Goal: Contribute content: Add original content to the website for others to see

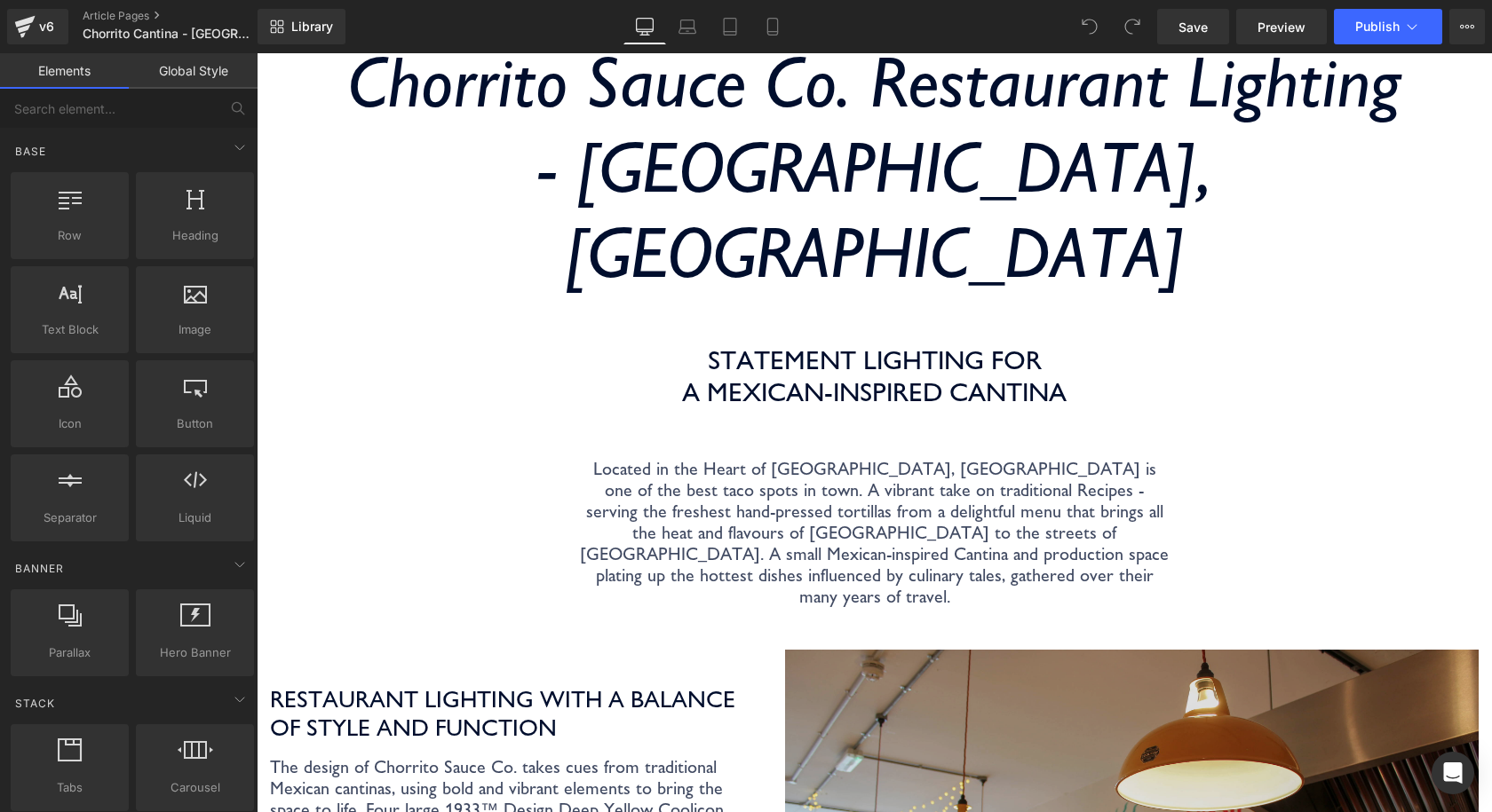
scroll to position [532, 0]
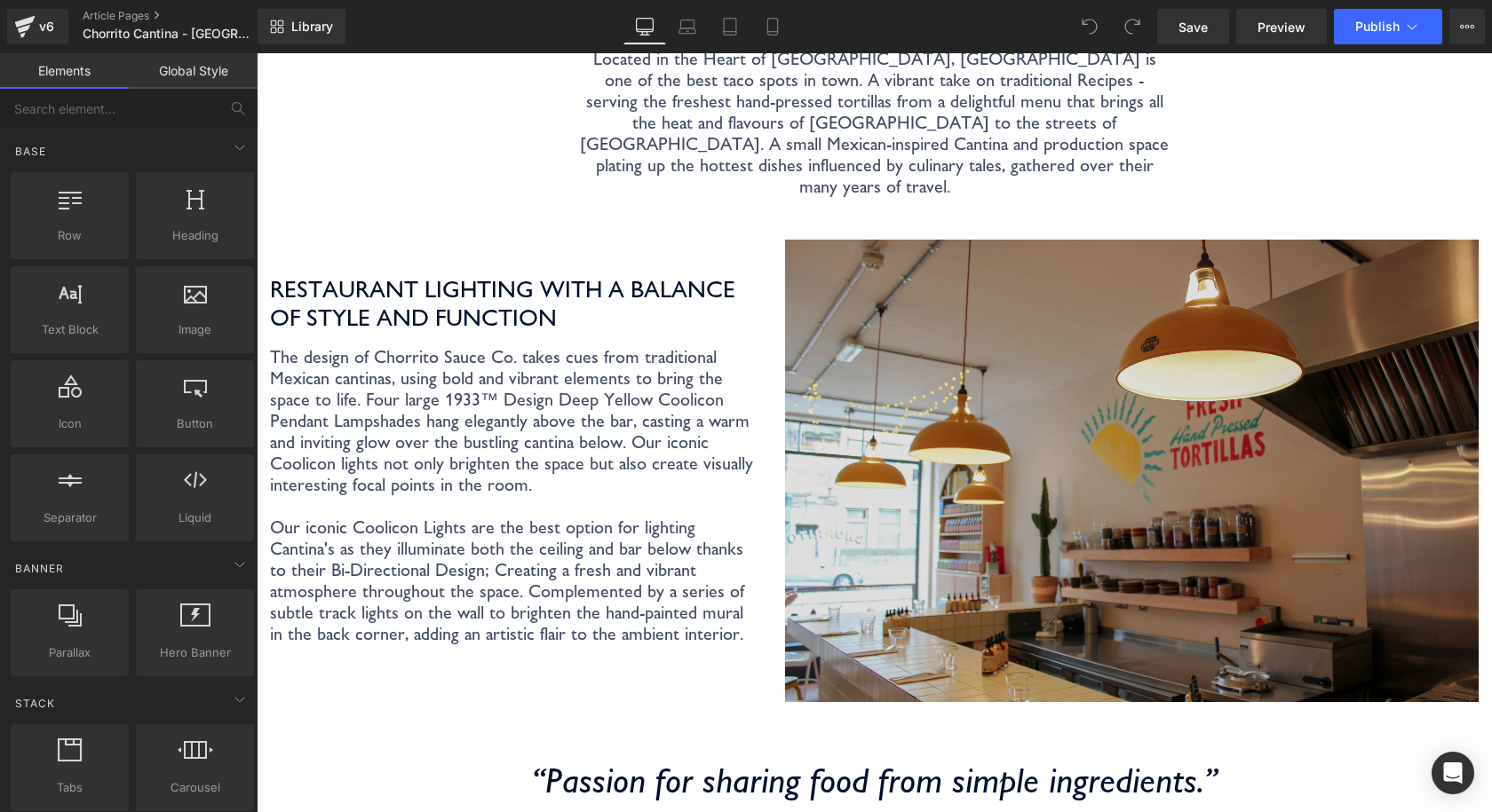
click at [993, 356] on img at bounding box center [1132, 471] width 693 height 463
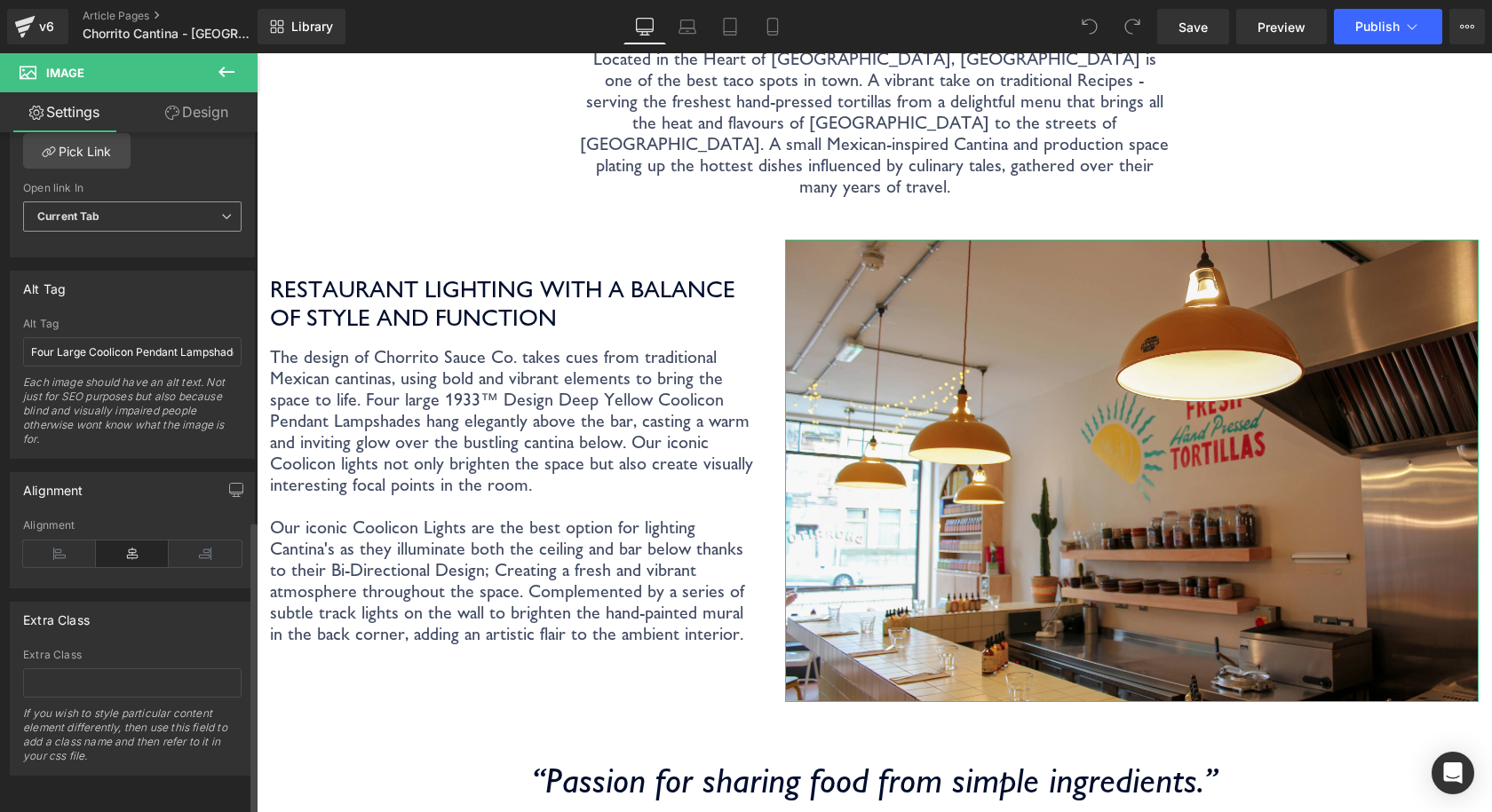
scroll to position [897, 0]
click at [155, 344] on input "Four Large Coolicon Pendant Lampshades hanging over a tiled corner bar in a sma…" at bounding box center [132, 352] width 218 height 29
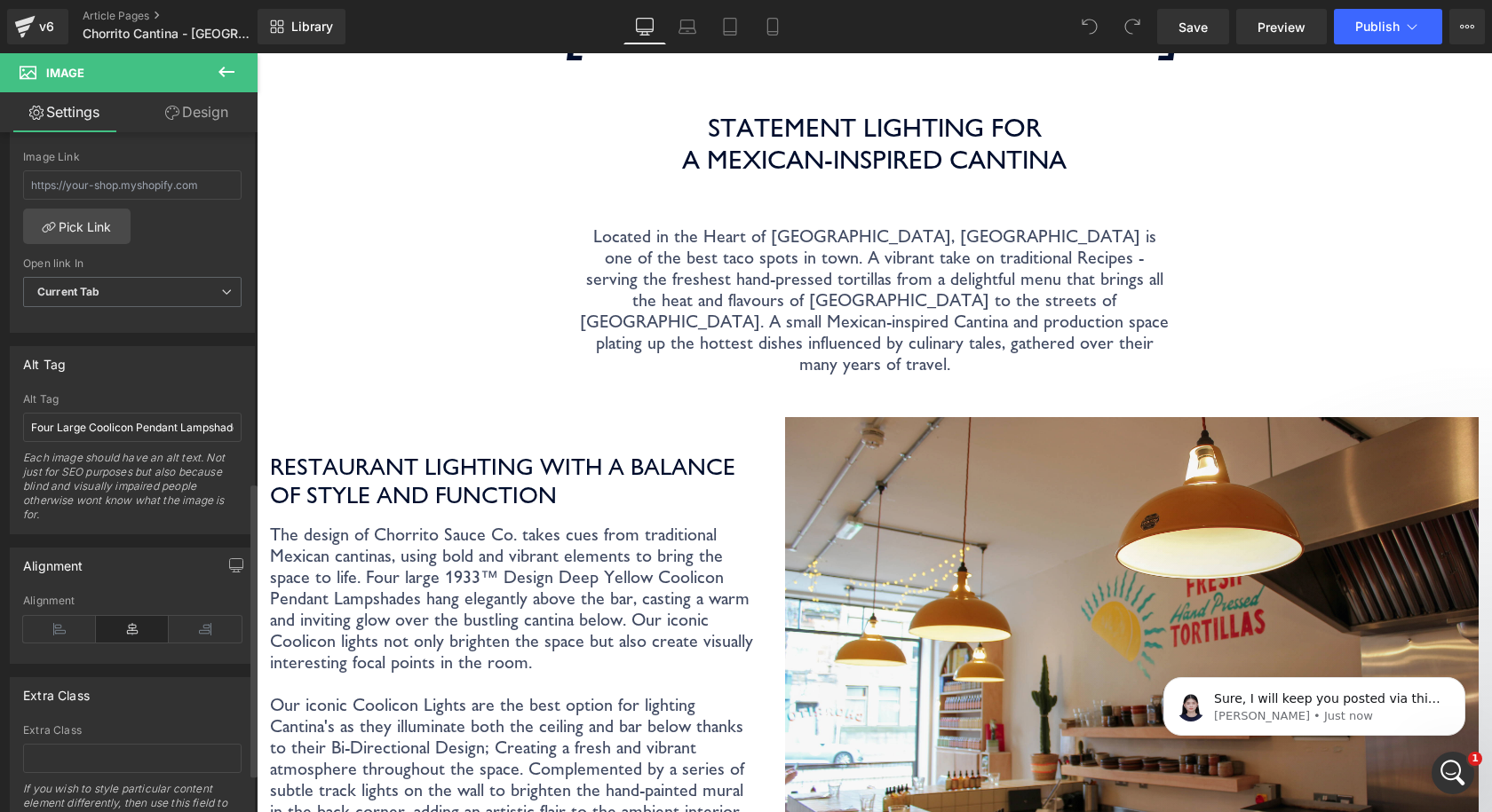
scroll to position [0, 0]
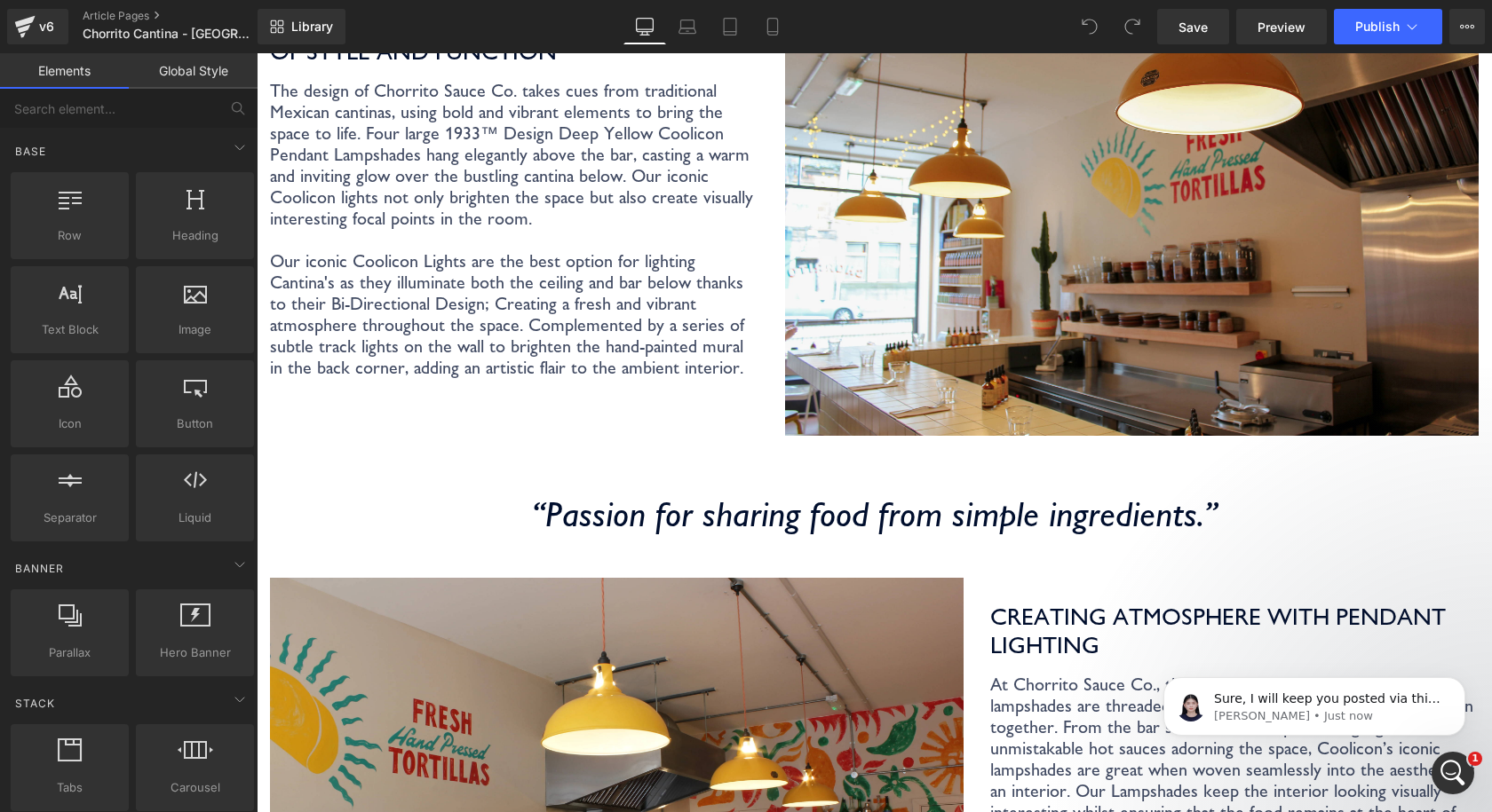
scroll to position [532, 0]
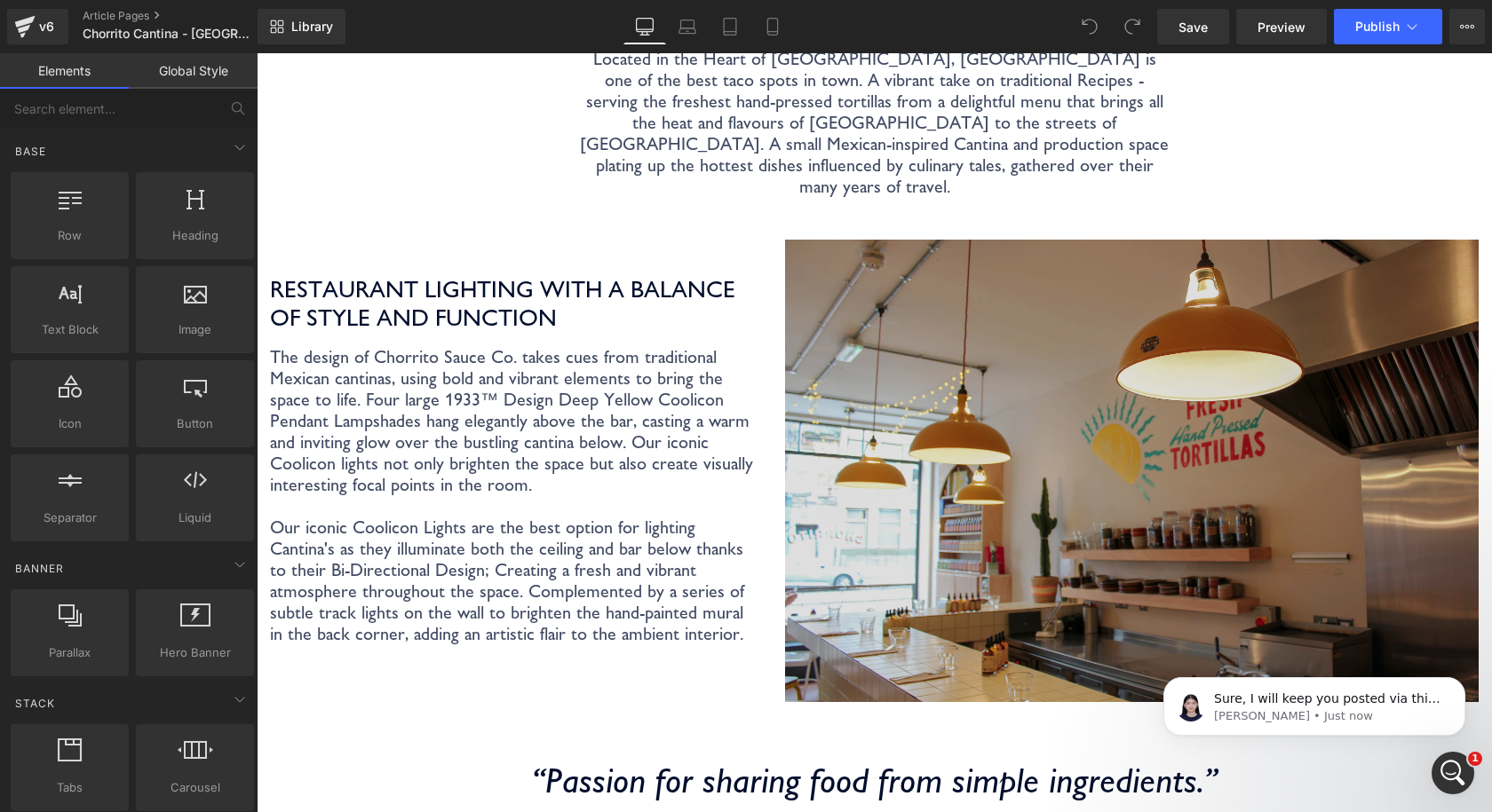
click at [1235, 324] on img at bounding box center [1132, 471] width 693 height 463
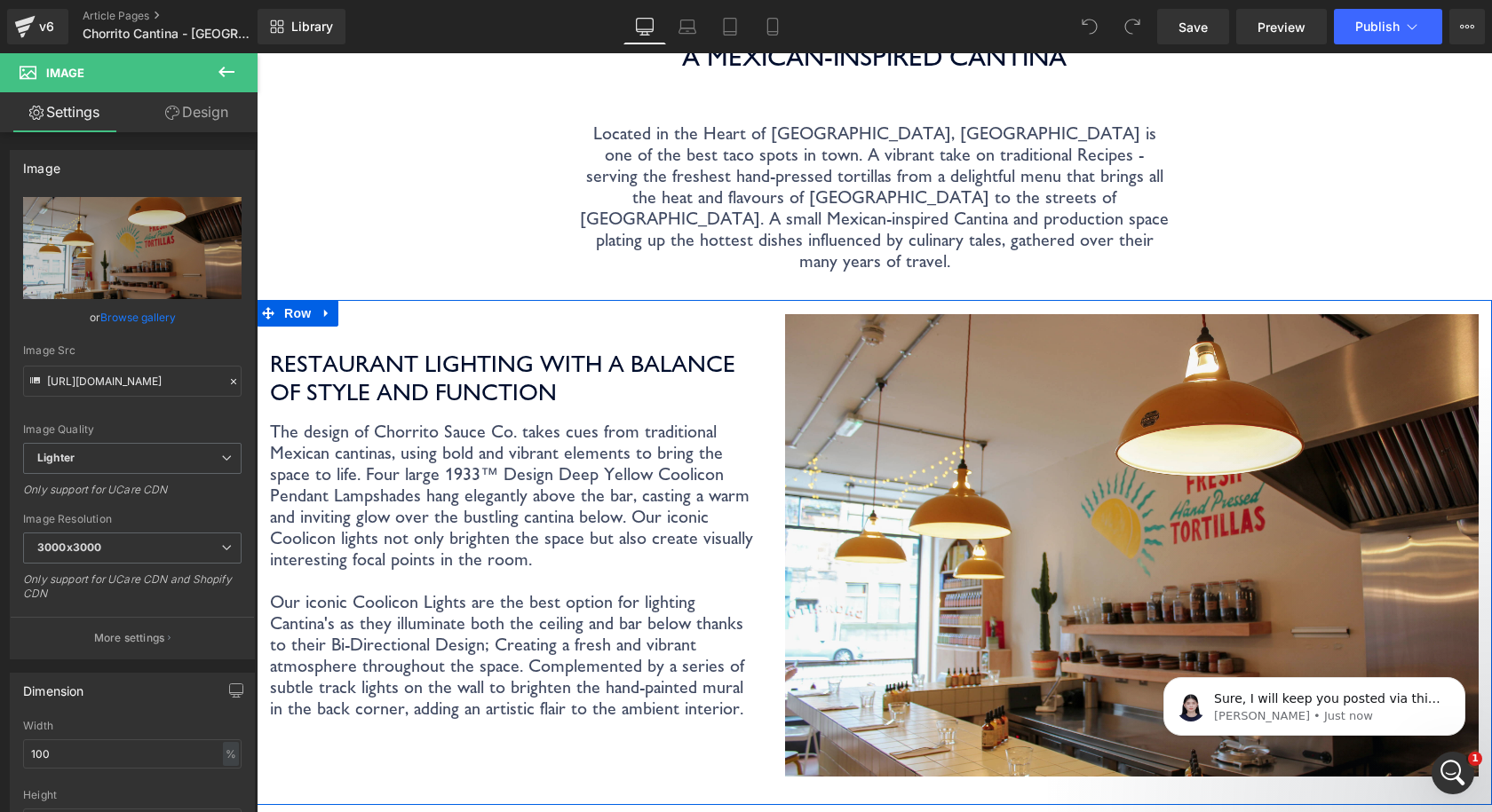
scroll to position [355, 0]
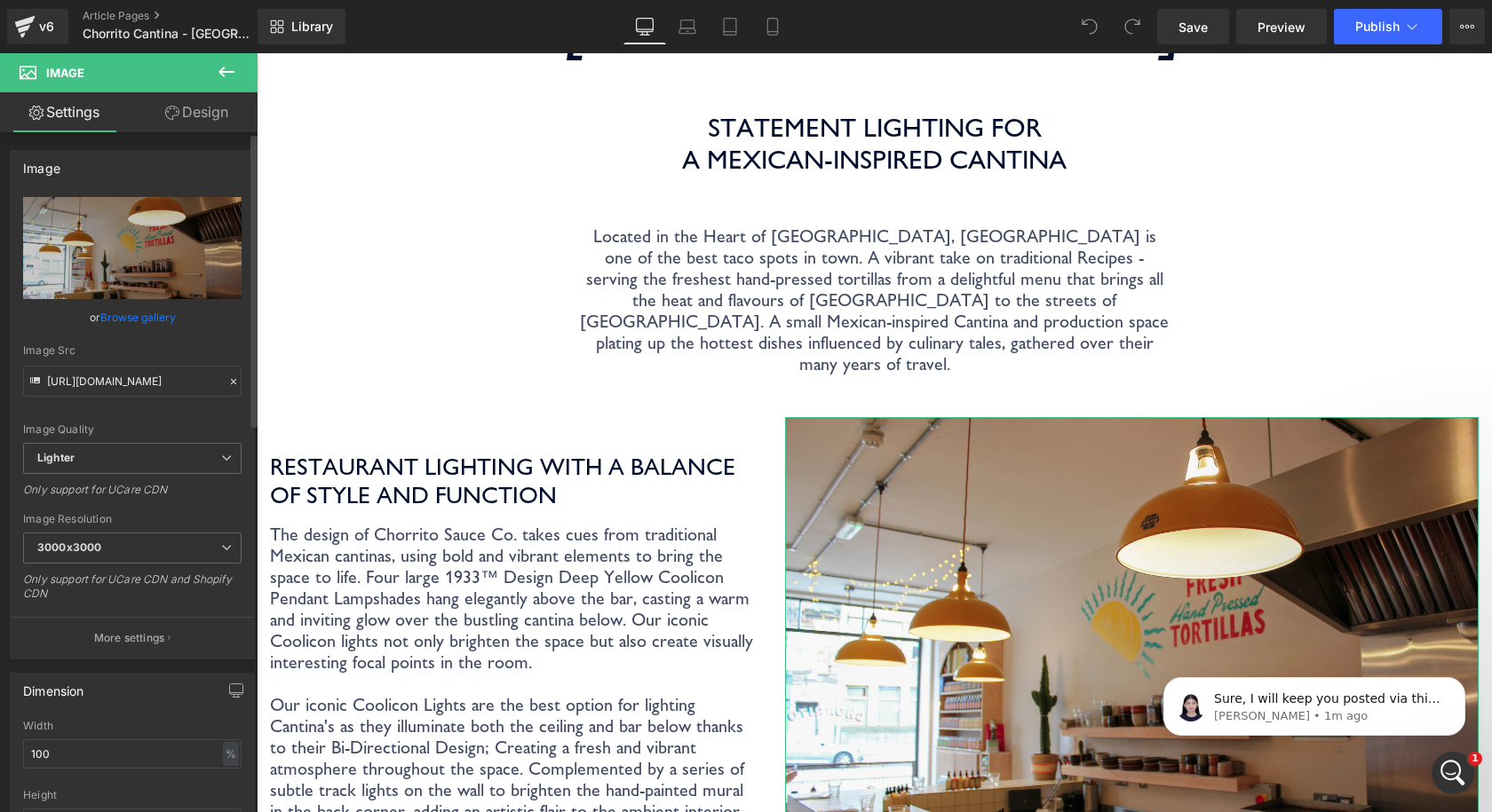
click at [148, 313] on link "Browse gallery" at bounding box center [138, 317] width 75 height 31
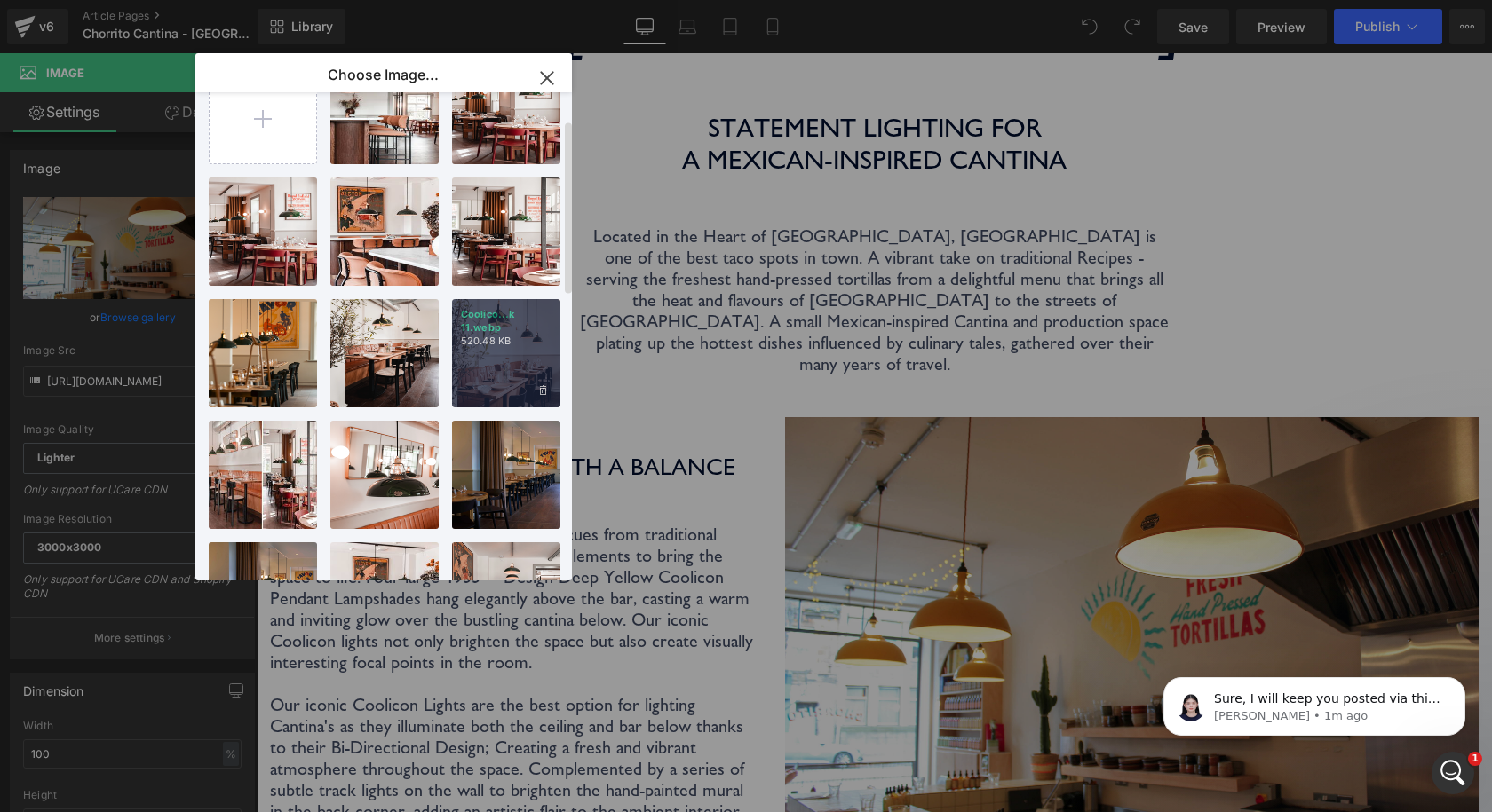
scroll to position [0, 0]
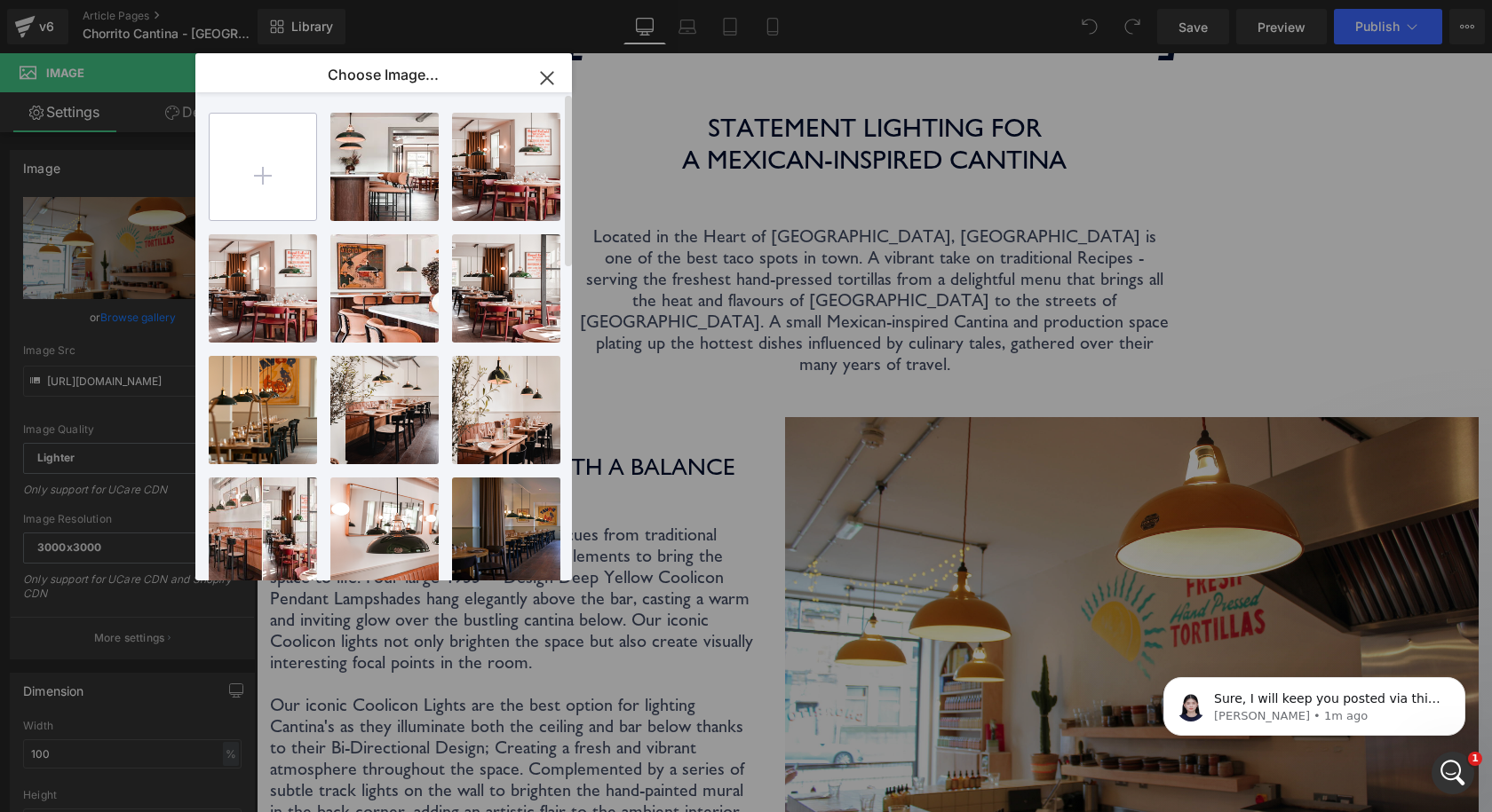
click at [283, 201] on input "file" at bounding box center [263, 167] width 107 height 107
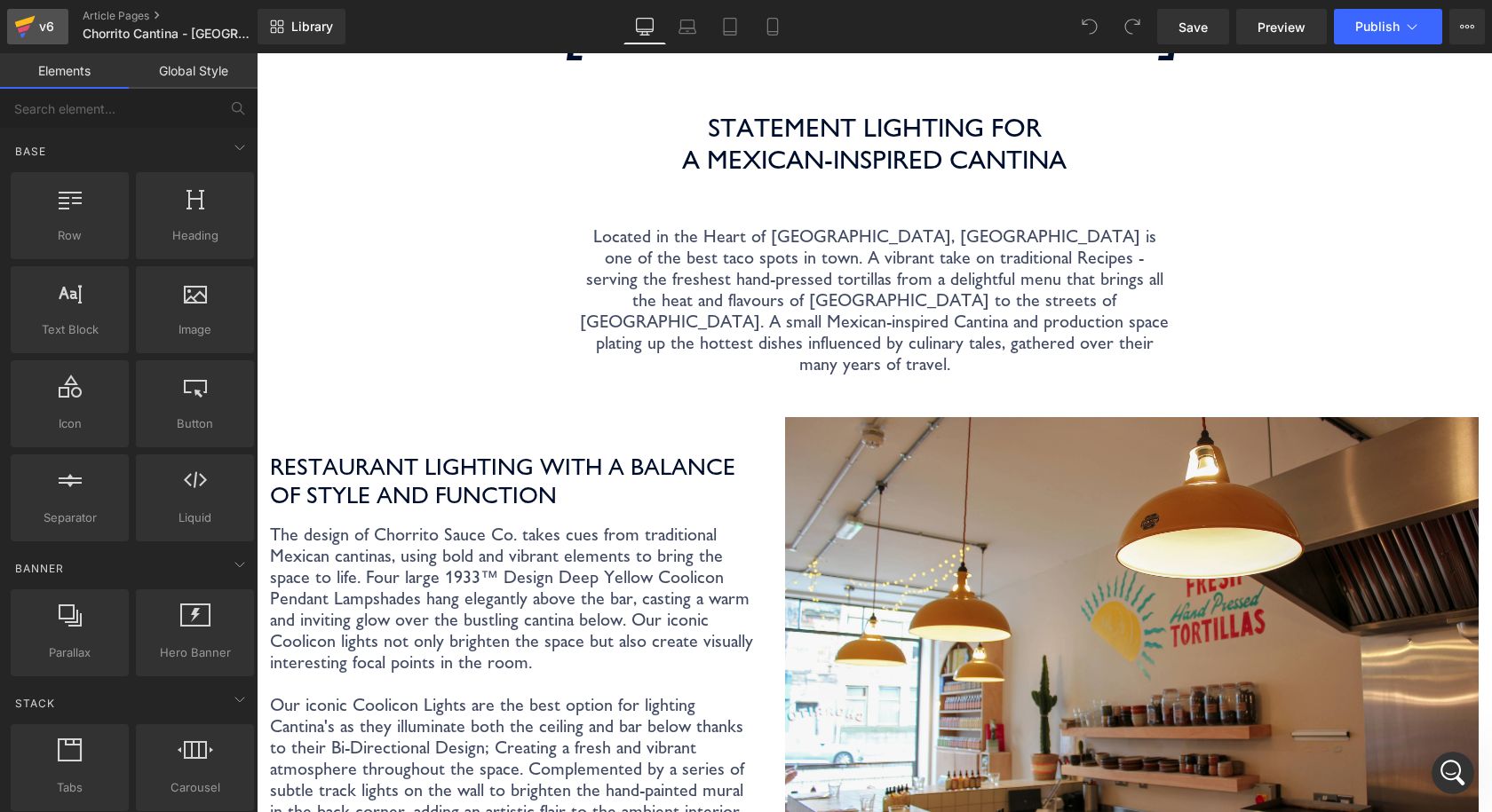
click at [15, 23] on icon at bounding box center [25, 22] width 21 height 12
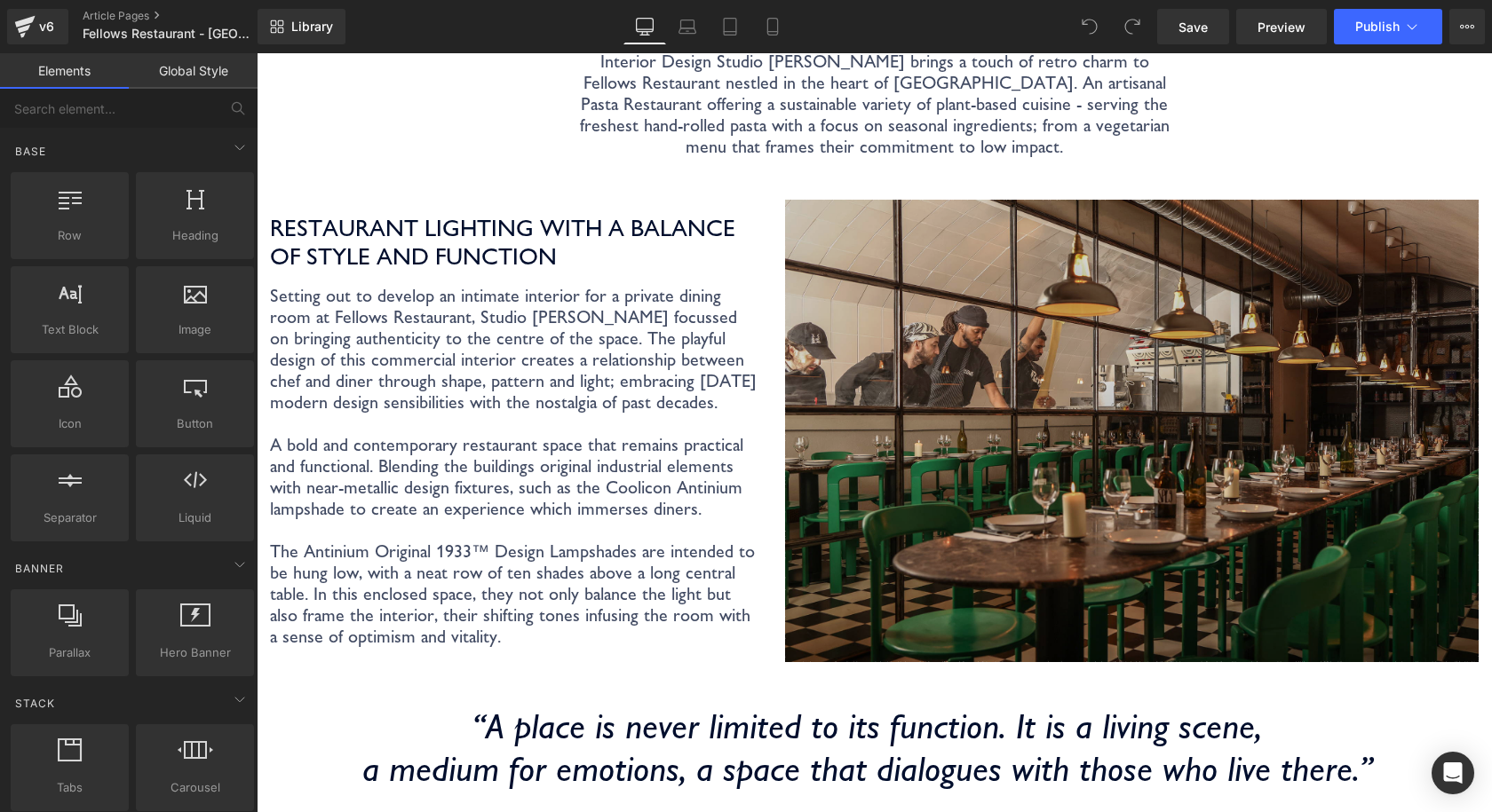
scroll to position [532, 0]
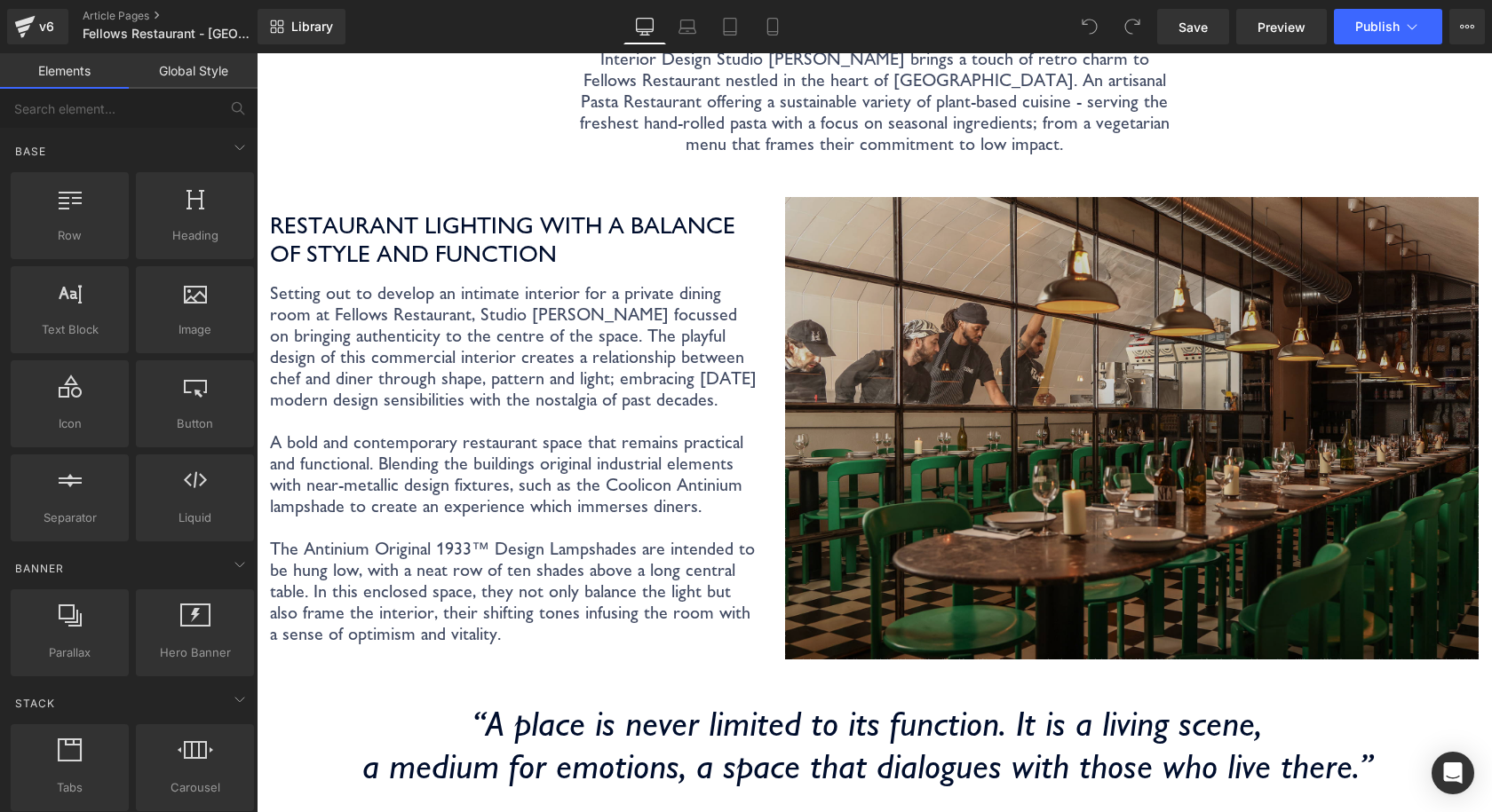
click at [1056, 294] on img at bounding box center [1132, 428] width 693 height 463
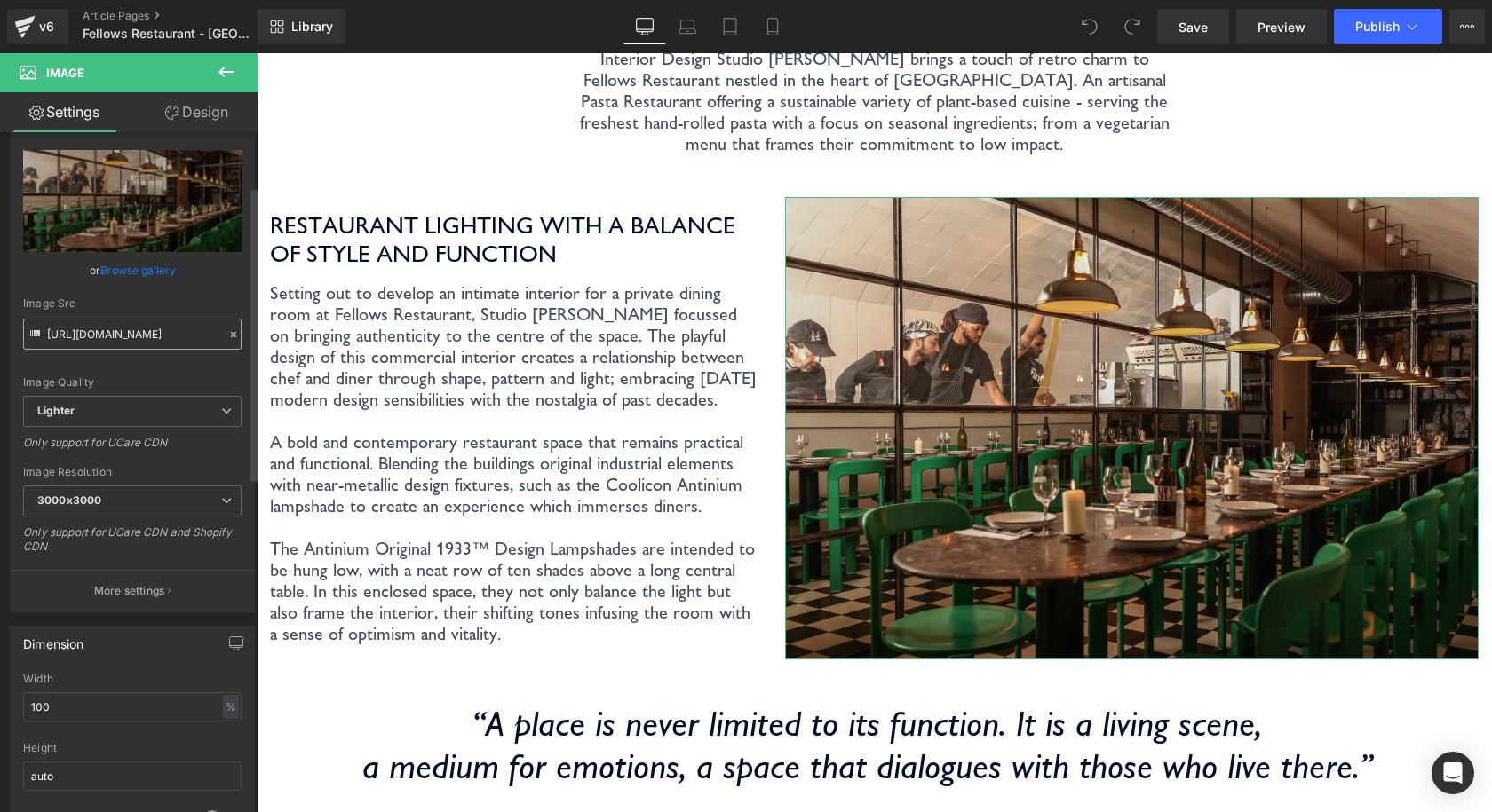
scroll to position [0, 0]
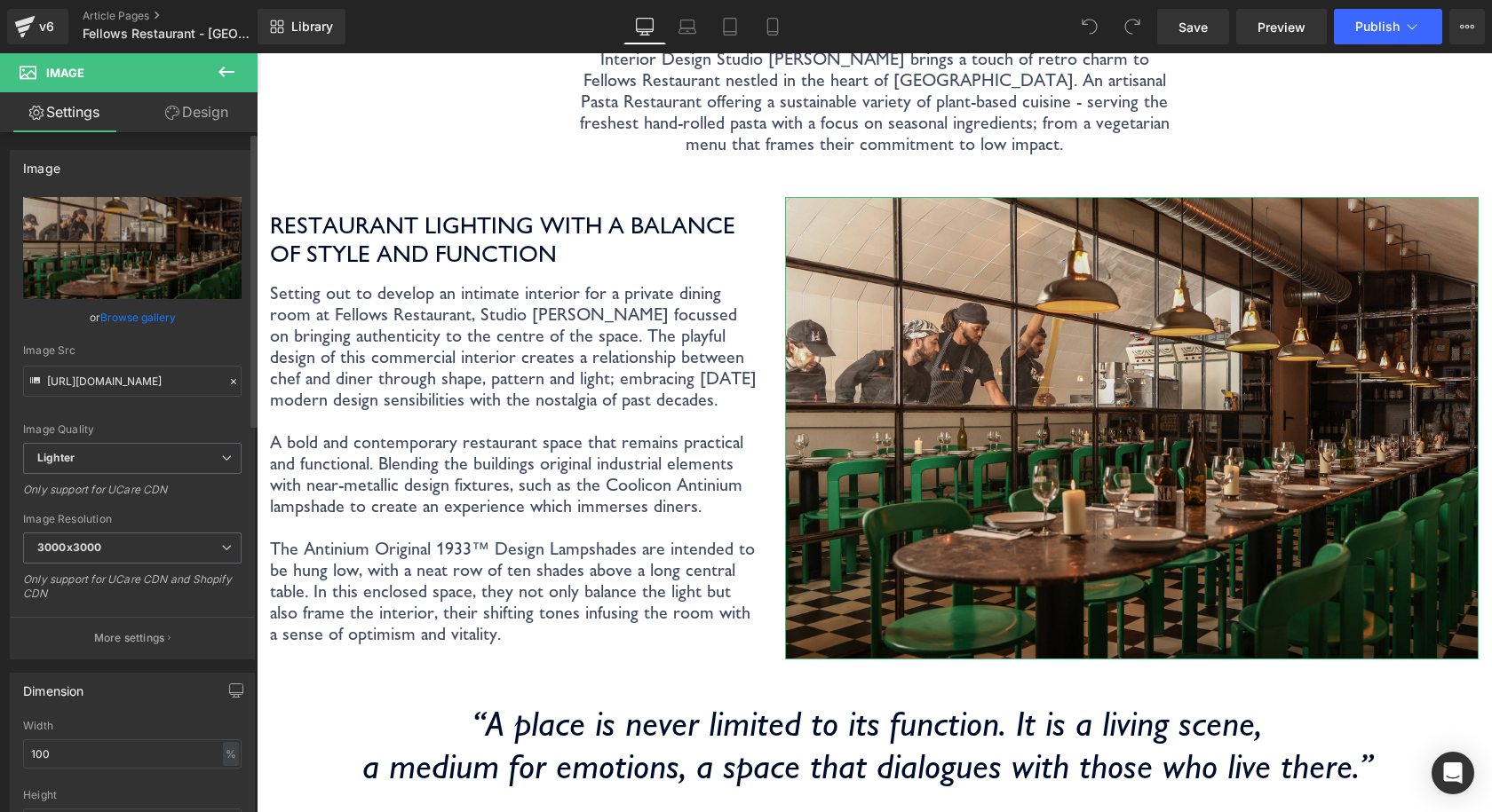
click at [125, 319] on link "Browse gallery" at bounding box center [138, 317] width 75 height 31
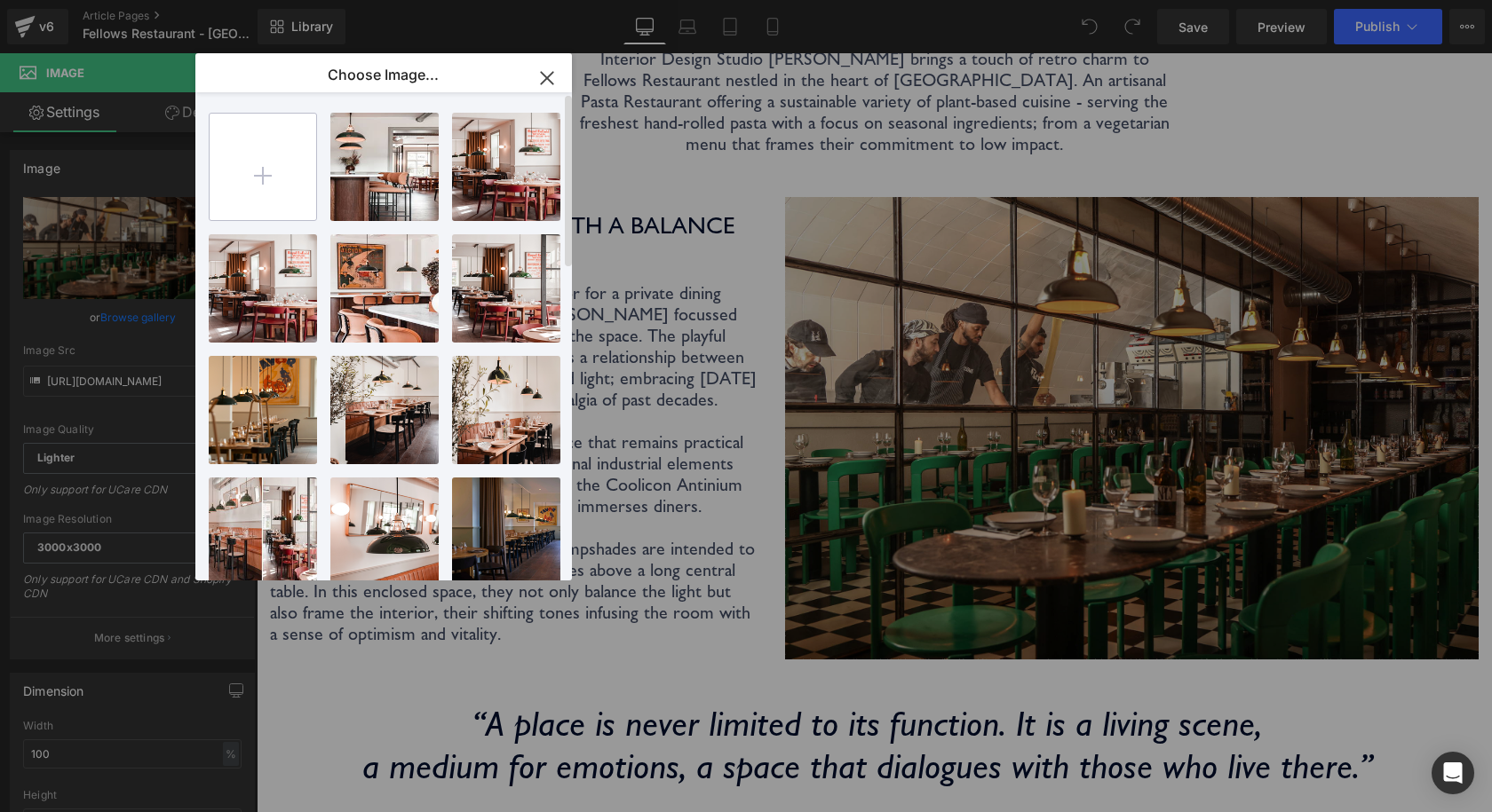
click at [266, 148] on input "file" at bounding box center [263, 167] width 107 height 107
type input "C:\fakepath\Coolicon-Lighting-Fellows-2.jpg"
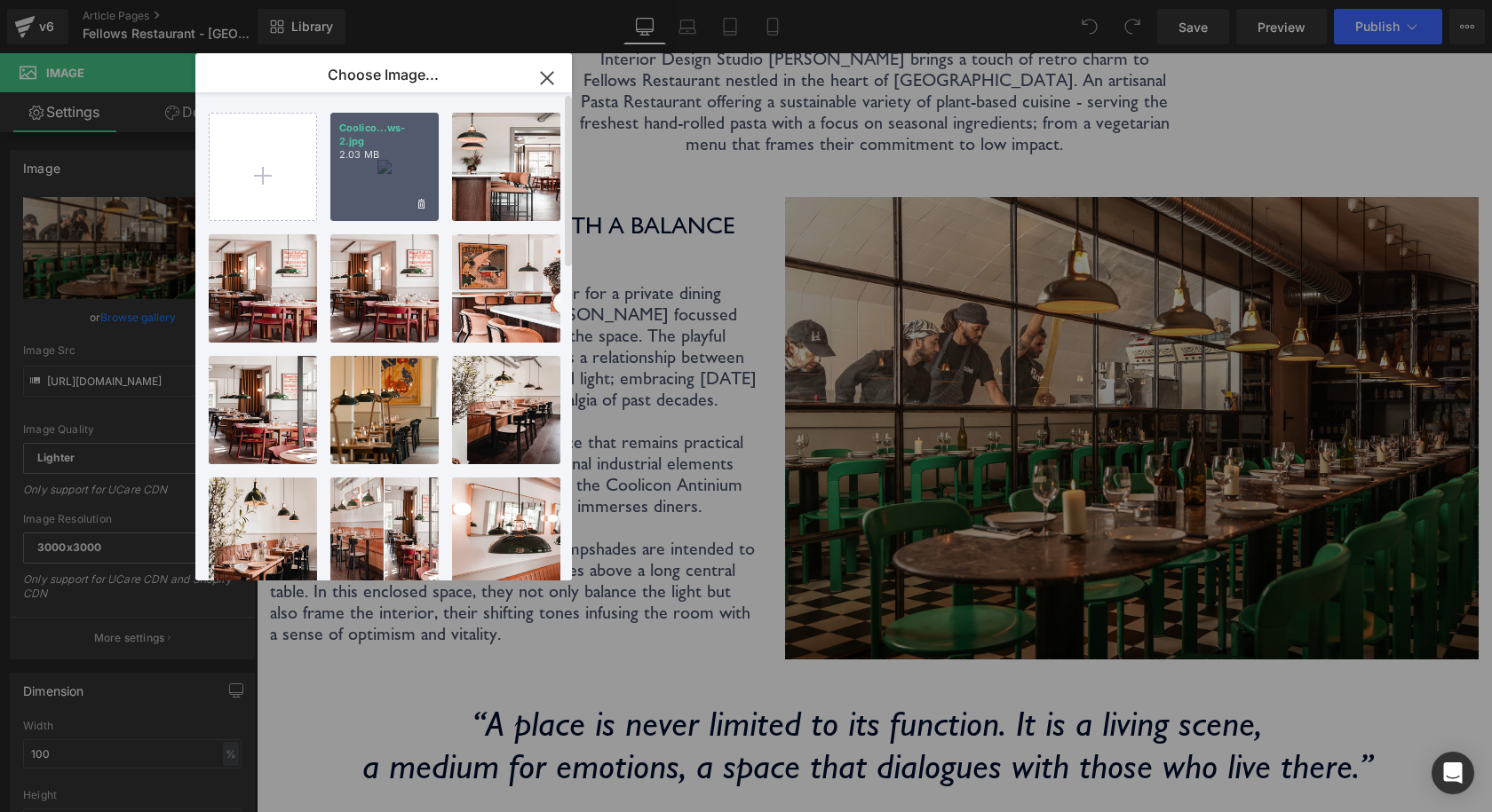
click at [391, 174] on div "Coolico...ws-2.jpg 2.03 MB" at bounding box center [385, 167] width 109 height 109
type input "https://ucarecdn.com/2aa41a8e-3a79-4832-9dc1-a9ee134100b4/-/format/auto/-/previ…"
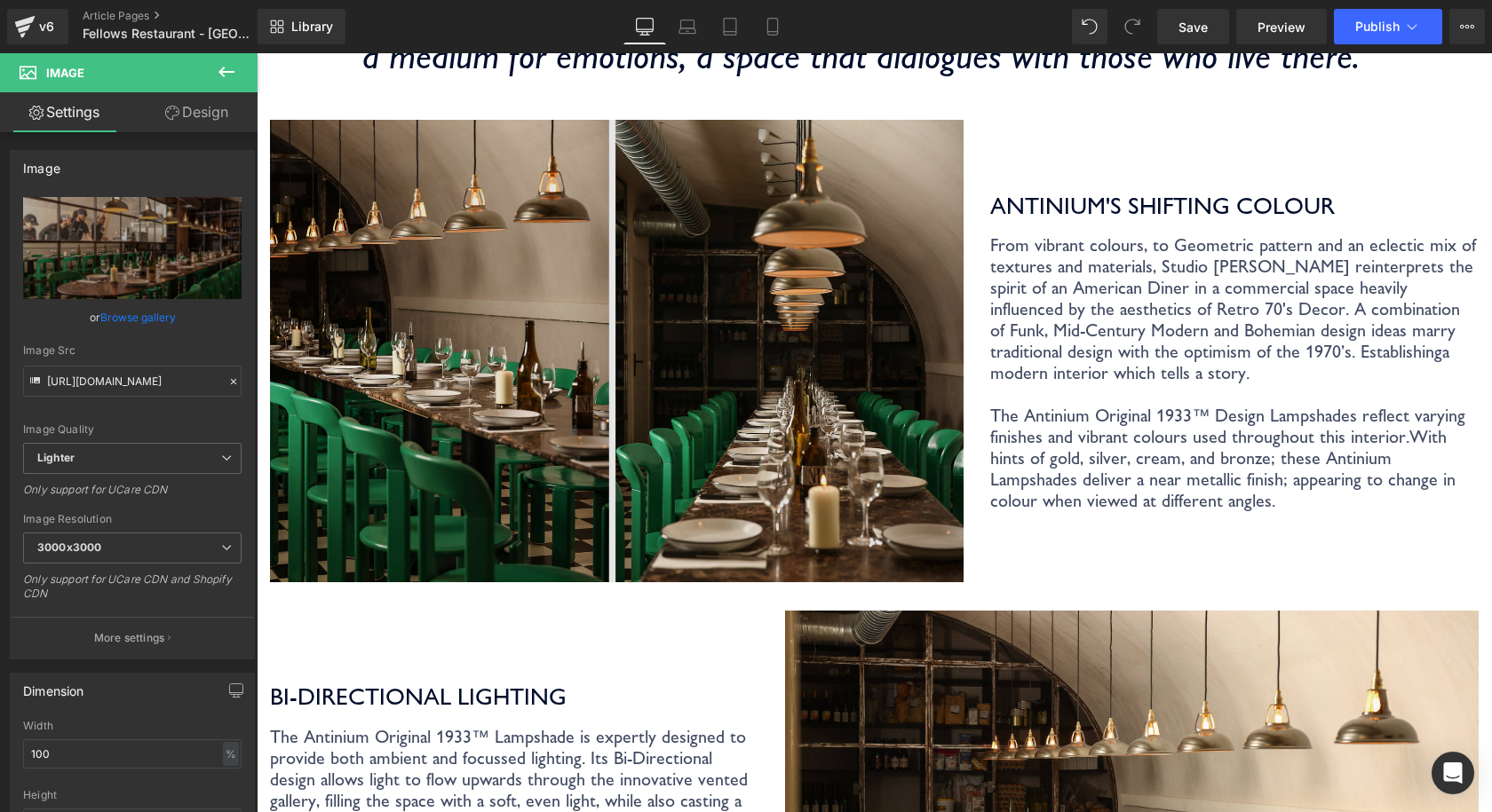
click at [750, 316] on img at bounding box center [617, 350] width 693 height 463
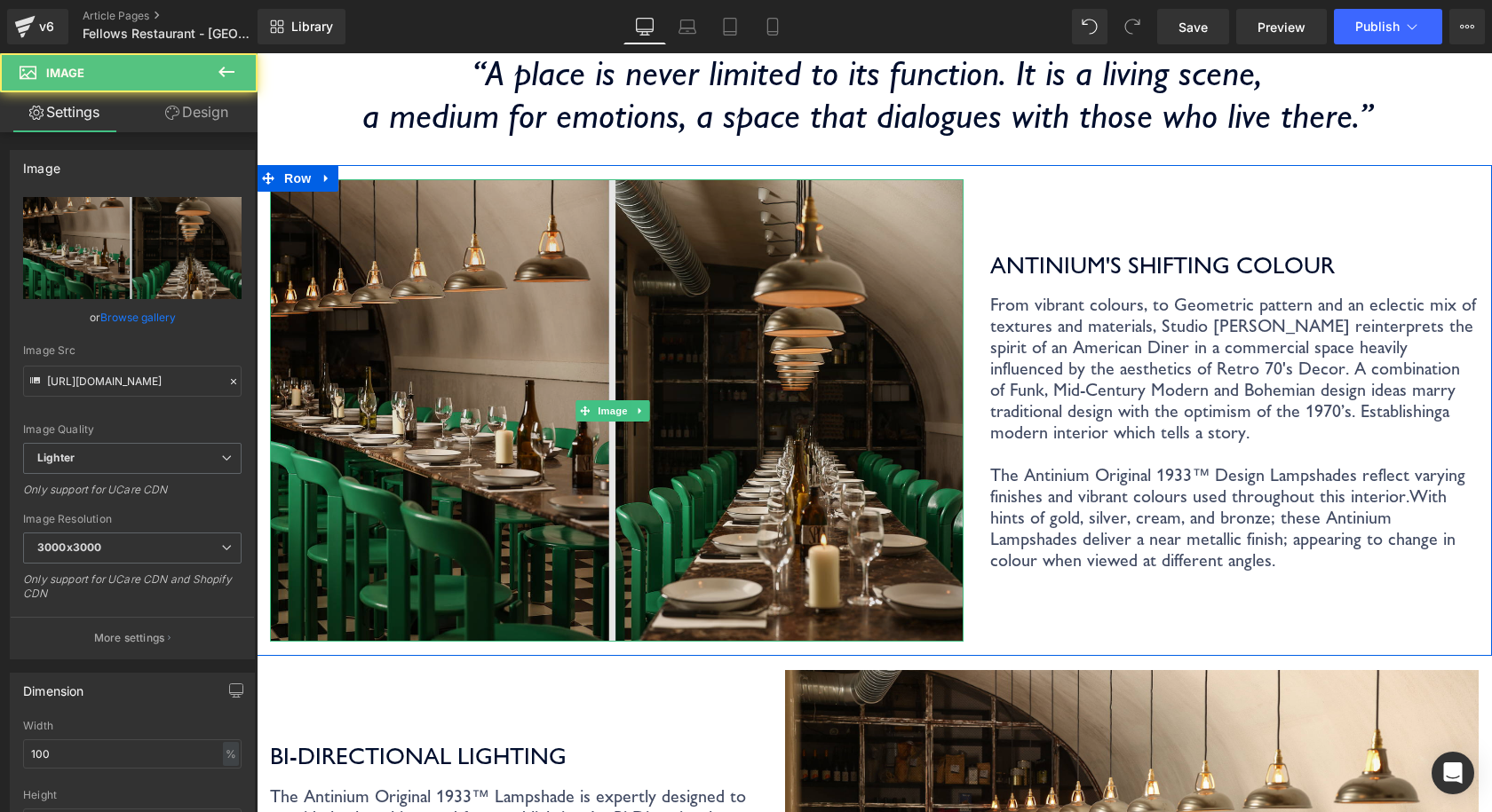
scroll to position [1154, 0]
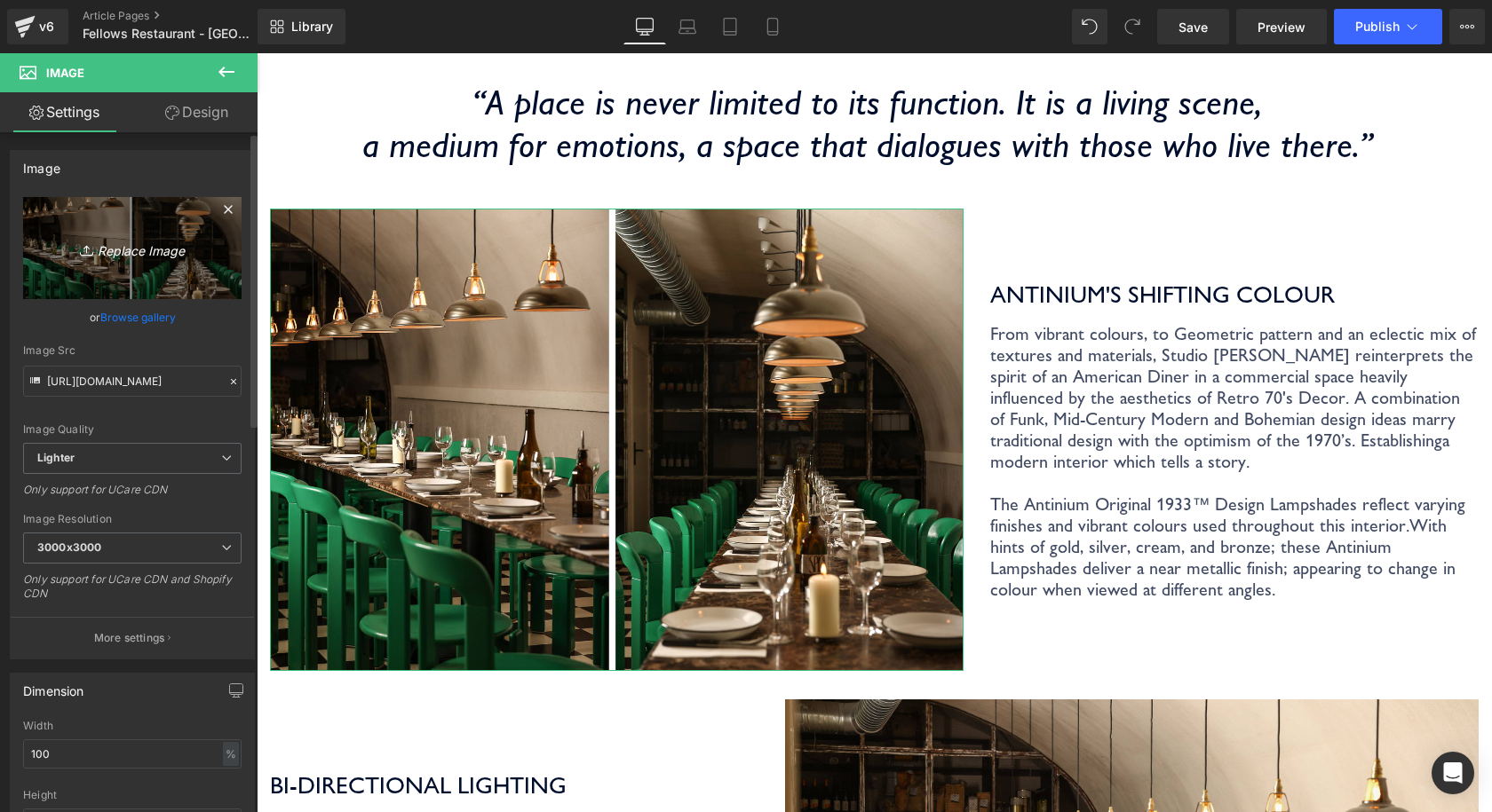
click at [129, 255] on icon "Replace Image" at bounding box center [132, 248] width 142 height 23
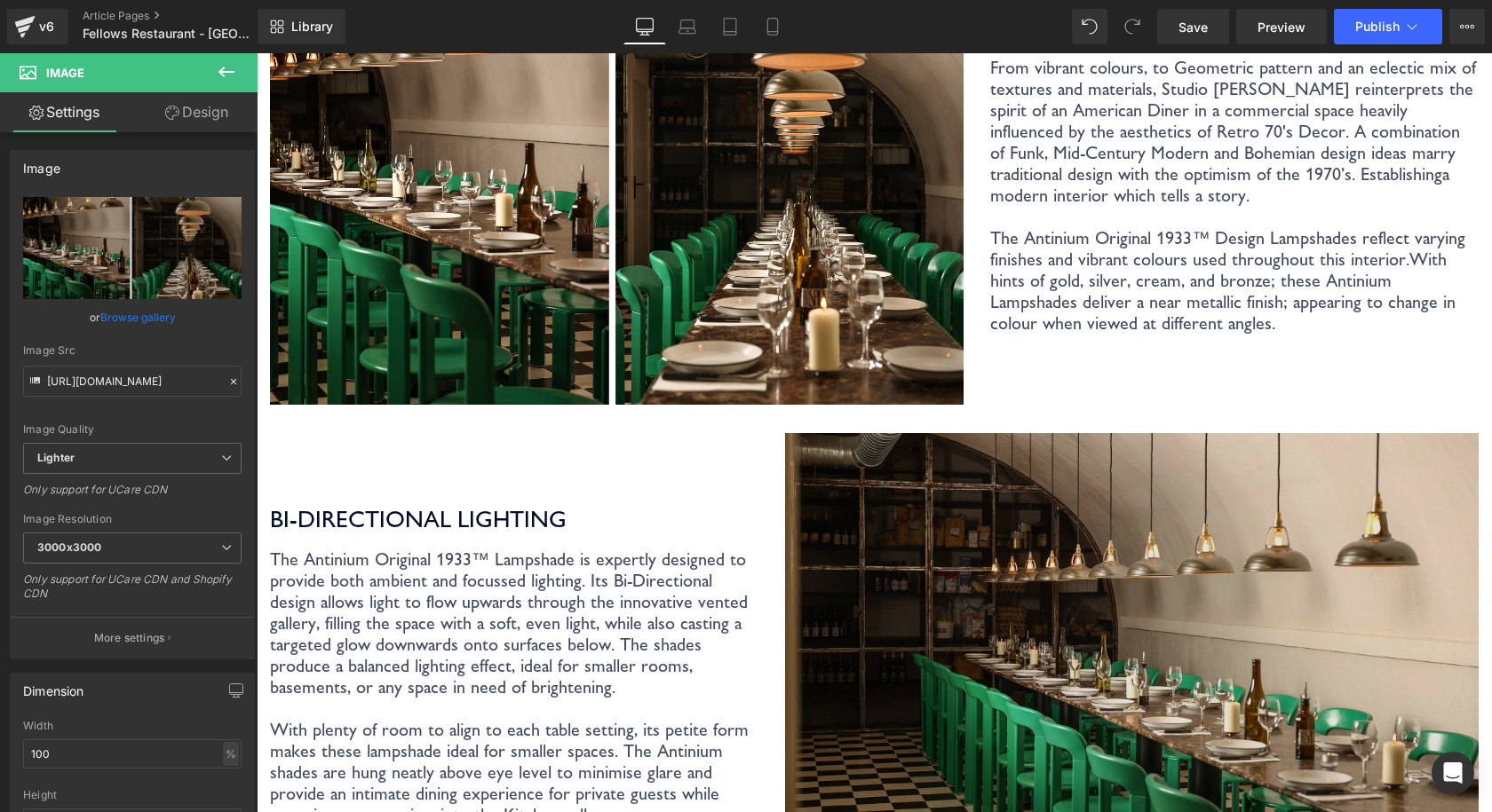
click at [1107, 492] on img at bounding box center [1132, 664] width 693 height 463
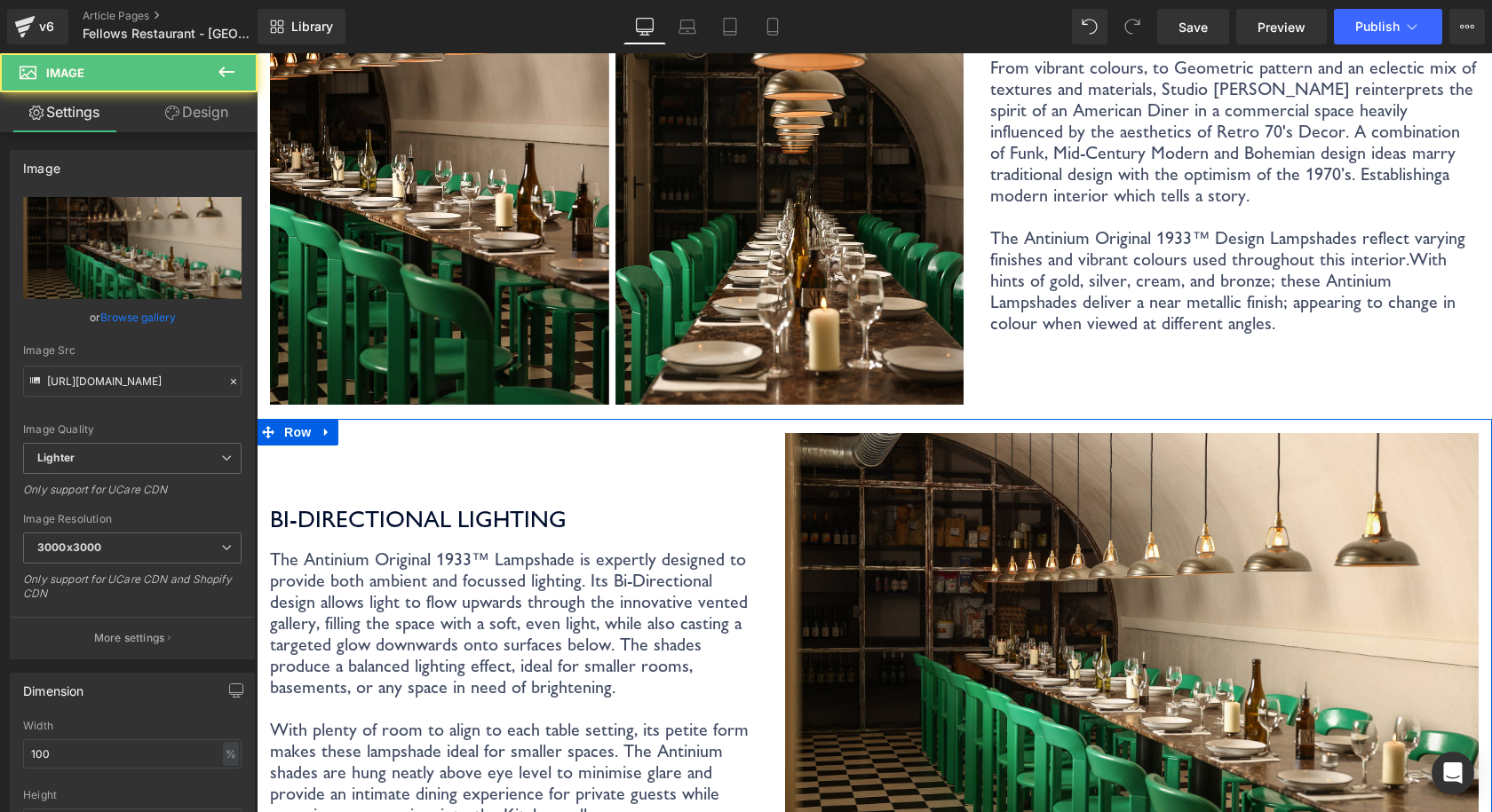
scroll to position [1509, 0]
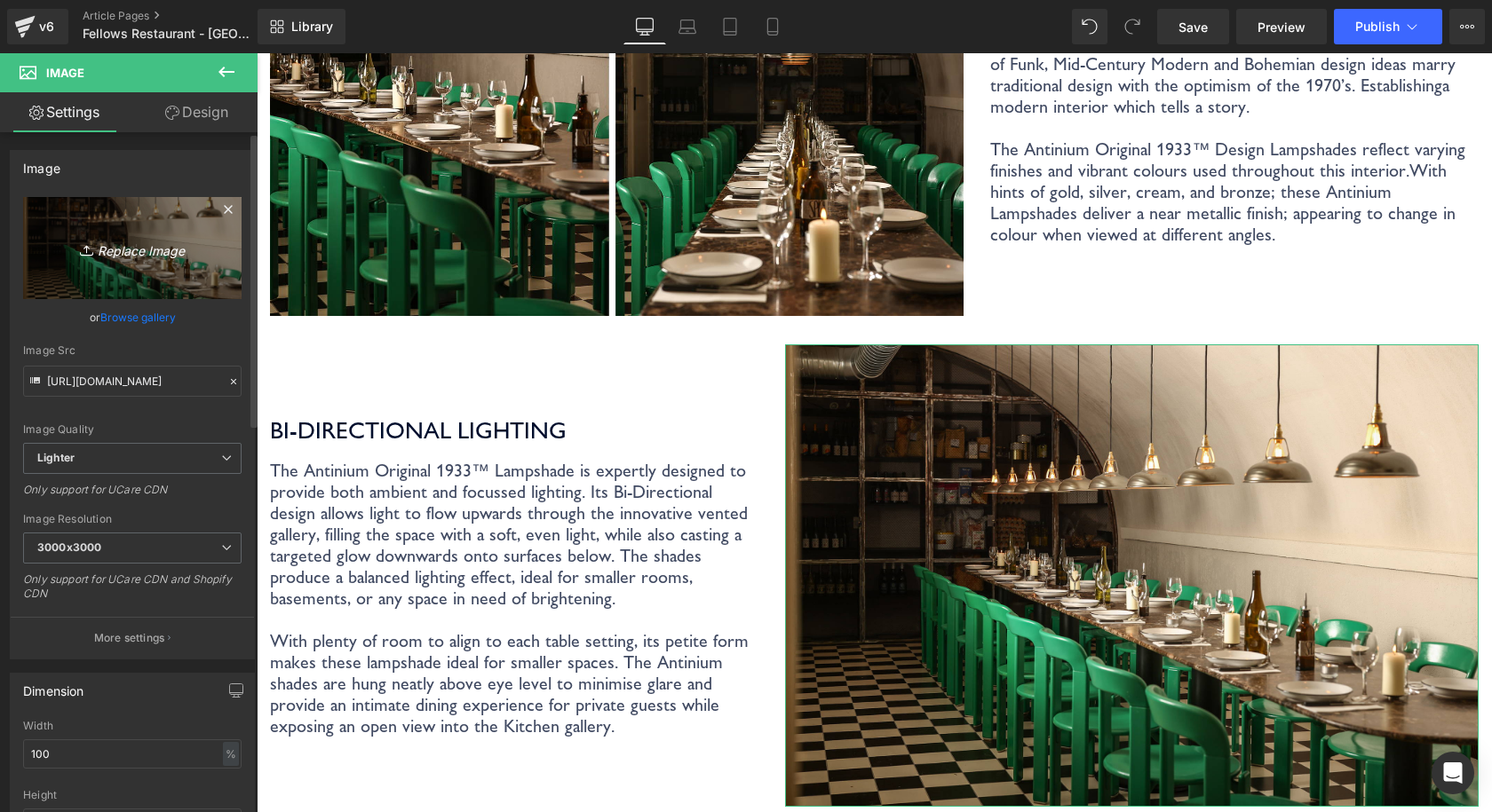
click at [157, 254] on icon "Replace Image" at bounding box center [132, 248] width 142 height 23
type input "C:\fakepath\Coolicon-Lighting-Fellows-1.jpg"
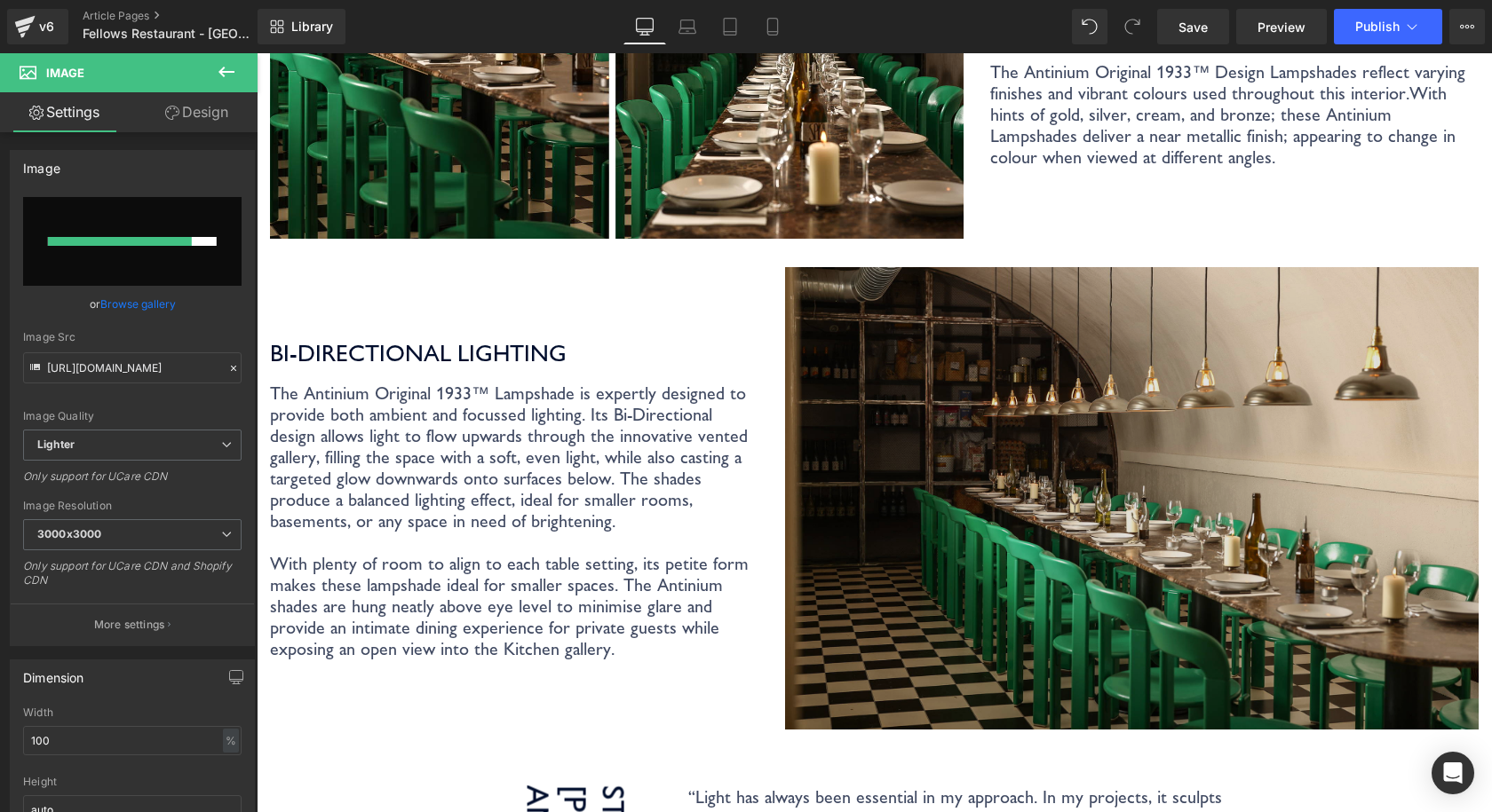
scroll to position [1598, 0]
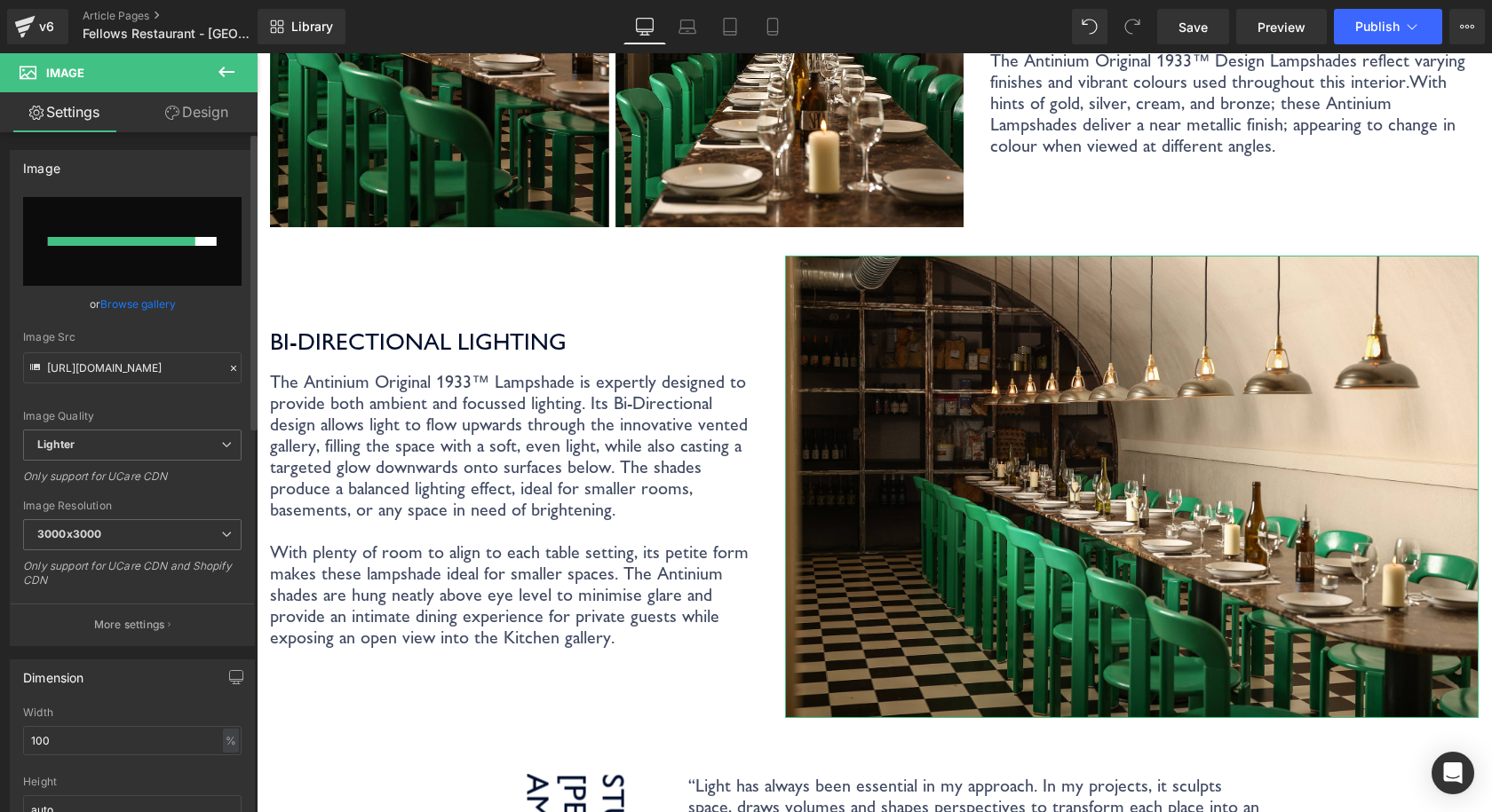
click at [145, 301] on link "Browse gallery" at bounding box center [138, 304] width 75 height 31
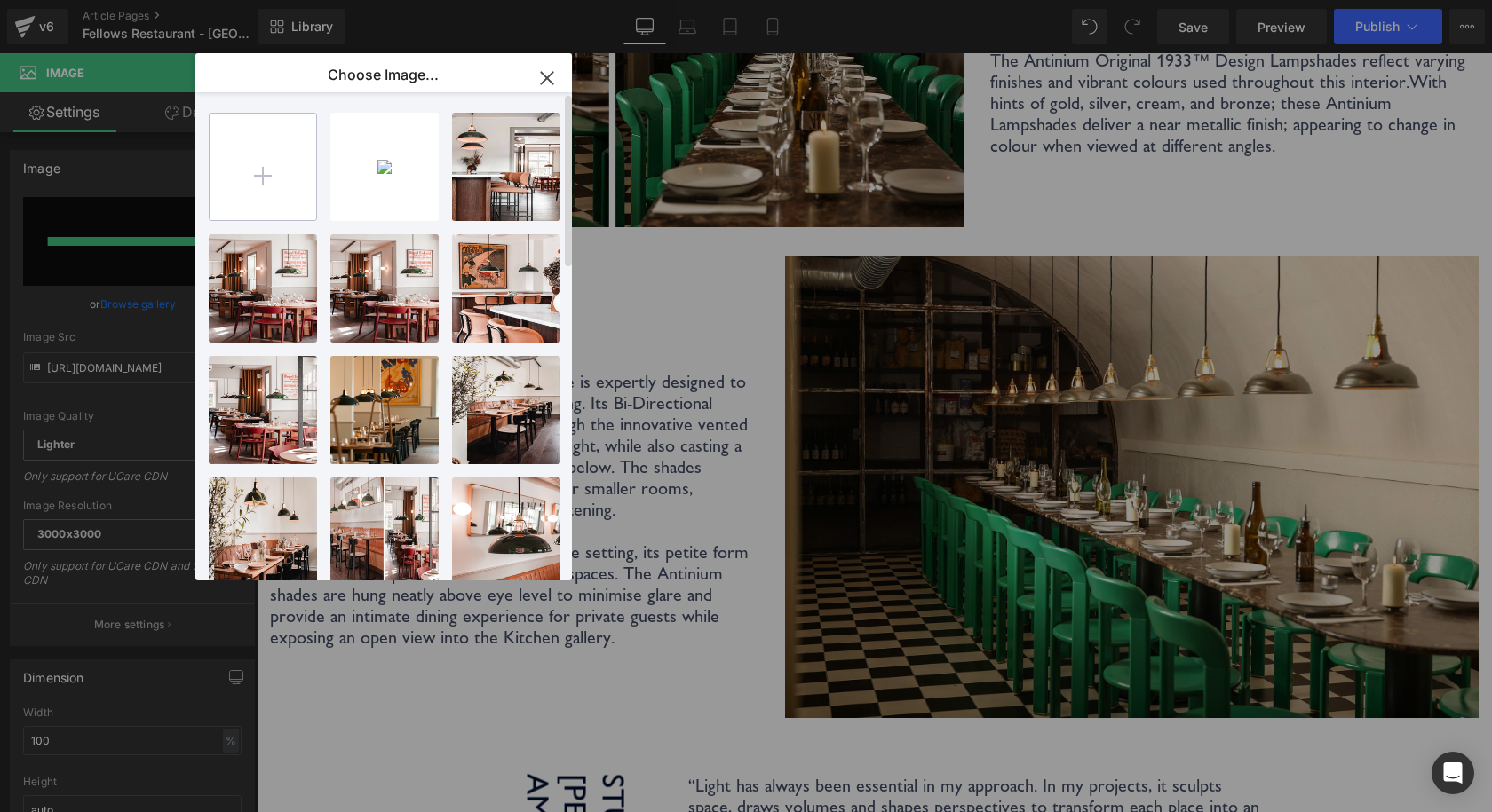
click at [260, 165] on input "file" at bounding box center [263, 167] width 107 height 107
type input "C:\fakepath\Coolicon-Lighting-Fellows-1.jpg"
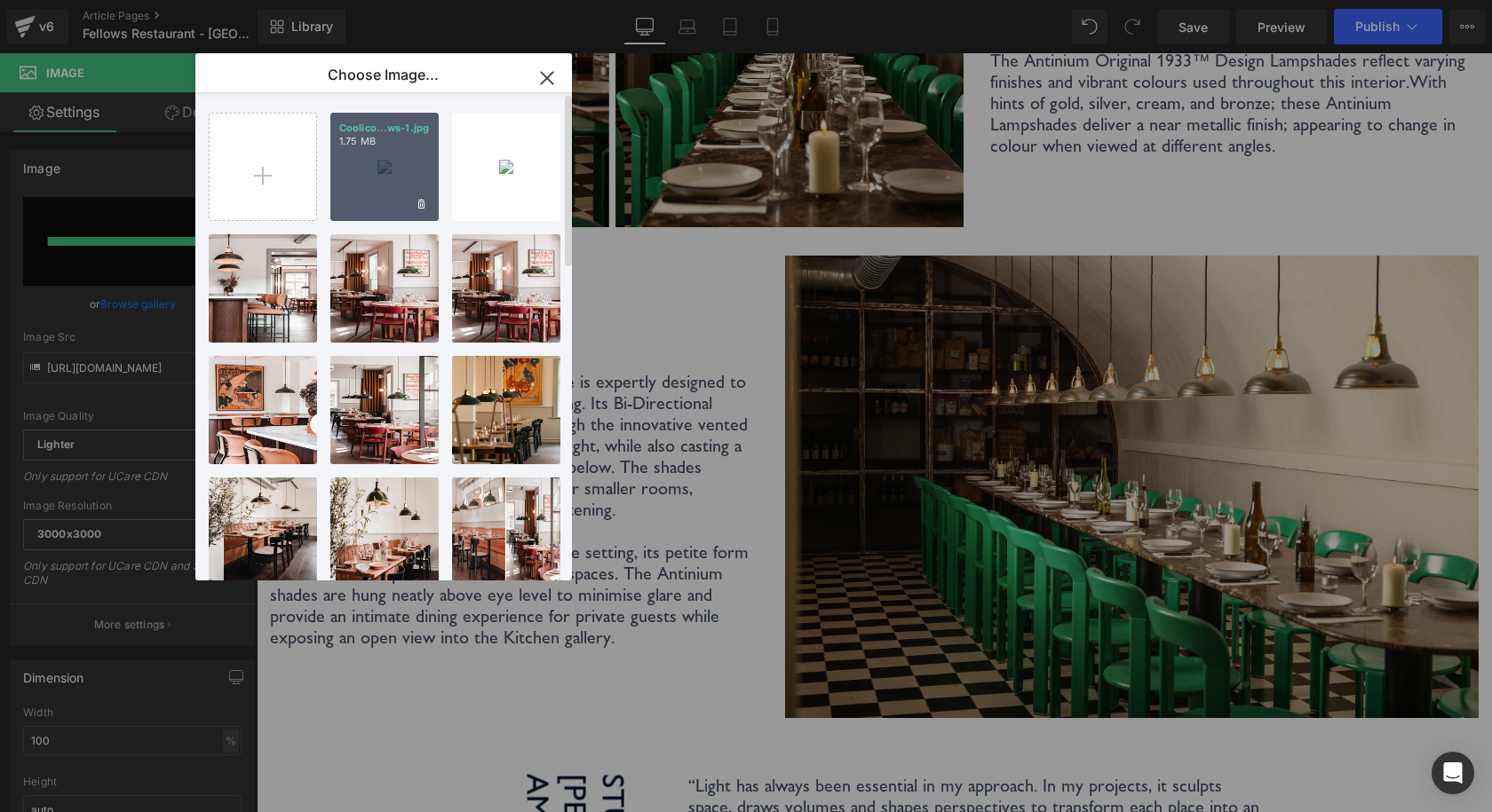
click at [392, 176] on div "Coolico...ws-1.jpg 1.75 MB" at bounding box center [385, 167] width 109 height 109
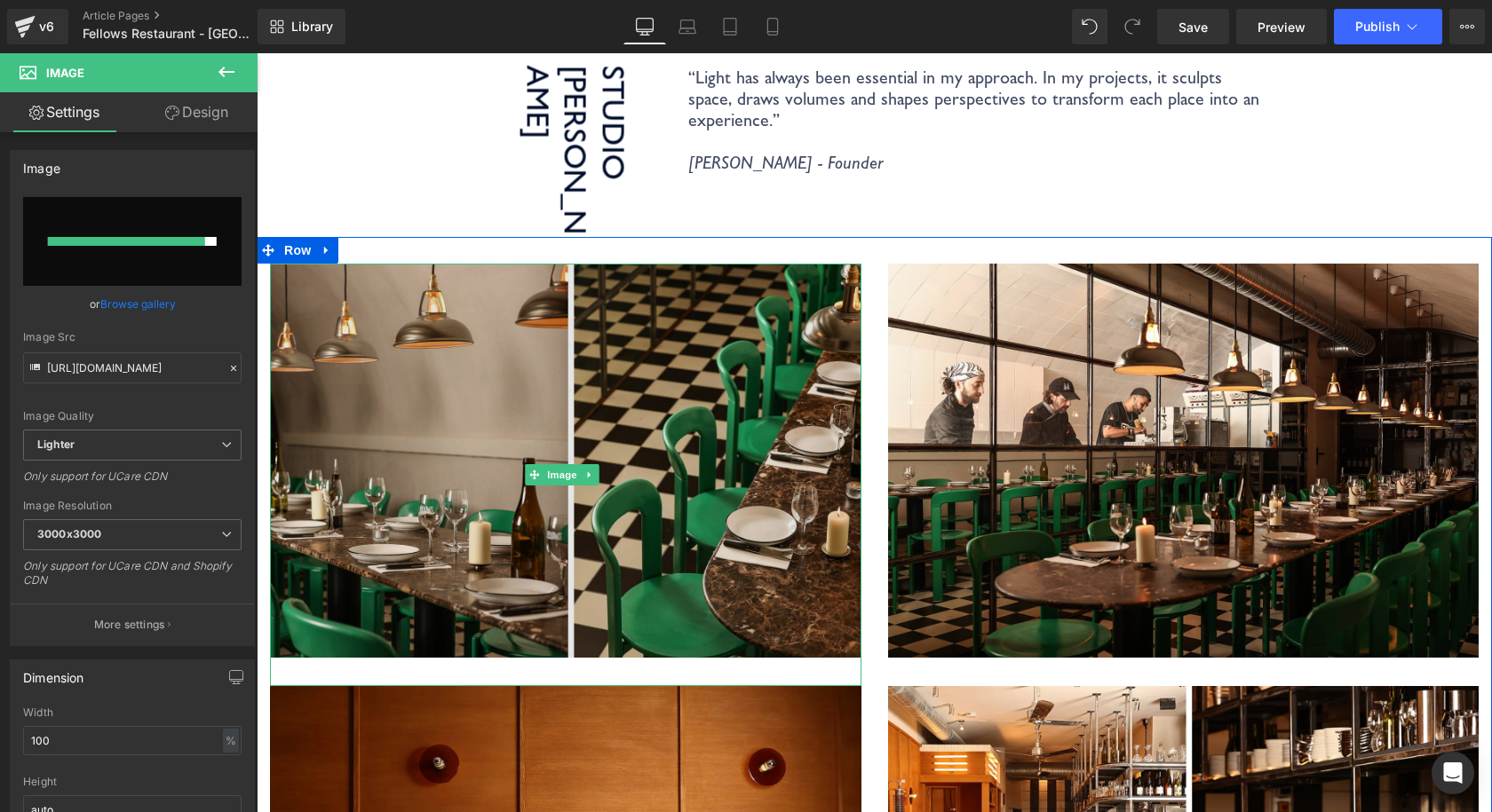
scroll to position [2220, 0]
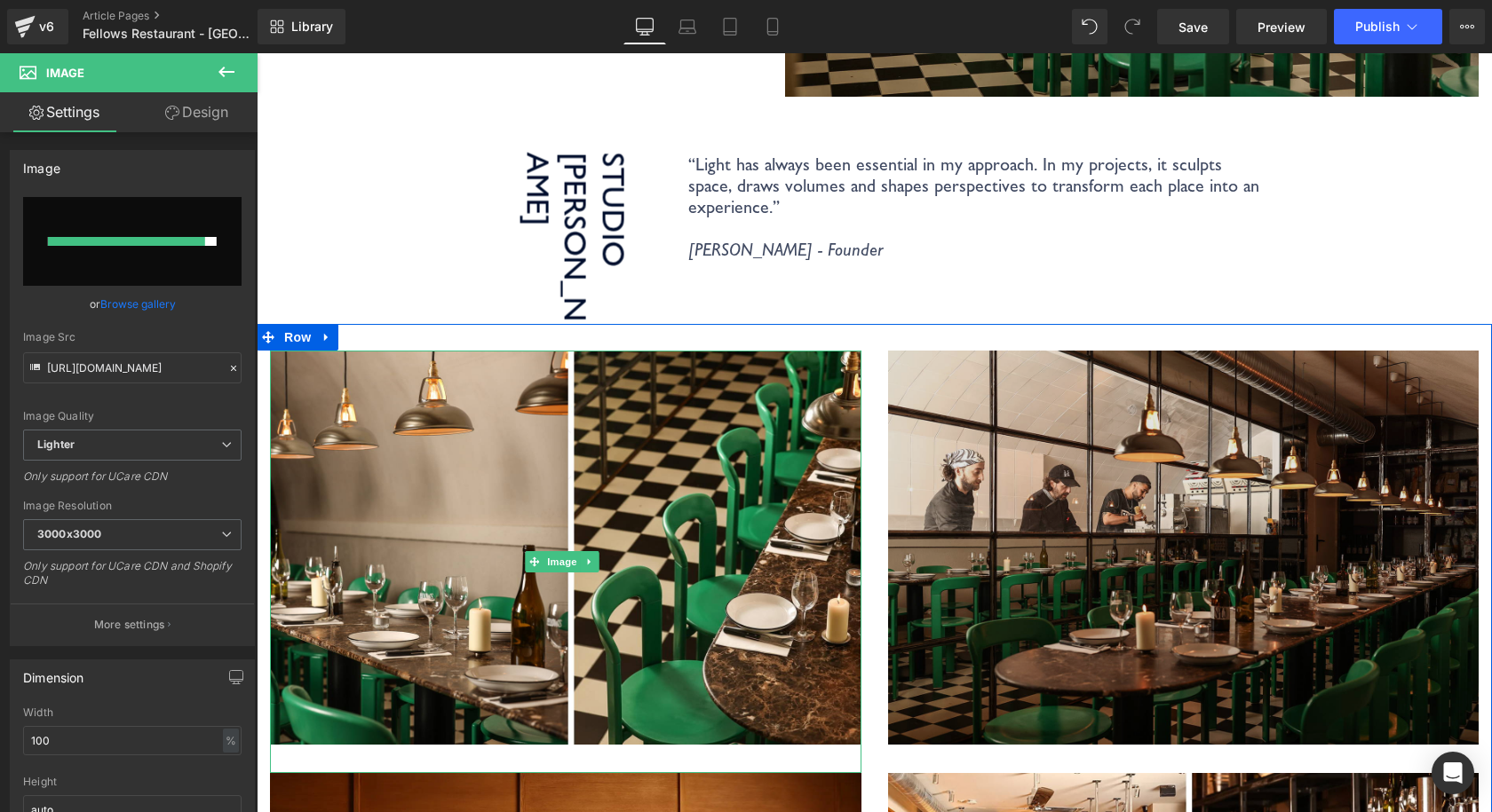
click at [1022, 406] on img at bounding box center [1183, 561] width 591 height 423
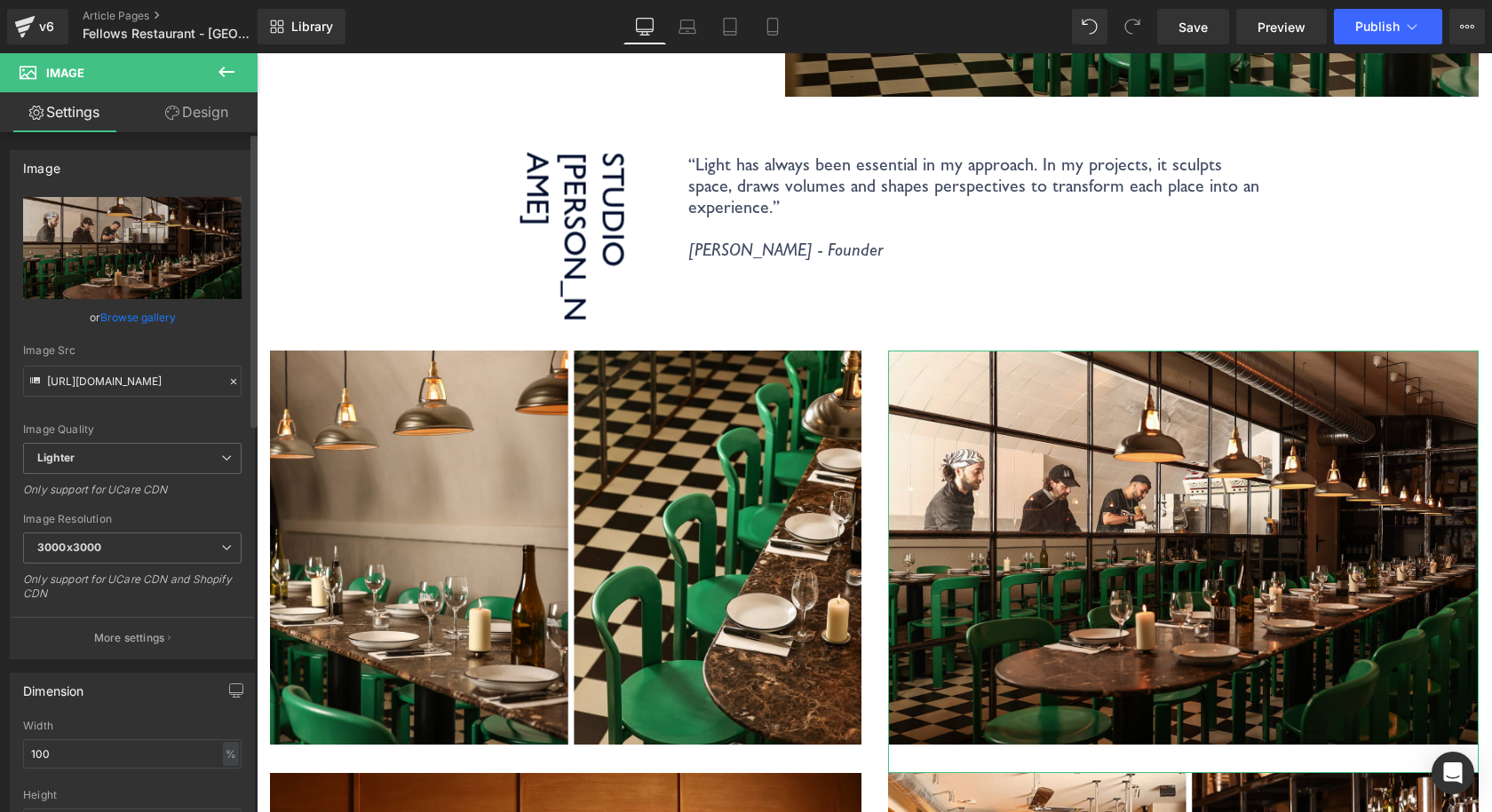
click at [120, 315] on link "Browse gallery" at bounding box center [138, 317] width 75 height 31
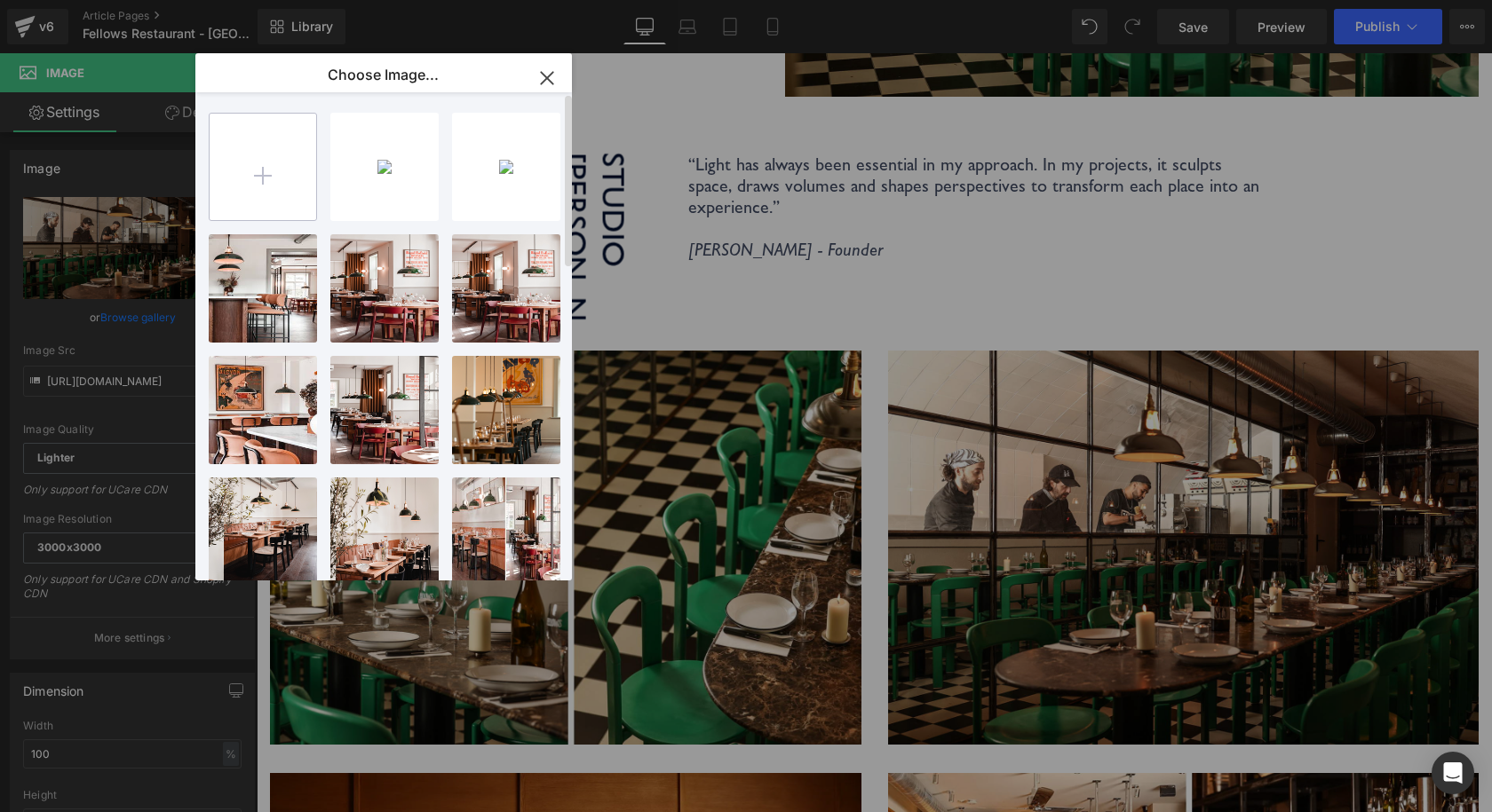
click at [268, 170] on input "file" at bounding box center [263, 167] width 107 height 107
type input "C:\fakepath\Coolicon-Lighting-Fellows-3.JPG"
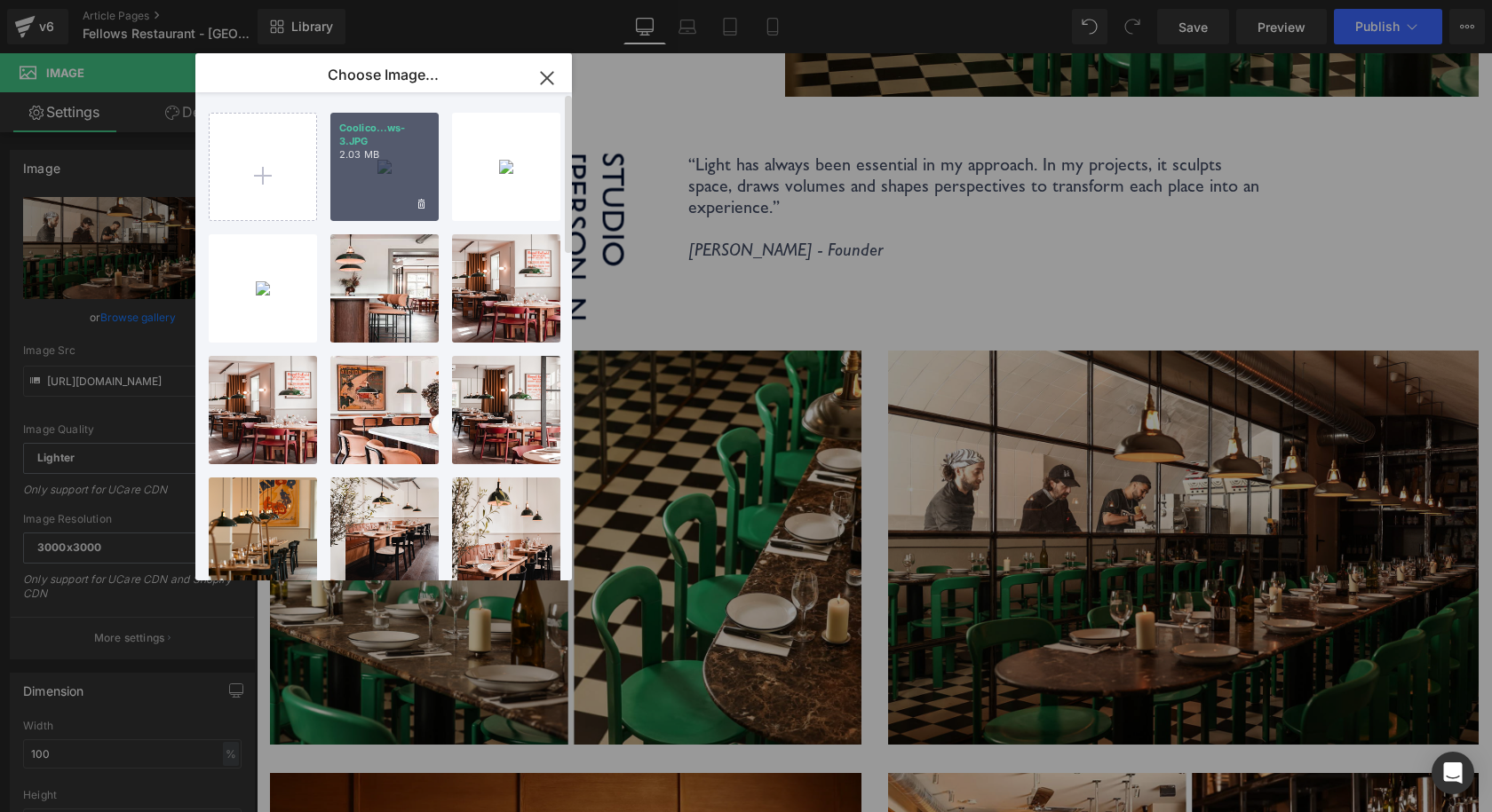
click at [360, 163] on div "Coolico...ws-3.JPG 2.03 MB" at bounding box center [385, 167] width 109 height 109
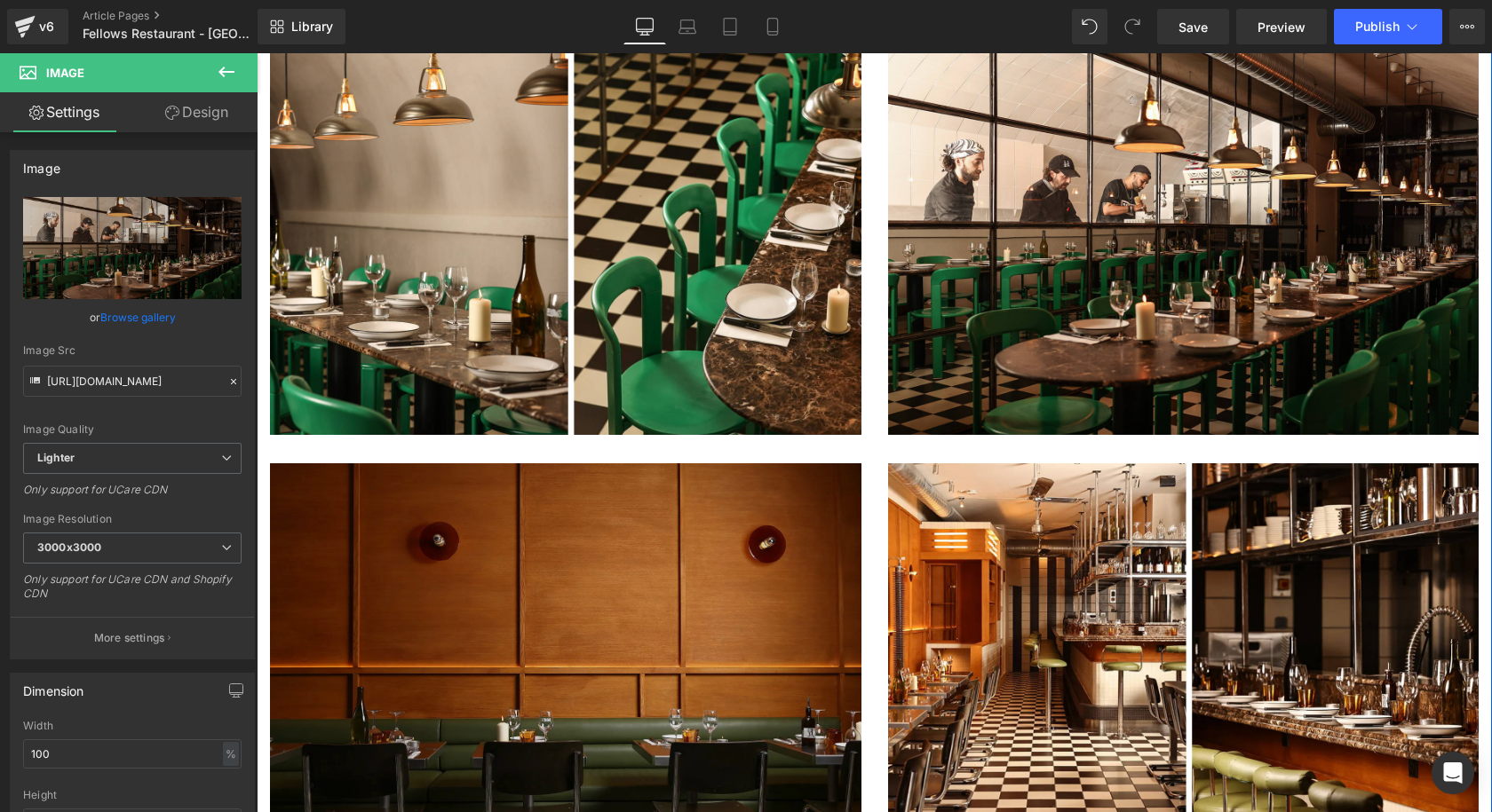
scroll to position [2663, 0]
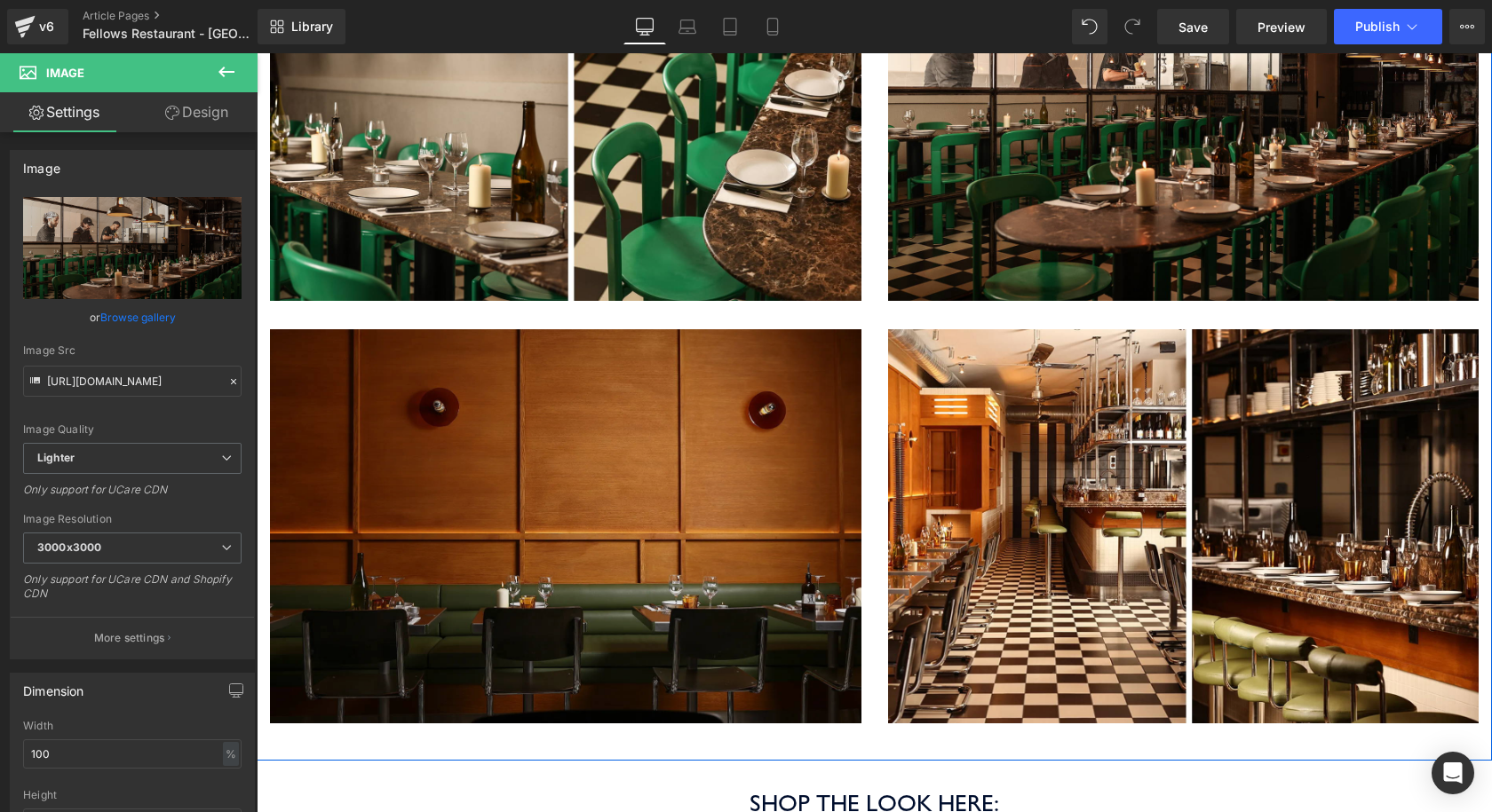
click at [691, 358] on img at bounding box center [565, 540] width 591 height 423
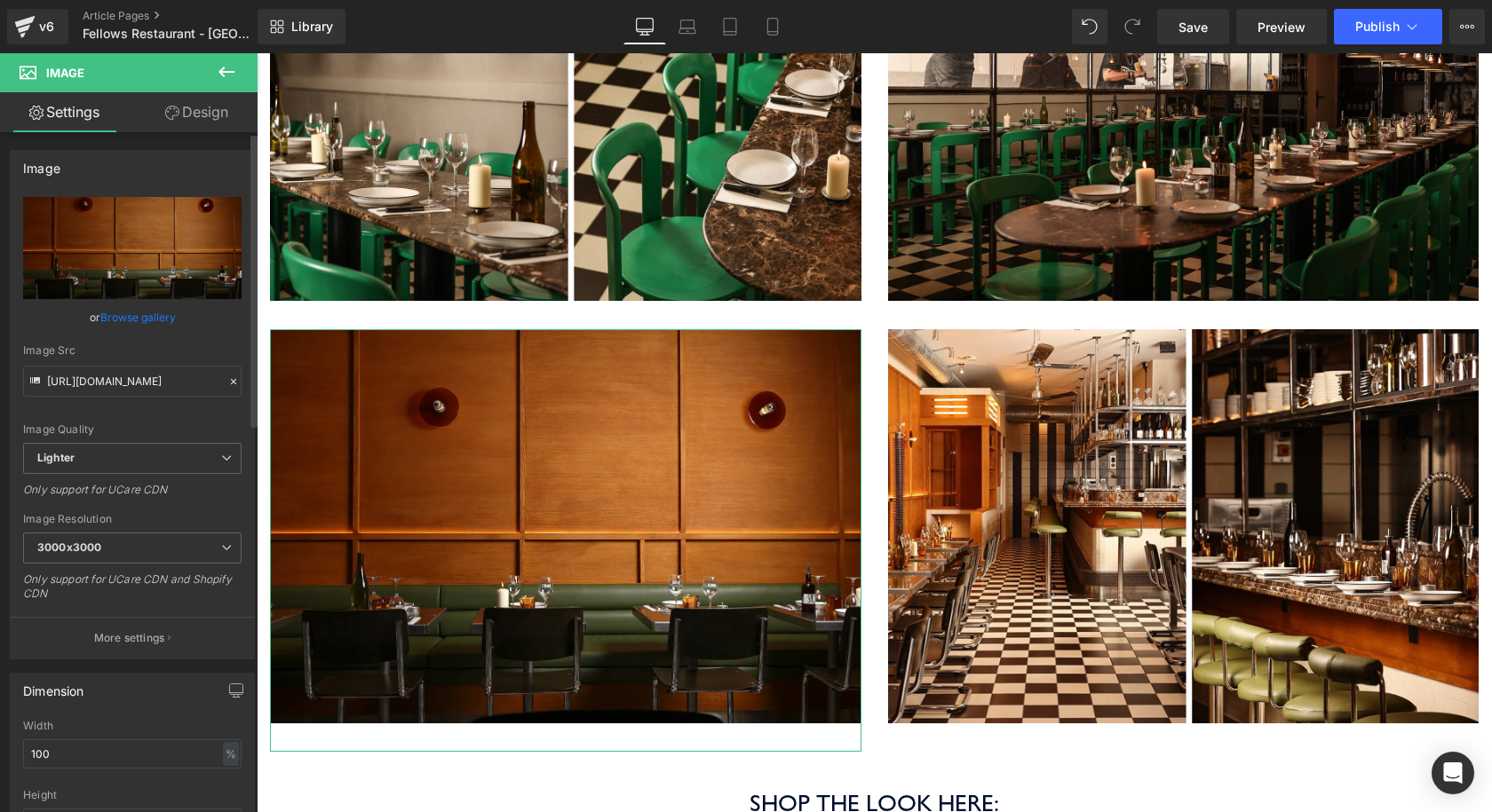
click at [123, 309] on link "Browse gallery" at bounding box center [138, 317] width 75 height 31
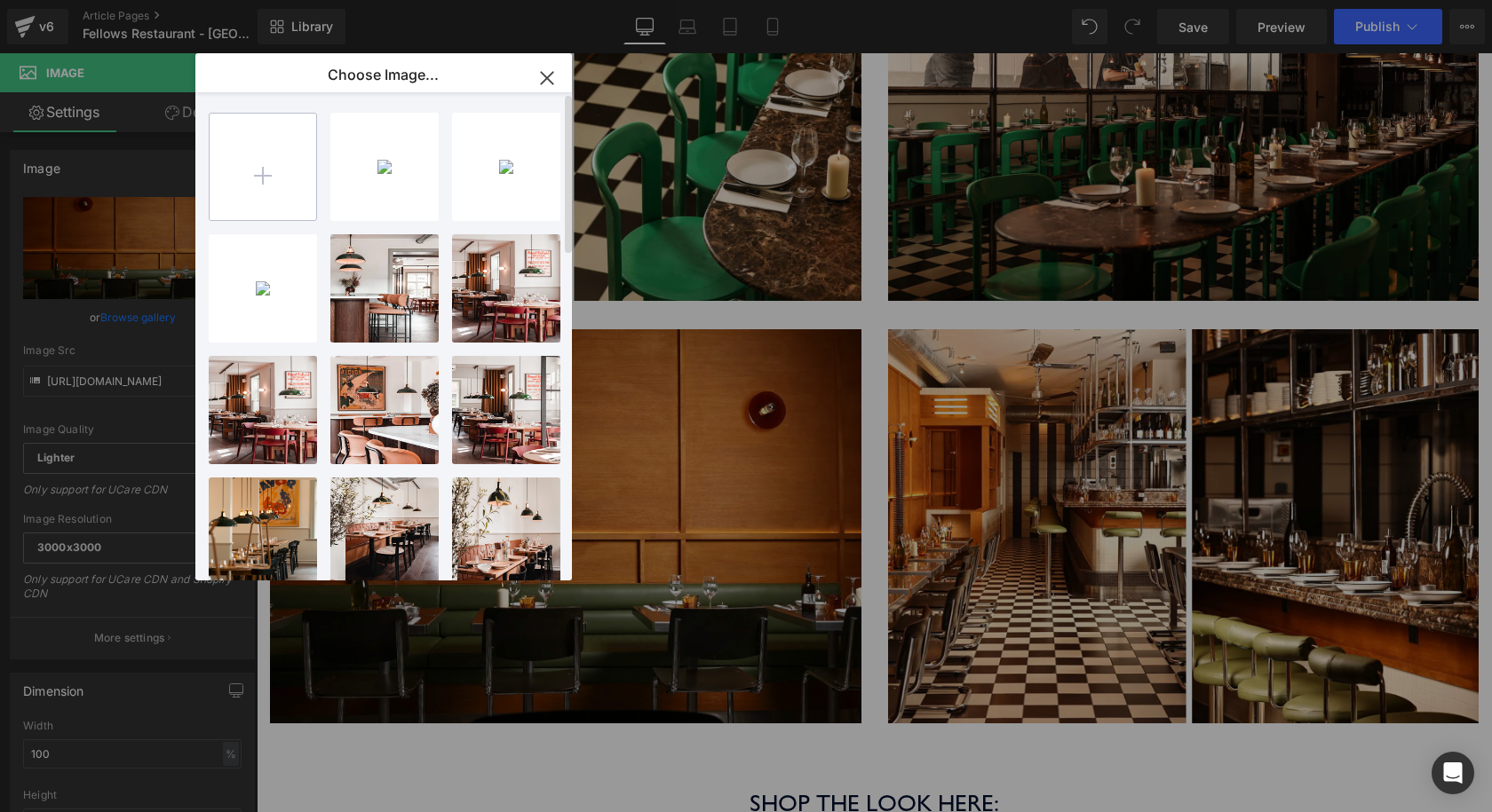
click at [271, 199] on input "file" at bounding box center [263, 167] width 107 height 107
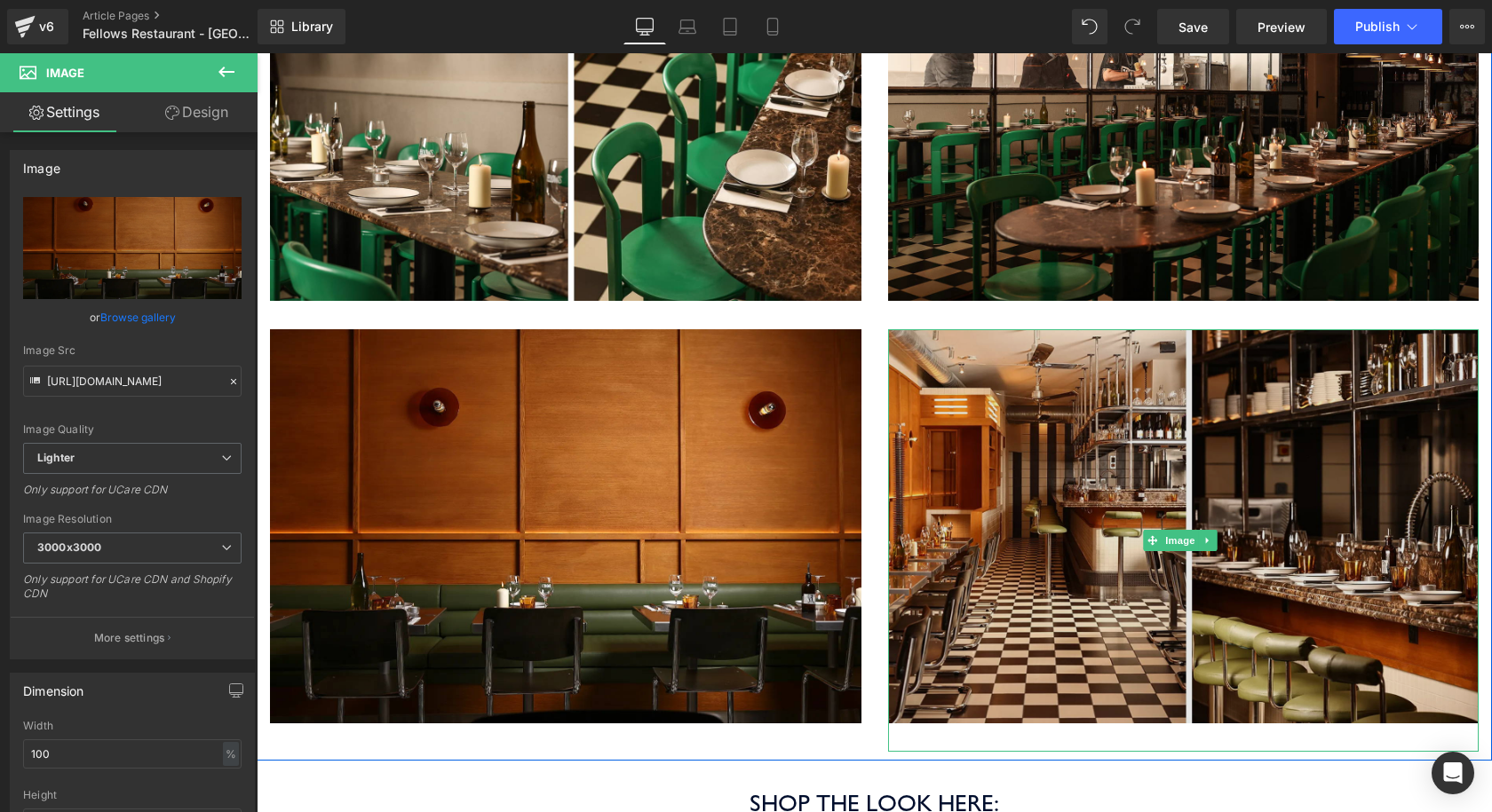
click at [1121, 346] on img at bounding box center [1183, 540] width 591 height 423
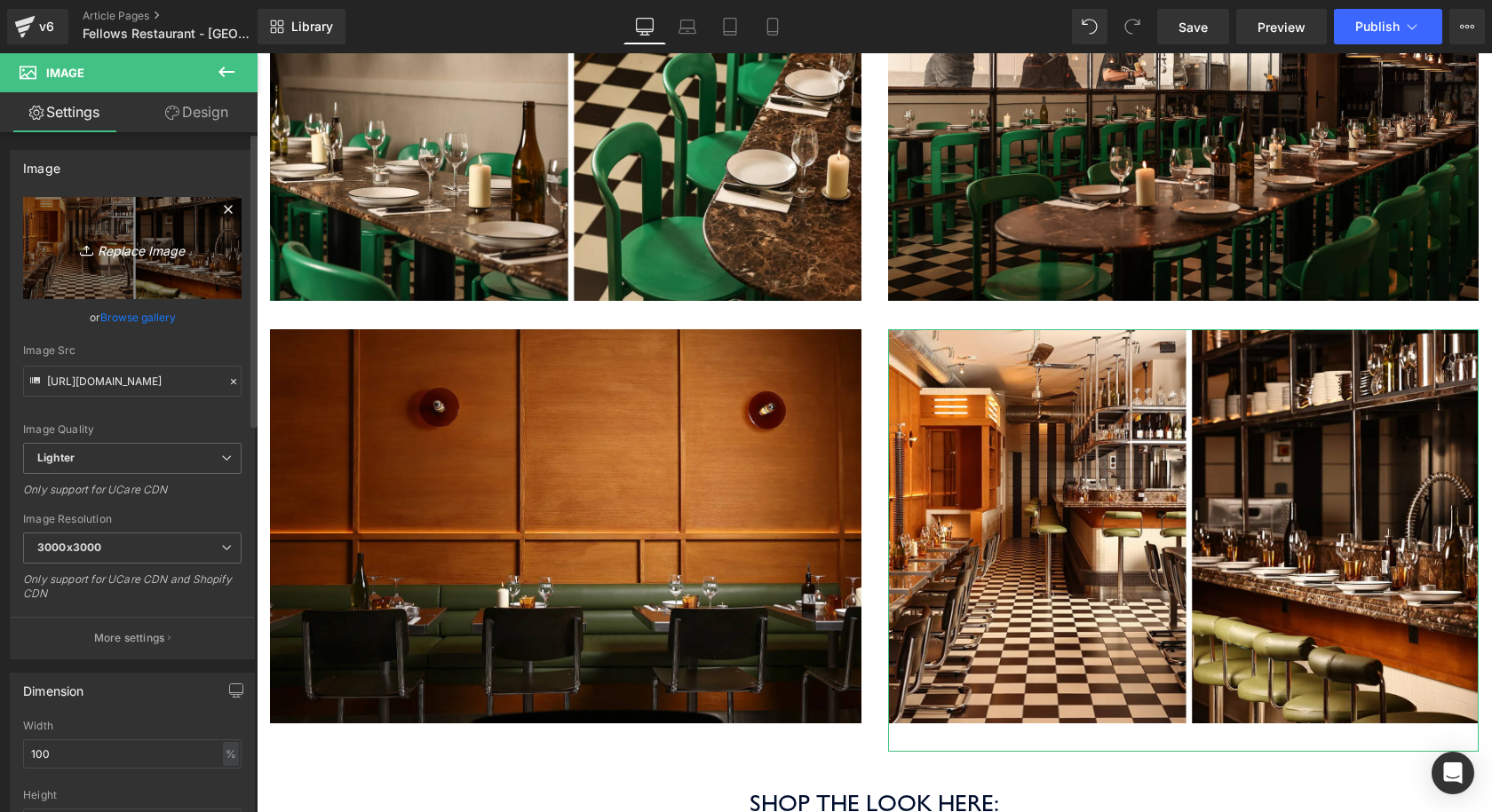
click at [129, 250] on icon "Replace Image" at bounding box center [132, 248] width 142 height 23
type input "C:\fakepath\Coolicon-Lighting-Fellows-5.jpg"
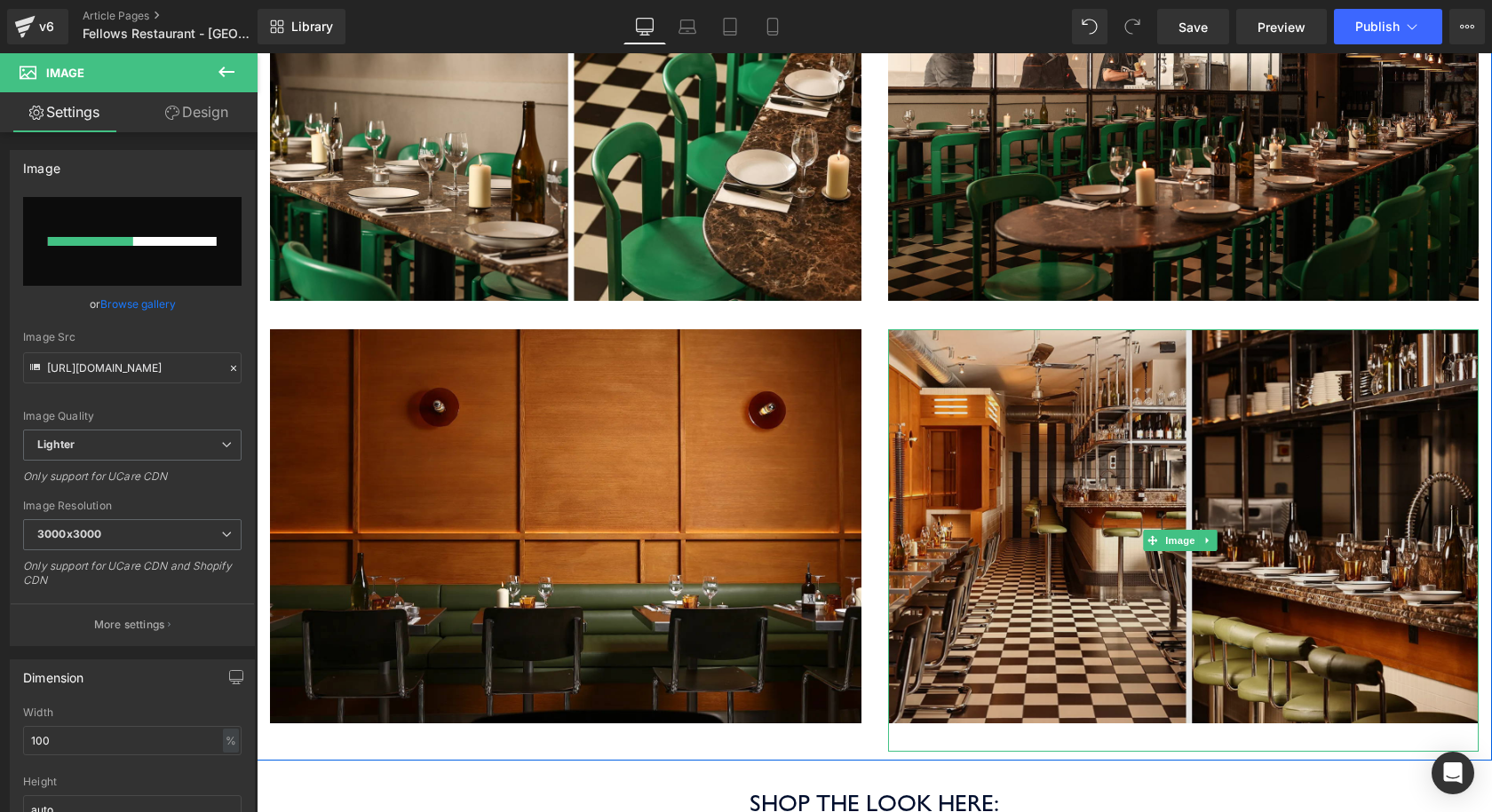
click at [1124, 356] on img at bounding box center [1183, 540] width 591 height 423
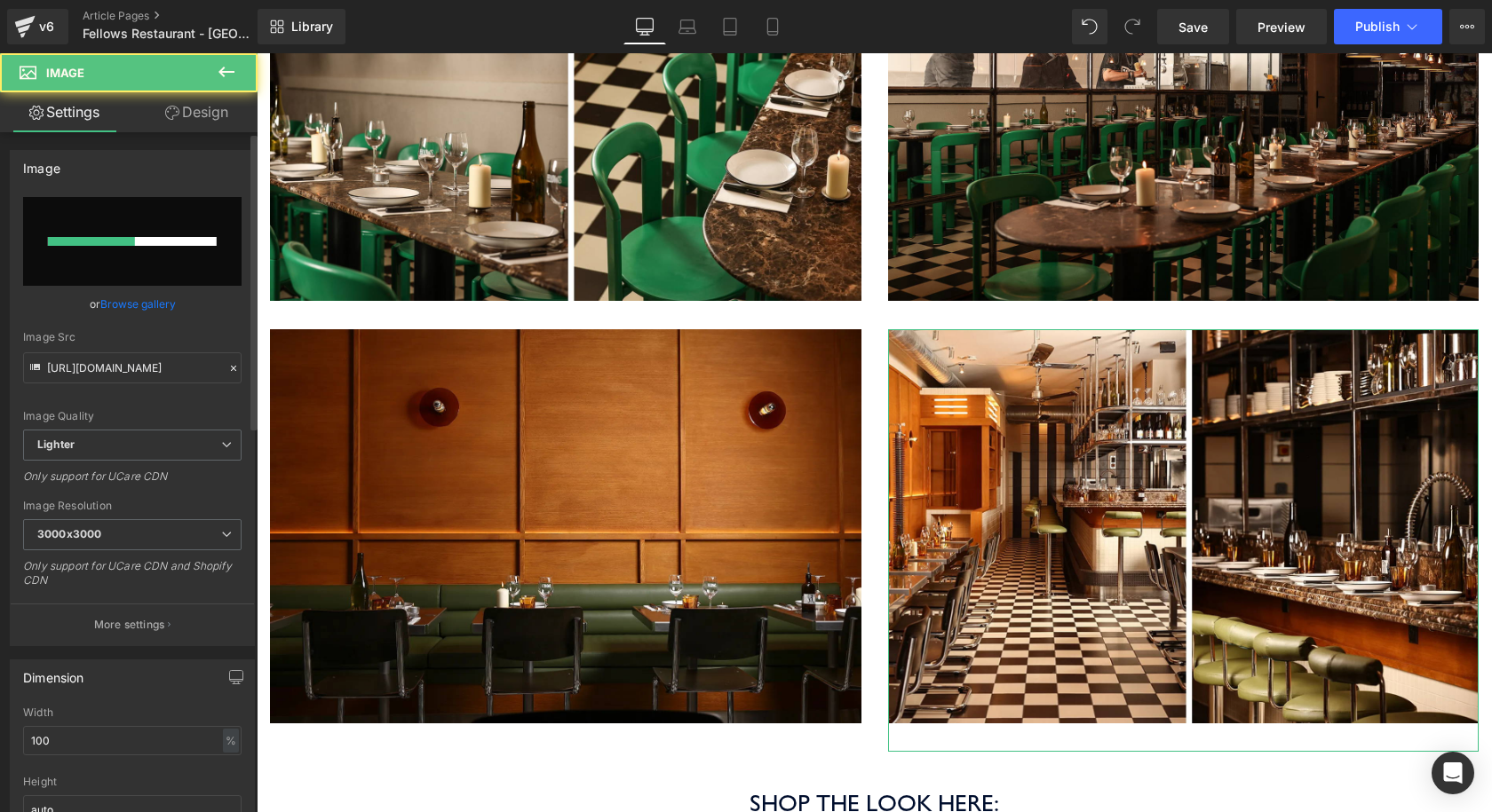
click at [163, 296] on link "Browse gallery" at bounding box center [138, 304] width 75 height 31
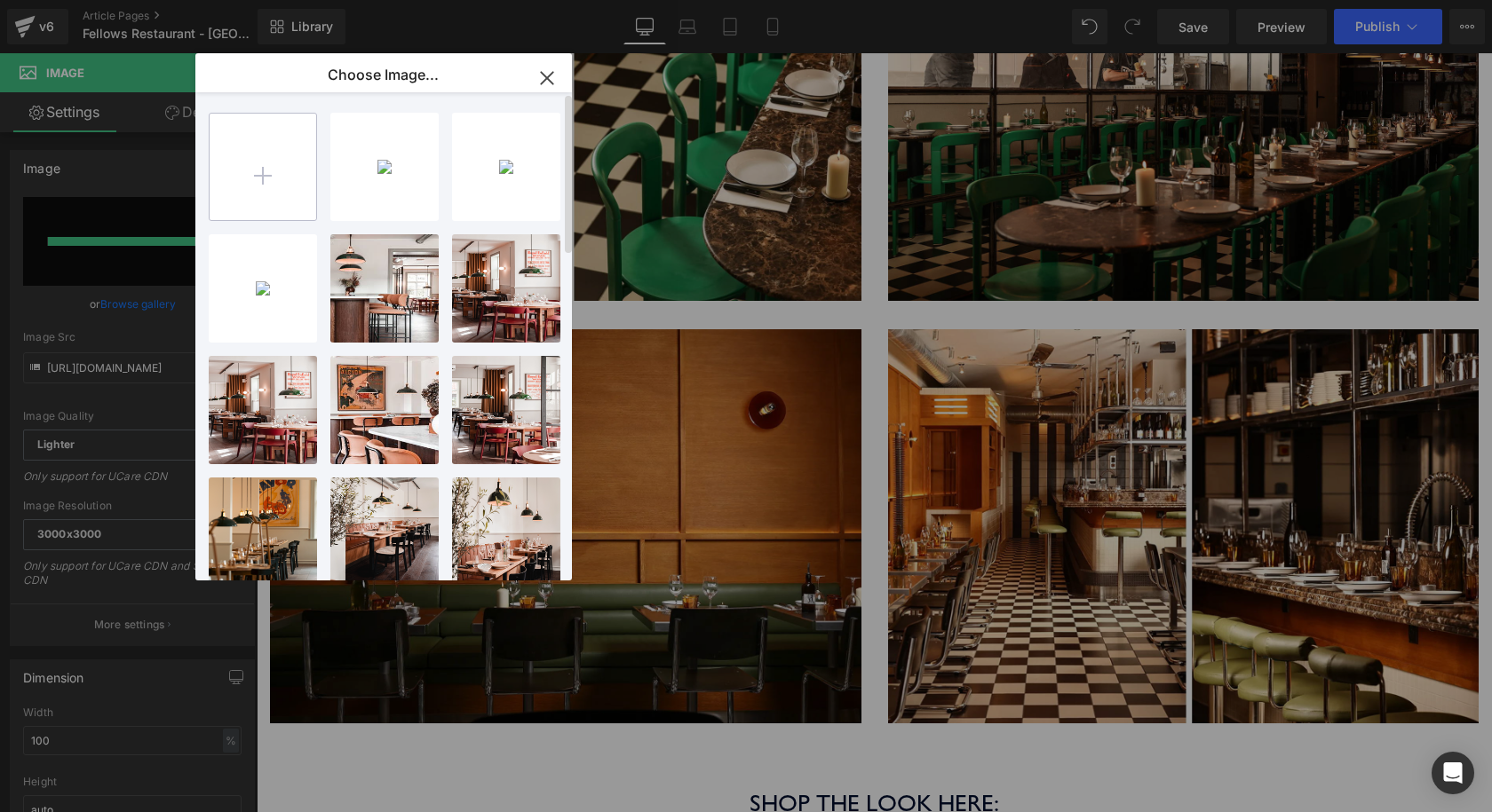
click at [281, 201] on input "file" at bounding box center [263, 167] width 107 height 107
type input "https://ucarecdn.com/4a94a752-555d-4fd9-8d01-94ddcec48c9e/-/format/auto/-/previ…"
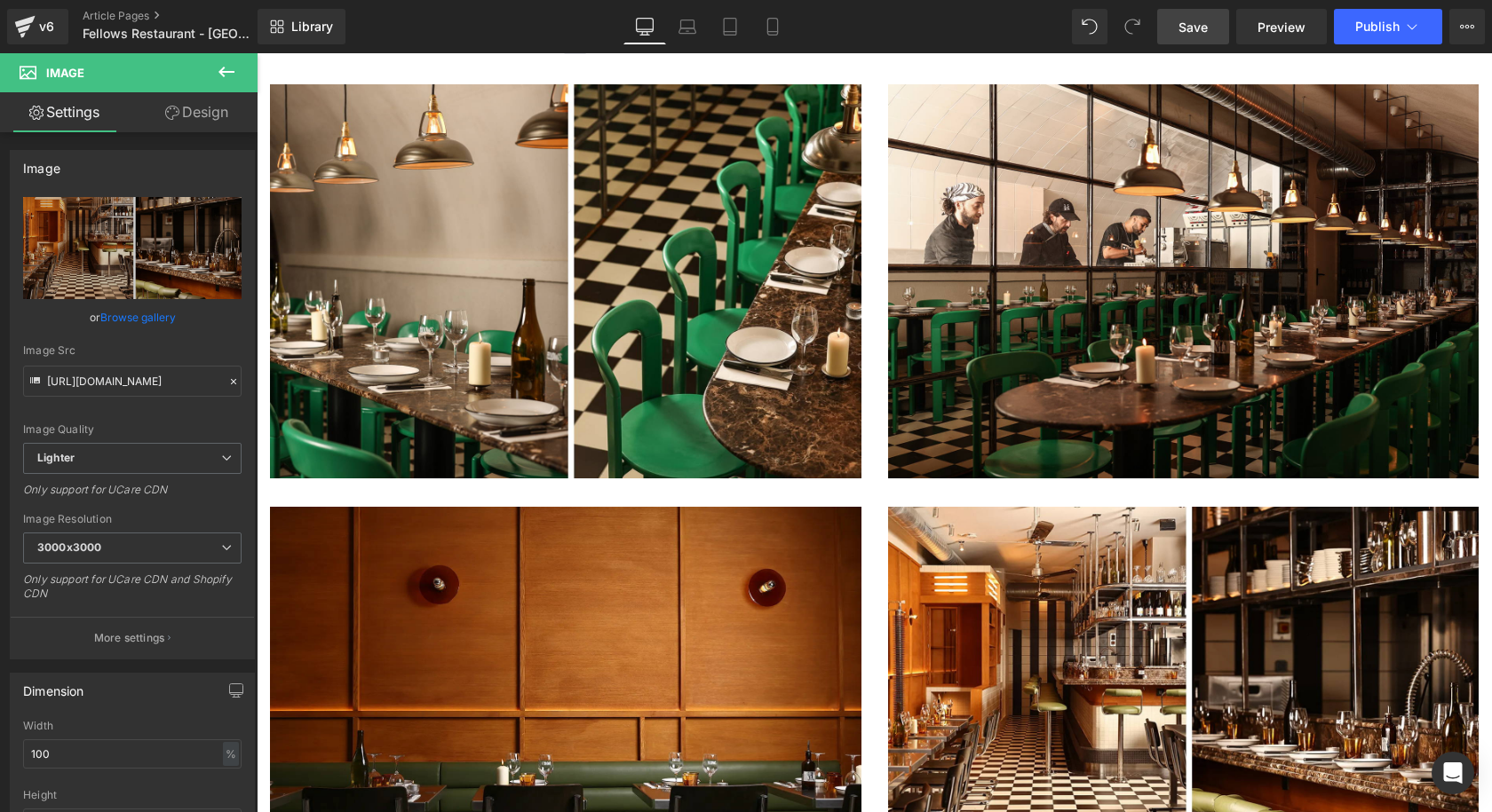
click at [1184, 18] on span "Save" at bounding box center [1193, 27] width 29 height 19
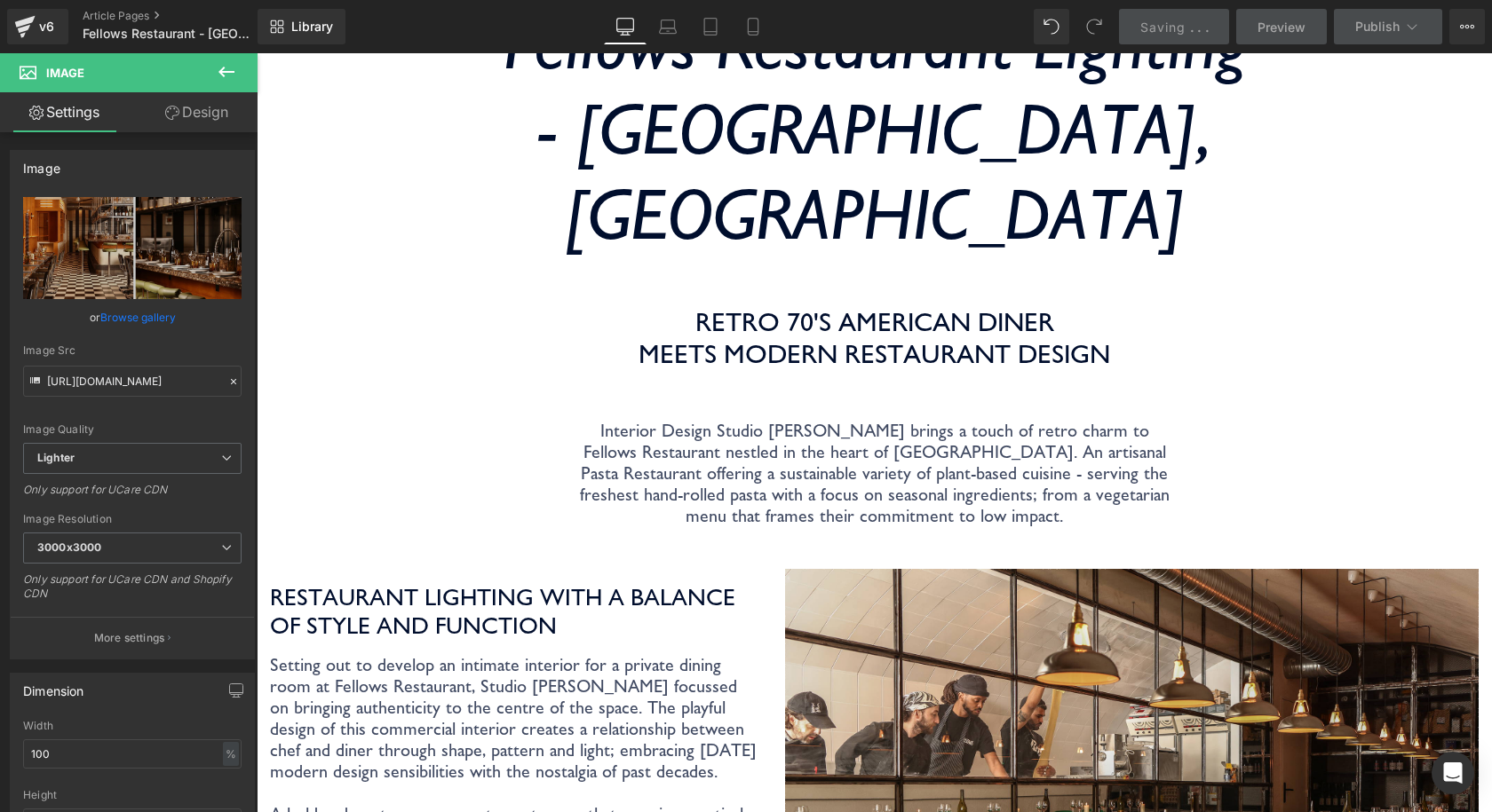
scroll to position [0, 0]
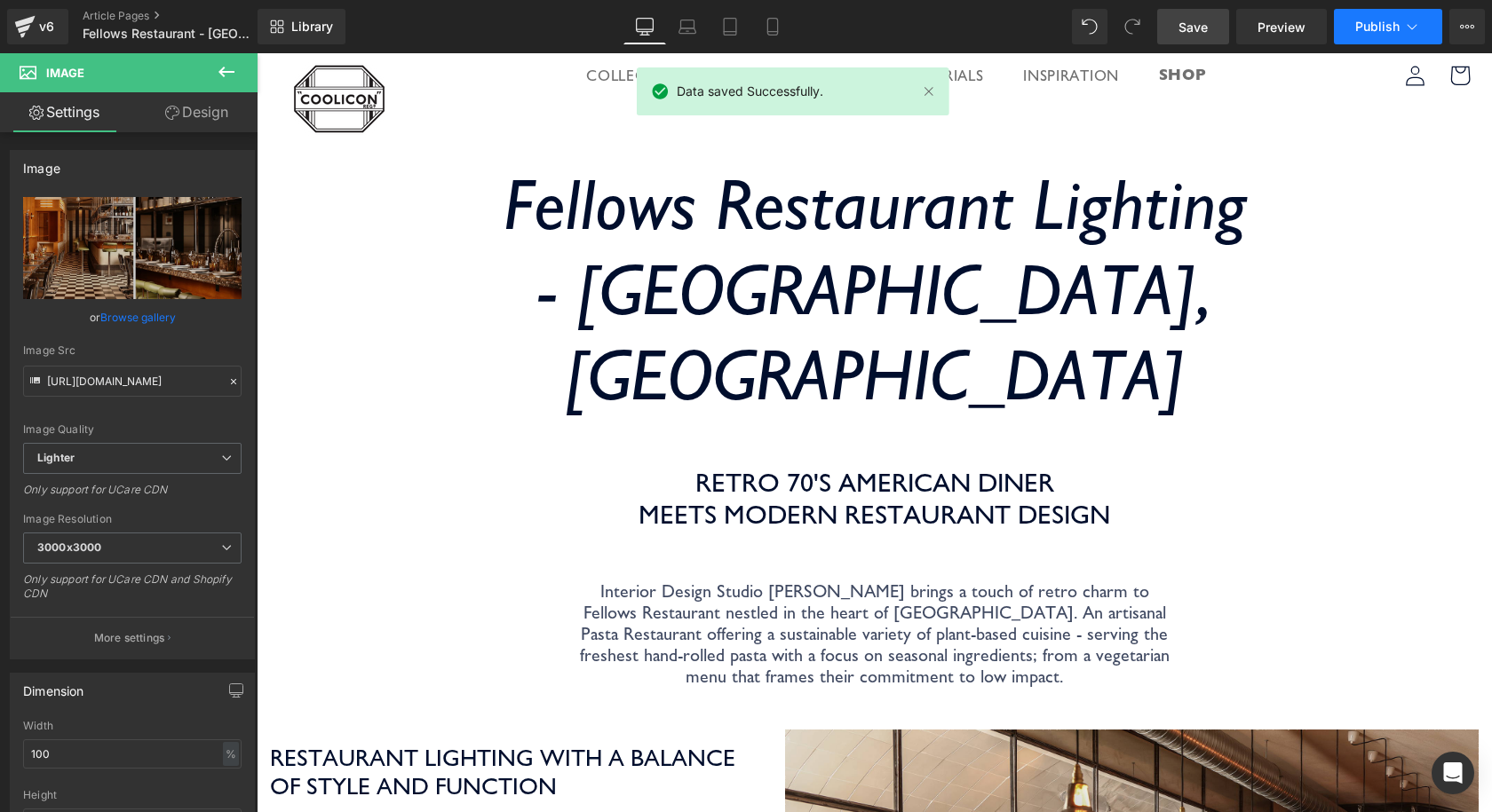
click at [1367, 43] on button "Publish" at bounding box center [1388, 26] width 109 height 35
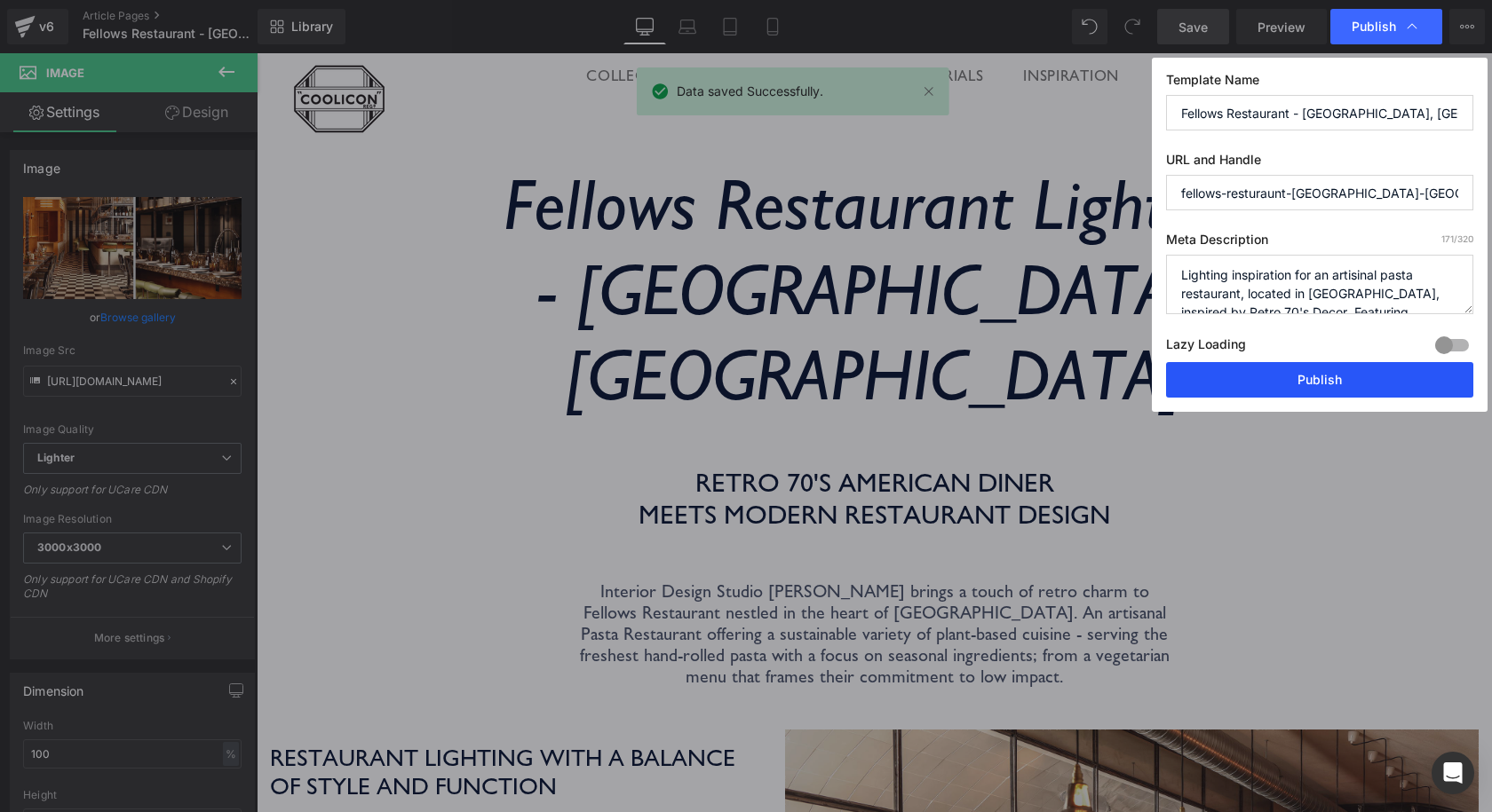
click at [1353, 369] on button "Publish" at bounding box center [1319, 379] width 307 height 35
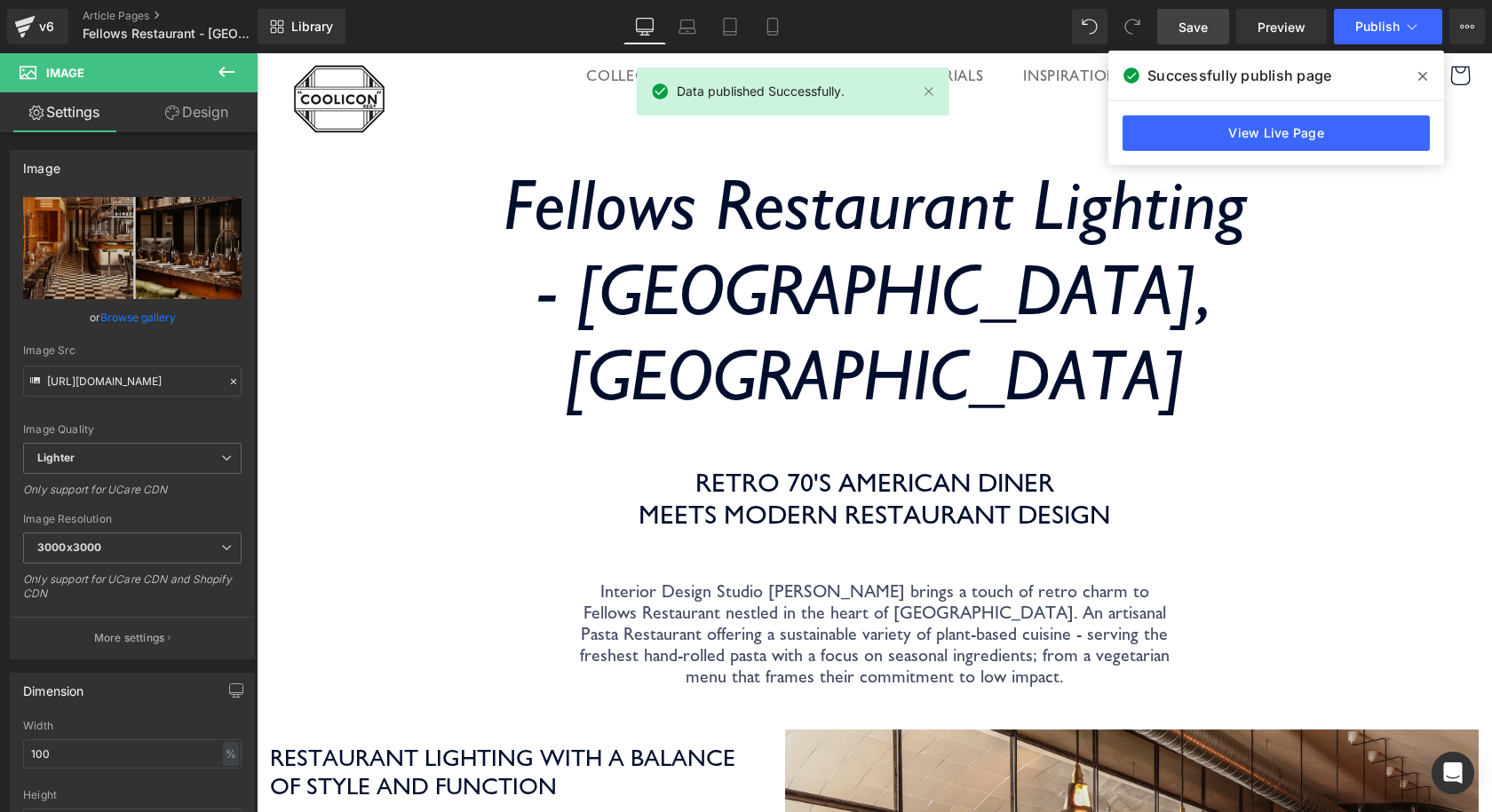
click at [1240, 115] on div "View Live Page" at bounding box center [1276, 133] width 336 height 64
click at [1231, 129] on link "View Live Page" at bounding box center [1276, 133] width 307 height 35
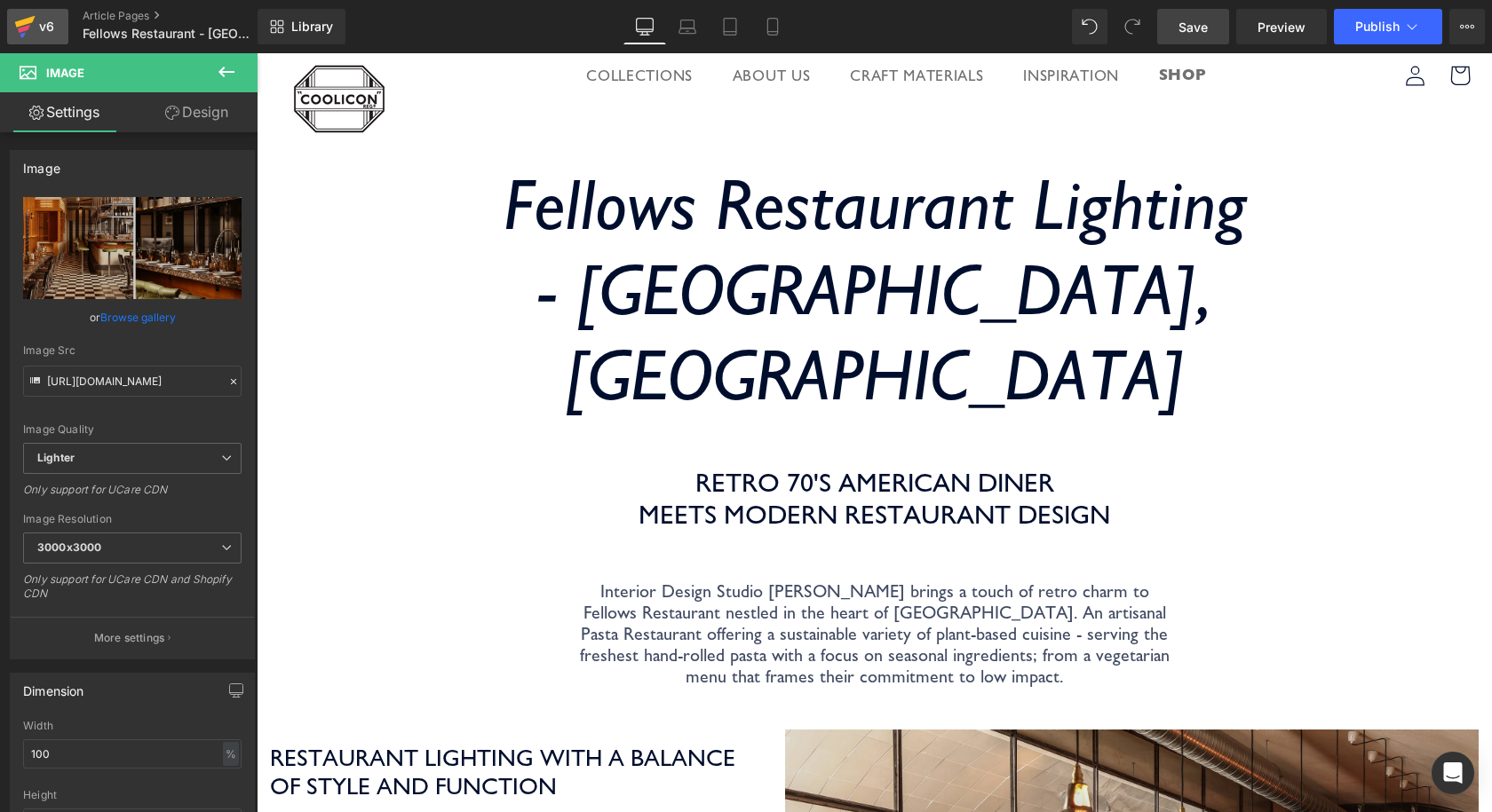
click at [44, 37] on div "v6" at bounding box center [46, 27] width 23 height 24
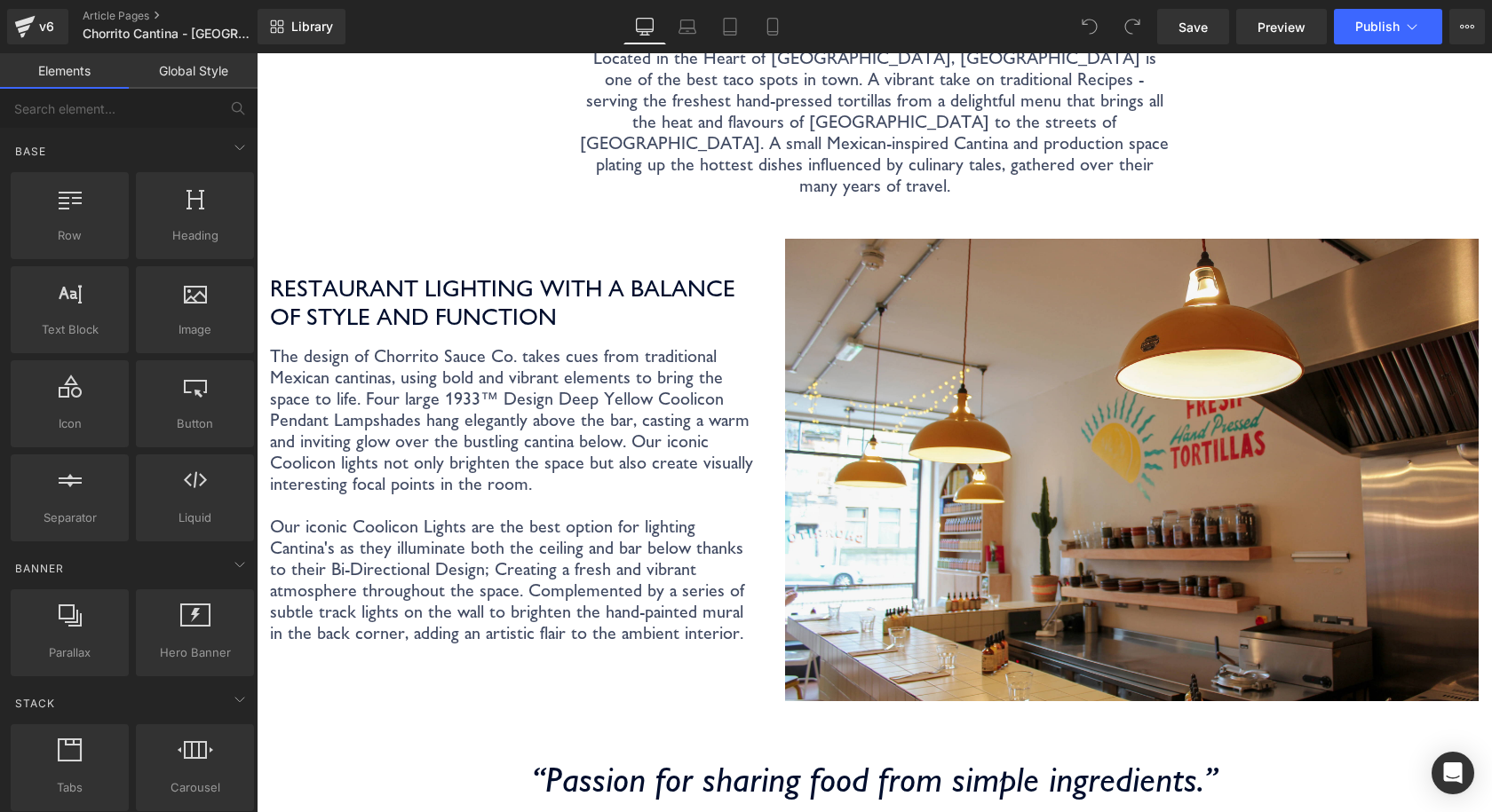
scroll to position [532, 0]
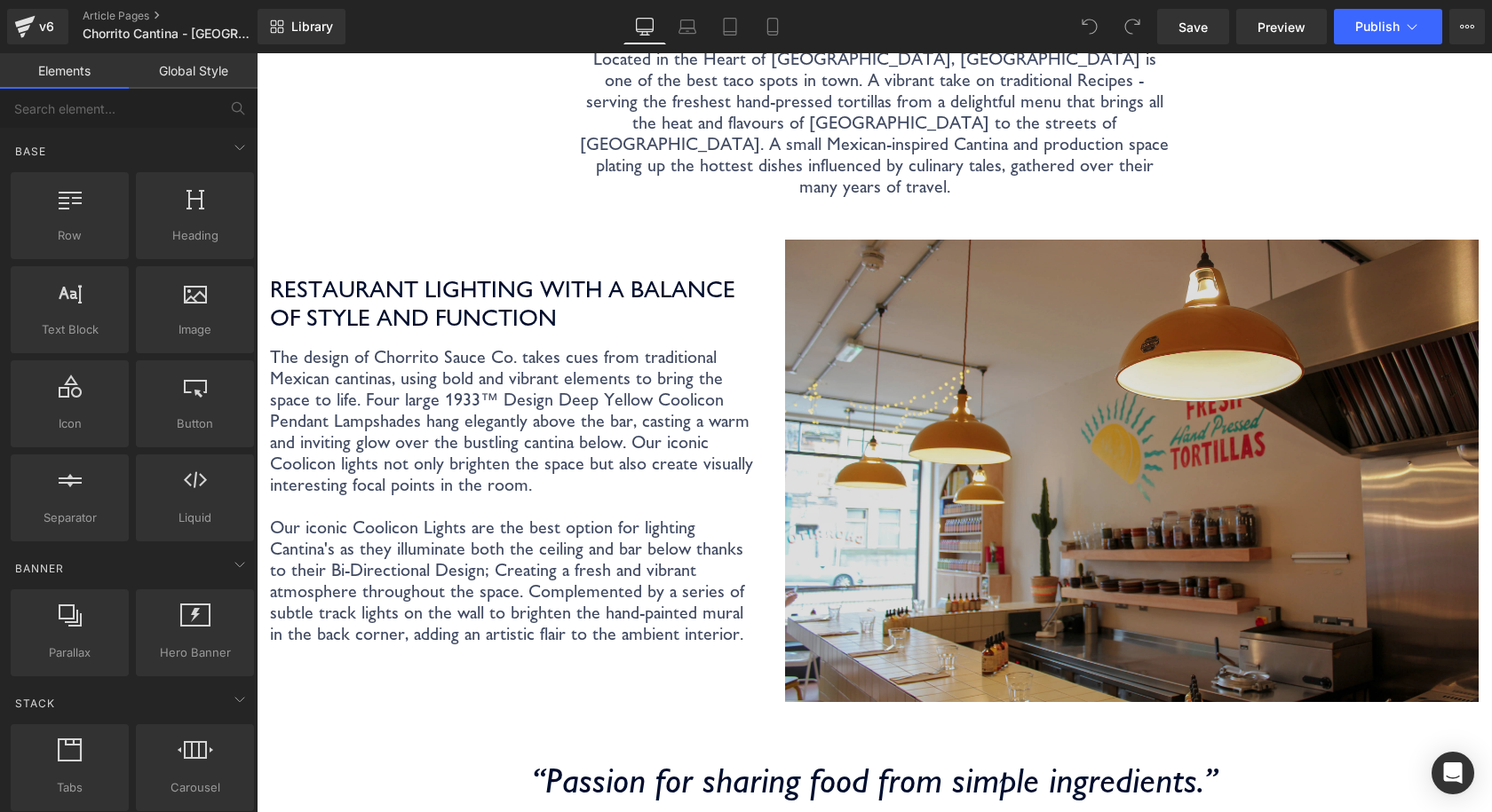
click at [1373, 521] on img at bounding box center [1132, 471] width 693 height 463
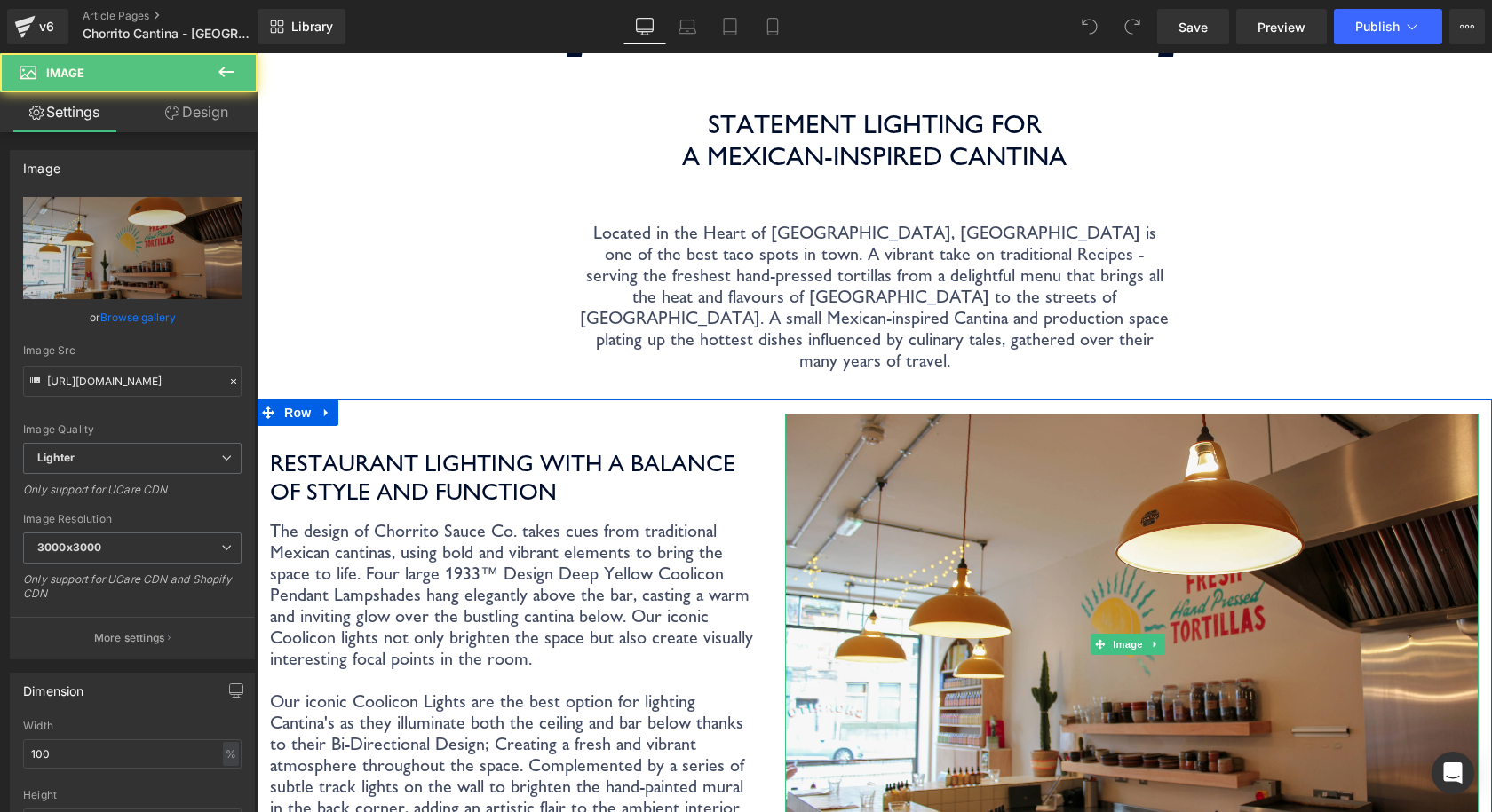
scroll to position [355, 0]
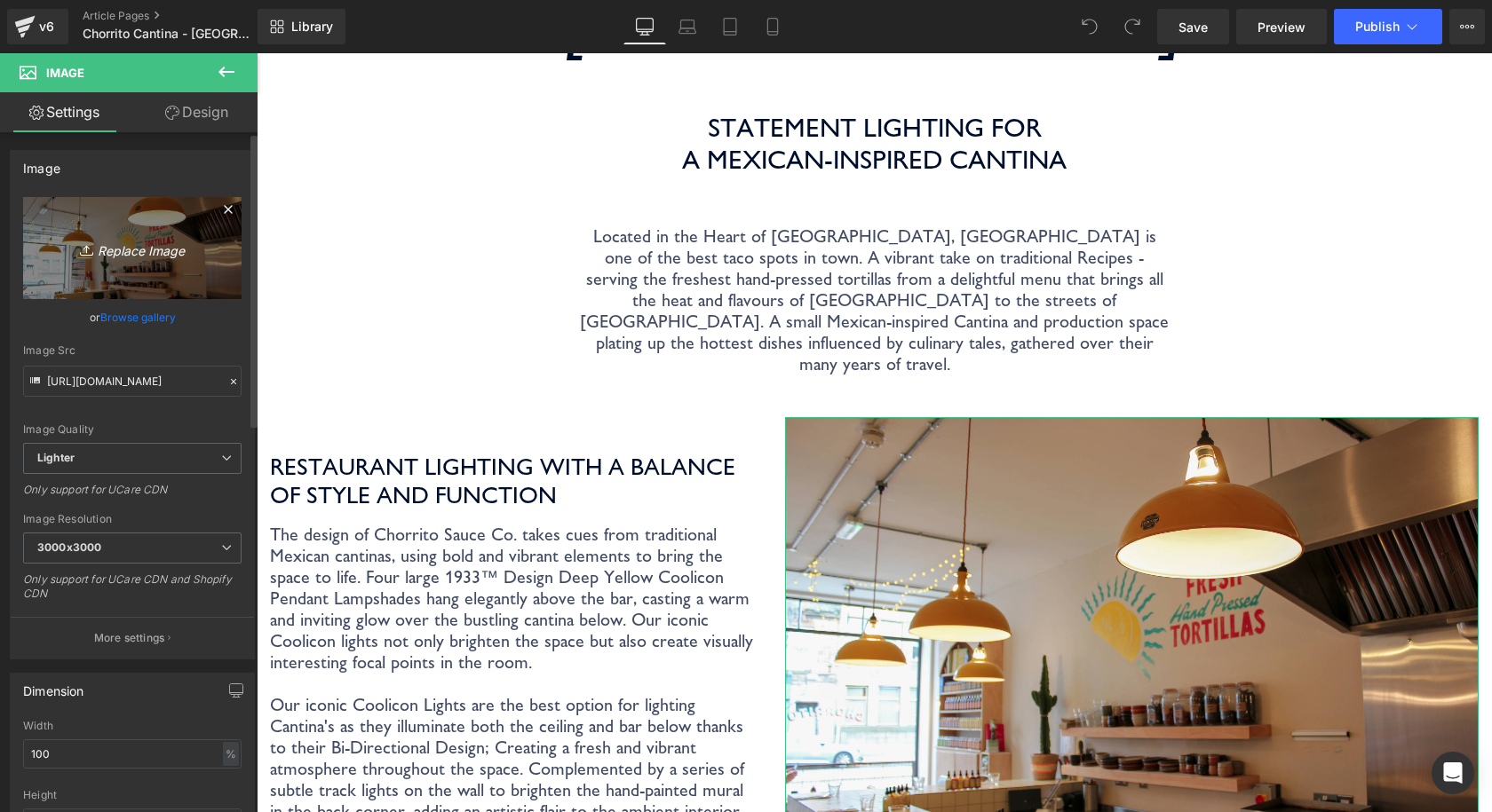
click at [102, 252] on icon "Replace Image" at bounding box center [132, 248] width 142 height 23
type input "C:\fakepath\Coolicon-Lighting-Chorrito-1.webp"
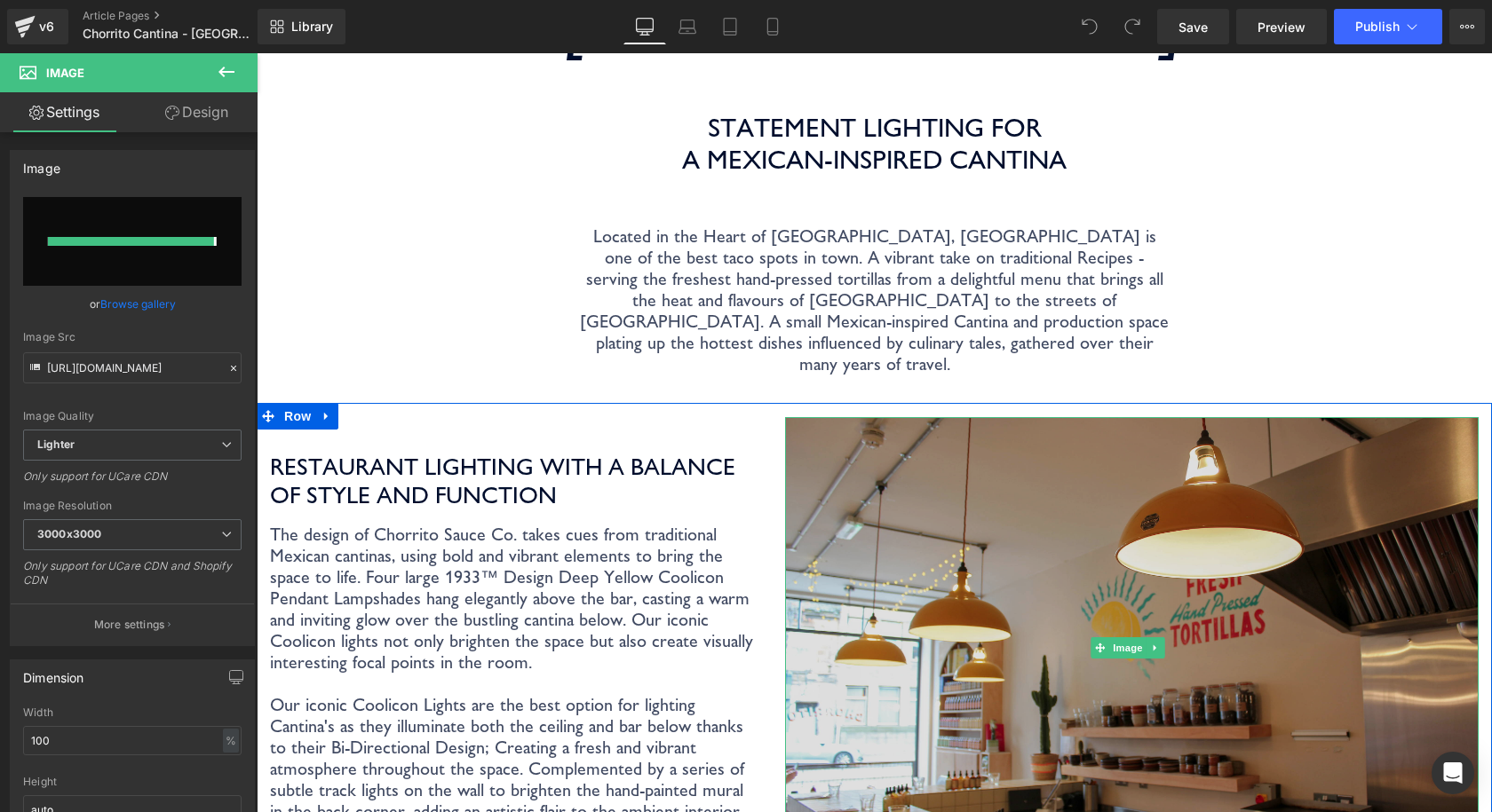
type input "[URL][DOMAIN_NAME]"
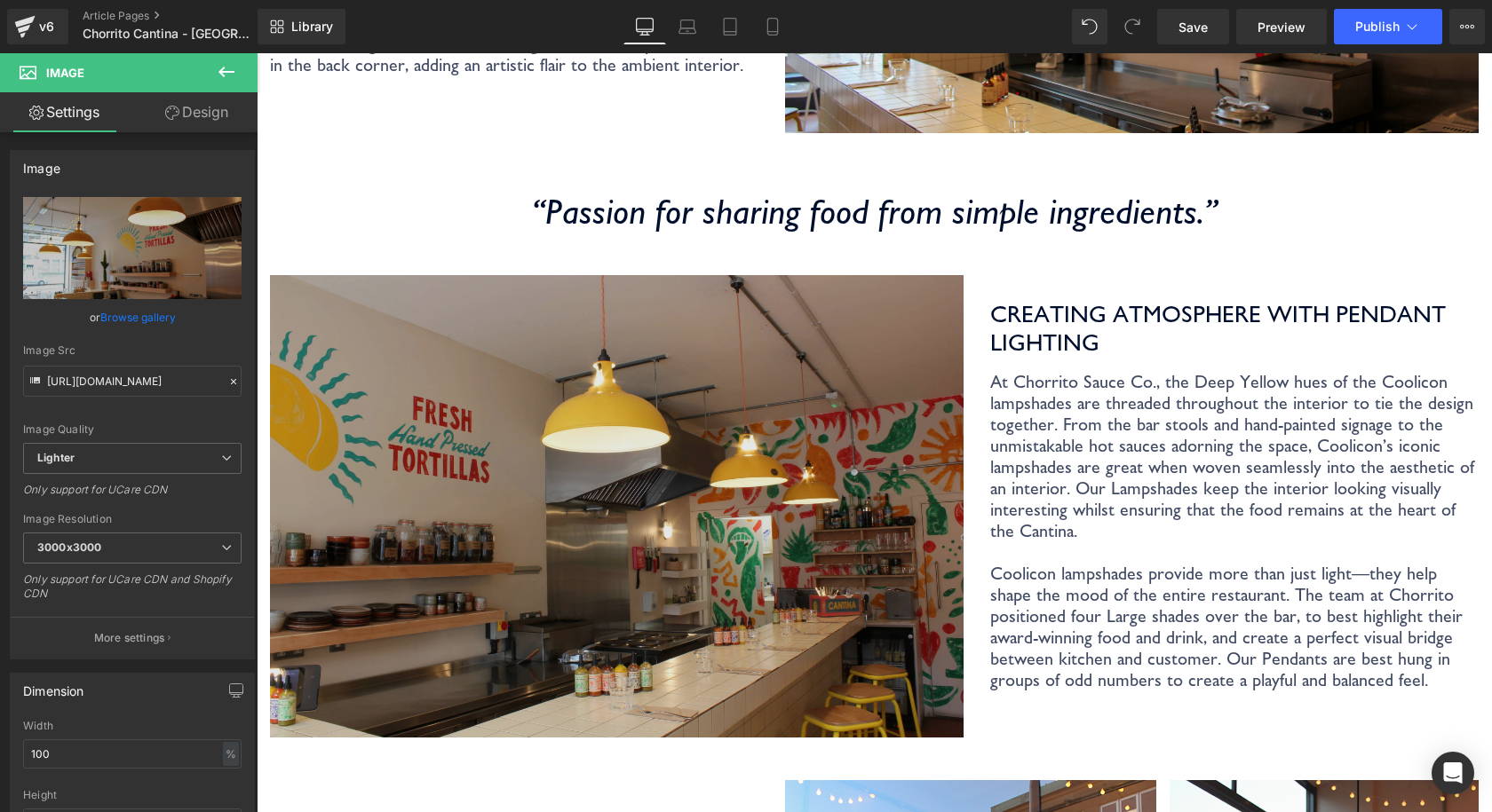
scroll to position [1154, 0]
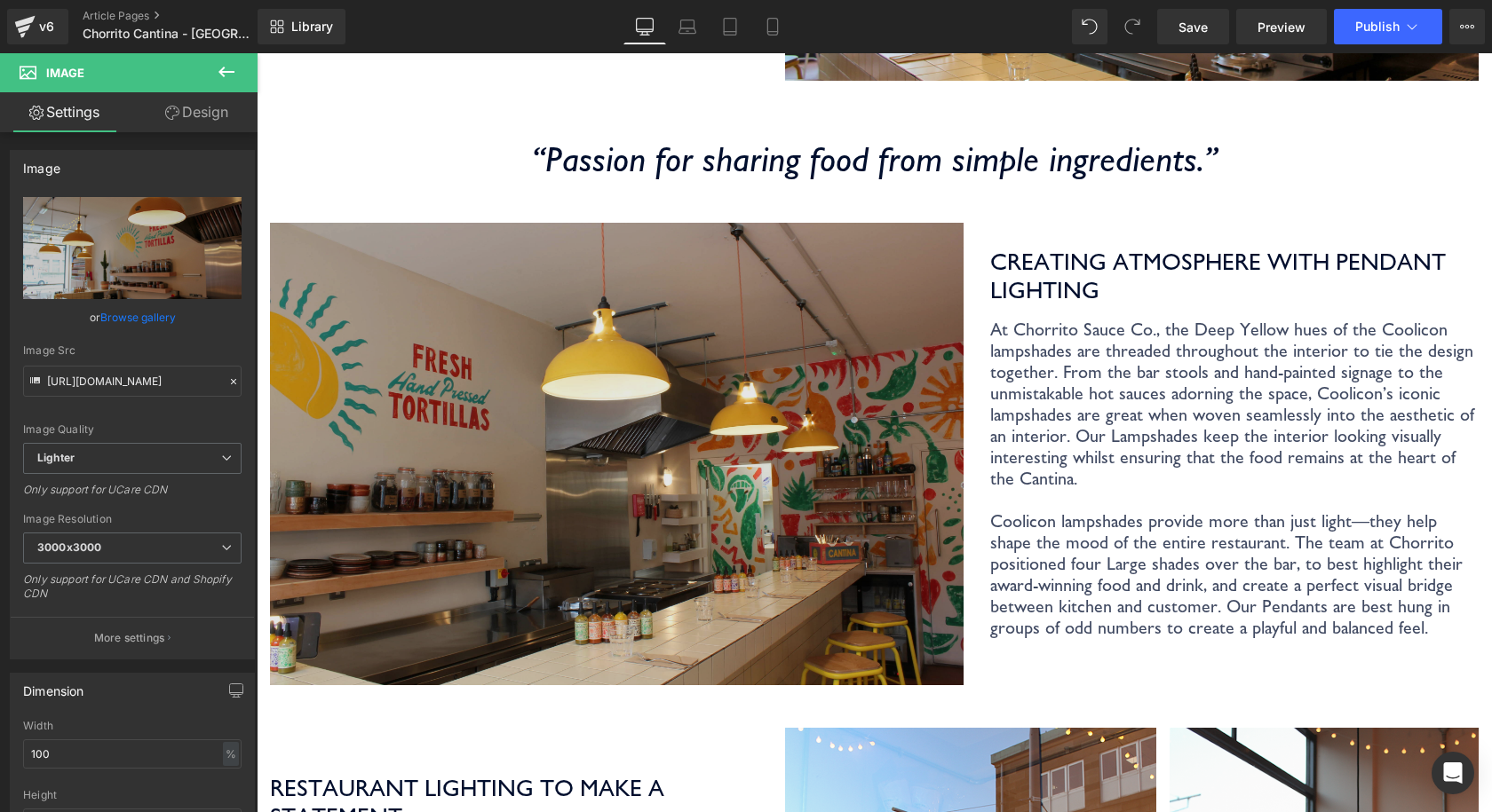
click at [769, 368] on img at bounding box center [617, 454] width 693 height 463
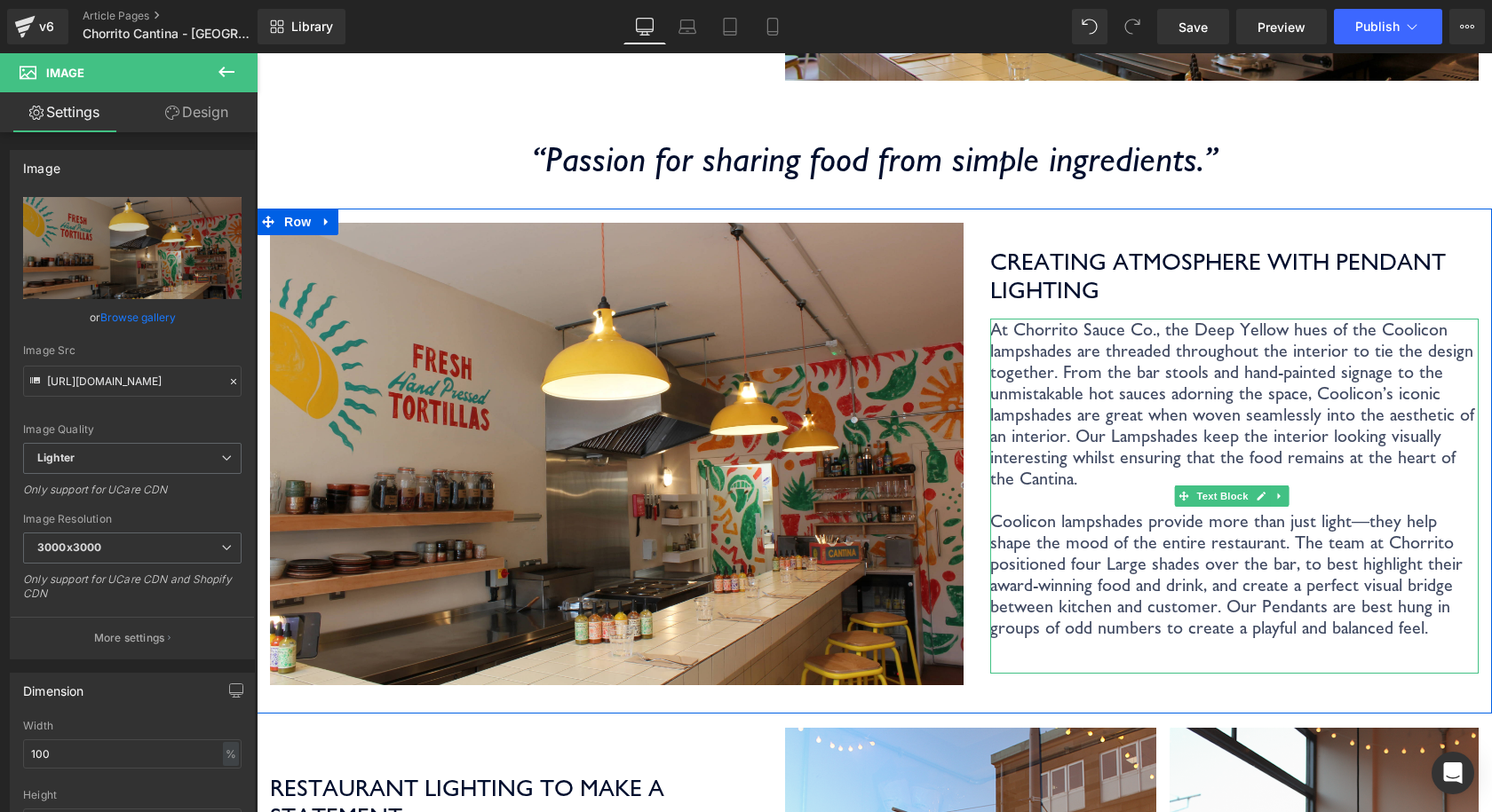
click at [1432, 511] on p "Coolicon lampshades provide more than just light—they help shape the mood of th…" at bounding box center [1234, 574] width 488 height 128
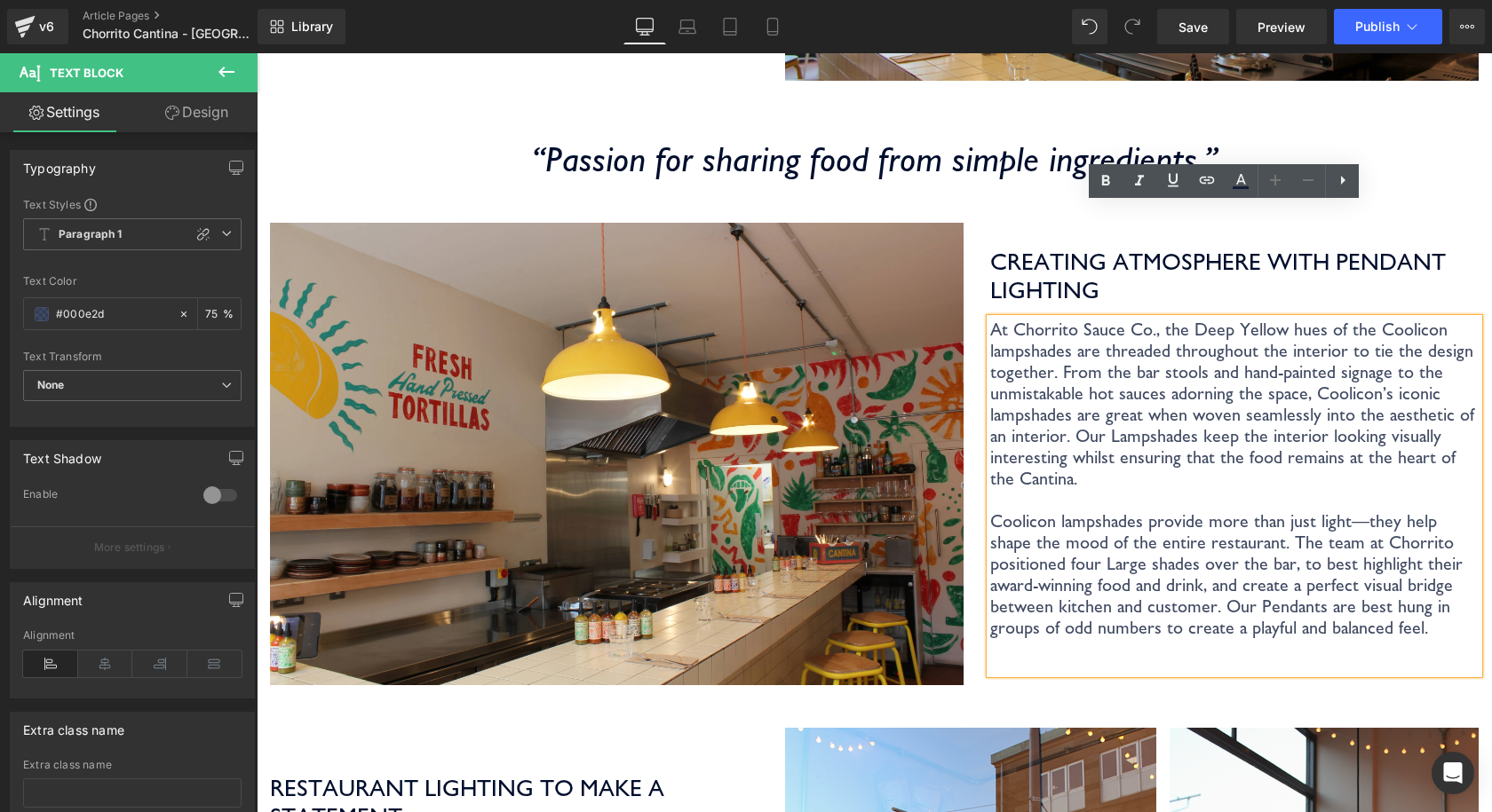
click at [1345, 511] on p "Coolicon lampshades provide more than just light—they help shape the mood of th…" at bounding box center [1234, 574] width 488 height 128
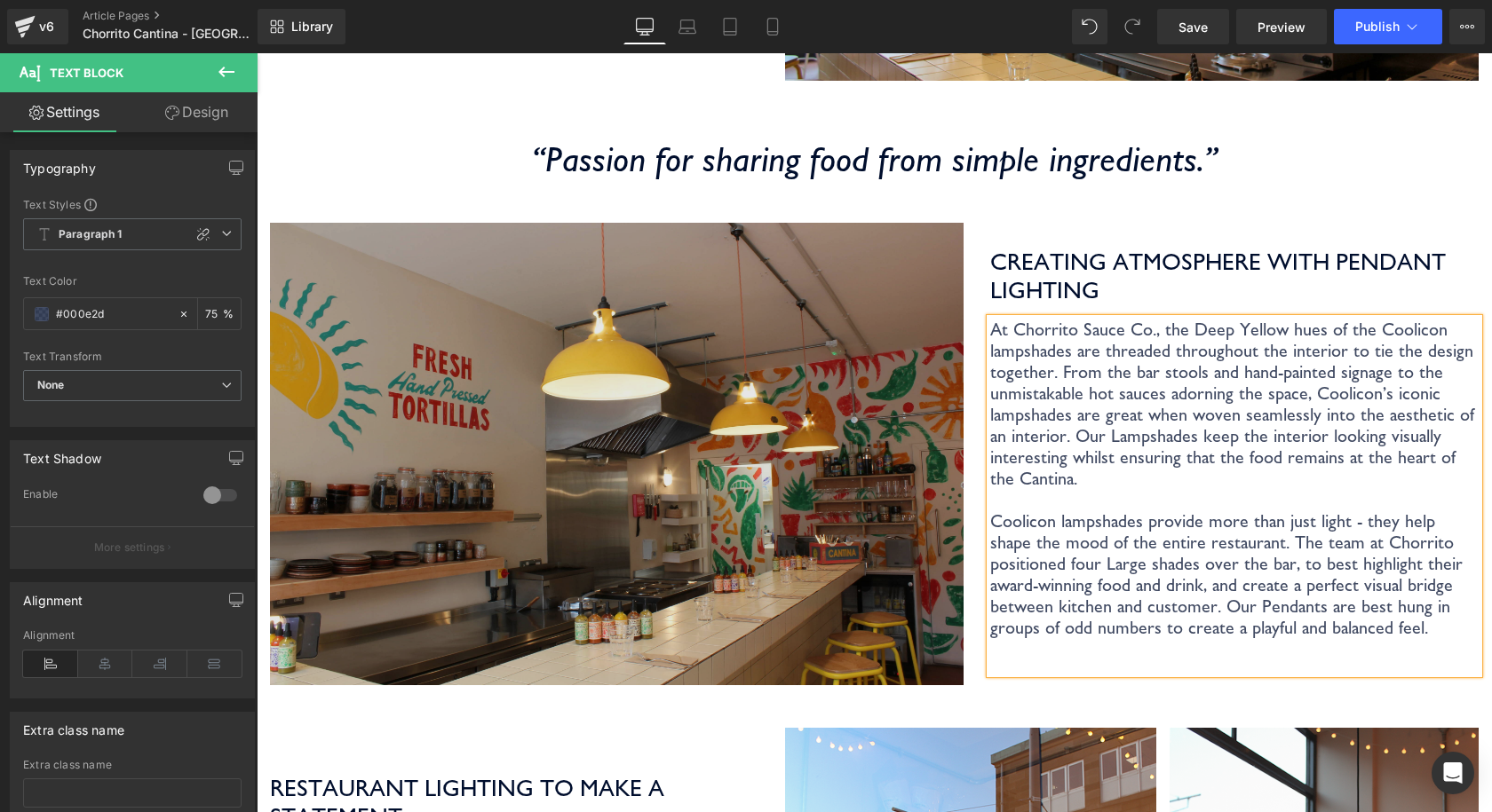
click at [808, 385] on img at bounding box center [617, 454] width 693 height 463
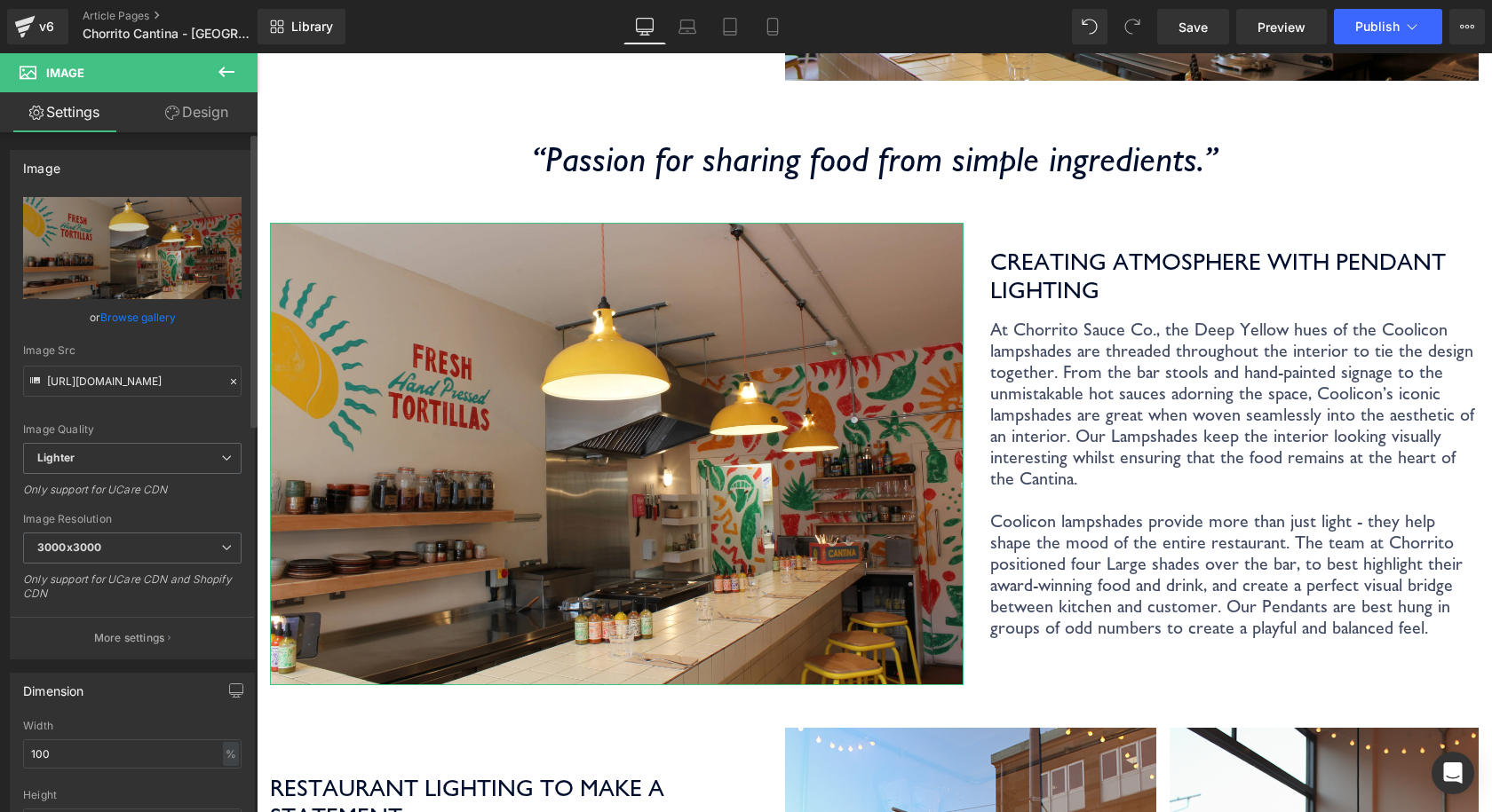
click at [139, 316] on link "Browse gallery" at bounding box center [138, 317] width 75 height 31
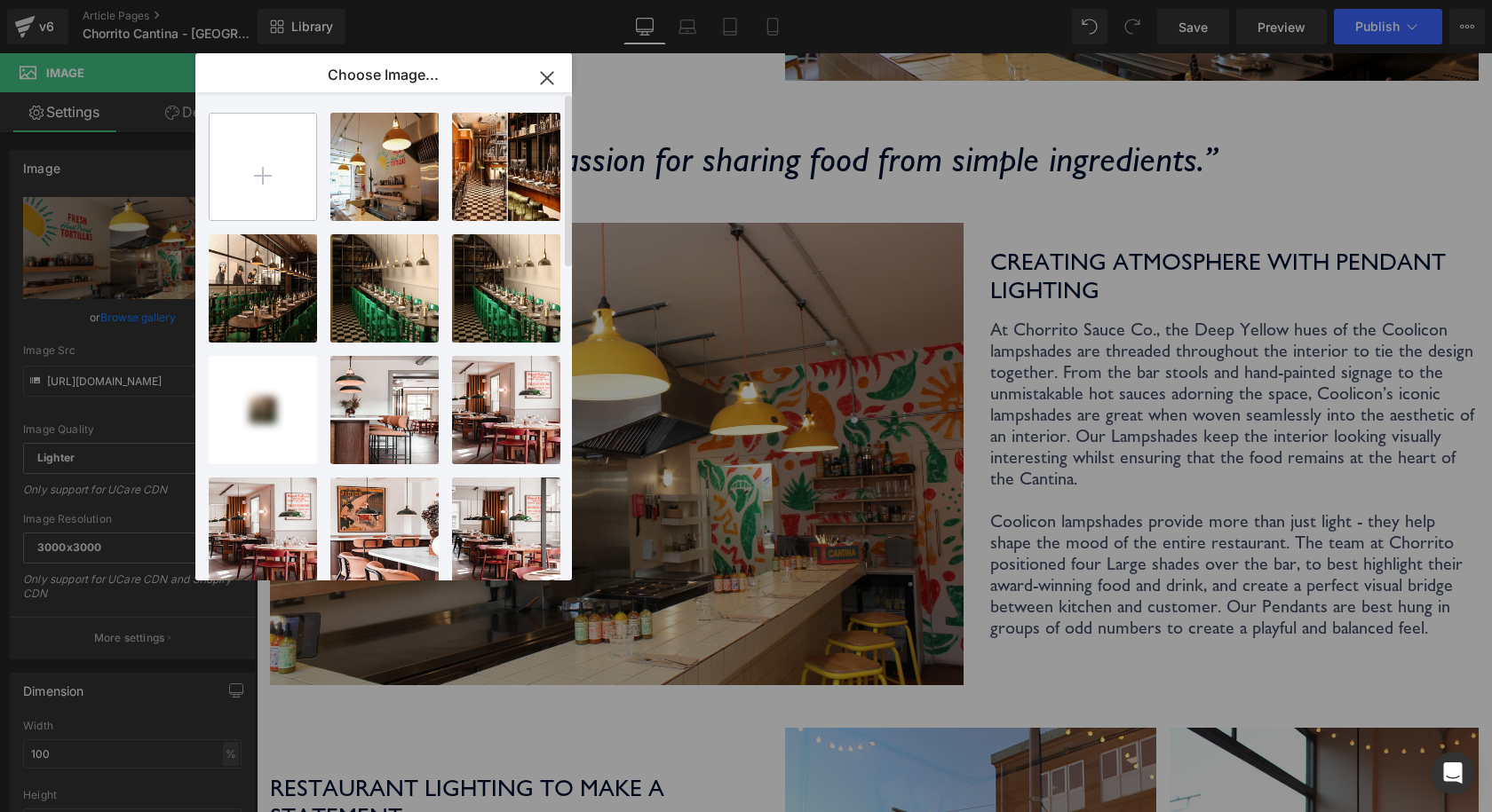
click at [251, 162] on input "file" at bounding box center [263, 167] width 107 height 107
type input "C:\fakepath\Coolicon-Lighting-Chorrito-2.webp"
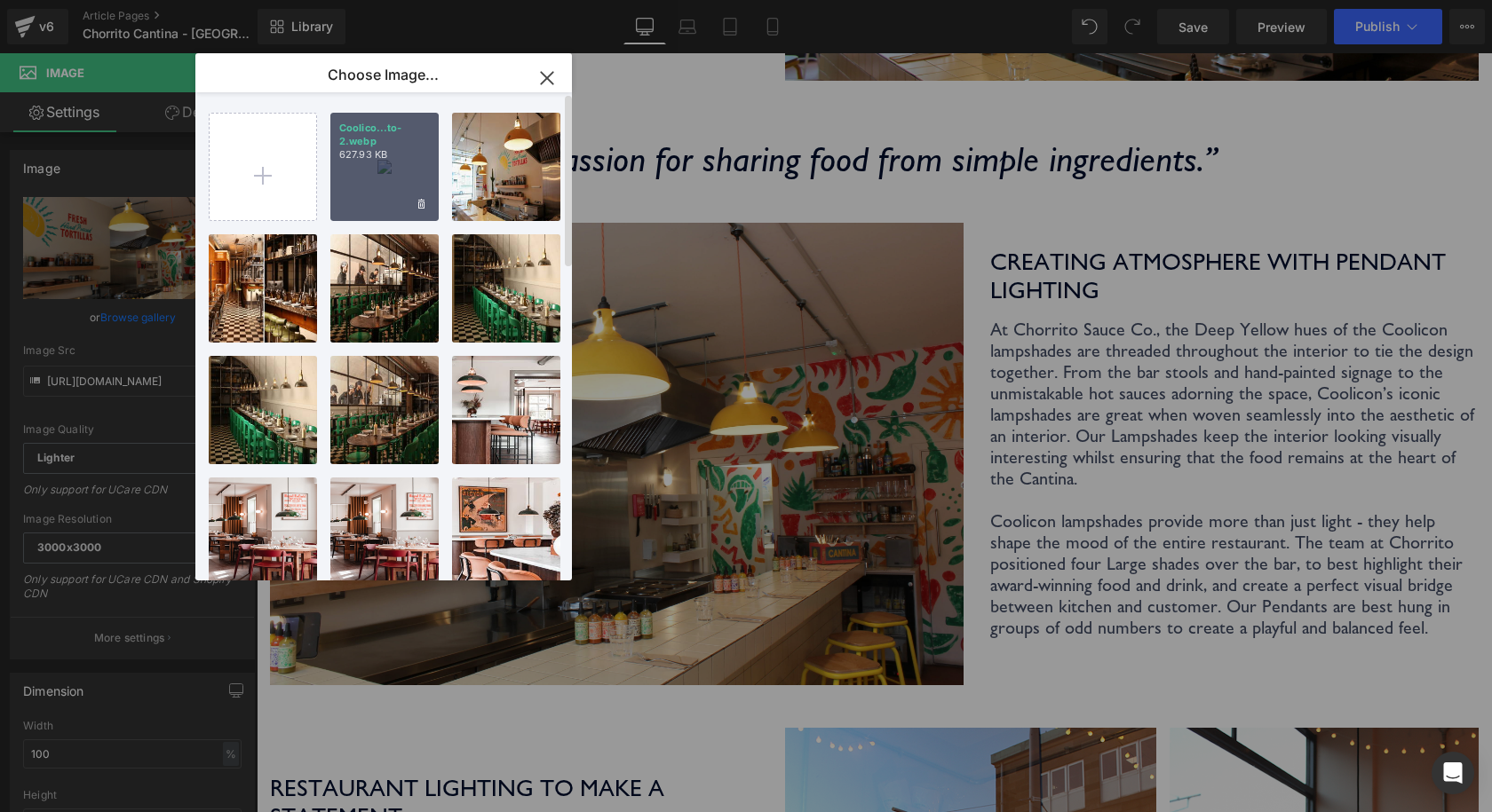
click at [396, 167] on div "Coolico...to-2.webp 627.93 KB" at bounding box center [385, 167] width 109 height 109
type input "https://ucarecdn.com/fef36dbb-bafc-4514-8122-f1c6447c79bc/-/format/auto/-/previ…"
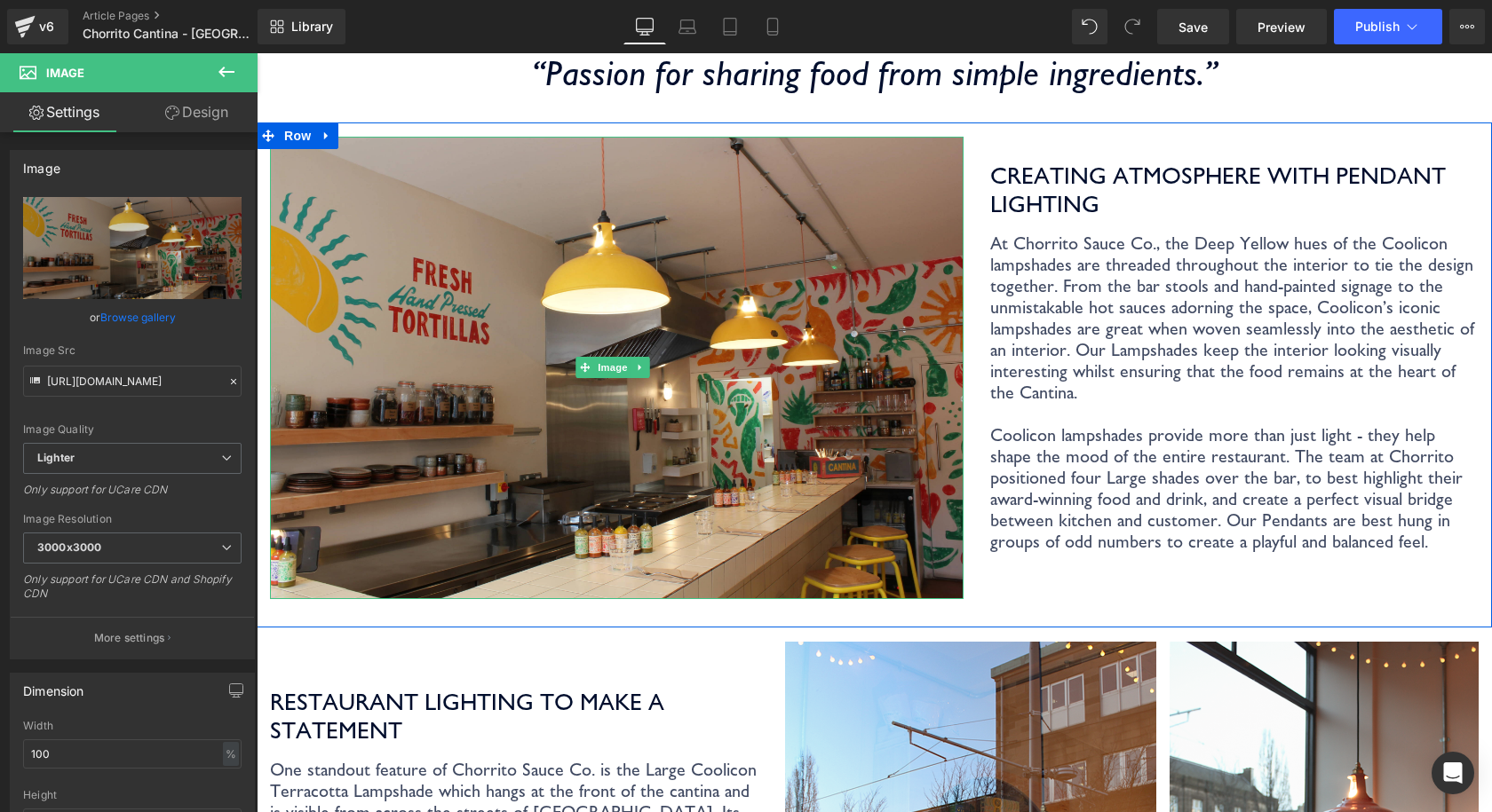
scroll to position [1598, 0]
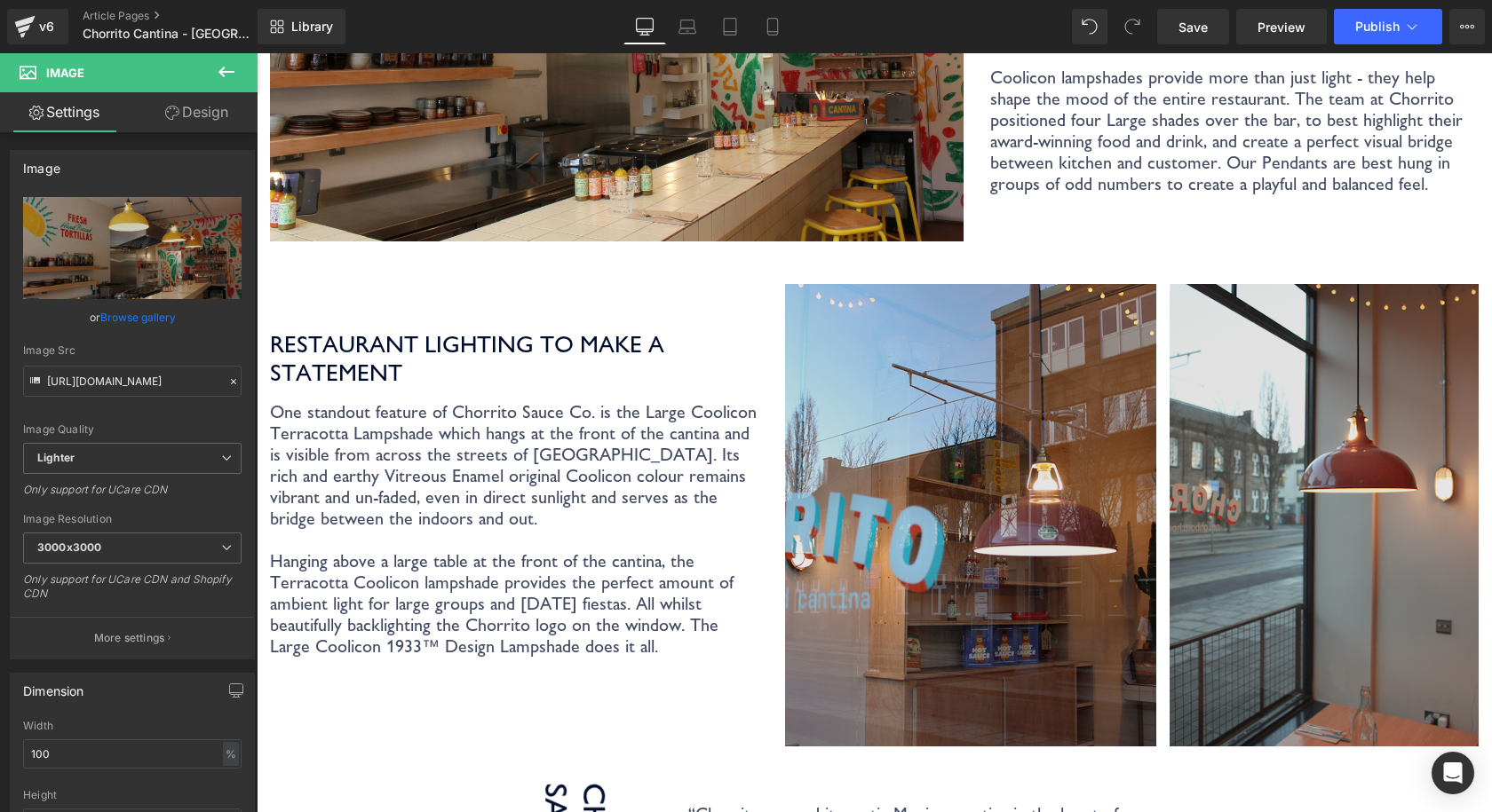
click at [891, 328] on img at bounding box center [1132, 515] width 693 height 463
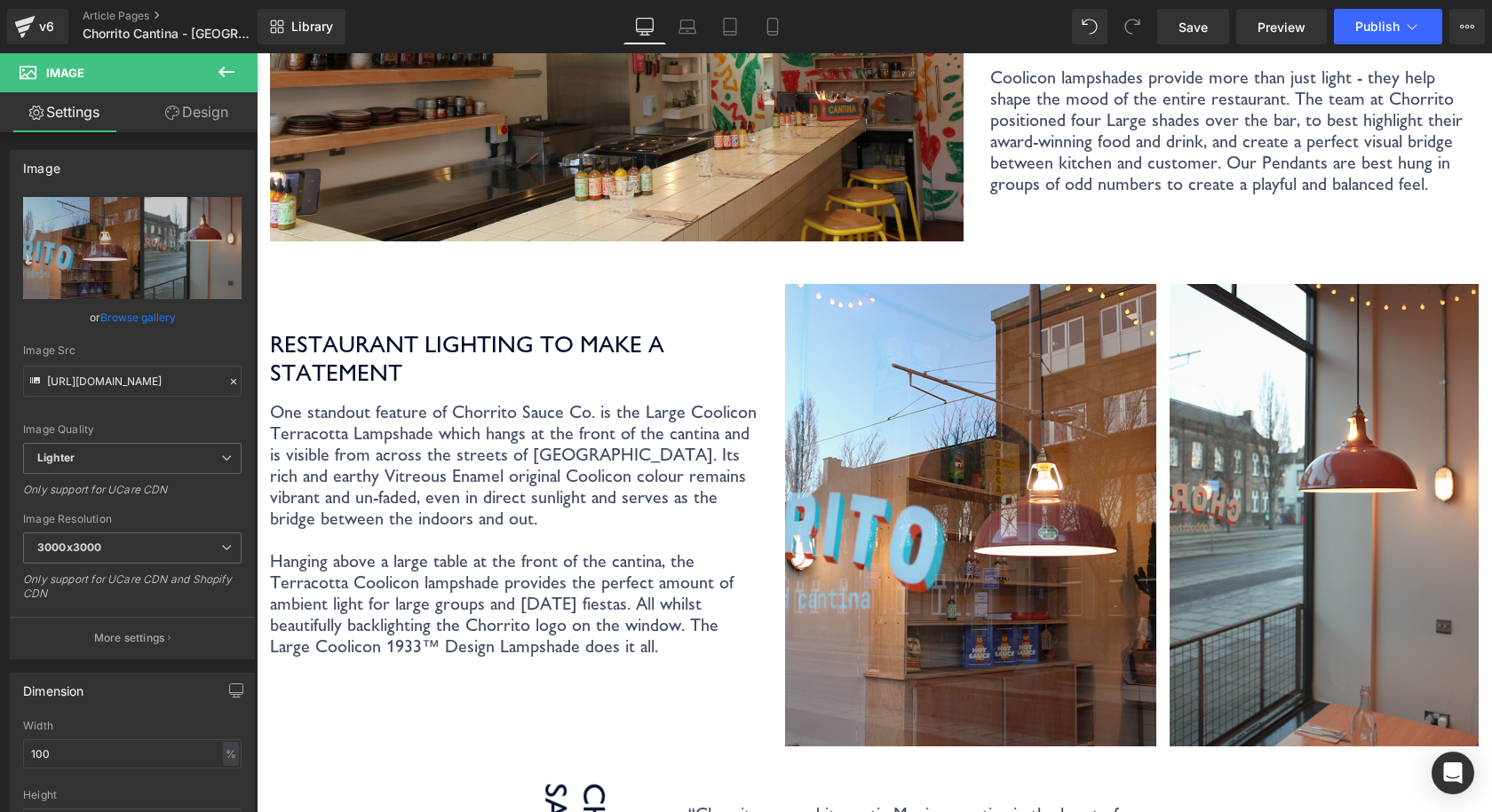
drag, startPoint x: 1451, startPoint y: 670, endPoint x: 1427, endPoint y: 652, distance: 30.0
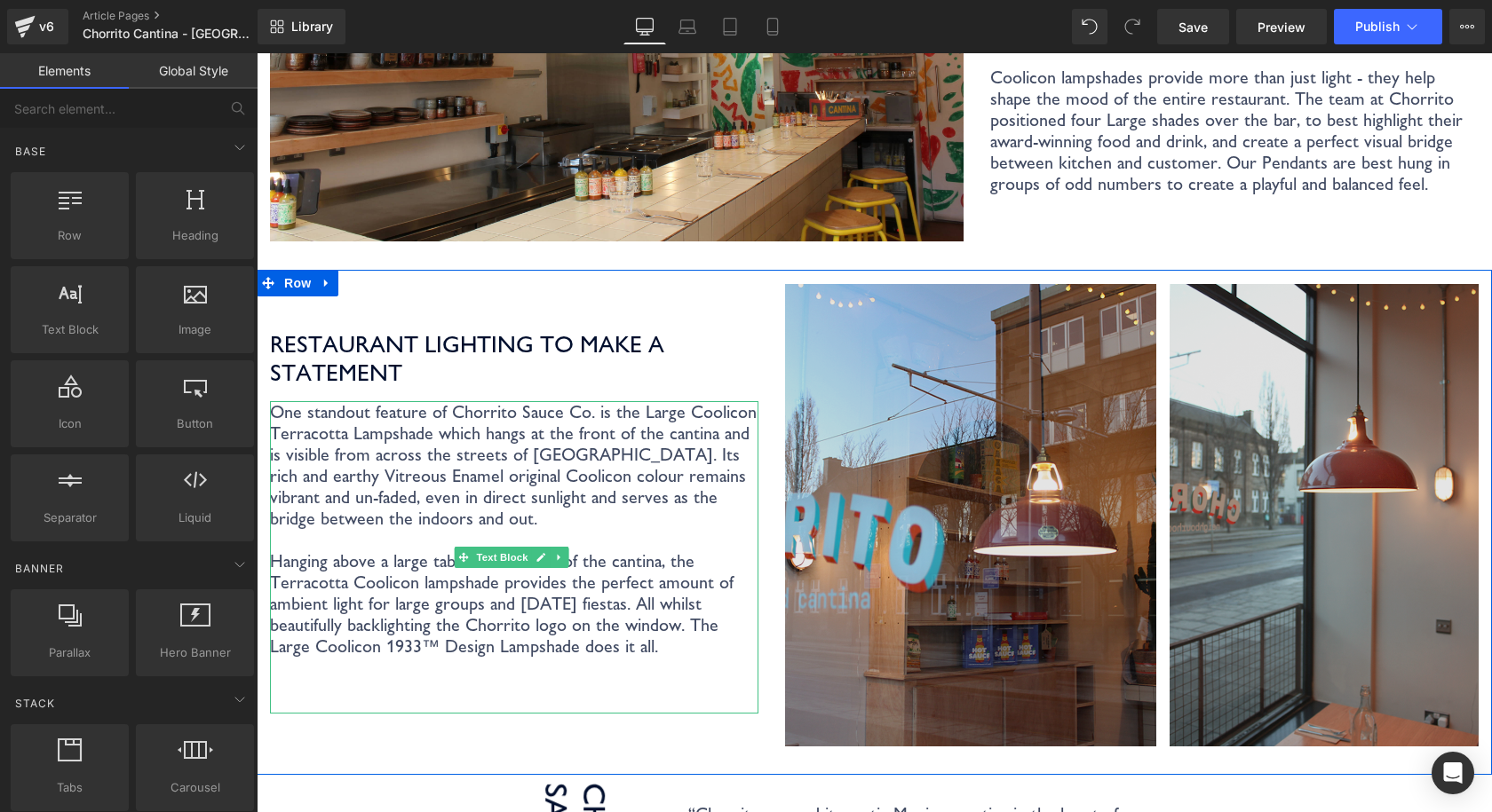
click at [1120, 346] on img at bounding box center [1132, 515] width 693 height 463
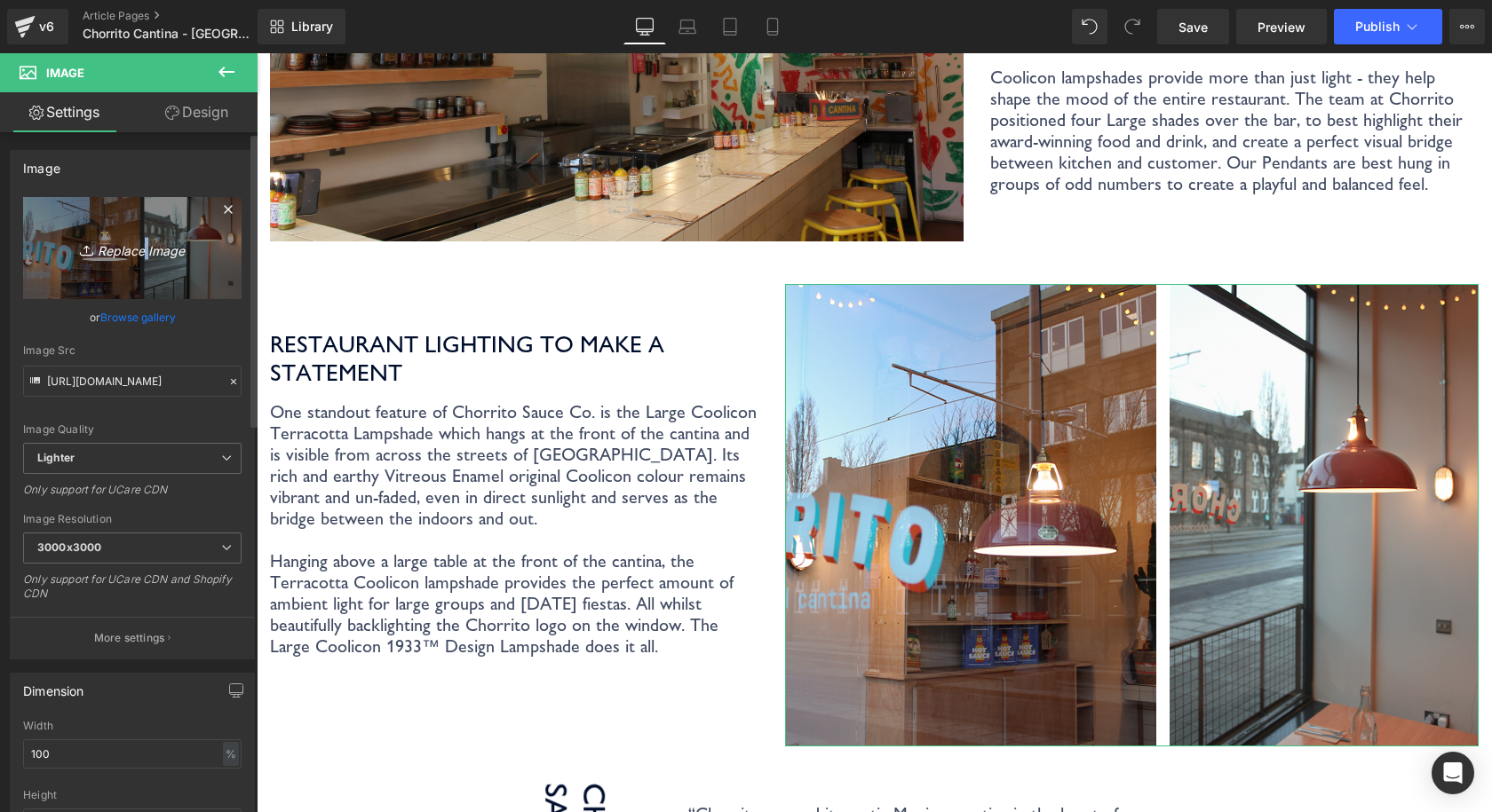
click at [139, 251] on icon "Replace Image" at bounding box center [132, 248] width 142 height 23
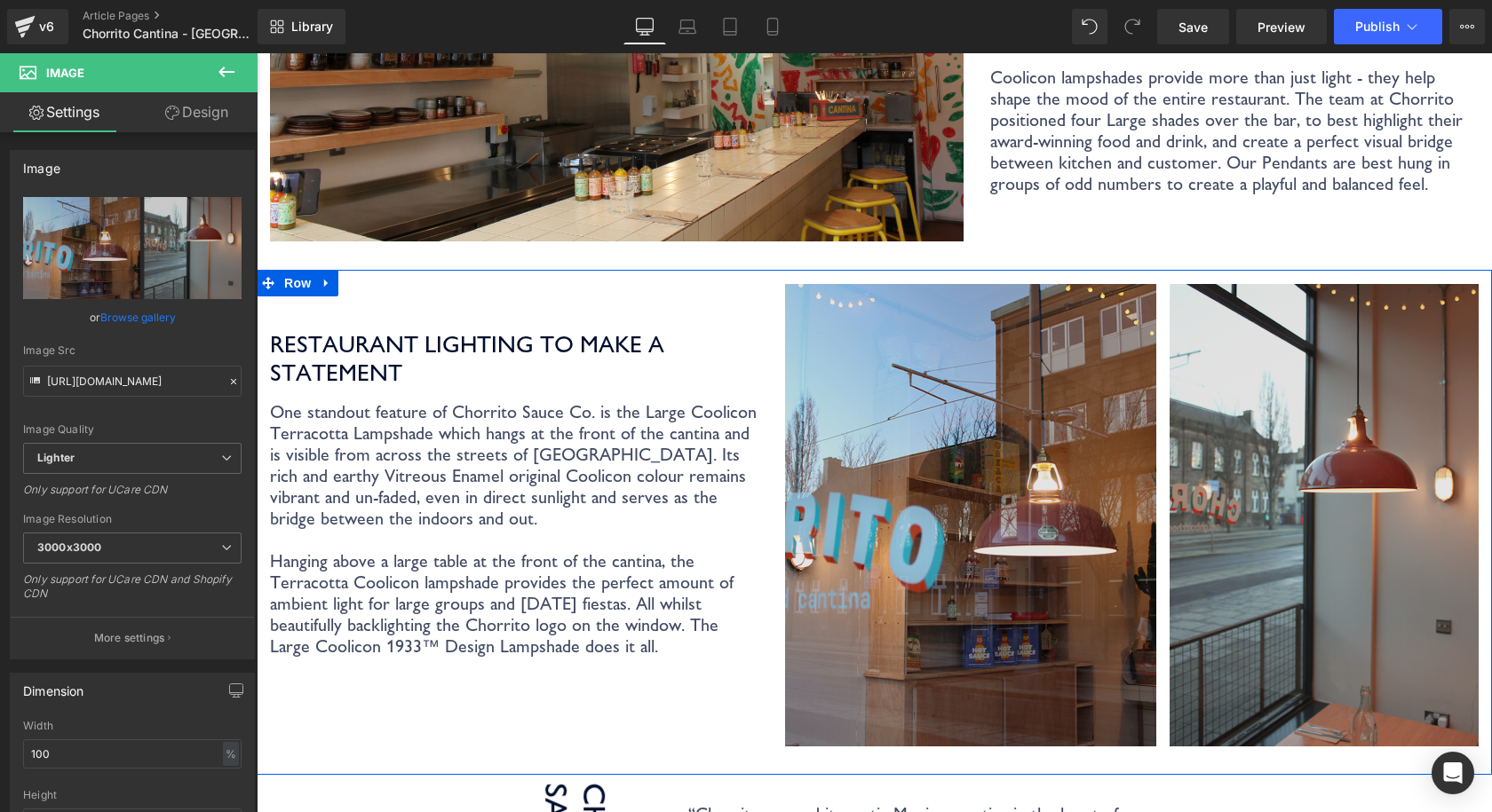
click at [1466, 578] on div "Image" at bounding box center [1131, 515] width 720 height 463
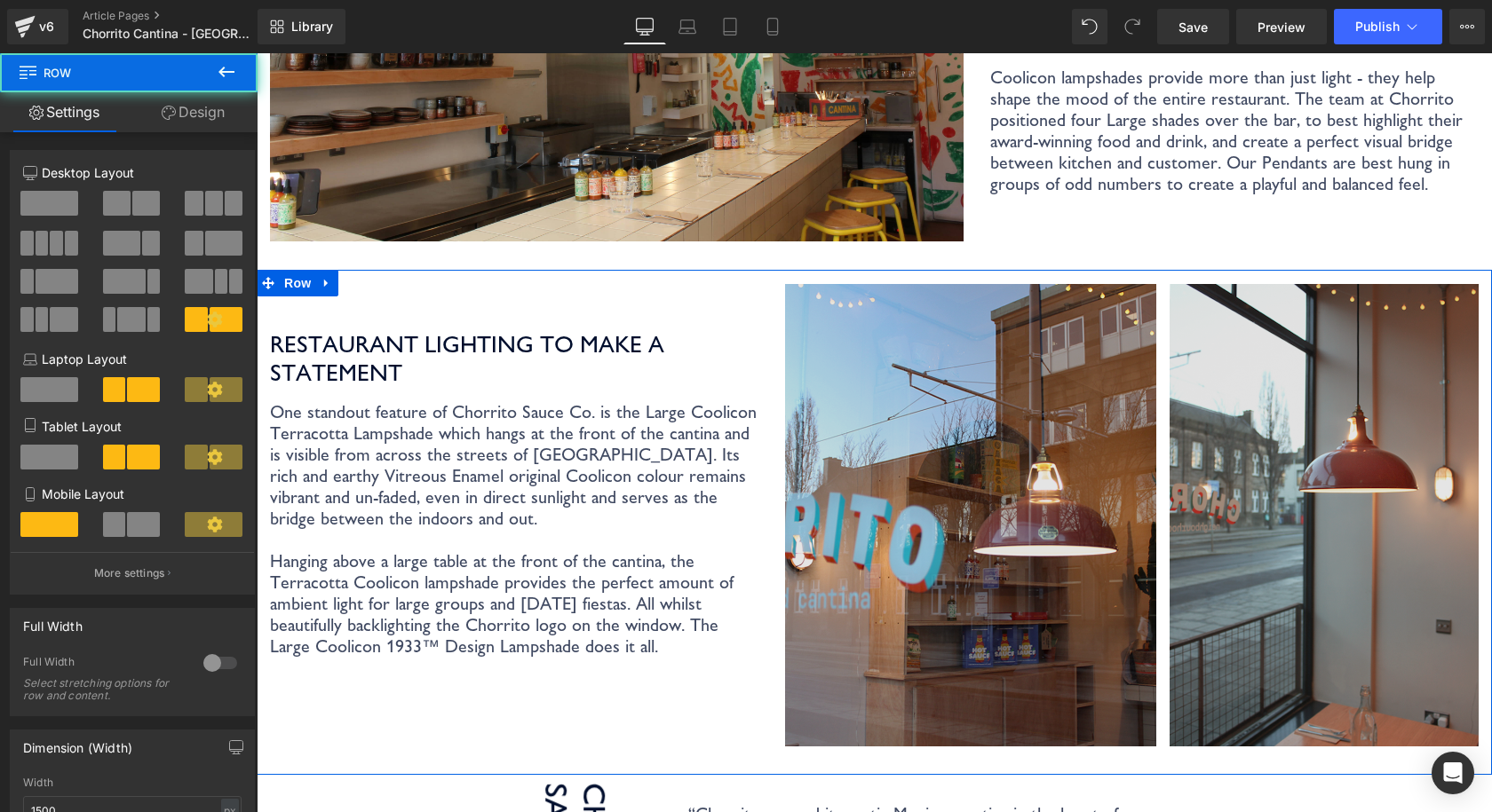
click at [1375, 511] on img at bounding box center [1132, 515] width 693 height 463
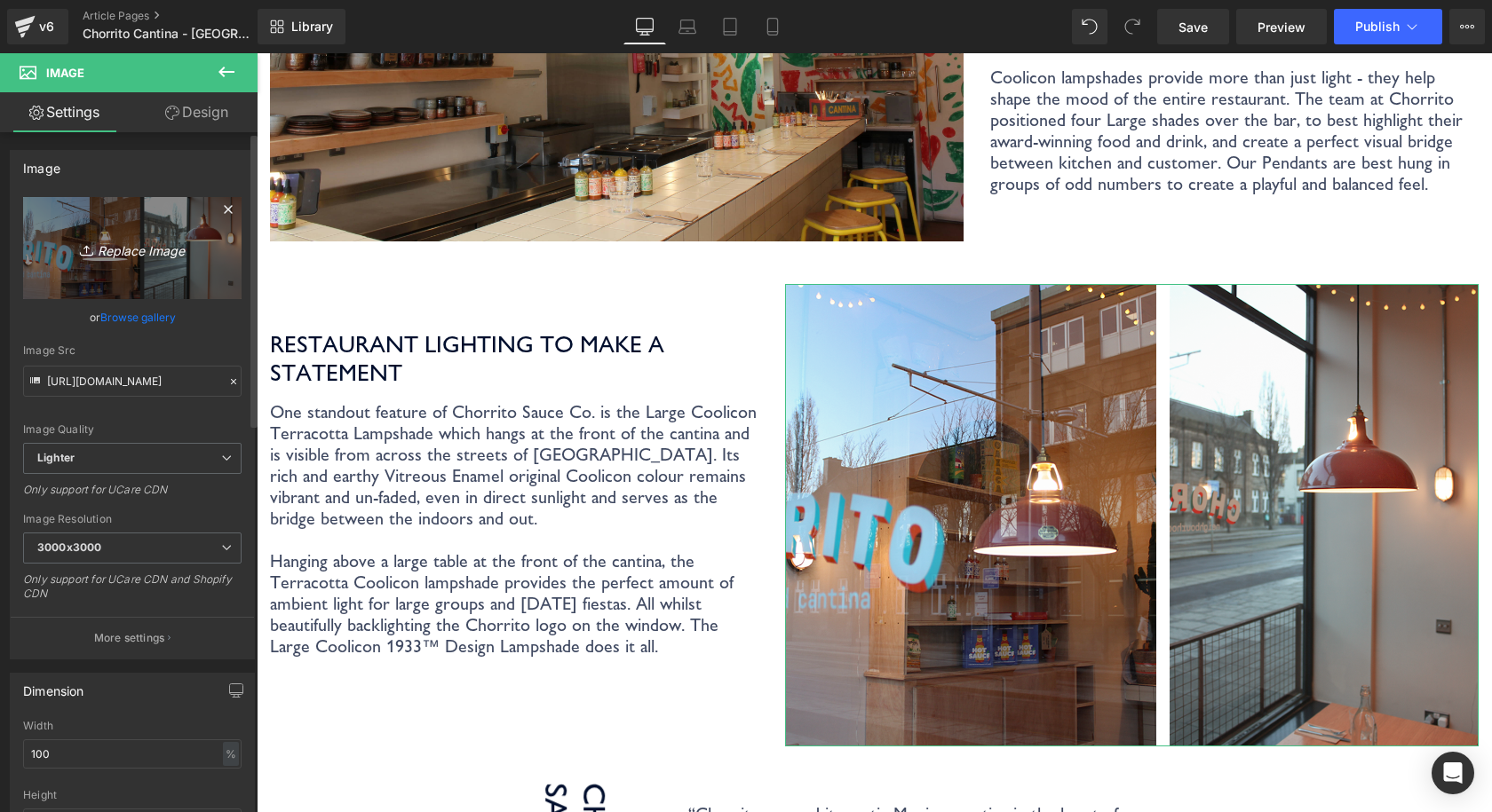
click at [122, 247] on icon "Replace Image" at bounding box center [132, 248] width 142 height 23
type input "C:\fakepath\Coolicon-Lighting-Chorrito-3.webp"
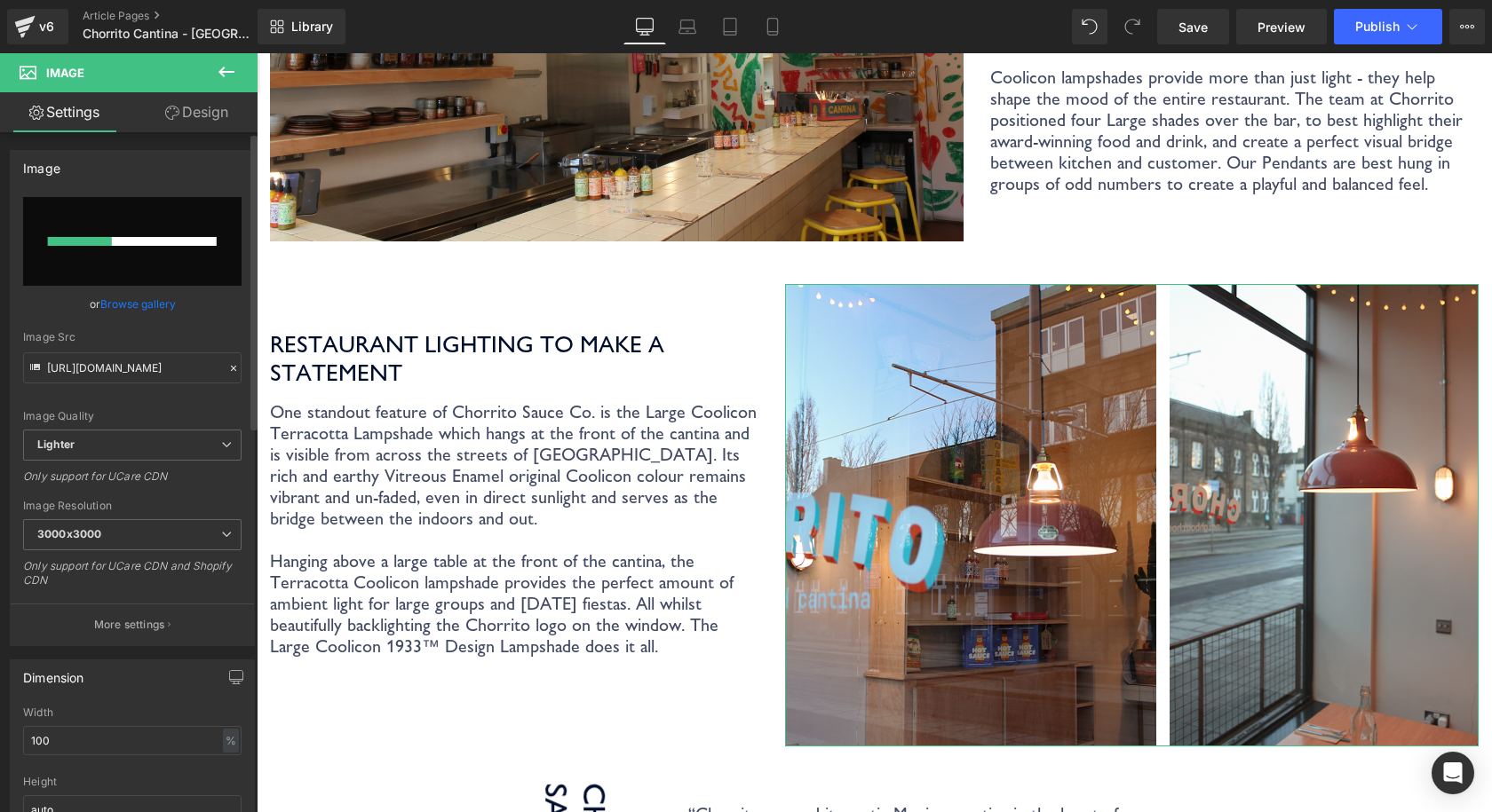
click at [119, 300] on link "Browse gallery" at bounding box center [138, 304] width 75 height 31
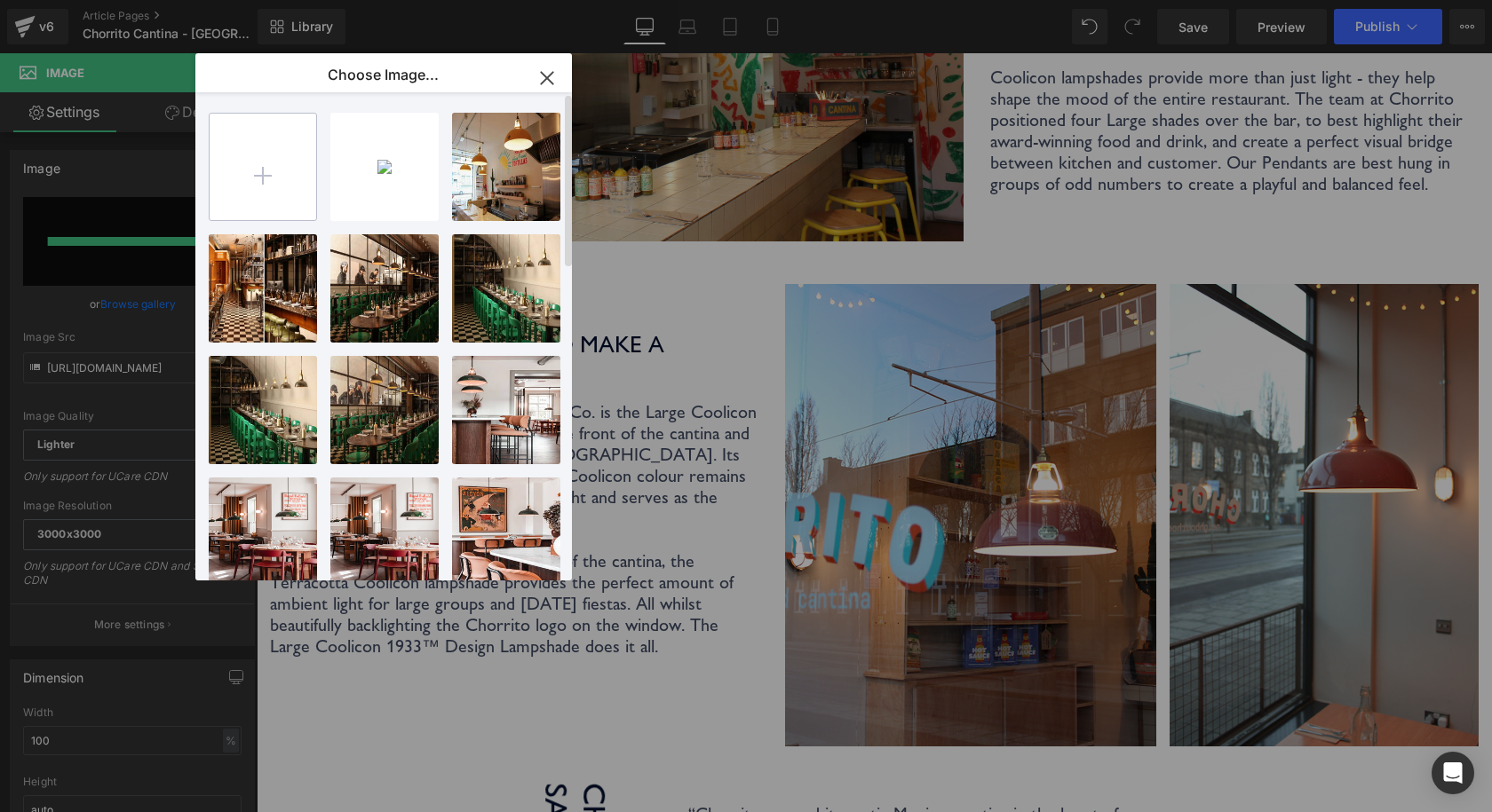
type input "https://ucarecdn.com/d7072b29-3b01-4e4c-bccd-64b92aa053c7/-/format/auto/-/previ…"
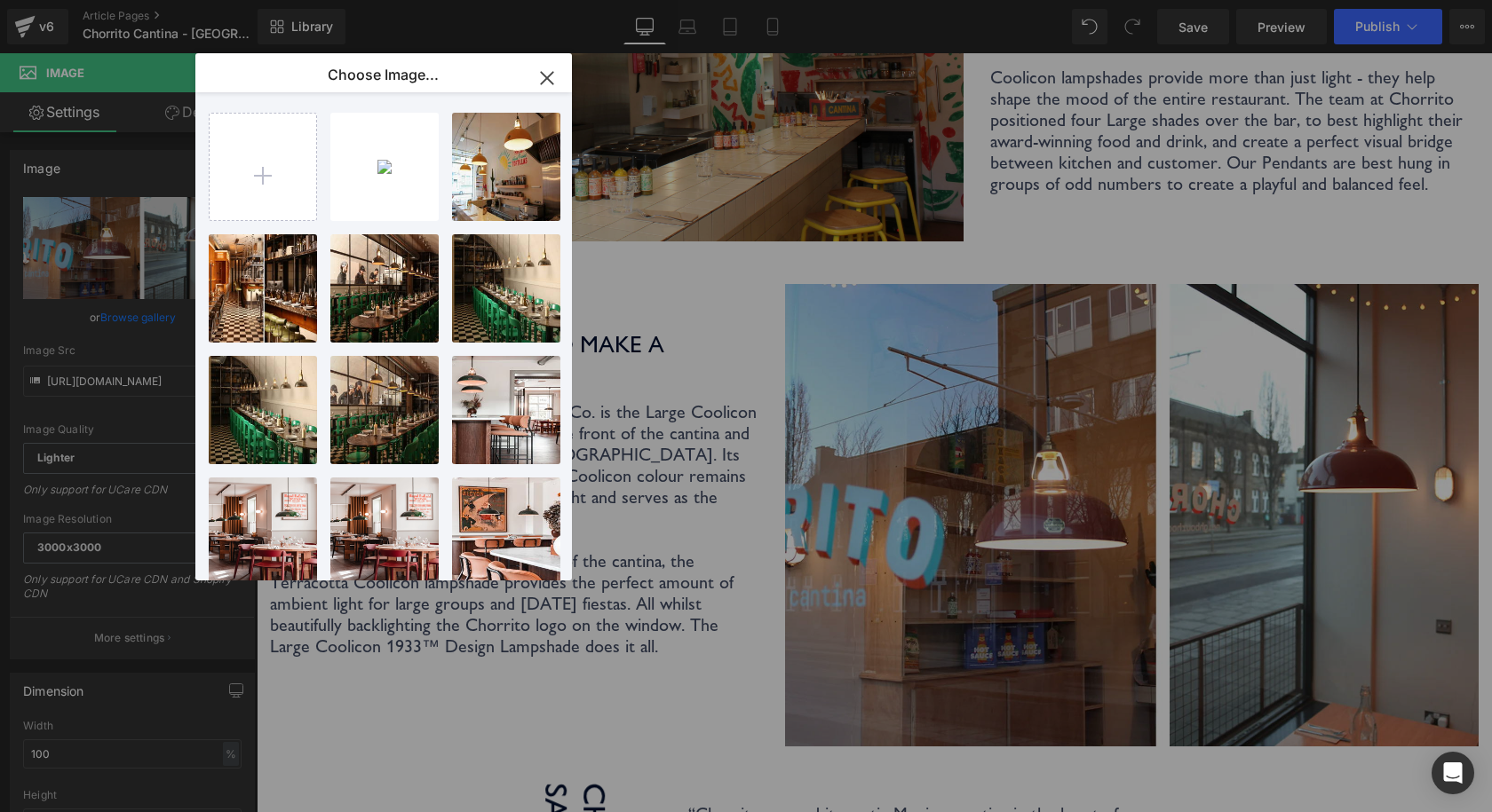
click at [550, 75] on icon "button" at bounding box center [546, 77] width 12 height 12
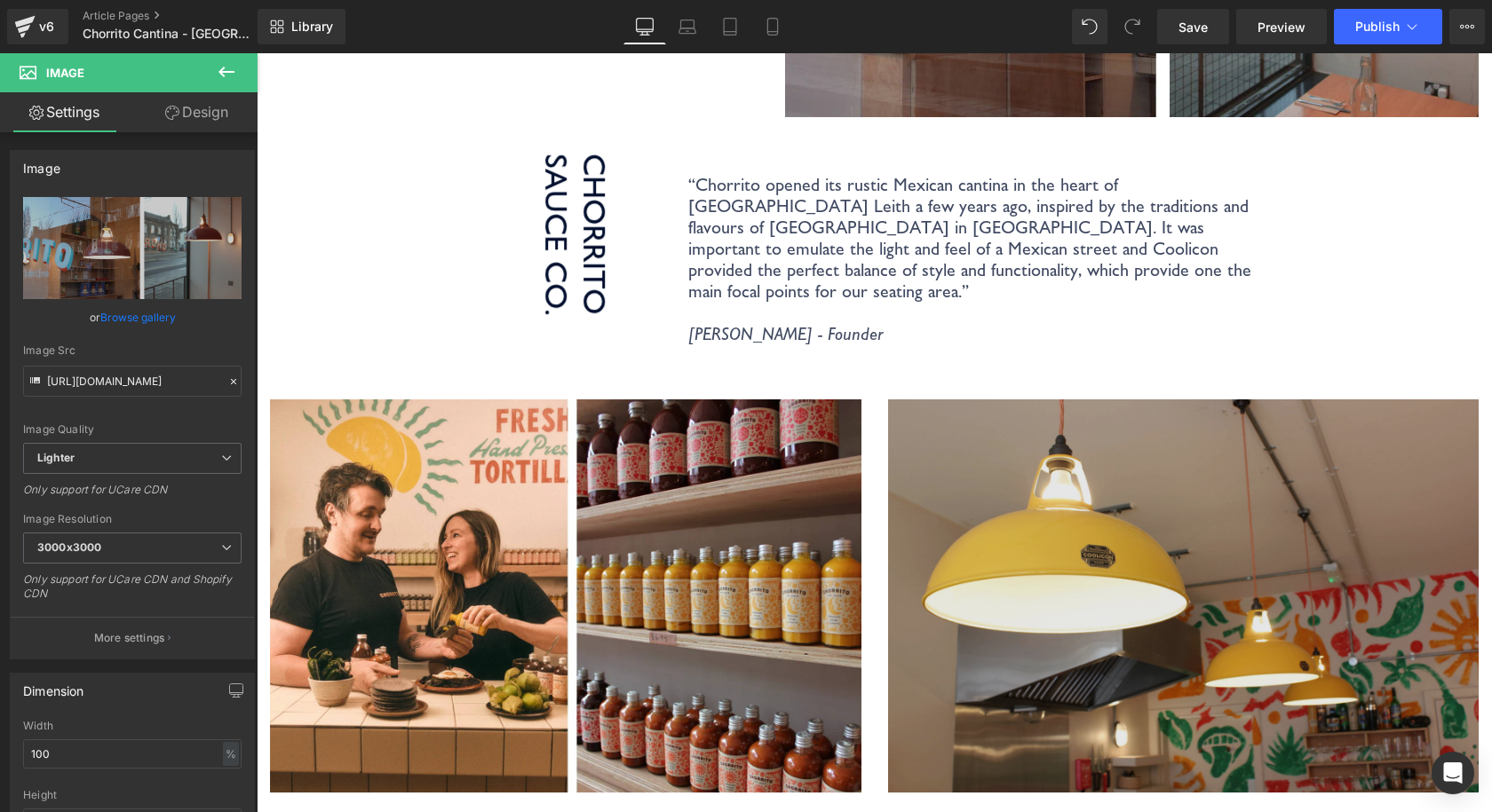
scroll to position [2397, 0]
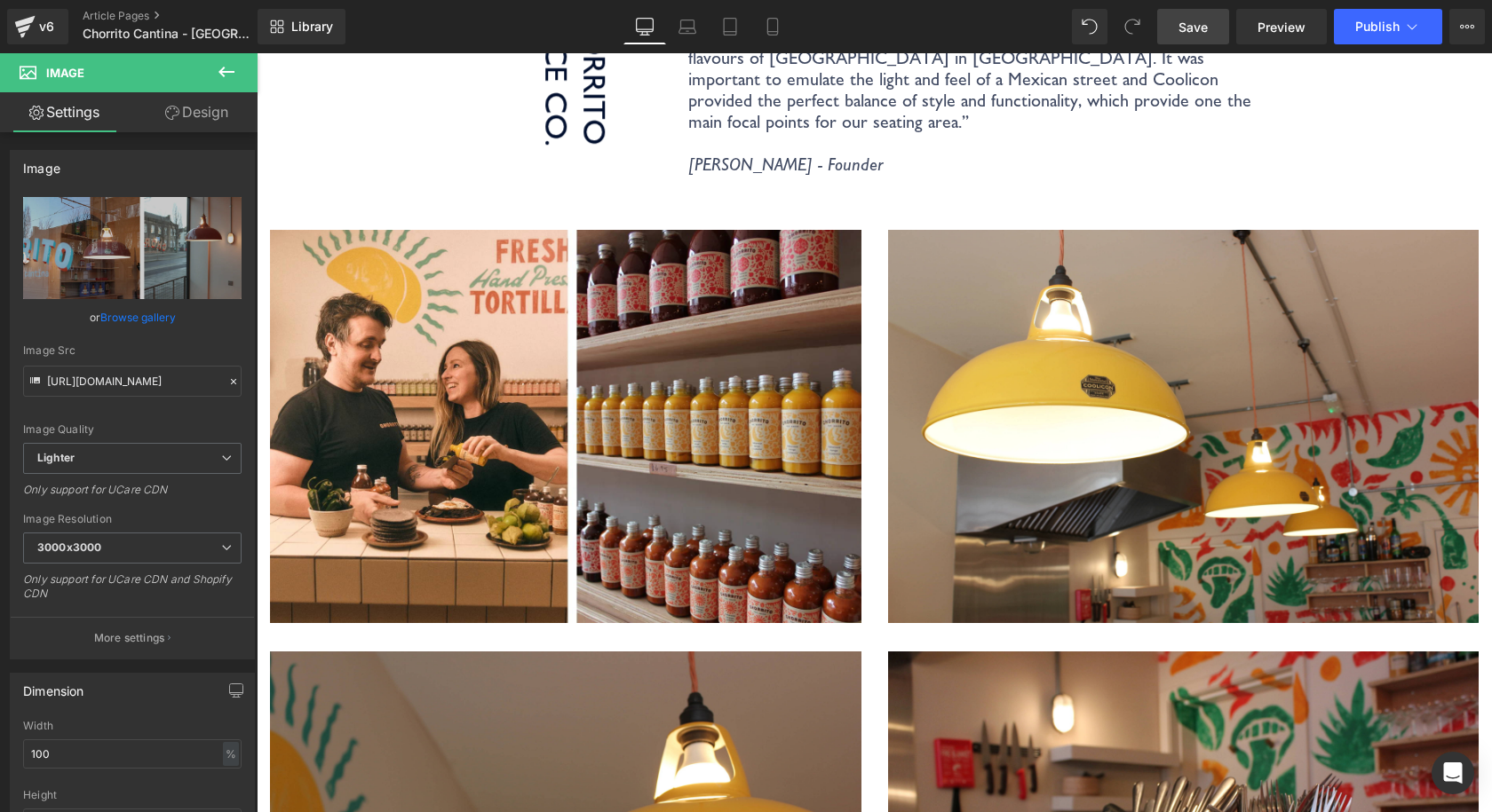
click at [1221, 41] on link "Save" at bounding box center [1192, 26] width 72 height 35
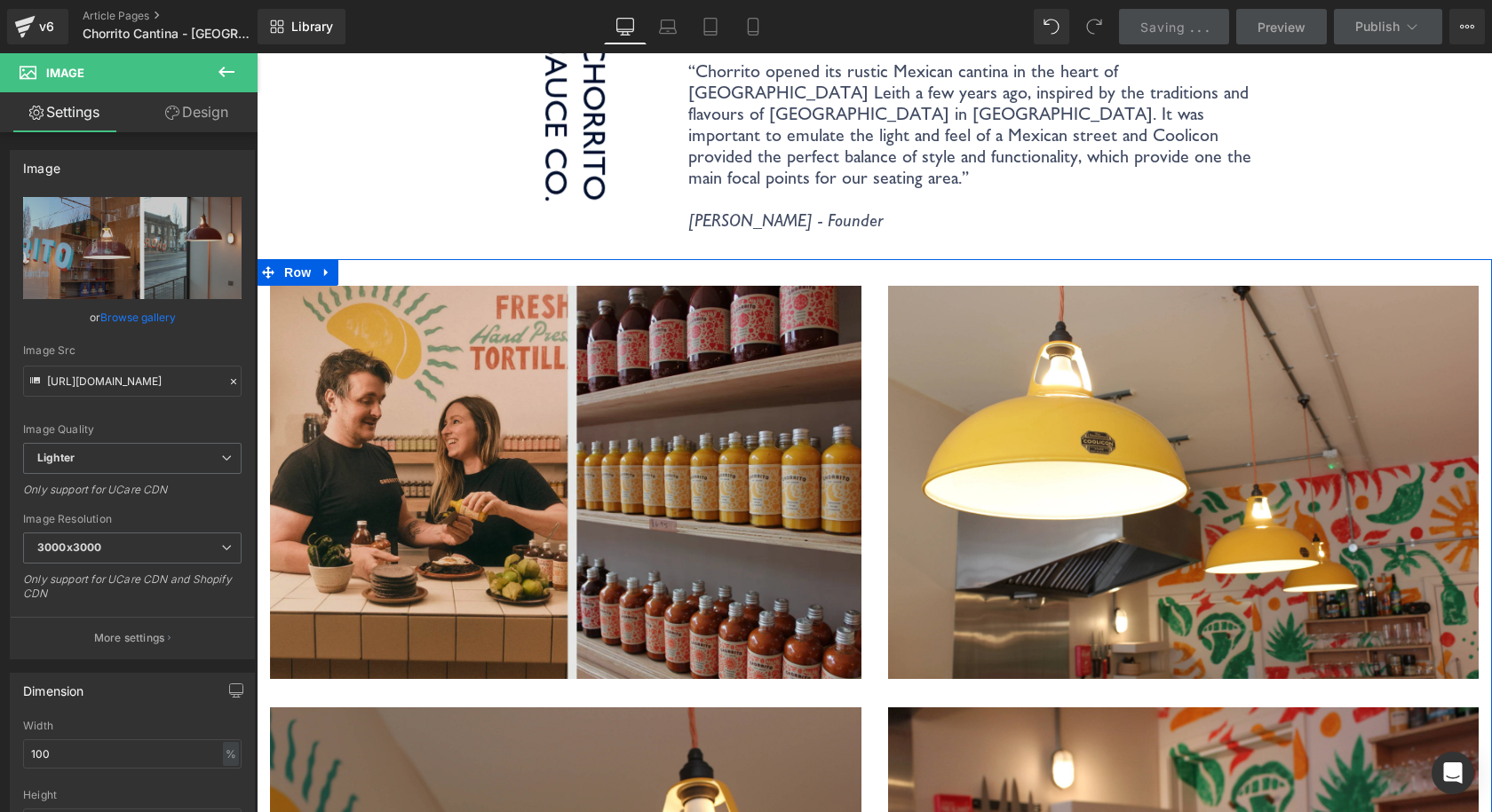
scroll to position [2308, 0]
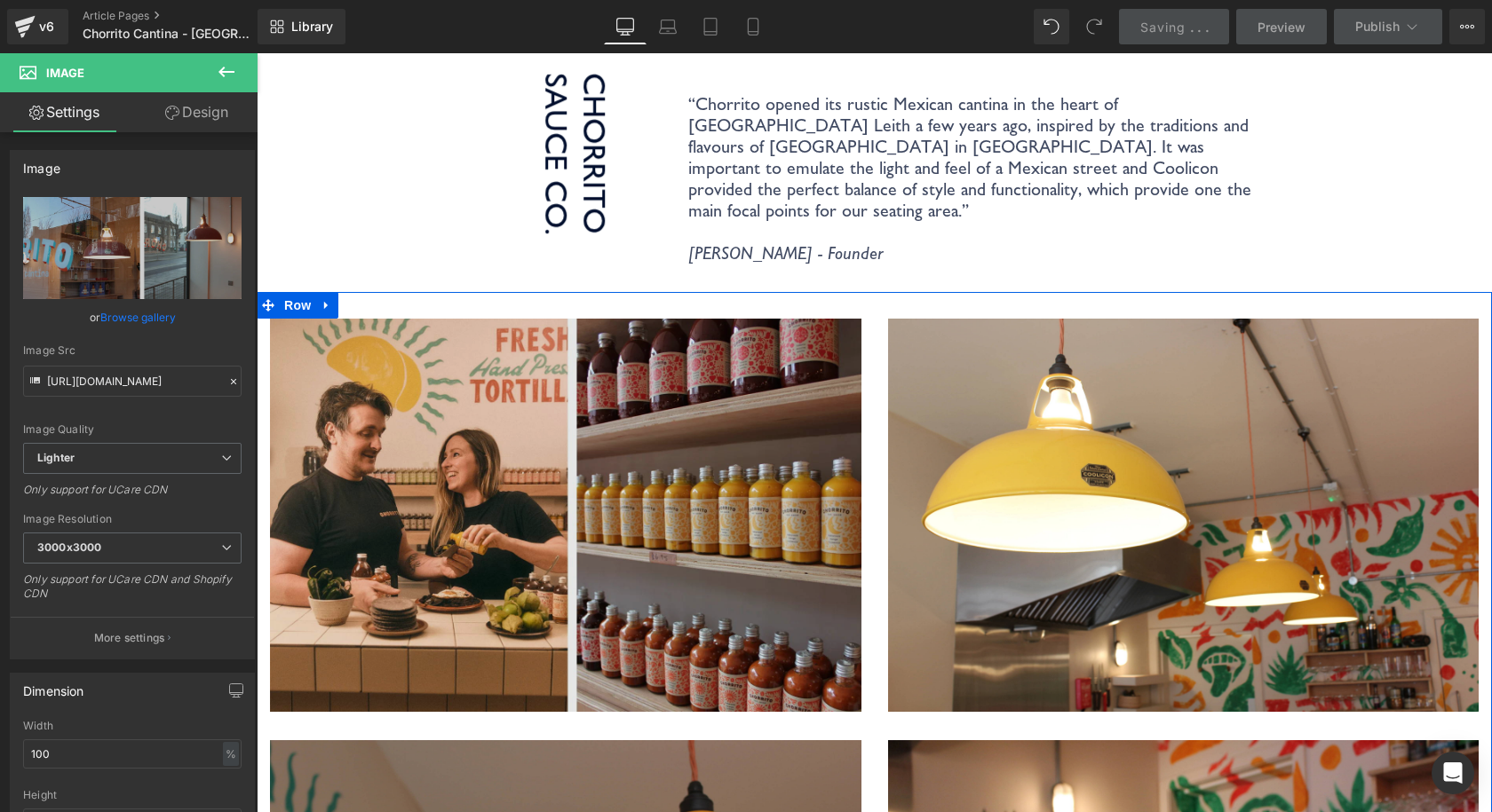
click at [720, 319] on img at bounding box center [565, 530] width 591 height 423
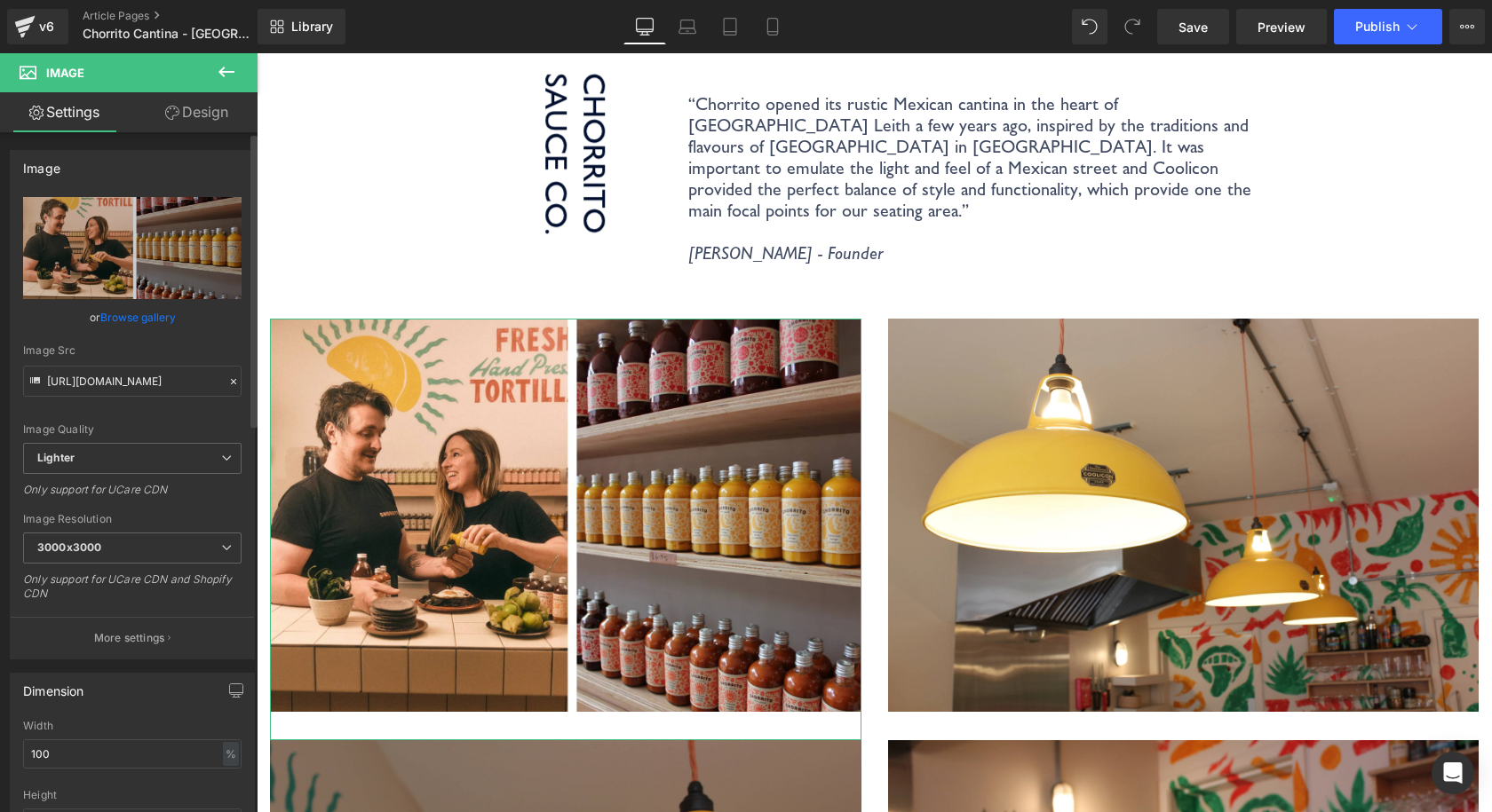
drag, startPoint x: 0, startPoint y: 415, endPoint x: 24, endPoint y: 399, distance: 28.8
click at [0, 415] on div "Image https://ucarecdn.com/84d0c8be-539c-4311-9082-f1268f3ae9eb/-/format/auto/-…" at bounding box center [132, 398] width 265 height 523
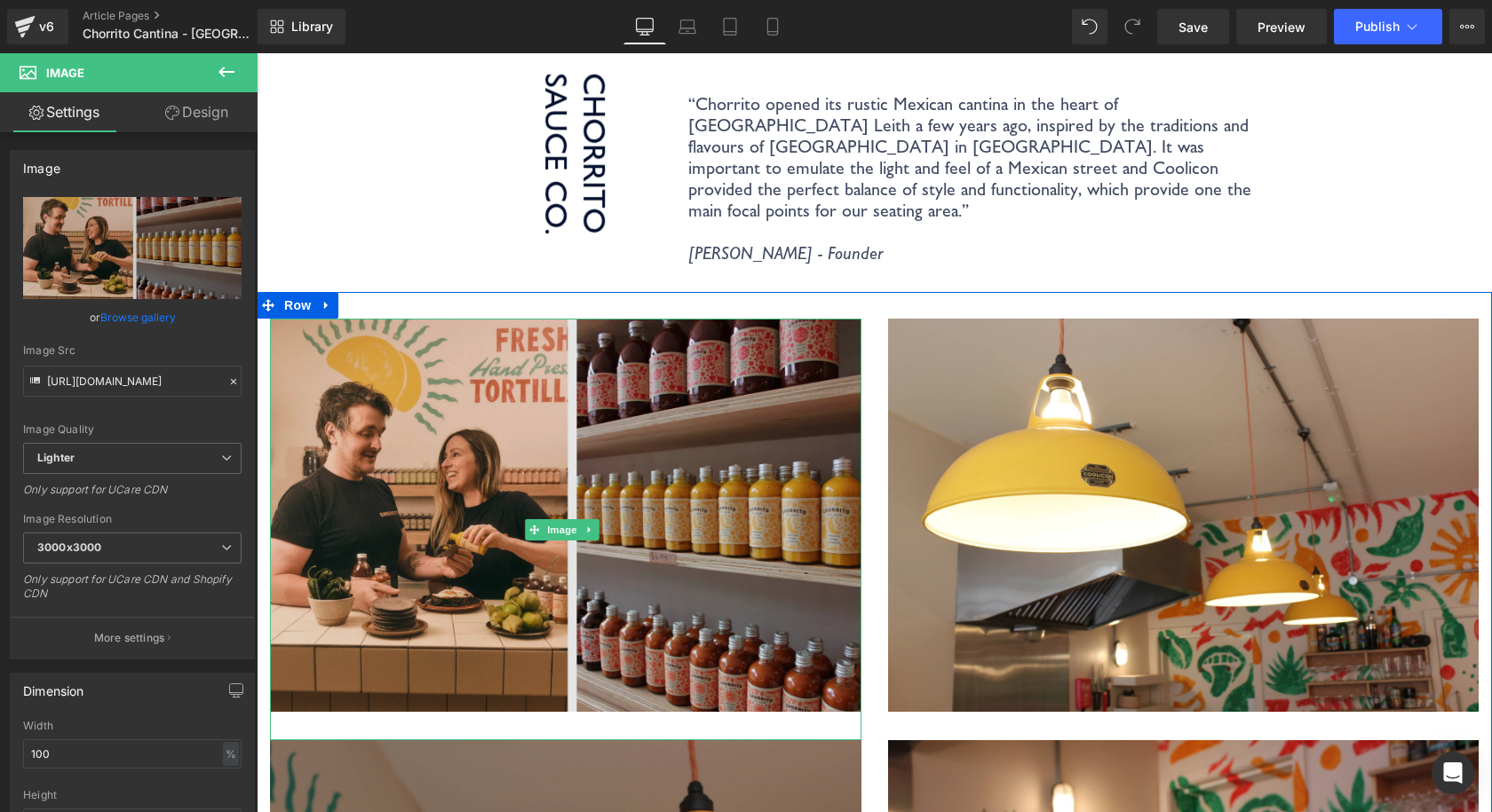
click at [617, 336] on img at bounding box center [565, 530] width 591 height 423
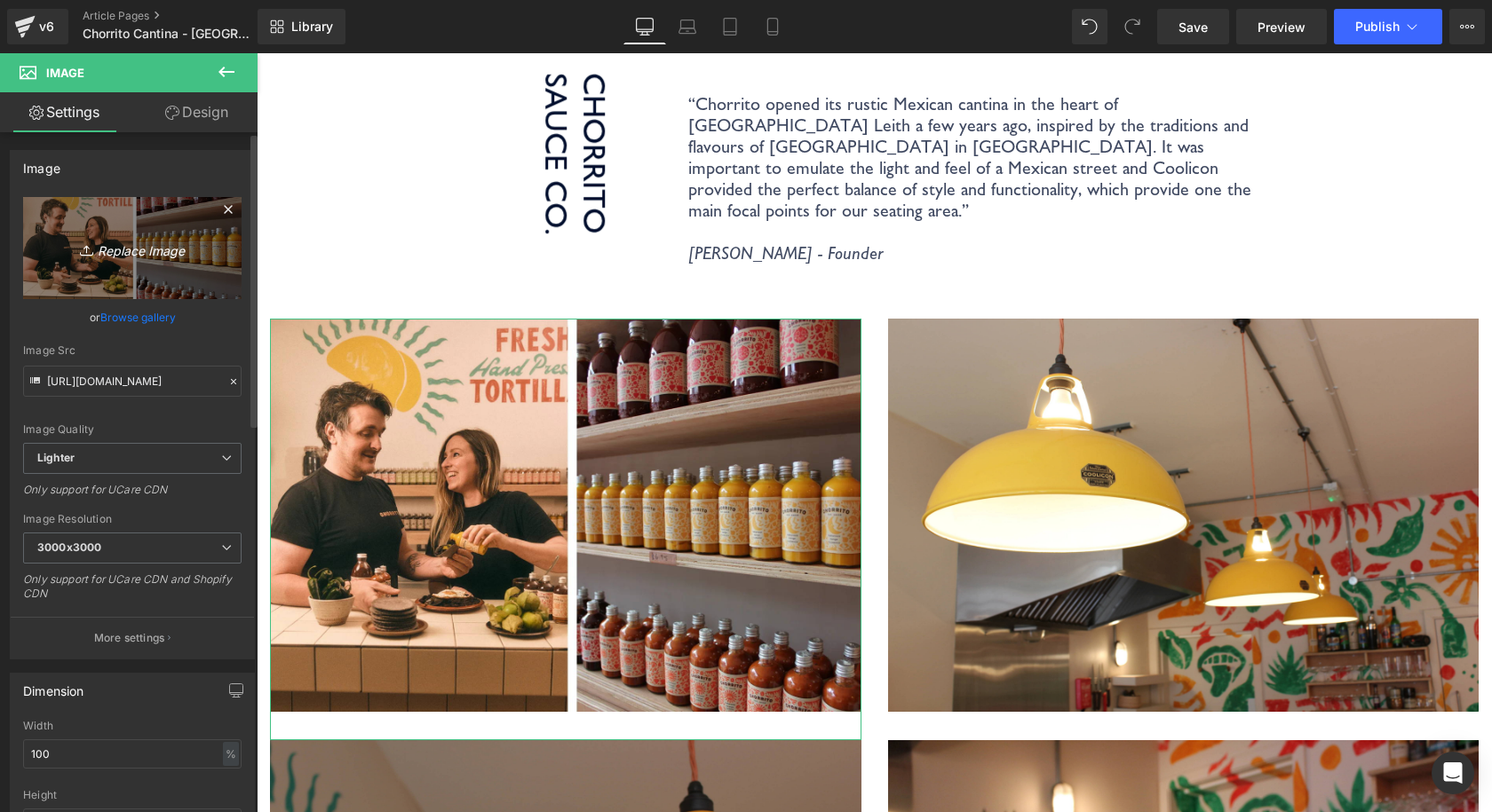
click at [108, 251] on icon "Replace Image" at bounding box center [132, 248] width 142 height 23
type input "C:\fakepath\Coolicon-Lighting-Chorrito-4.webp"
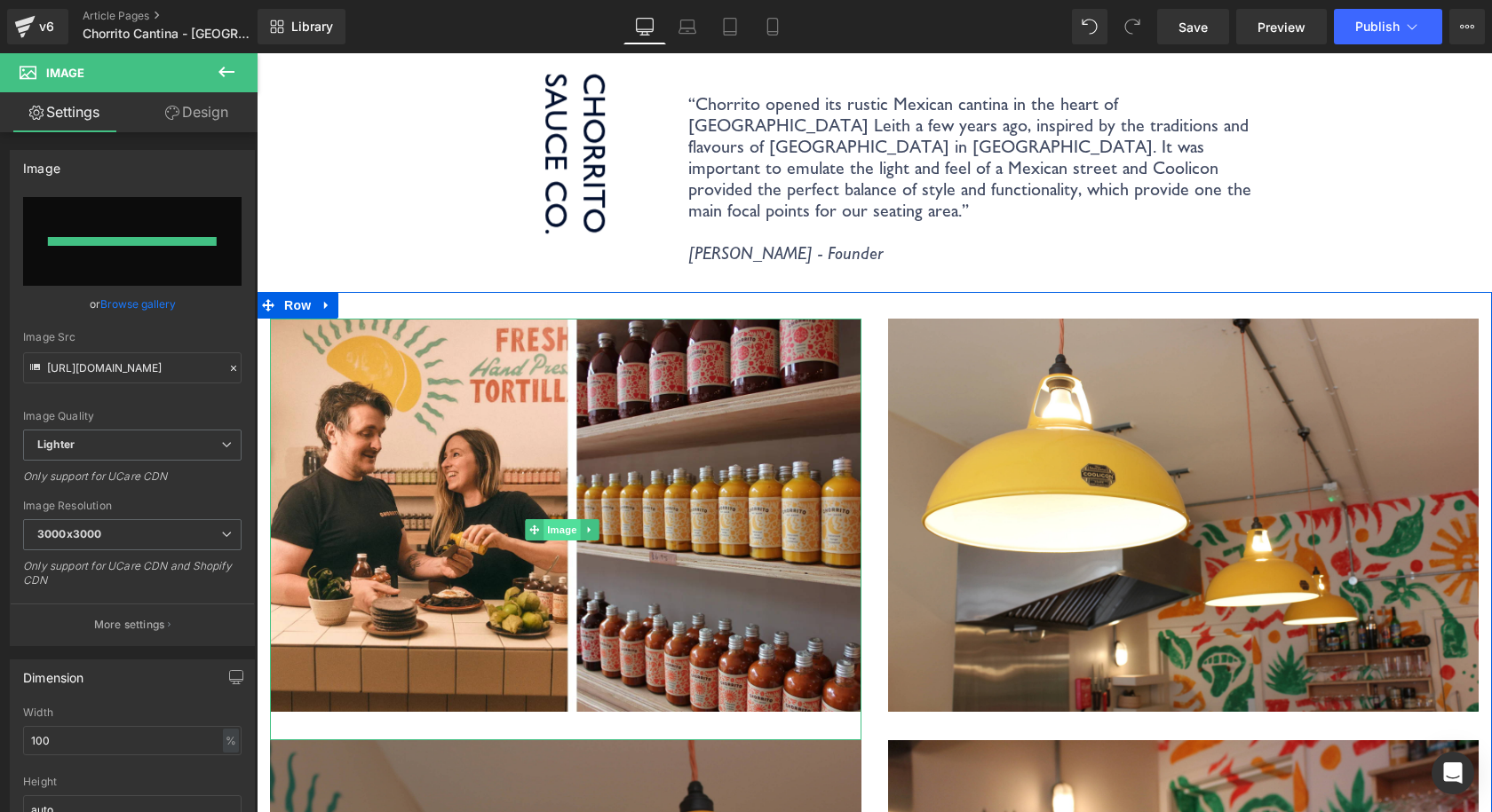
type input "https://ucarecdn.com/8c17cd2f-b207-4489-8852-9ad867bb0fee/-/format/auto/-/previ…"
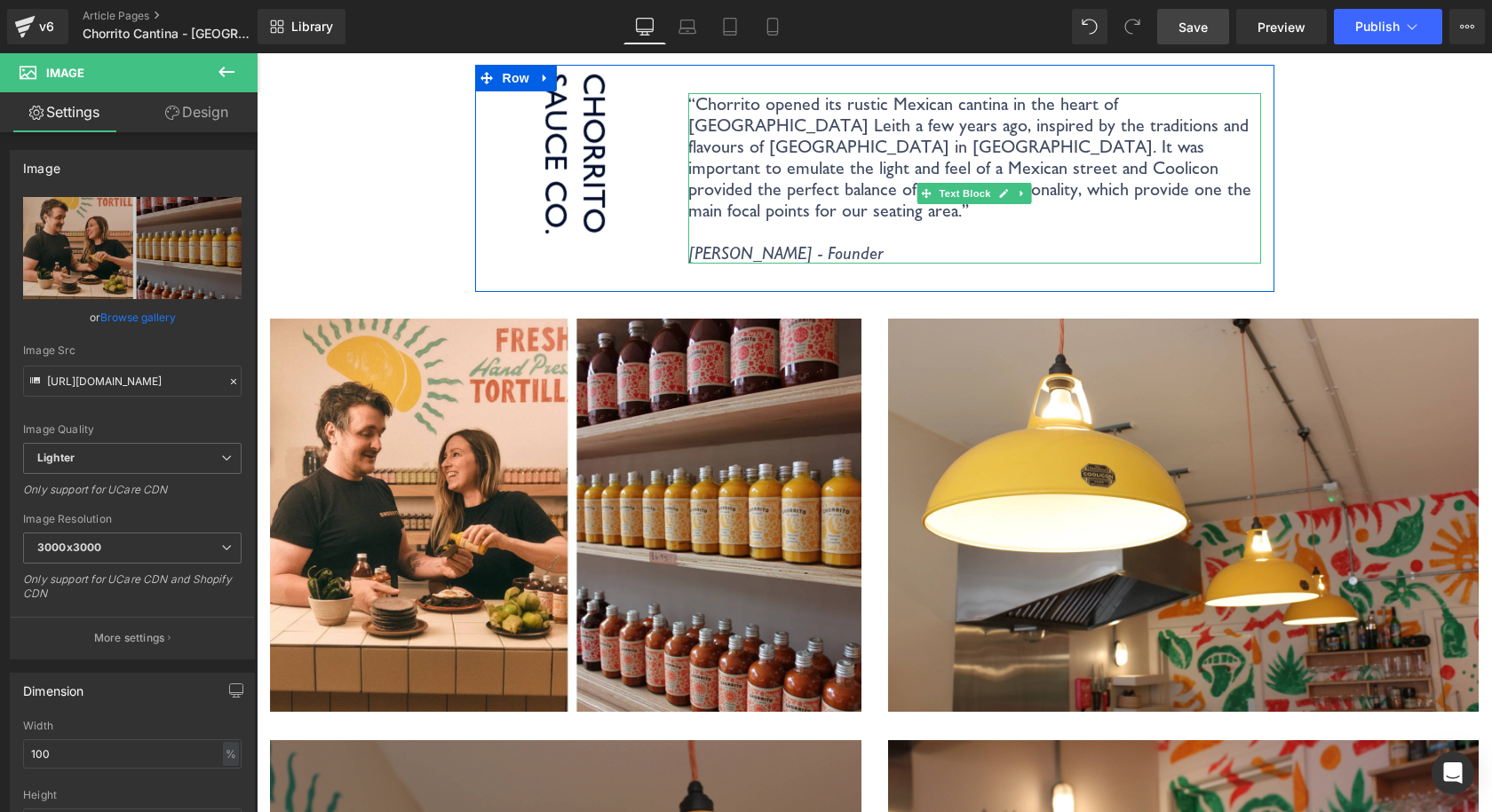
click at [1198, 33] on span "Save" at bounding box center [1193, 27] width 29 height 19
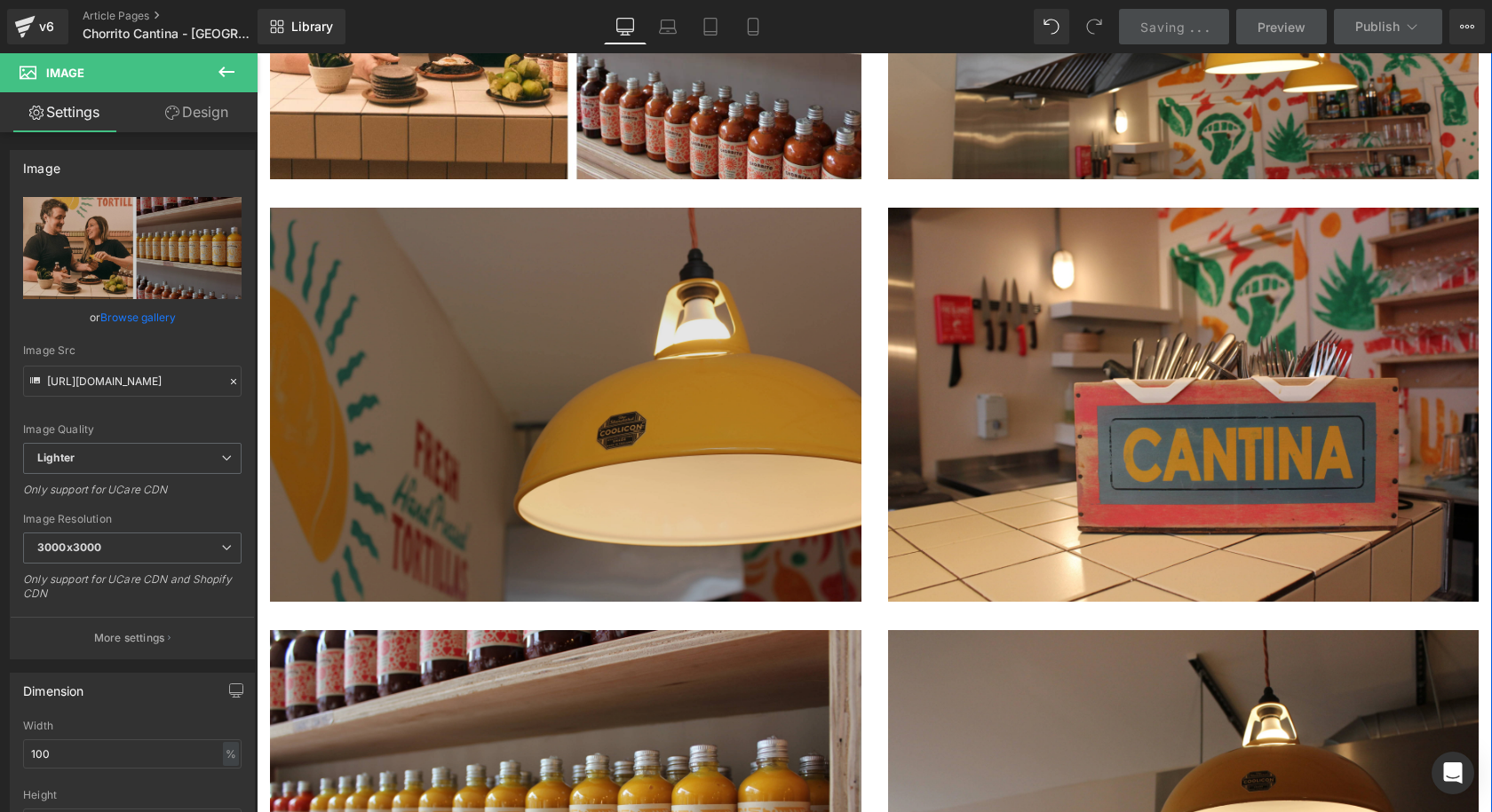
click at [699, 320] on img at bounding box center [565, 419] width 591 height 423
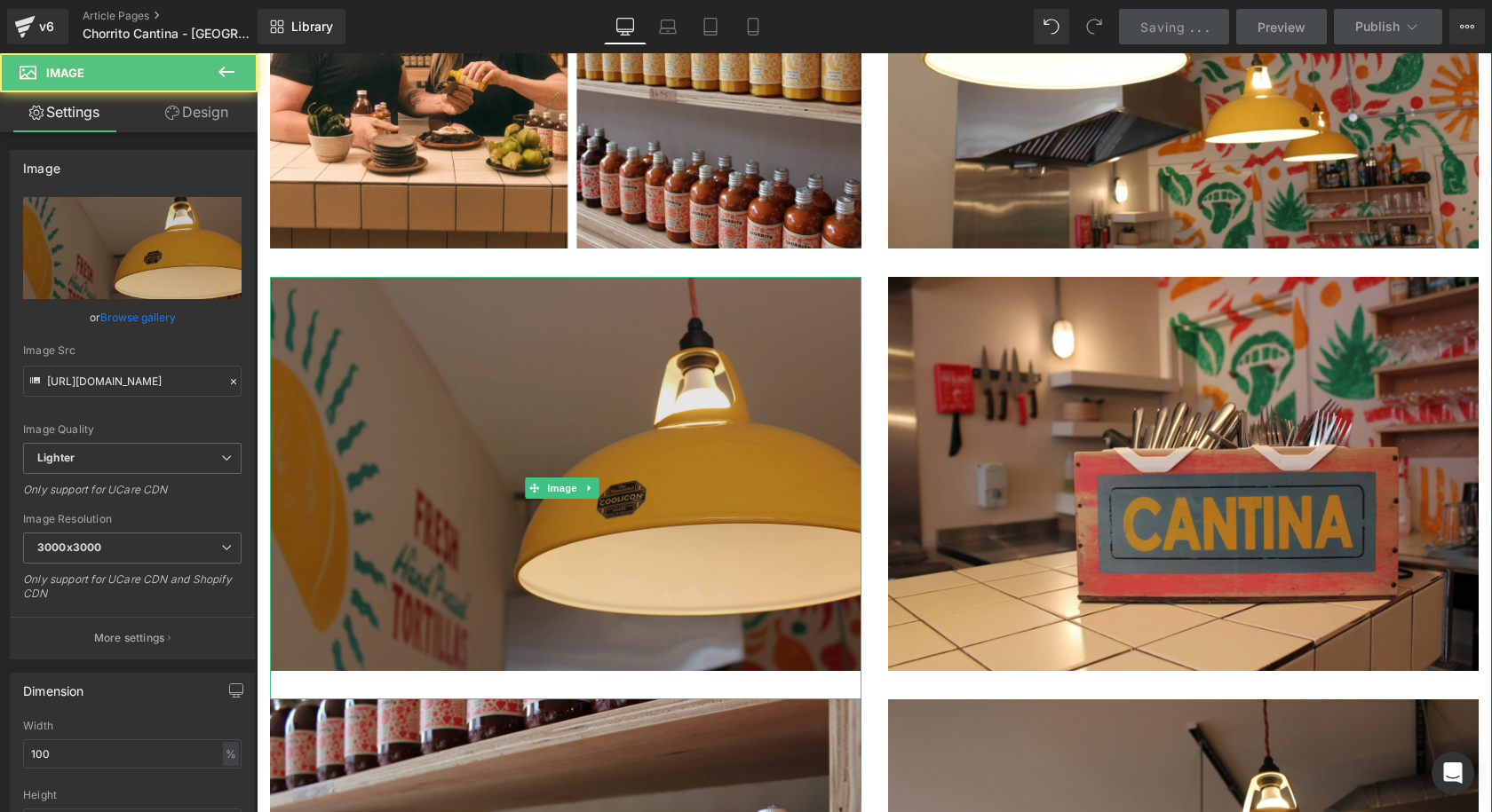
scroll to position [2663, 0]
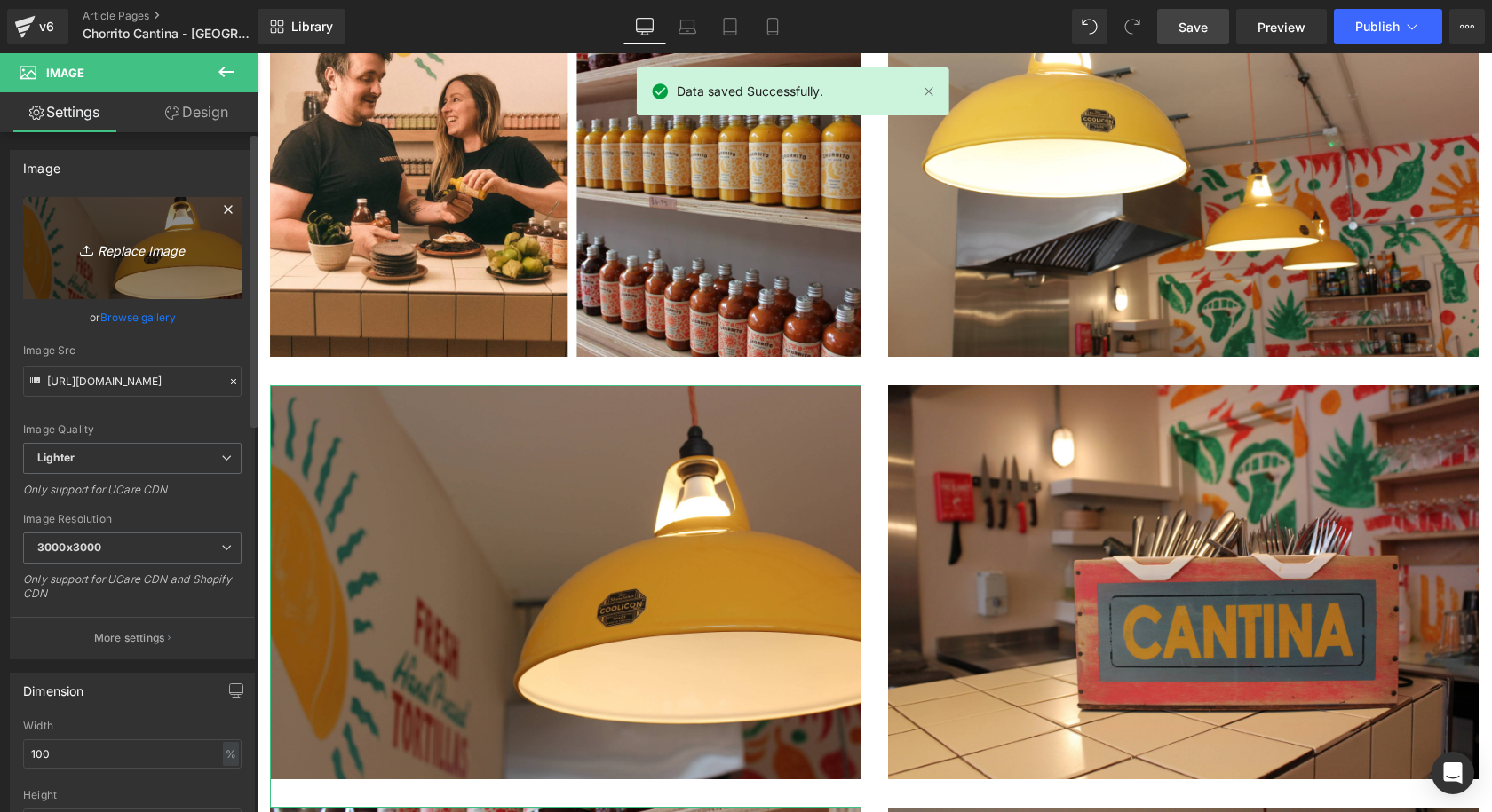
click at [124, 244] on icon "Replace Image" at bounding box center [132, 248] width 142 height 23
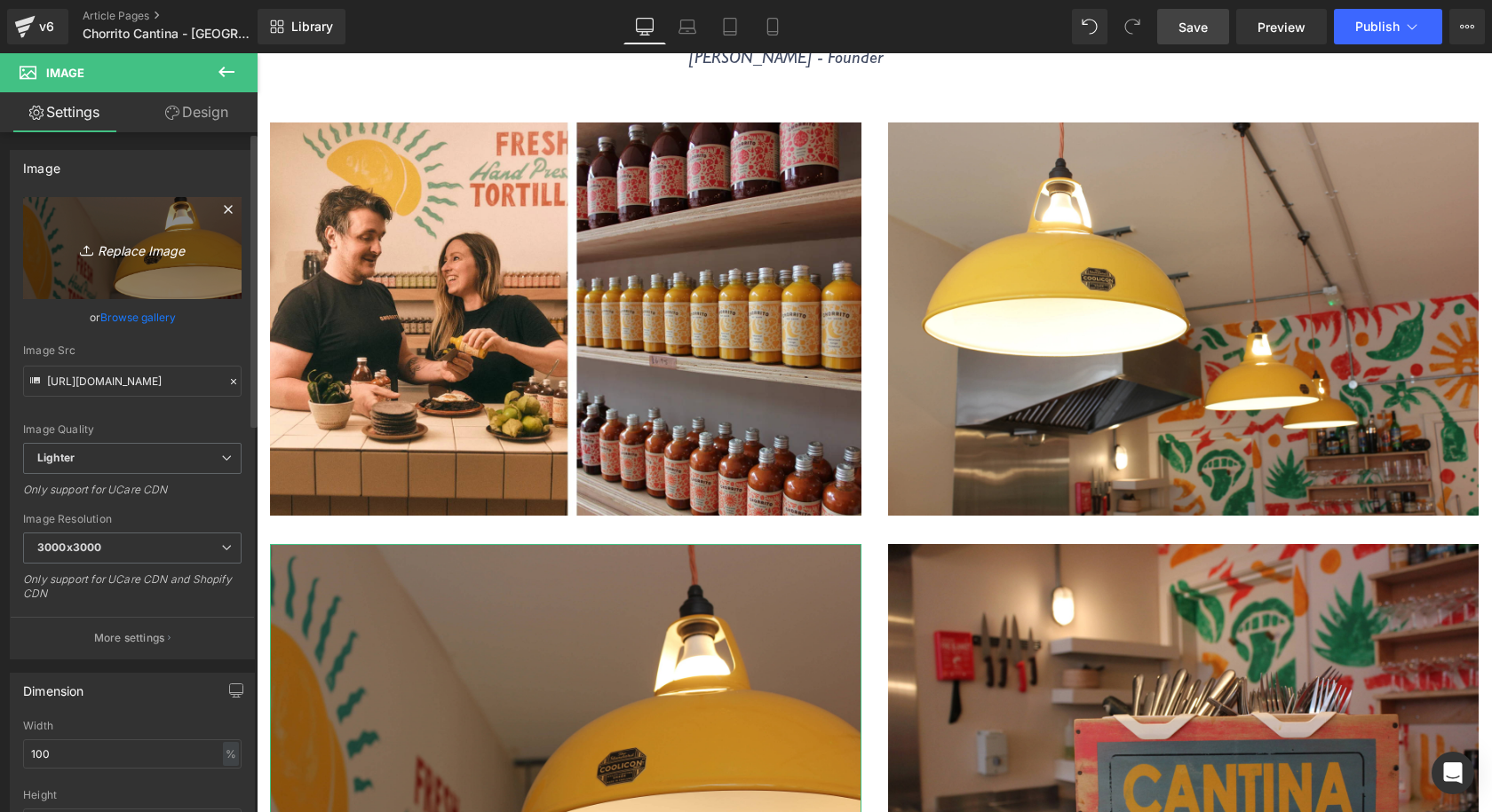
scroll to position [2486, 0]
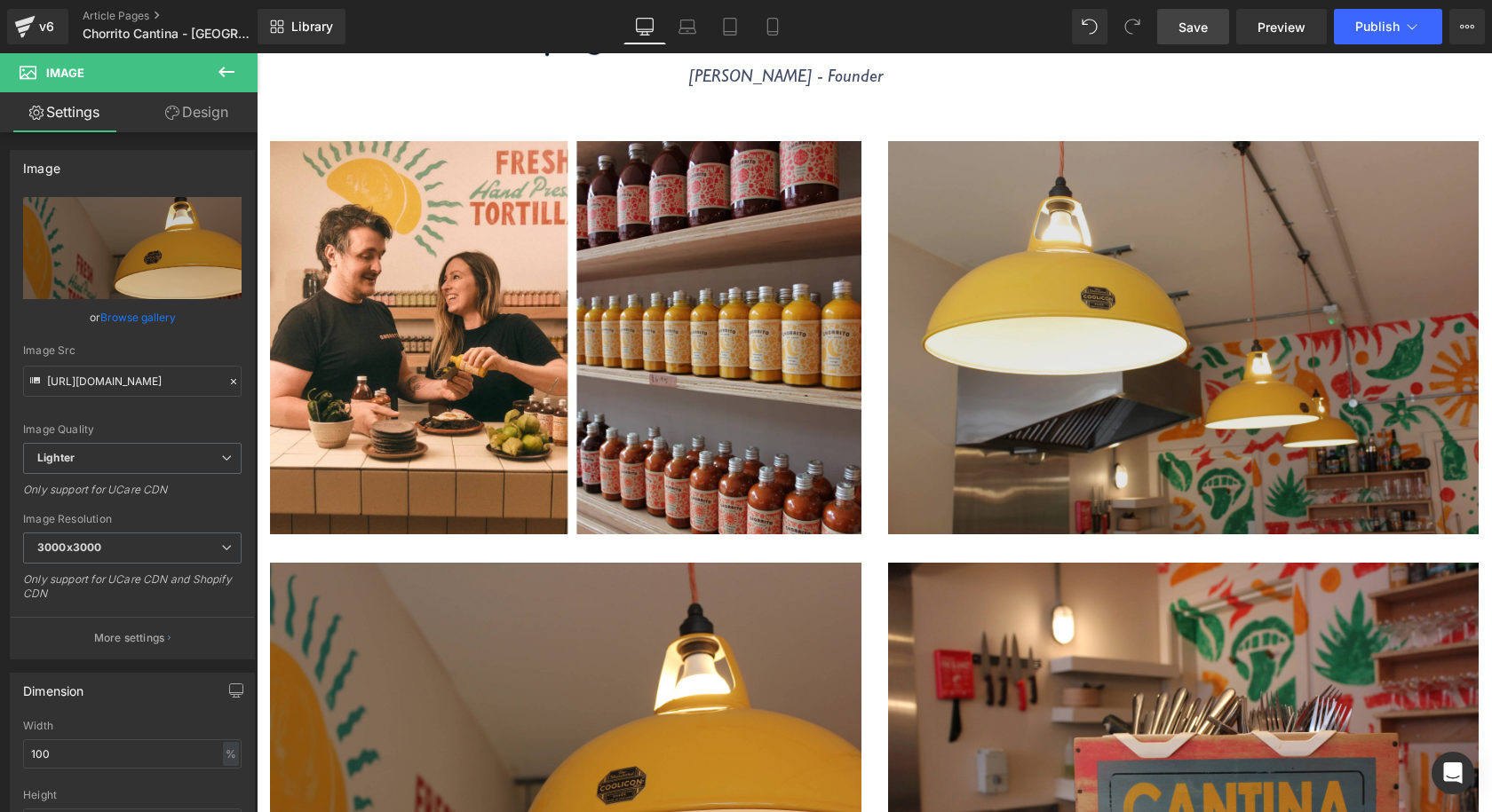
click at [1273, 225] on img at bounding box center [1183, 352] width 591 height 423
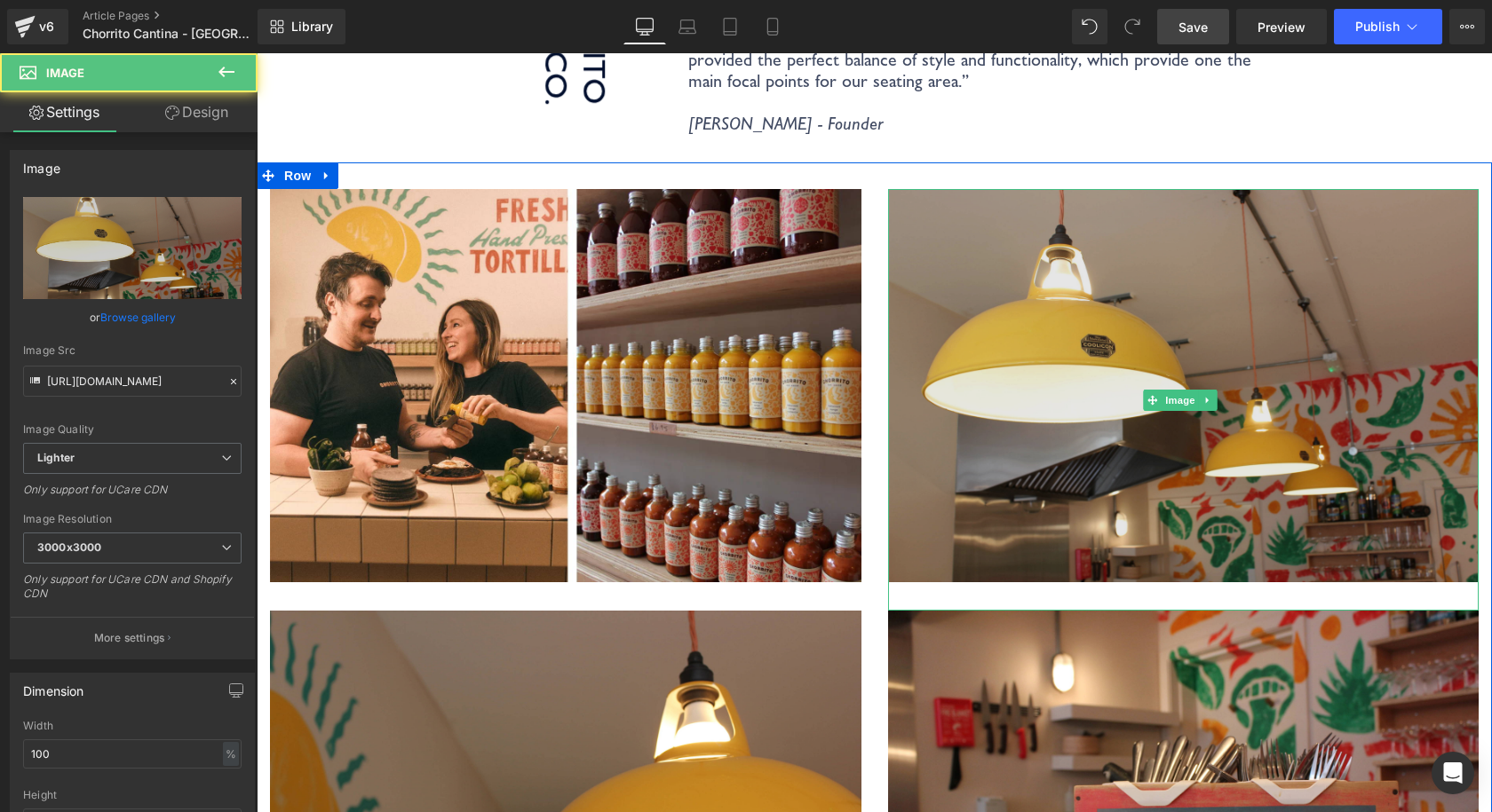
scroll to position [2397, 0]
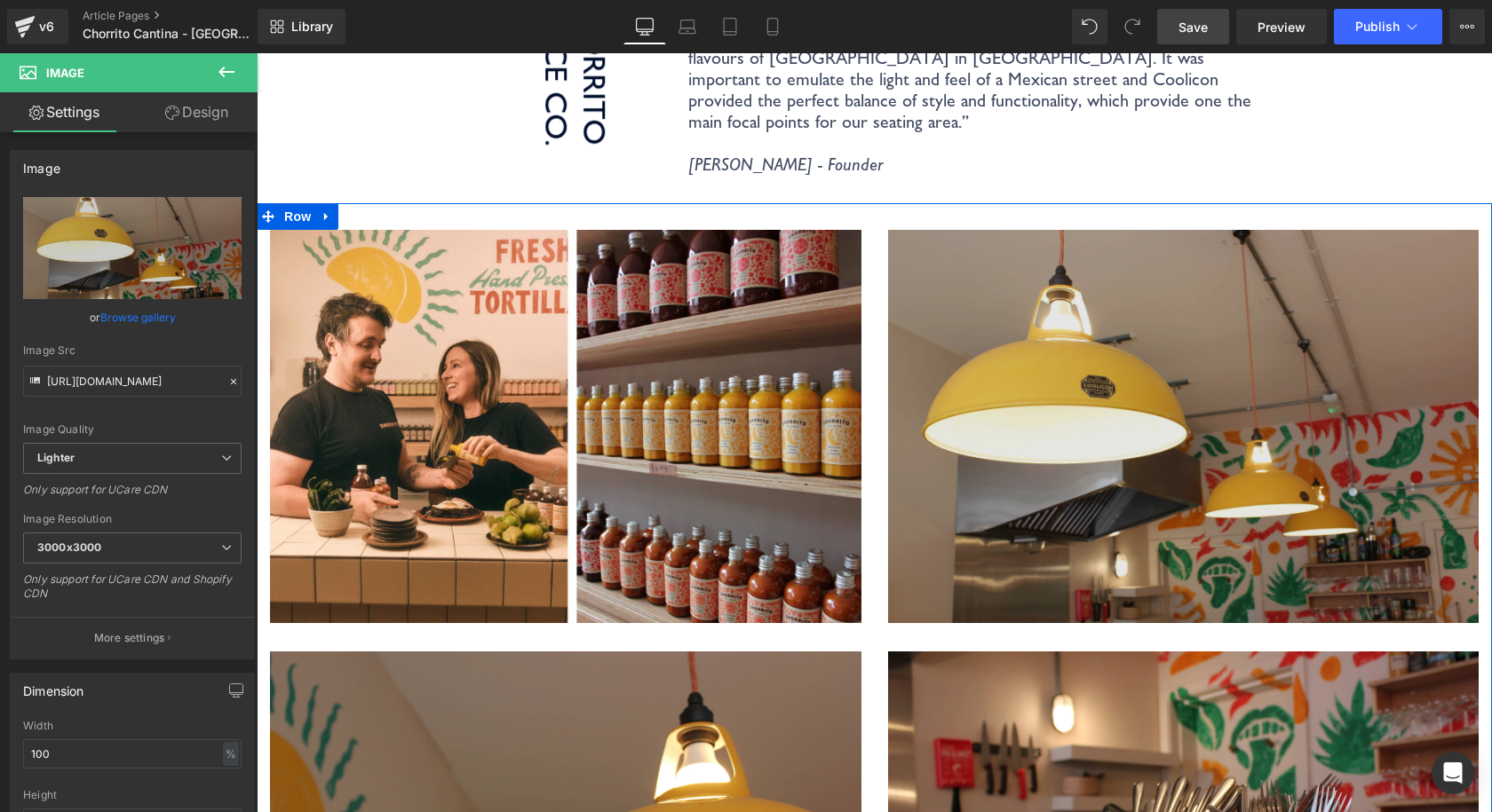
click at [1190, 390] on img at bounding box center [1183, 441] width 591 height 423
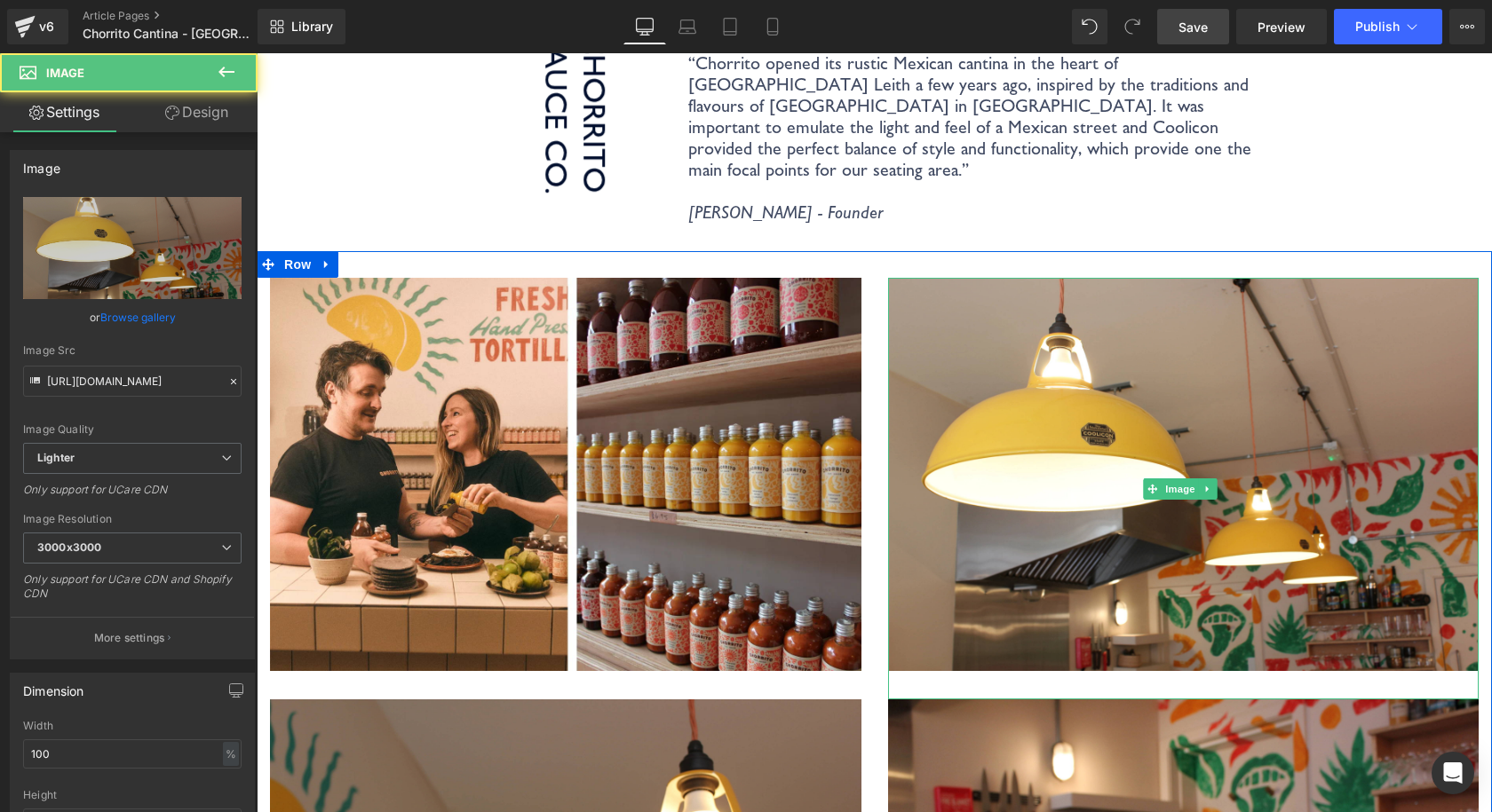
scroll to position [2308, 0]
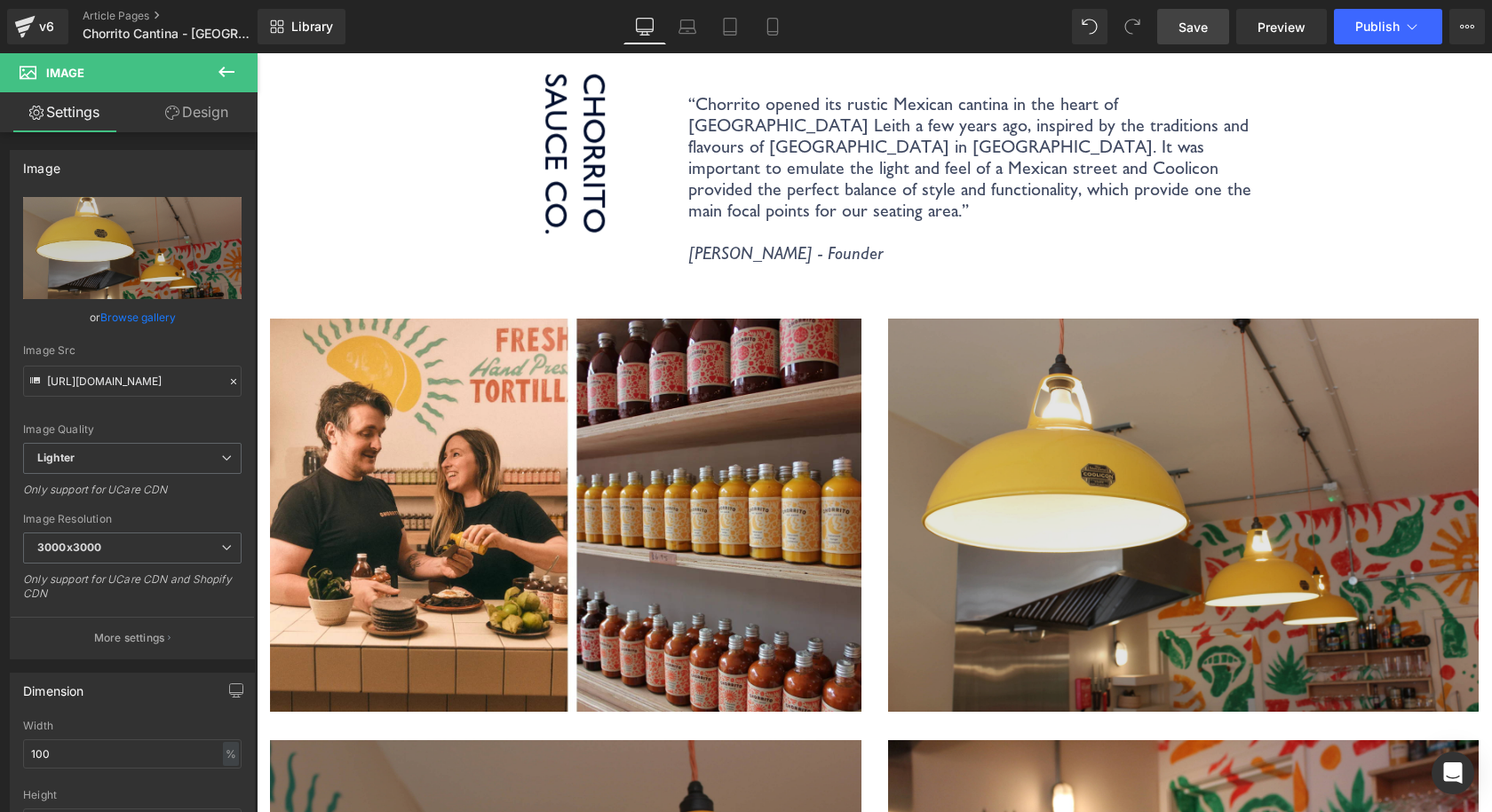
click at [1298, 319] on img at bounding box center [1183, 530] width 591 height 423
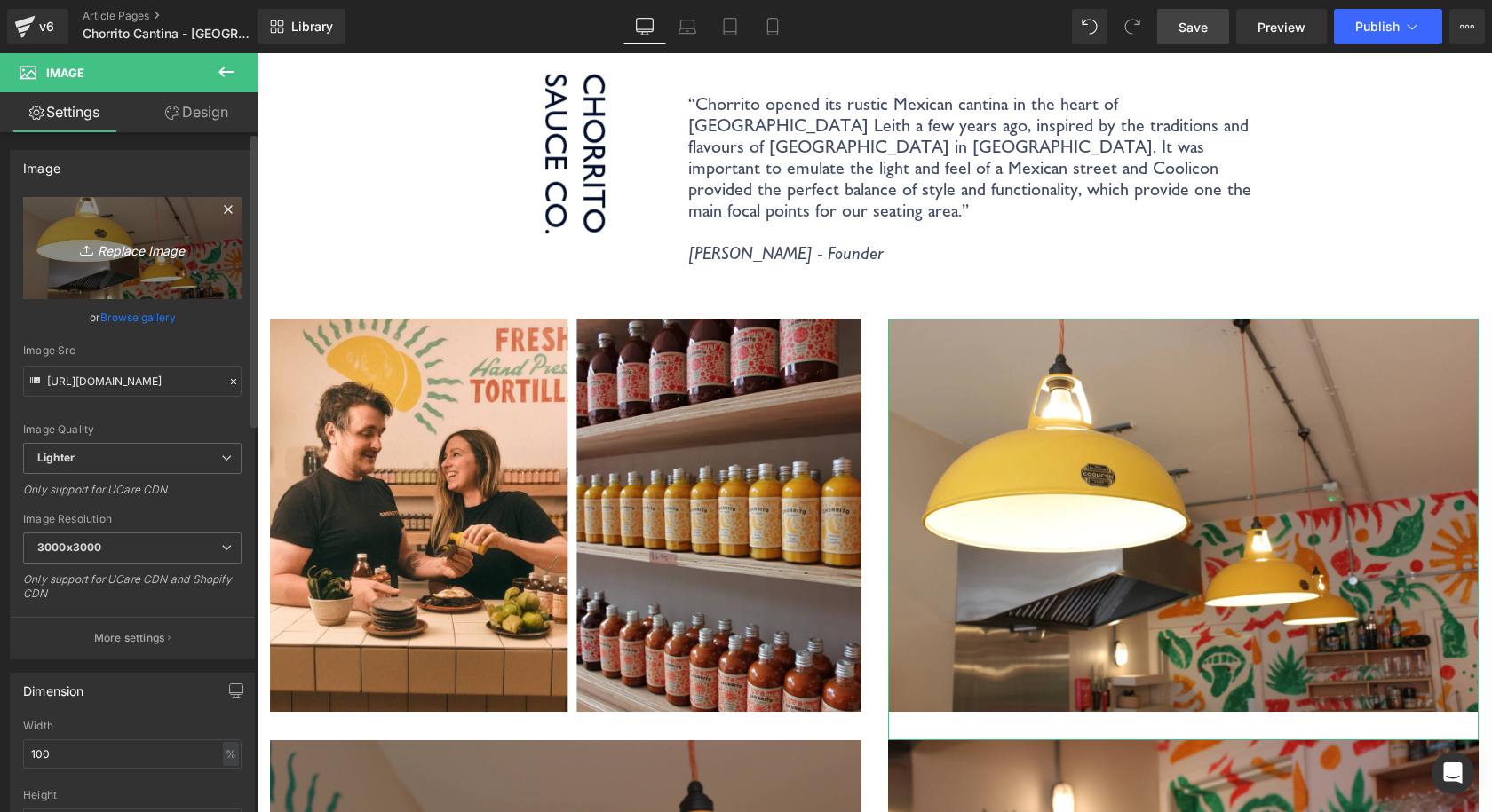
click at [153, 244] on icon "Replace Image" at bounding box center [132, 248] width 142 height 23
type input "C:\fakepath\Coolicon-Lighting-Chorrito-5.webp"
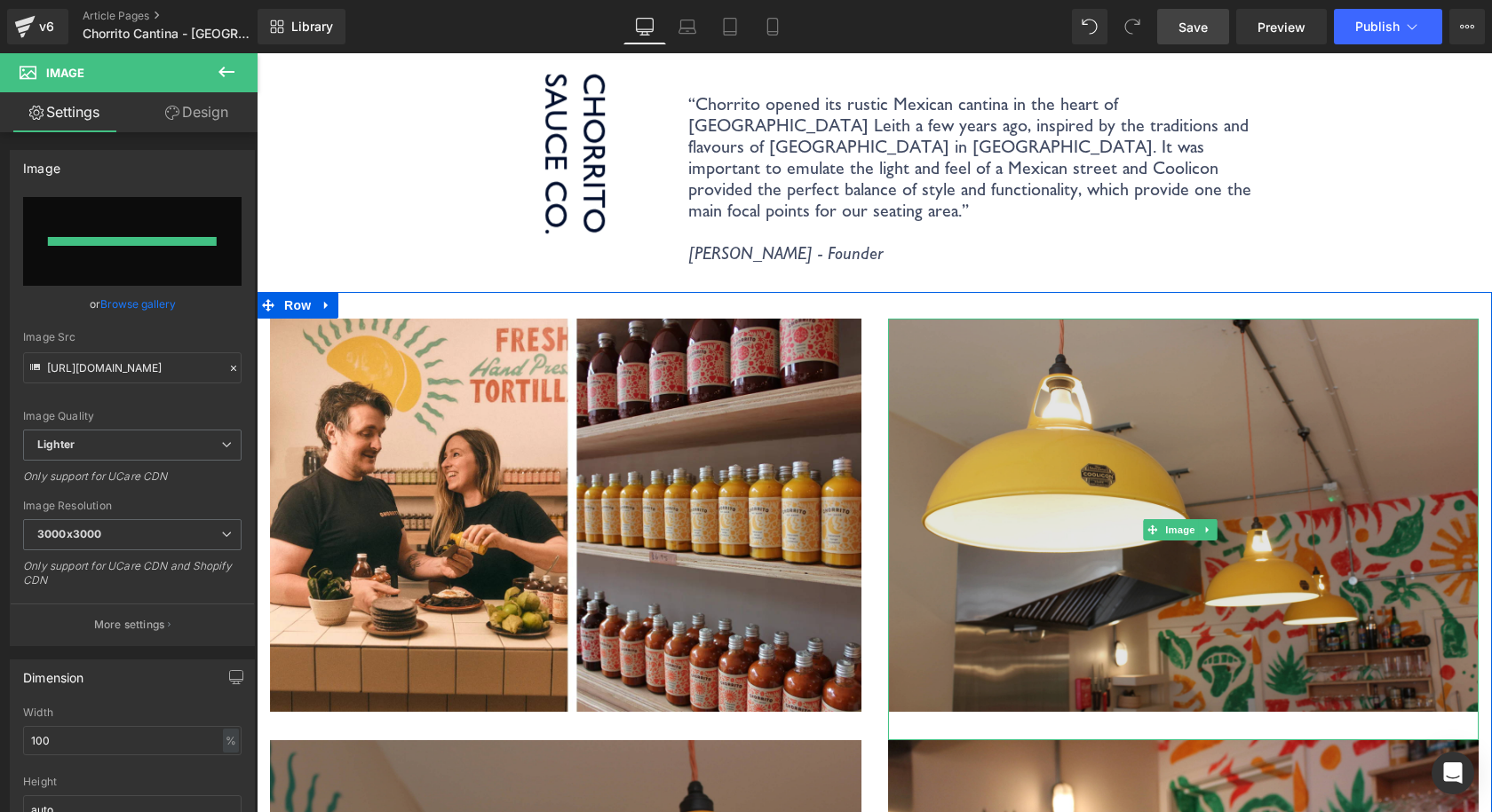
type input "https://ucarecdn.com/a8fc5603-5475-45e8-8bdc-04dcf351b851/-/format/auto/-/previ…"
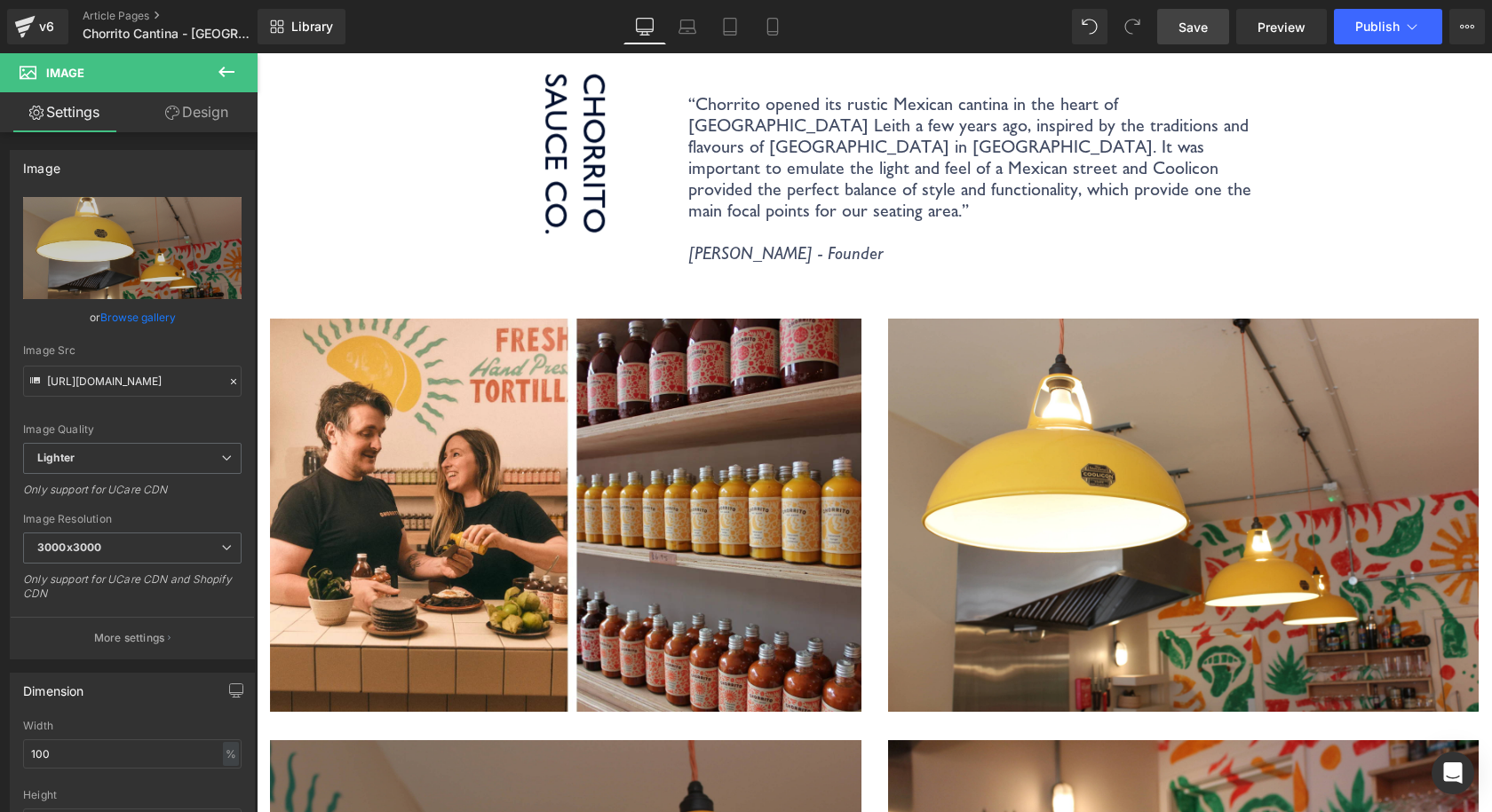
click at [1224, 22] on link "Save" at bounding box center [1192, 26] width 72 height 35
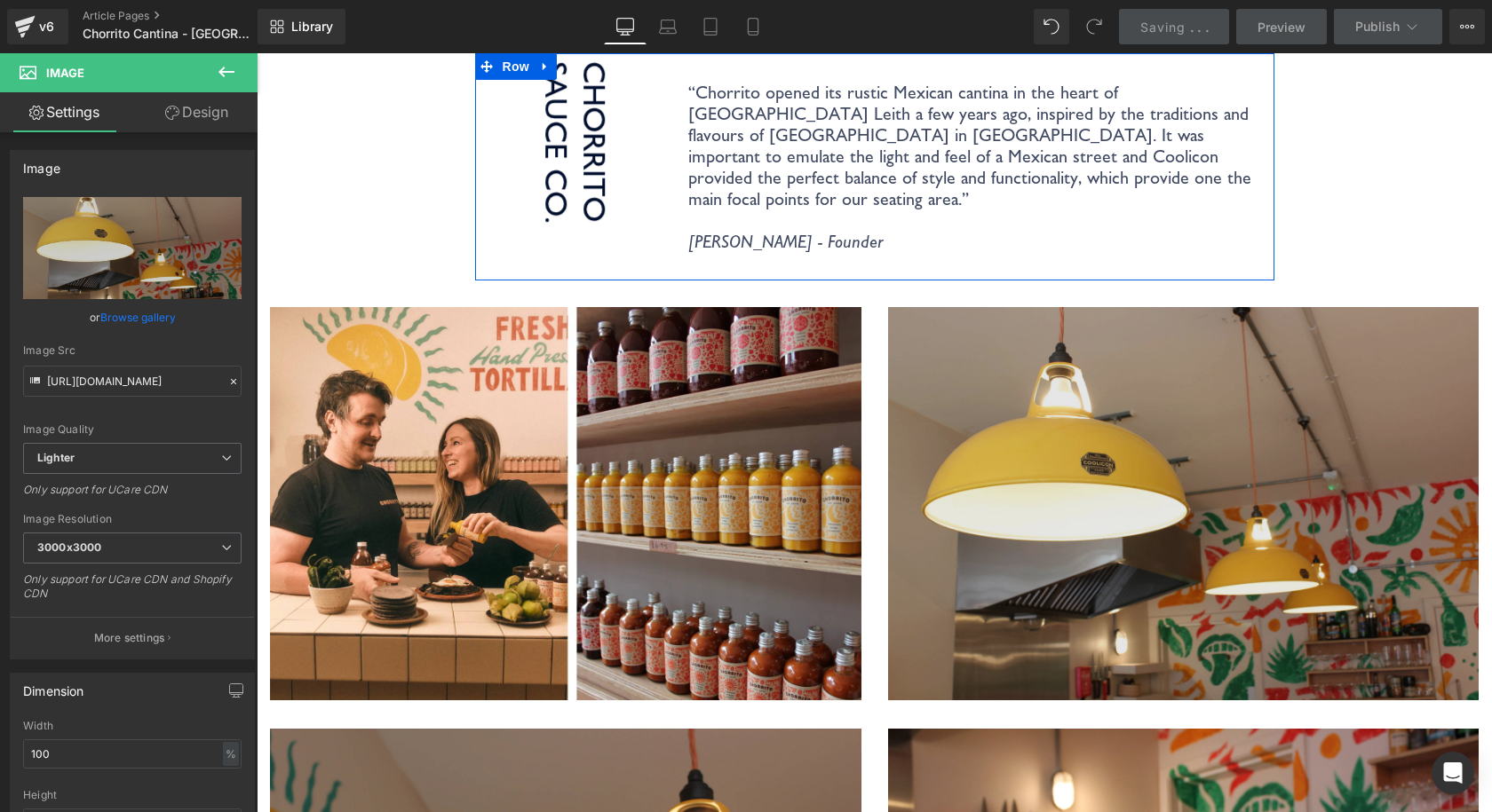
scroll to position [2486, 0]
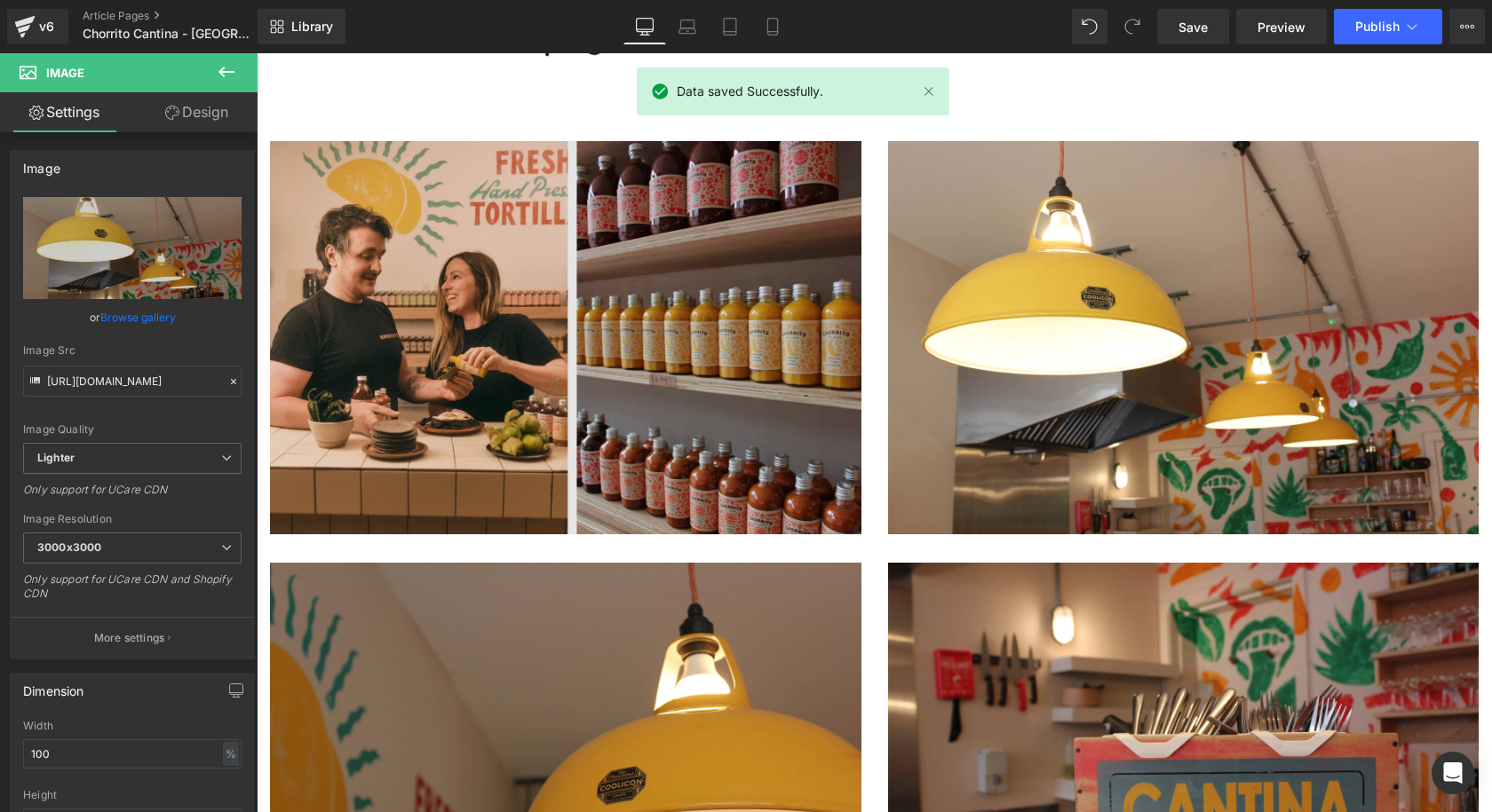
click at [828, 141] on img at bounding box center [565, 352] width 591 height 423
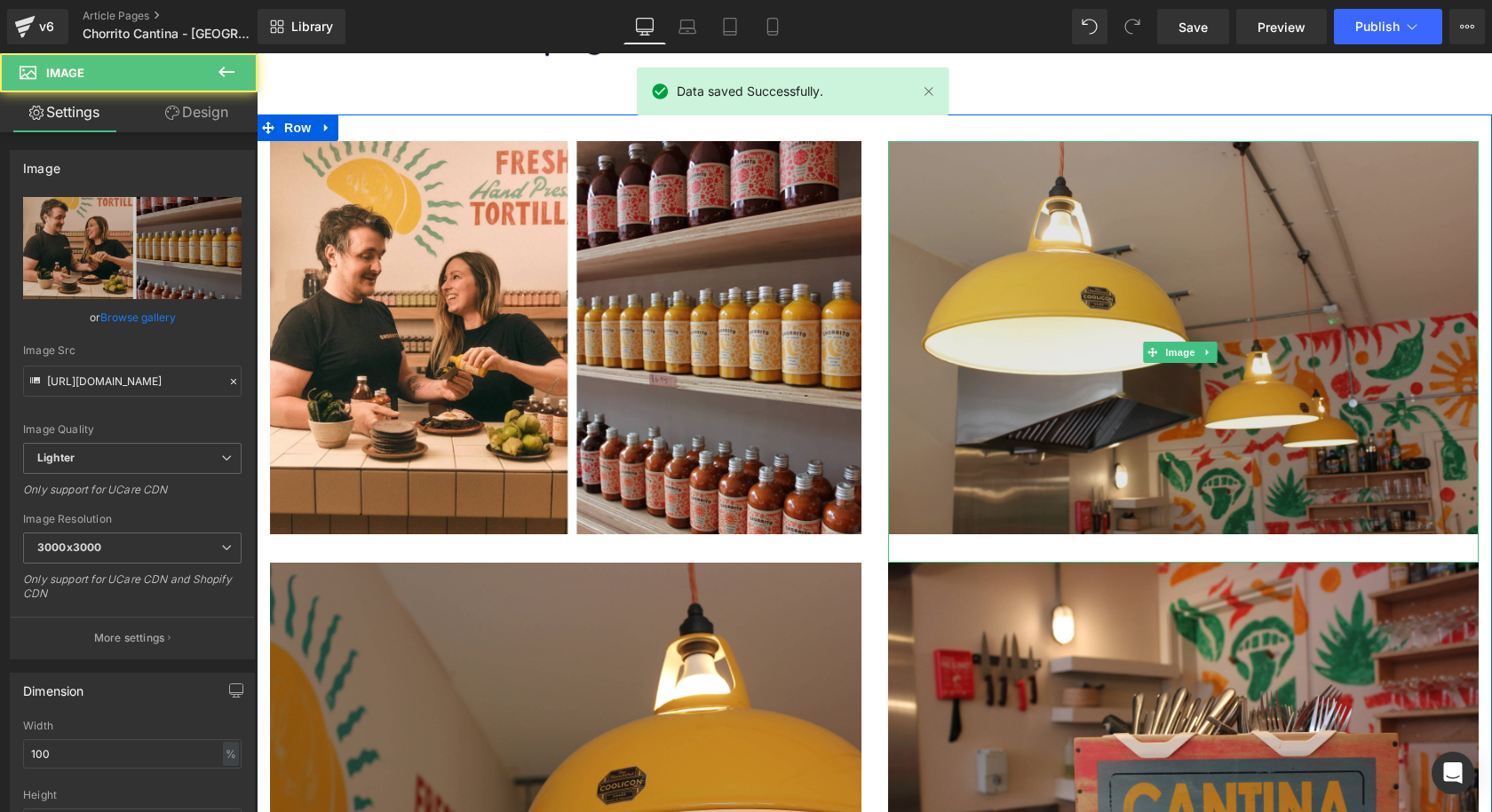
click at [1045, 141] on img at bounding box center [1183, 352] width 591 height 423
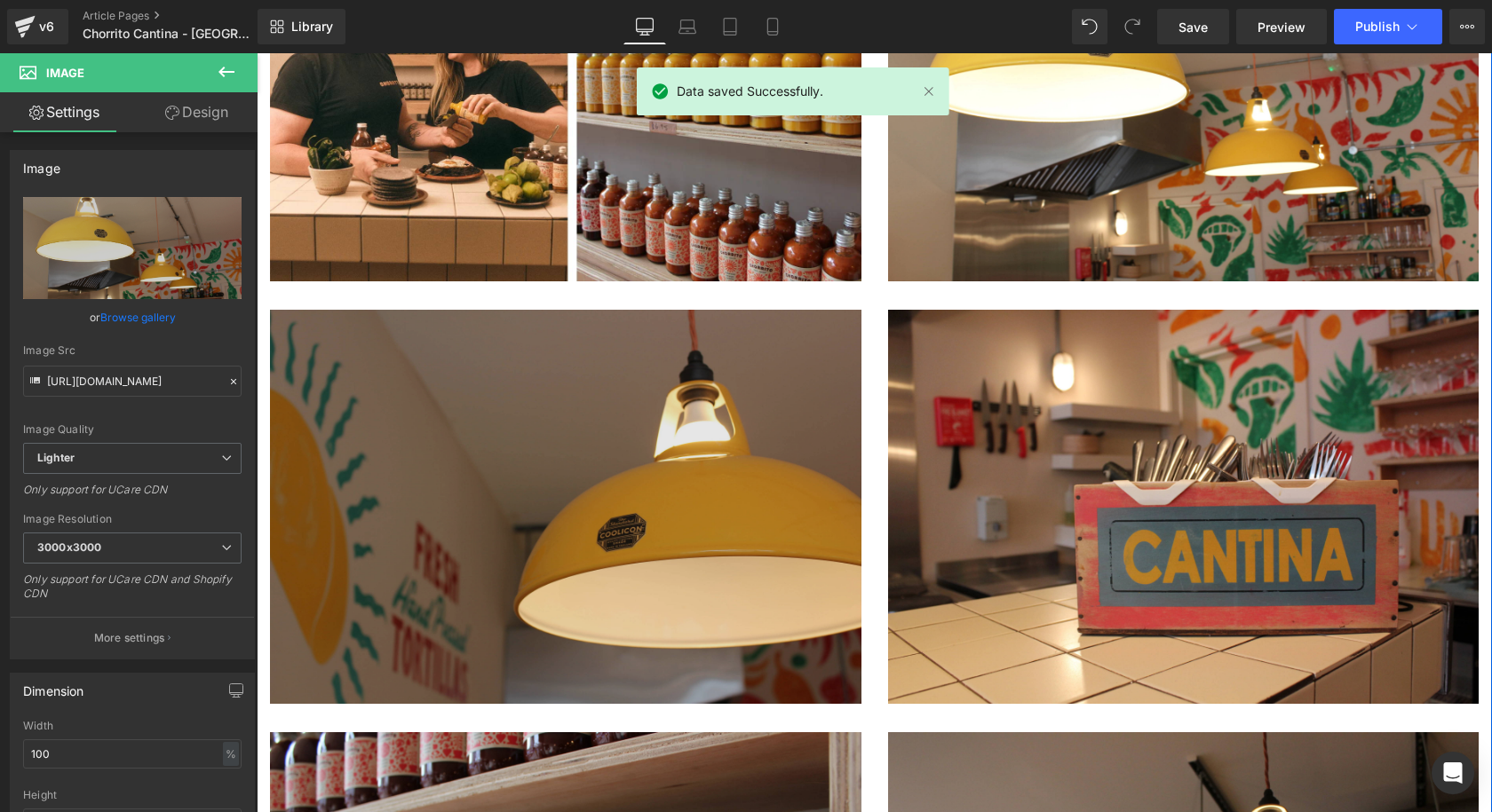
scroll to position [2752, 0]
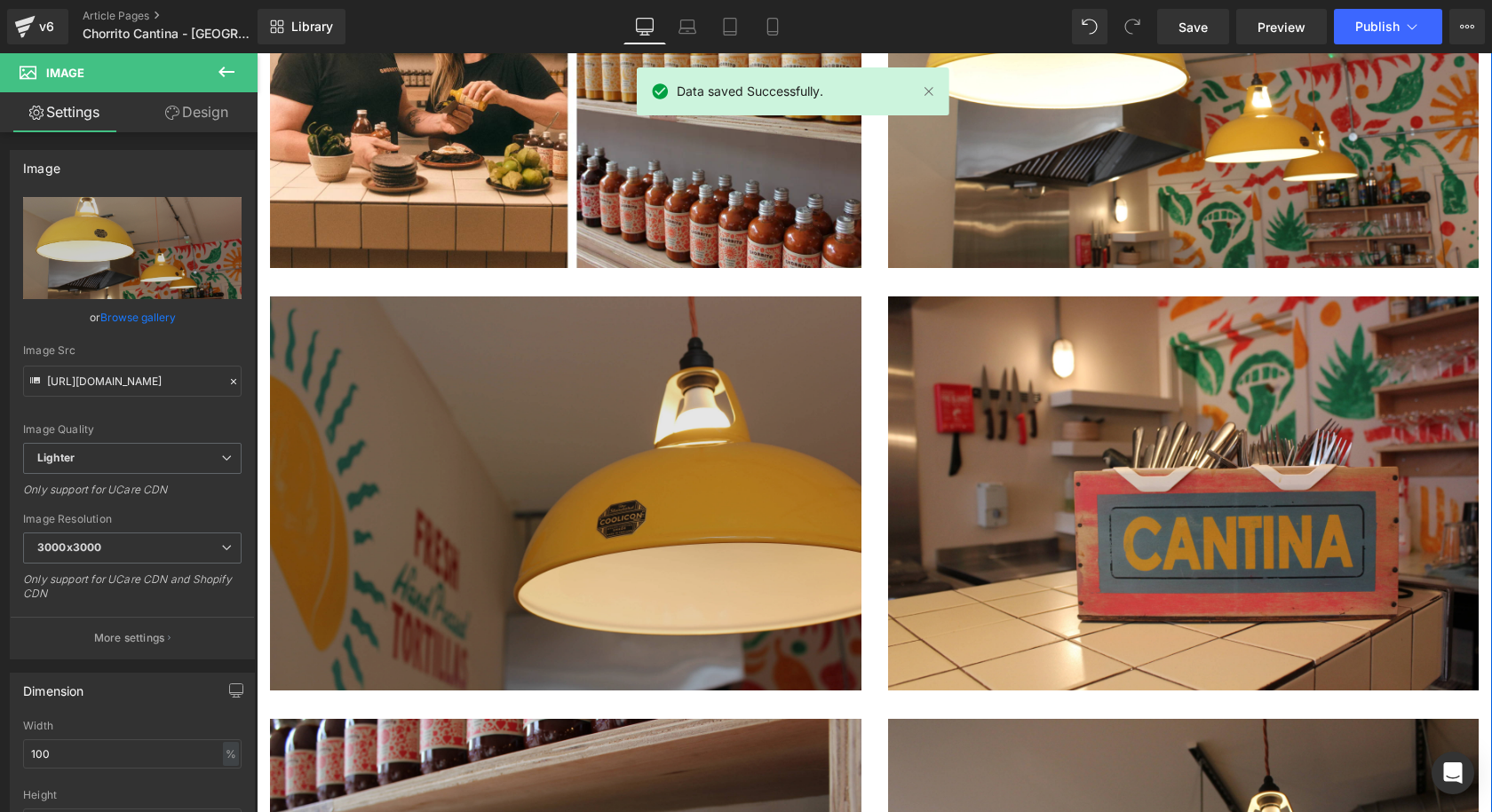
click at [717, 297] on img at bounding box center [565, 508] width 591 height 423
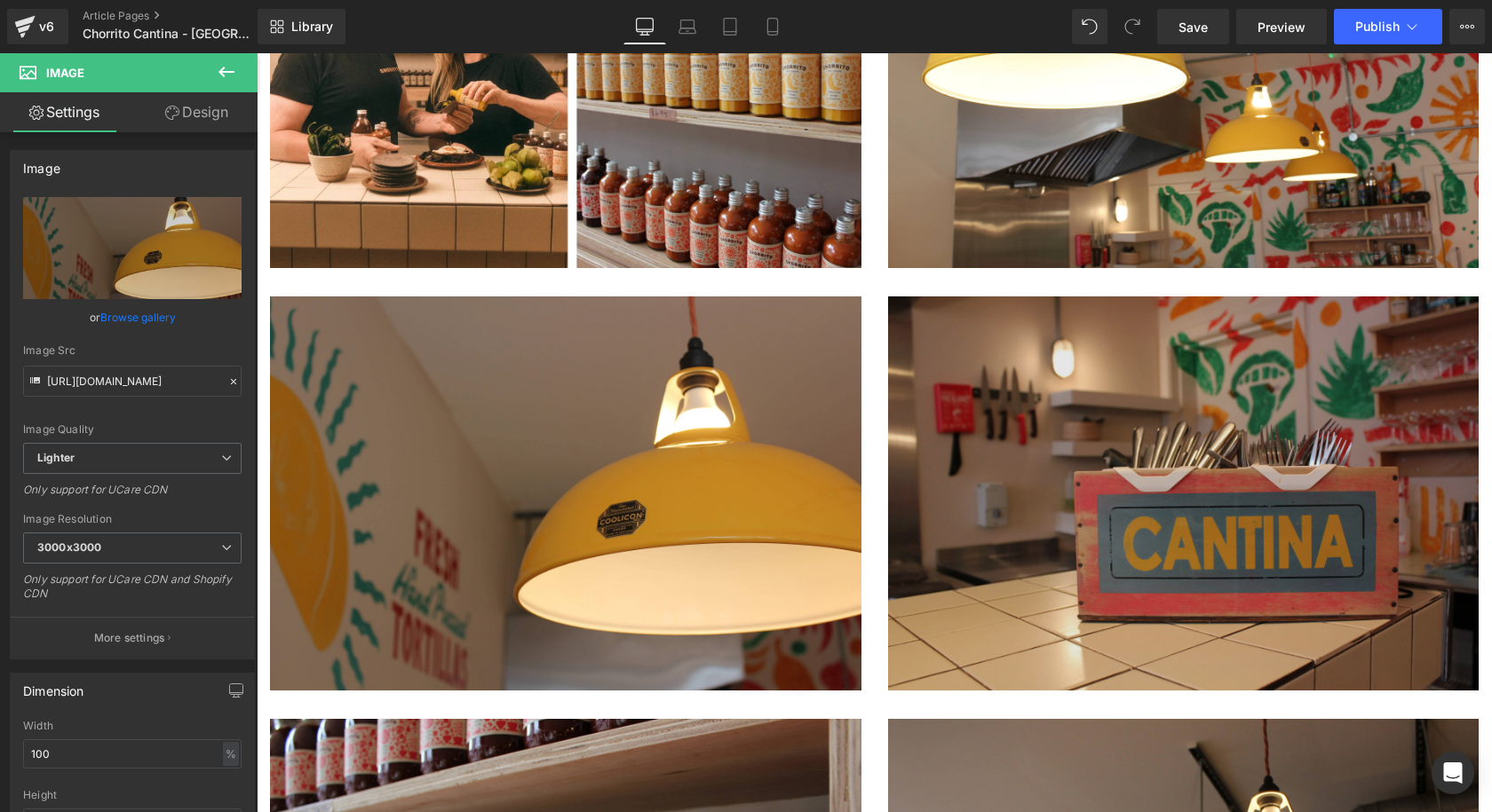
click at [1372, 297] on img at bounding box center [1183, 508] width 591 height 423
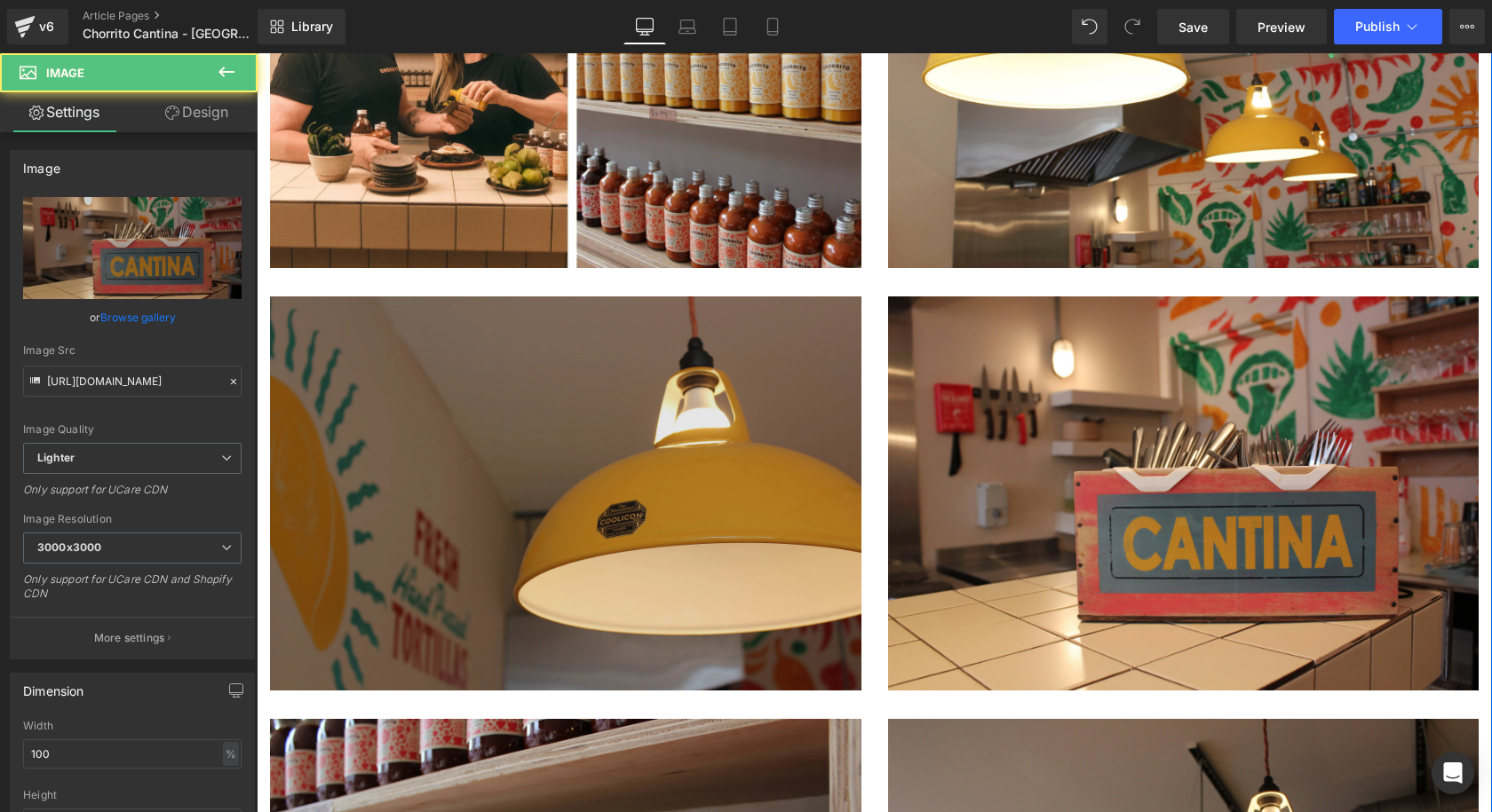
click at [688, 307] on img at bounding box center [565, 508] width 591 height 423
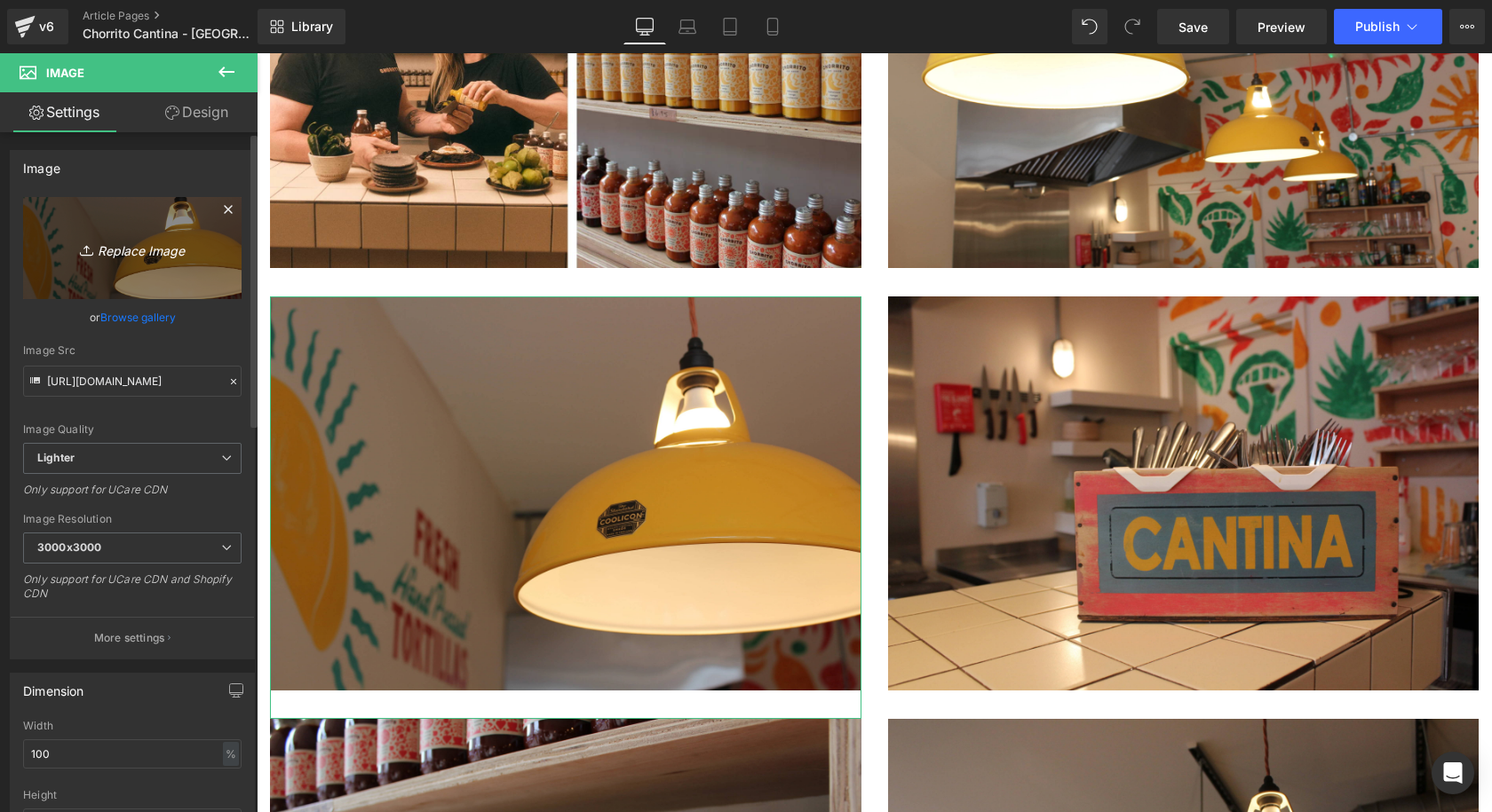
click at [162, 253] on icon "Replace Image" at bounding box center [132, 248] width 142 height 23
type input "C:\fakepath\Coolicon-Lighting-Chorrito-6.webp"
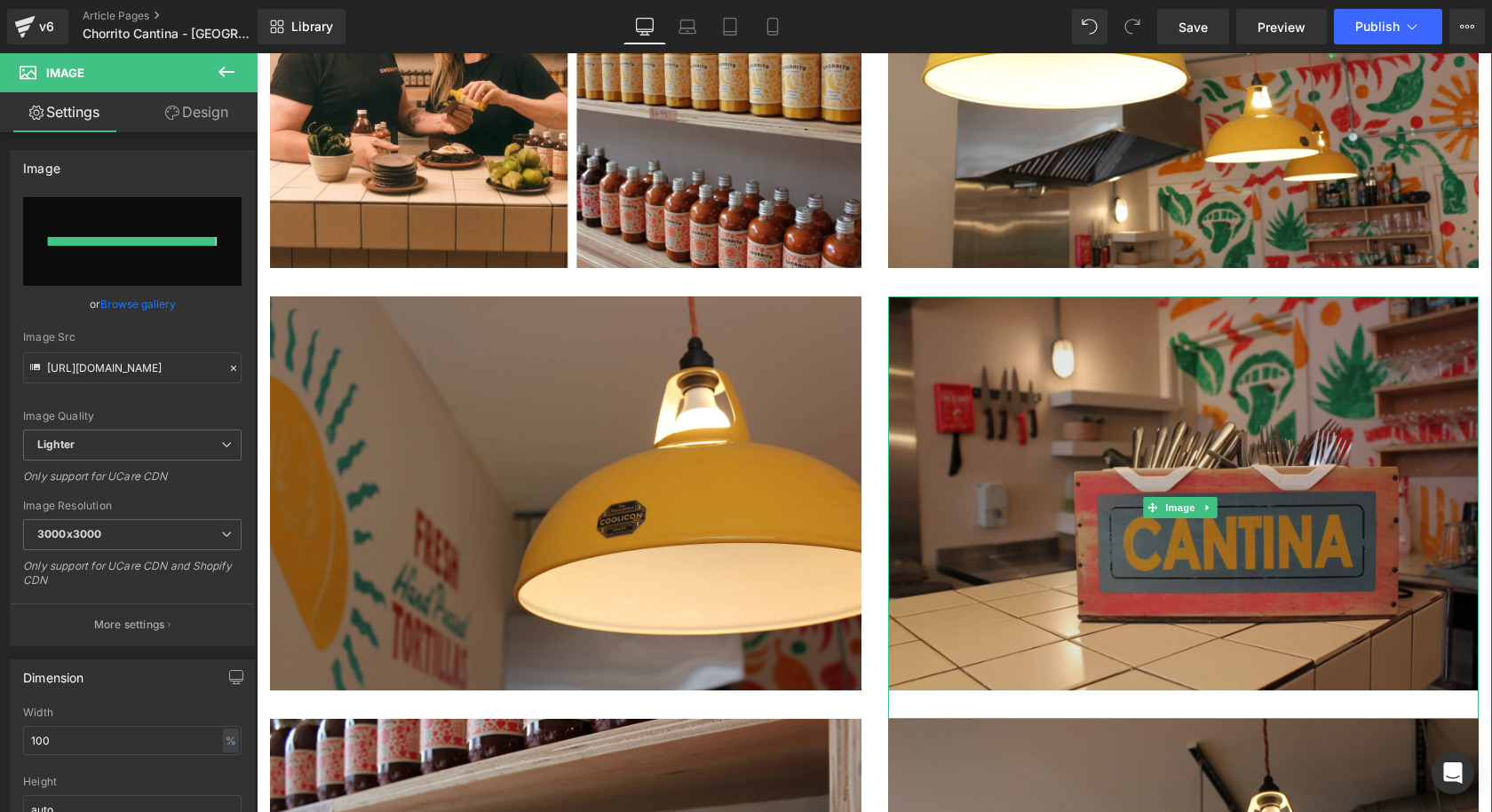
type input "https://ucarecdn.com/4c12d043-2225-412a-b5da-87af9d0c8408/-/format/auto/-/previ…"
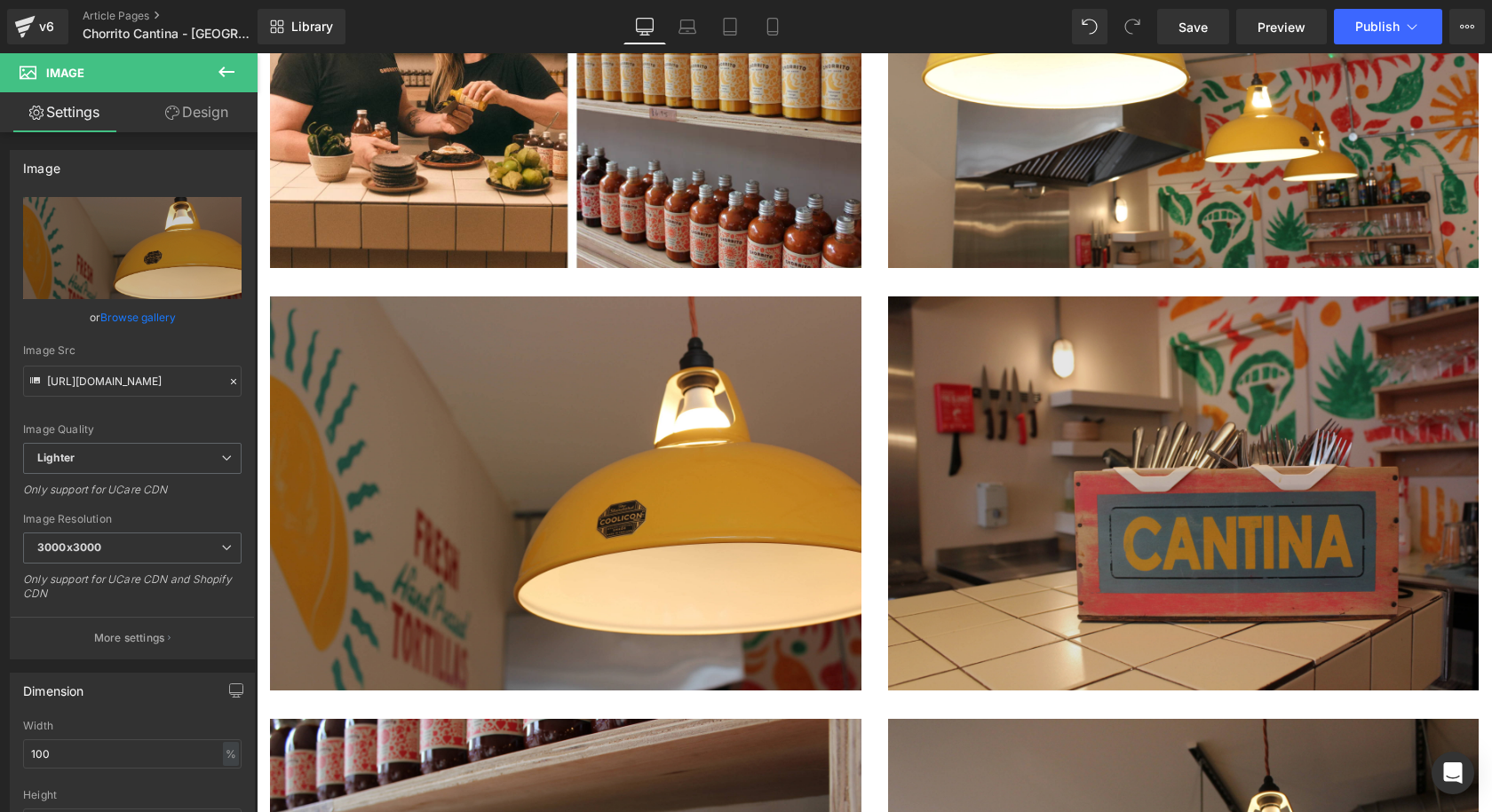
click at [1434, 297] on img at bounding box center [1183, 508] width 591 height 423
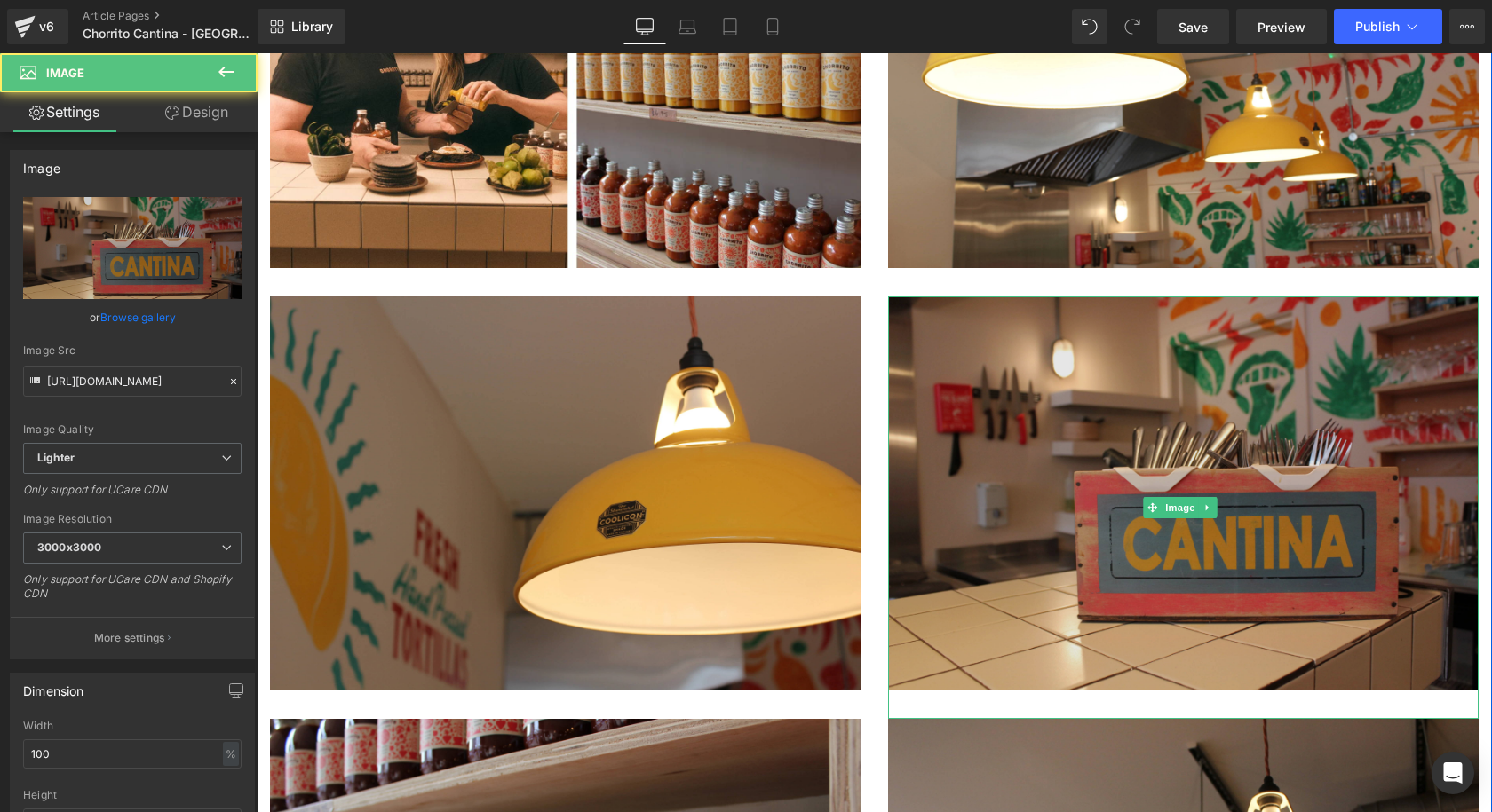
click at [1323, 297] on img at bounding box center [1183, 508] width 591 height 423
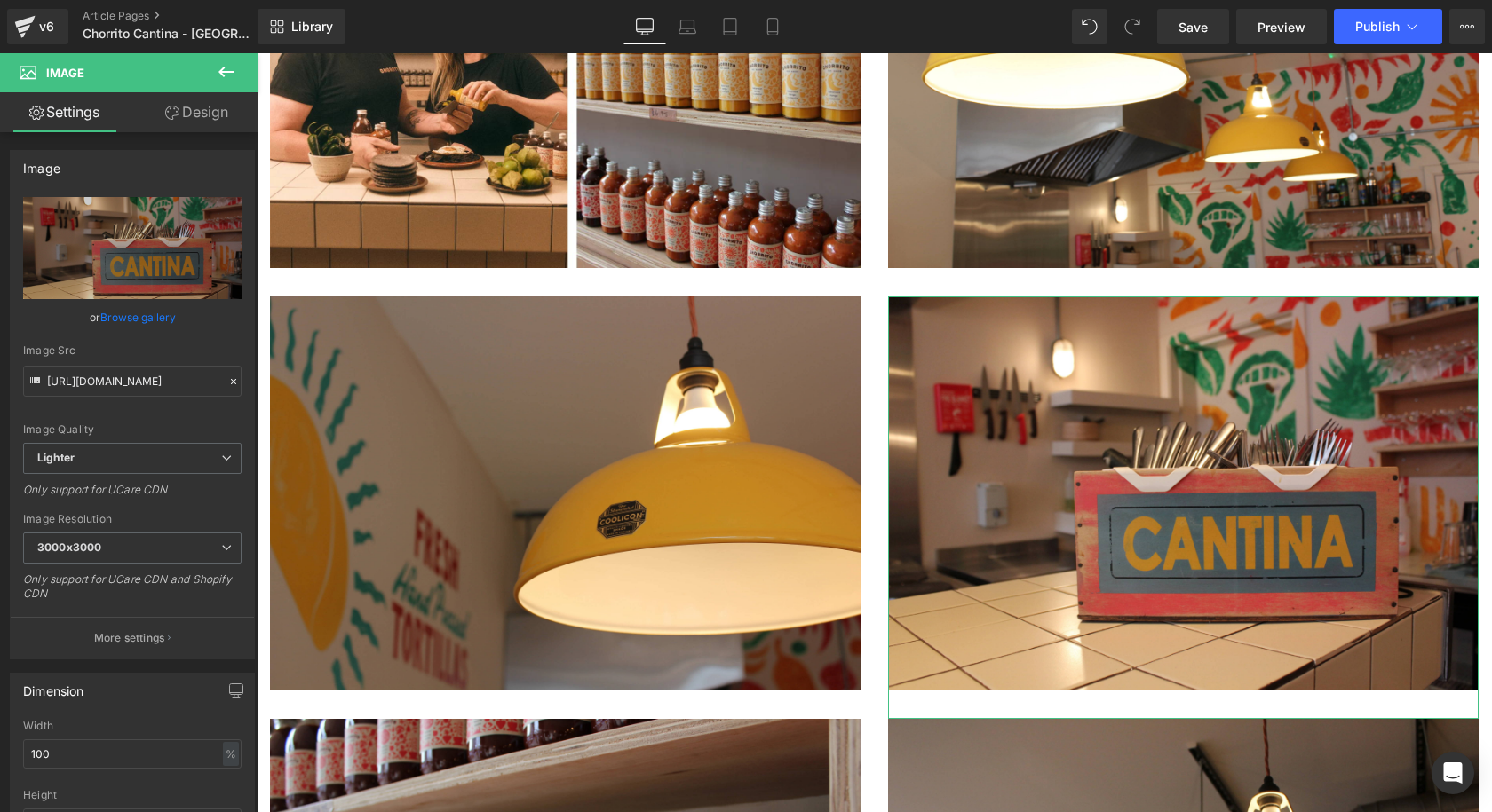
click at [120, 319] on link "Browse gallery" at bounding box center [138, 317] width 75 height 31
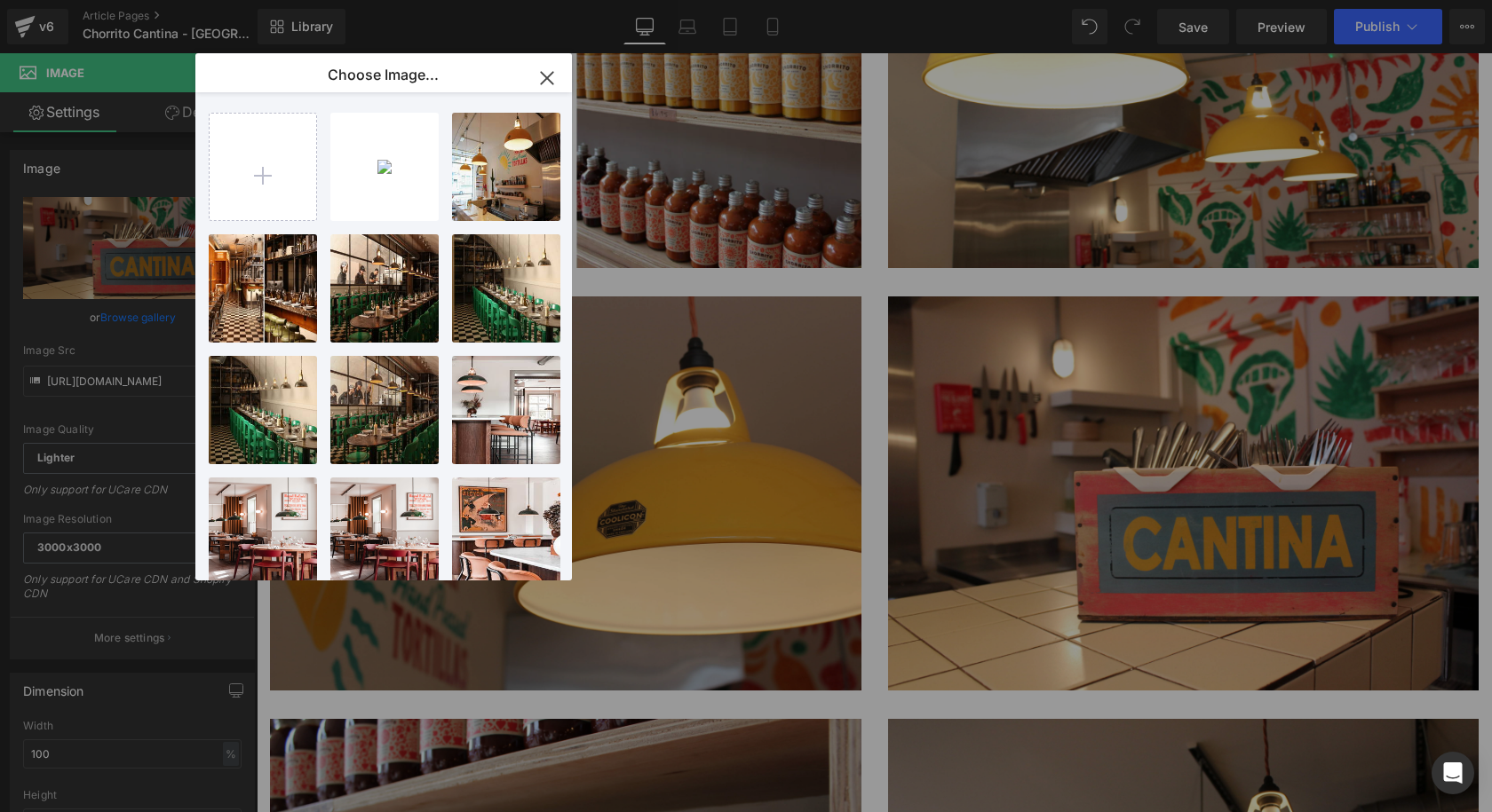
click at [51, 0] on div "You are previewing how the will restyle your page. You can not edit Elements in…" at bounding box center [746, 0] width 1492 height 0
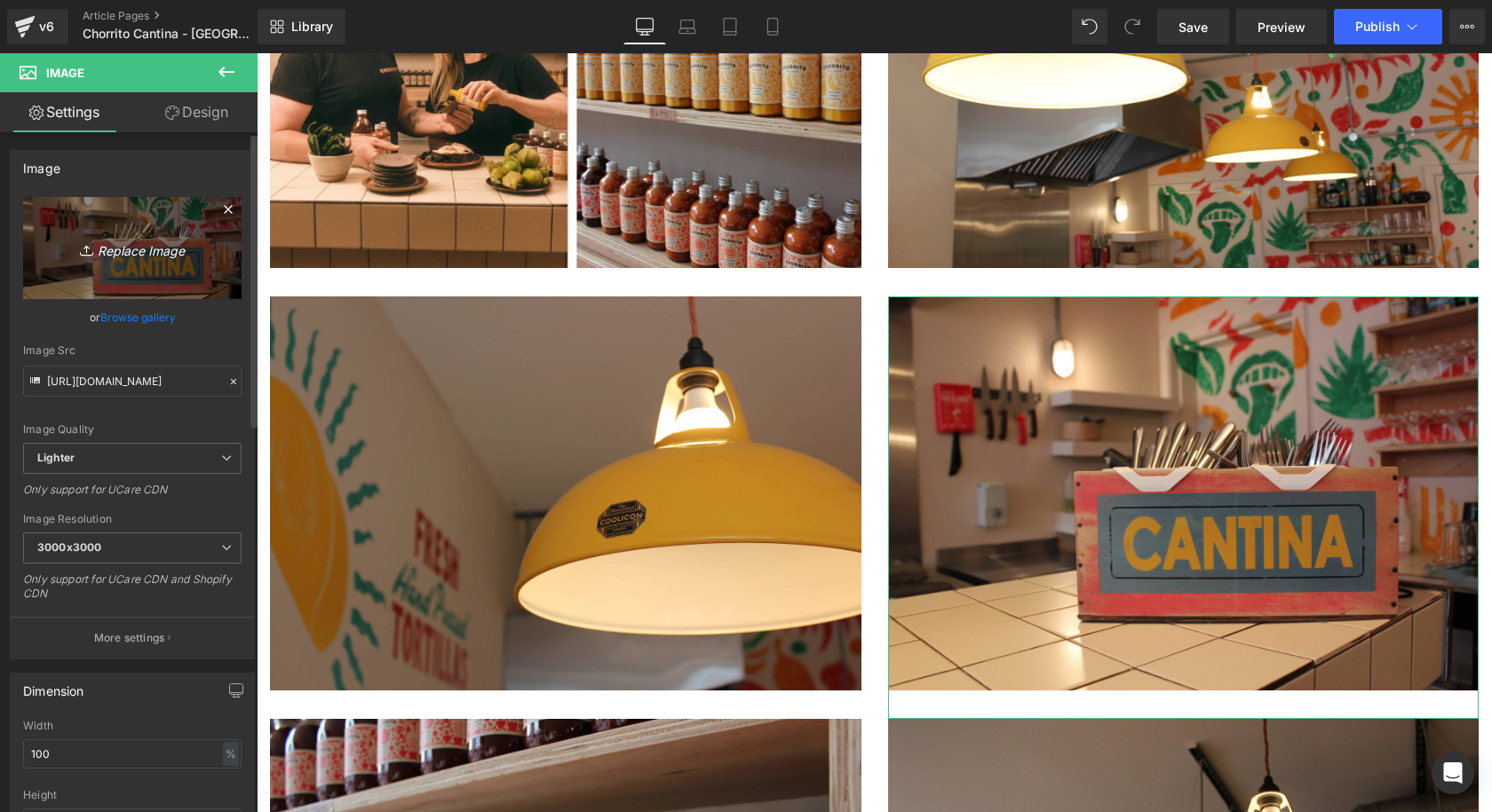
click at [112, 248] on icon "Replace Image" at bounding box center [132, 248] width 142 height 23
type input "C:\fakepath\Coolicon-Lighting-Chorrito-7.webp"
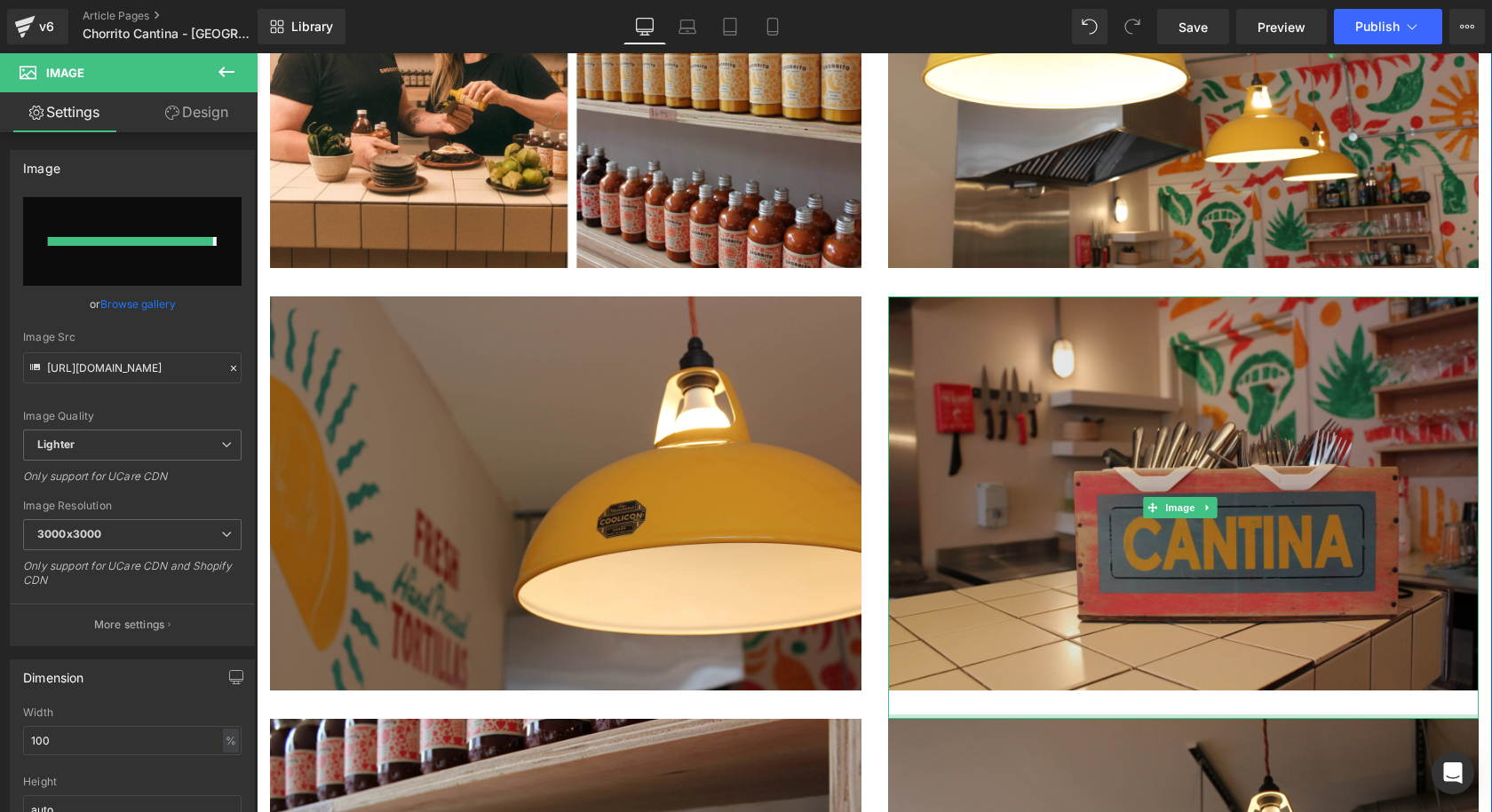
type input "https://ucarecdn.com/27ce6f3a-ad4d-467c-84ec-72a7a89f13a0/-/format/auto/-/previ…"
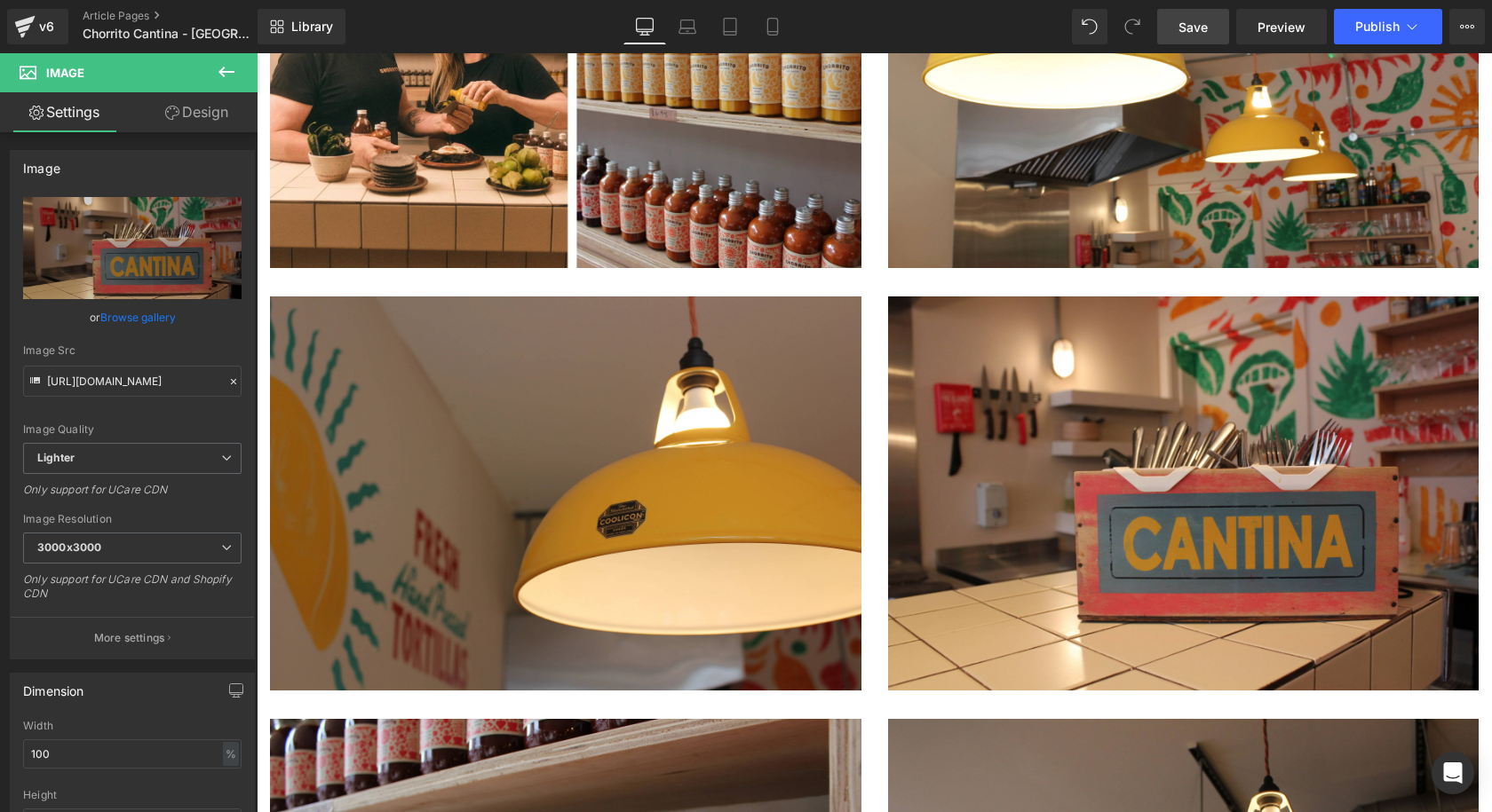
click at [1208, 29] on span "Save" at bounding box center [1193, 27] width 29 height 19
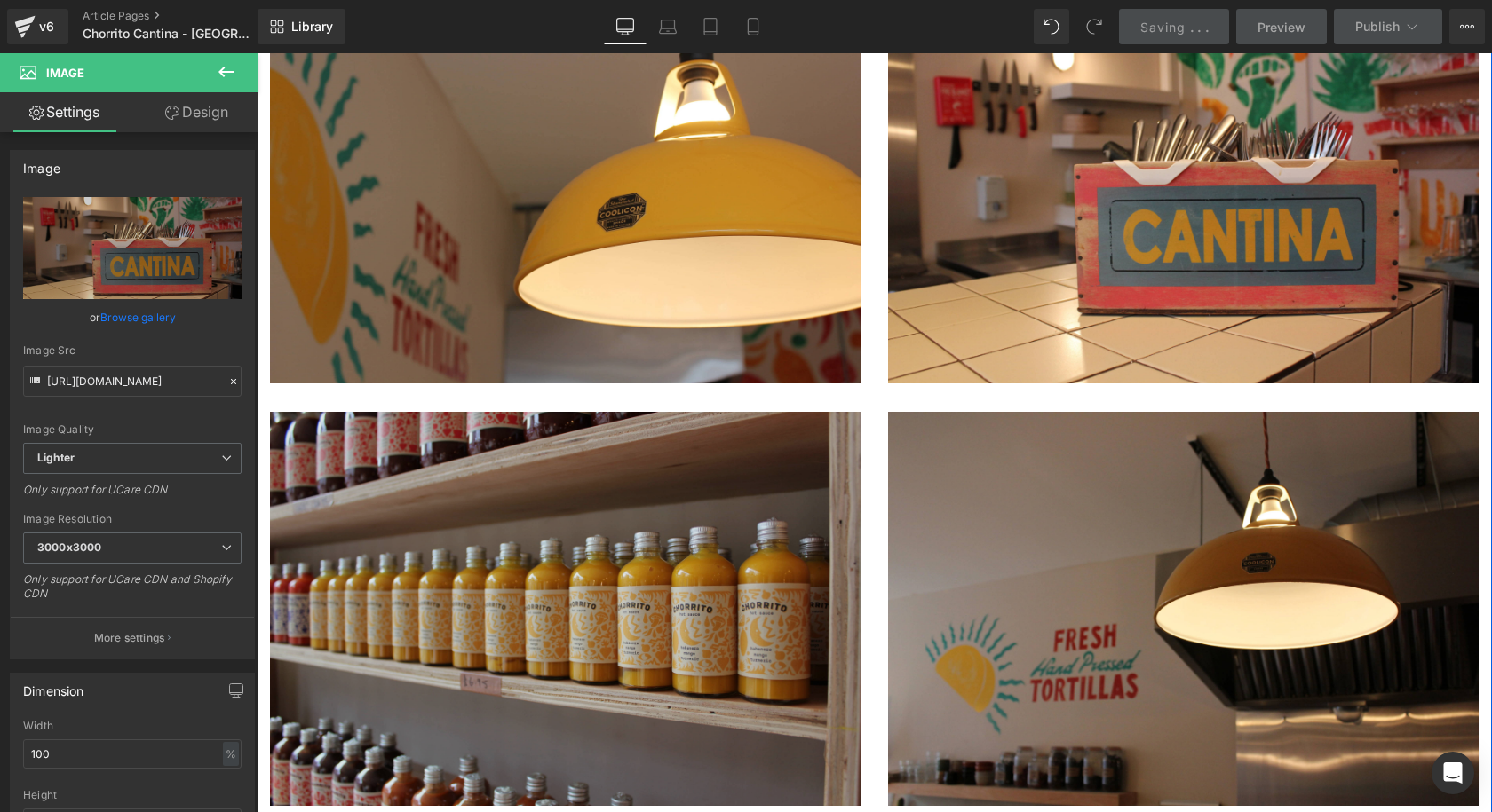
scroll to position [3108, 0]
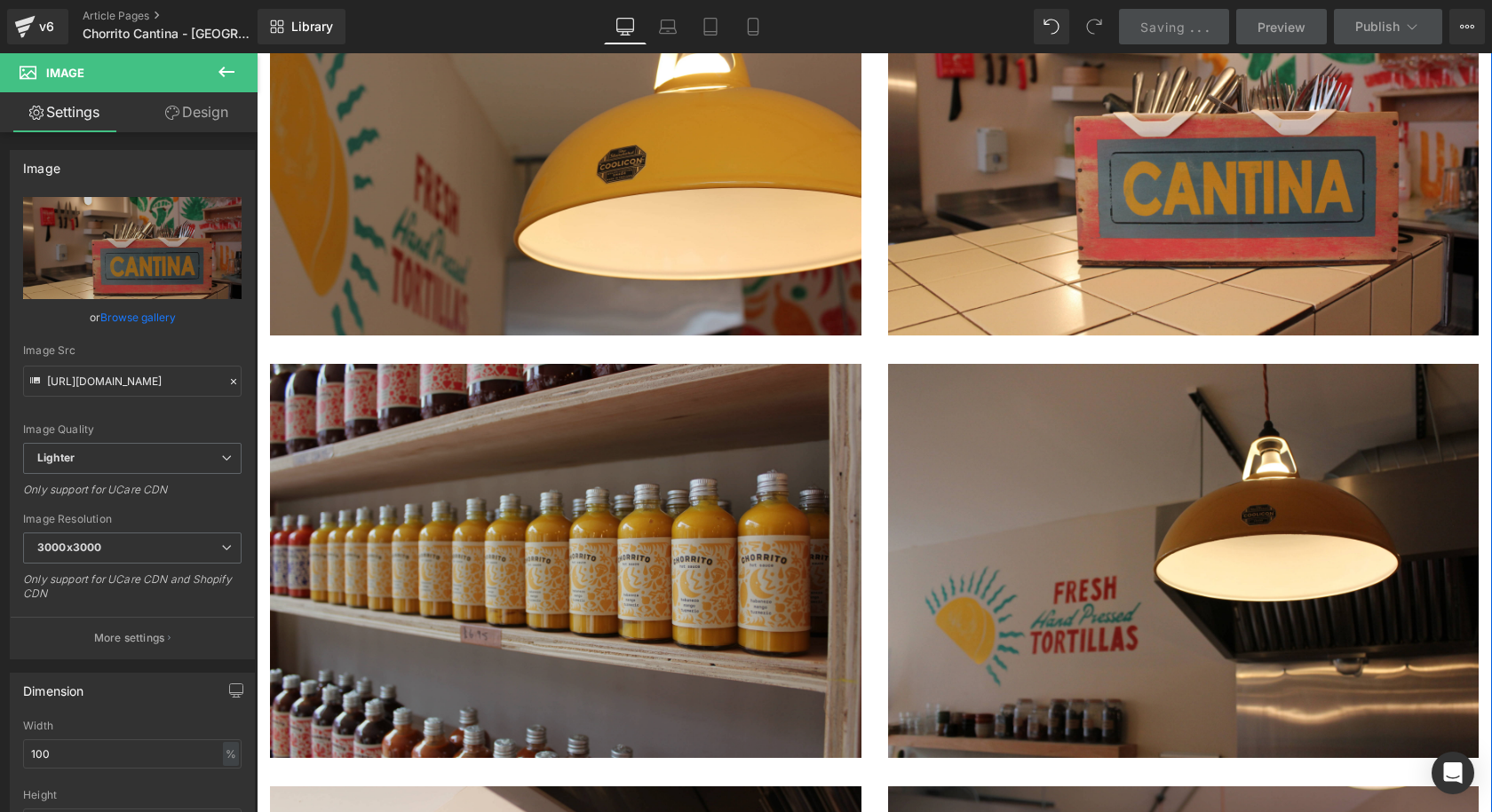
click at [656, 369] on img at bounding box center [565, 575] width 591 height 423
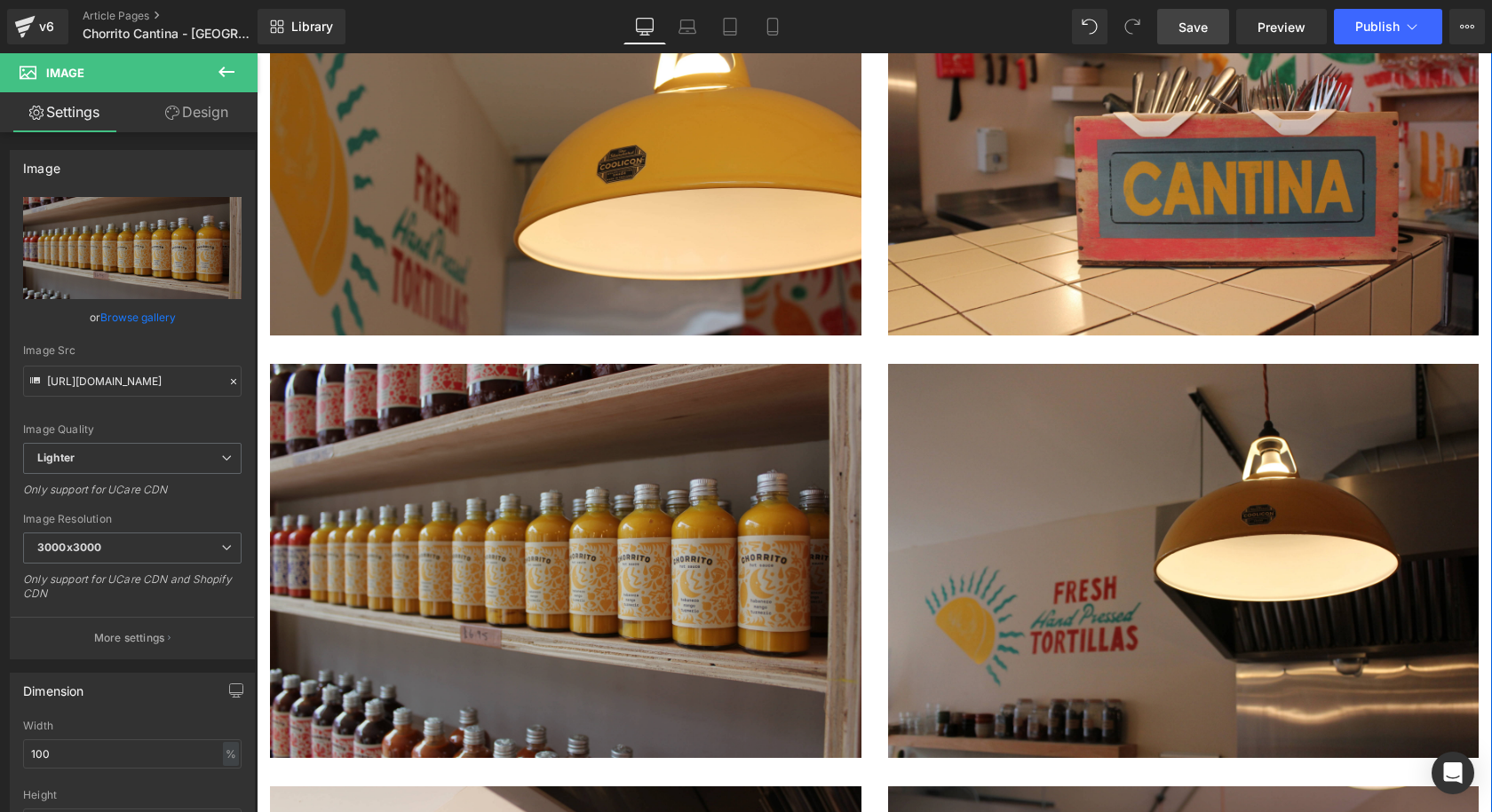
click at [479, 364] on img at bounding box center [565, 575] width 591 height 423
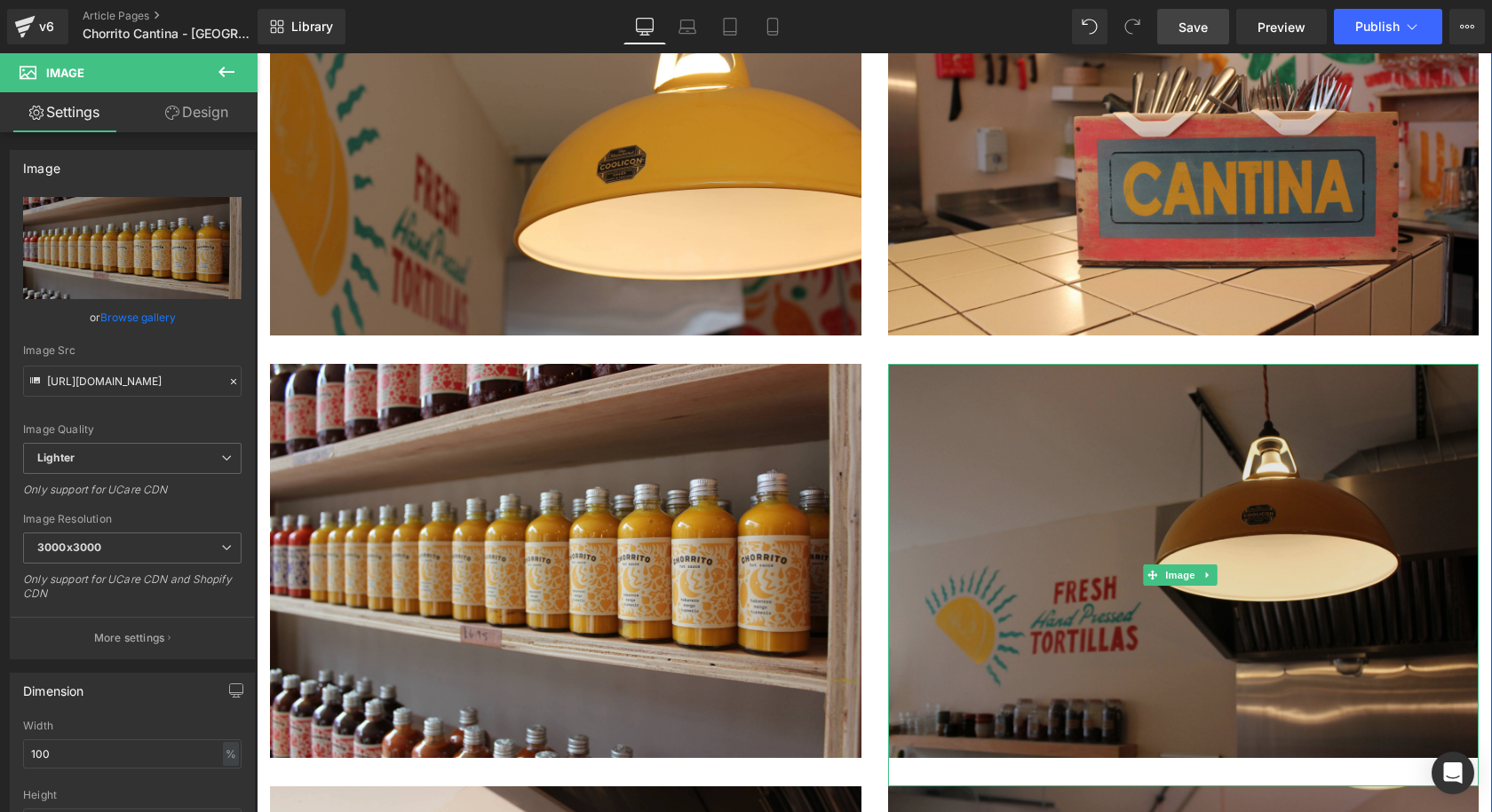
click at [1427, 397] on img at bounding box center [1183, 575] width 591 height 423
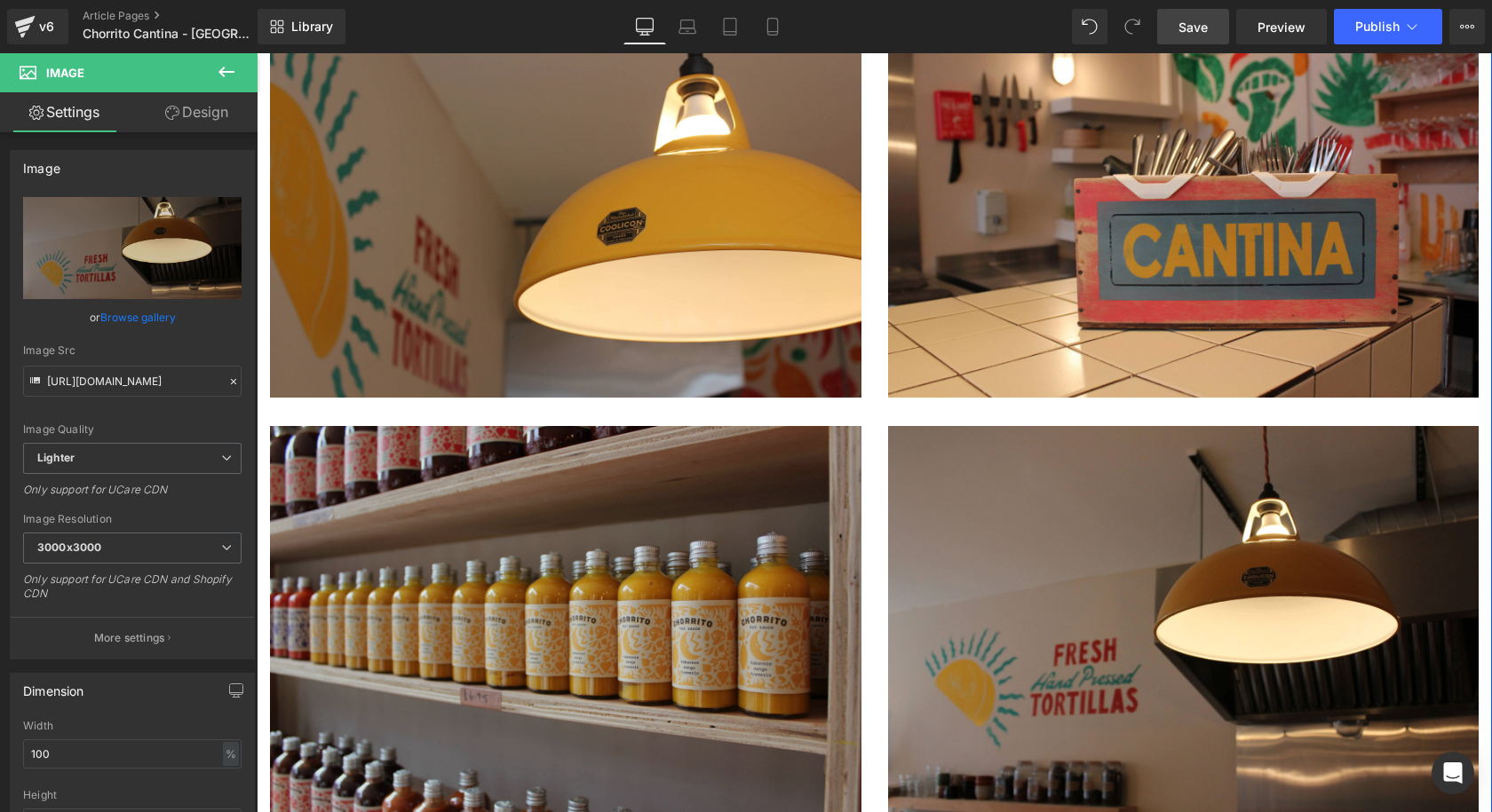
scroll to position [3019, 0]
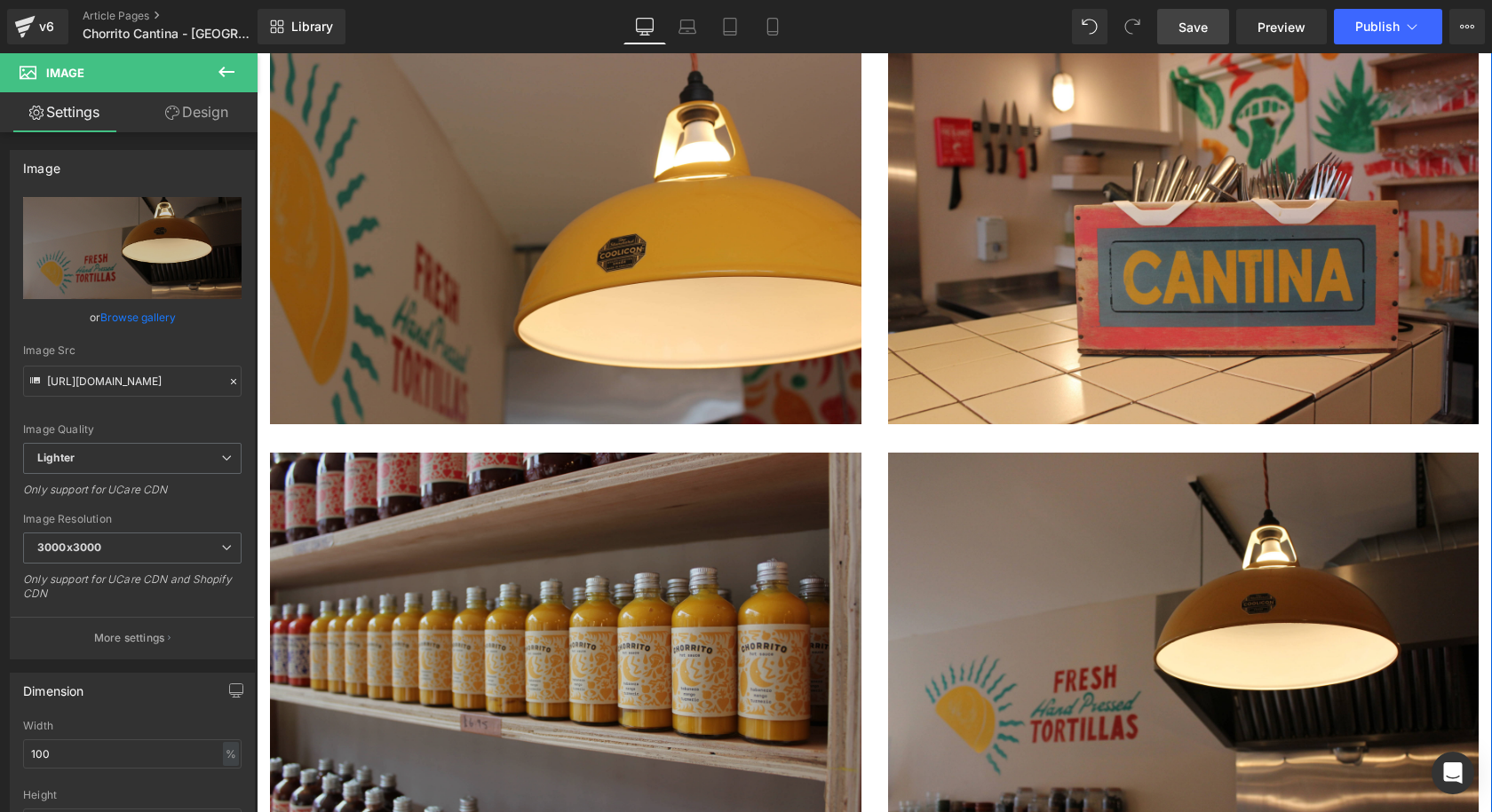
click at [673, 453] on img at bounding box center [565, 664] width 591 height 423
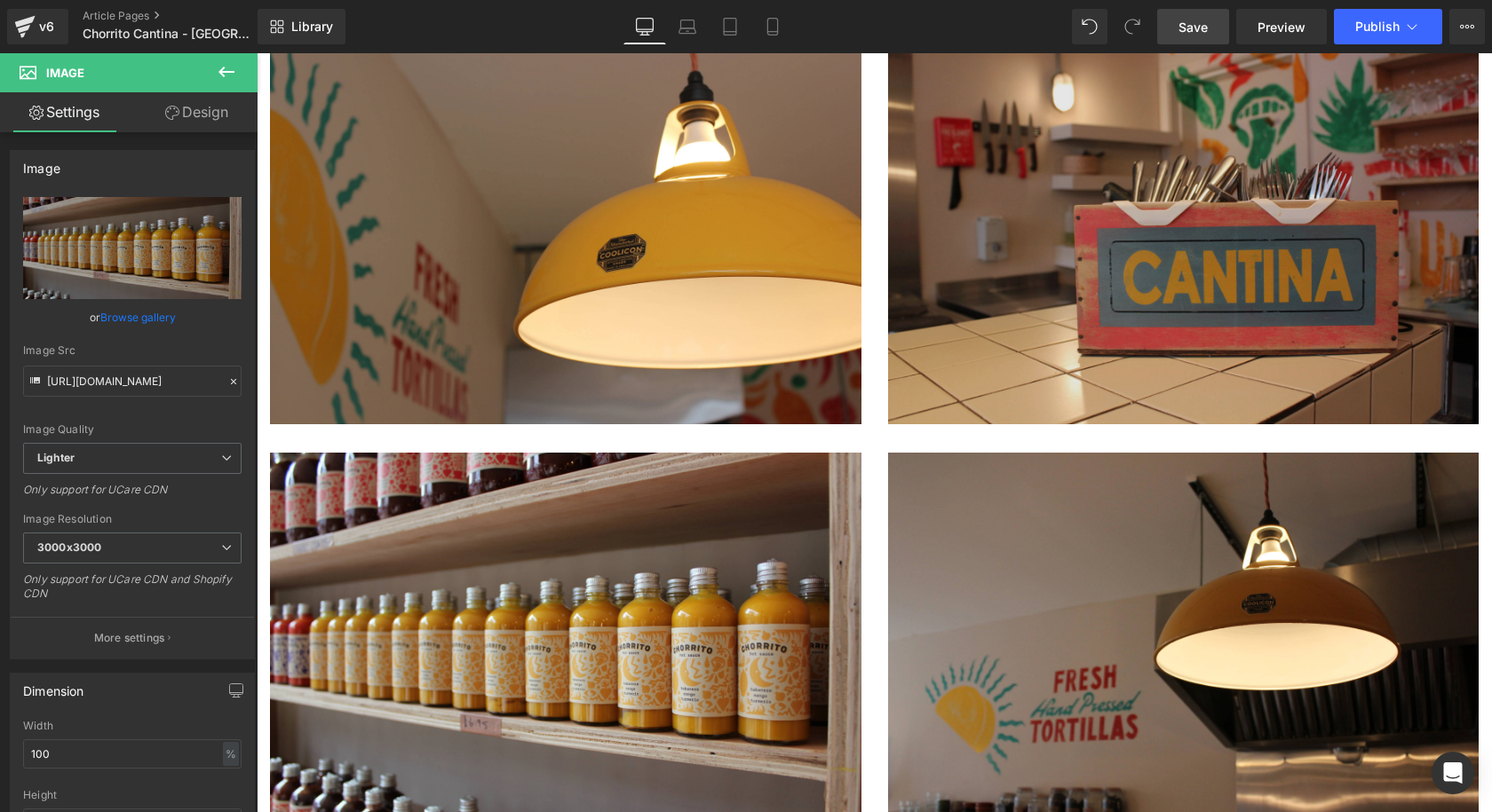
click at [1402, 177] on img at bounding box center [1183, 241] width 591 height 423
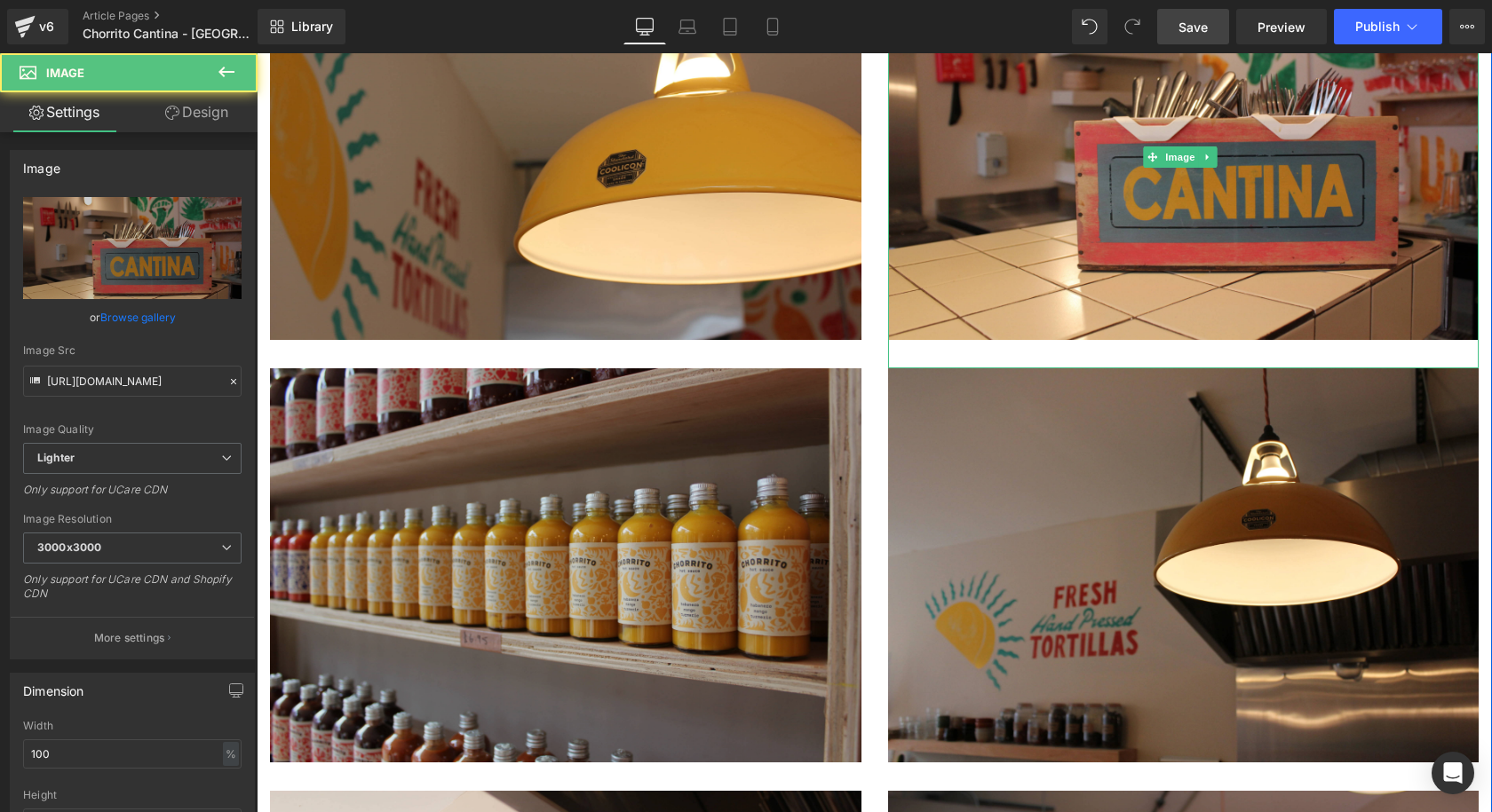
scroll to position [3196, 0]
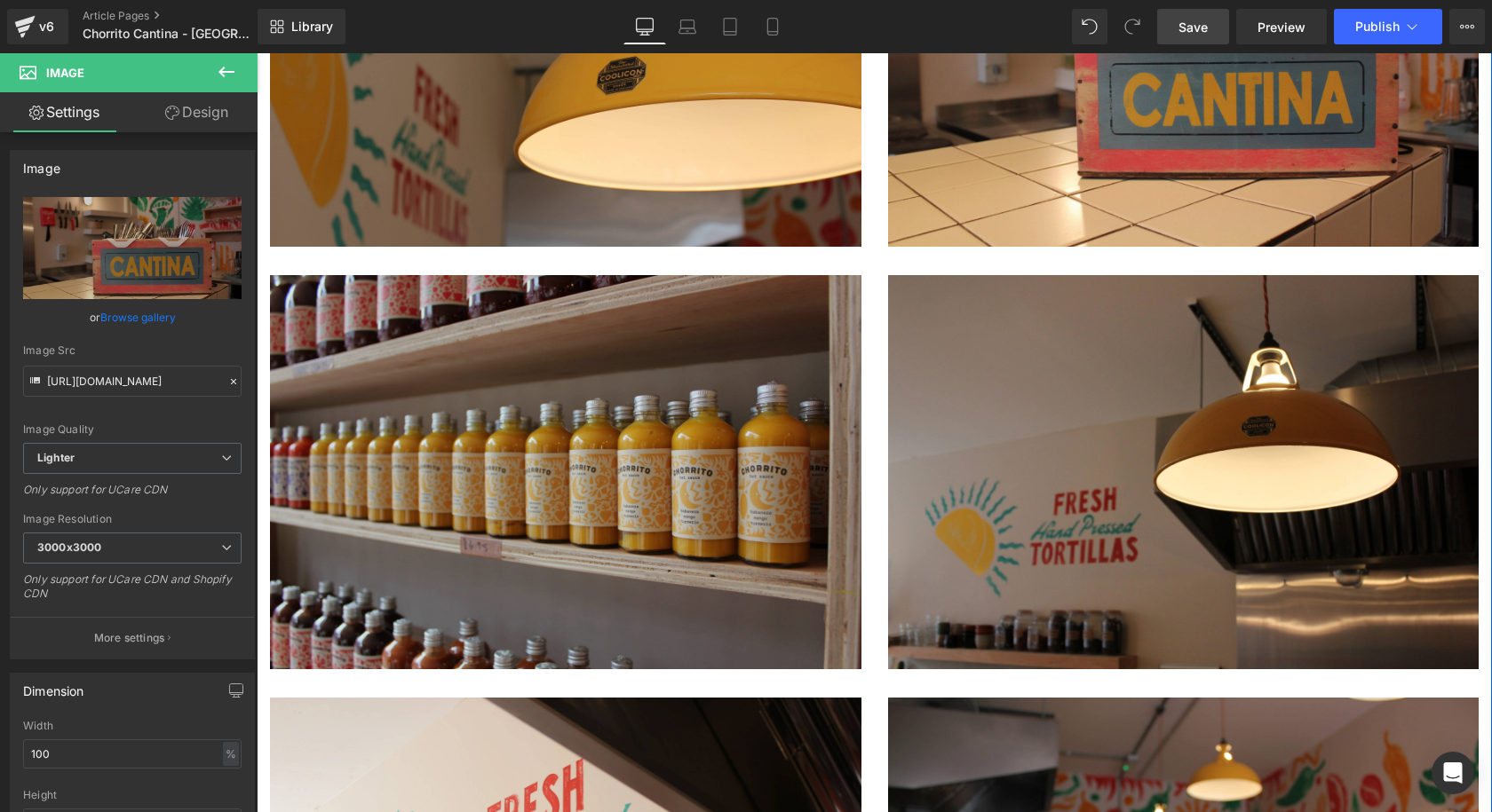
click at [786, 275] on img at bounding box center [565, 486] width 591 height 423
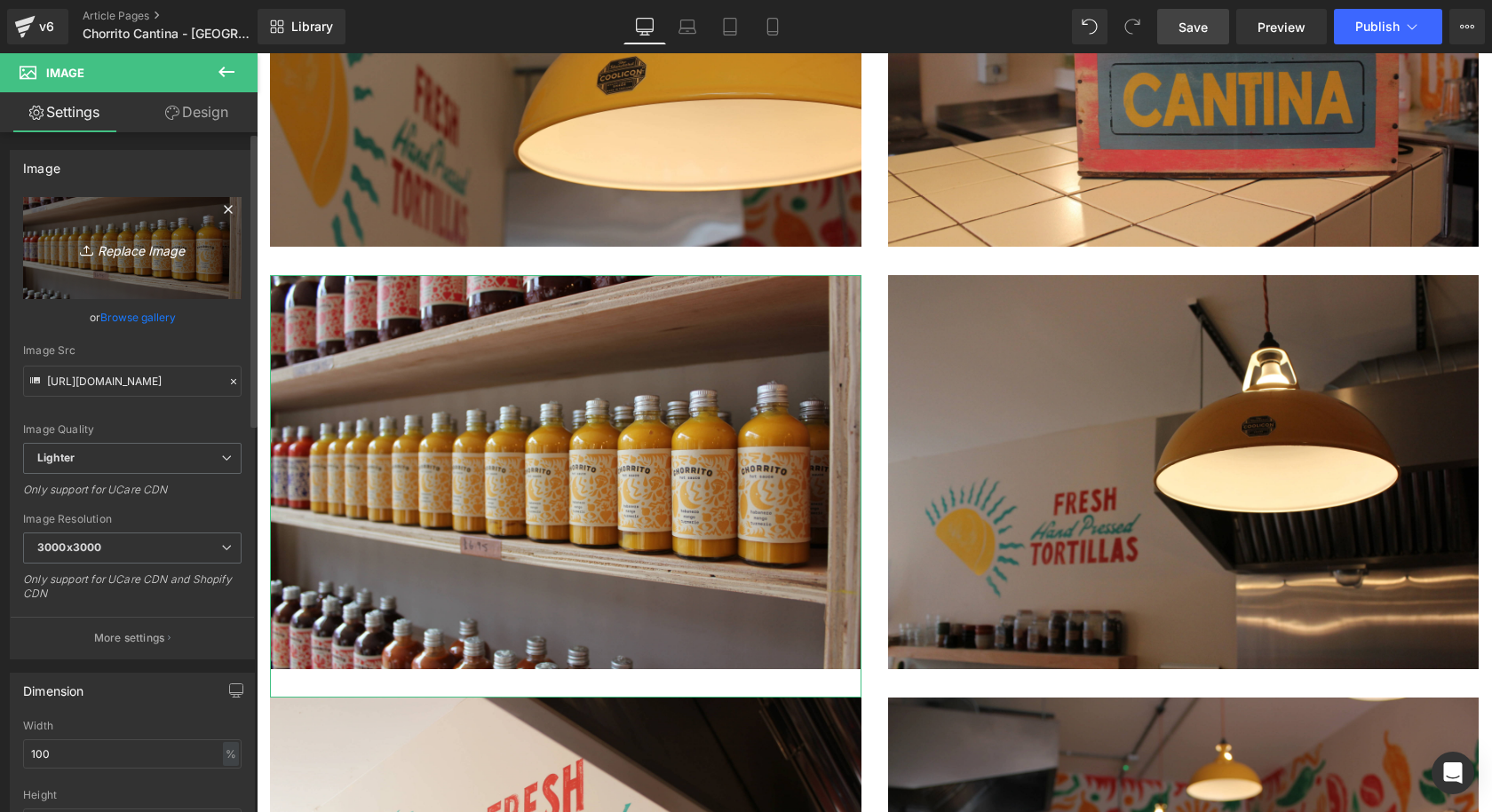
click at [139, 246] on icon "Replace Image" at bounding box center [132, 248] width 142 height 23
type input "C:\fakepath\Coolicon-Lighting-Chorrito-8.webp"
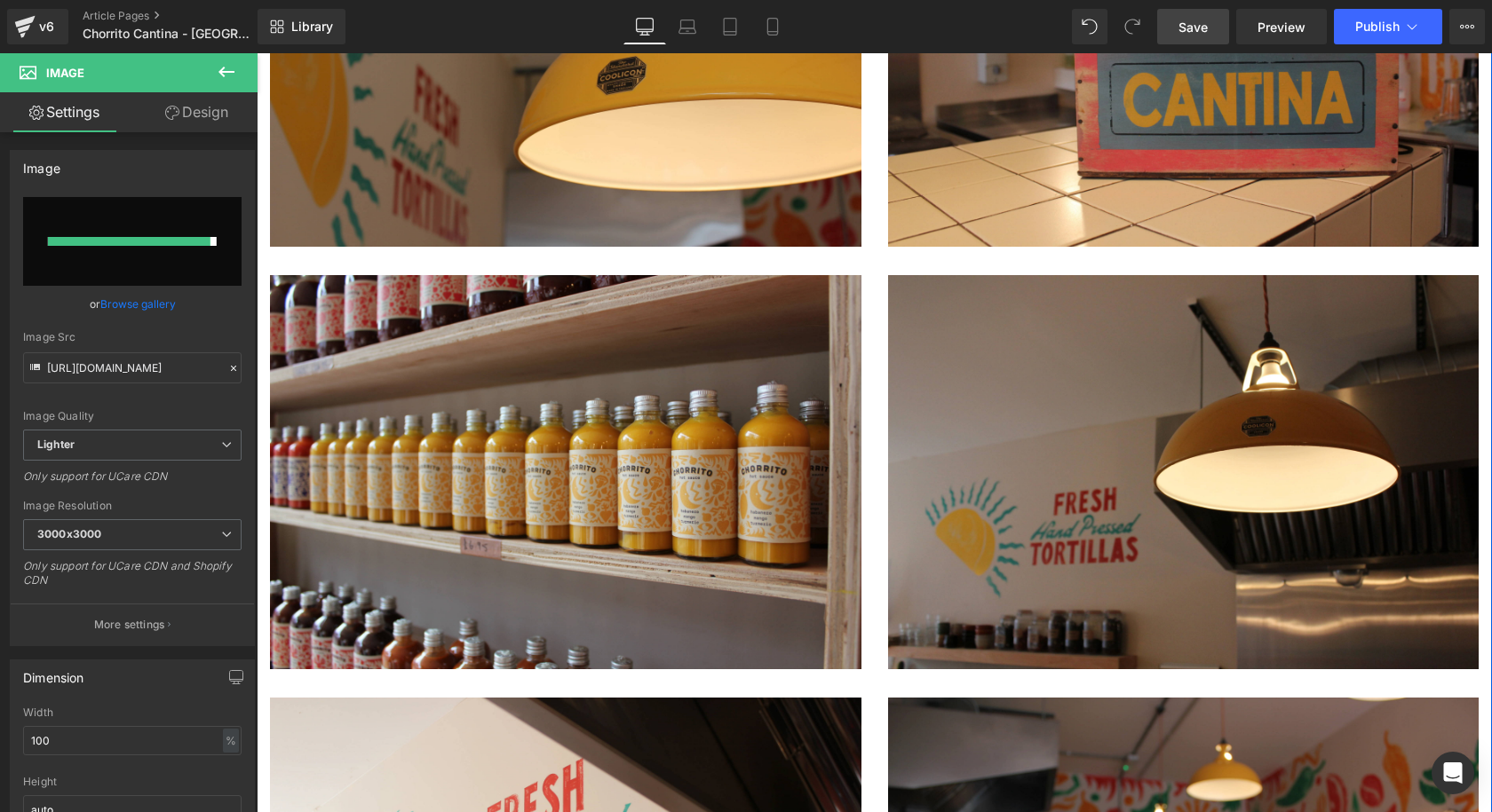
type input "https://ucarecdn.com/12225a11-4fb8-43c5-993b-c9af1bb9b184/-/format/auto/-/previ…"
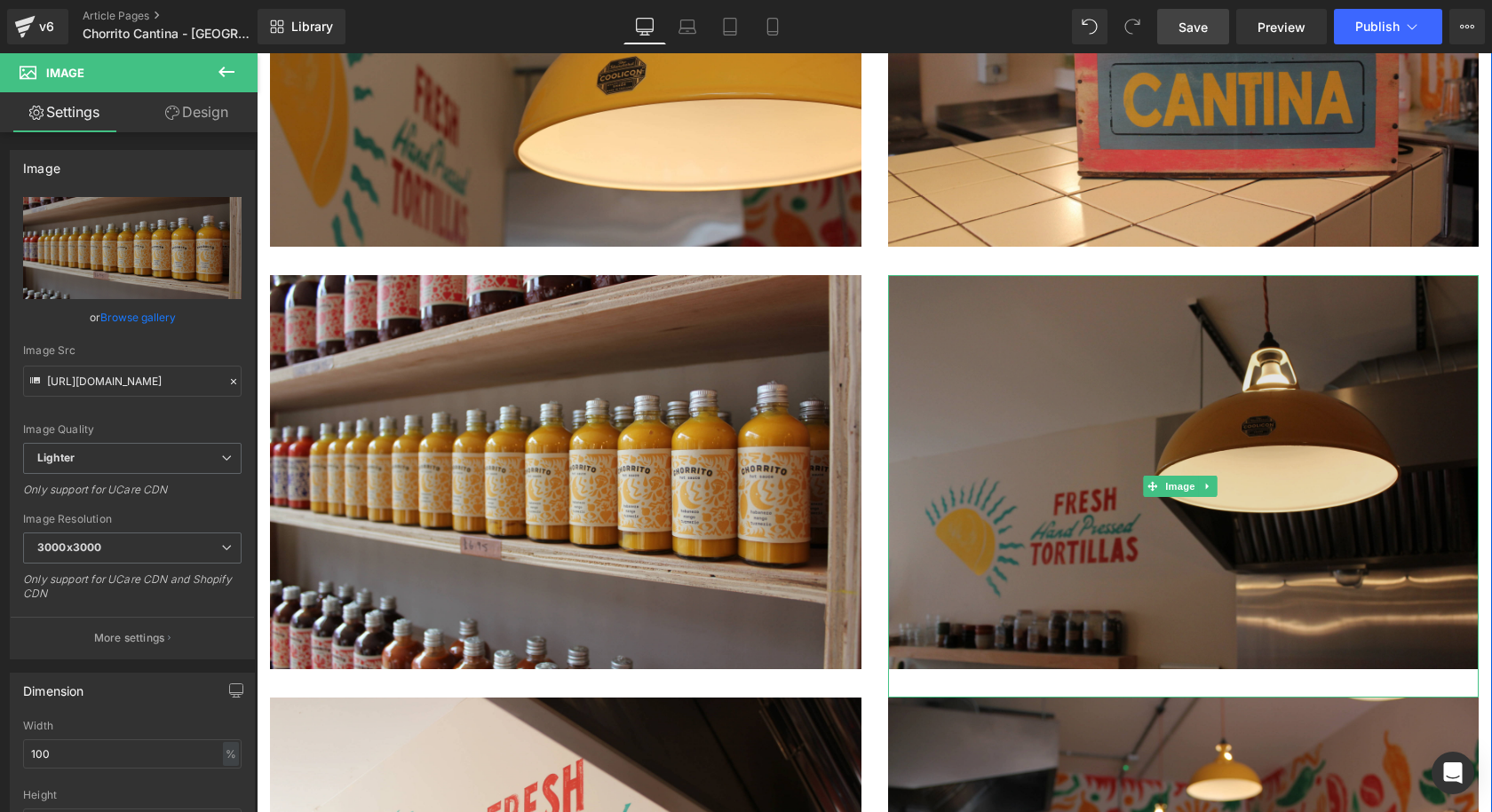
click at [938, 275] on img at bounding box center [1183, 486] width 591 height 423
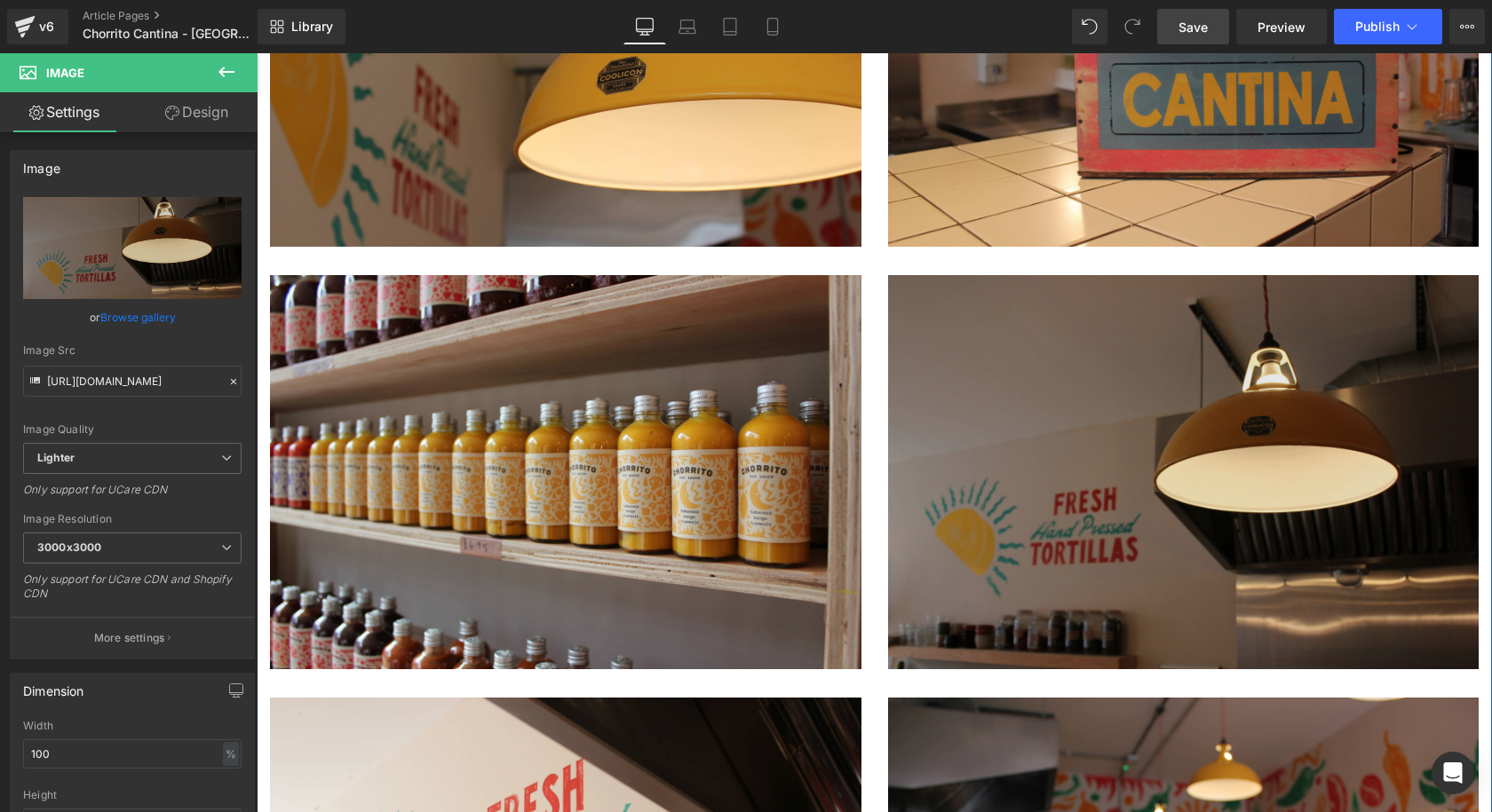
click at [1122, 275] on img at bounding box center [1183, 486] width 591 height 423
click at [1347, 275] on img at bounding box center [1183, 486] width 591 height 423
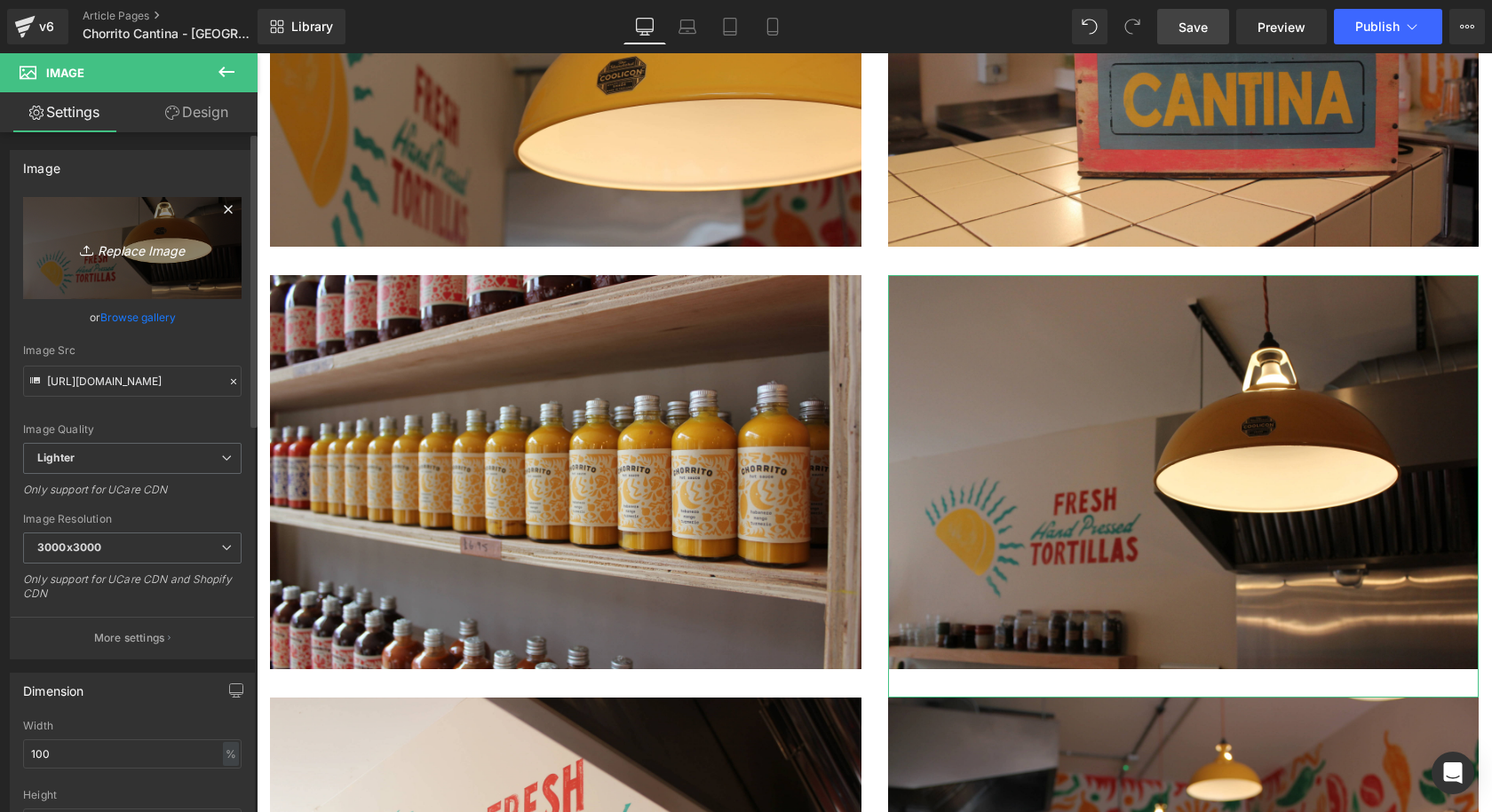
click at [116, 248] on icon "Replace Image" at bounding box center [132, 248] width 142 height 23
type input "C:\fakepath\Coolicon-Lighting-Chorrito-9.webp"
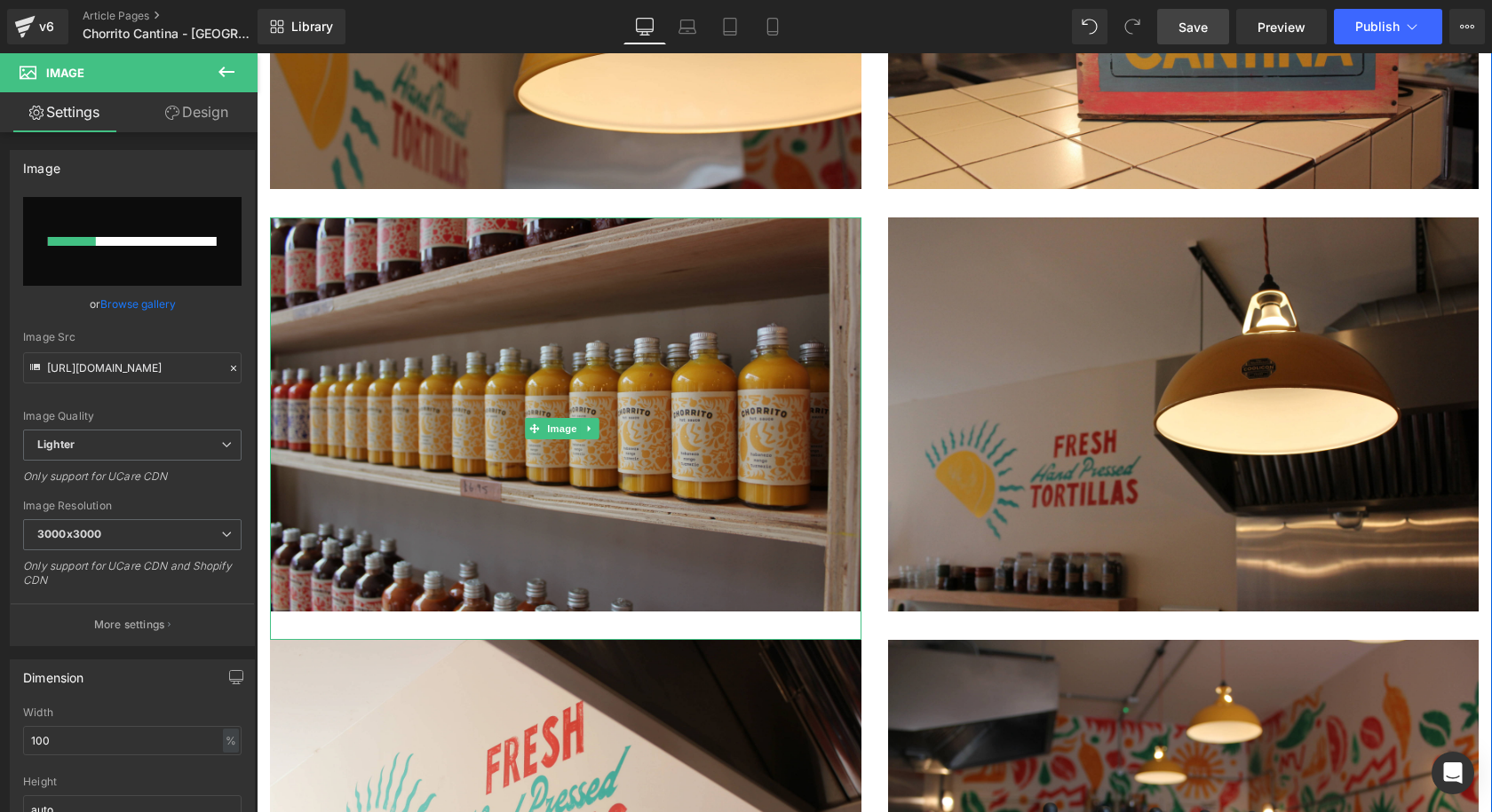
scroll to position [3285, 0]
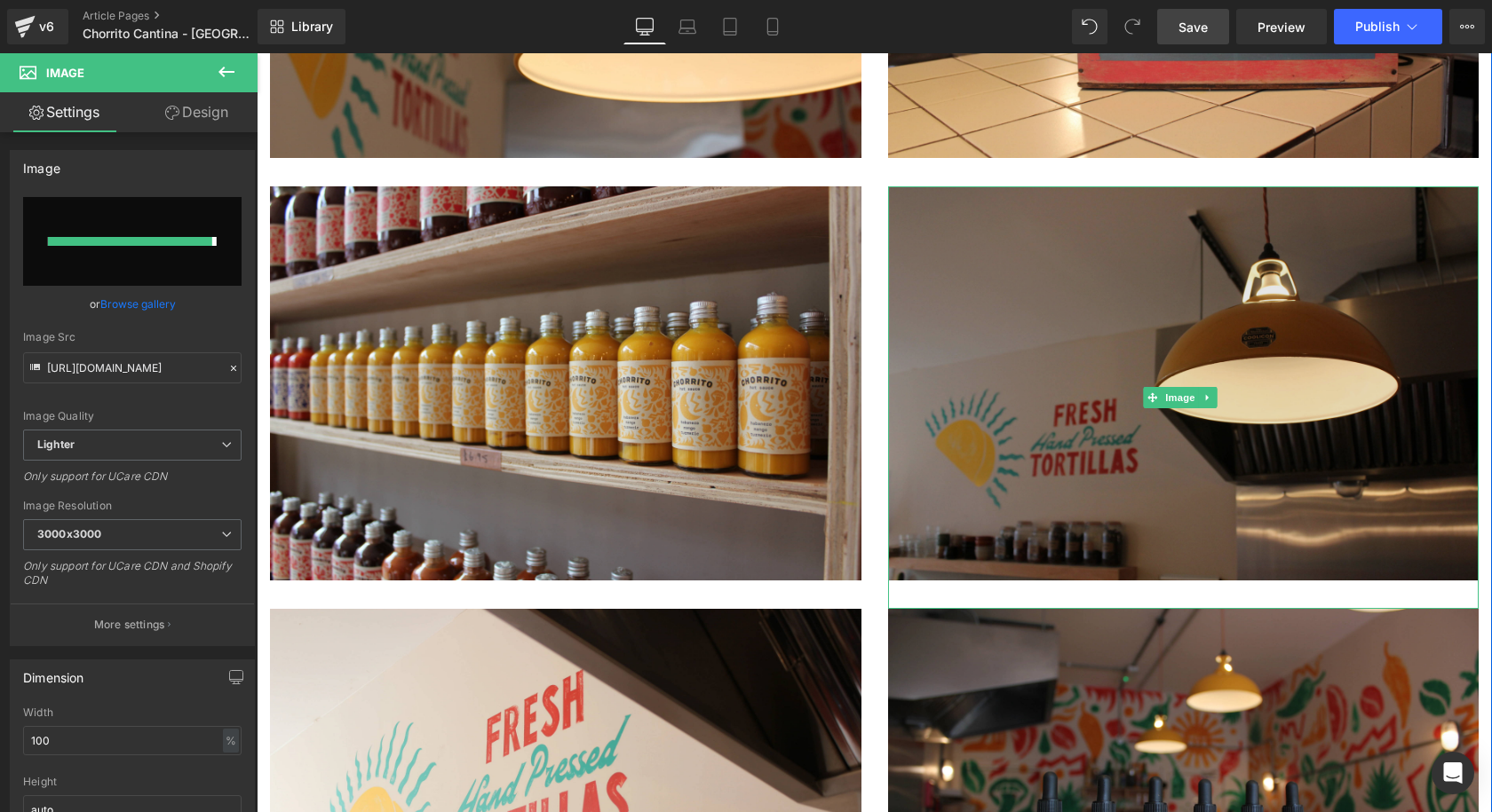
type input "https://ucarecdn.com/eb830b59-dfb5-4c0b-a26e-32ef175f229a/-/format/auto/-/previ…"
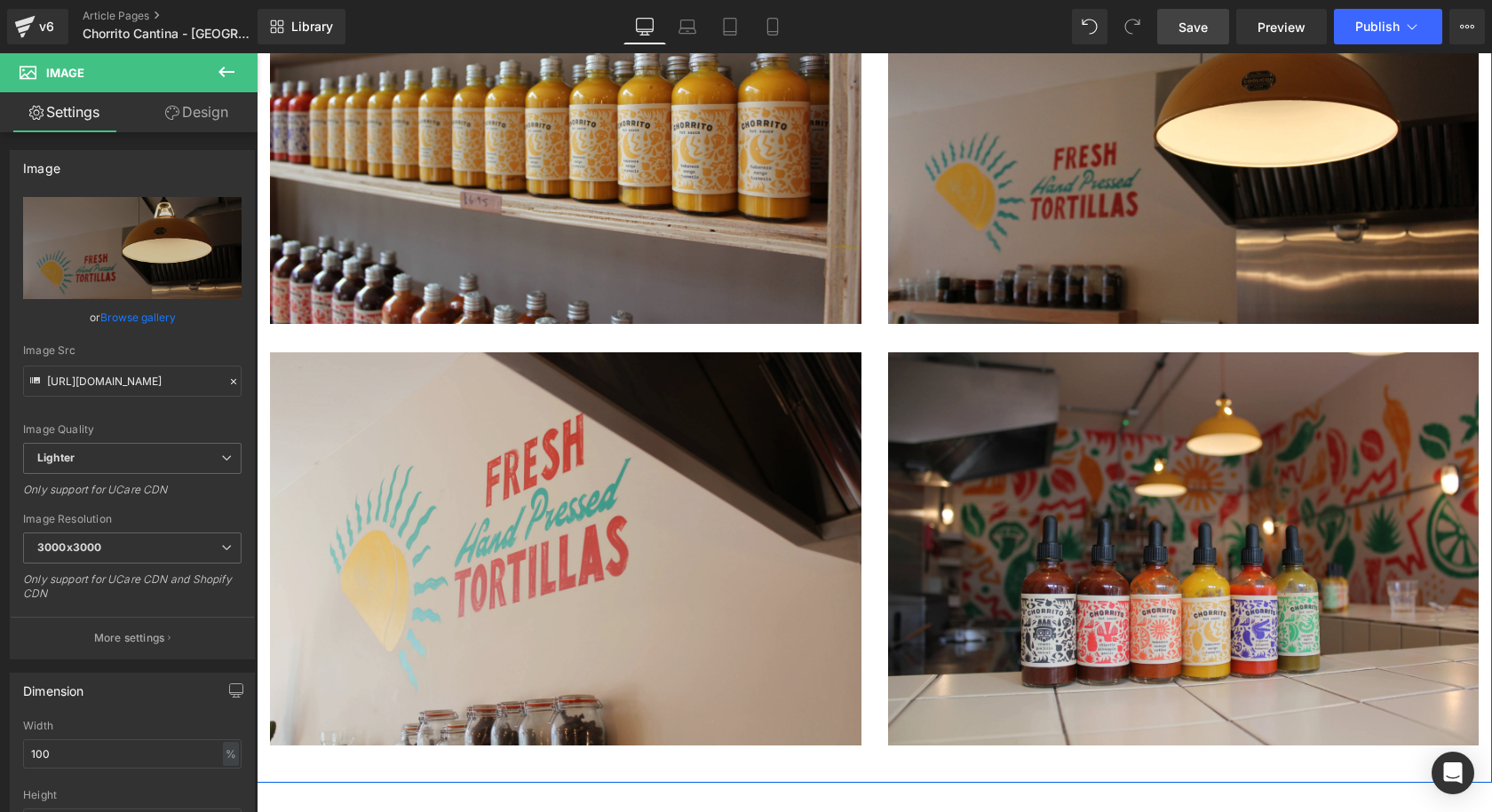
scroll to position [3551, 0]
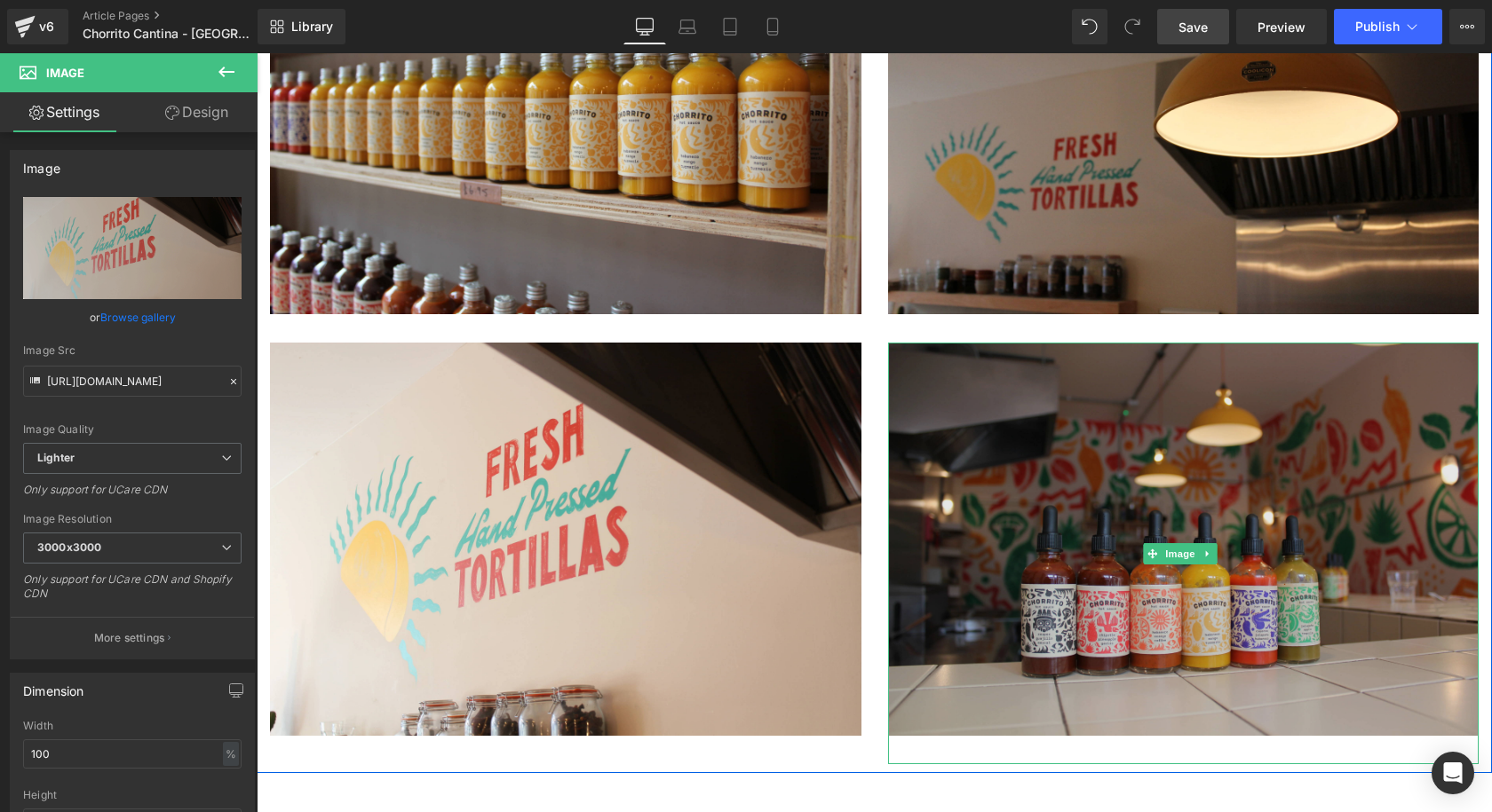
click at [1450, 343] on img at bounding box center [1183, 554] width 591 height 423
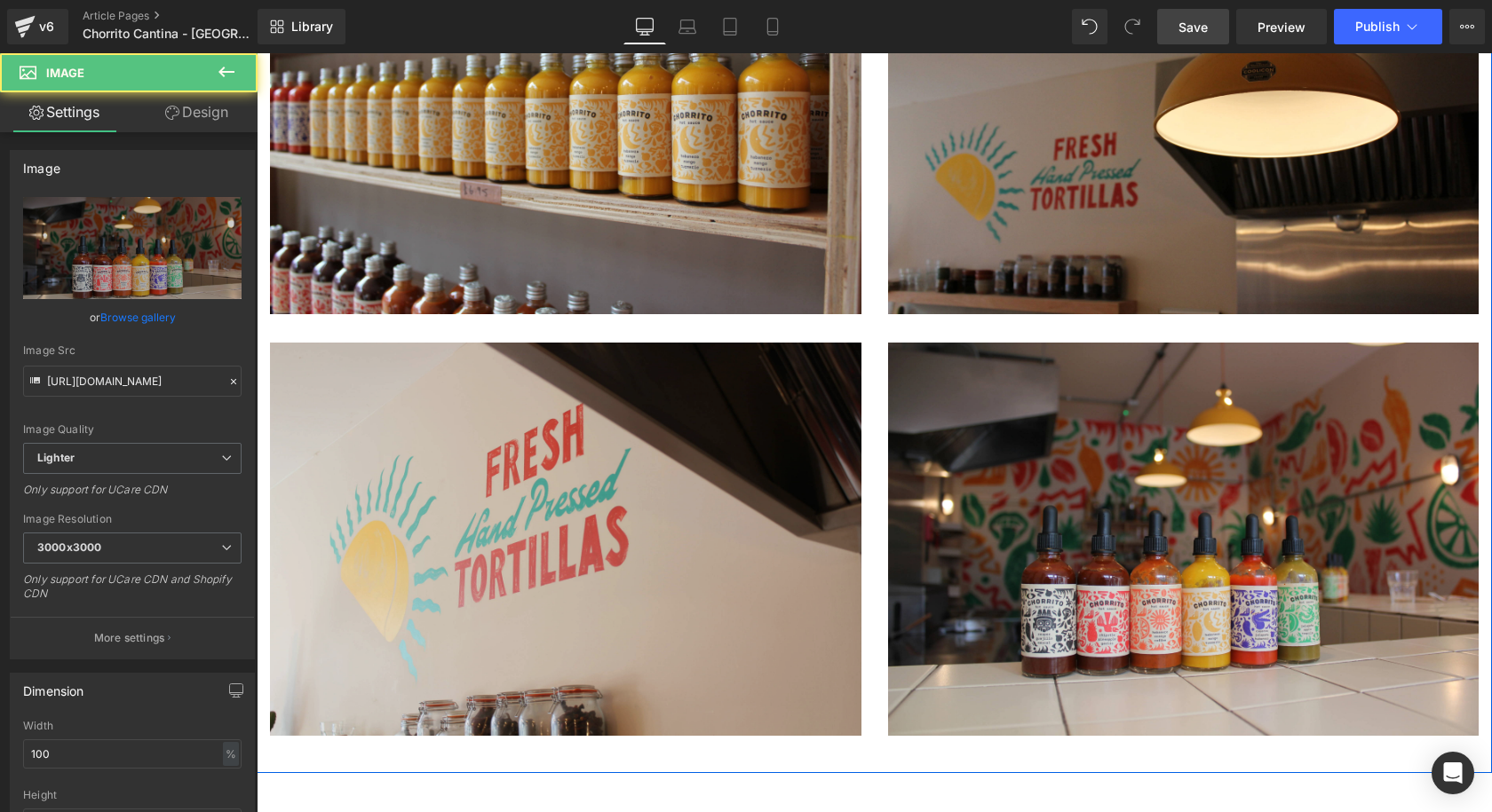
click at [564, 343] on img at bounding box center [565, 554] width 591 height 423
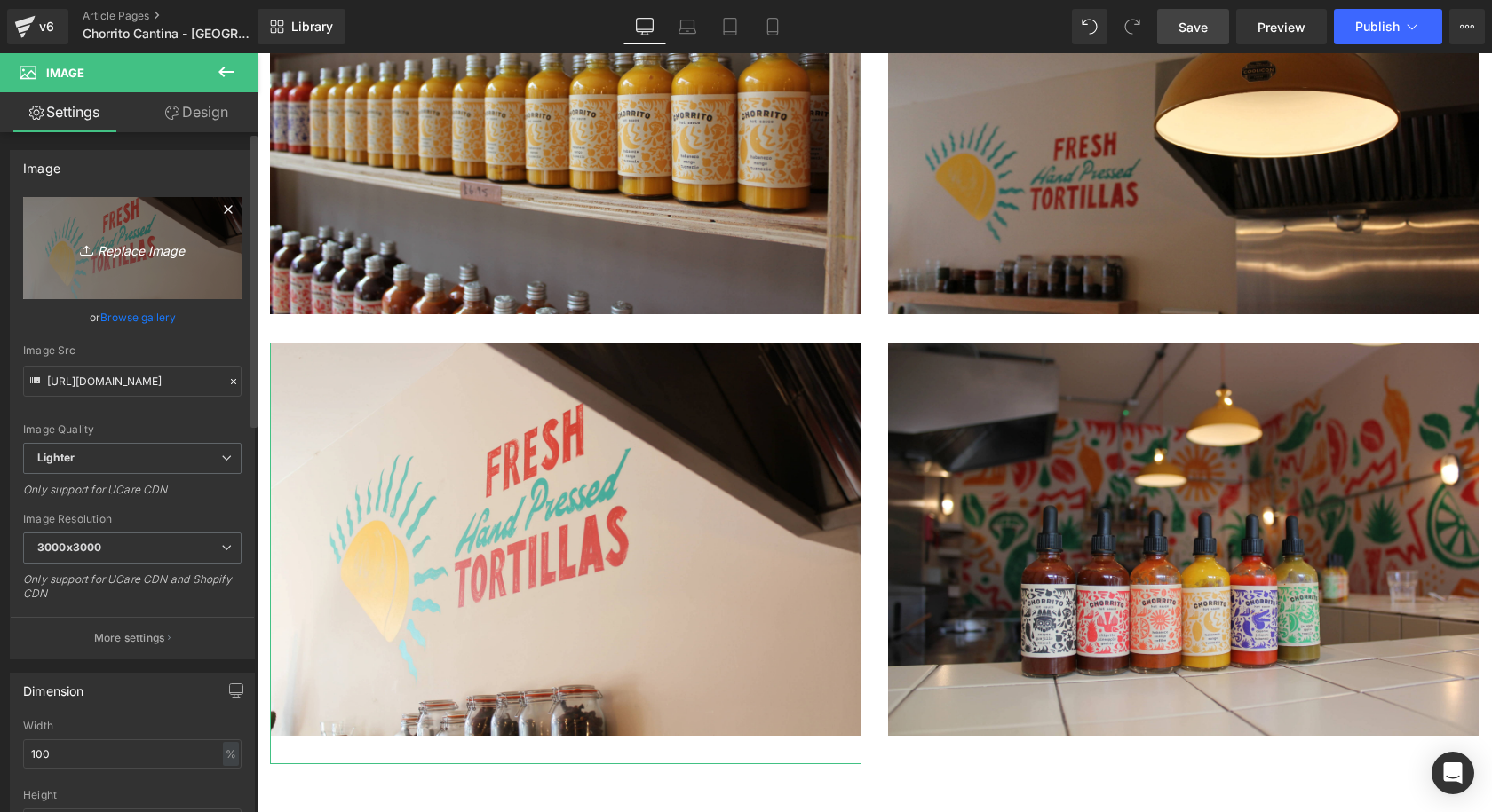
click at [114, 253] on icon "Replace Image" at bounding box center [132, 248] width 142 height 23
type input "C:\fakepath\Coolicon-Lighting-Chorrito-10.webp"
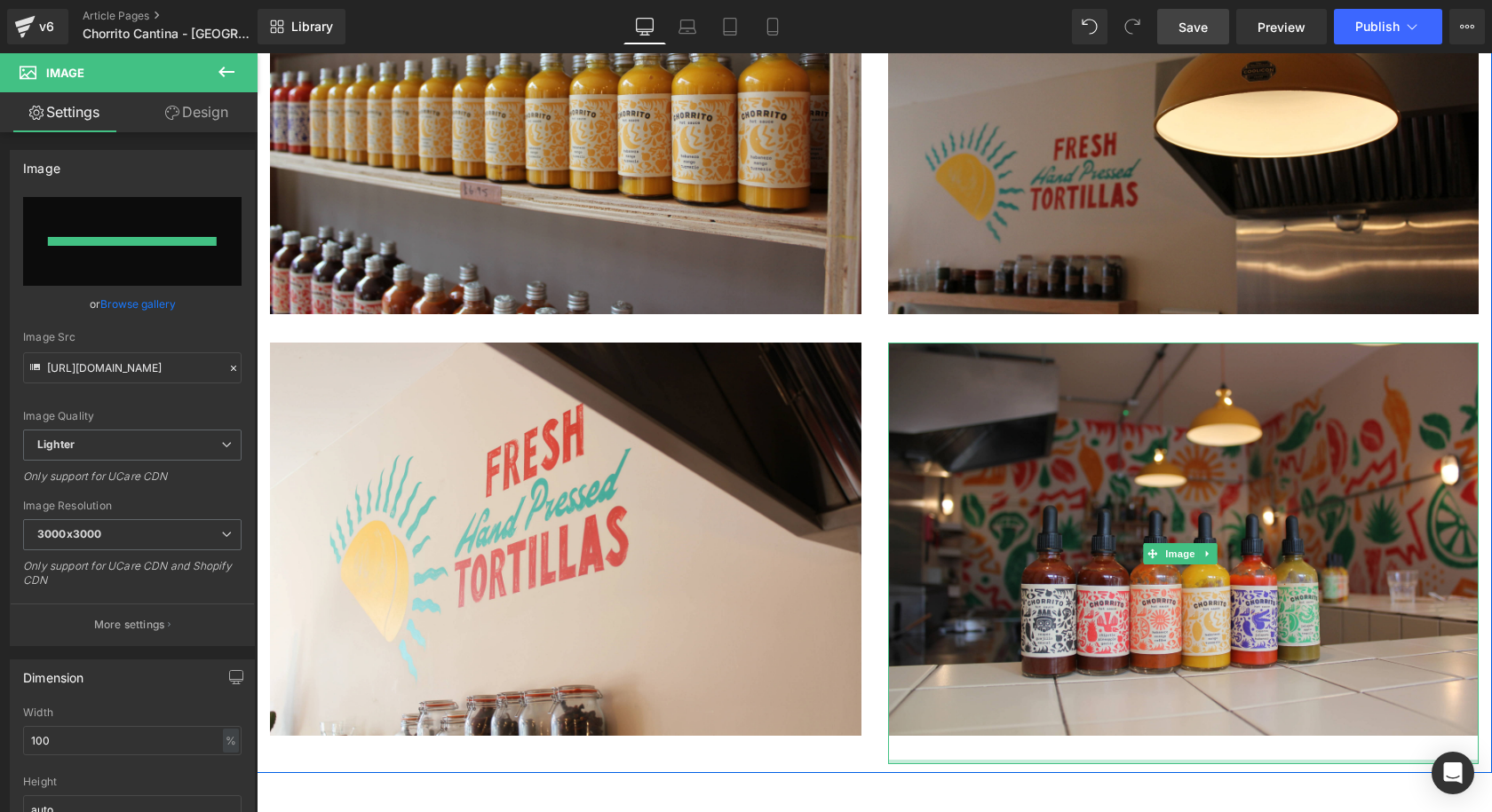
type input "https://ucarecdn.com/7bd53ee7-5e09-4fd5-a202-3b46bf0c8dc9/-/format/auto/-/previ…"
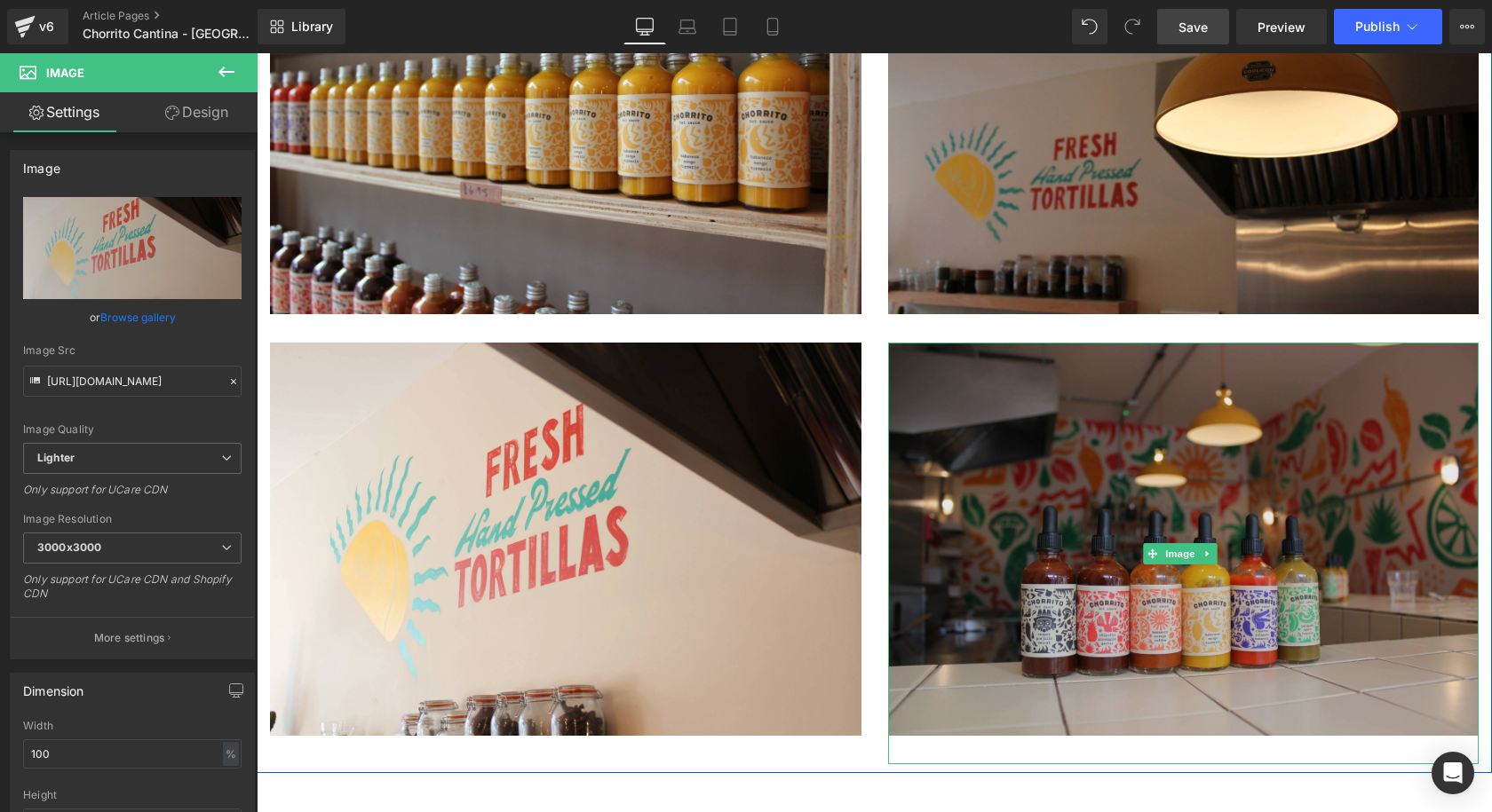
click at [1063, 451] on img at bounding box center [1183, 554] width 591 height 423
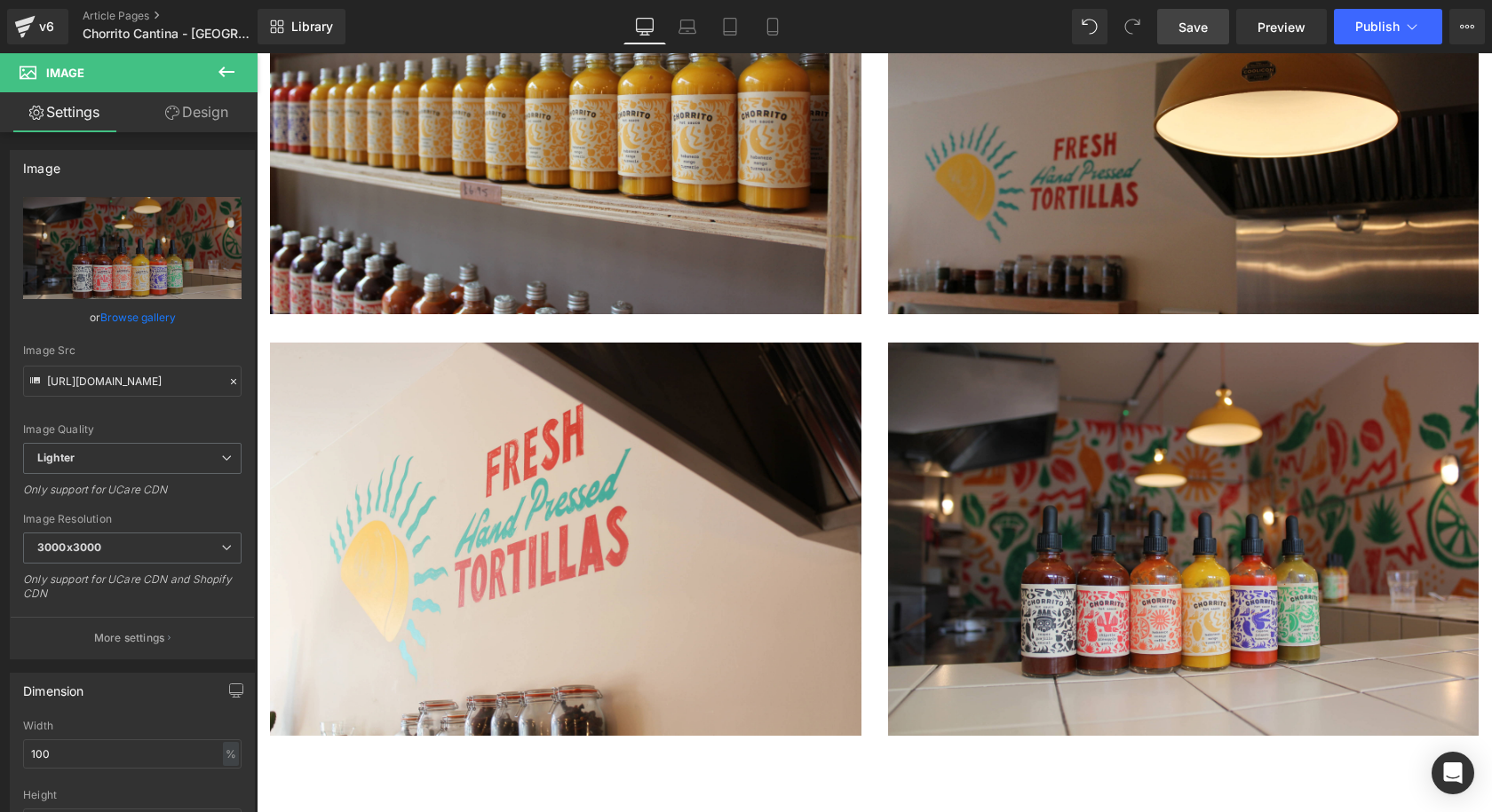
click at [1225, 24] on link "Save" at bounding box center [1192, 26] width 72 height 35
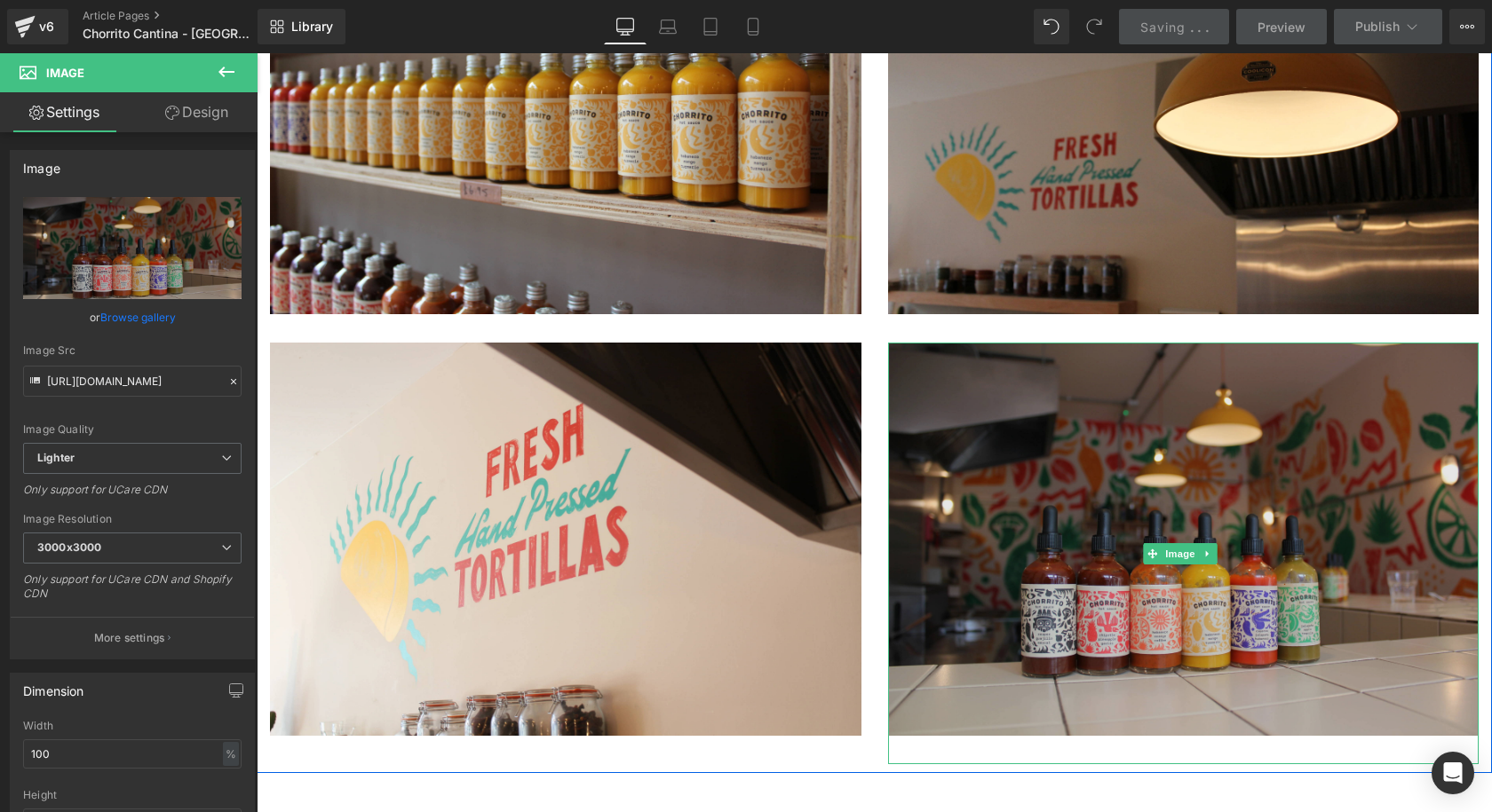
click at [1243, 343] on img at bounding box center [1183, 554] width 591 height 423
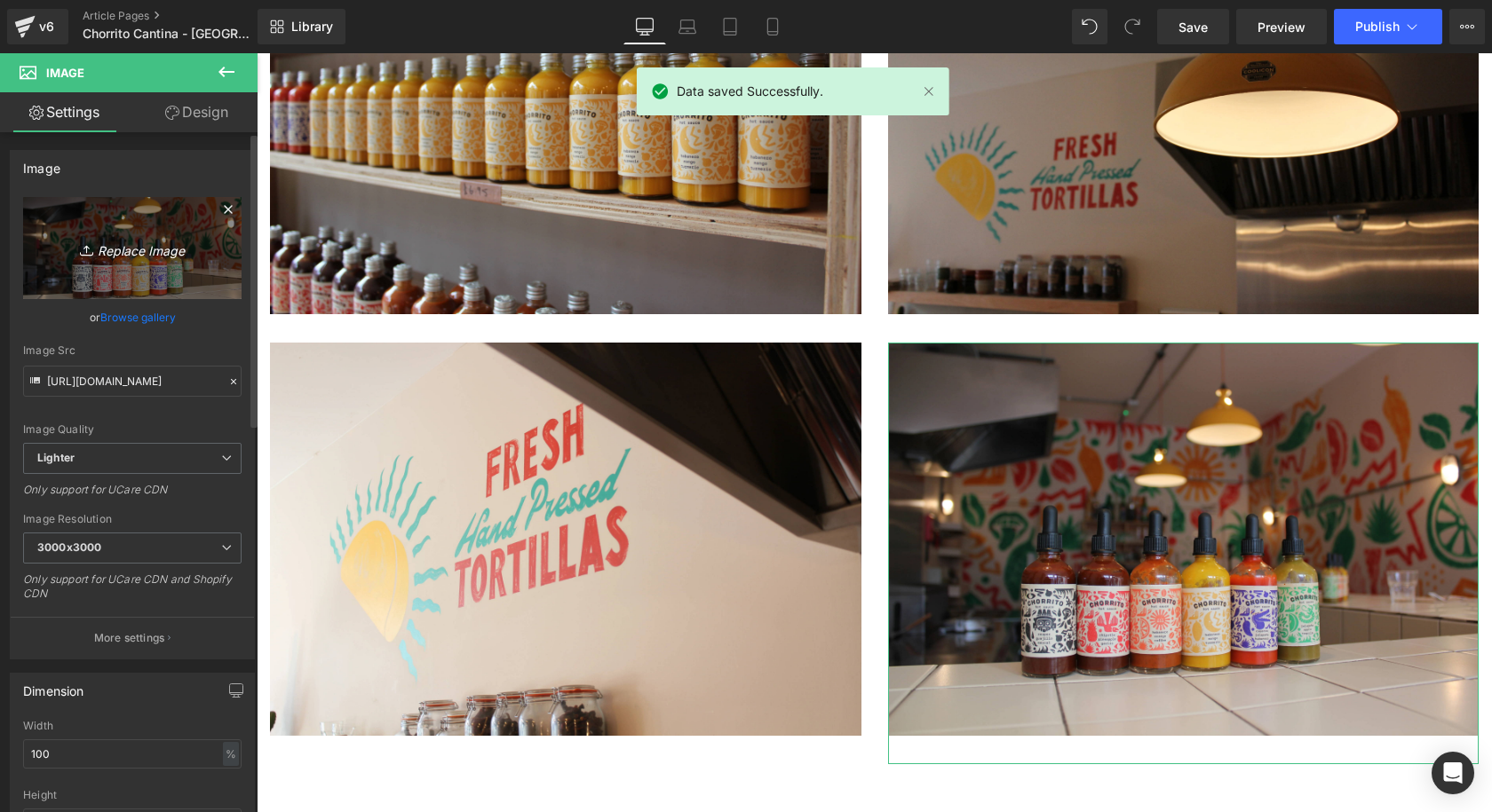
click at [134, 249] on icon "Replace Image" at bounding box center [132, 248] width 142 height 23
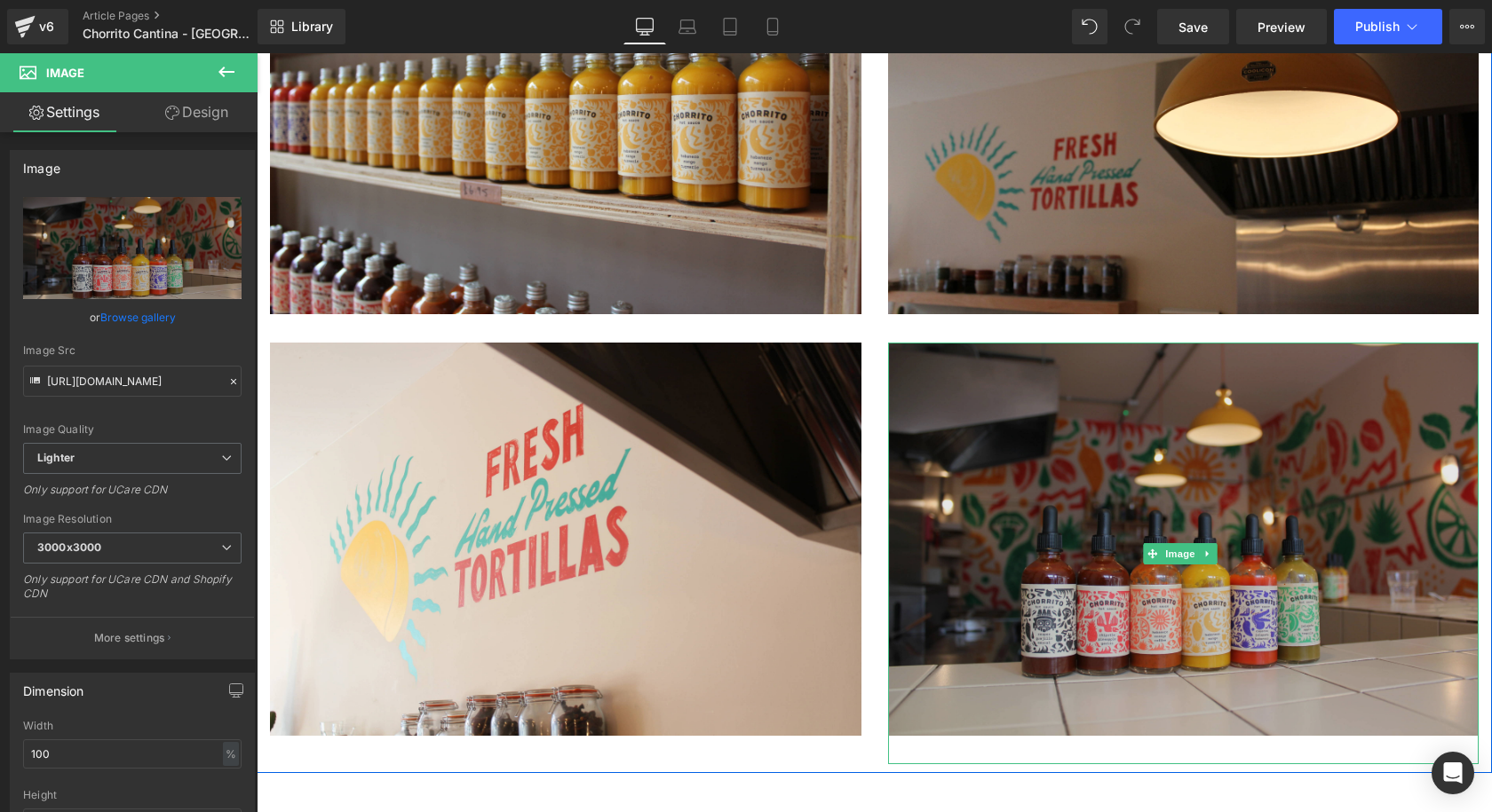
click at [1013, 343] on img at bounding box center [1183, 554] width 591 height 423
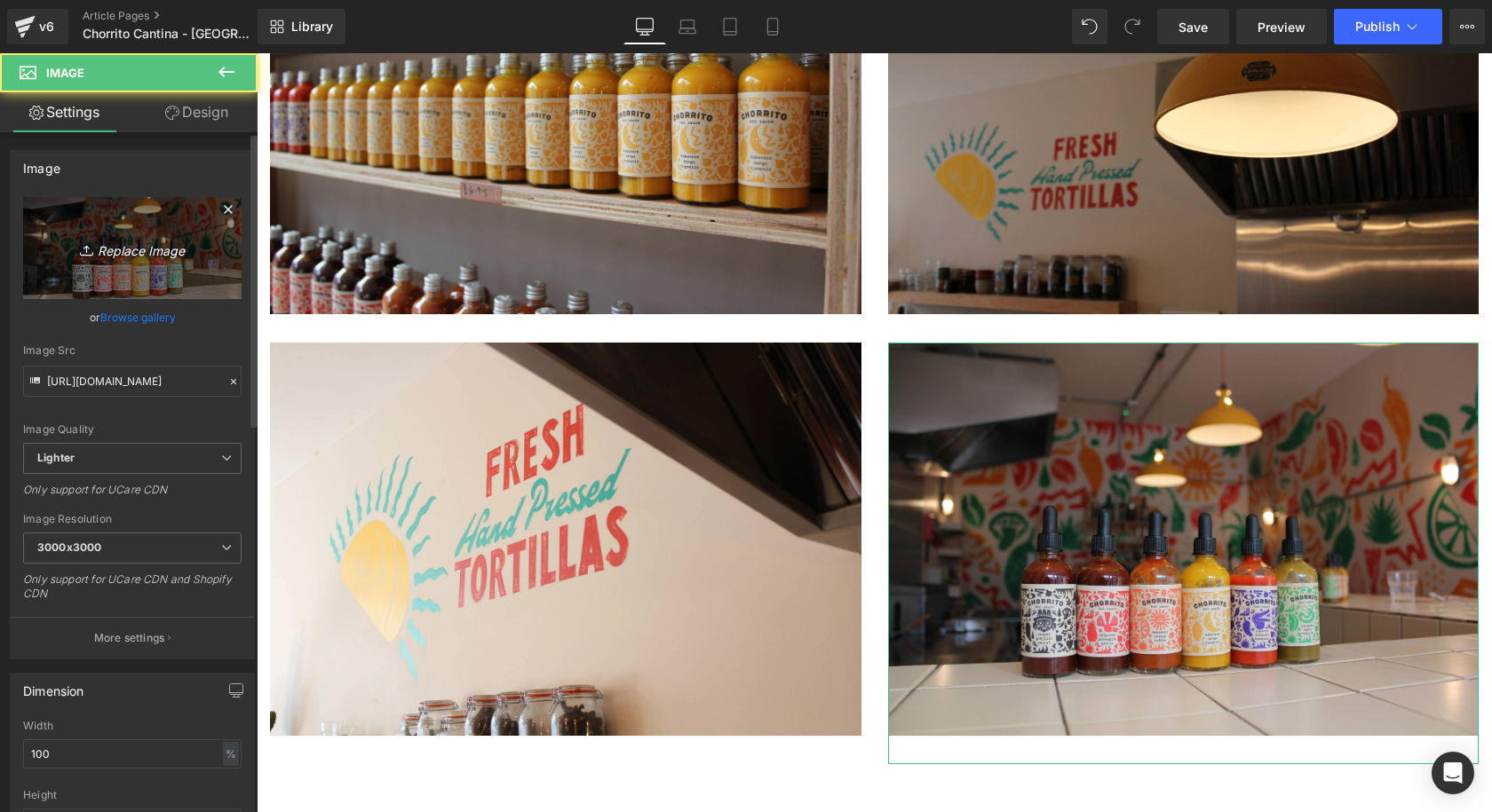
click at [158, 251] on icon "Replace Image" at bounding box center [132, 248] width 142 height 23
type input "C:\fakepath\Coolicon-Lighting-Chorrito-11.webp"
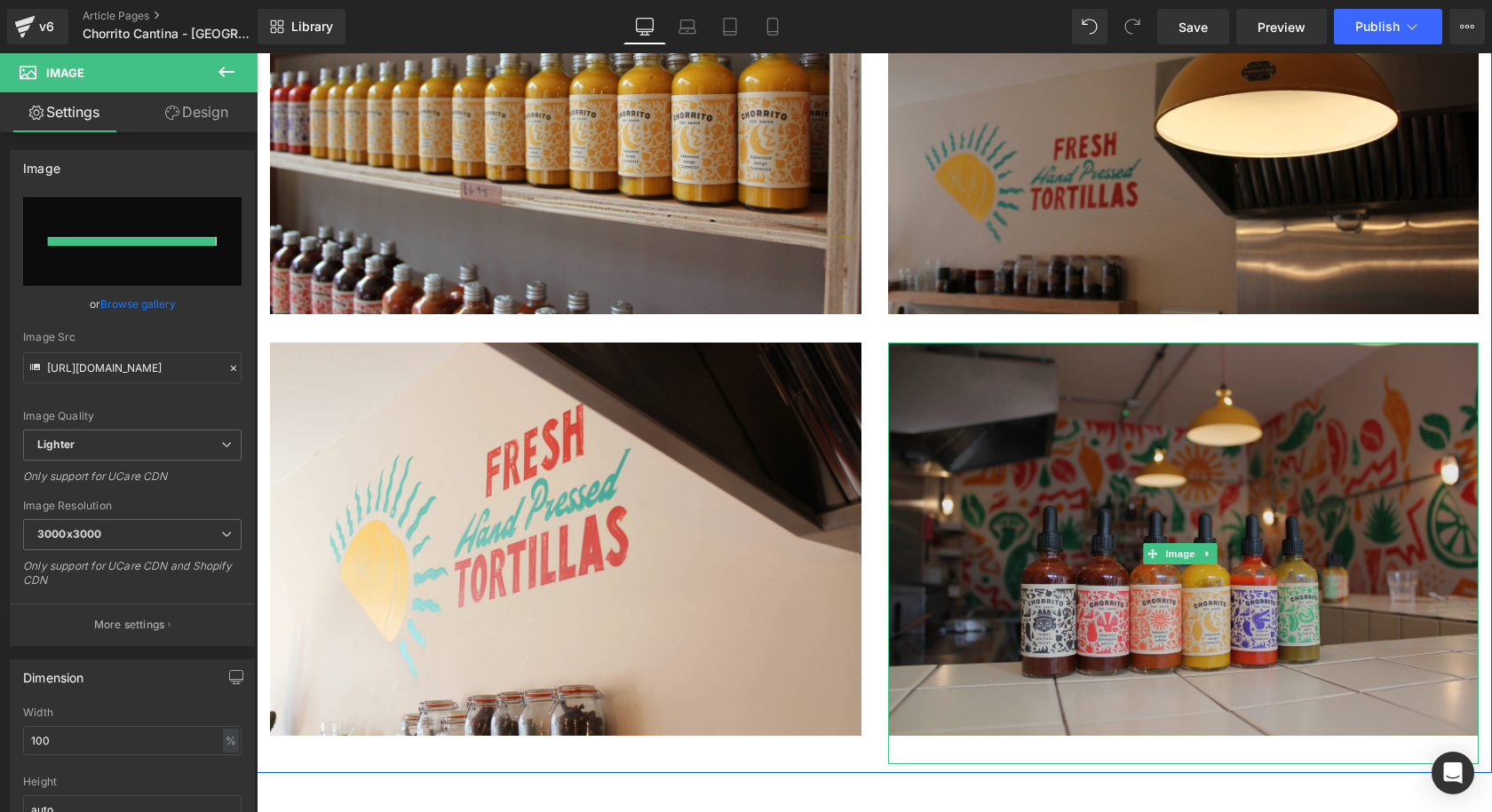
type input "https://ucarecdn.com/c7e00cf0-f1b9-47cf-ac88-3c378cff93d7/-/format/auto/-/previ…"
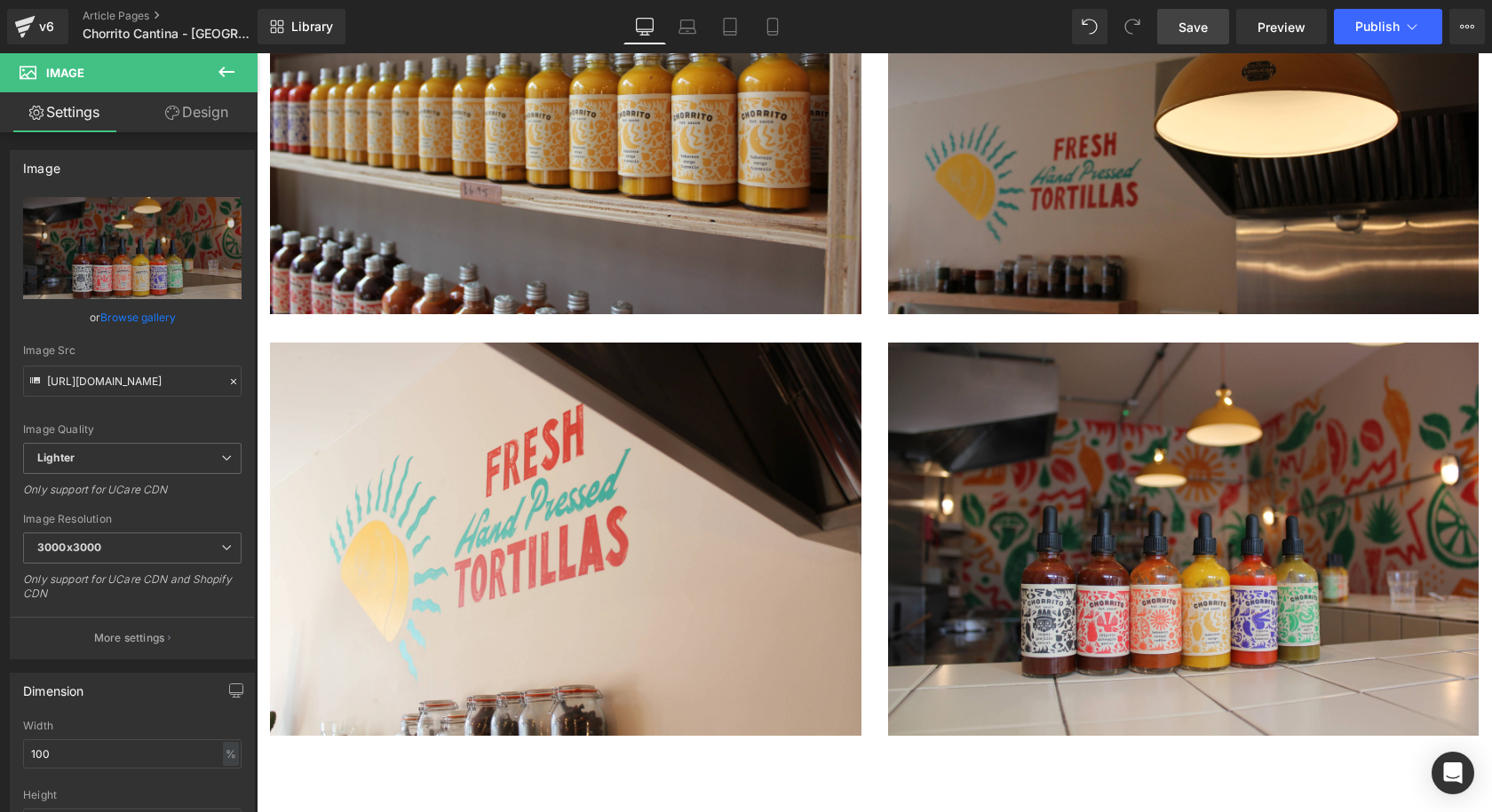
click at [1215, 24] on link "Save" at bounding box center [1192, 26] width 72 height 35
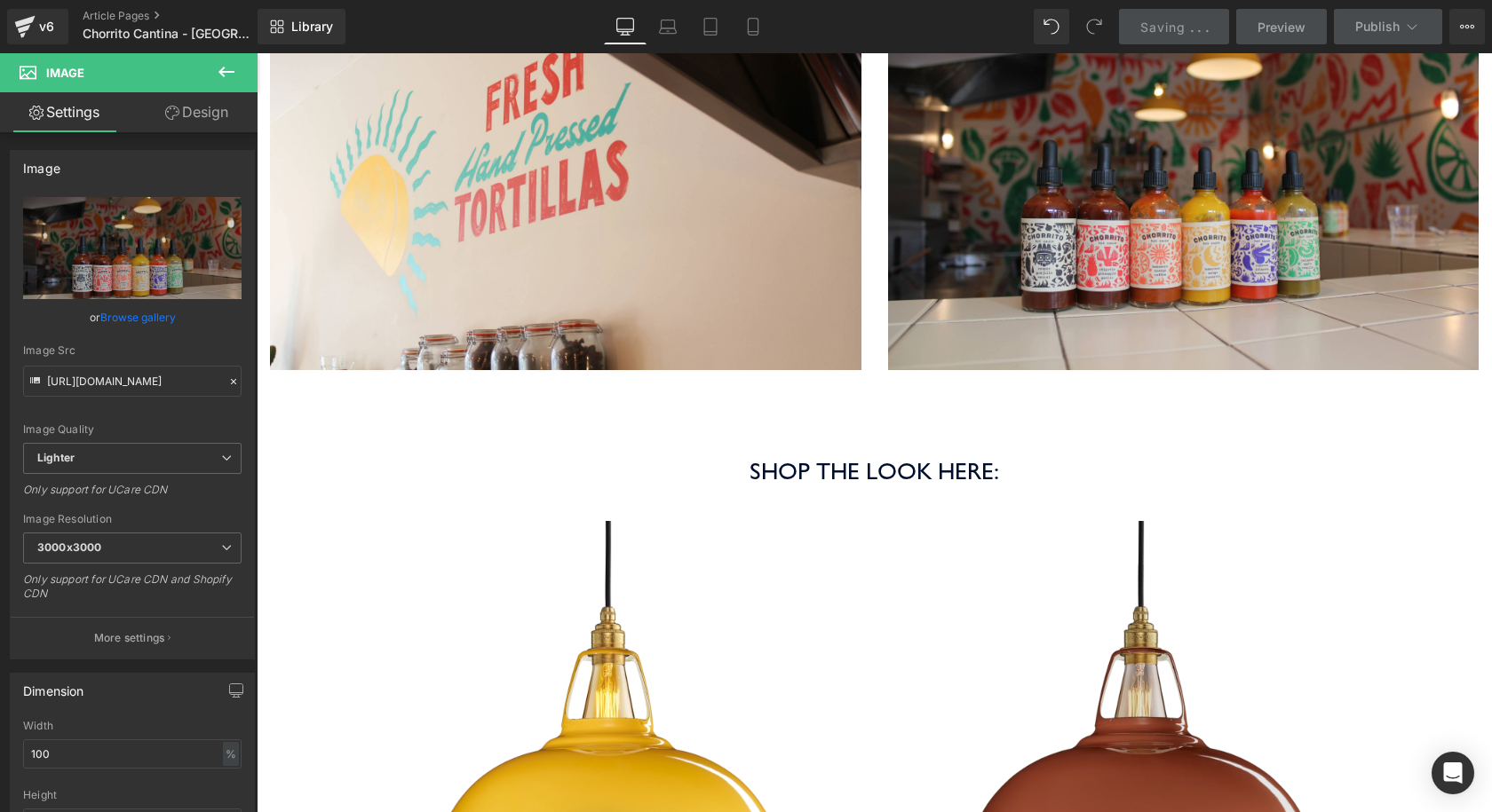
scroll to position [4173, 0]
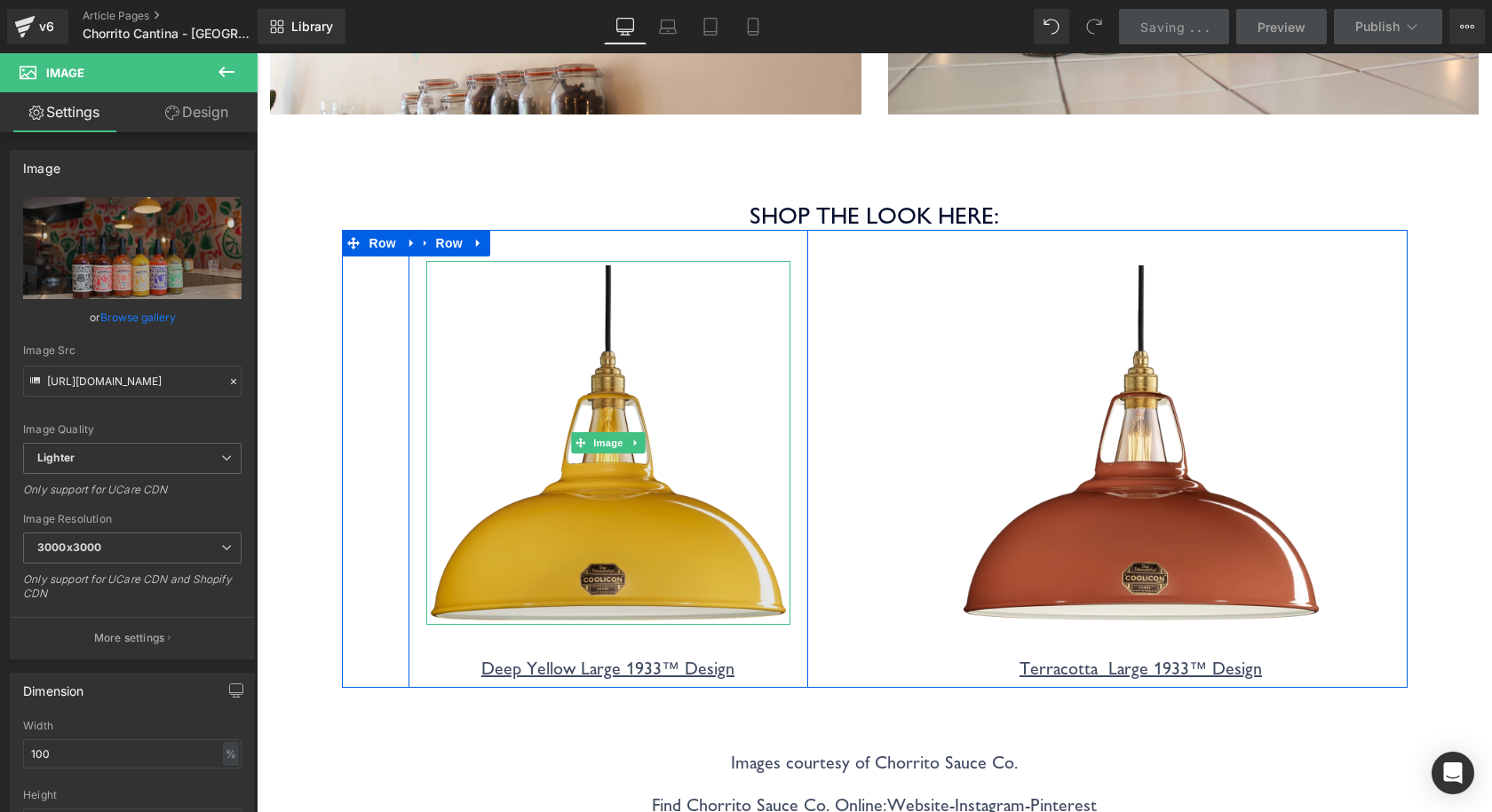
click at [683, 315] on img at bounding box center [608, 443] width 364 height 364
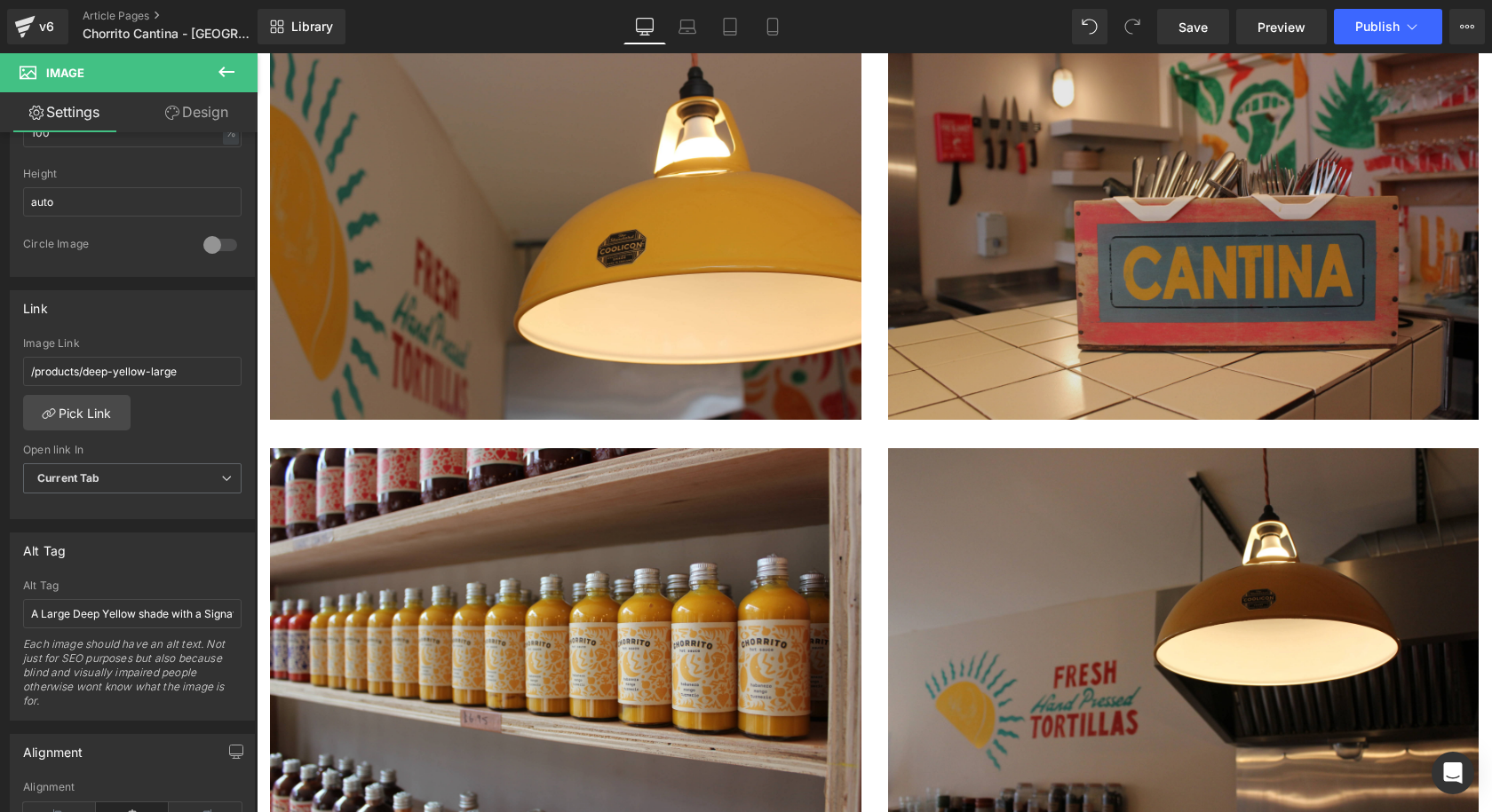
scroll to position [2930, 0]
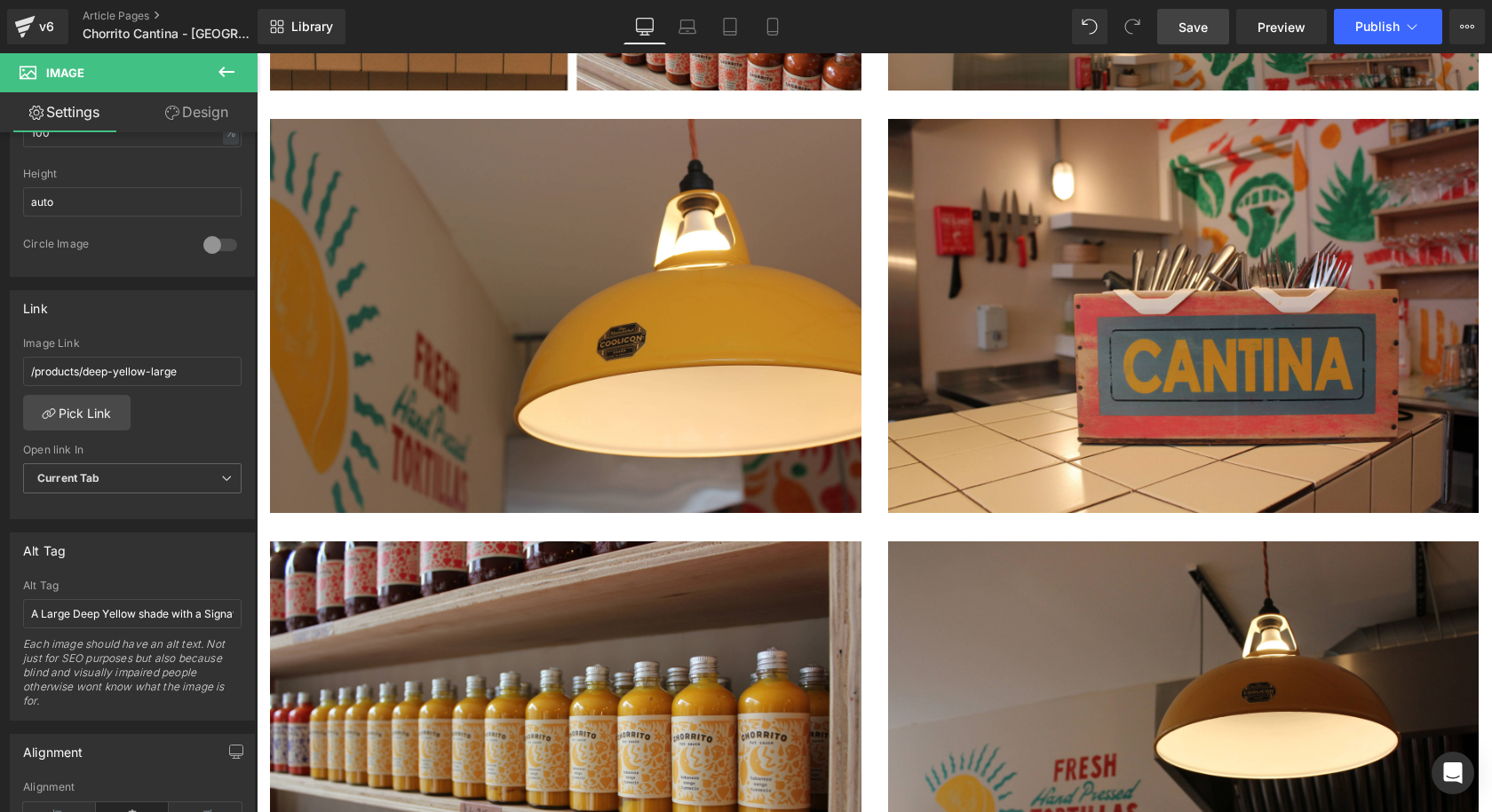
click at [1192, 34] on span "Save" at bounding box center [1193, 27] width 29 height 19
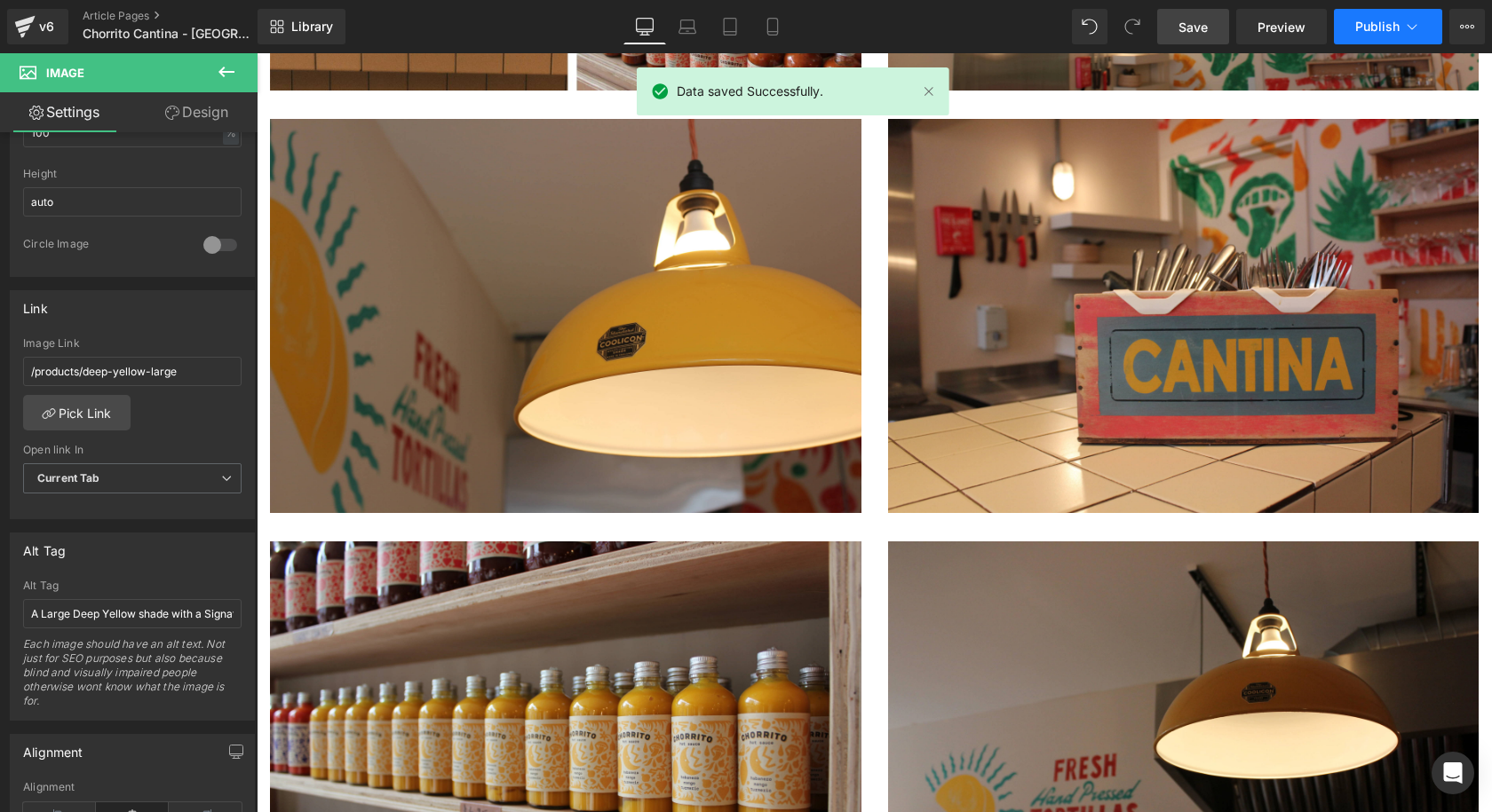
click at [1386, 24] on span "Publish" at bounding box center [1377, 27] width 44 height 14
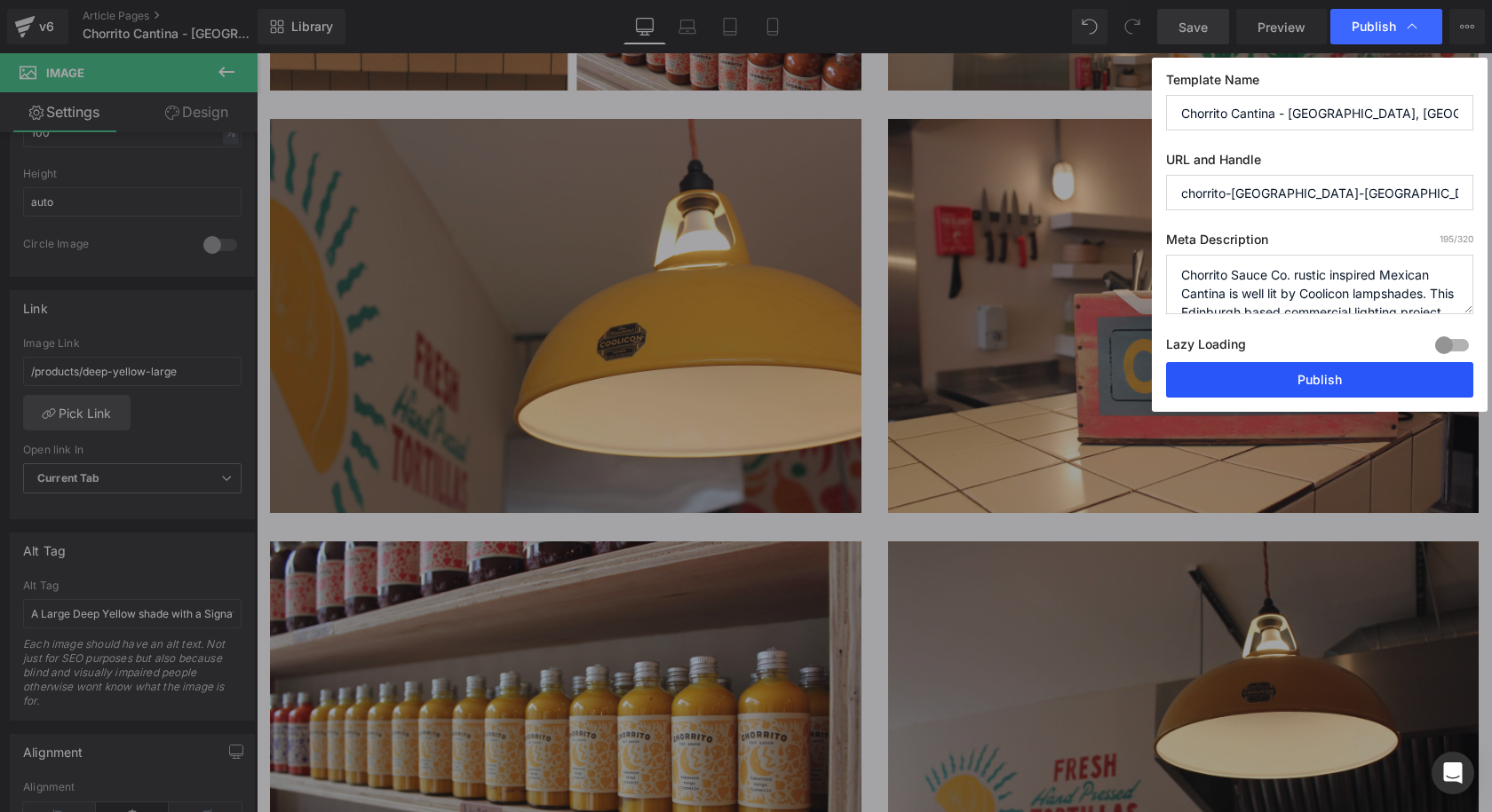
click at [1258, 369] on button "Publish" at bounding box center [1319, 379] width 307 height 35
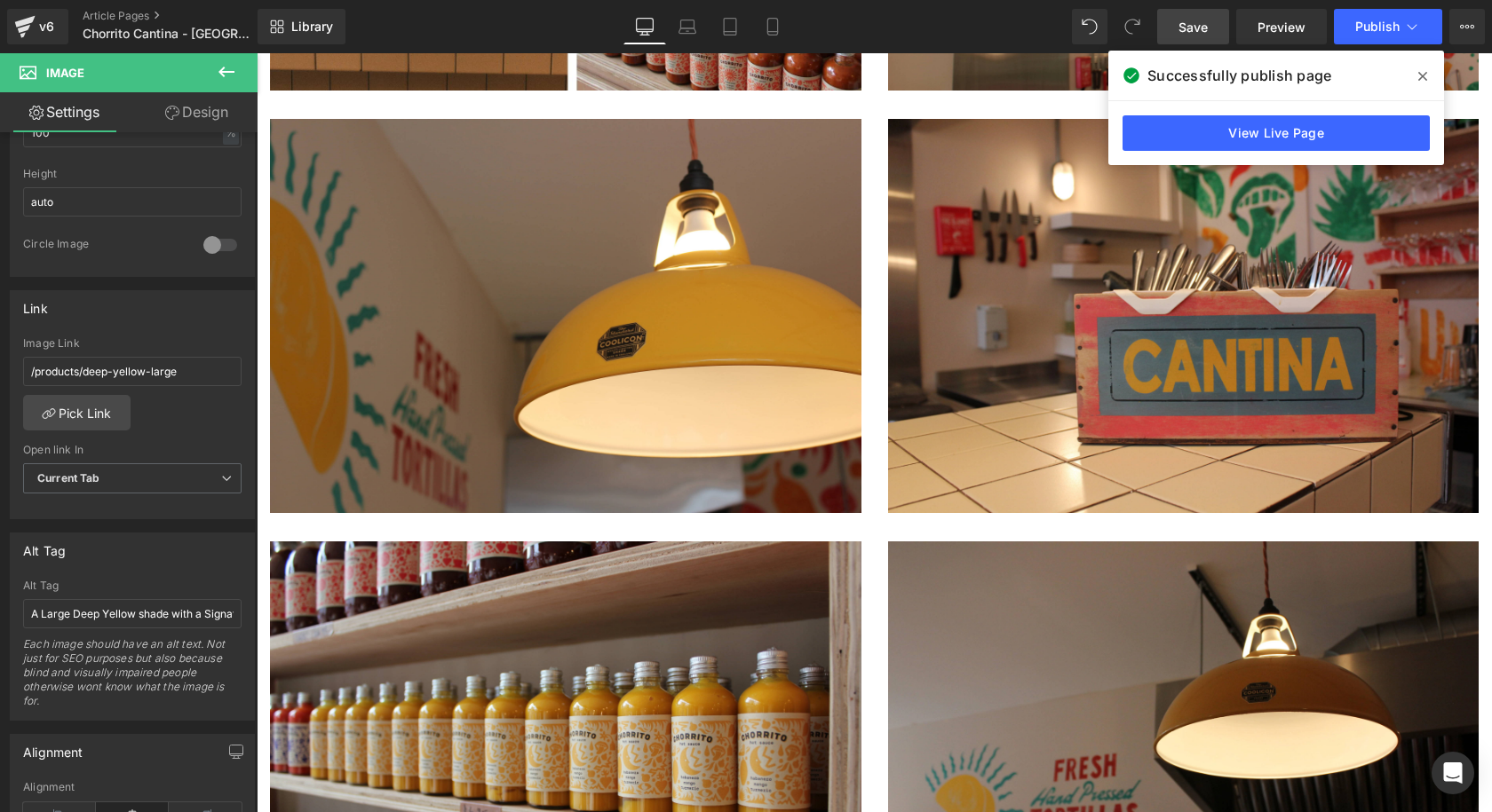
click at [1208, 24] on span "Save" at bounding box center [1193, 27] width 29 height 19
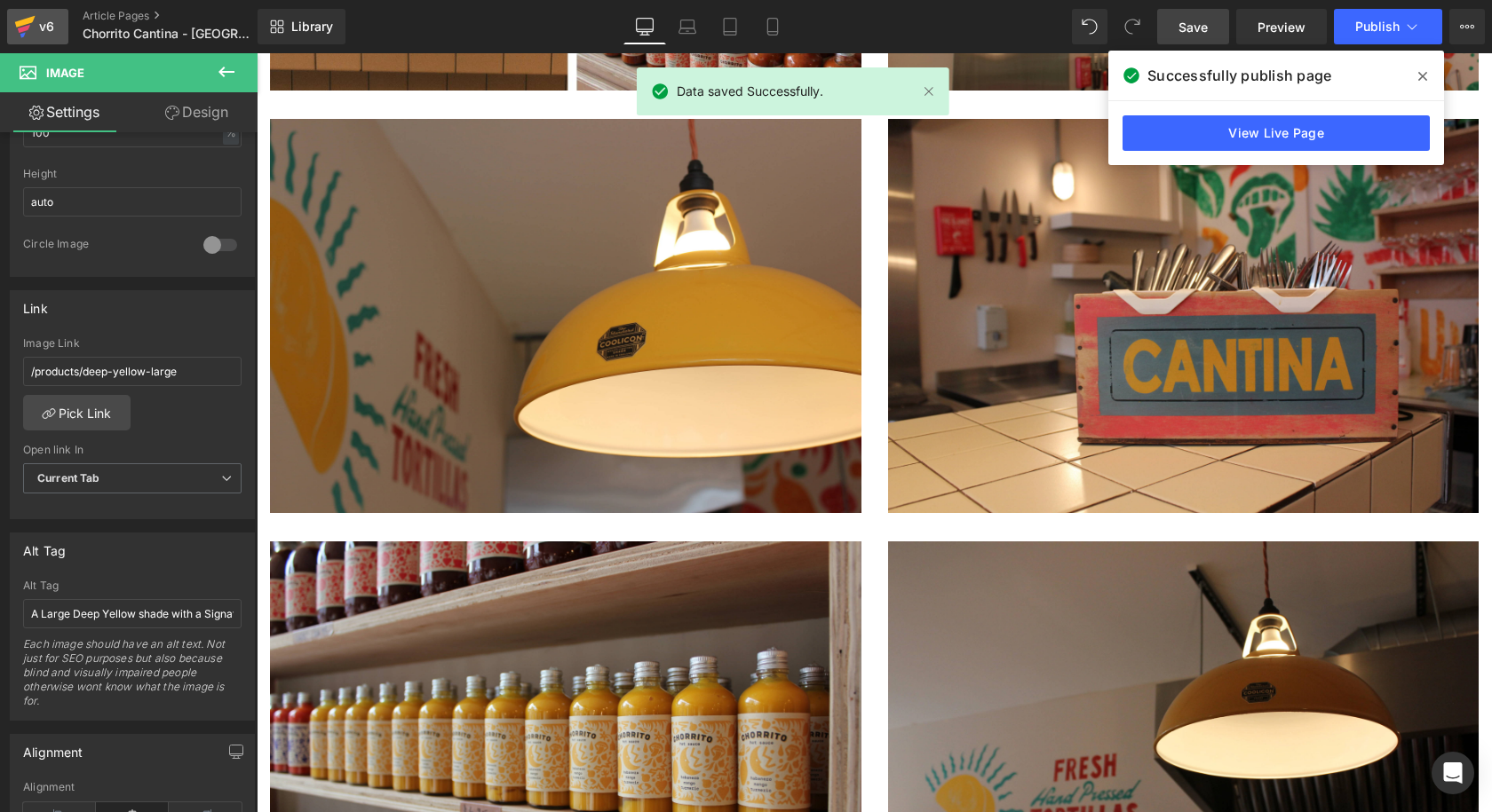
click at [47, 28] on div "v6" at bounding box center [46, 27] width 23 height 24
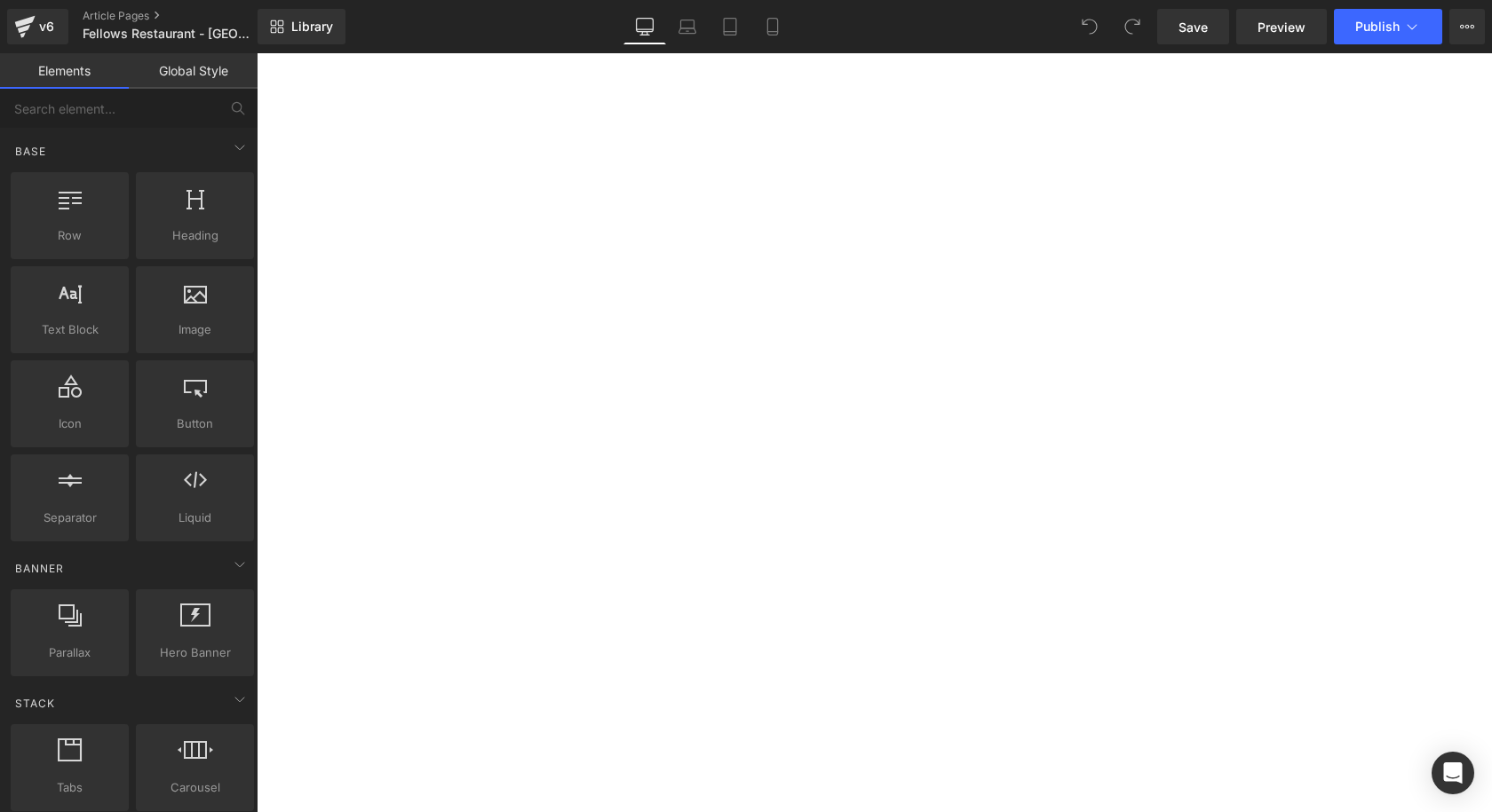
scroll to position [355, 0]
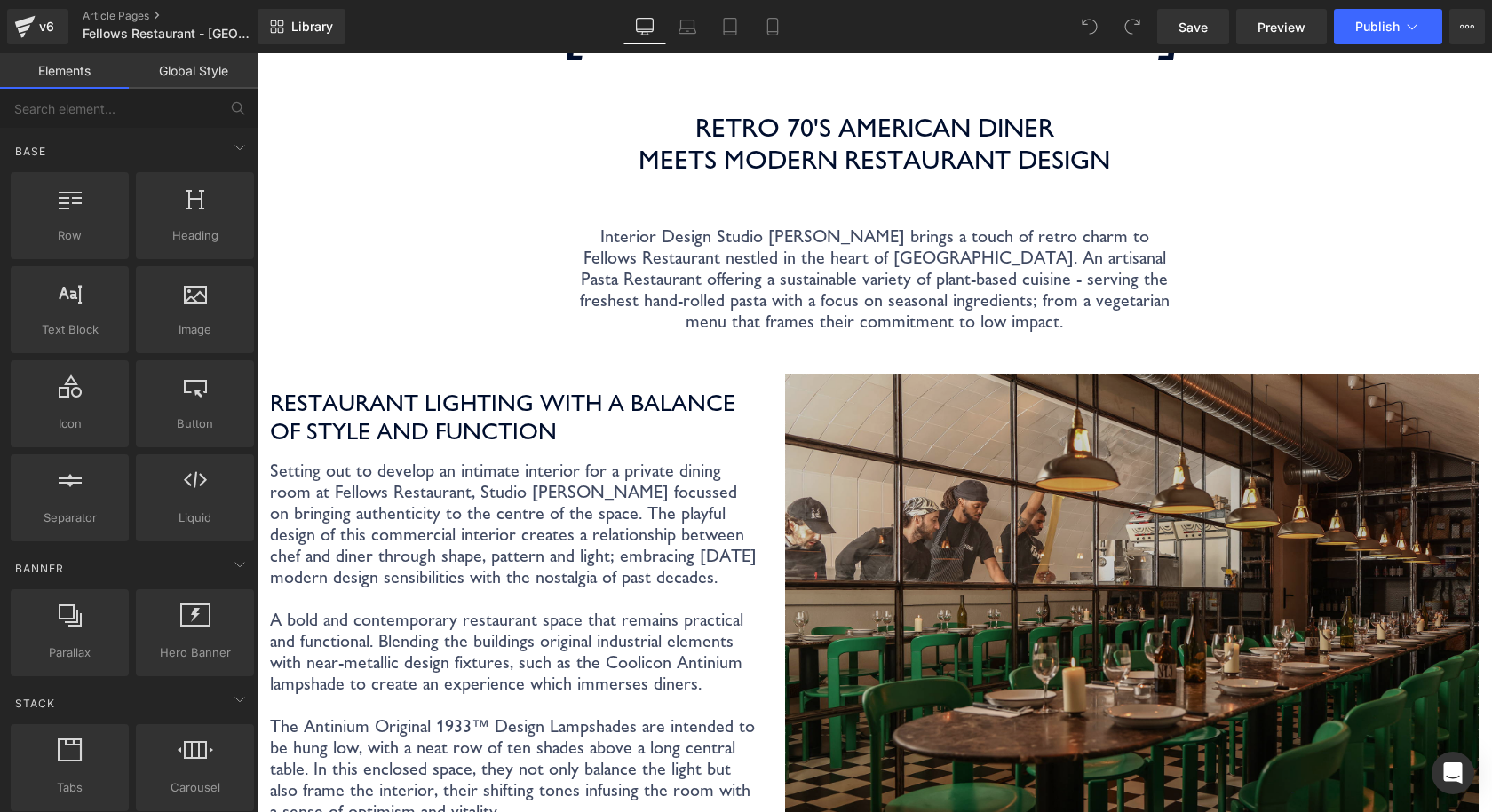
click at [1152, 503] on img at bounding box center [1132, 606] width 693 height 463
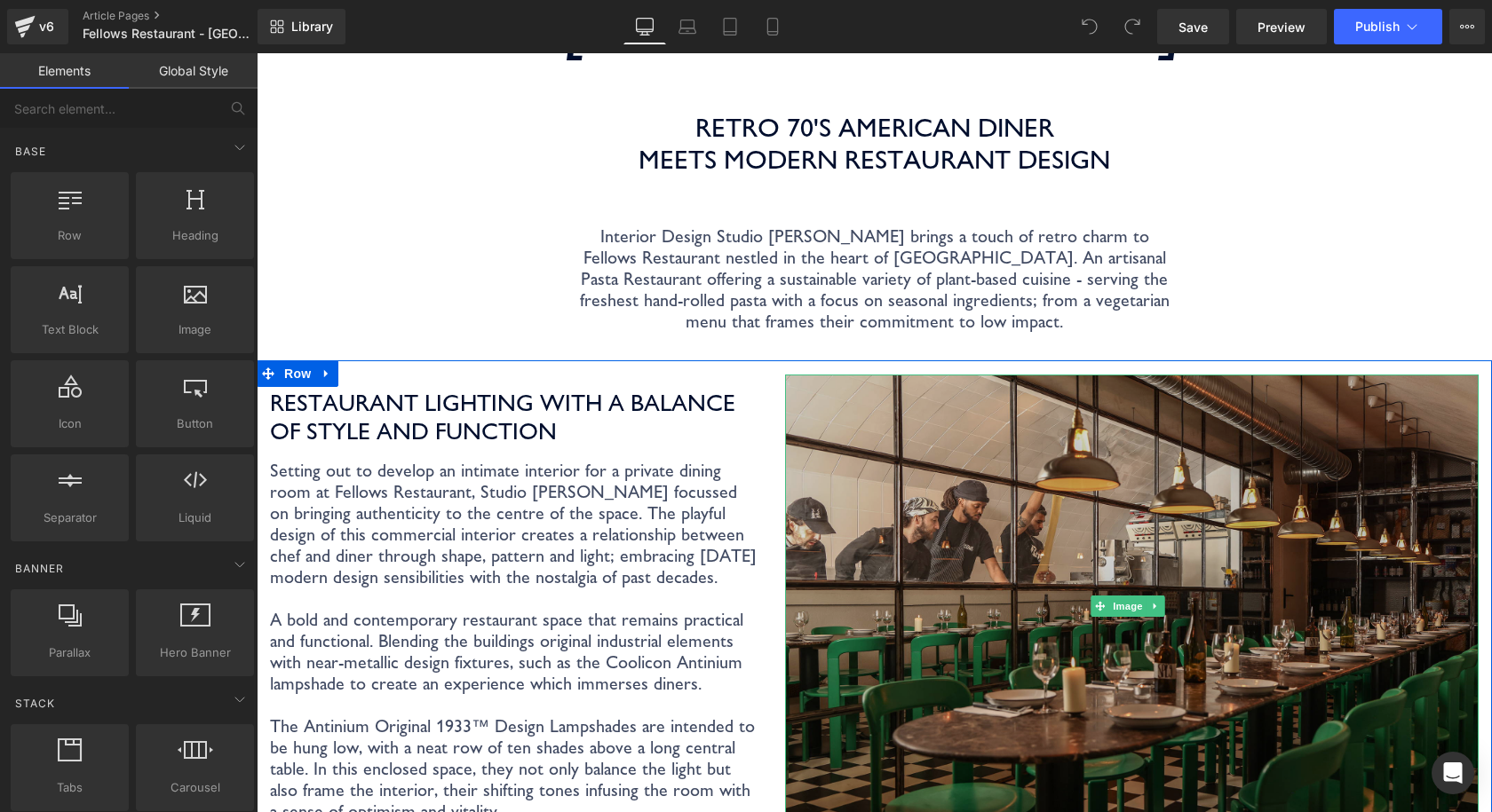
click at [1330, 375] on img at bounding box center [1132, 606] width 693 height 463
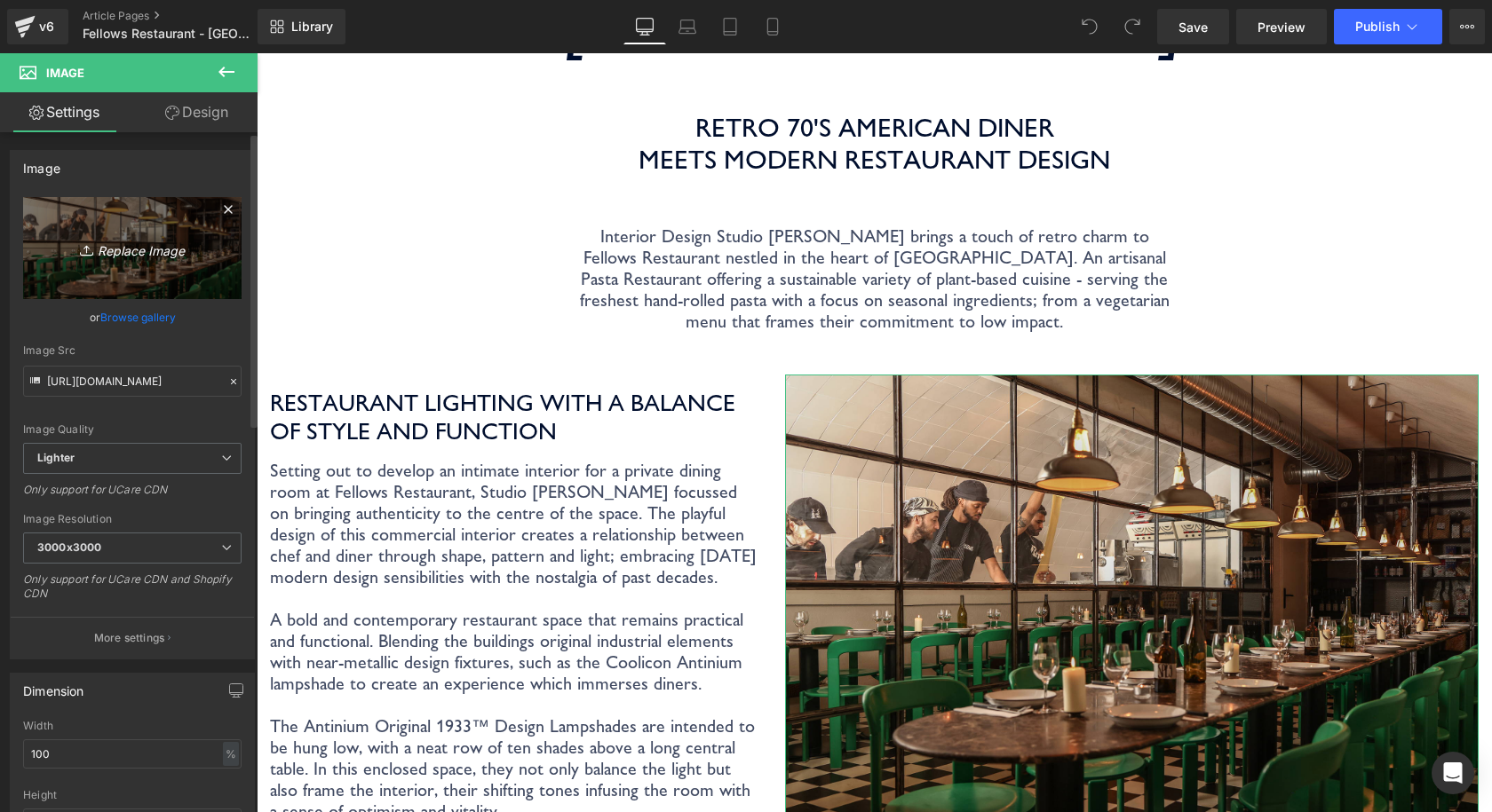
click at [94, 244] on icon "Replace Image" at bounding box center [132, 248] width 142 height 23
type input "C:\fakepath\Coolicon-Lighting-Chorrito-1.jpg"
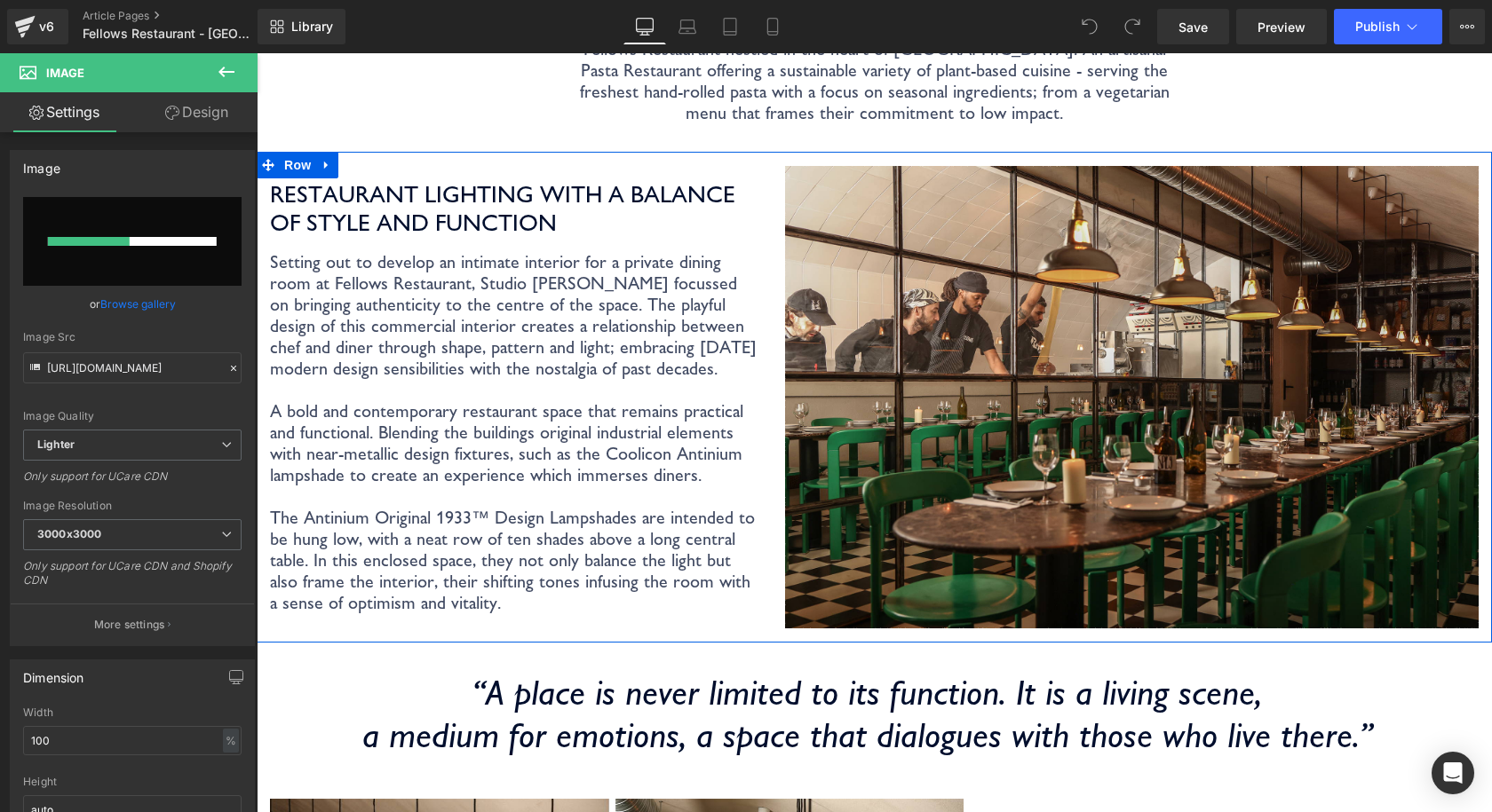
scroll to position [622, 0]
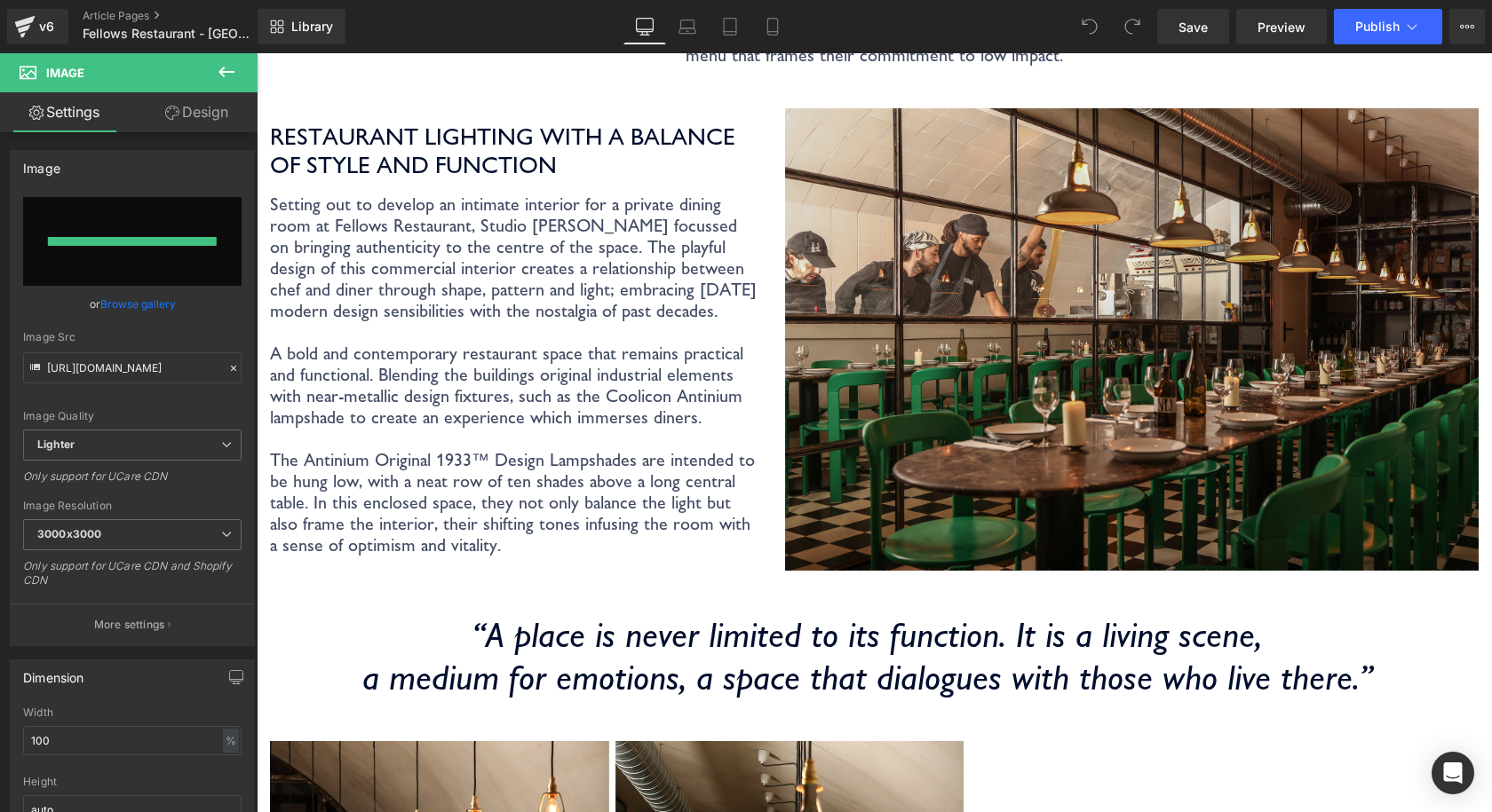
type input "https://ucarecdn.com/51326957-746a-465d-924d-892edc5668c1/-/format/auto/-/previ…"
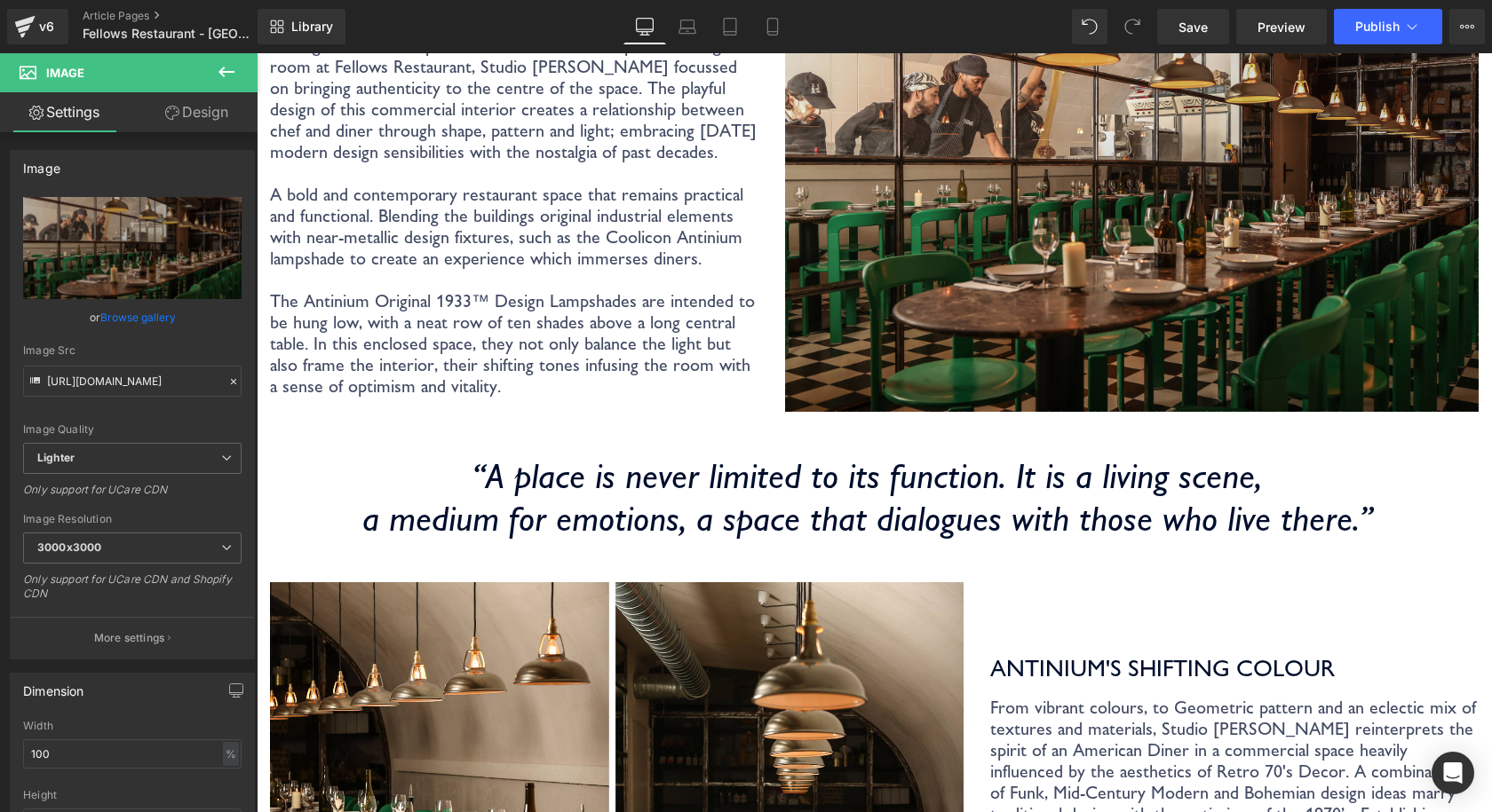
scroll to position [977, 0]
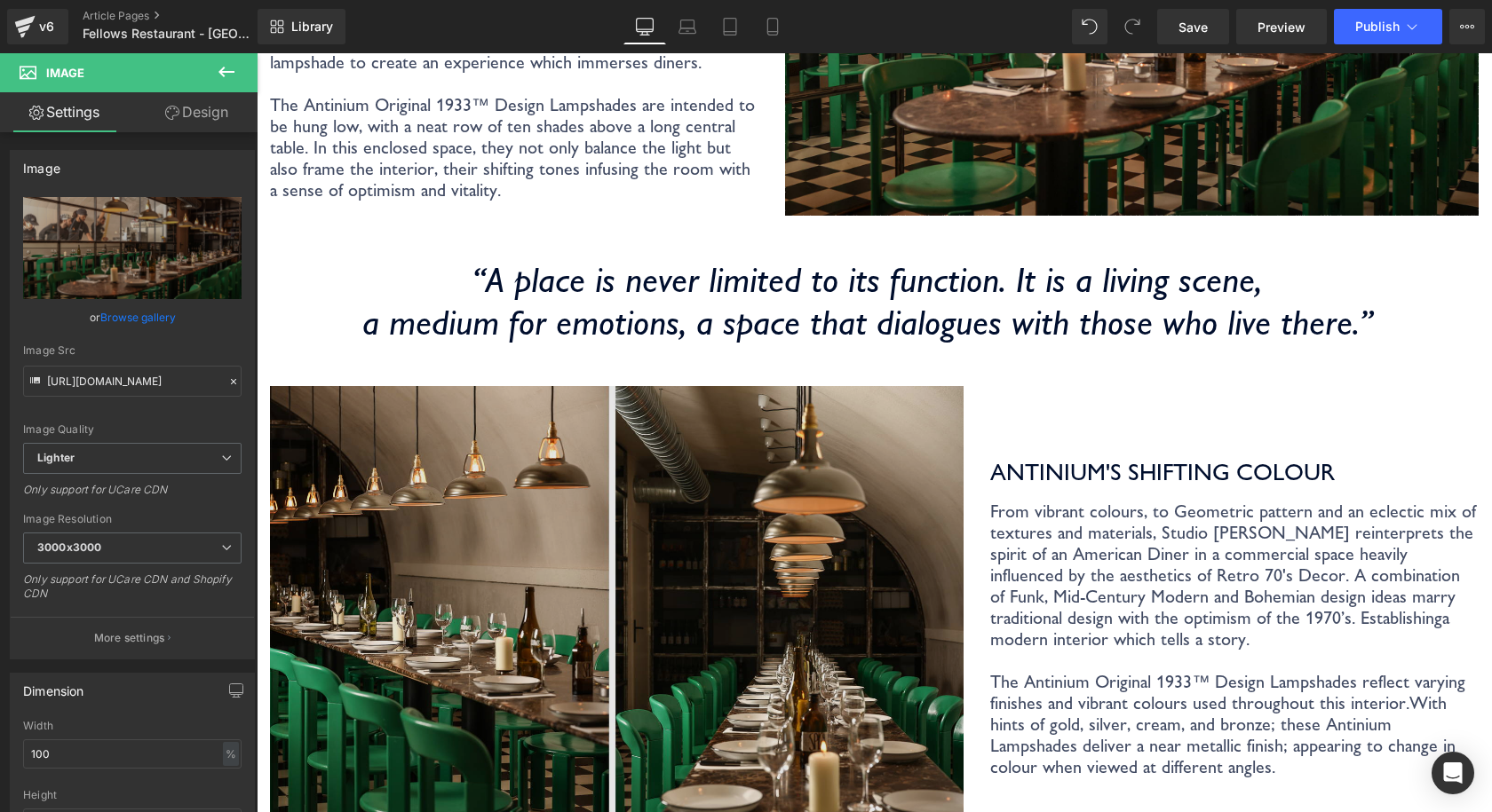
click at [753, 562] on img at bounding box center [617, 617] width 693 height 463
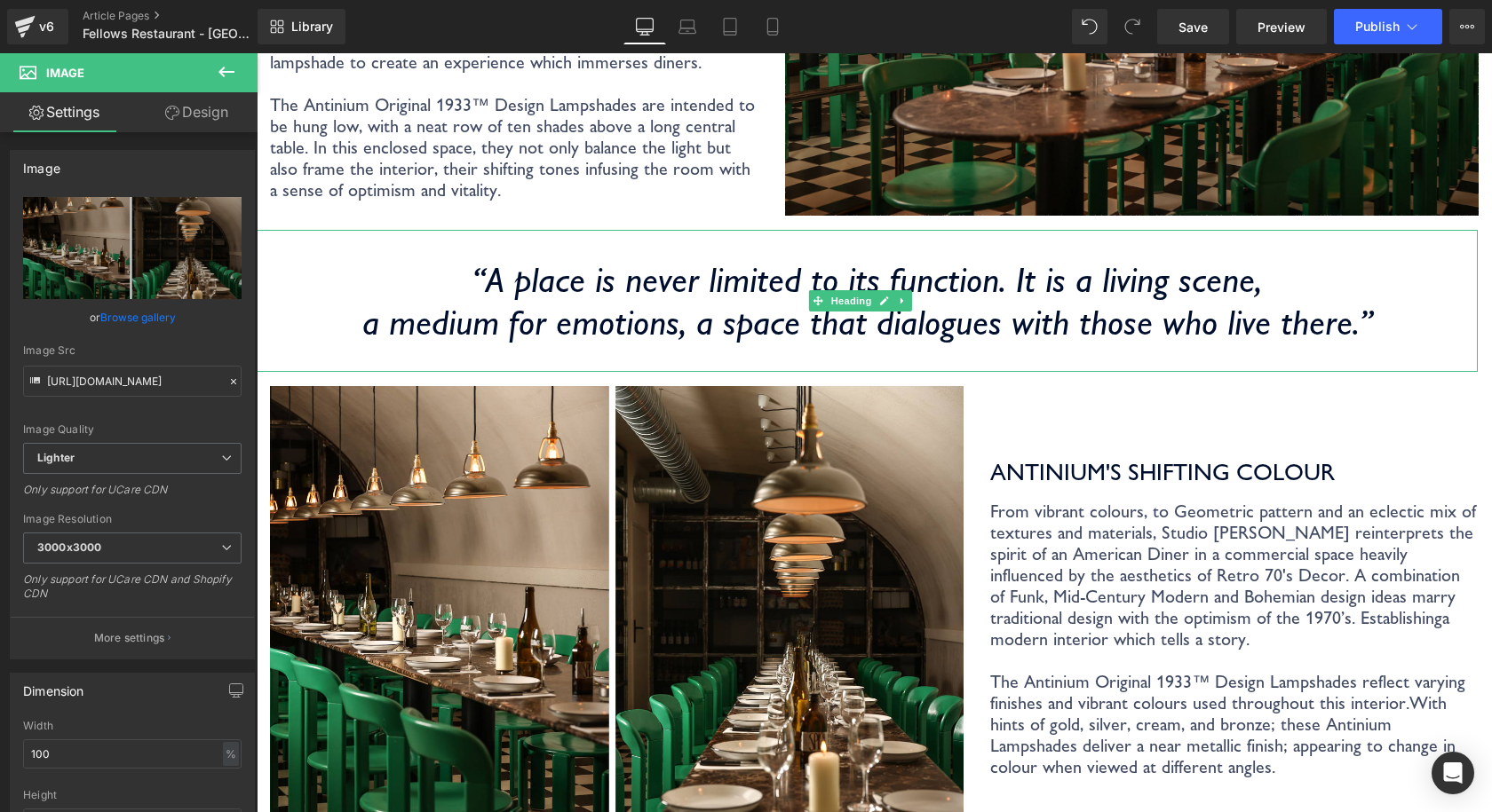
drag, startPoint x: 1365, startPoint y: 272, endPoint x: 1248, endPoint y: 302, distance: 120.8
click at [1365, 272] on div "“A place is never limited to its function. It is a living scene, a medium for e…" at bounding box center [866, 301] width 1221 height 142
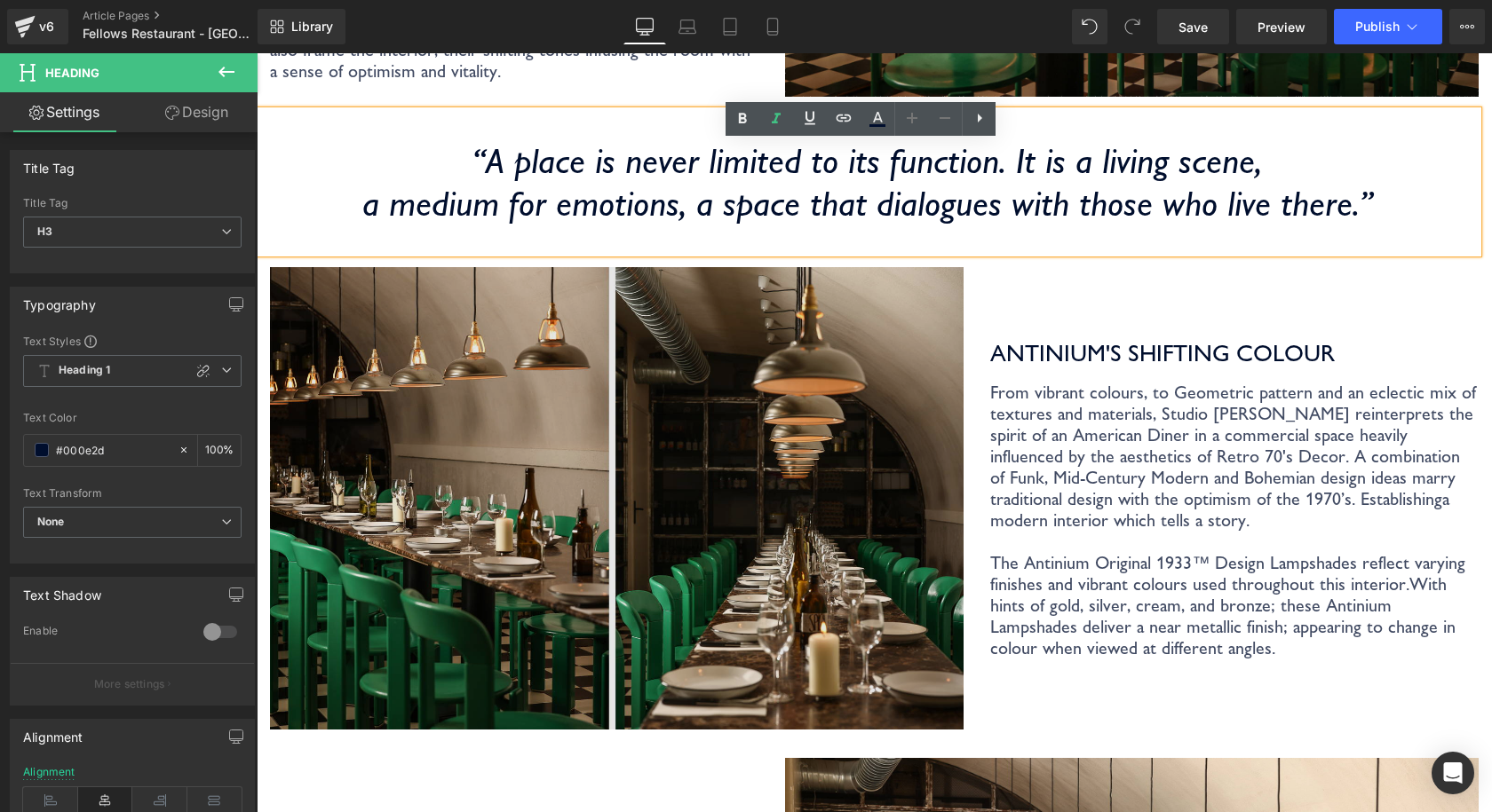
scroll to position [1243, 0]
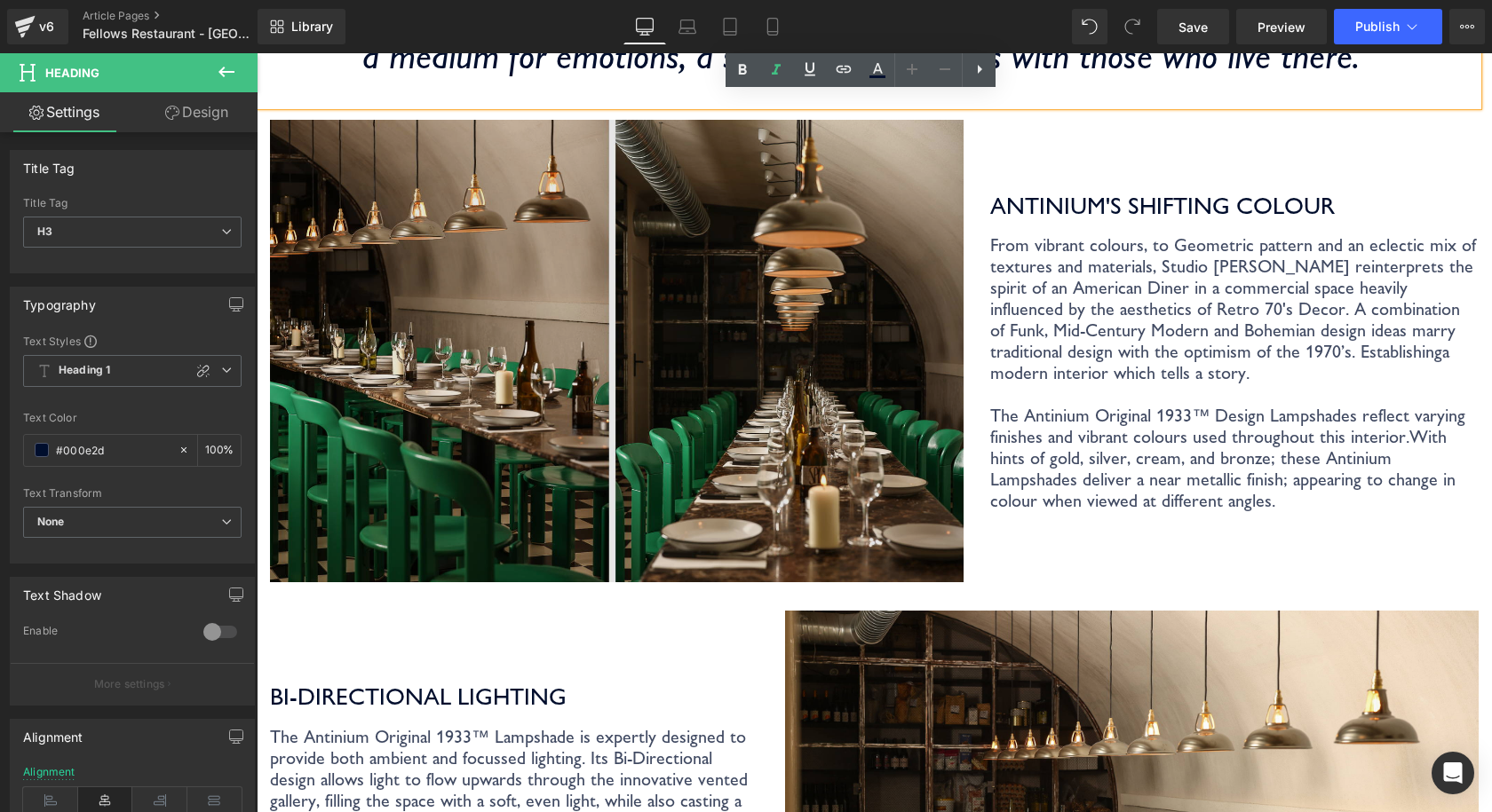
click at [769, 347] on img at bounding box center [617, 350] width 693 height 463
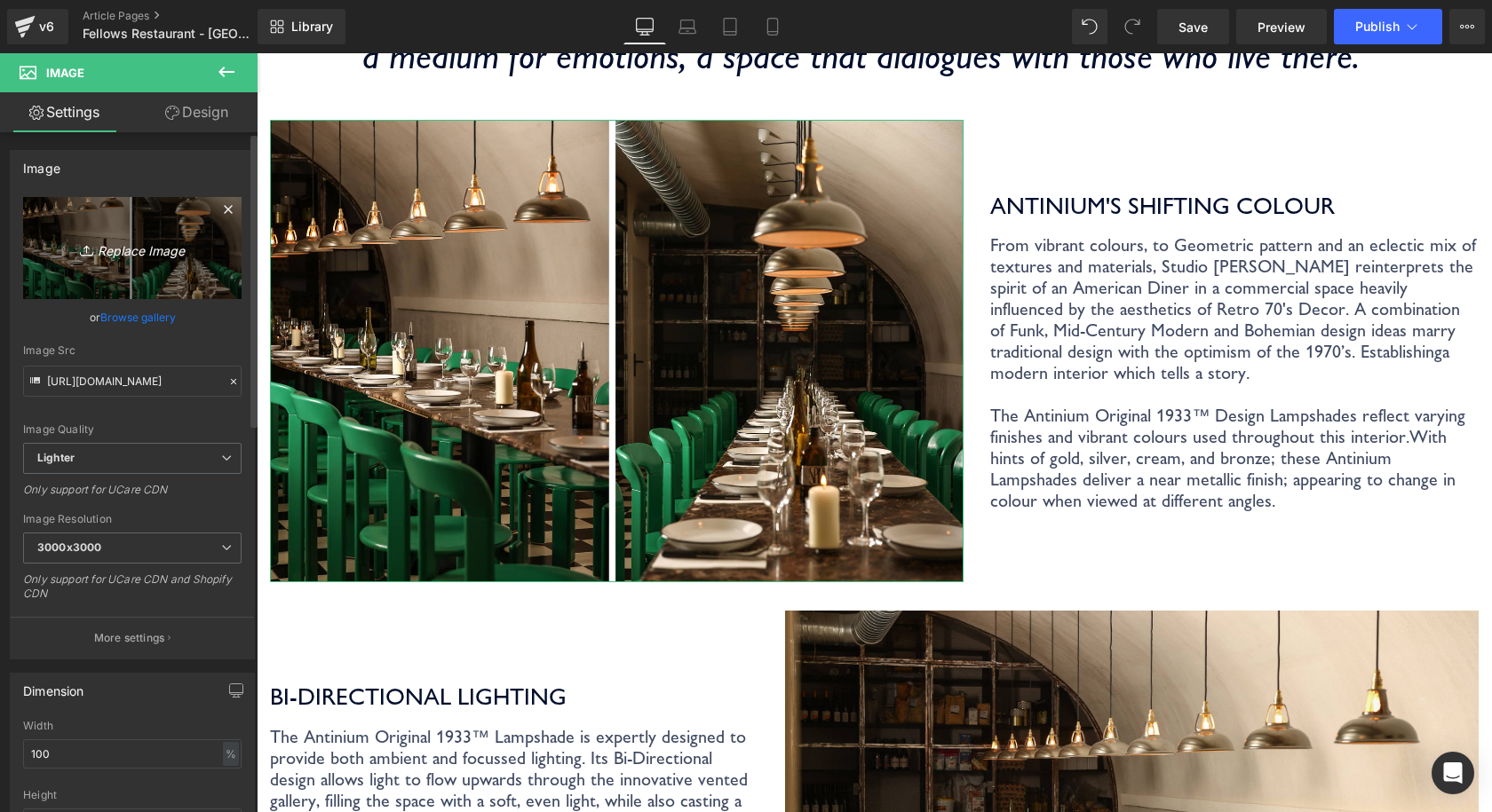
click at [160, 253] on icon "Replace Image" at bounding box center [132, 248] width 142 height 23
type input "C:\fakepath\Coolicon-Lighting-Chorrito-2.jpg"
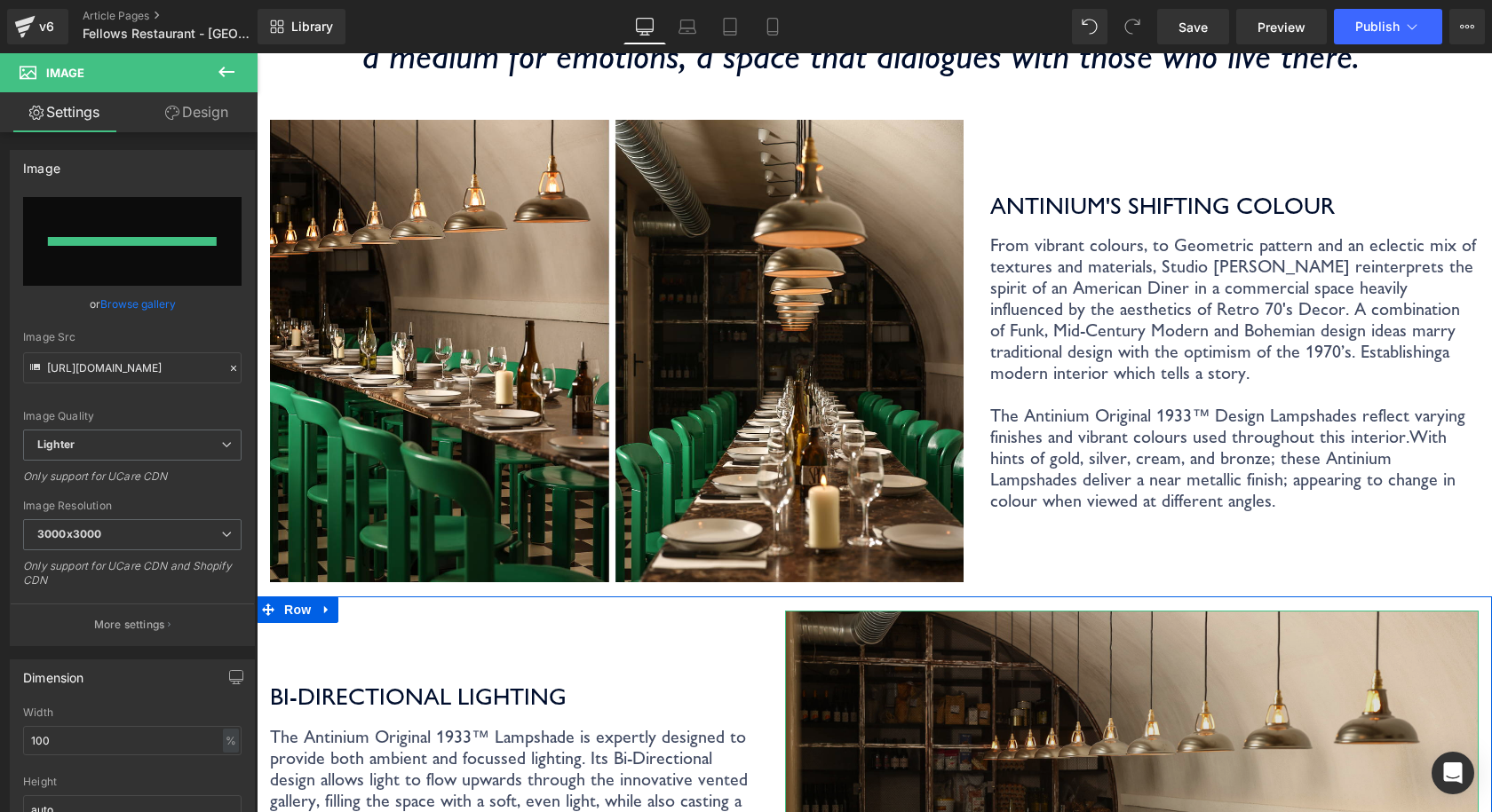
type input "https://ucarecdn.com/275a24c7-400a-431d-ac63-6cee717a8a78/-/format/auto/-/previ…"
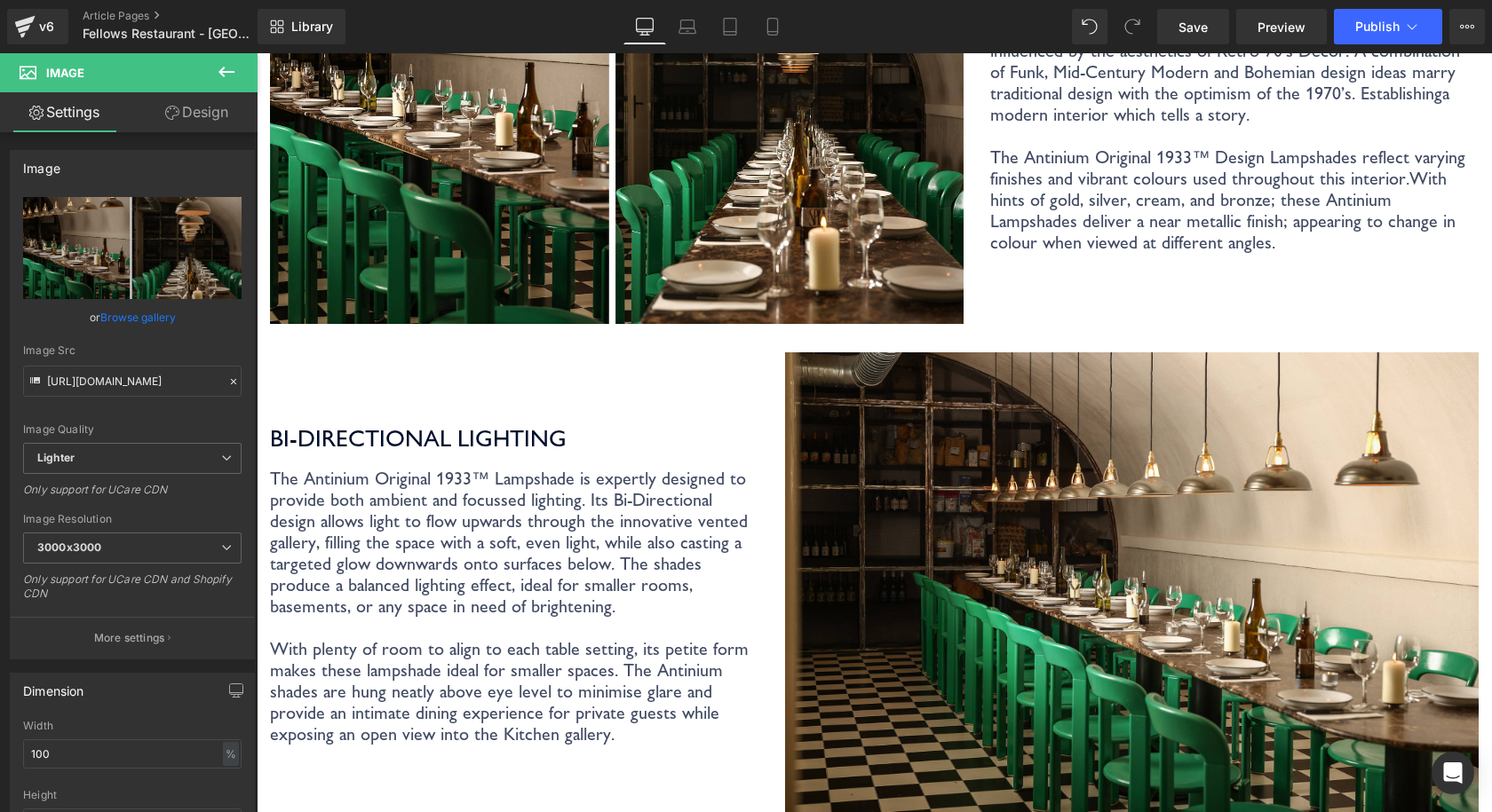
scroll to position [1509, 0]
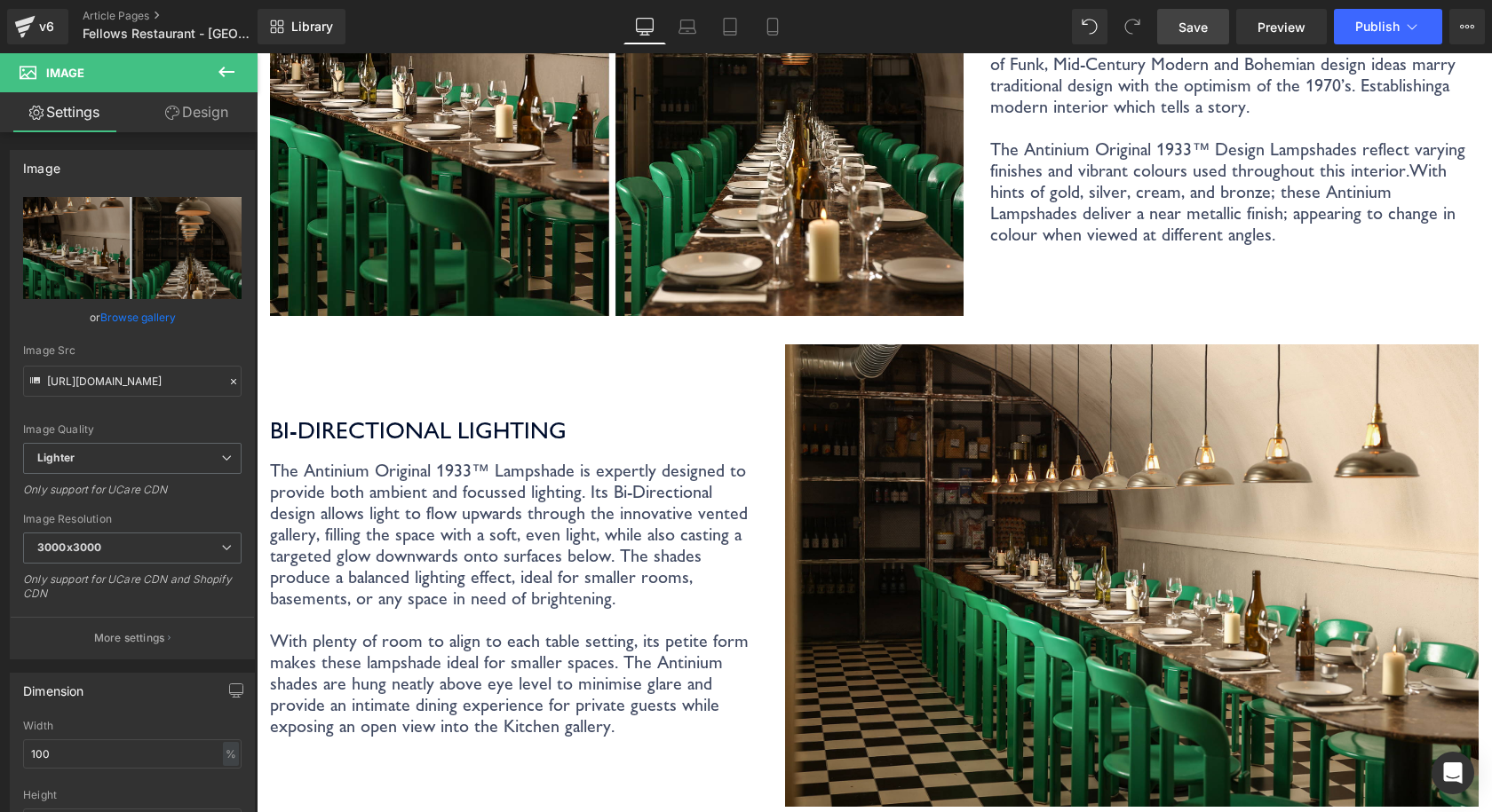
click at [1210, 24] on link "Save" at bounding box center [1192, 26] width 72 height 35
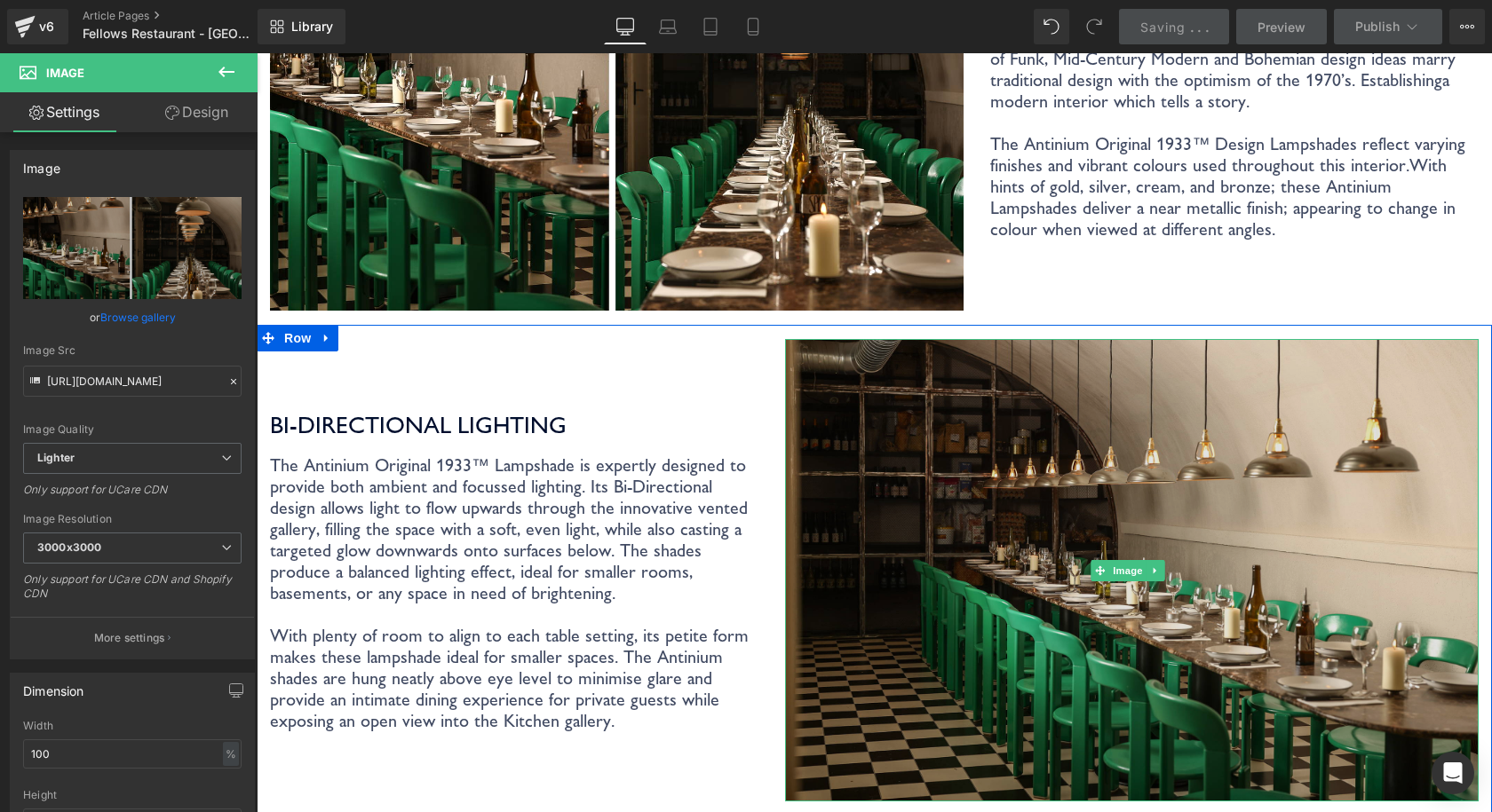
scroll to position [1598, 0]
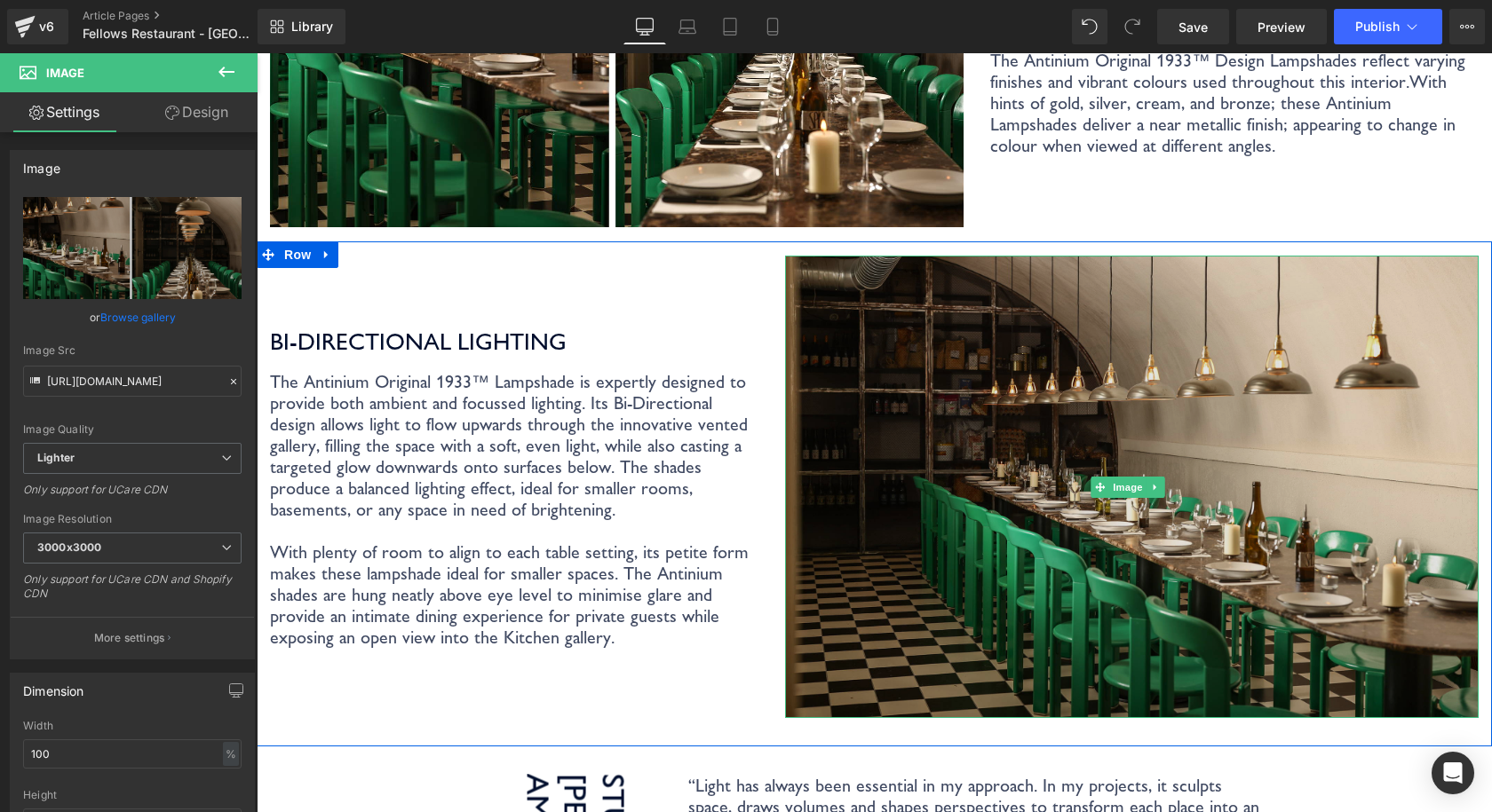
drag, startPoint x: 1021, startPoint y: 377, endPoint x: 999, endPoint y: 375, distance: 22.1
click at [1021, 377] on img at bounding box center [1132, 486] width 693 height 463
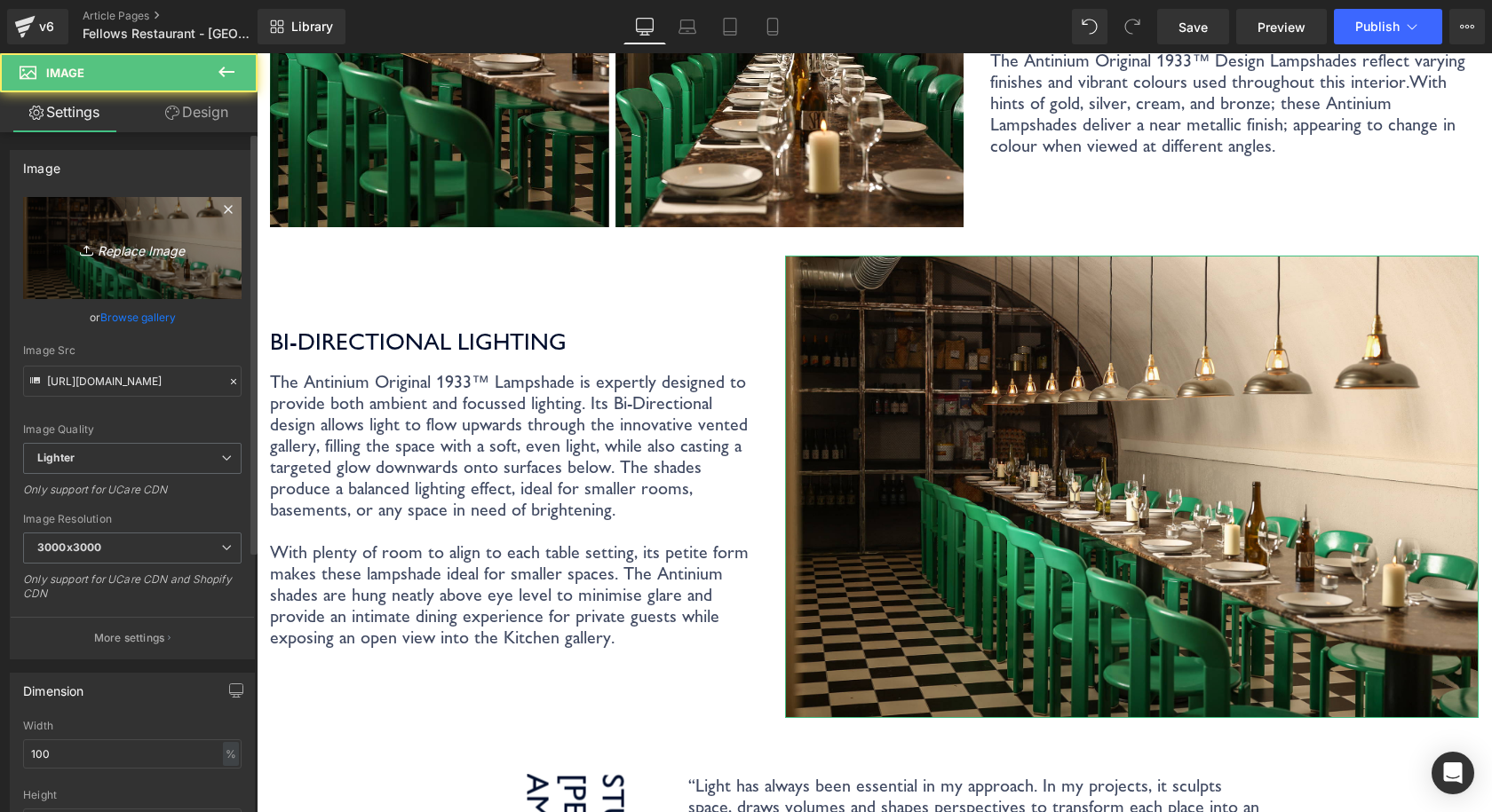
click at [116, 253] on icon "Replace Image" at bounding box center [132, 248] width 142 height 23
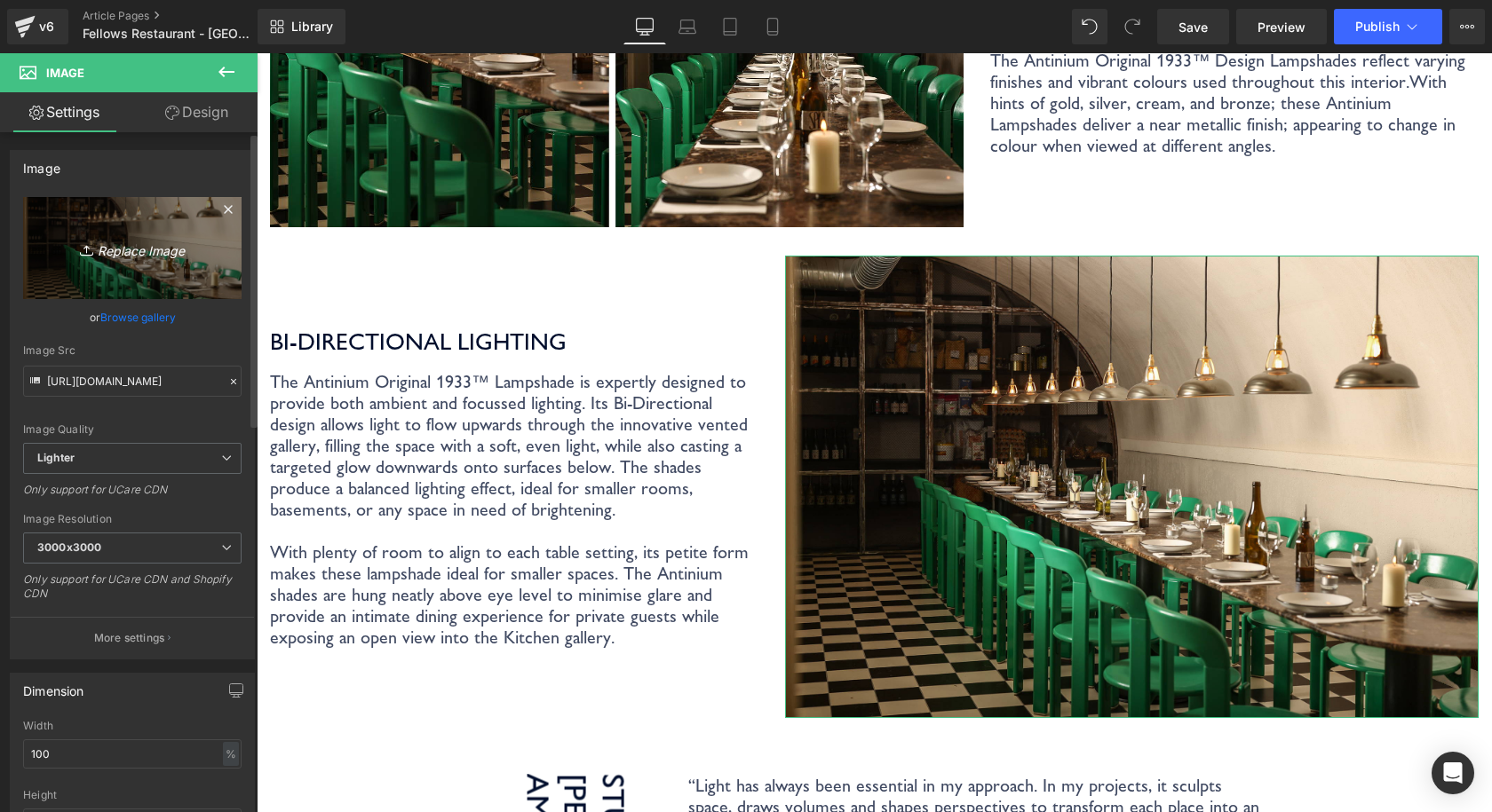
type input "C:\fakepath\Coolicon-Lighting-Chorrito-3.jpg"
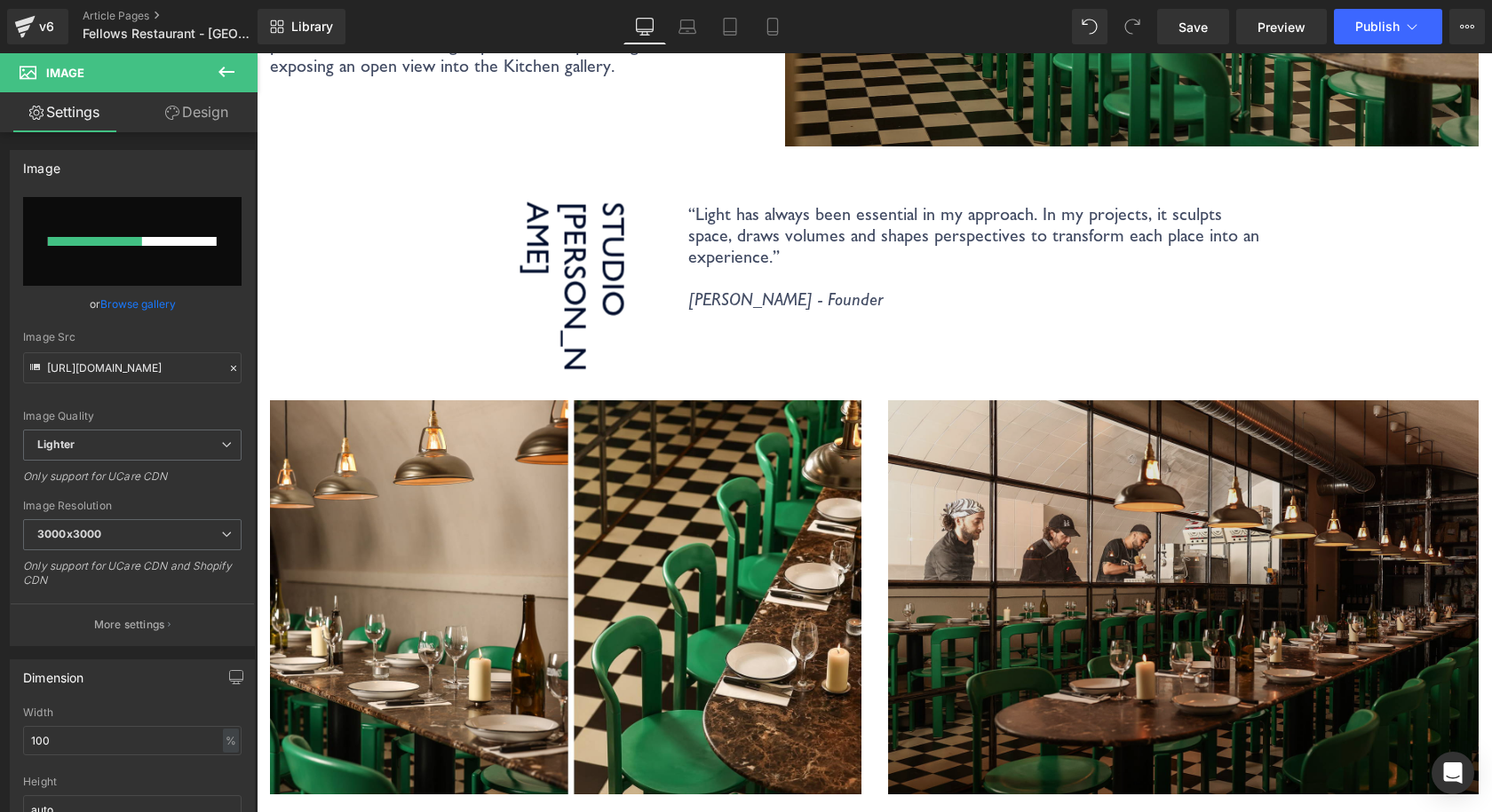
scroll to position [2220, 0]
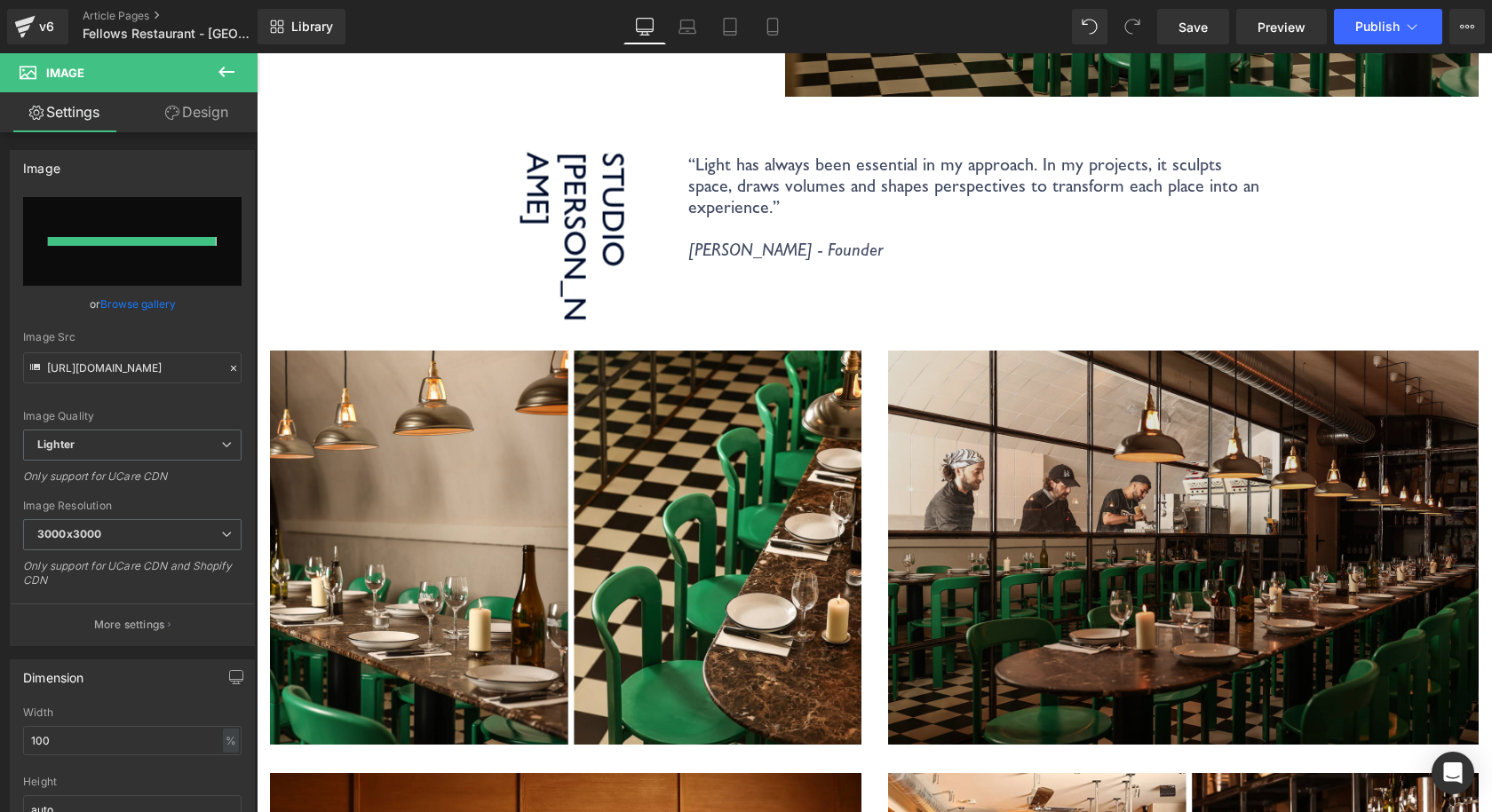
type input "https://ucarecdn.com/eb09bee1-b350-4b0e-ba42-0e8447d3cd02/-/format/auto/-/previ…"
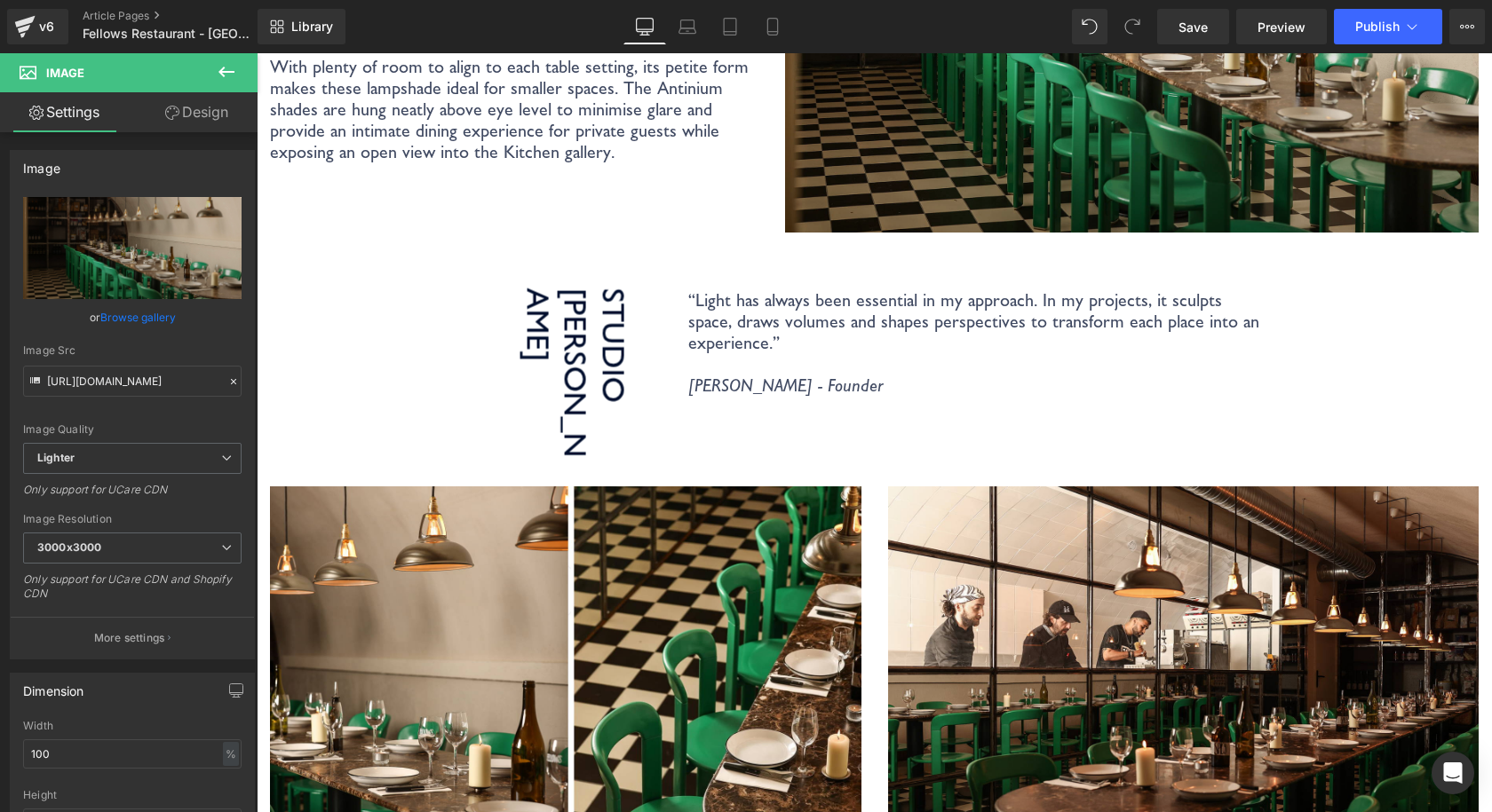
scroll to position [1865, 0]
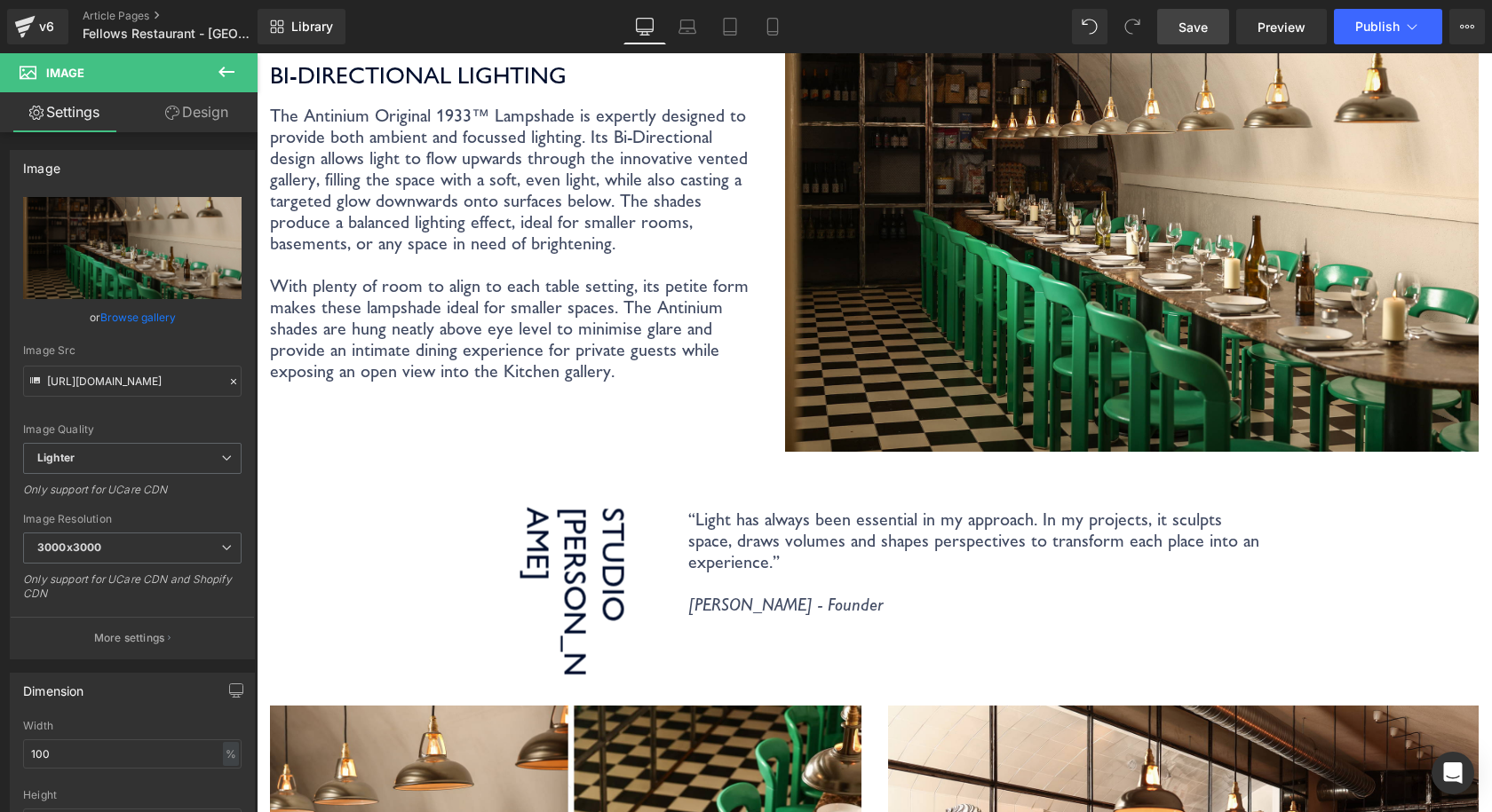
click at [1200, 29] on span "Save" at bounding box center [1193, 27] width 29 height 19
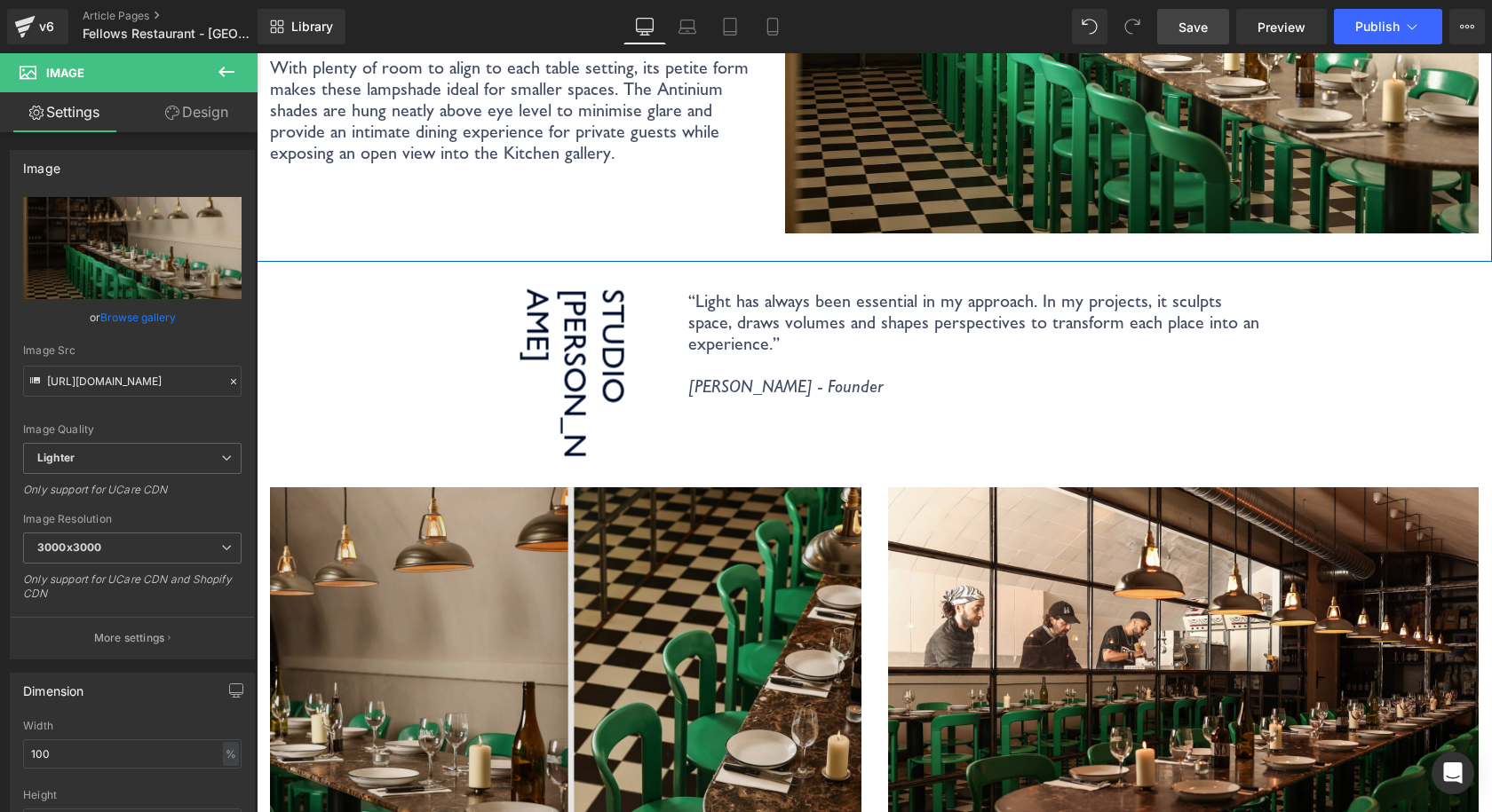
scroll to position [2308, 0]
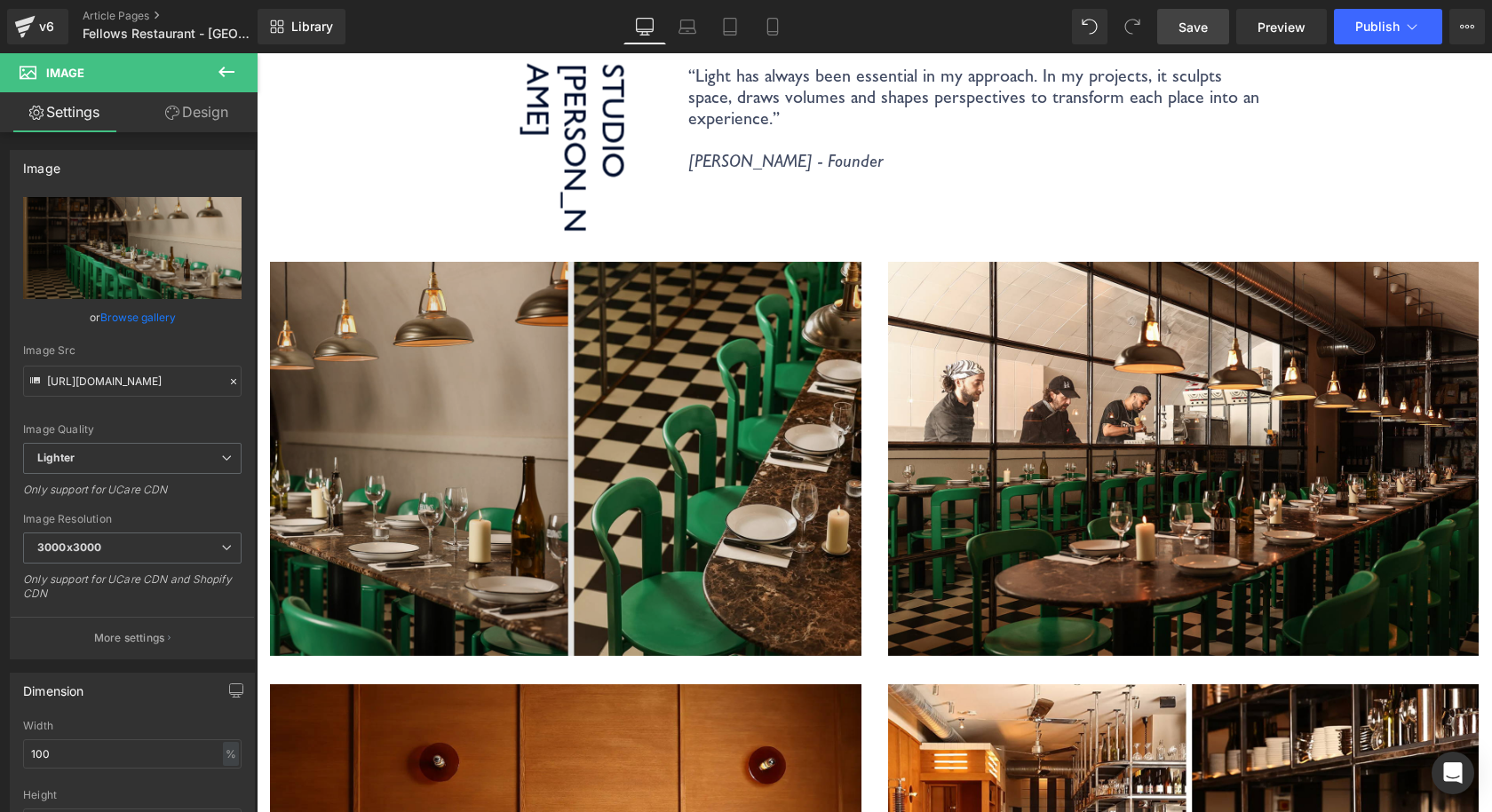
click at [524, 341] on img at bounding box center [565, 473] width 591 height 423
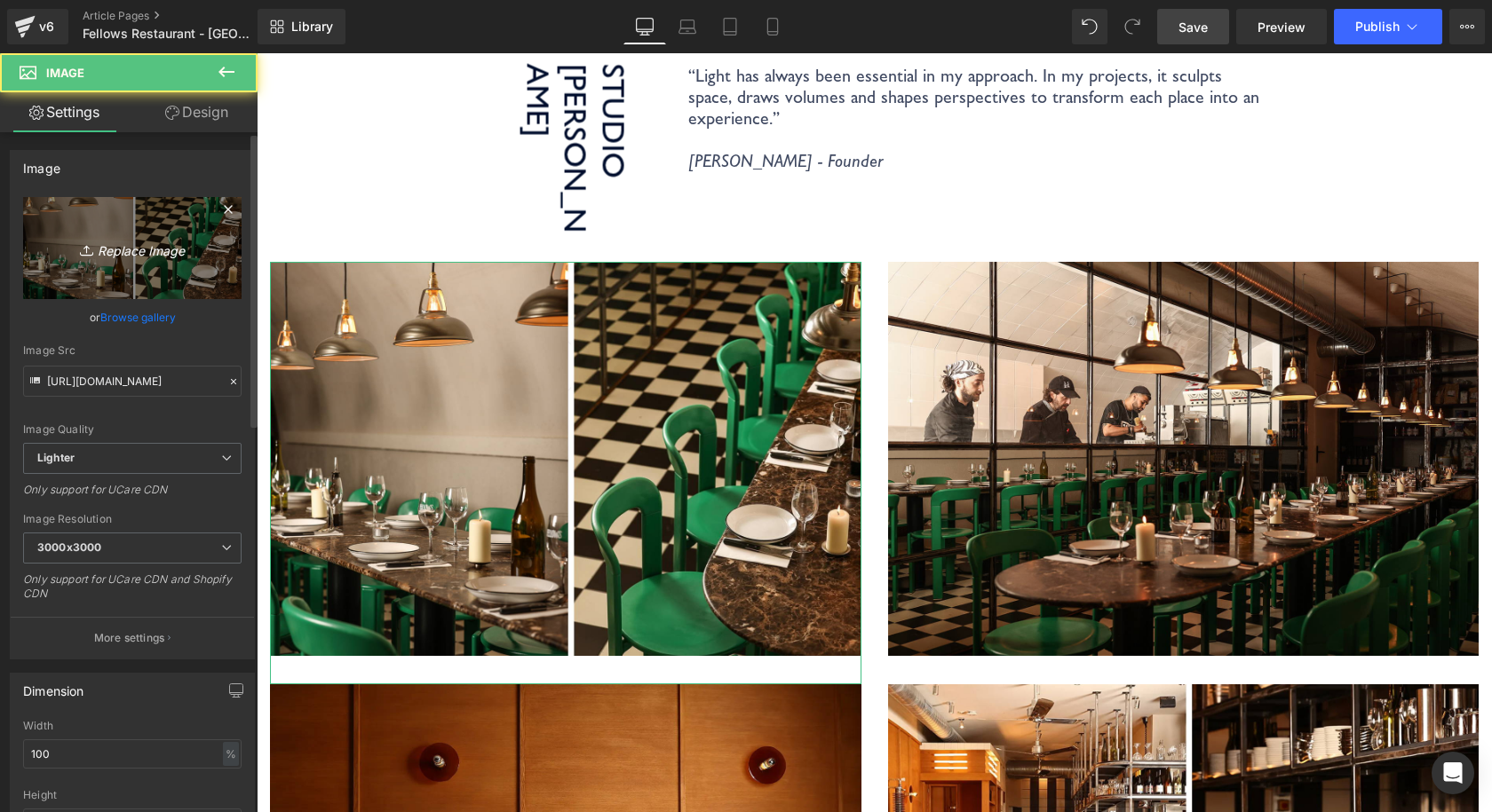
click at [149, 253] on icon "Replace Image" at bounding box center [132, 248] width 142 height 23
type input "C:\fakepath\Coolicon-Lighting-Chorrito-4.jpg"
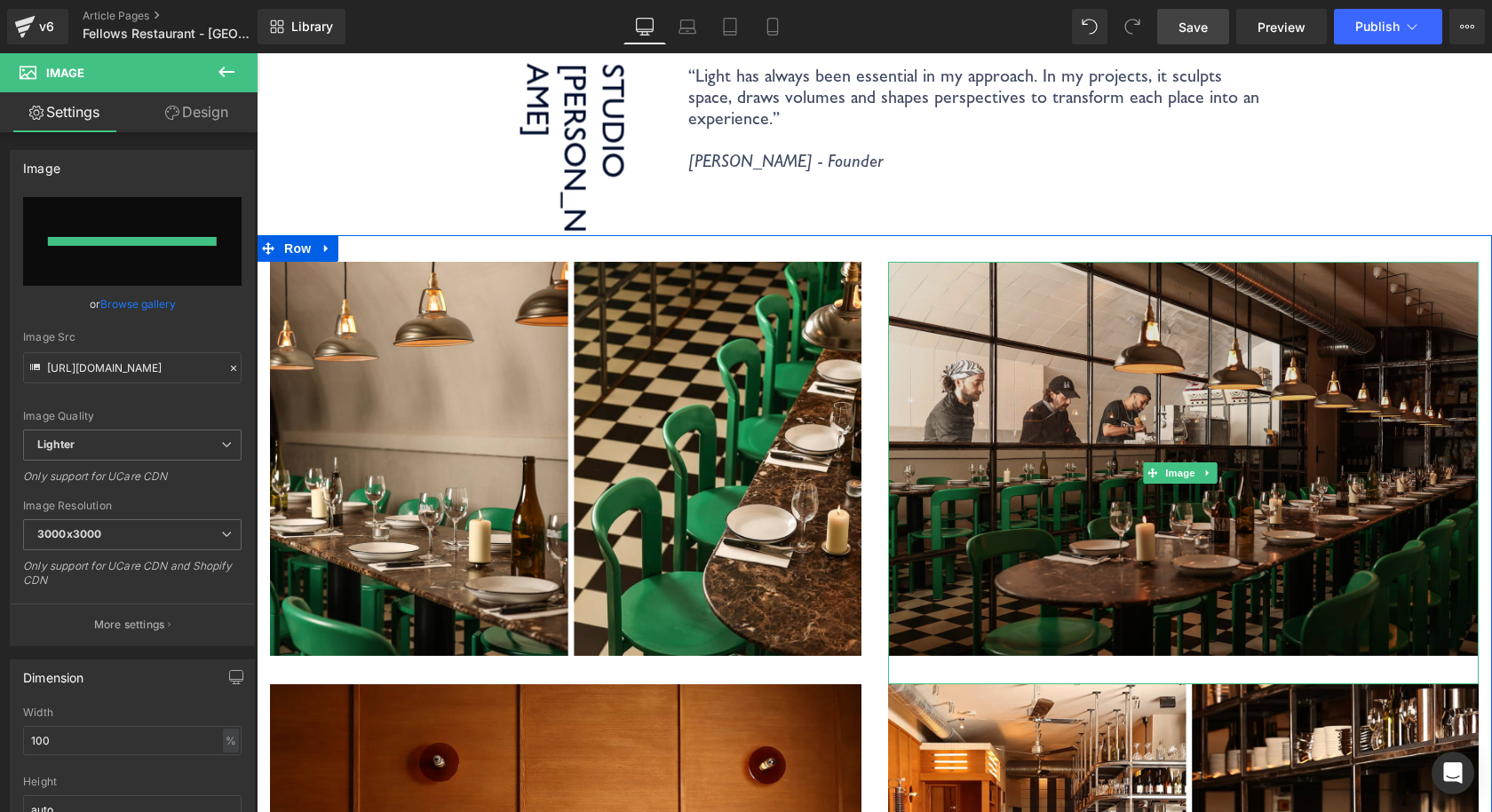
type input "https://ucarecdn.com/f19ff4ca-5638-4d92-ac4a-c94594af324a/-/format/auto/-/previ…"
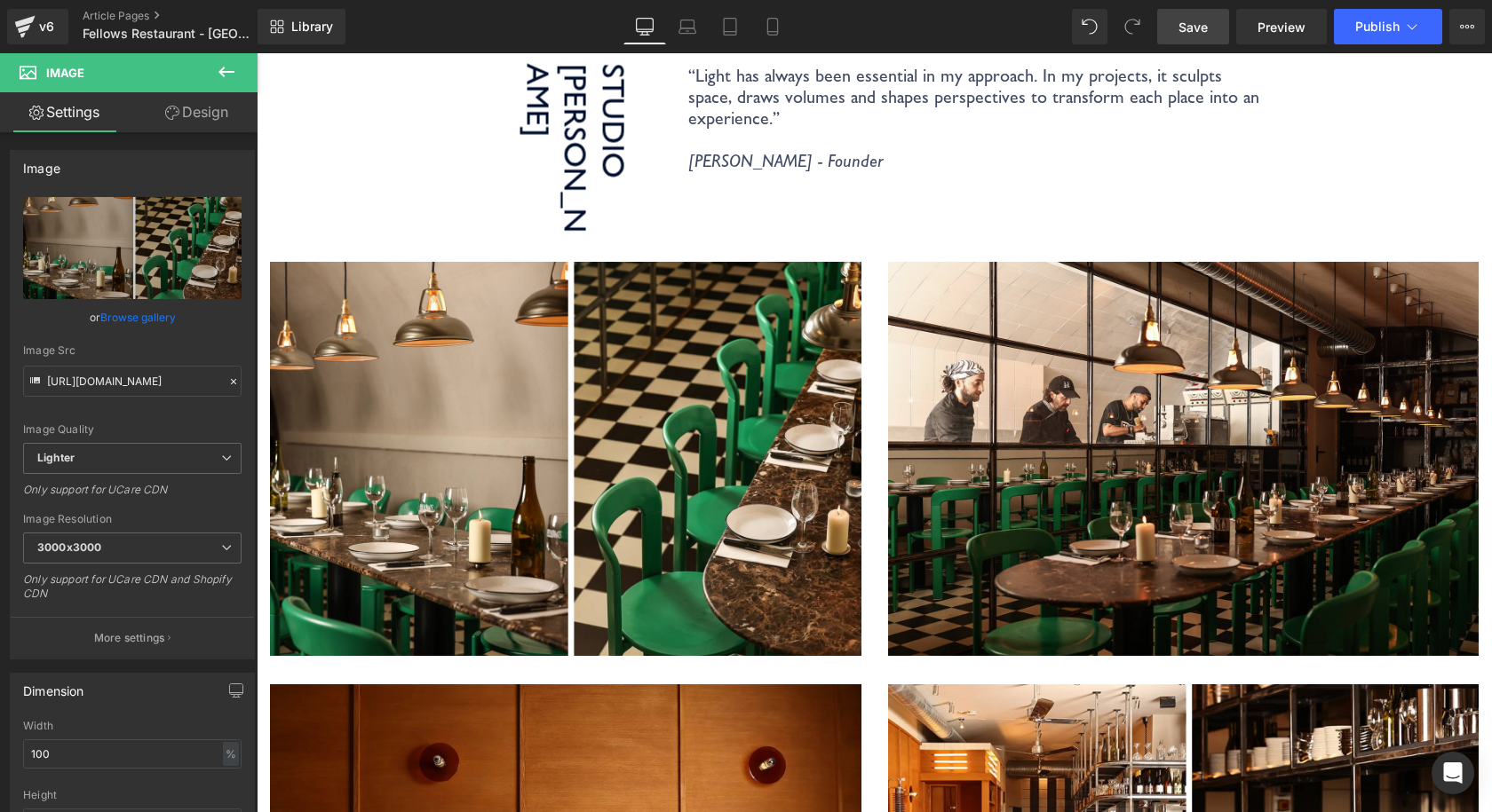
click at [1191, 35] on span "Save" at bounding box center [1193, 27] width 29 height 19
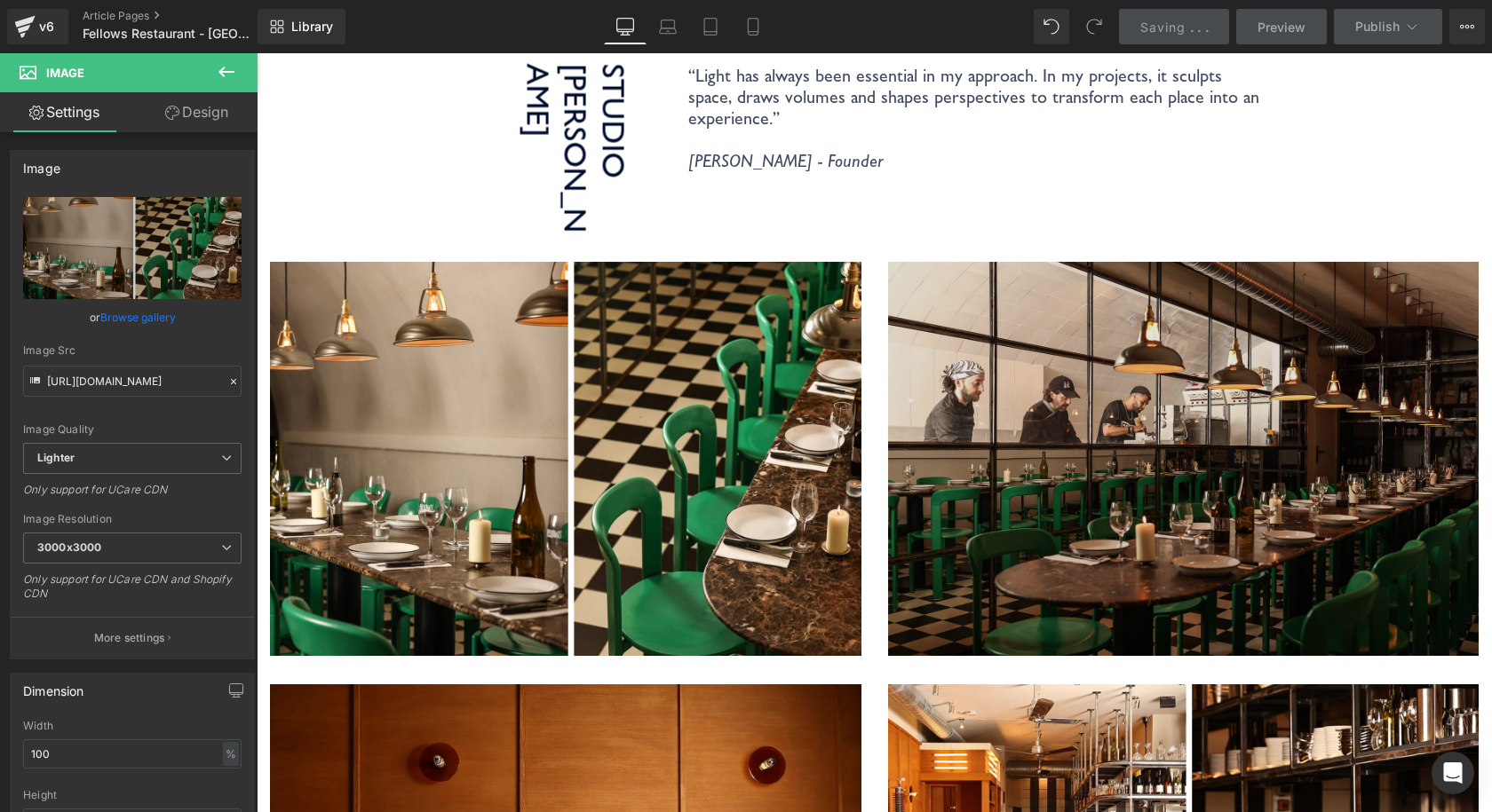
click at [1138, 272] on img at bounding box center [1183, 473] width 591 height 423
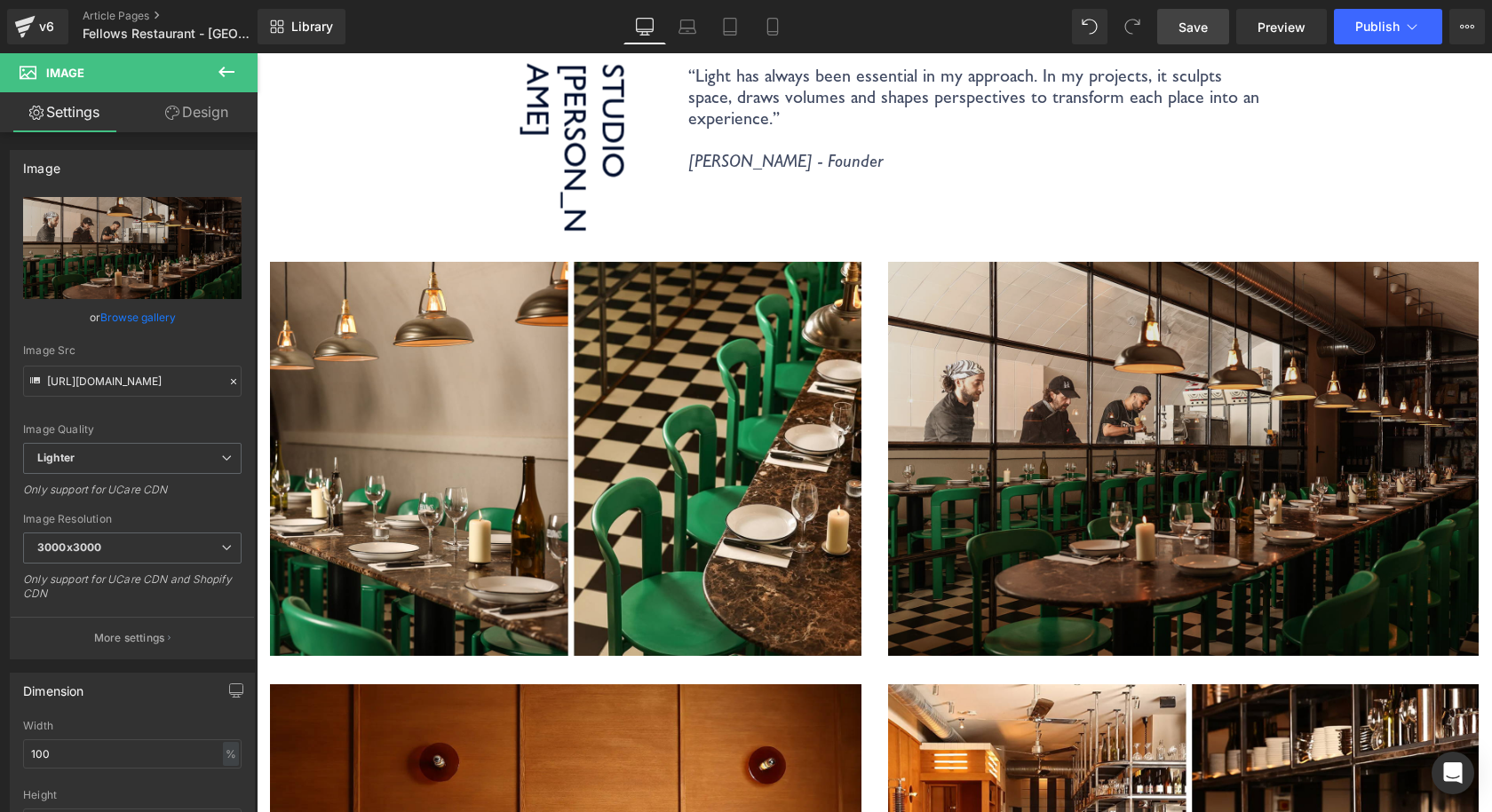
click at [1394, 262] on img at bounding box center [1183, 473] width 591 height 423
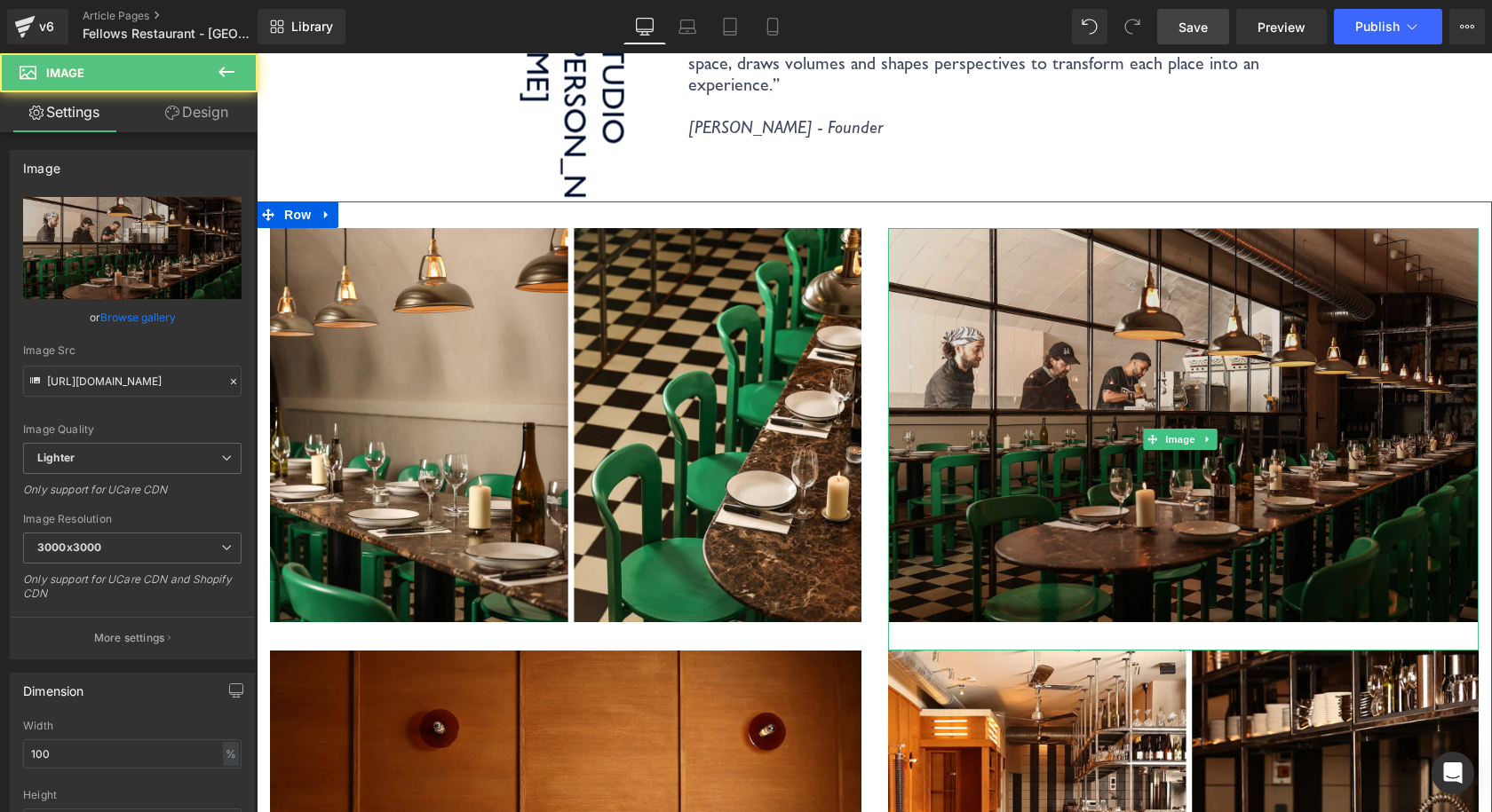
scroll to position [2397, 0]
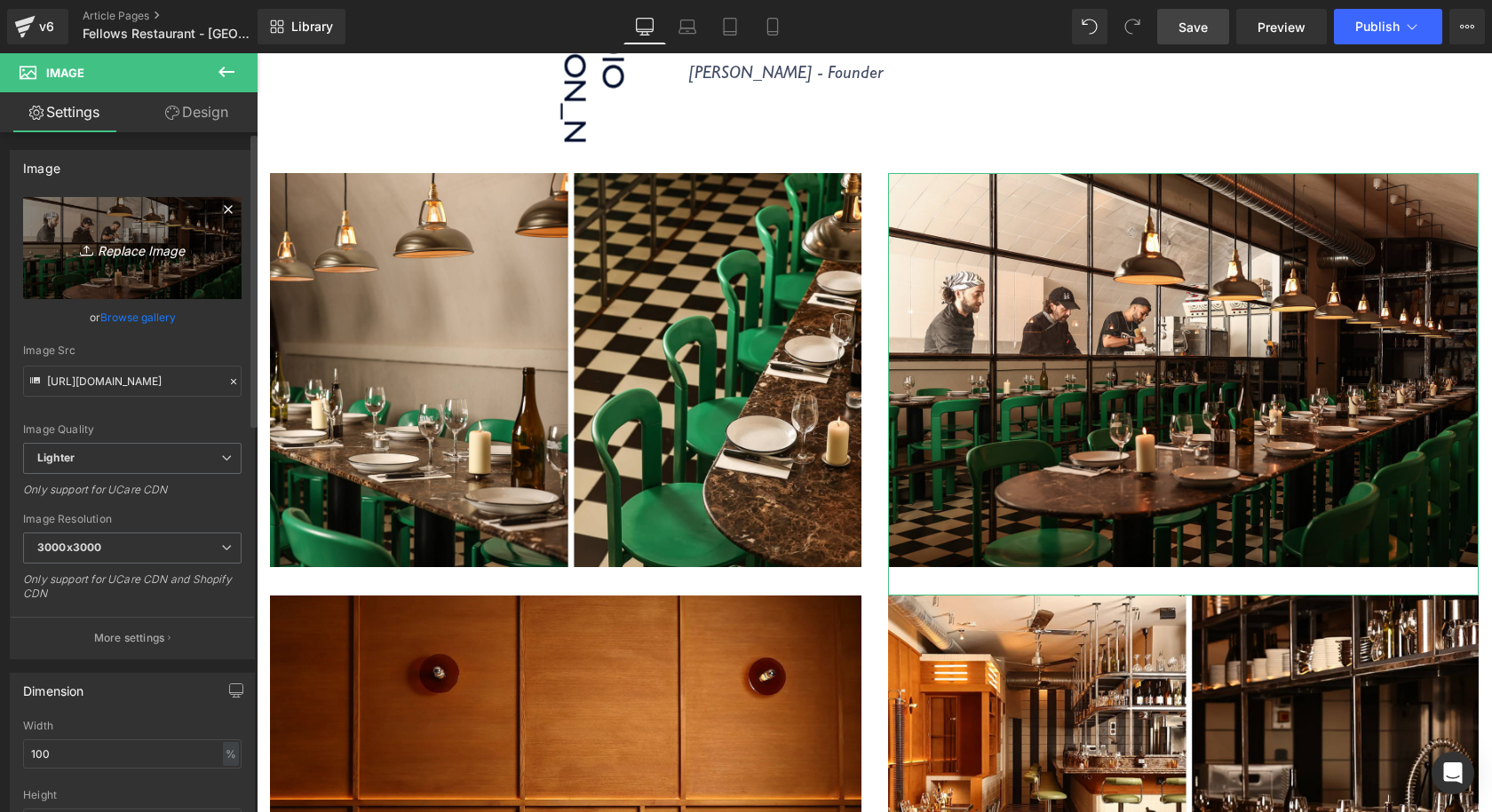
click at [129, 253] on icon "Replace Image" at bounding box center [132, 248] width 142 height 23
type input "C:\fakepath\Coolicon-Lighting-Chorrito-5.jpg"
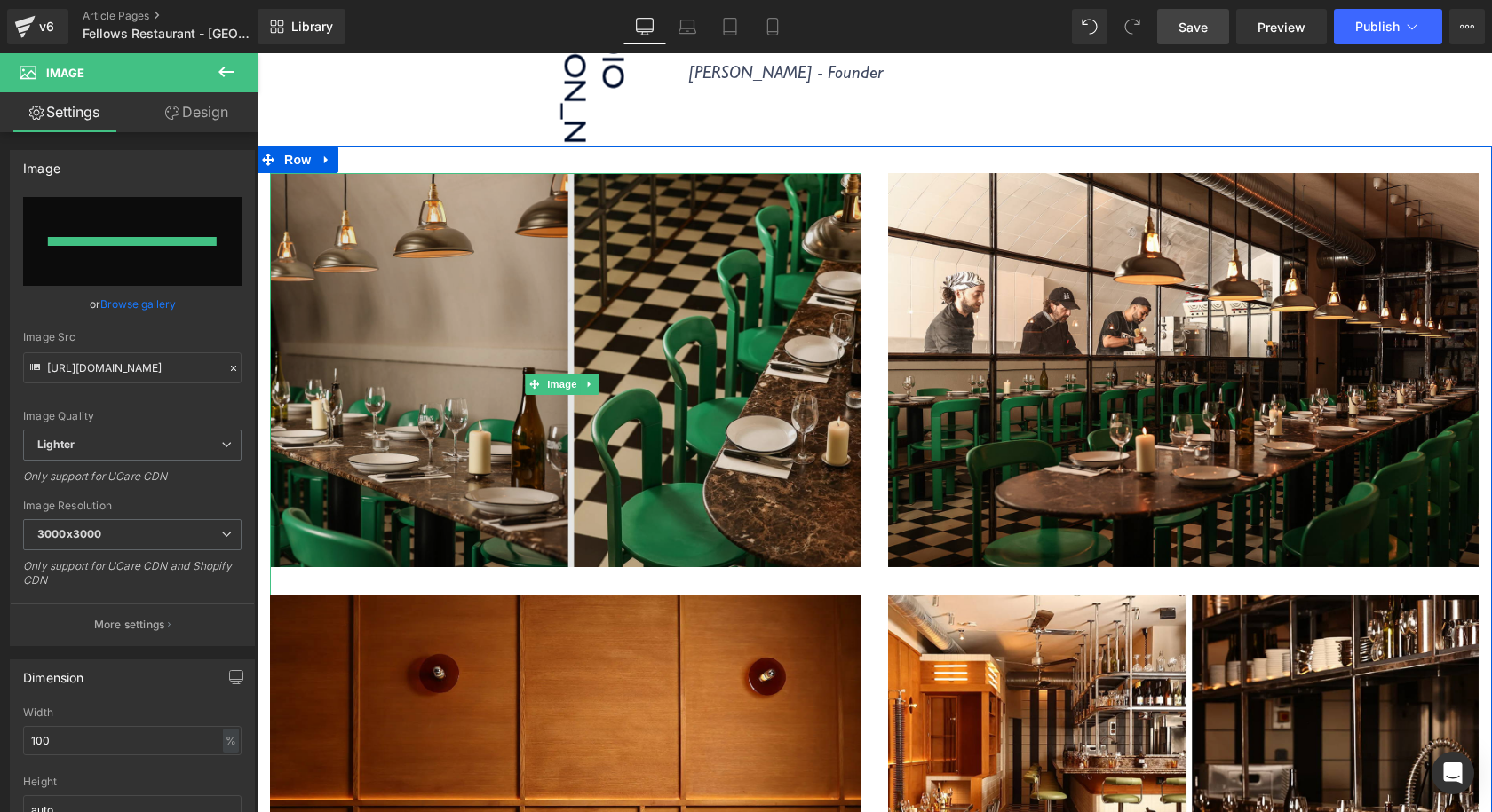
type input "https://ucarecdn.com/9db038a5-47d7-47ad-8152-1372ae0a7ba4/-/format/auto/-/previ…"
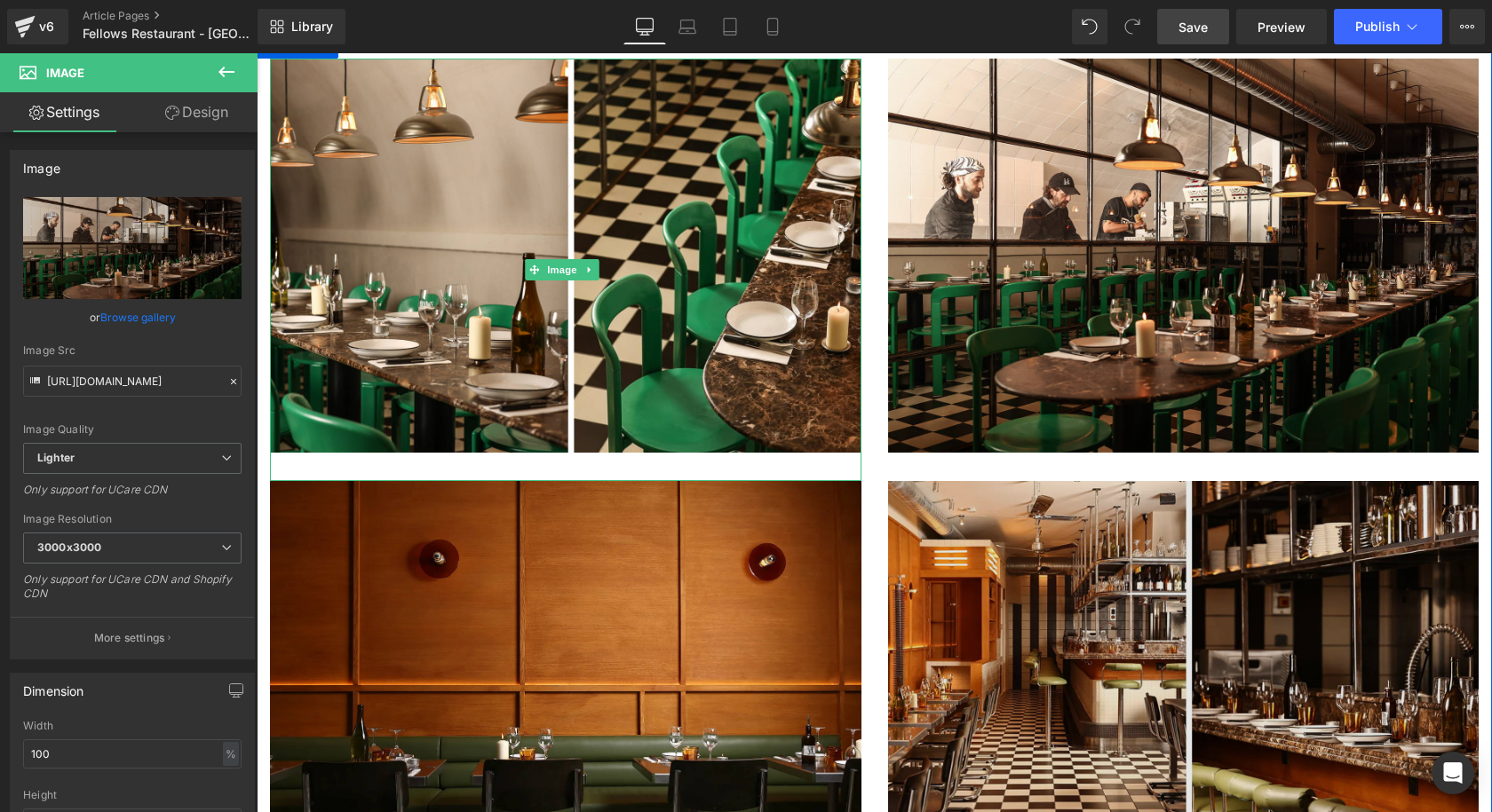
scroll to position [2663, 0]
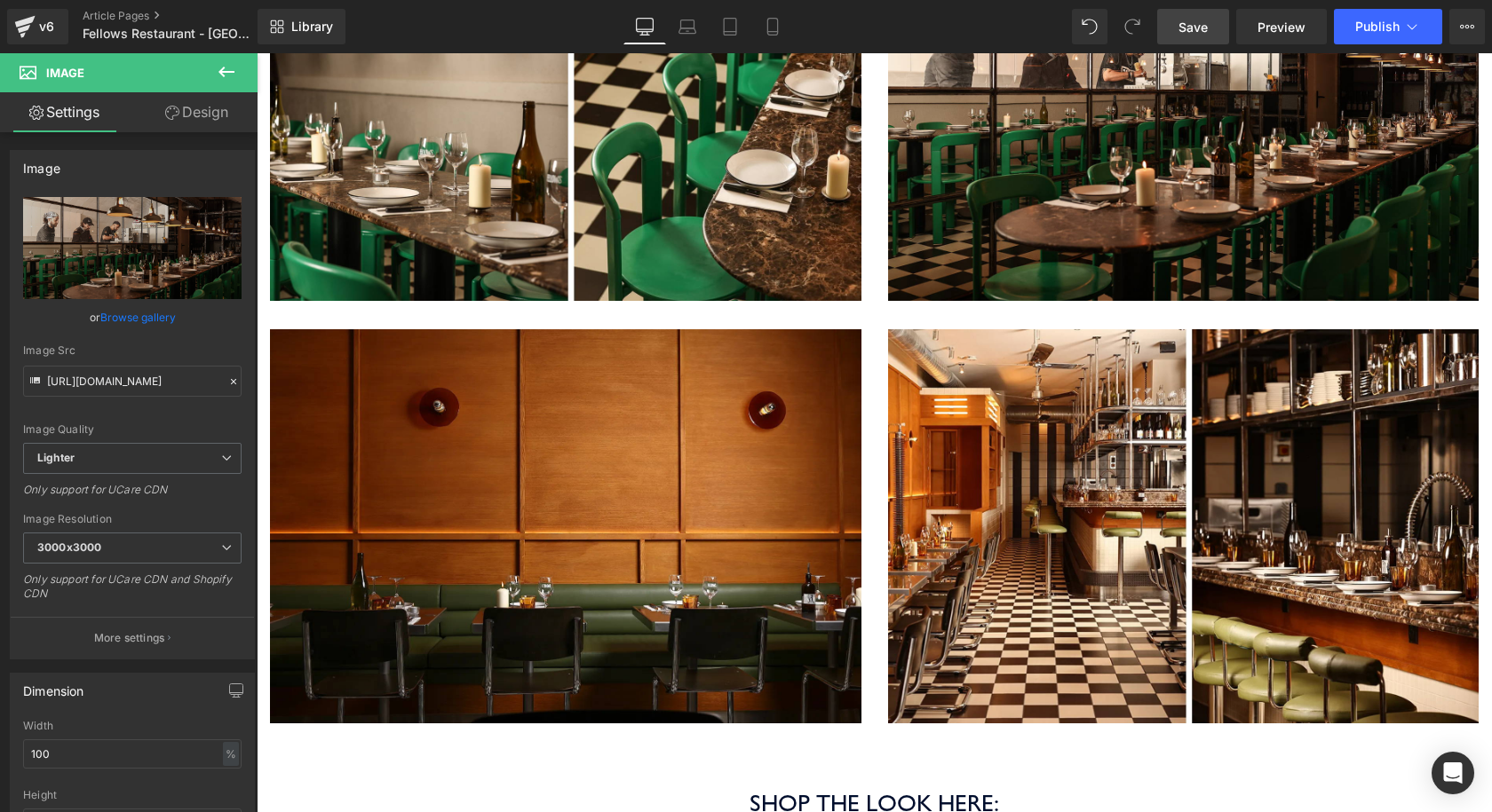
click at [1194, 38] on link "Save" at bounding box center [1192, 26] width 72 height 35
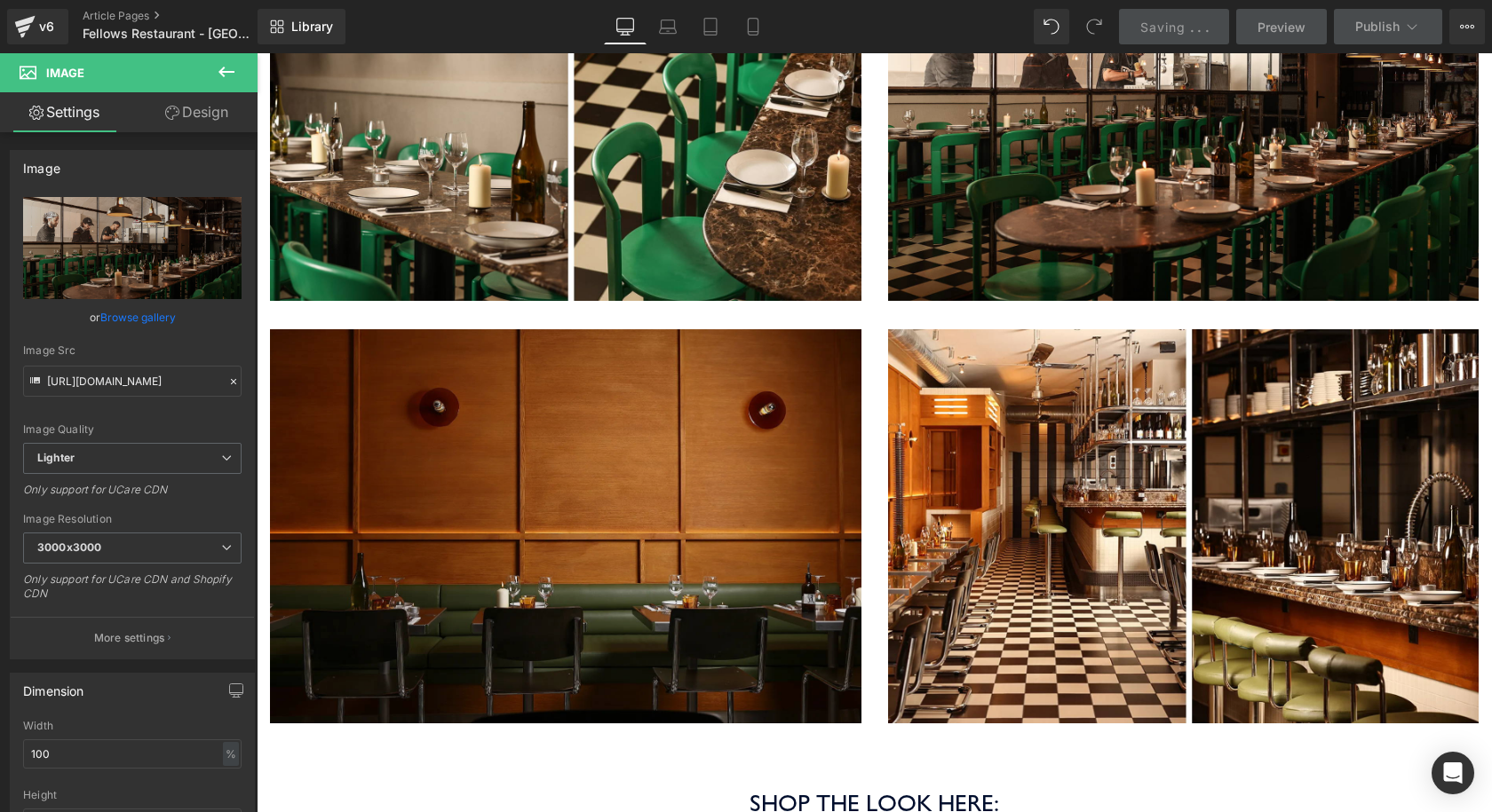
click at [635, 394] on img at bounding box center [565, 540] width 591 height 423
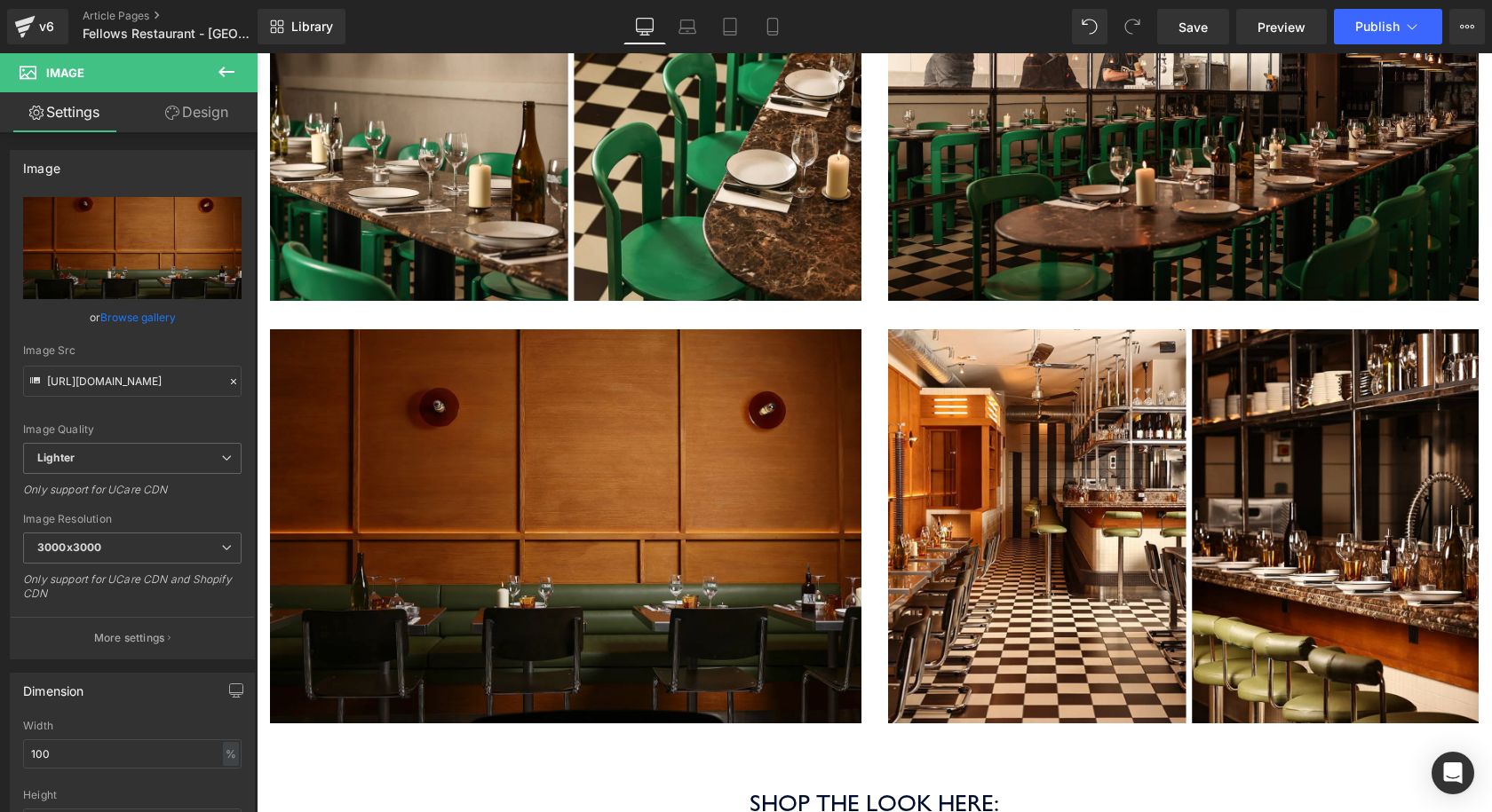
click at [1364, 789] on h3 "Shop the look here:" at bounding box center [874, 803] width 1235 height 28
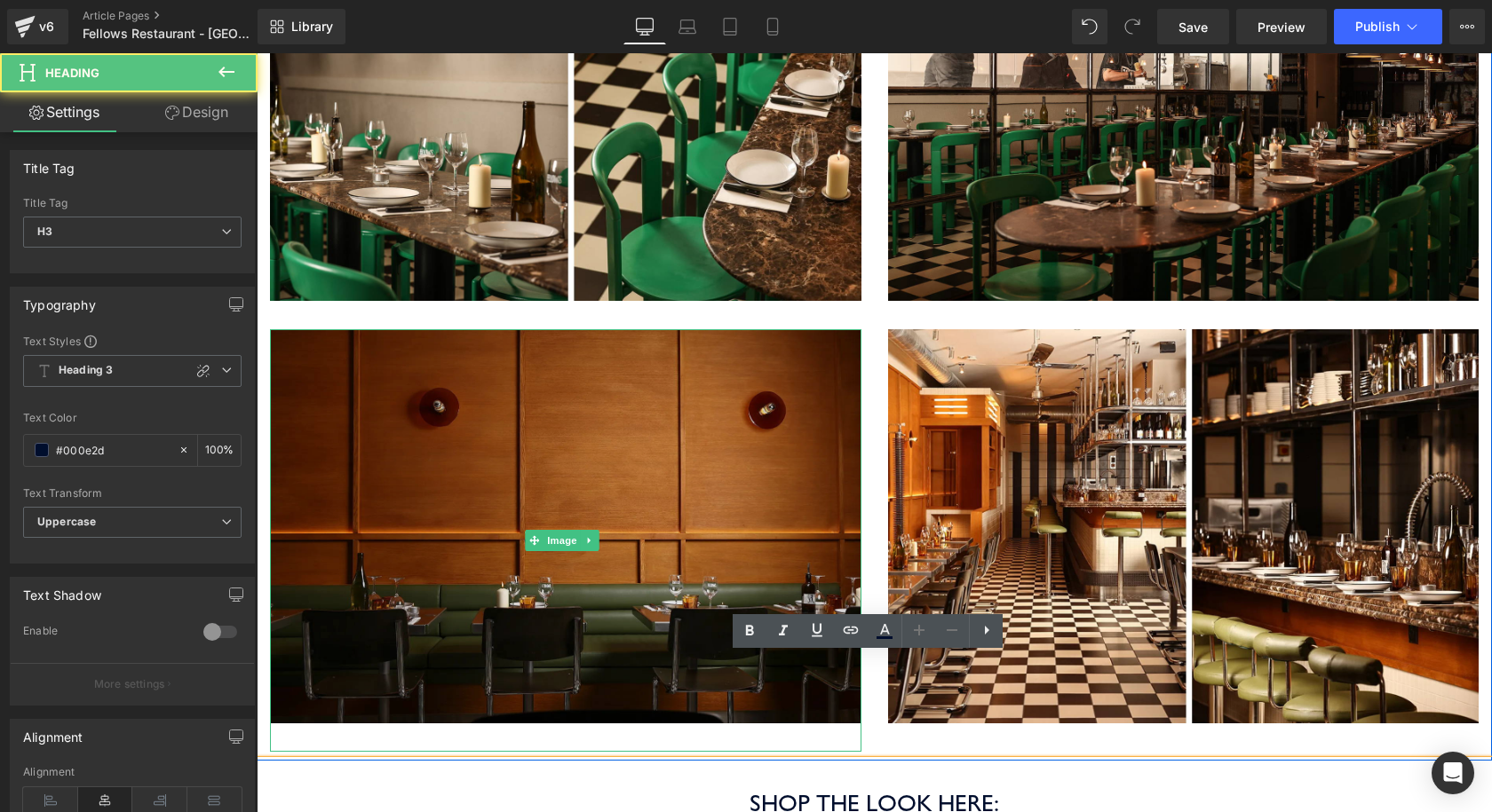
click at [615, 433] on img at bounding box center [565, 540] width 591 height 423
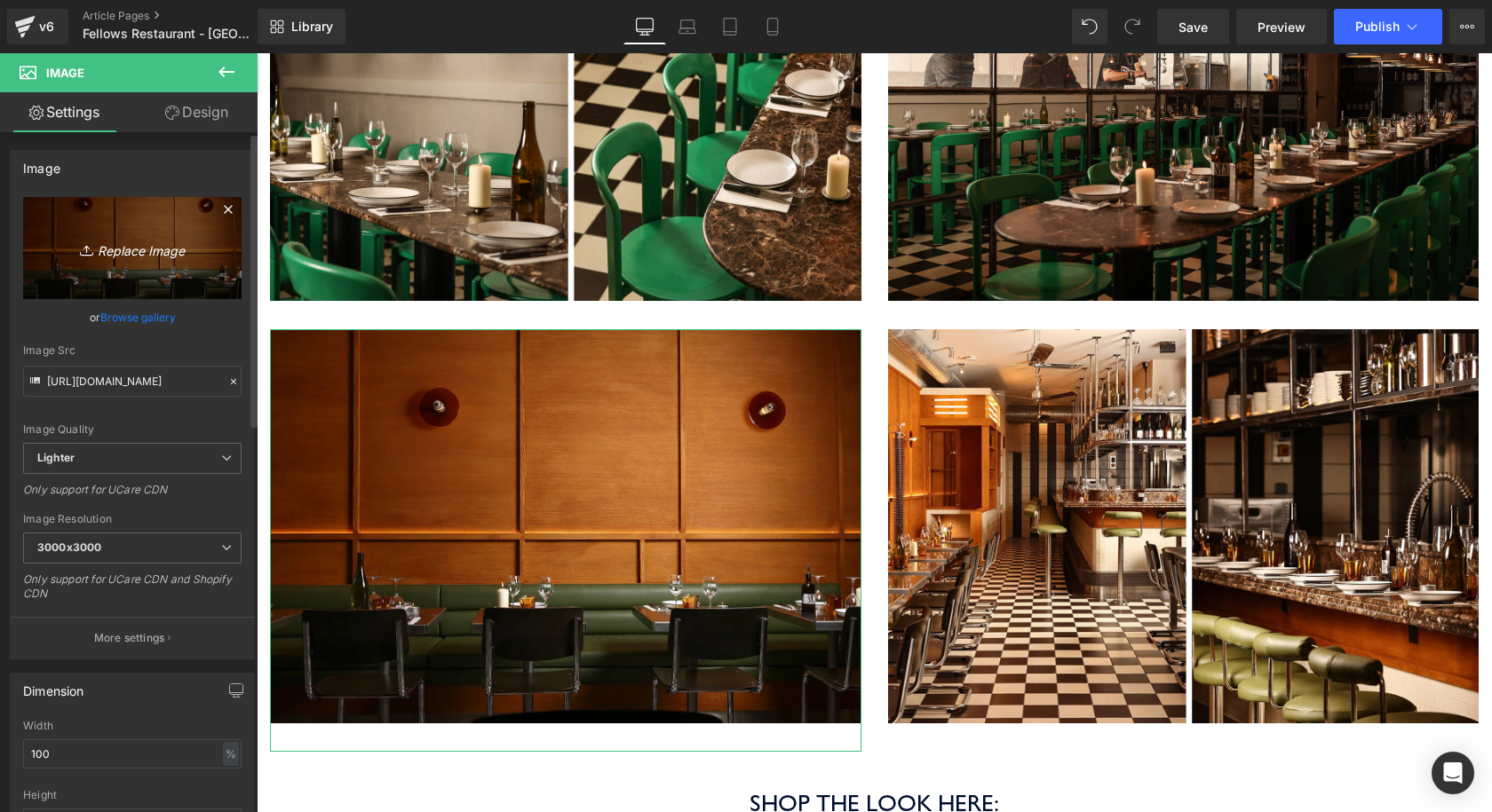
click at [126, 253] on icon "Replace Image" at bounding box center [132, 248] width 142 height 23
type input "C:\fakepath\Coolicon-Lighting-Chorrito-6.webp"
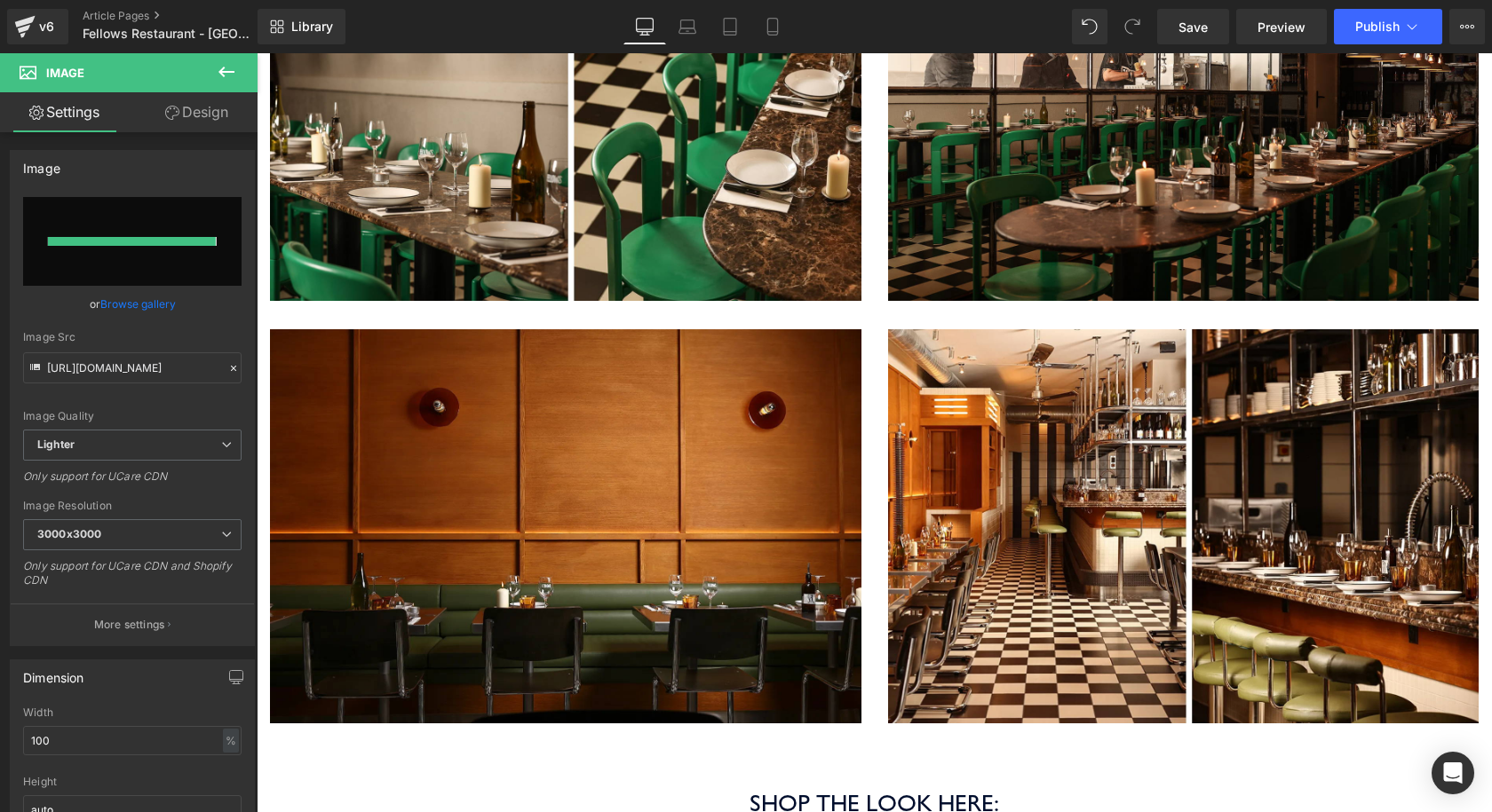
type input "https://ucarecdn.com/13db0504-afd2-465a-a803-8f0d1f89bbcd/-/format/auto/-/previ…"
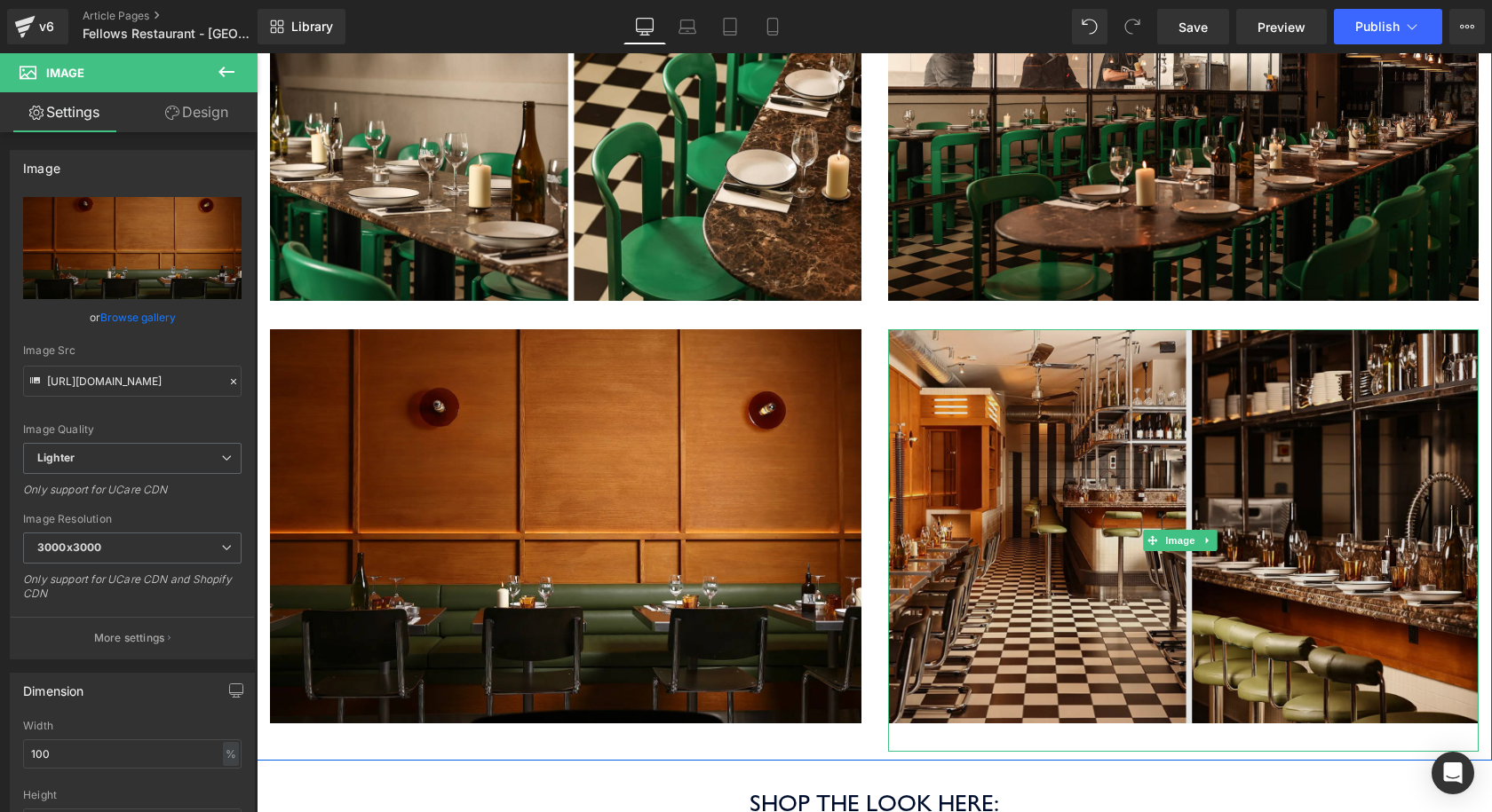
click at [1414, 443] on img at bounding box center [1183, 540] width 591 height 423
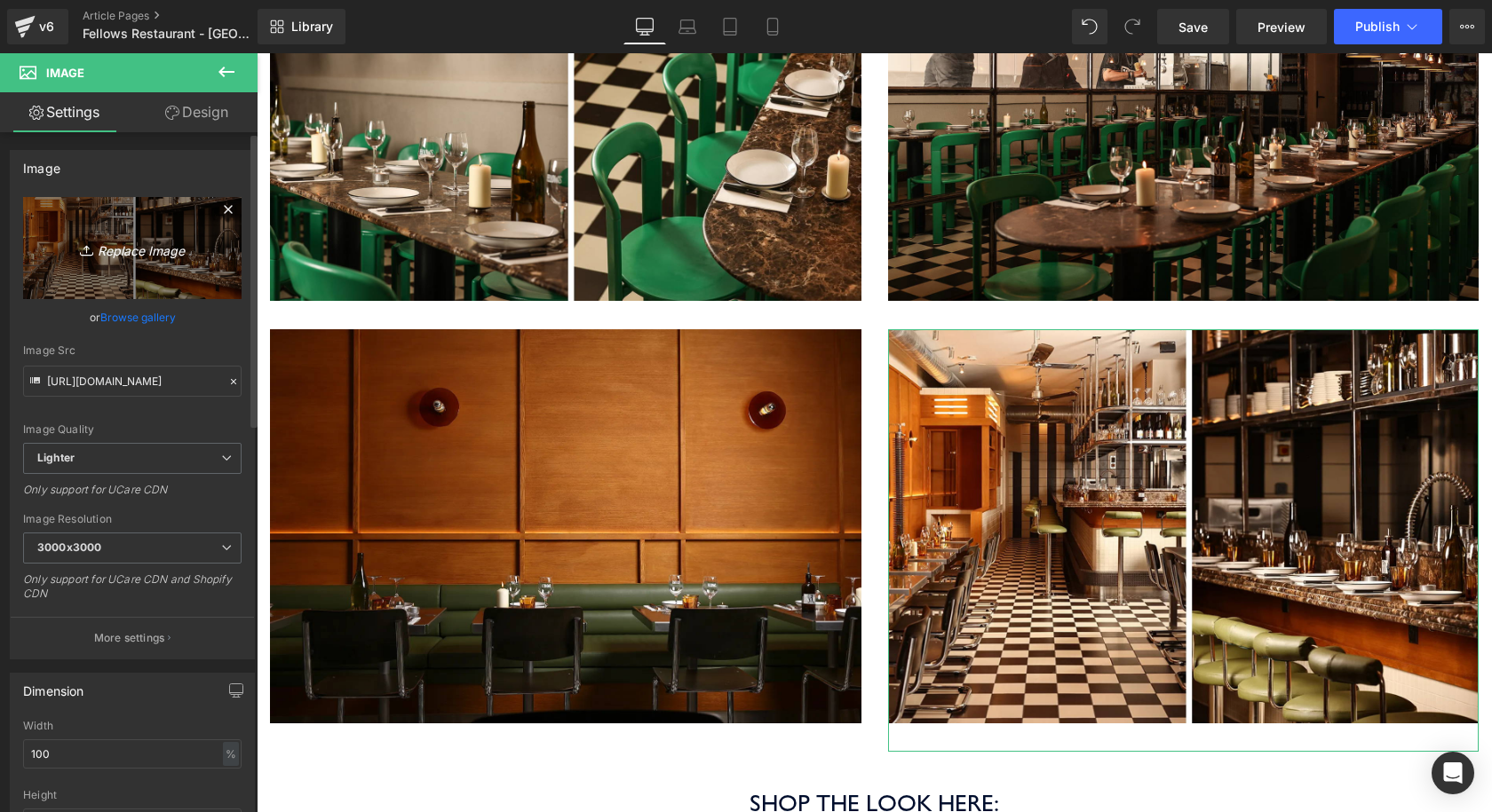
click at [131, 259] on link "Replace Image" at bounding box center [132, 248] width 218 height 102
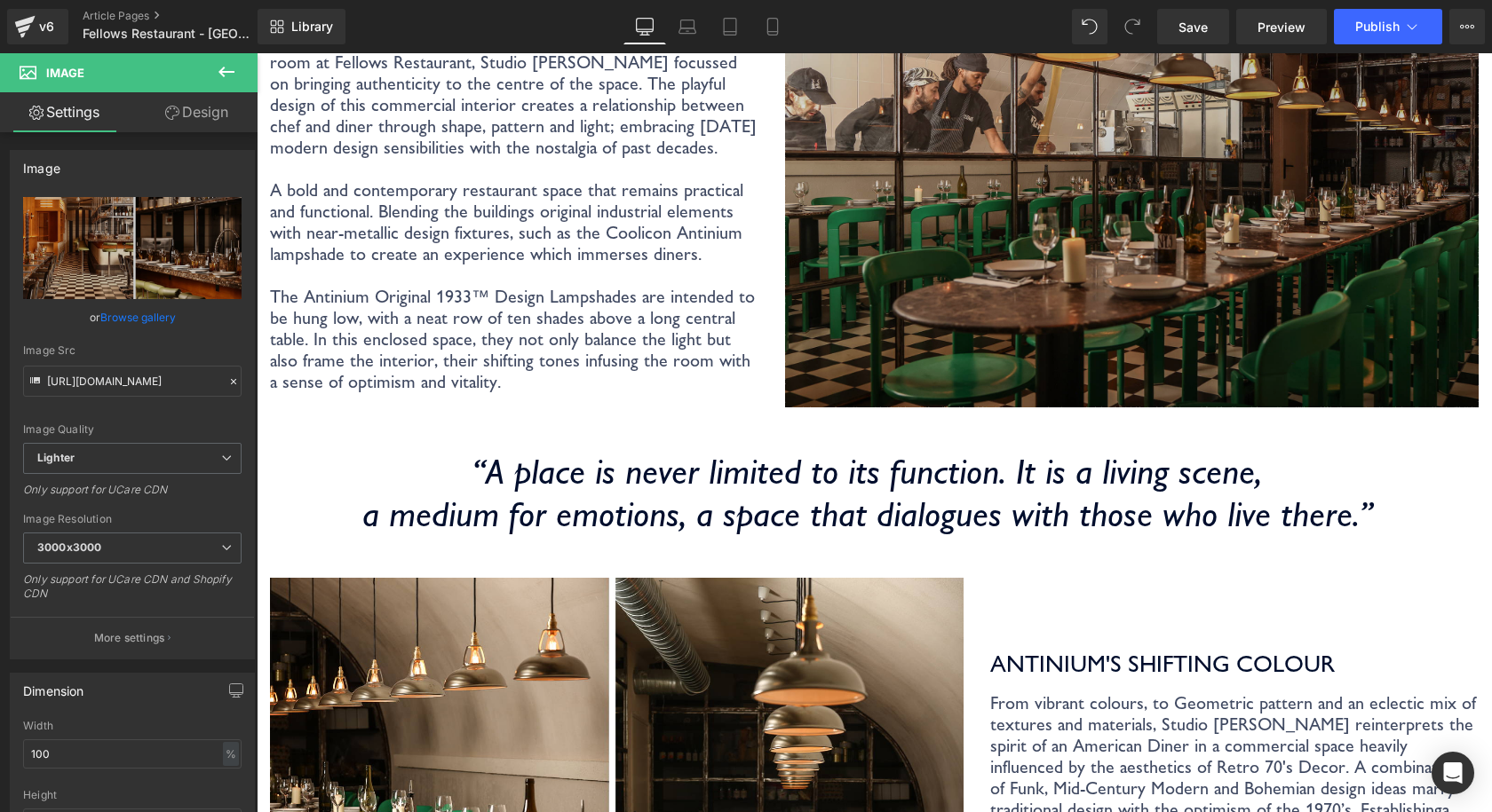
scroll to position [266, 0]
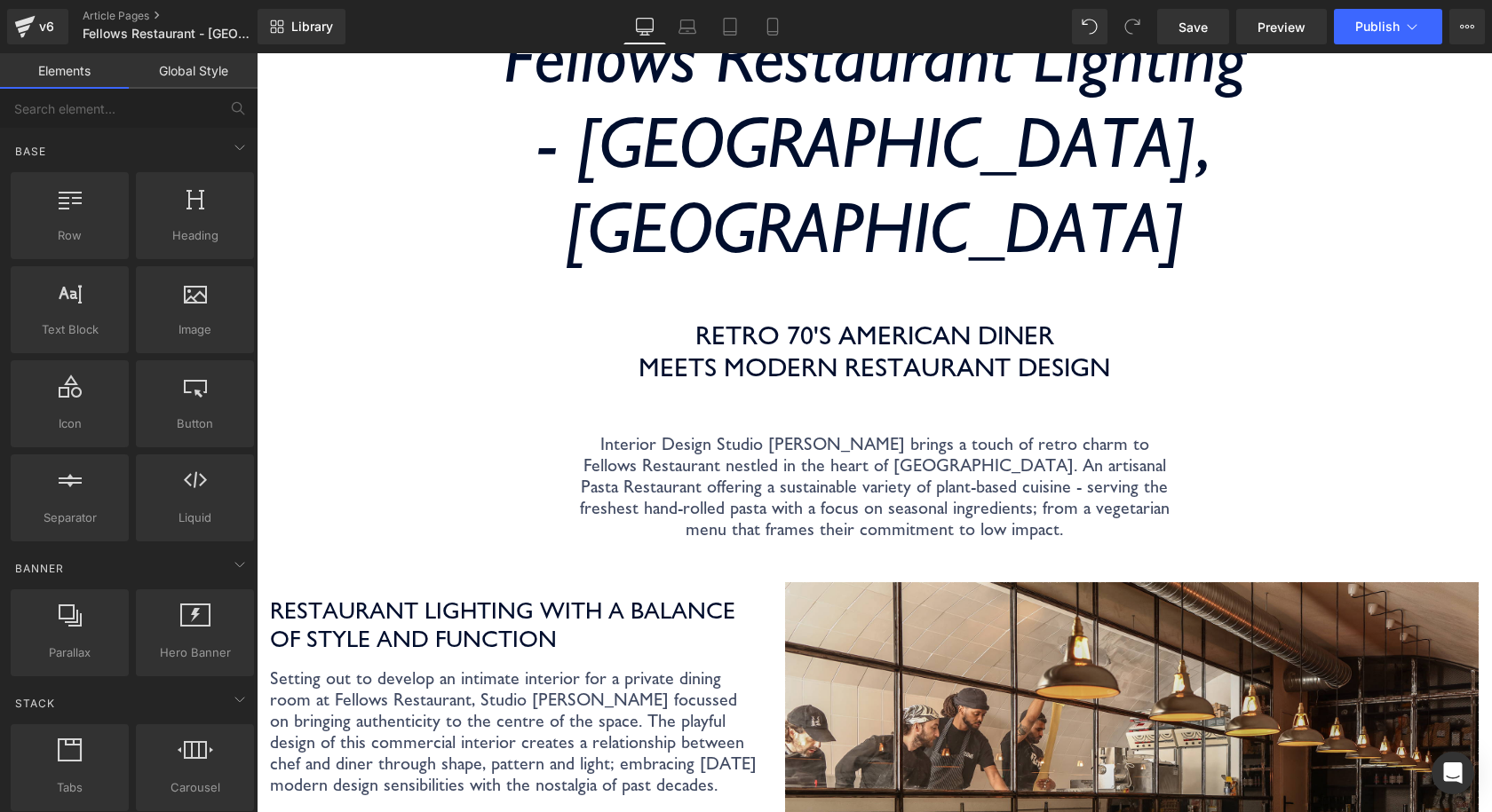
scroll to position [0, 0]
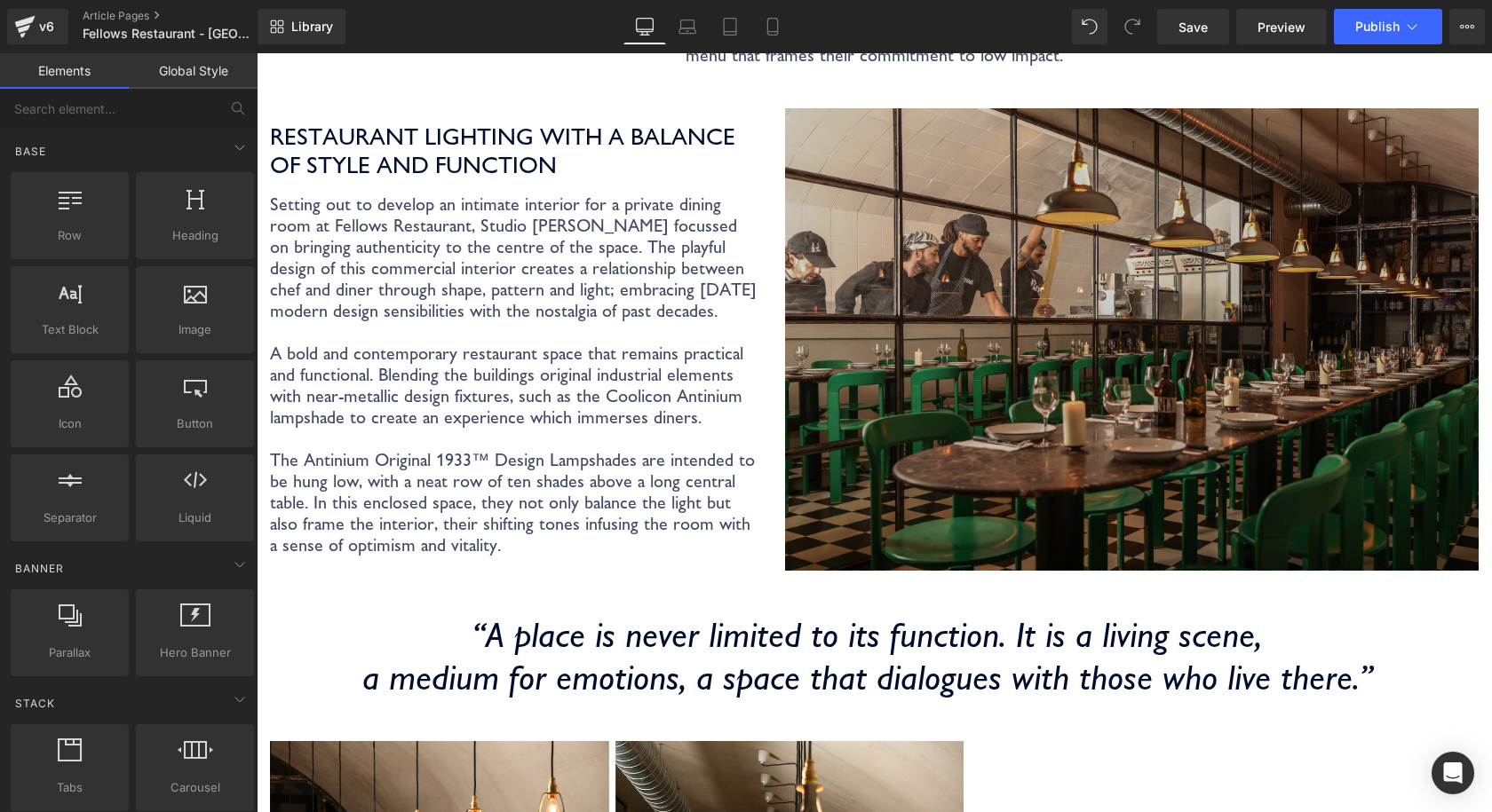
click at [1166, 300] on img at bounding box center [1132, 339] width 693 height 463
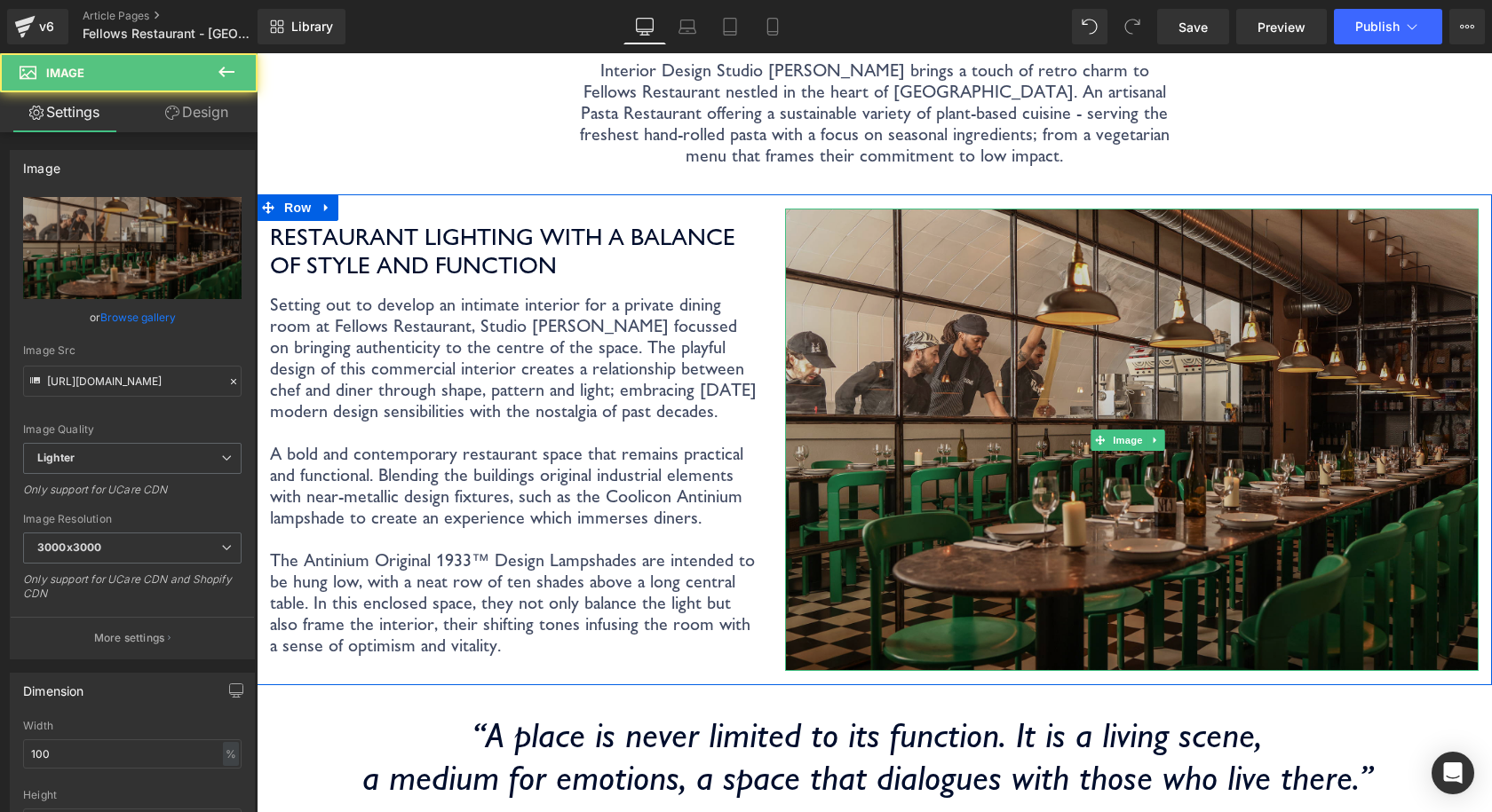
scroll to position [355, 0]
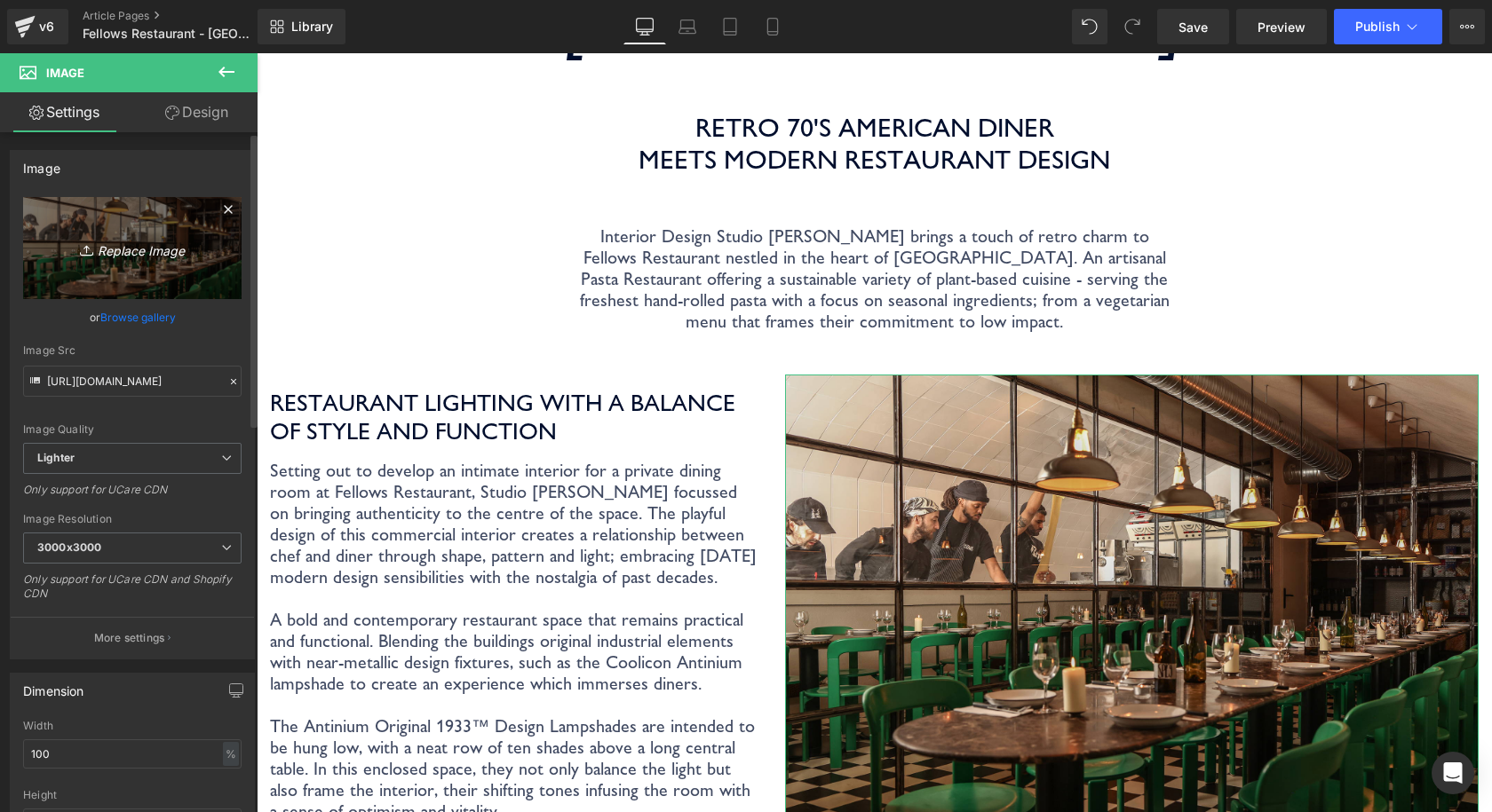
click at [139, 251] on icon "Replace Image" at bounding box center [132, 248] width 142 height 23
type input "C:\fakepath\Coolicon-Lighting-Fellows-1.jpg"
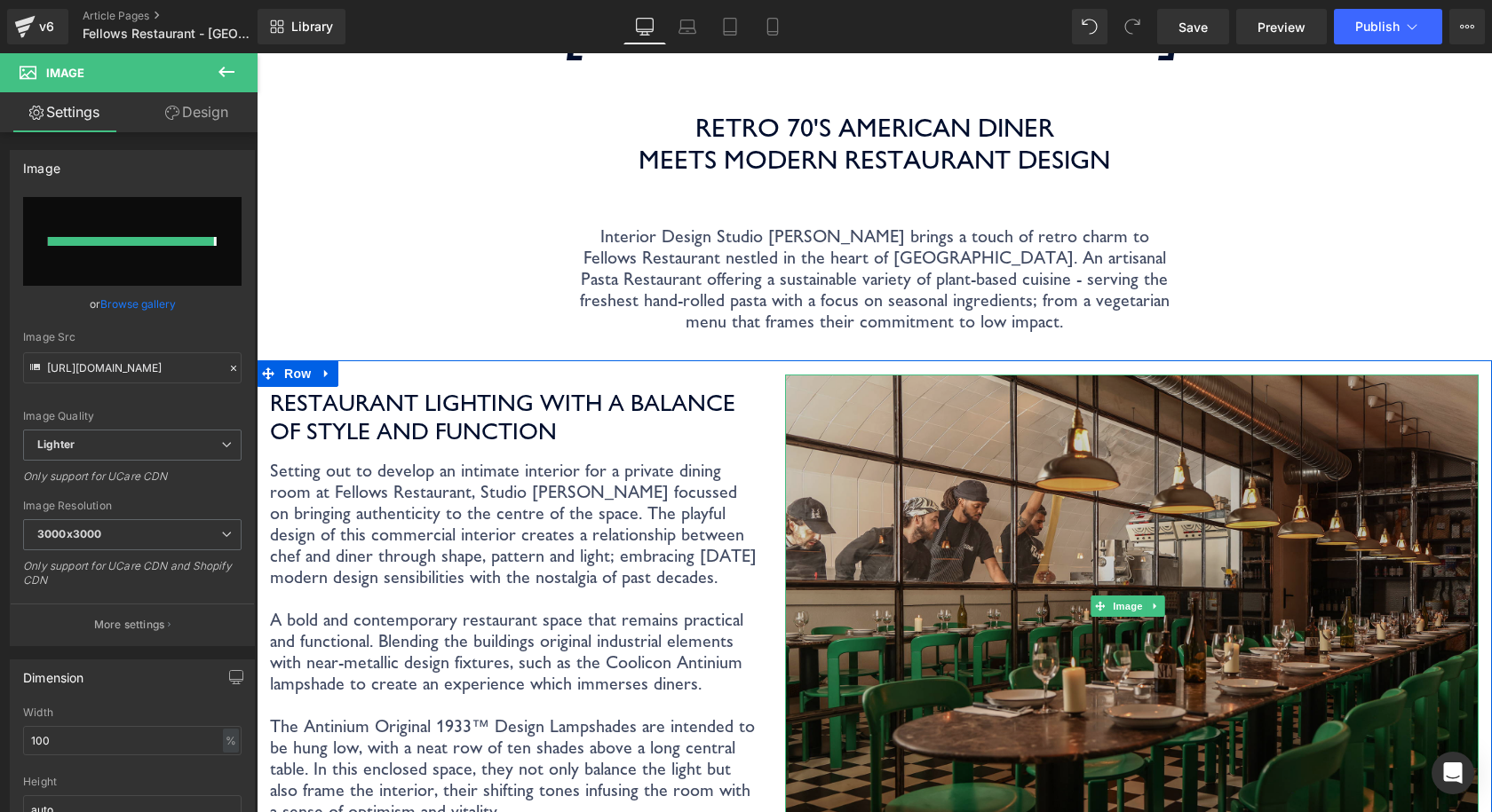
type input "https://ucarecdn.com/16f2a697-7144-41ed-b006-2a37390eccf0/-/format/auto/-/previ…"
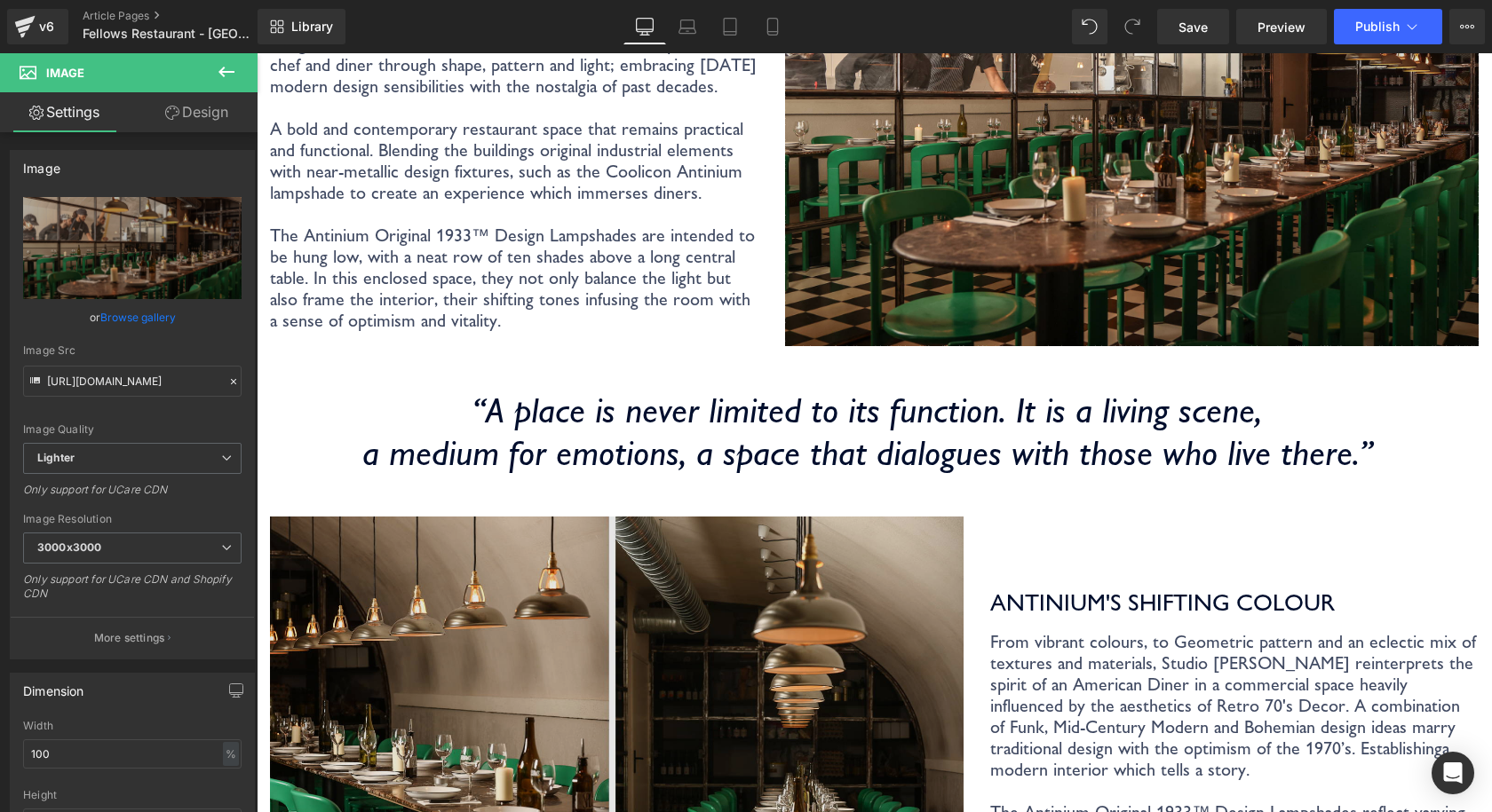
scroll to position [977, 0]
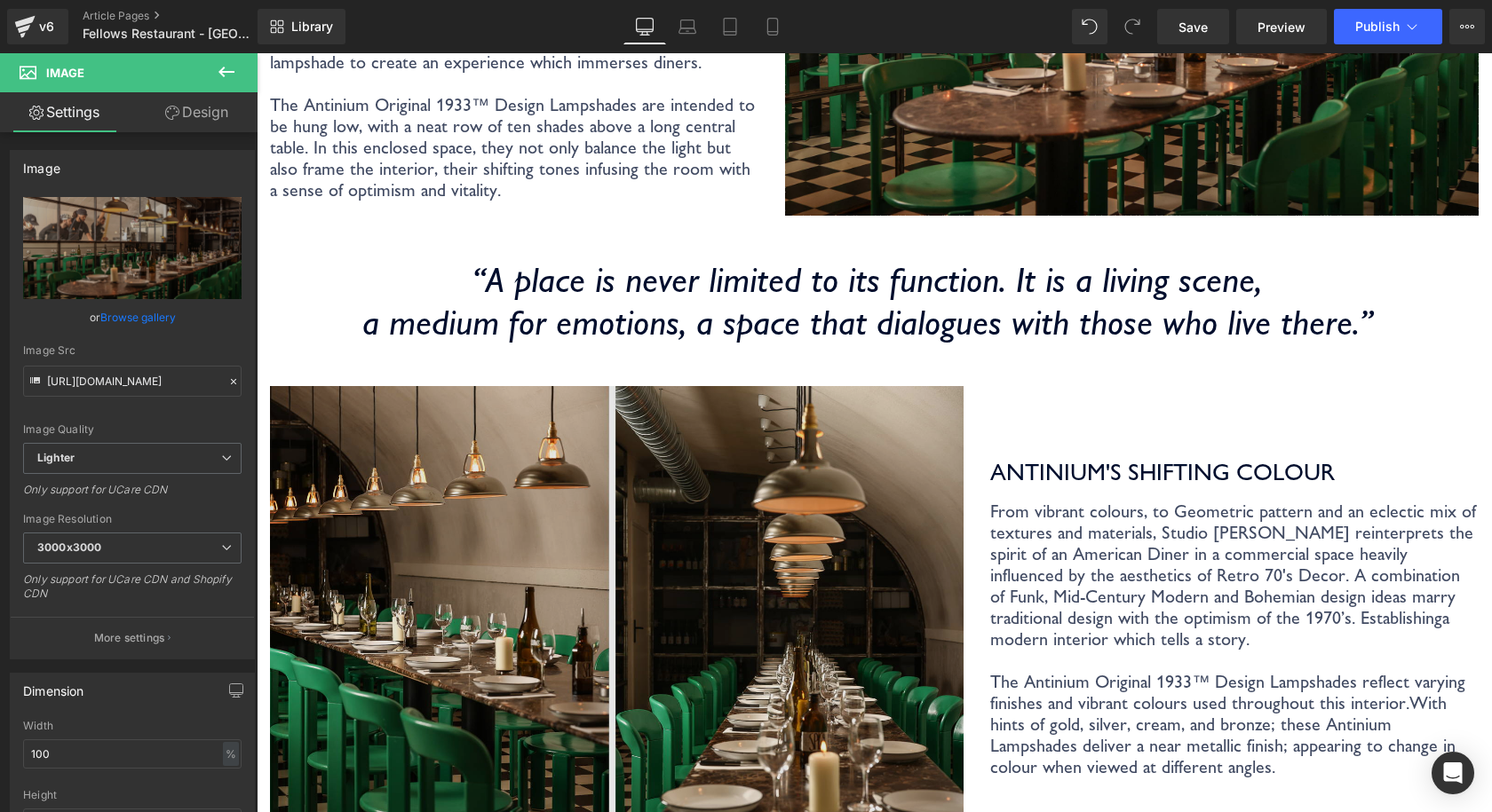
click at [732, 450] on img at bounding box center [617, 617] width 693 height 463
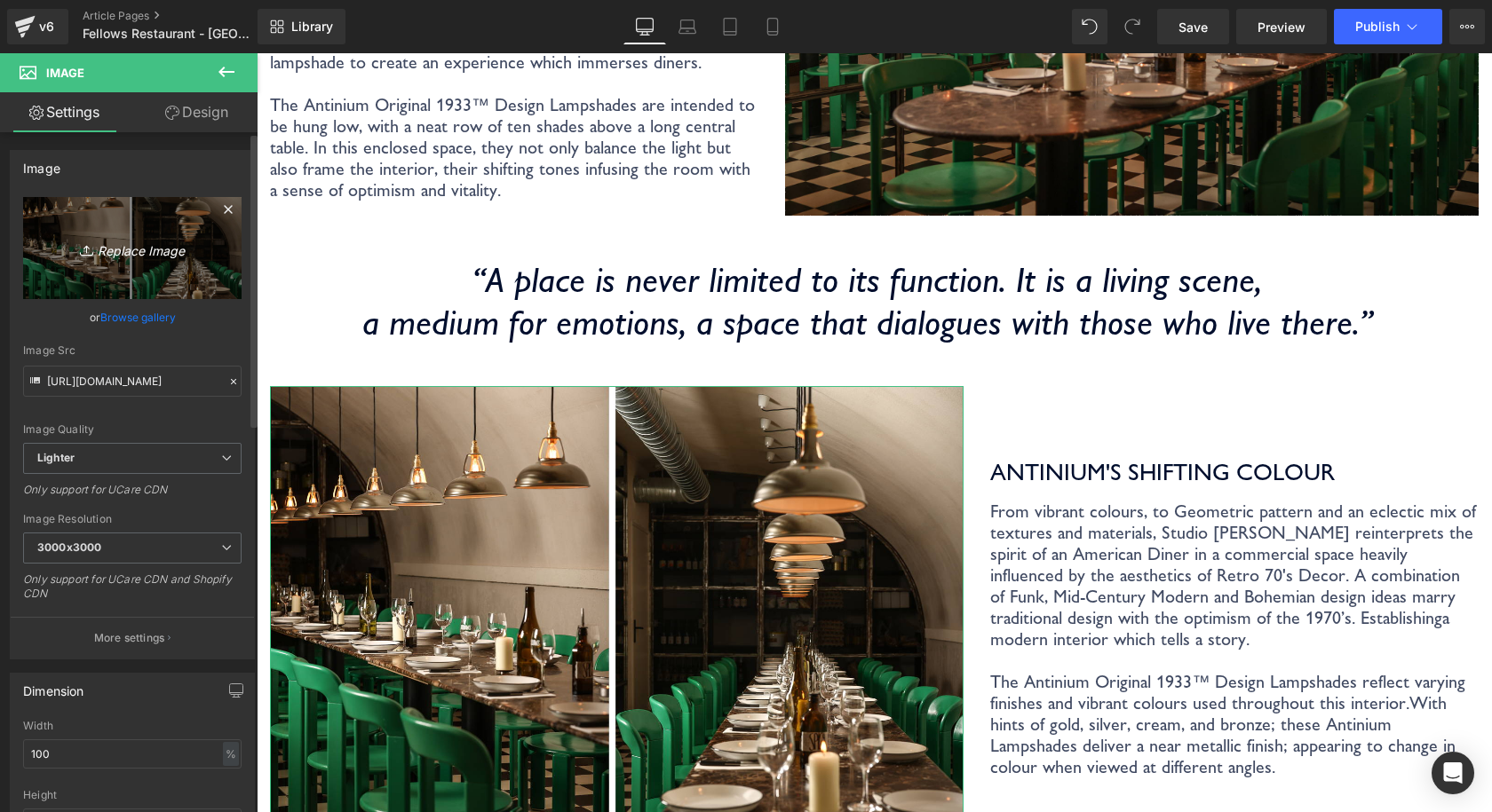
click at [148, 248] on icon "Replace Image" at bounding box center [132, 248] width 142 height 23
type input "C:\fakepath\Coolicon-Lighting-Fellows-2.jpg"
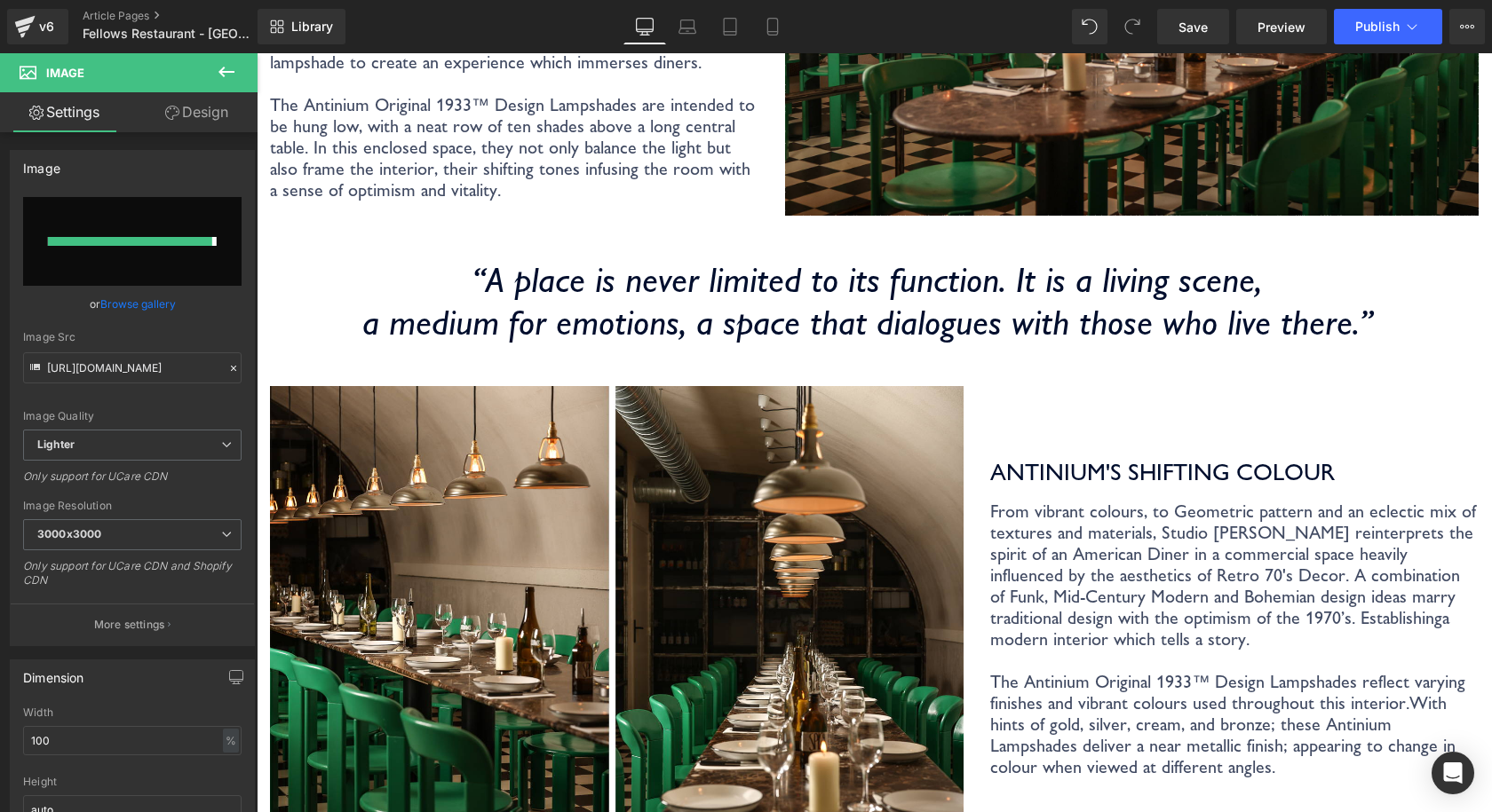
type input "https://ucarecdn.com/ad25e0d4-af32-42a3-b6e3-c9ed908d6f49/-/format/auto/-/previ…"
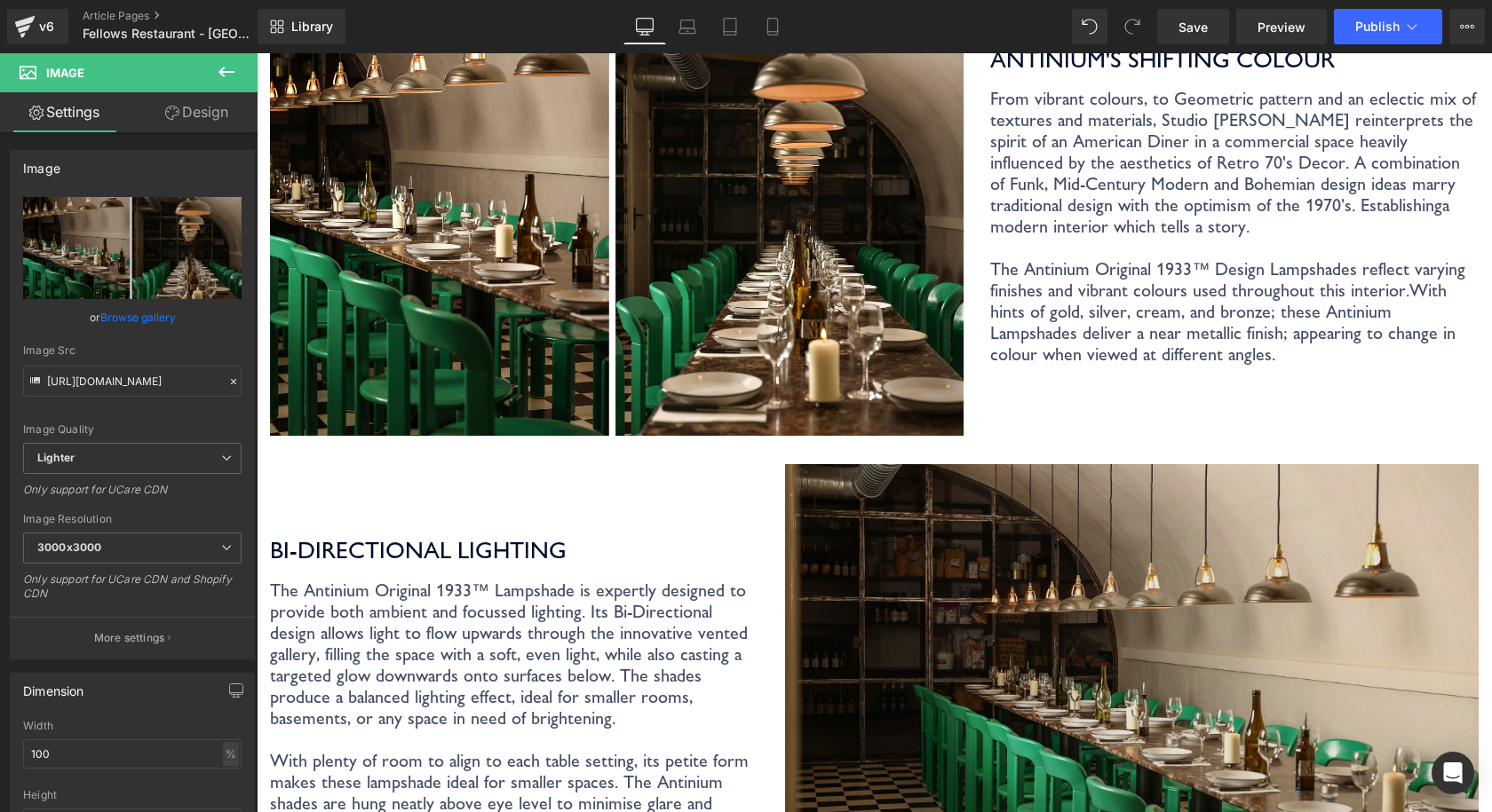
scroll to position [1420, 0]
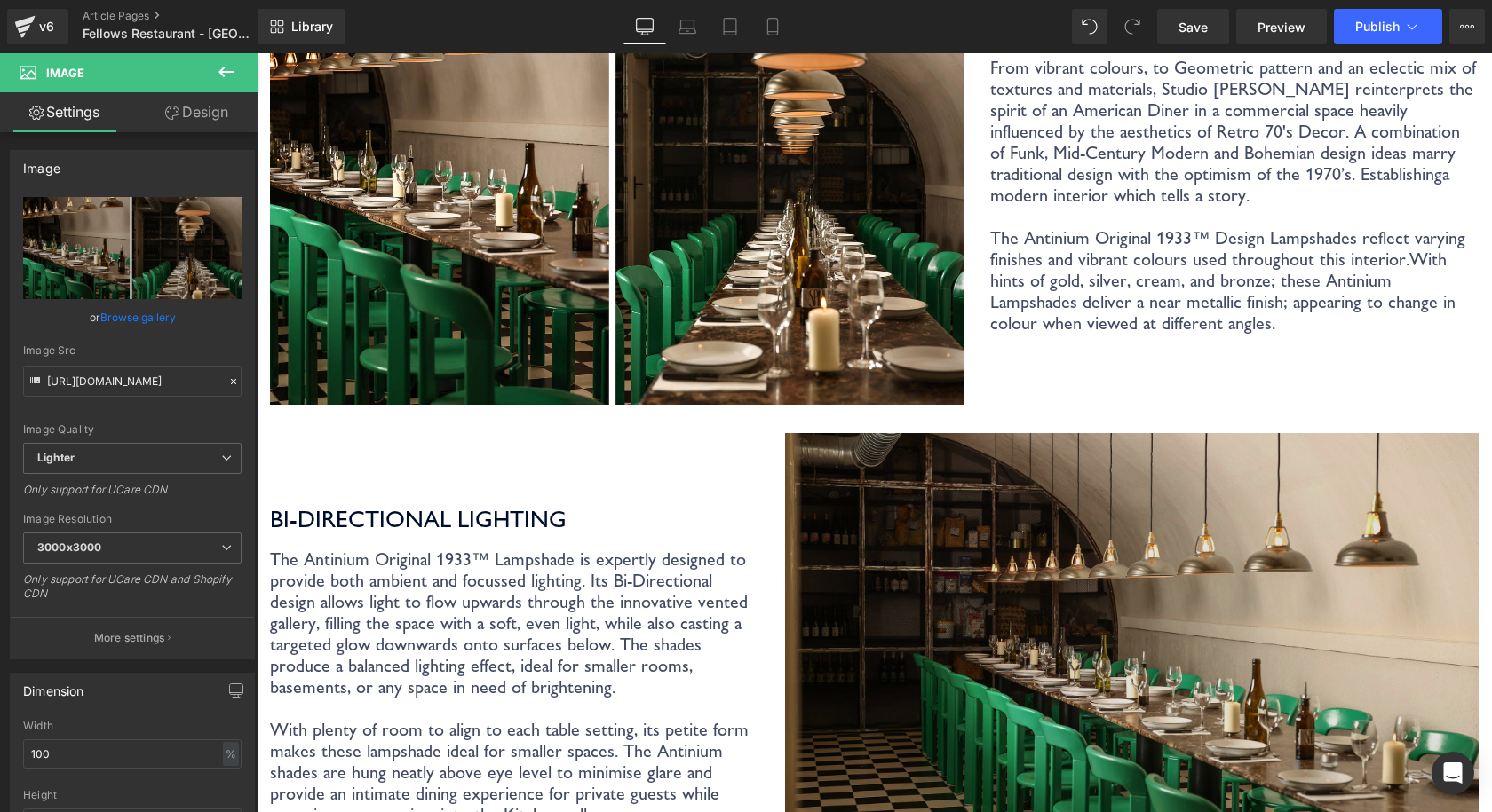
click at [1095, 442] on img at bounding box center [1132, 664] width 693 height 463
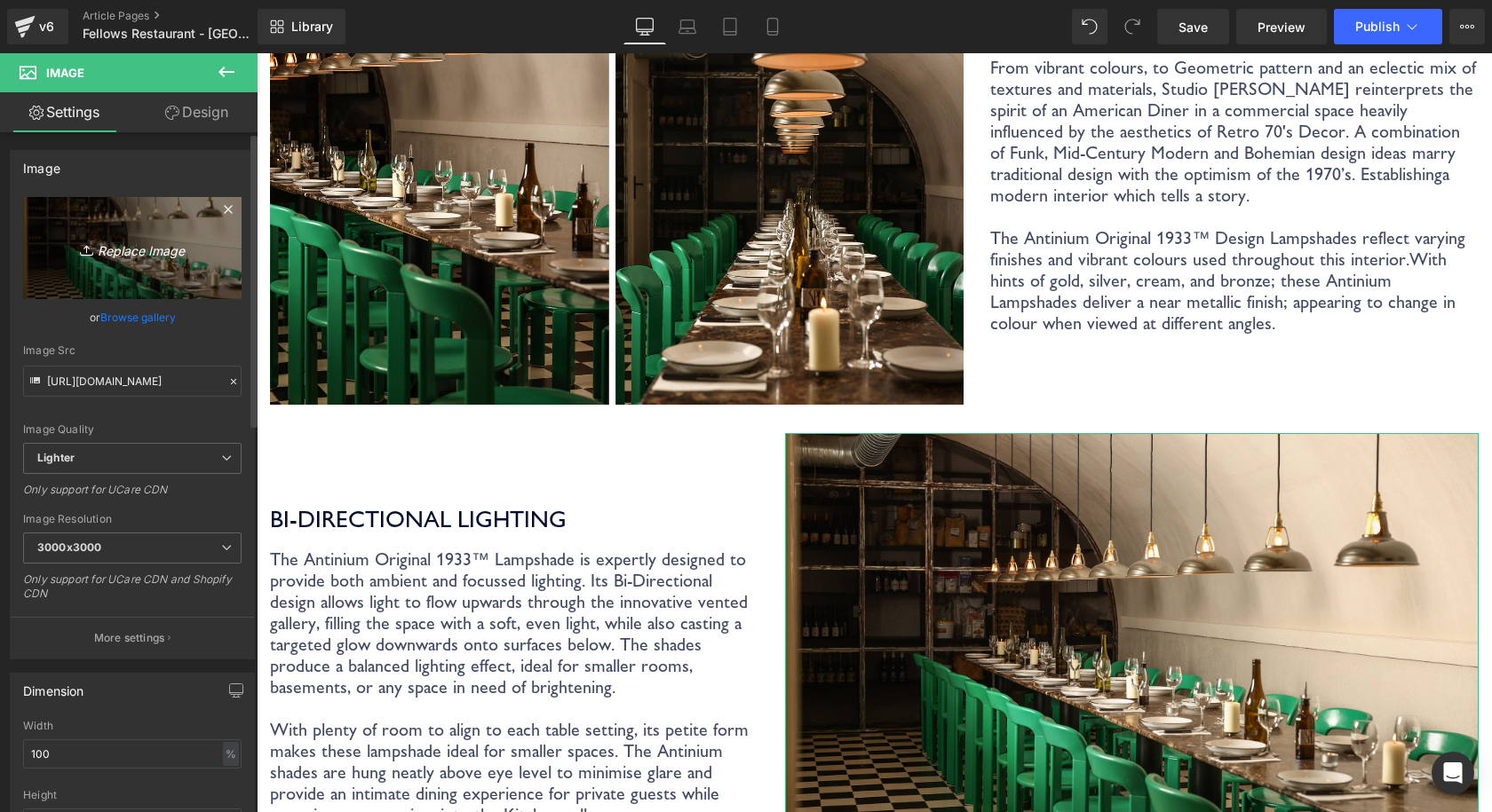
click at [117, 252] on icon "Replace Image" at bounding box center [132, 248] width 142 height 23
type input "C:\fakepath\Coolicon-Lighting-Fellows-3.jpg"
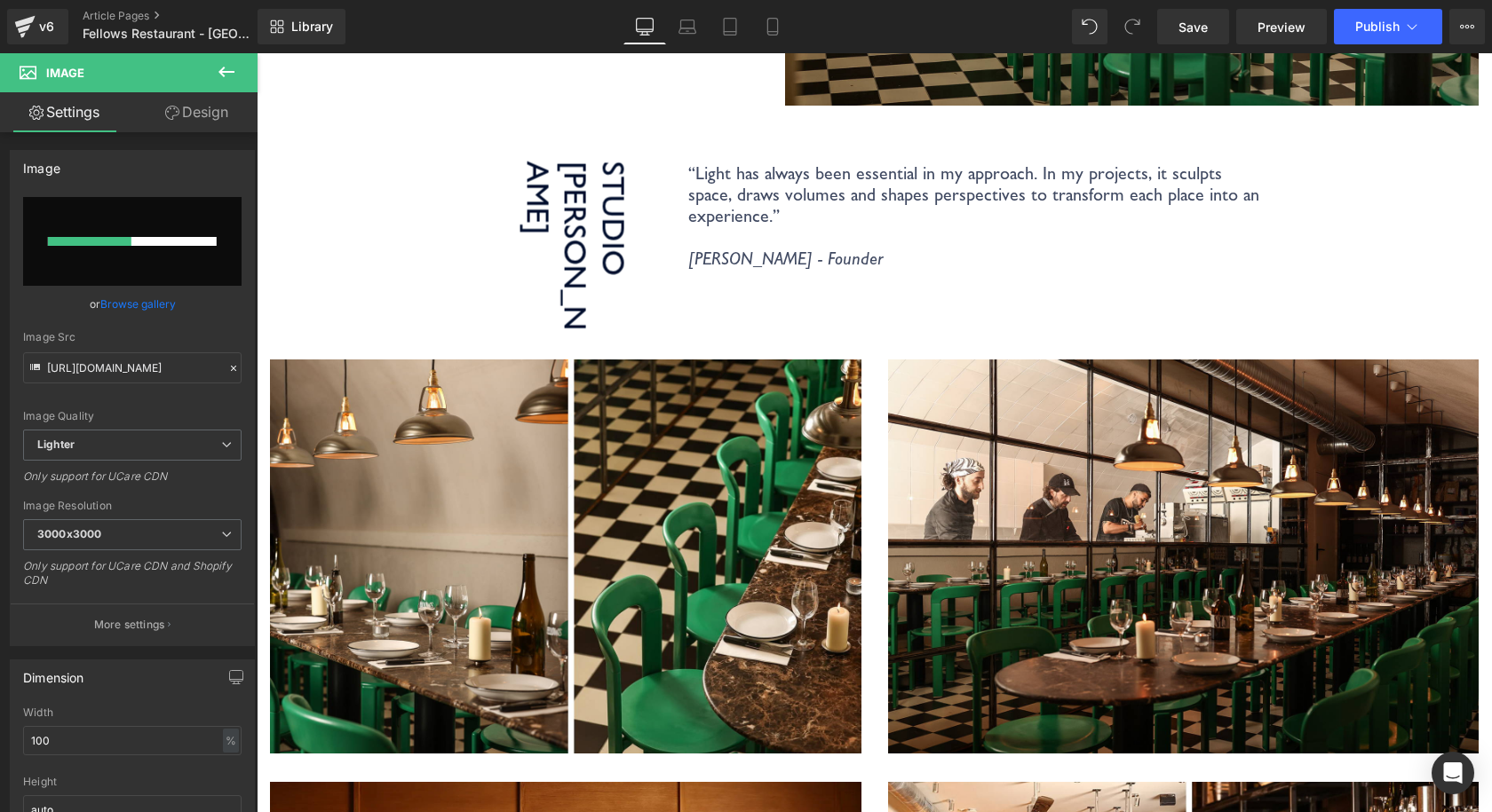
scroll to position [2220, 0]
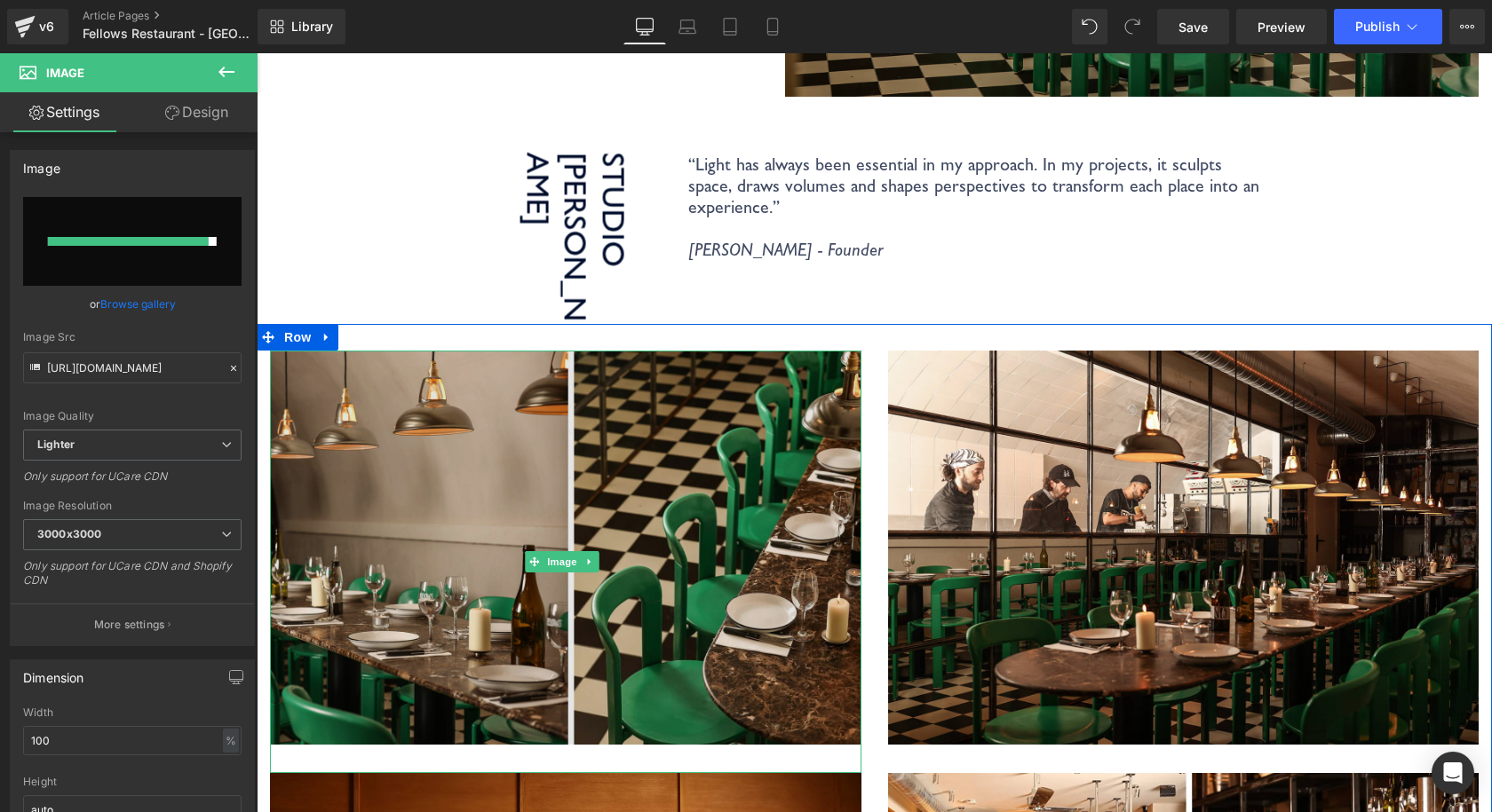
type input "https://ucarecdn.com/46449c16-0cad-43f3-b3cf-b9c14ec25886/-/format/auto/-/previ…"
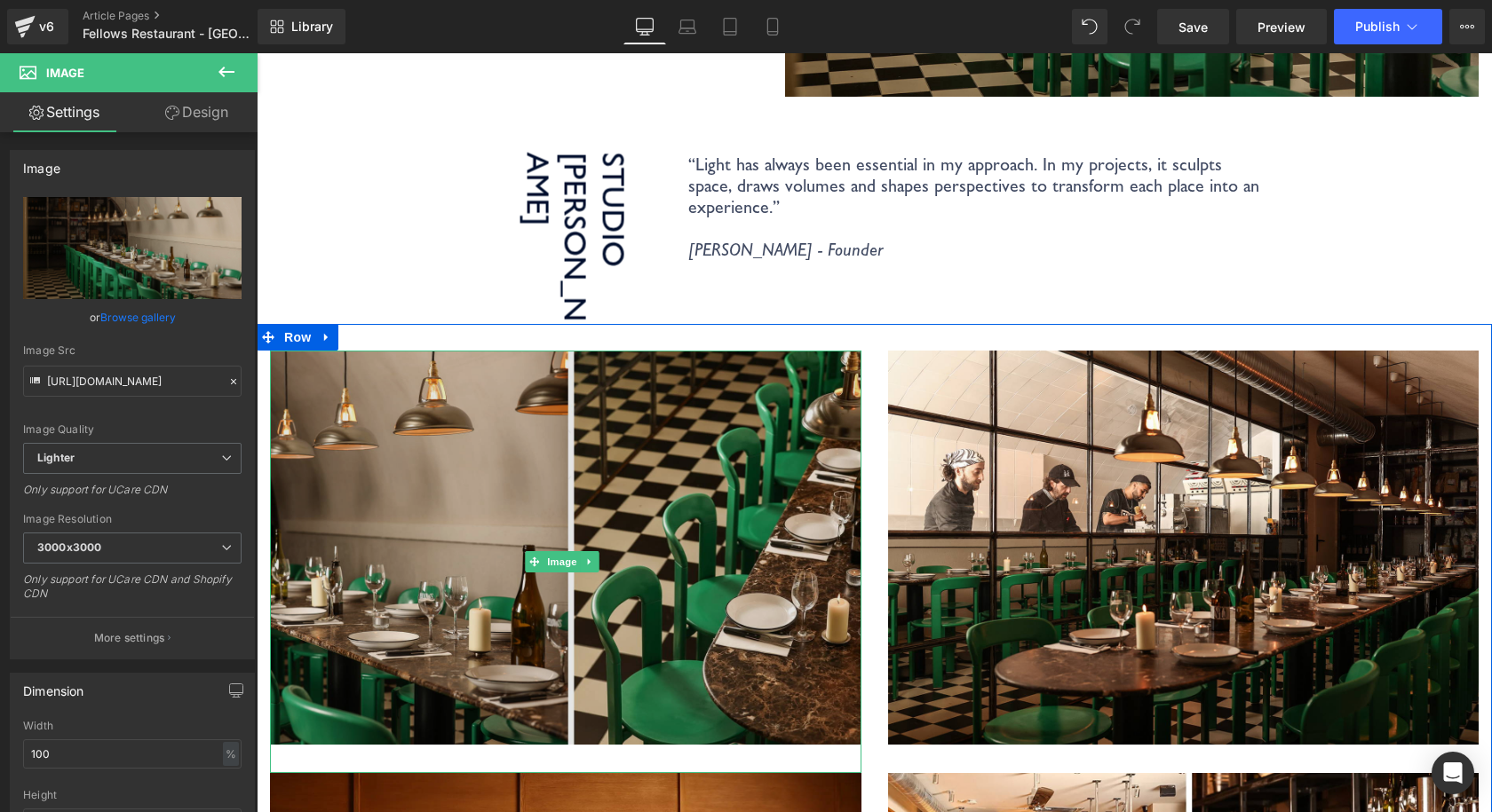
click at [674, 404] on img at bounding box center [565, 561] width 591 height 423
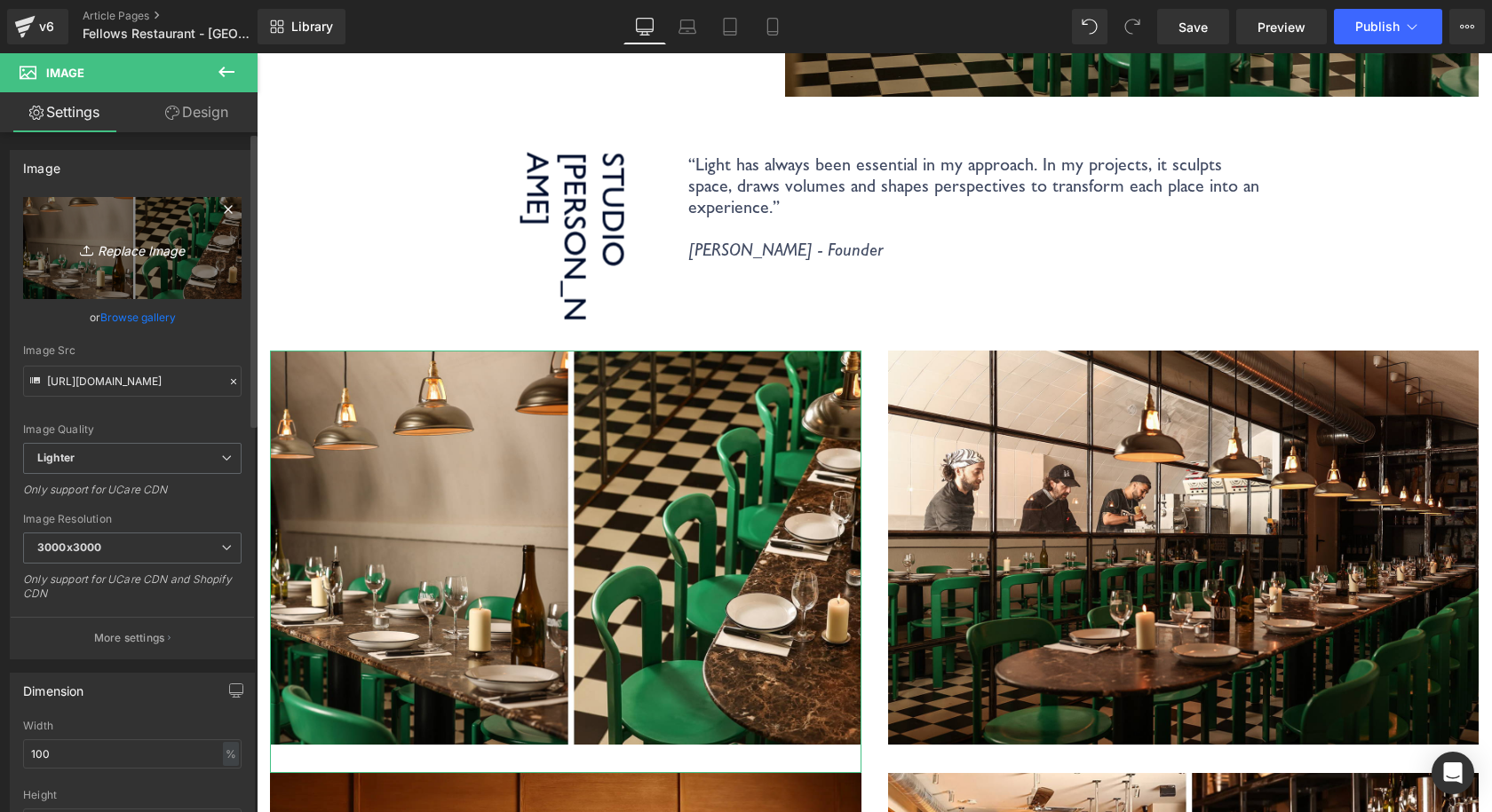
click at [148, 249] on icon "Replace Image" at bounding box center [132, 248] width 142 height 23
type input "C:\fakepath\Coolicon-Lighting-Fellows-4.jpg"
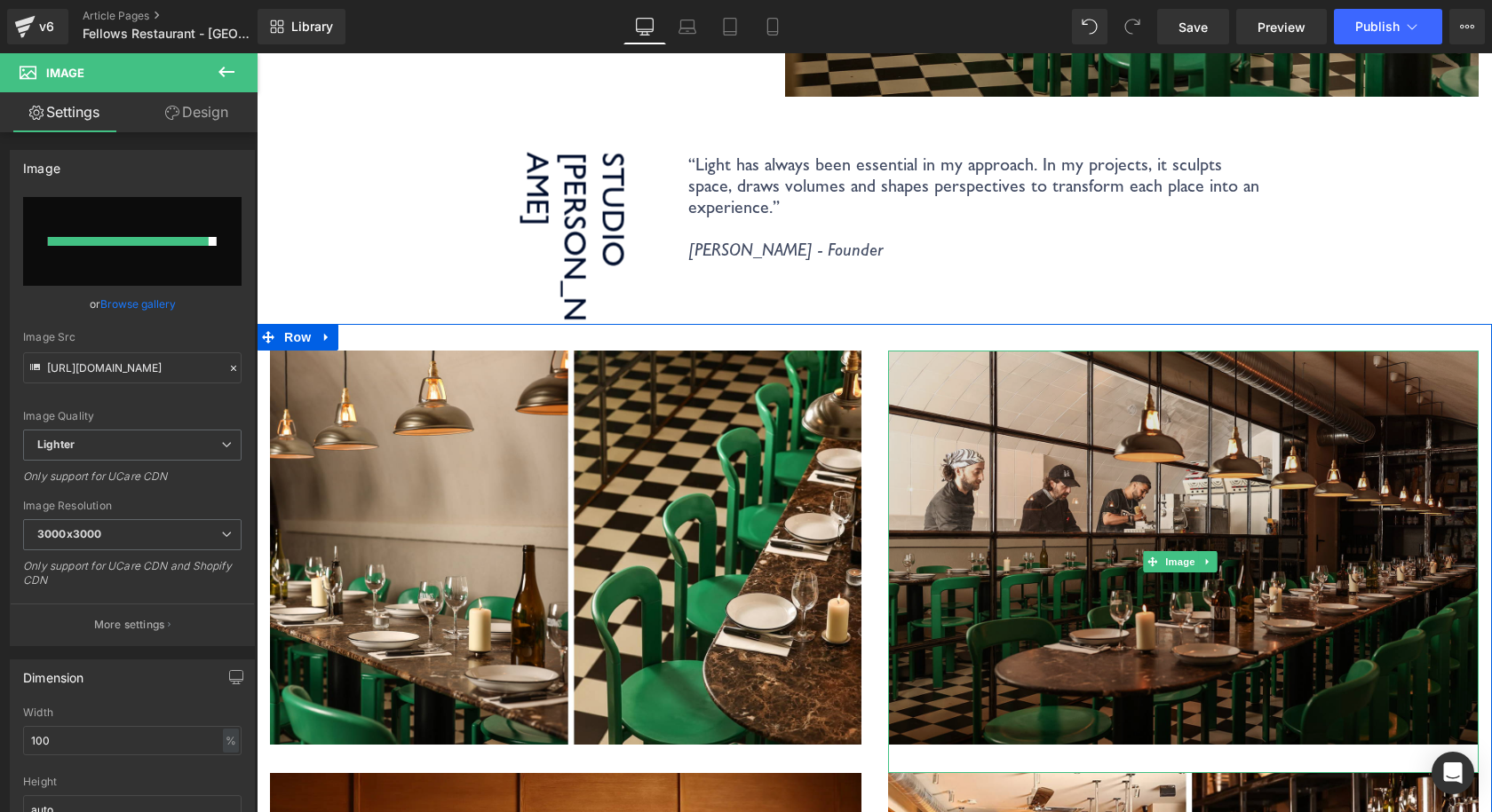
type input "https://ucarecdn.com/91498782-9cd2-437a-861f-ce81977e0282/-/format/auto/-/previ…"
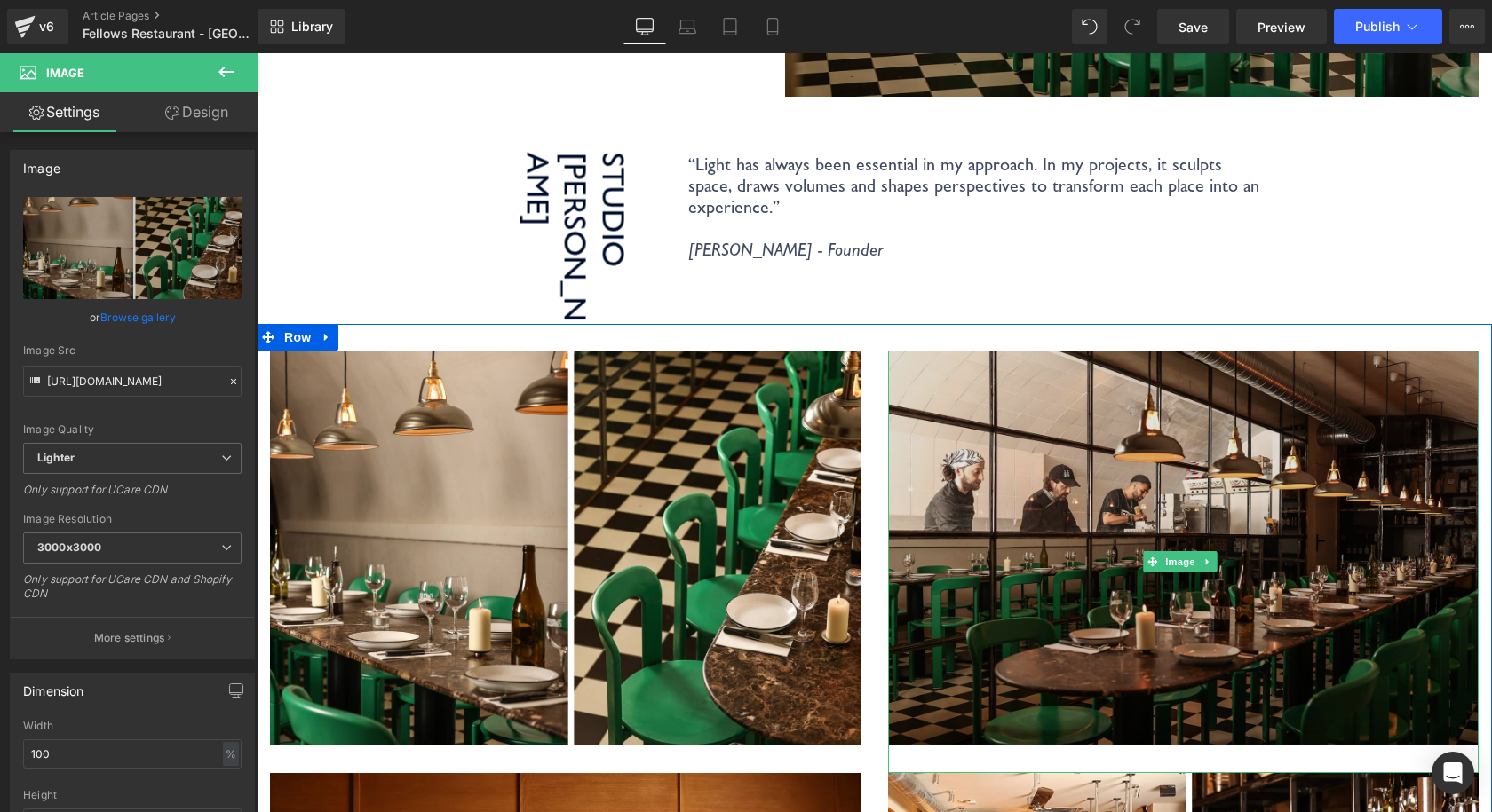
click at [1004, 364] on img at bounding box center [1183, 561] width 591 height 423
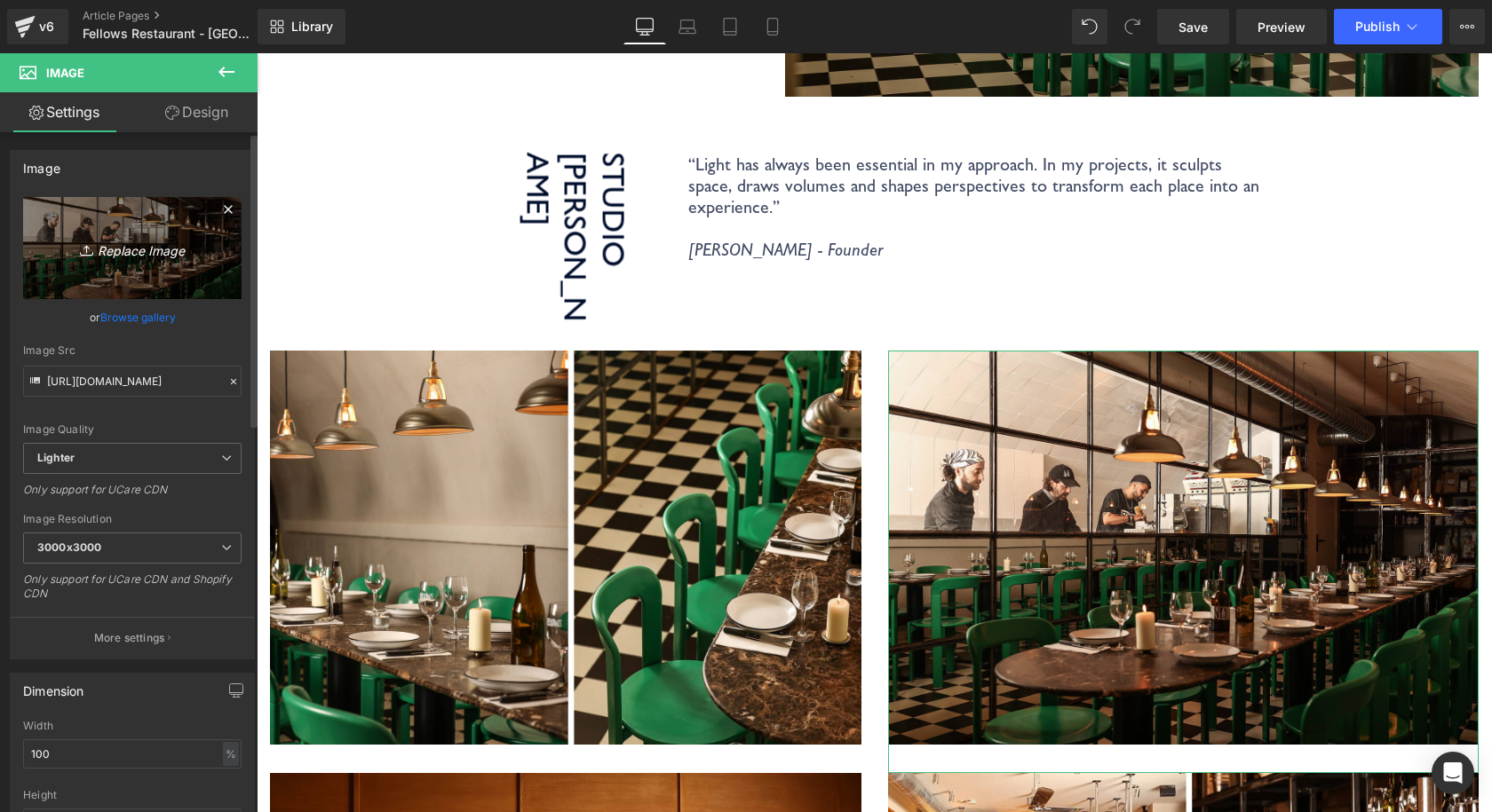
click at [176, 254] on icon "Replace Image" at bounding box center [132, 248] width 142 height 23
type input "C:\fakepath\Coolicon-Lighting-Fellows-5.jpg"
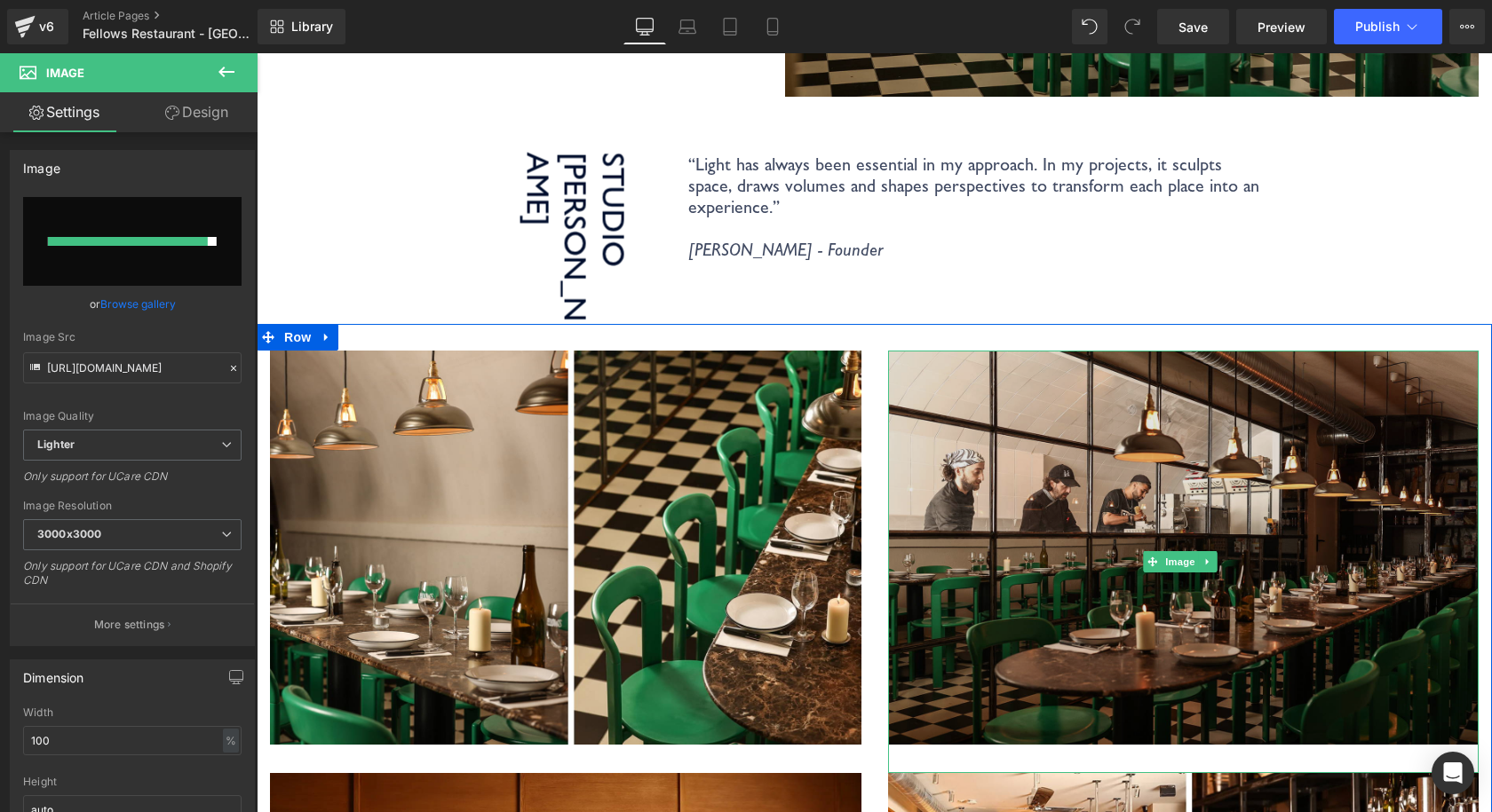
type input "https://ucarecdn.com/5a932b6c-94e9-4843-b94a-95569c822fb2/-/format/auto/-/previ…"
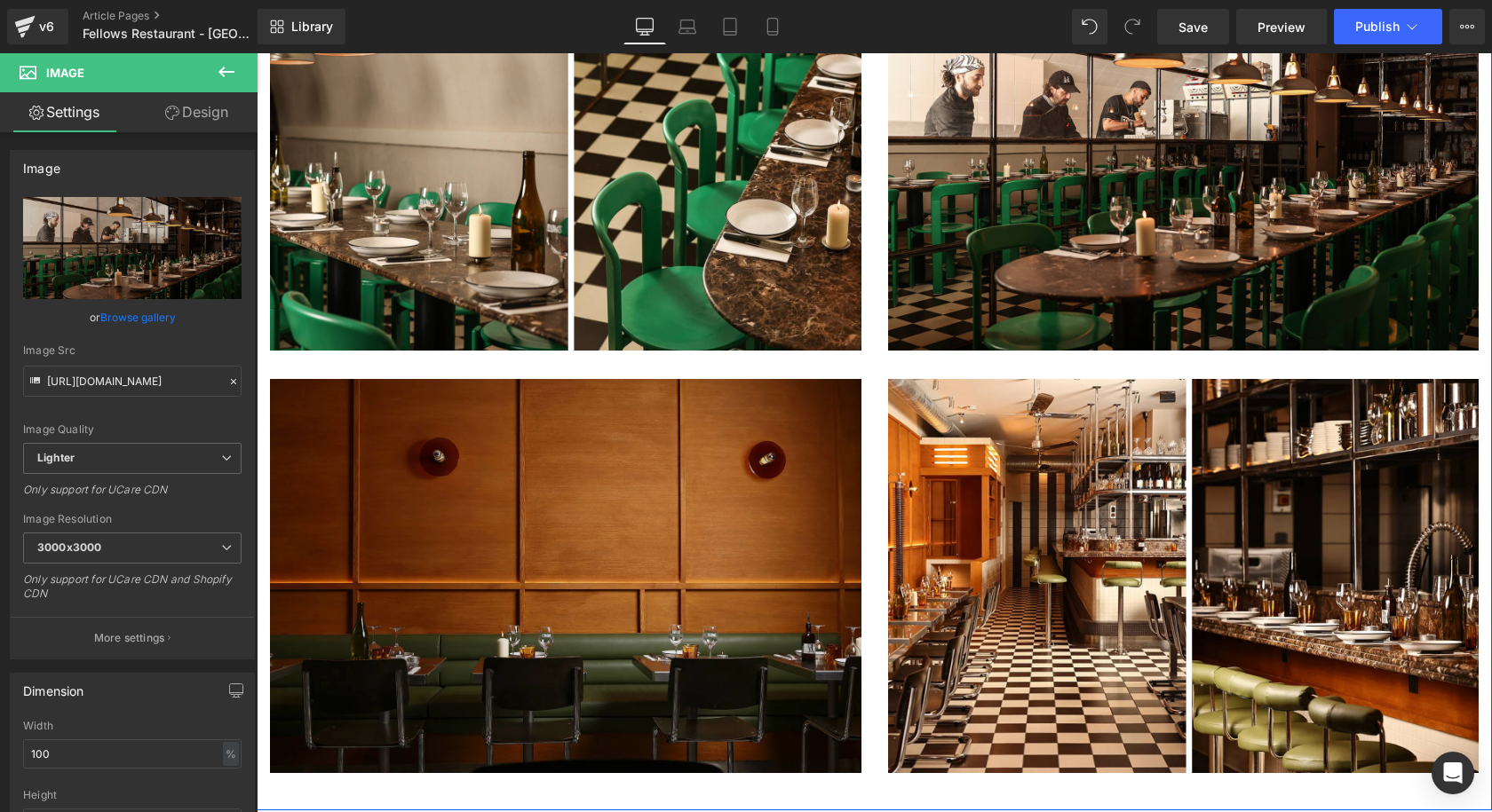
scroll to position [2663, 0]
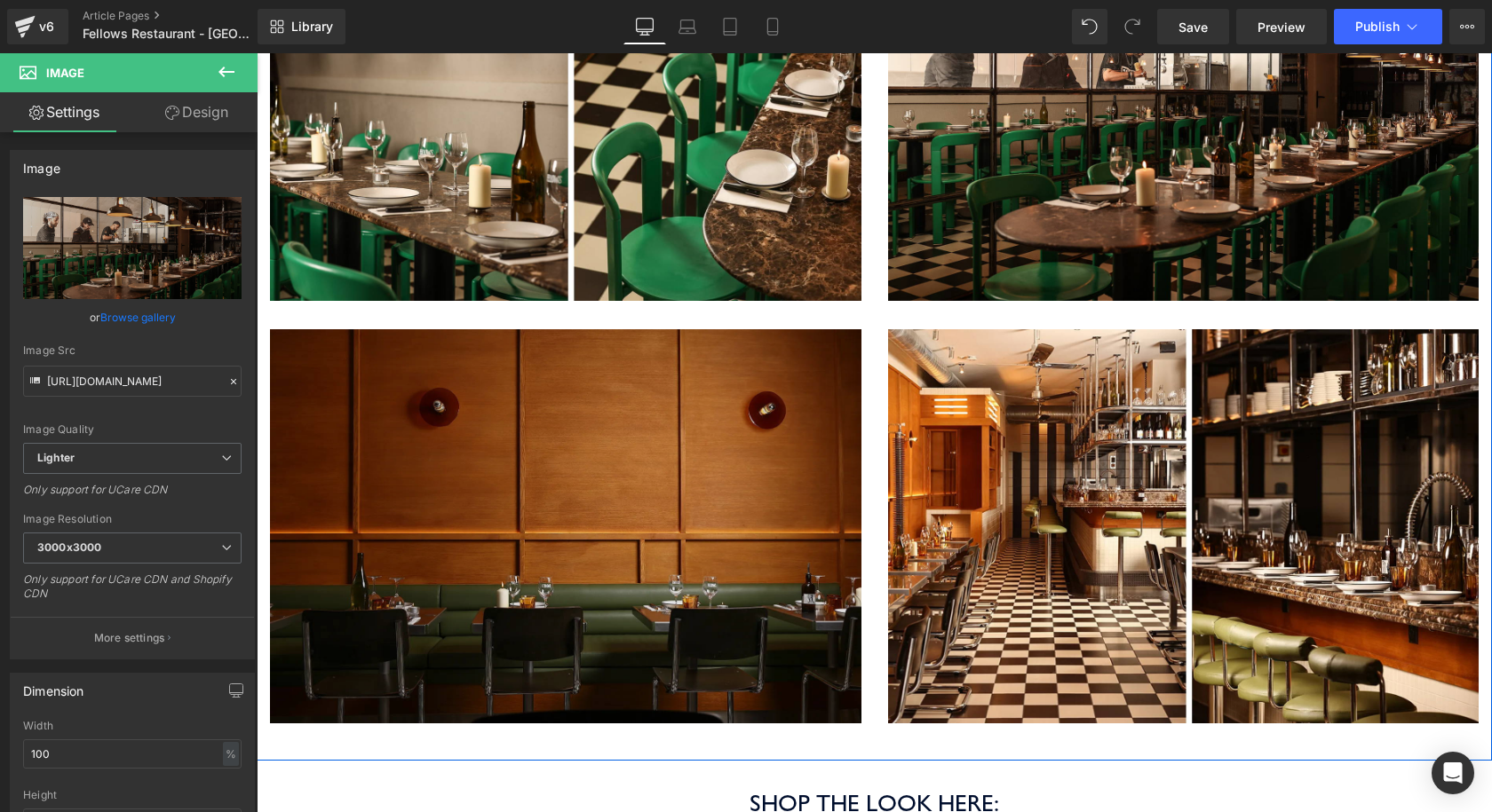
click at [612, 476] on img at bounding box center [565, 540] width 591 height 423
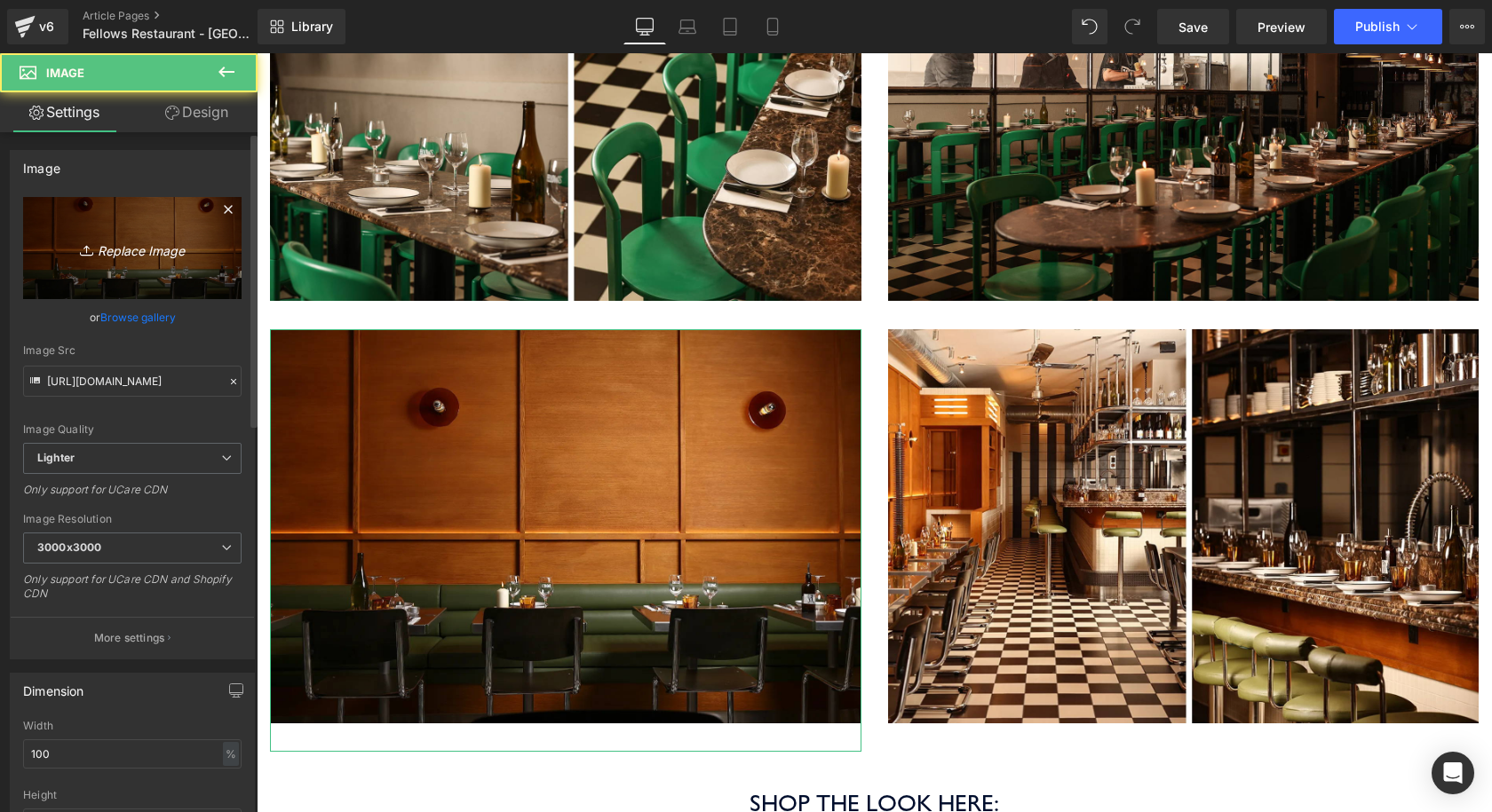
click at [123, 257] on icon "Replace Image" at bounding box center [132, 248] width 142 height 23
type input "C:\fakepath\Coolicon-Lighting-Fellows-6.webp"
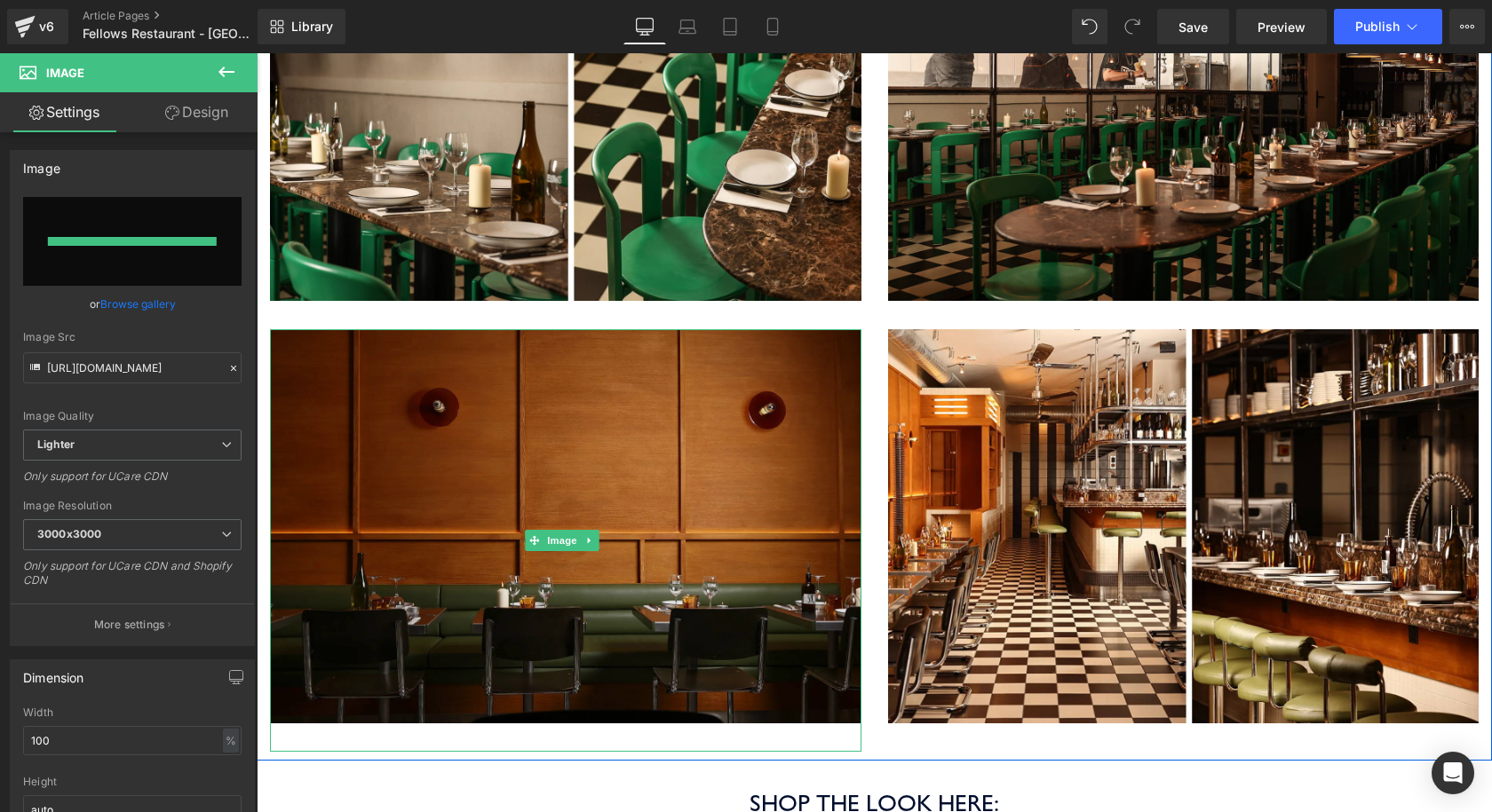
type input "https://ucarecdn.com/d3c9d525-58f8-461c-92e0-5581ffd53767/-/format/auto/-/previ…"
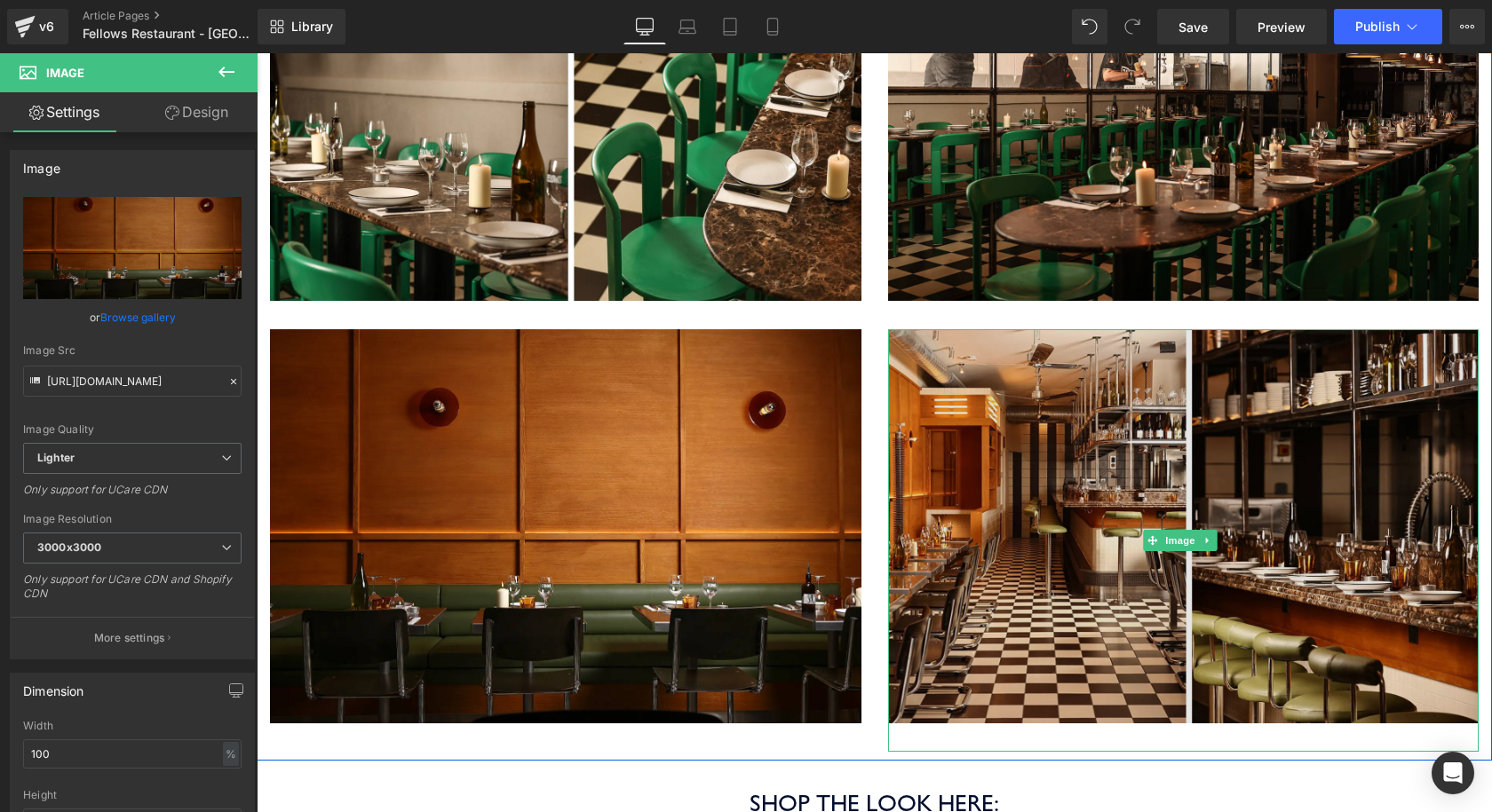
click at [1003, 473] on img at bounding box center [1183, 540] width 591 height 423
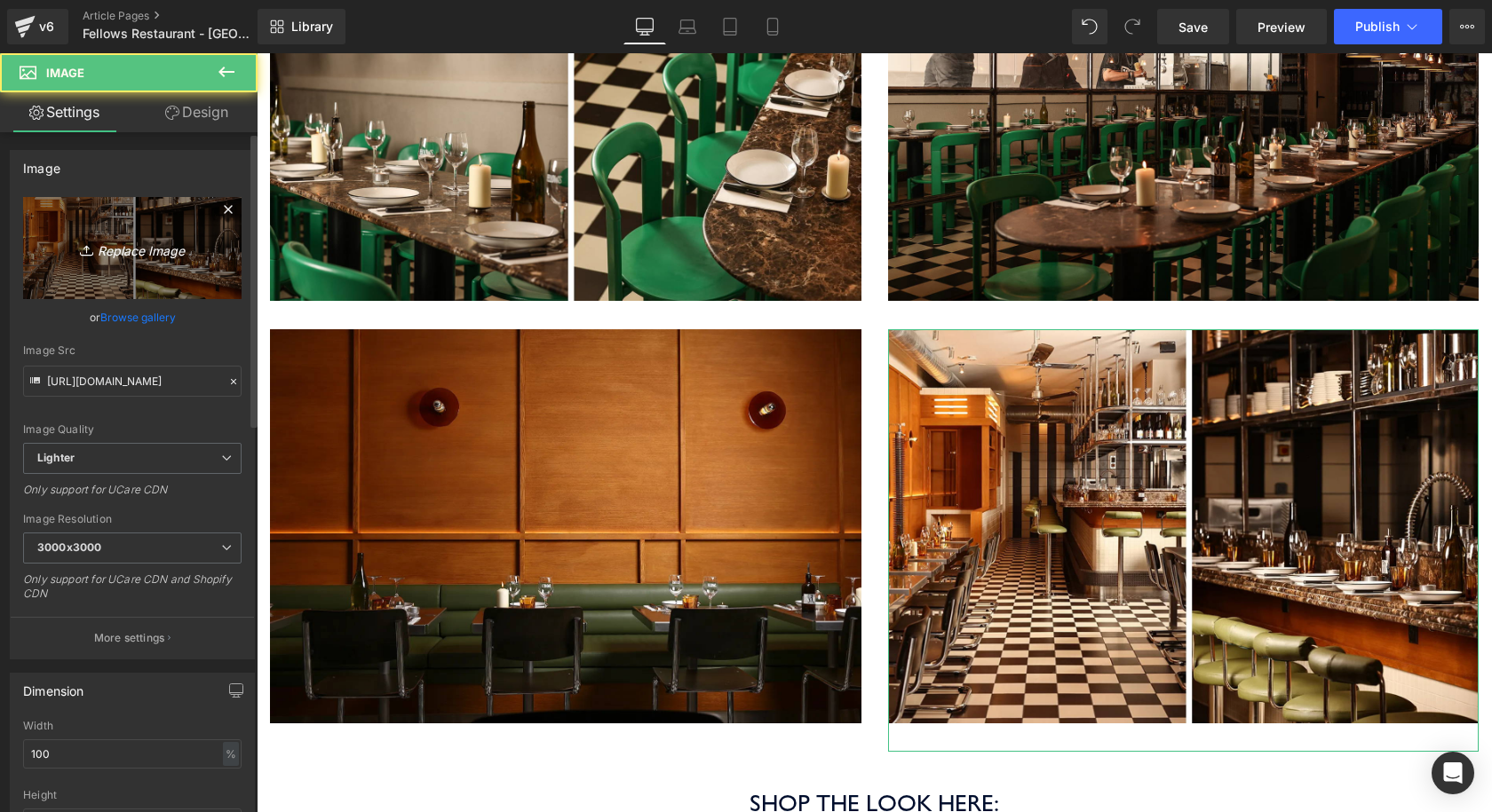
click at [169, 261] on link "Replace Image" at bounding box center [132, 248] width 218 height 102
type input "C:\fakepath\Coolicon-Lighting-Fellows-7.jpg"
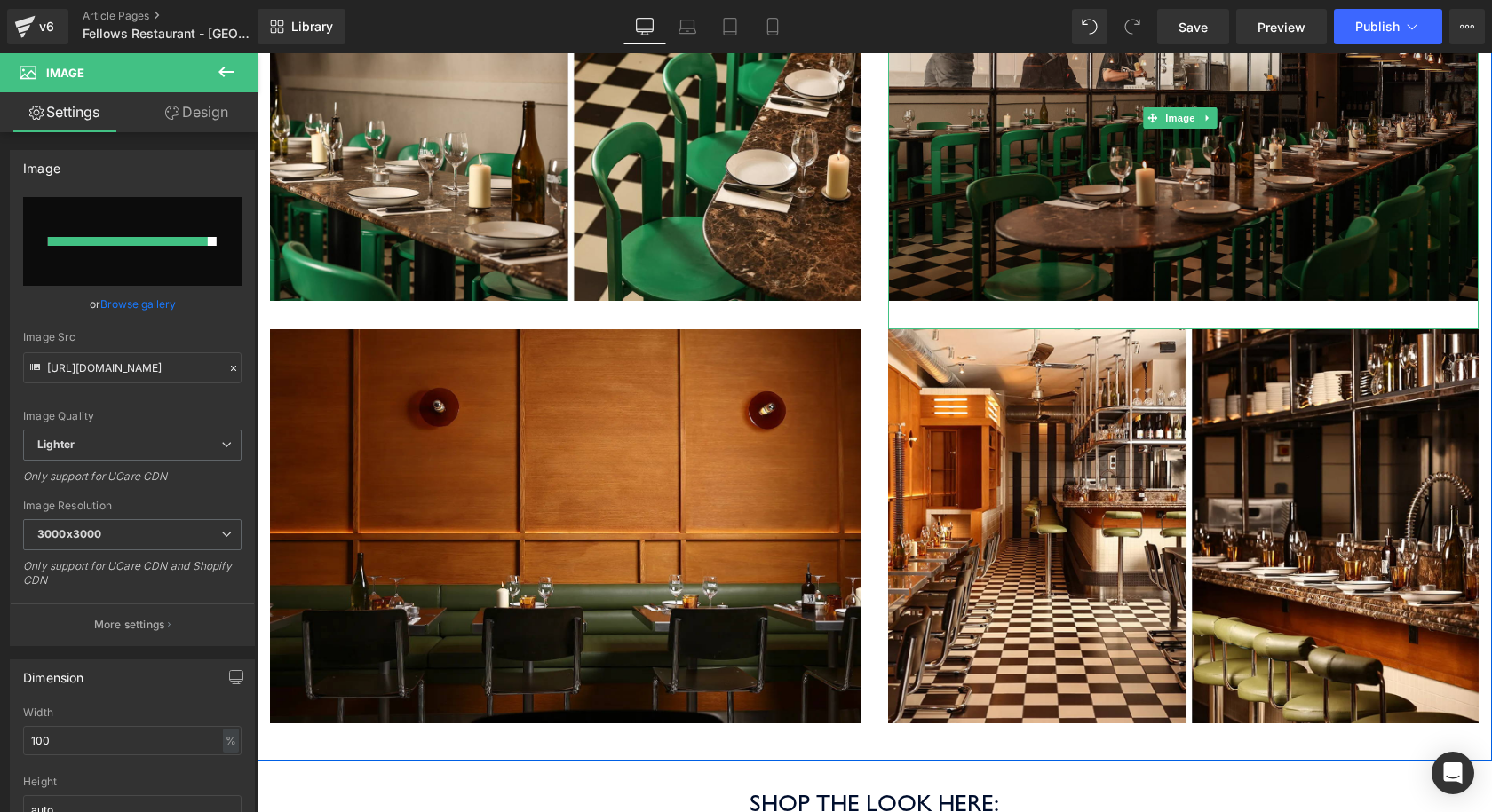
type input "https://ucarecdn.com/03ecd3df-8834-4826-aa7b-ce5f63929865/-/format/auto/-/previ…"
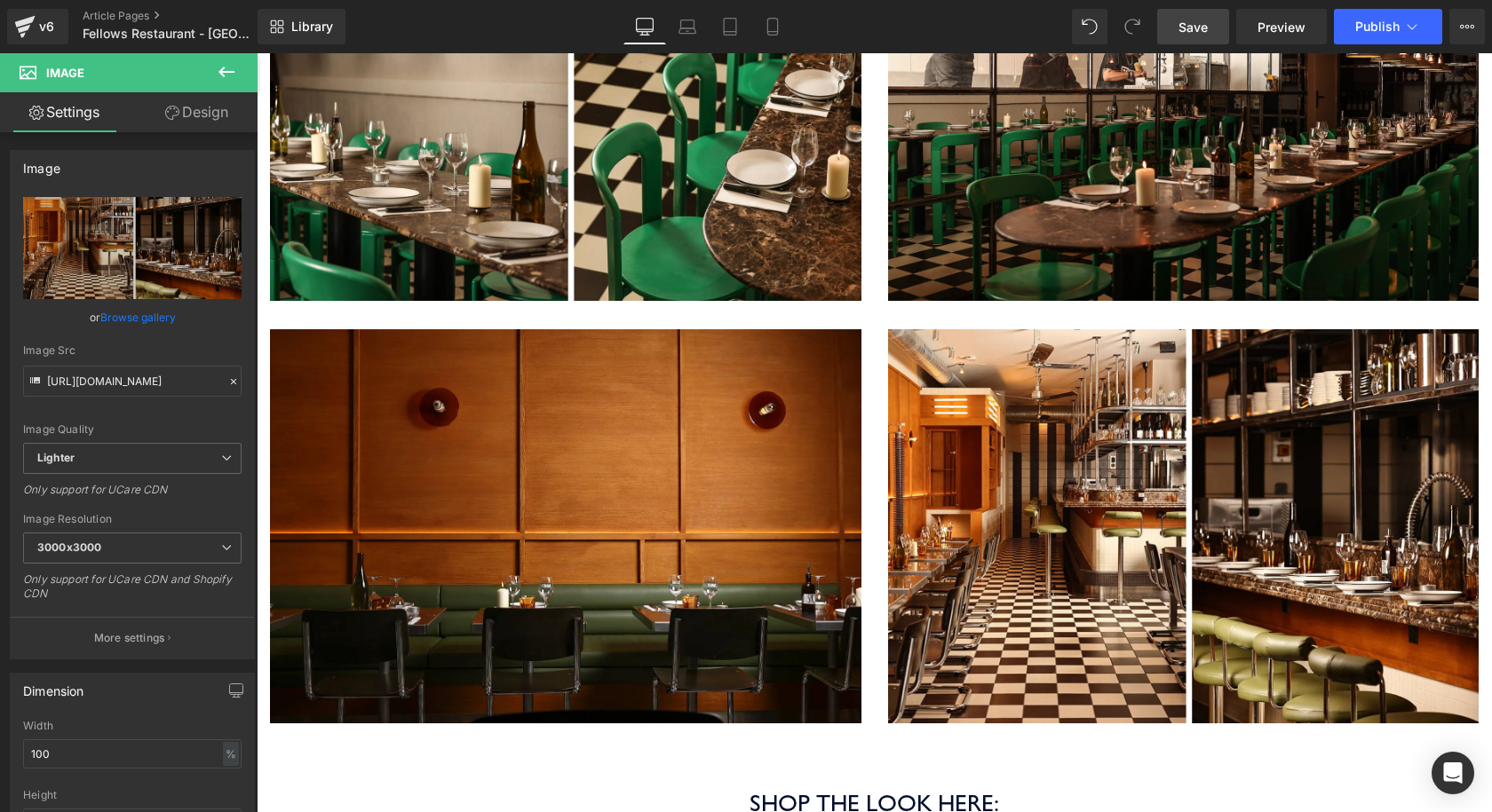
click at [1211, 30] on link "Save" at bounding box center [1192, 26] width 72 height 35
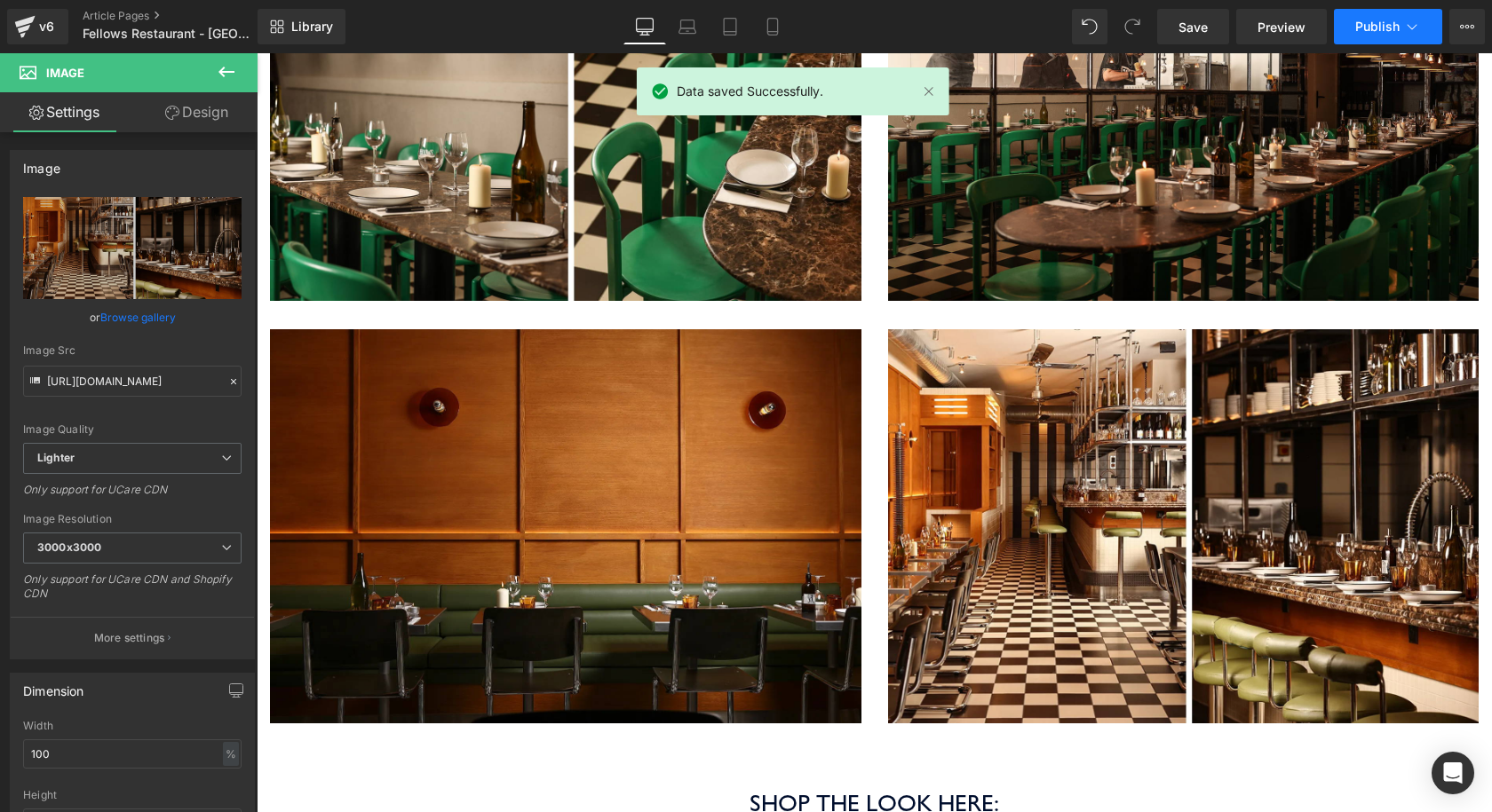
click at [1384, 15] on button "Publish" at bounding box center [1388, 26] width 109 height 35
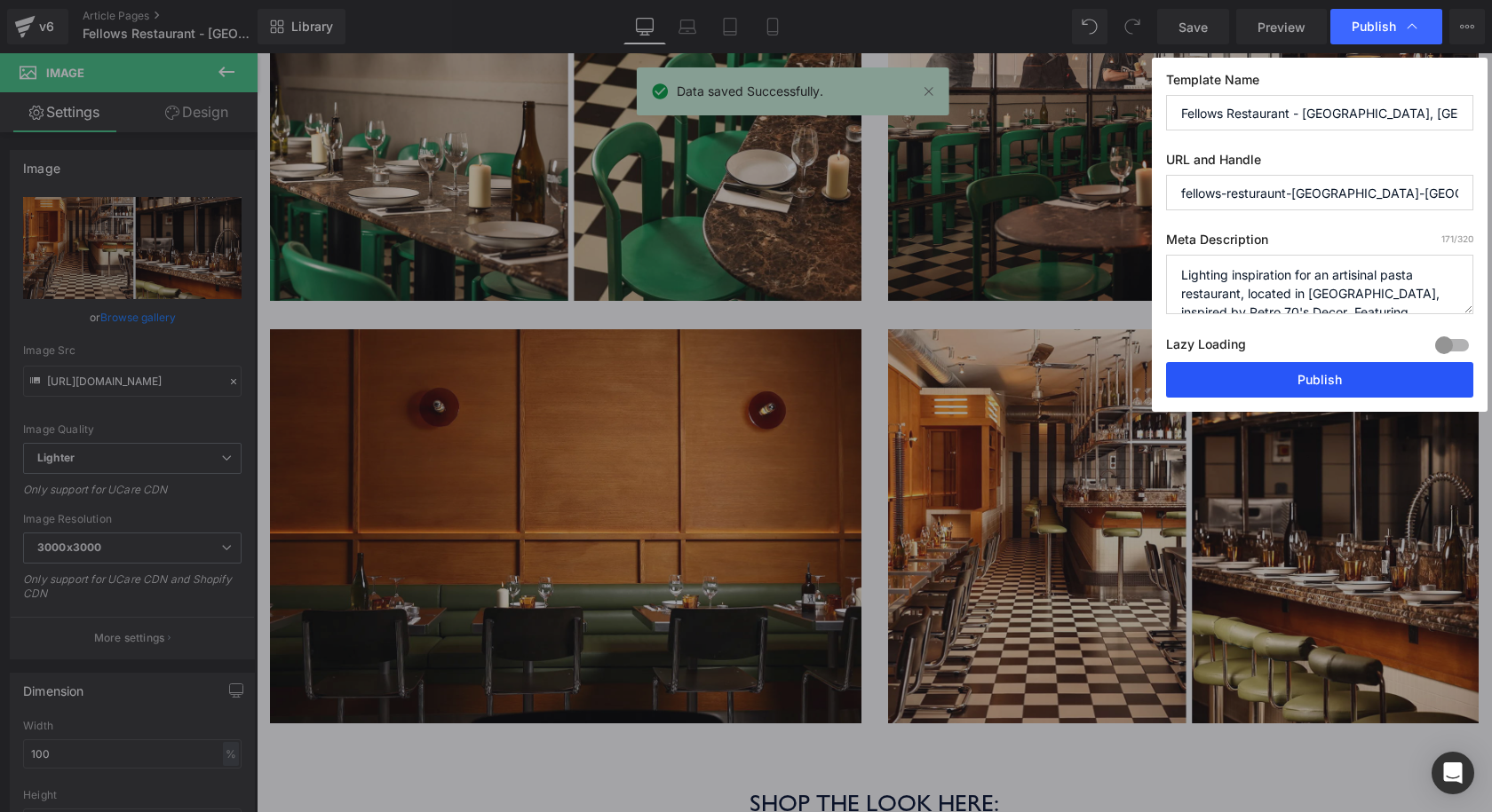
click at [1275, 368] on button "Publish" at bounding box center [1319, 379] width 307 height 35
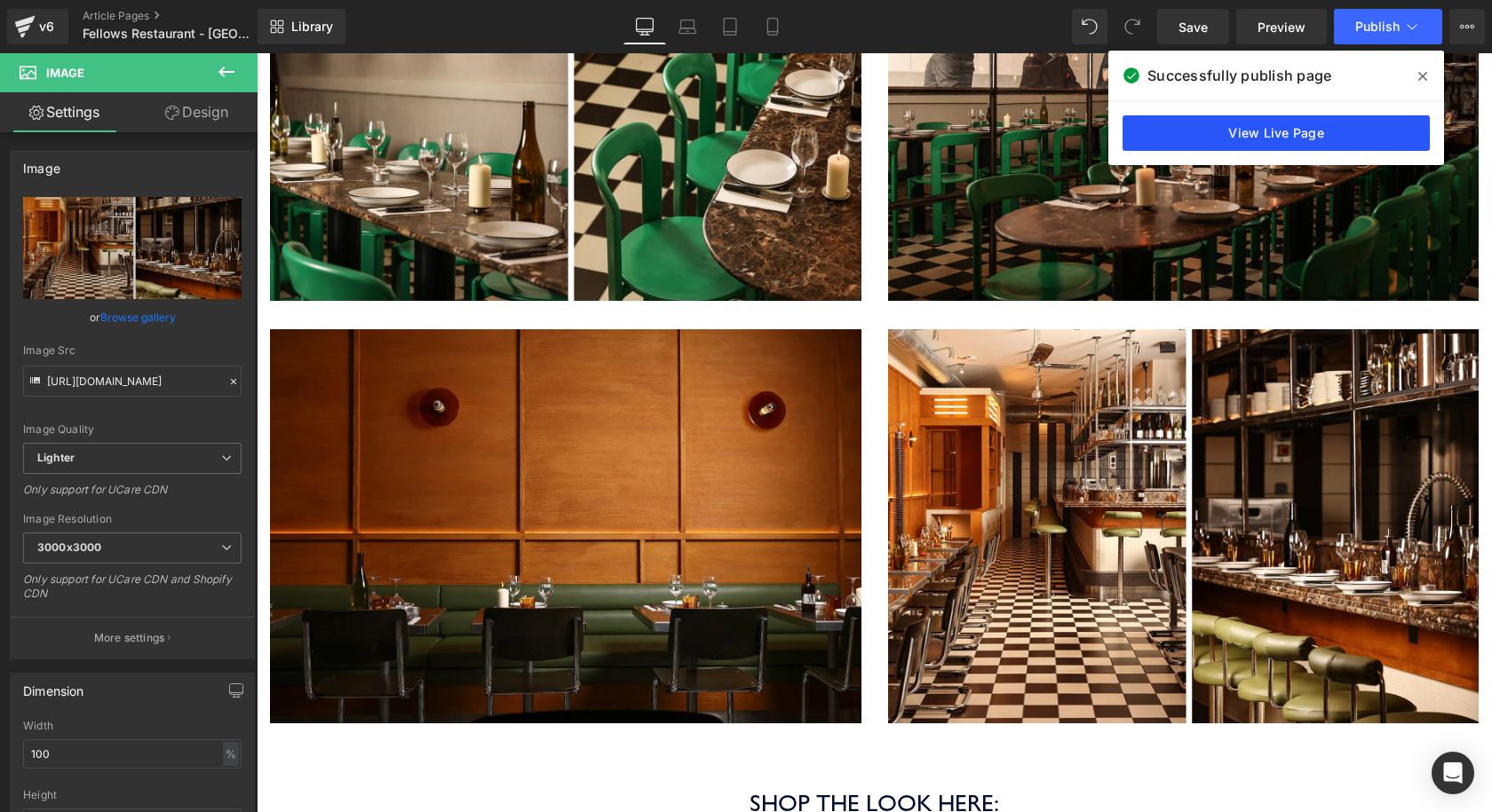
click at [1178, 119] on link "View Live Page" at bounding box center [1276, 133] width 307 height 35
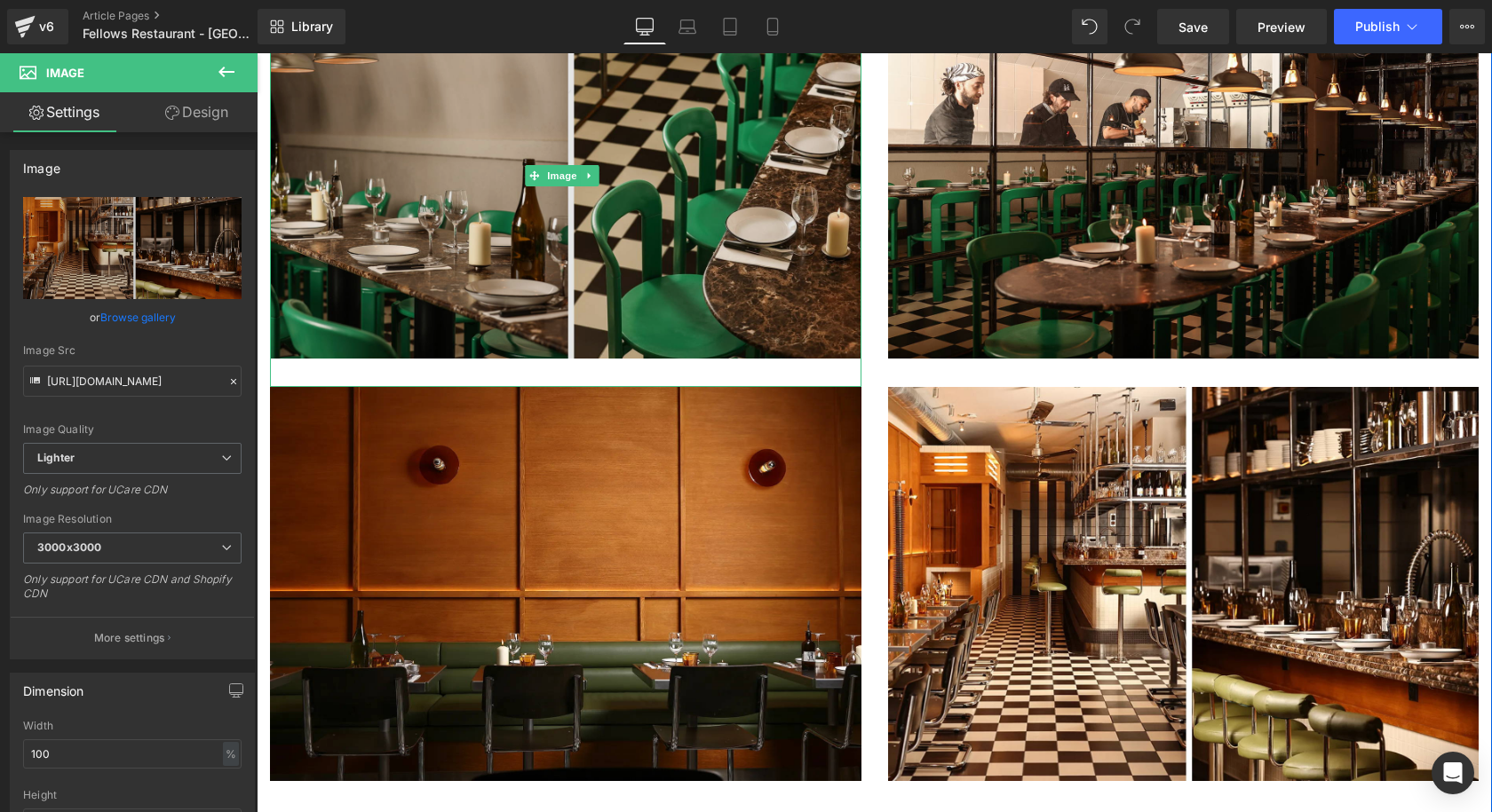
scroll to position [2575, 0]
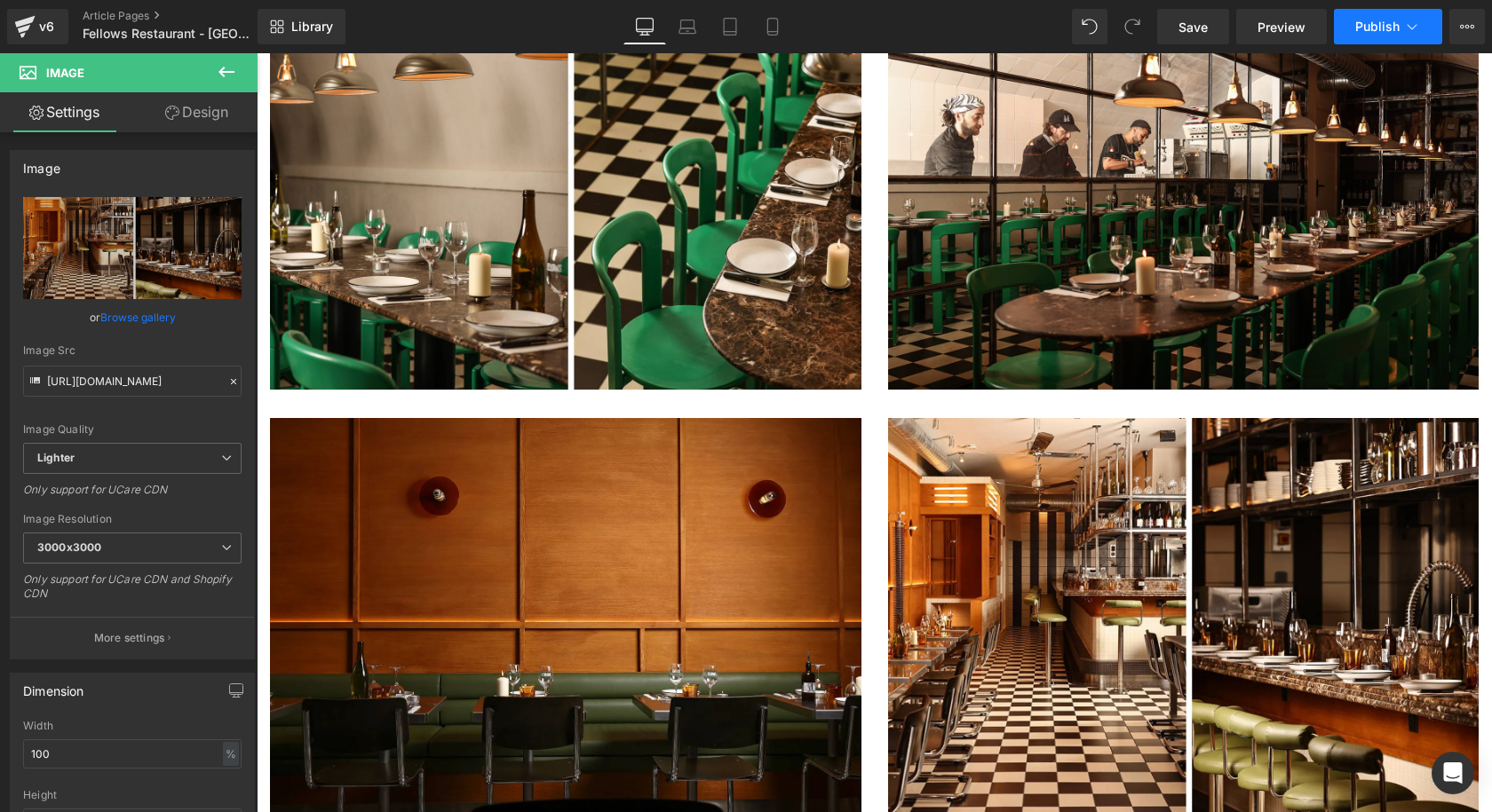
click at [1353, 22] on button "Publish" at bounding box center [1388, 26] width 109 height 35
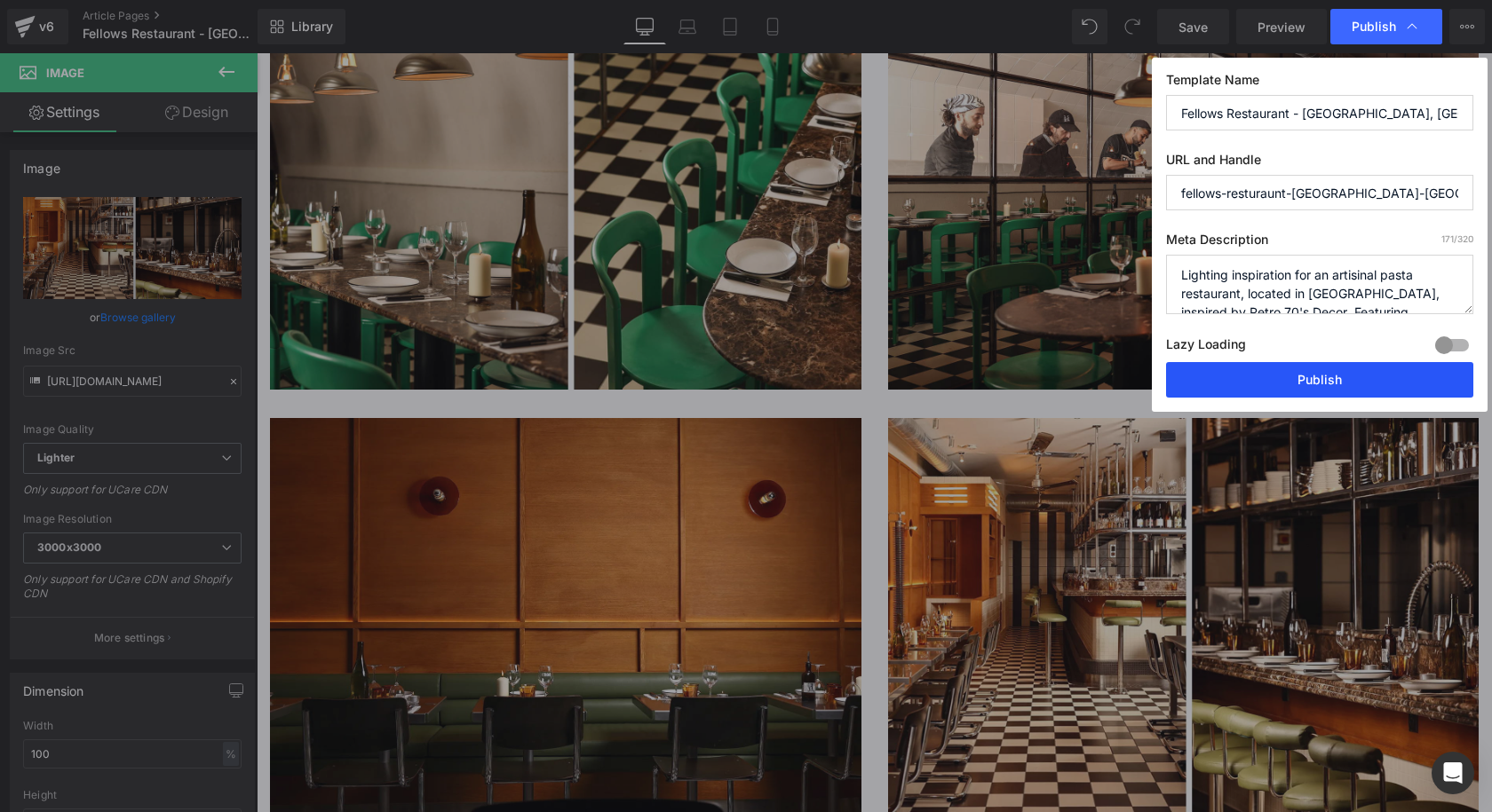
click at [1274, 386] on button "Publish" at bounding box center [1319, 379] width 307 height 35
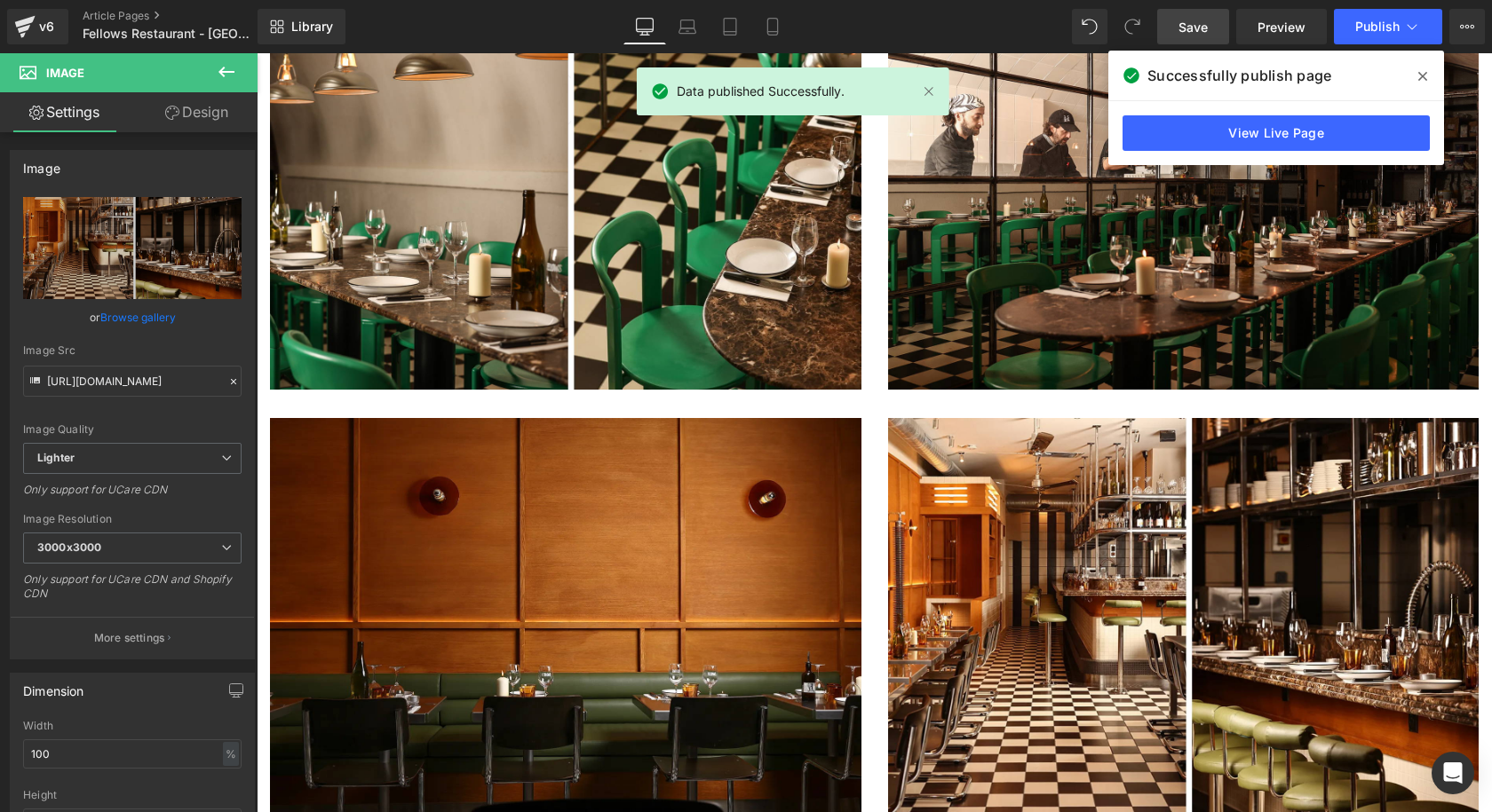
click at [1184, 19] on span "Save" at bounding box center [1193, 27] width 29 height 19
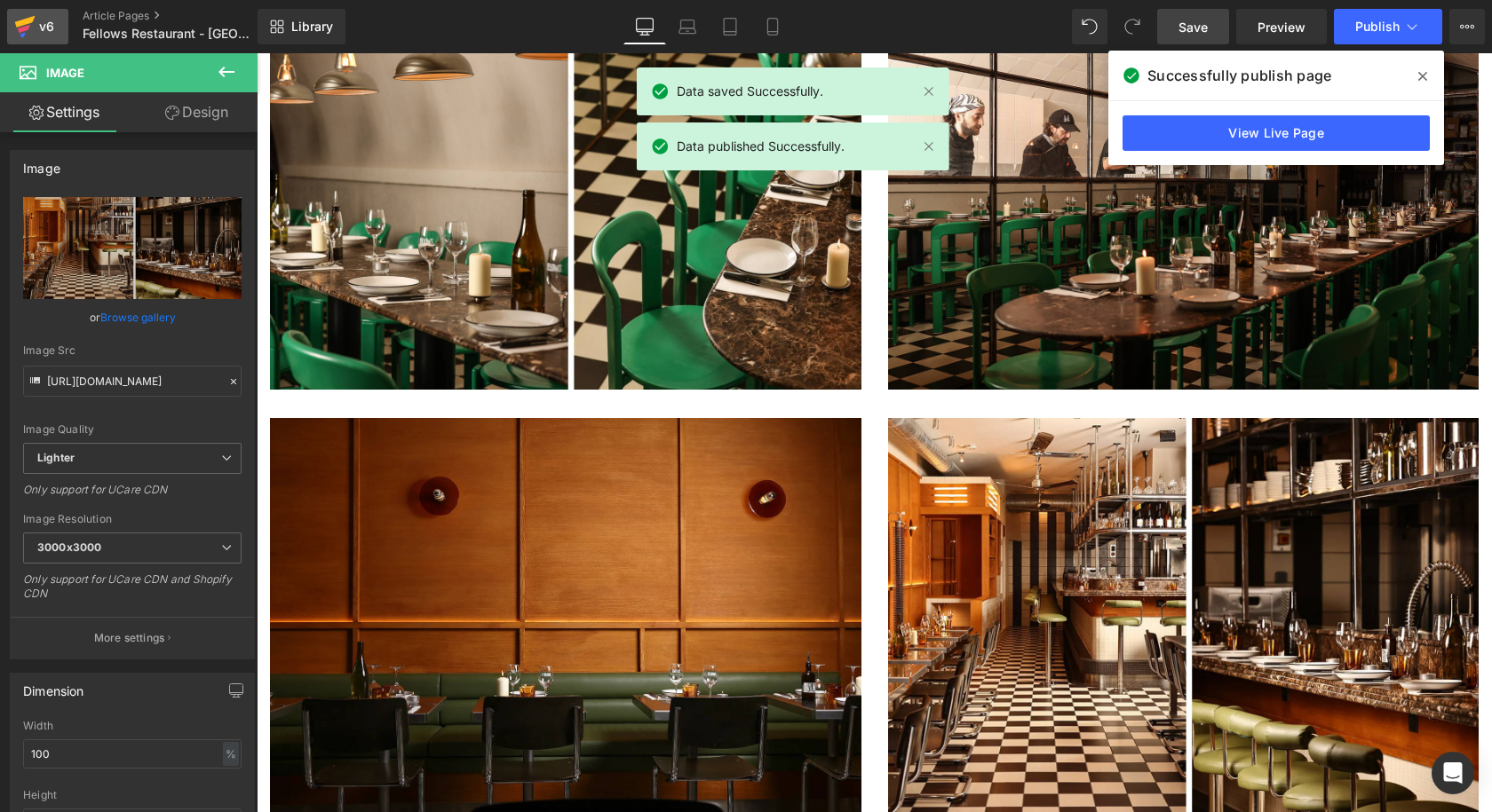
click at [38, 27] on div "v6" at bounding box center [46, 27] width 23 height 24
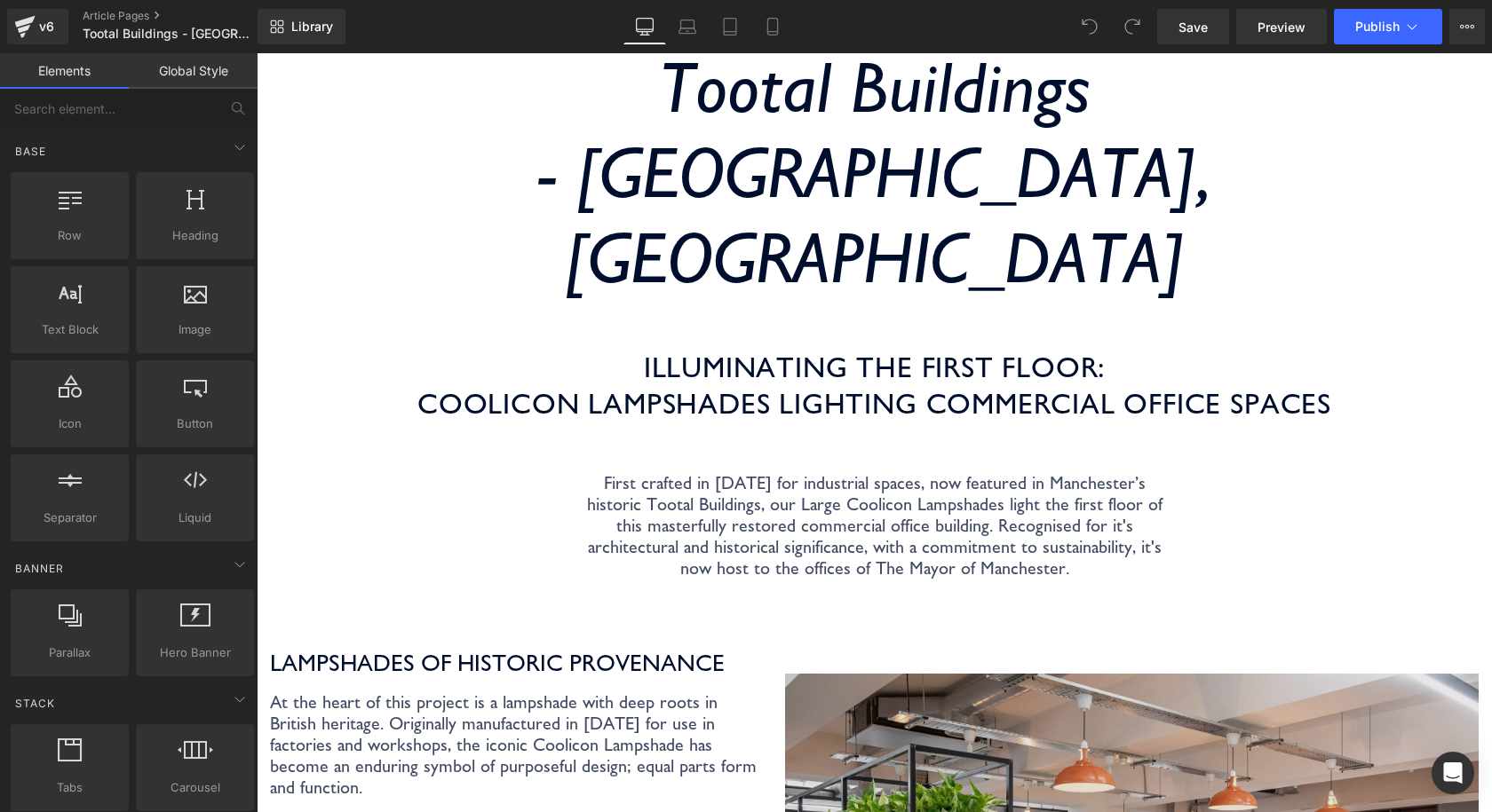
scroll to position [622, 0]
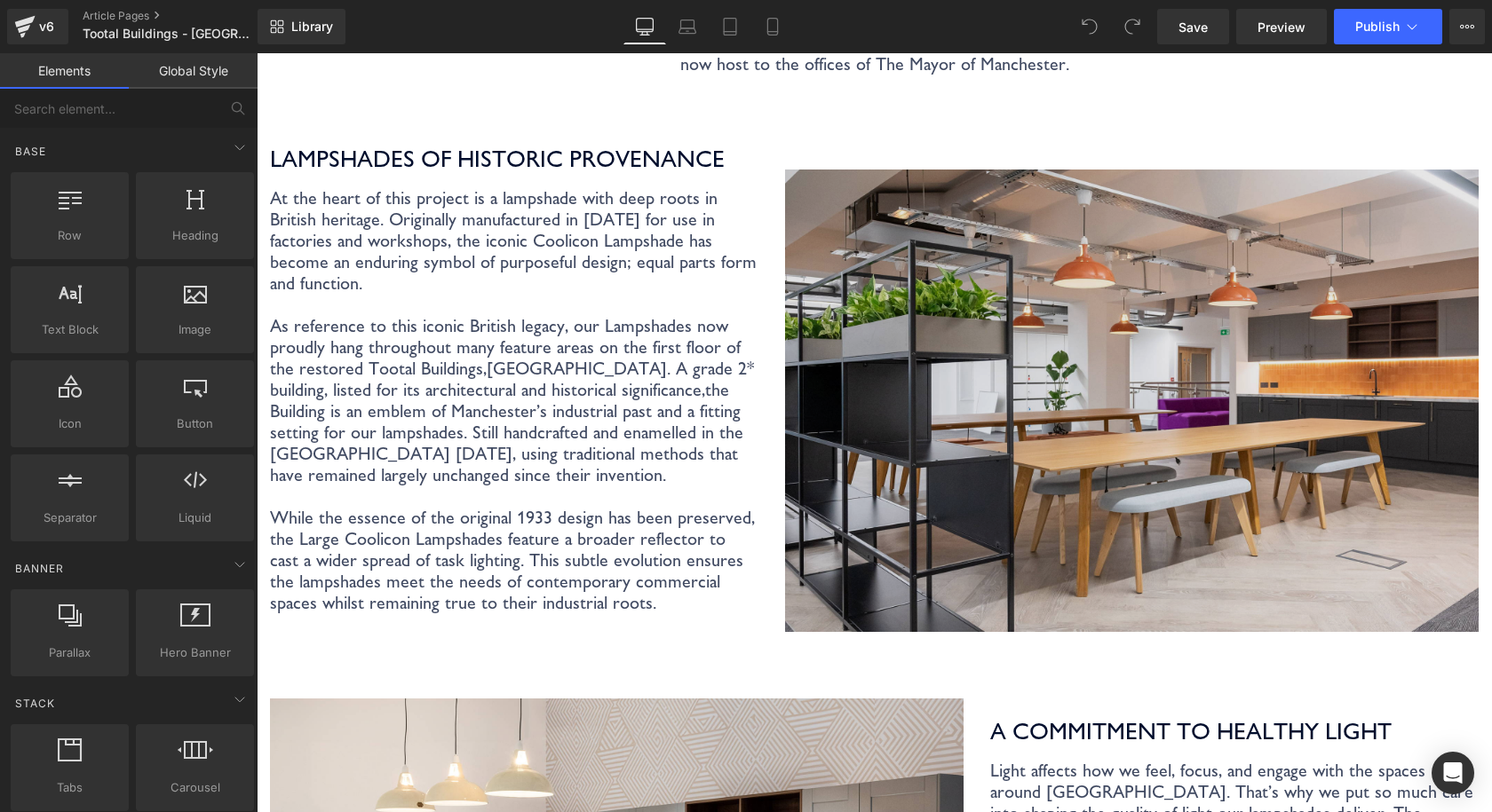
click at [987, 169] on img at bounding box center [1132, 400] width 693 height 463
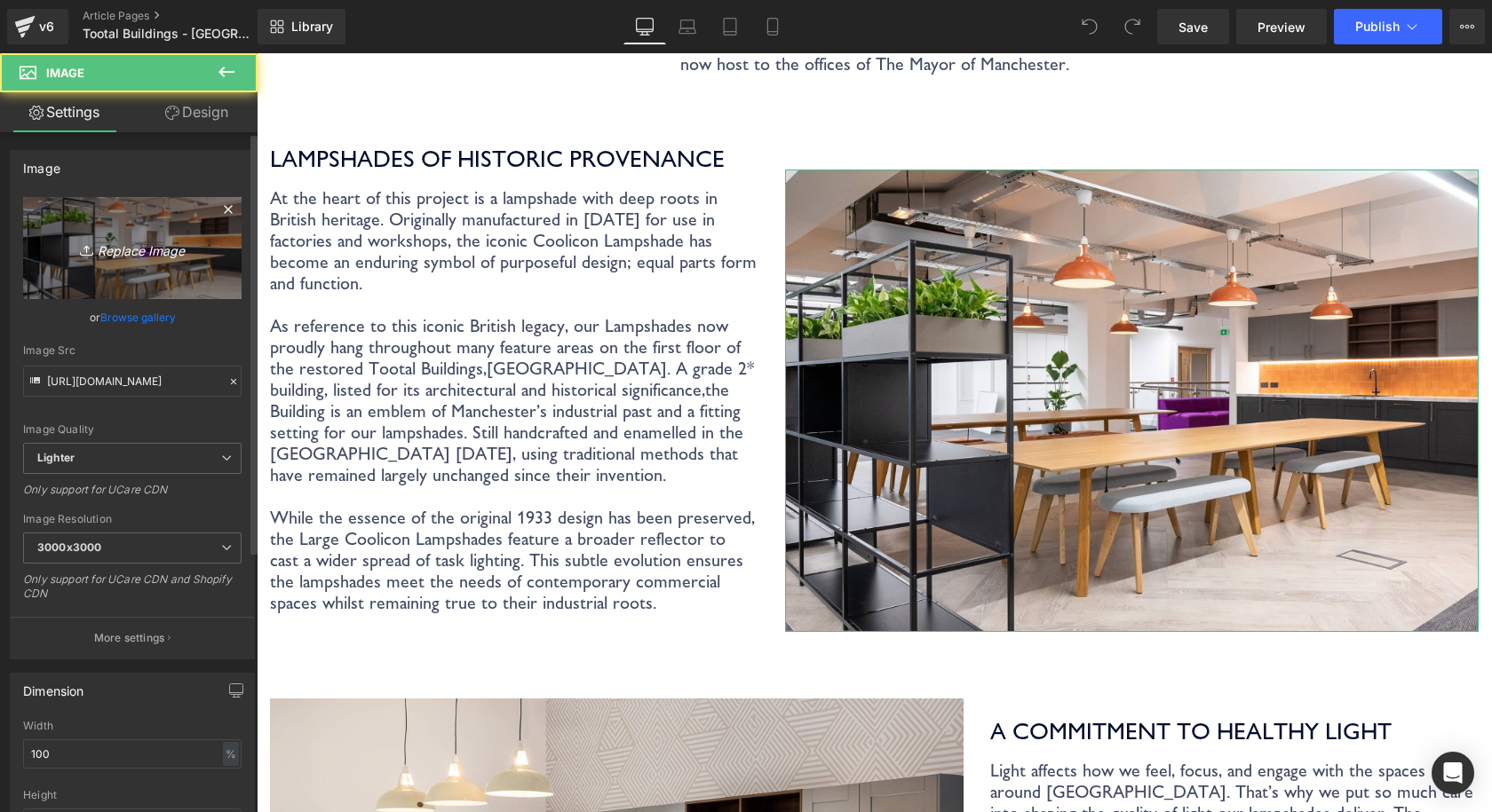
click at [112, 254] on icon "Replace Image" at bounding box center [132, 248] width 142 height 23
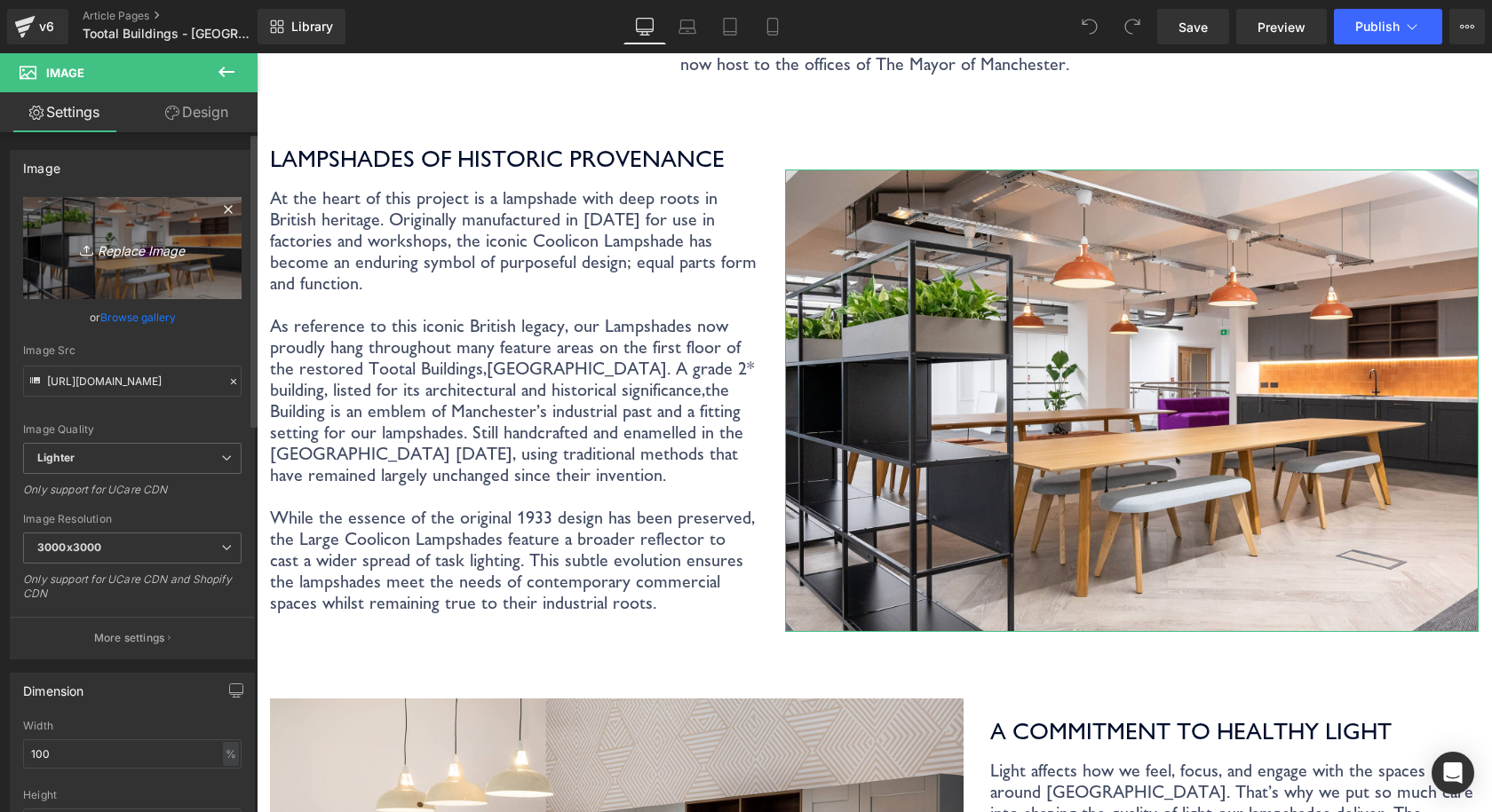
type input "C:\fakepath\Coolicon-Lighting-Tootal-Buildings-1.jpg"
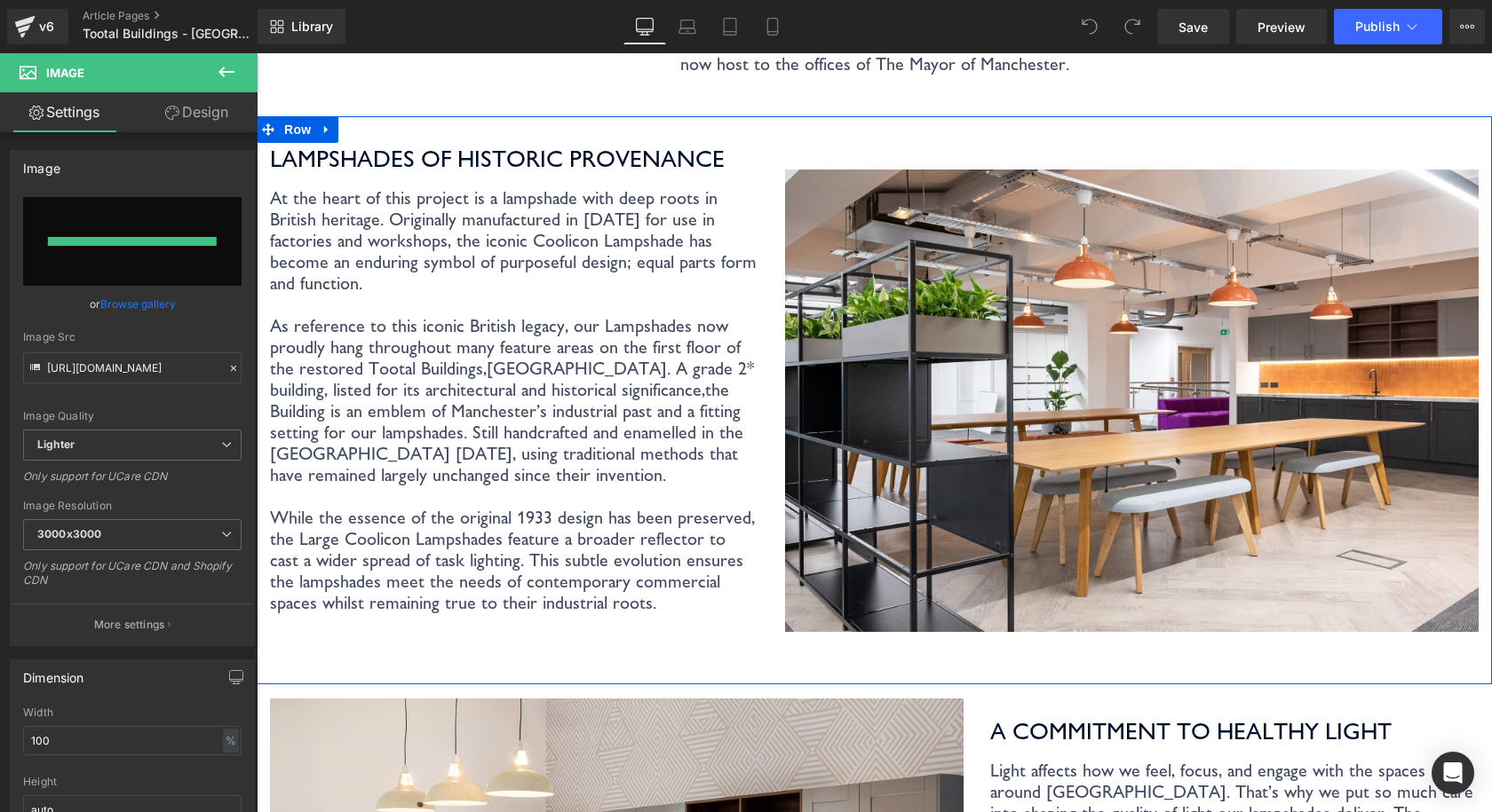
type input "[URL][DOMAIN_NAME]"
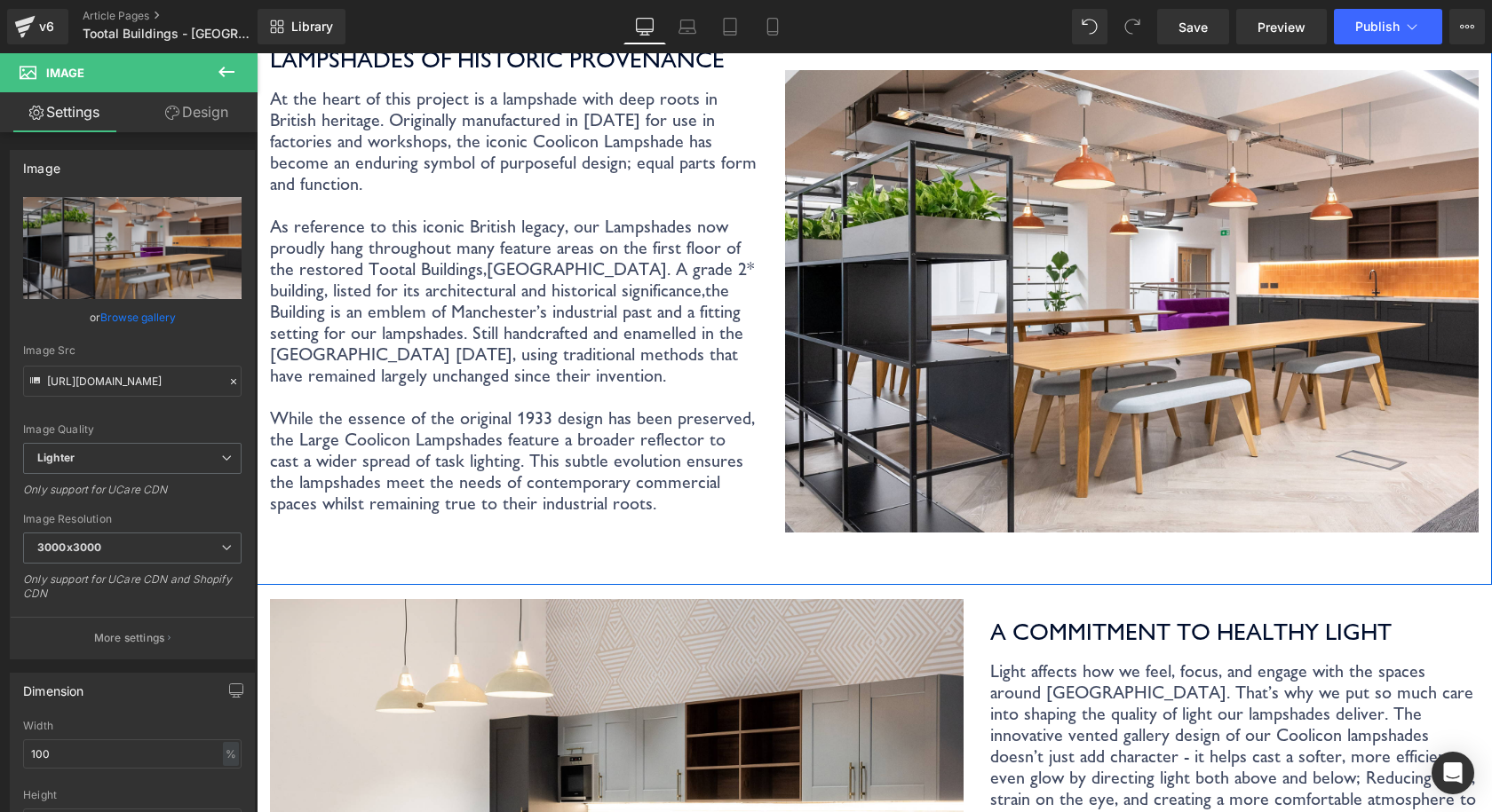
scroll to position [799, 0]
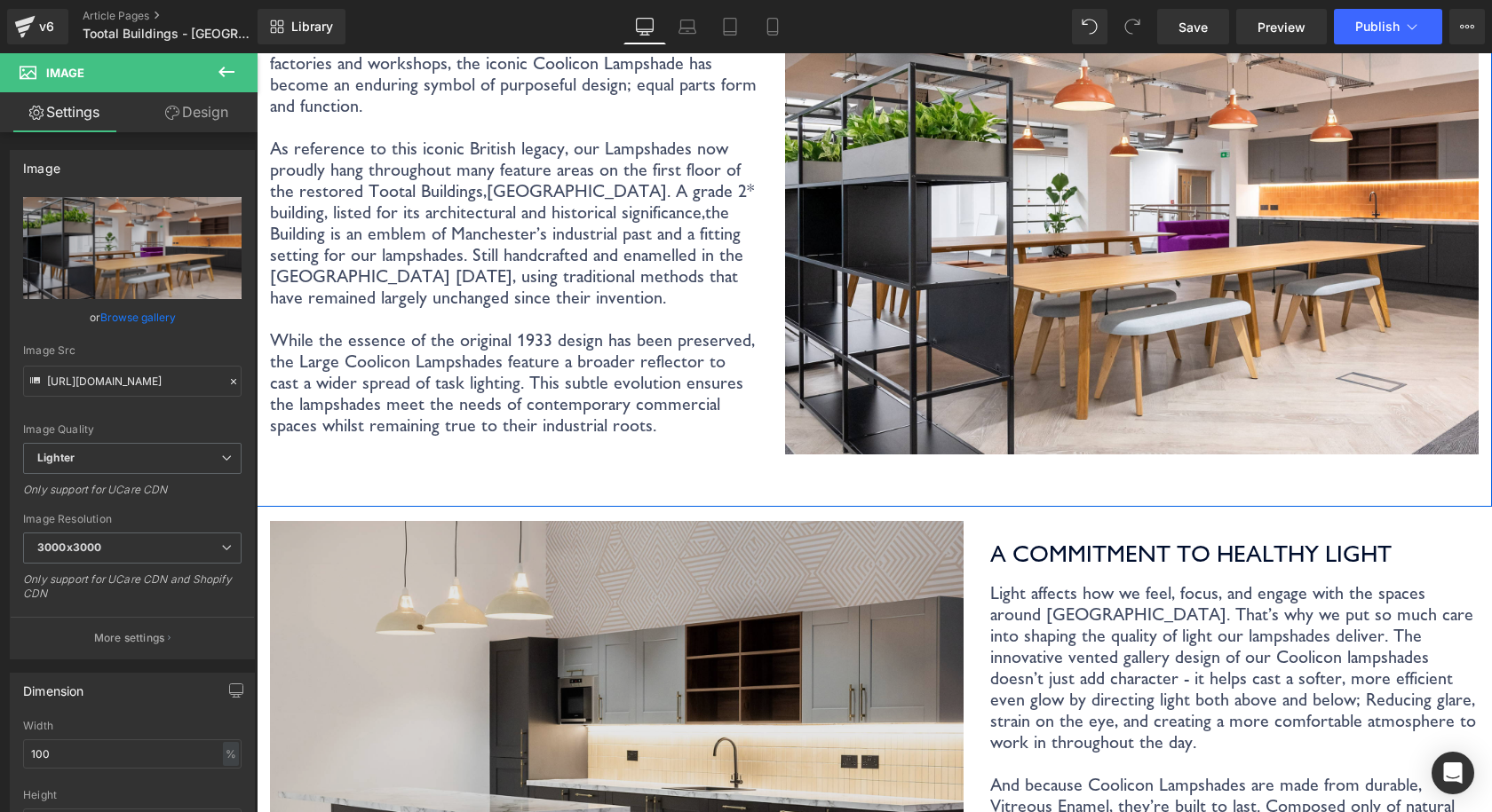
click at [696, 522] on img at bounding box center [617, 752] width 693 height 463
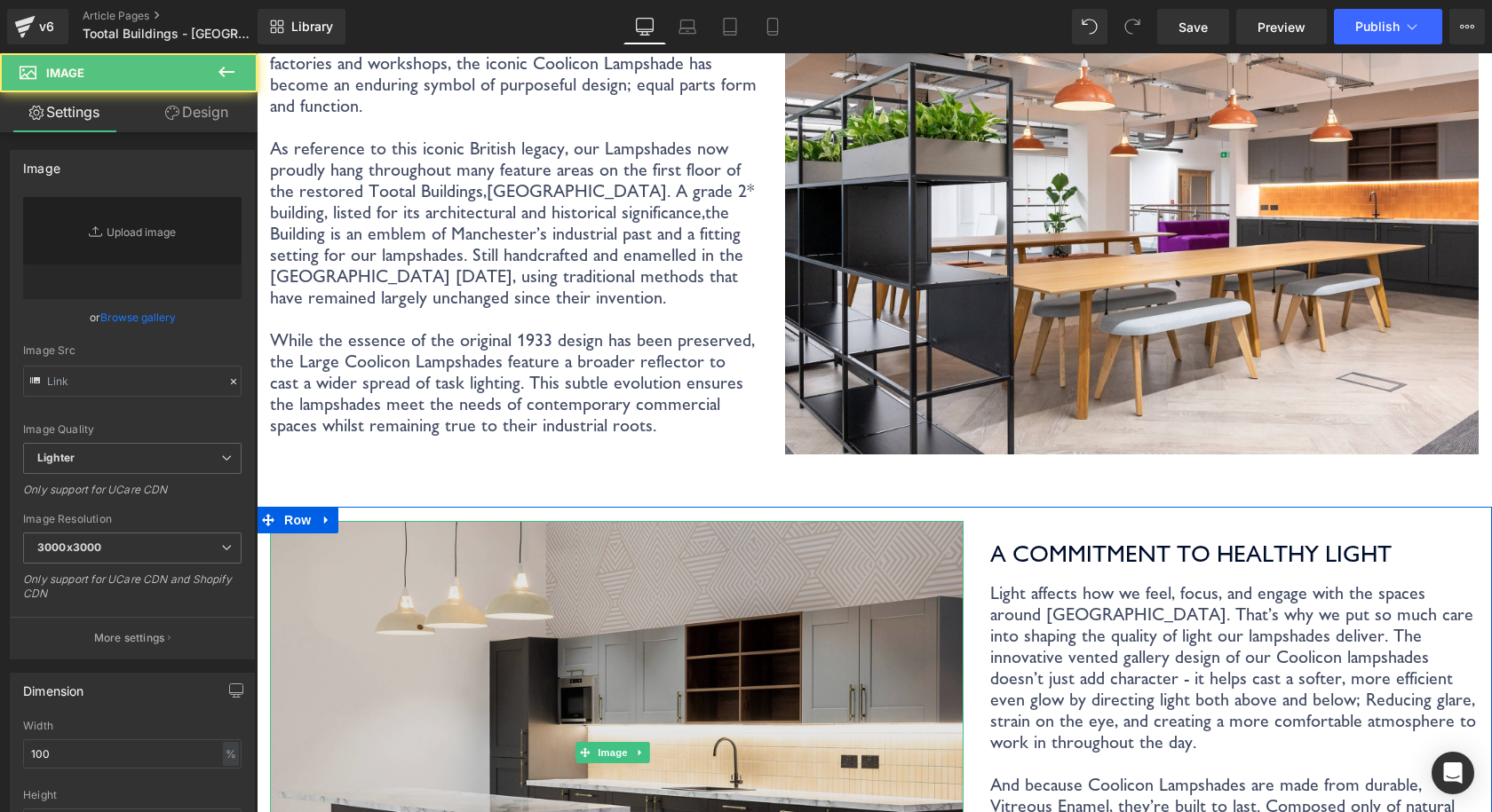
type input "[URL][DOMAIN_NAME]"
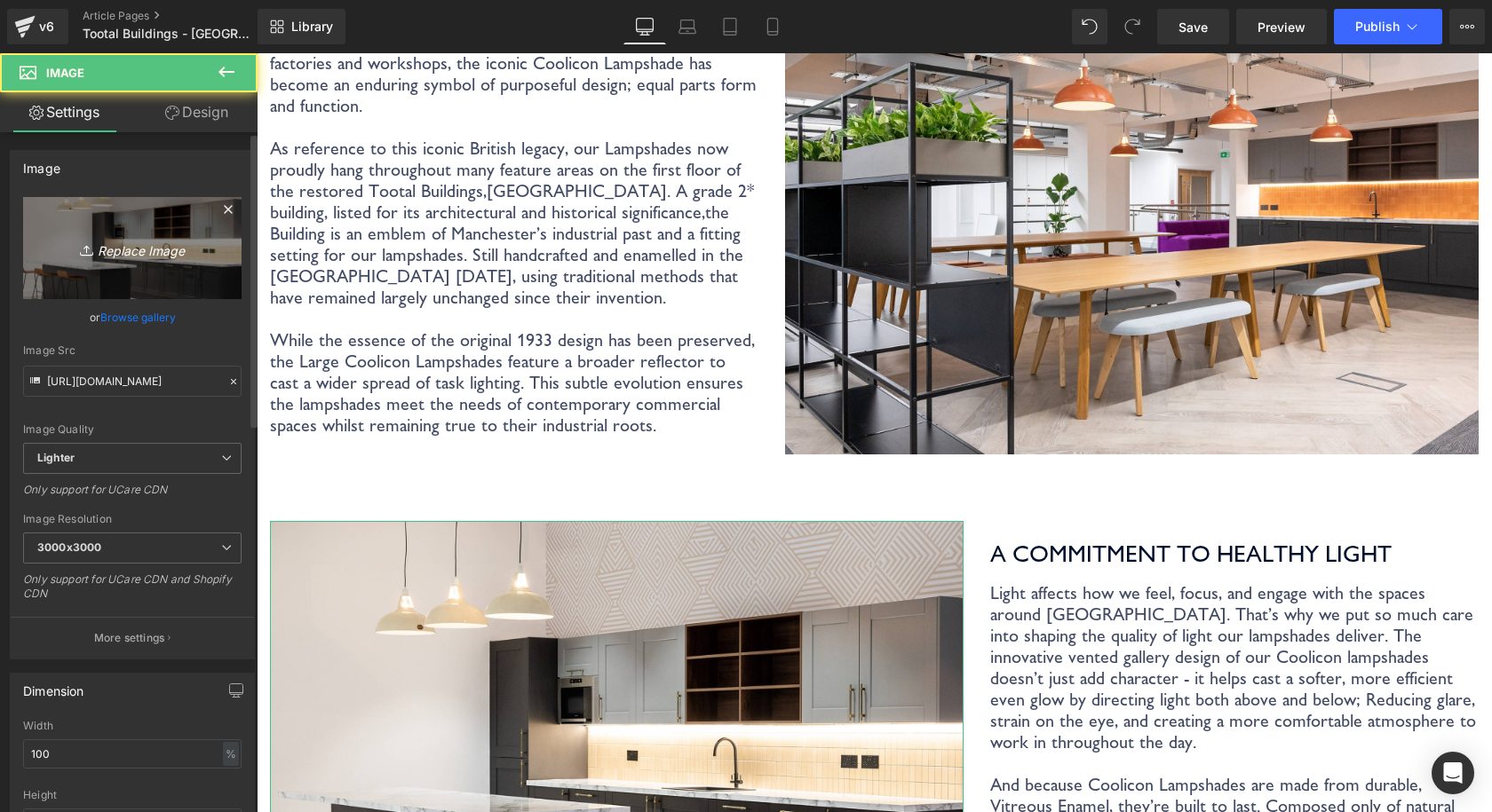
click at [137, 254] on icon "Replace Image" at bounding box center [132, 248] width 142 height 23
type input "C:\fakepath\Coolicon-Lighting-Tootal-Buildings-2.jpg"
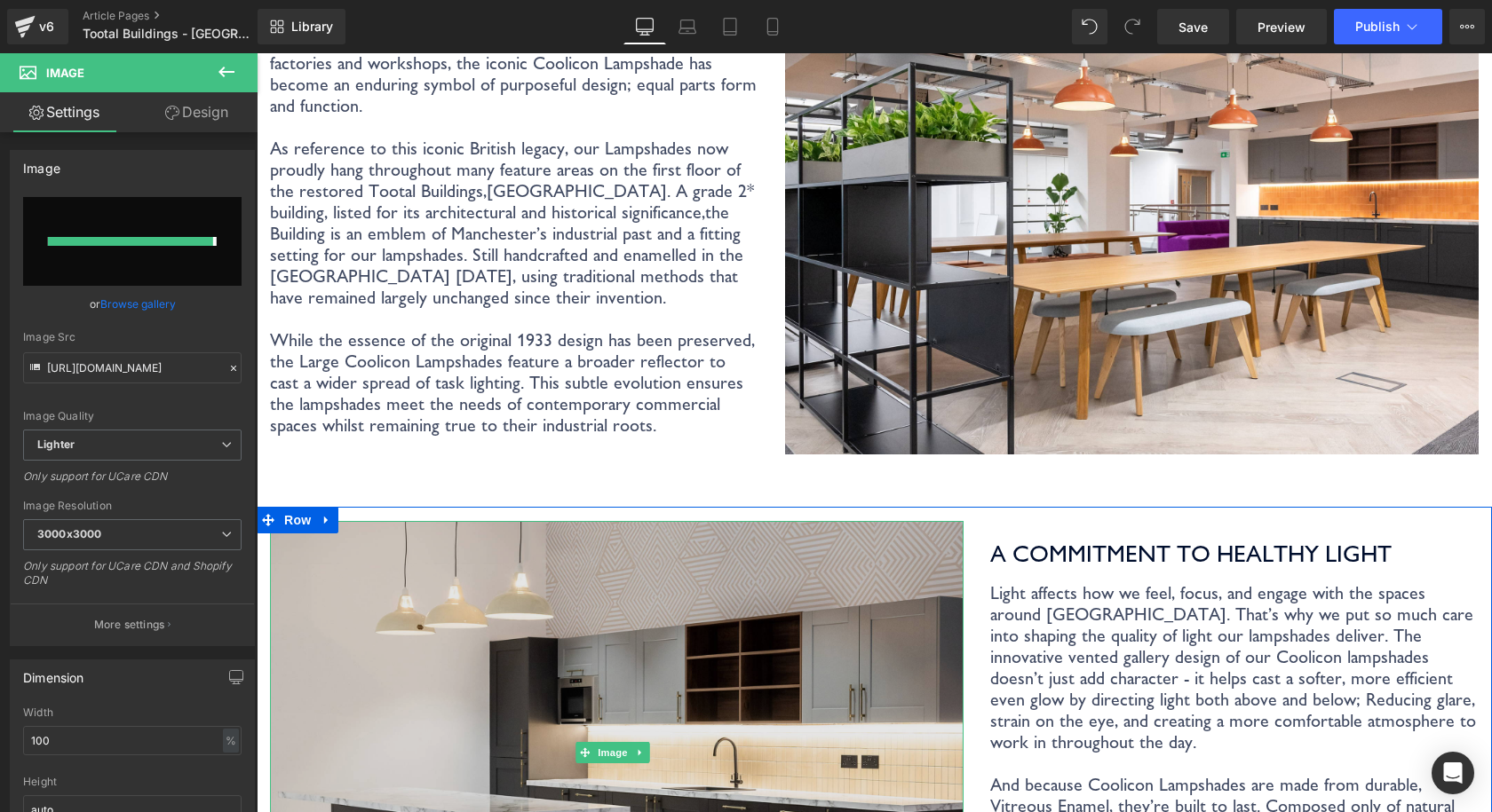
type input "[URL][DOMAIN_NAME]"
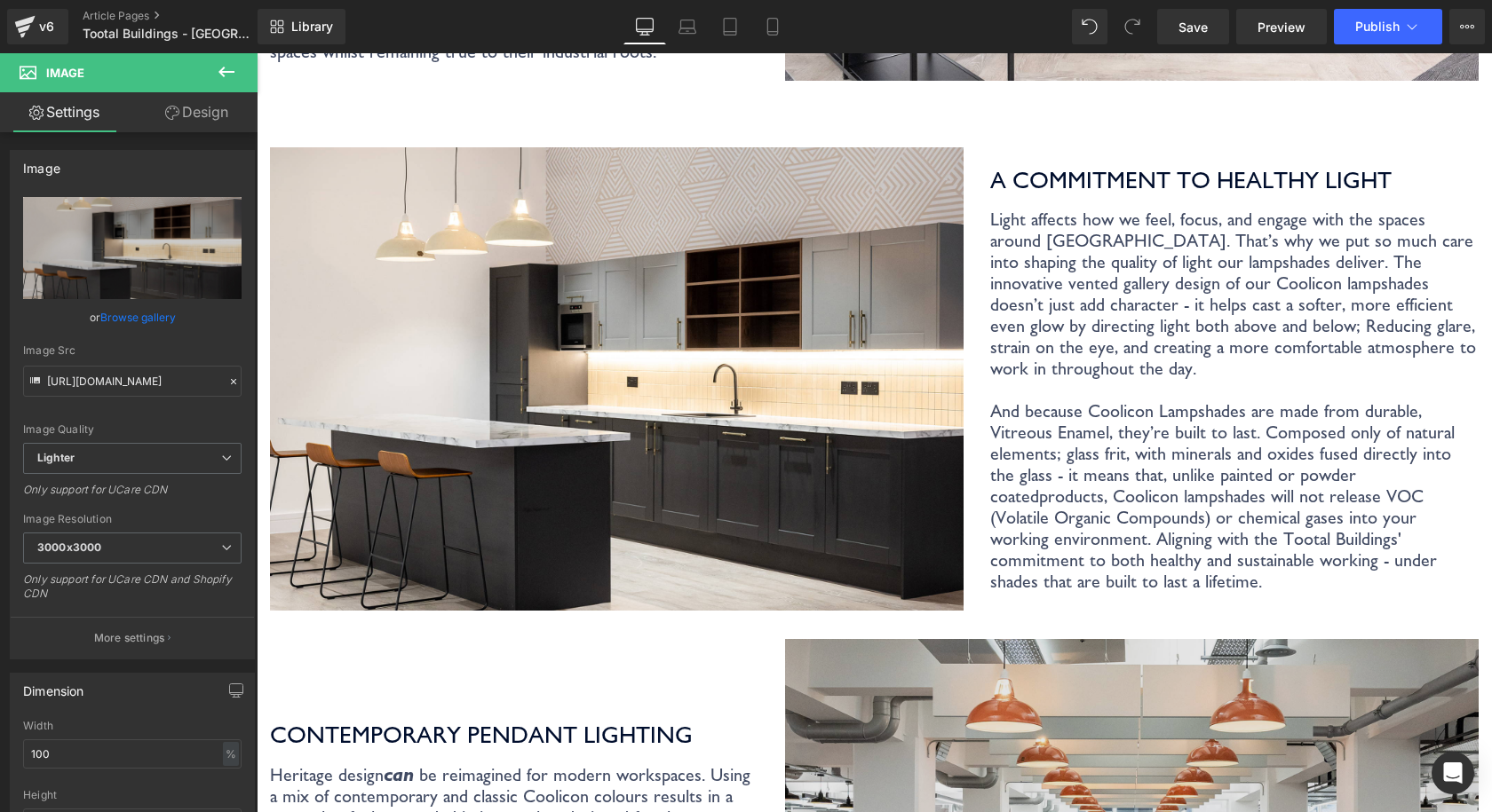
scroll to position [1420, 0]
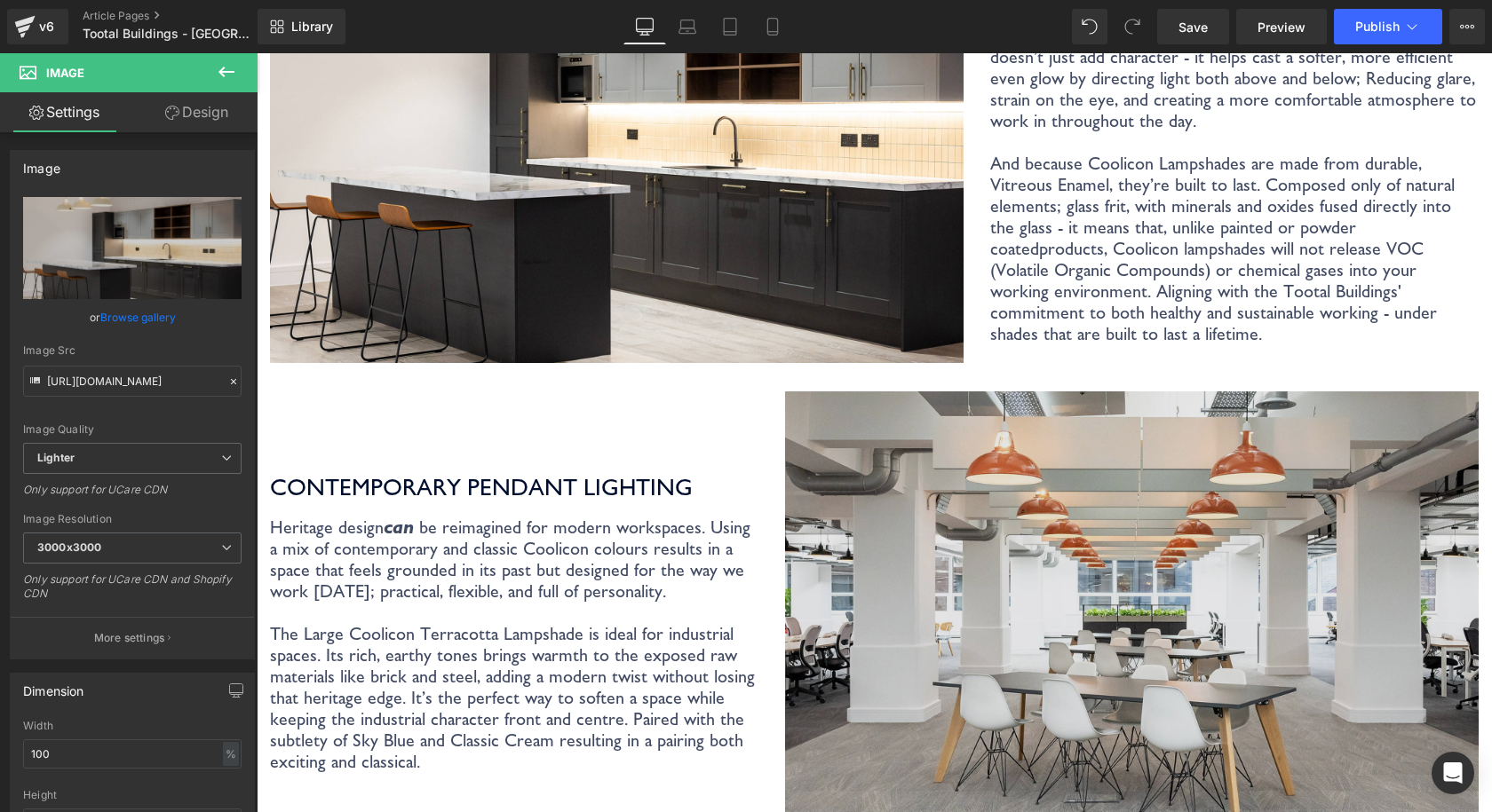
click at [933, 448] on img at bounding box center [1132, 623] width 693 height 463
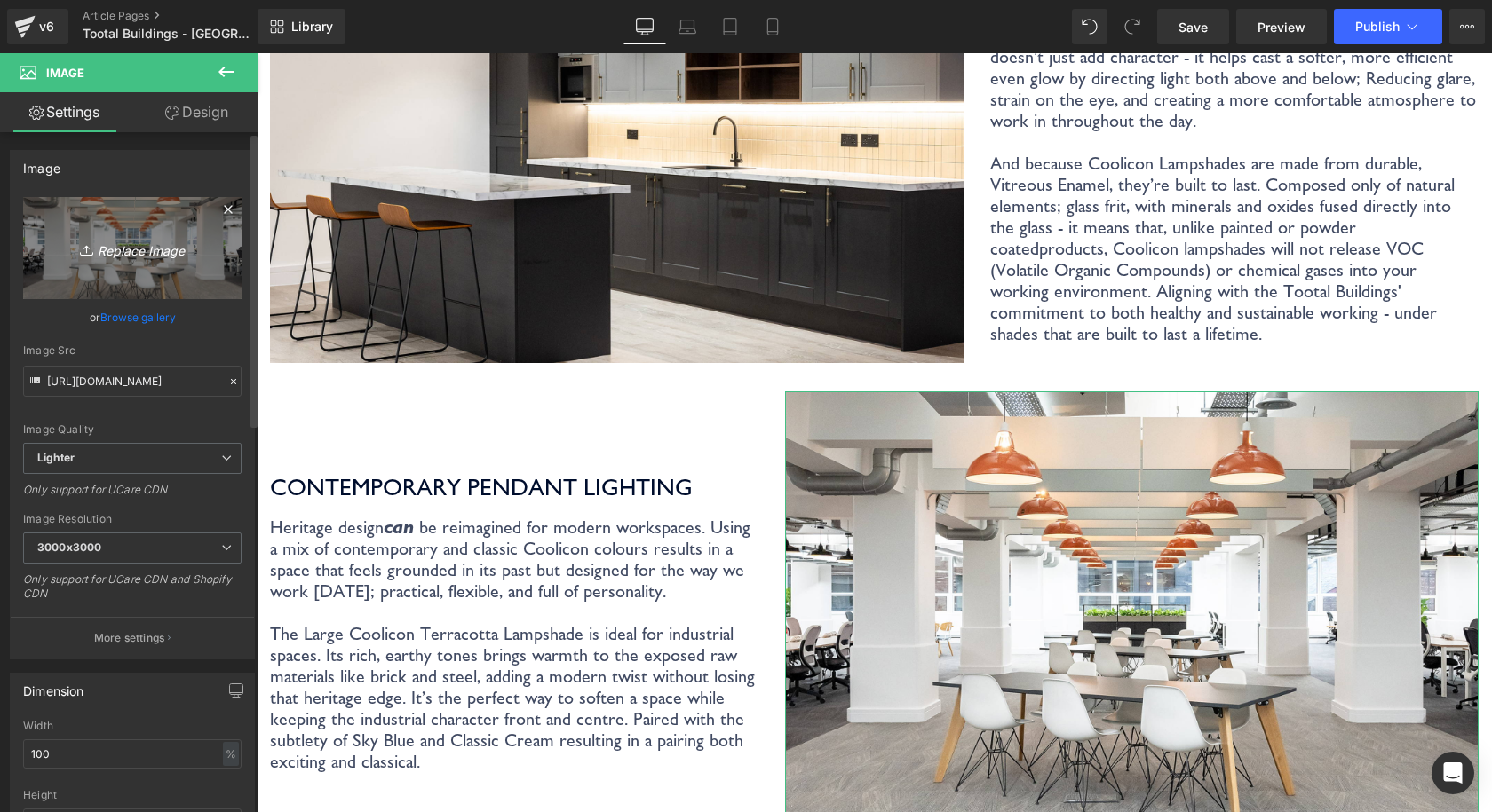
click at [110, 246] on icon "Replace Image" at bounding box center [132, 248] width 142 height 23
type input "C:\fakepath\Coolicon-Lighting-Tootal-Buildings-3.jpg"
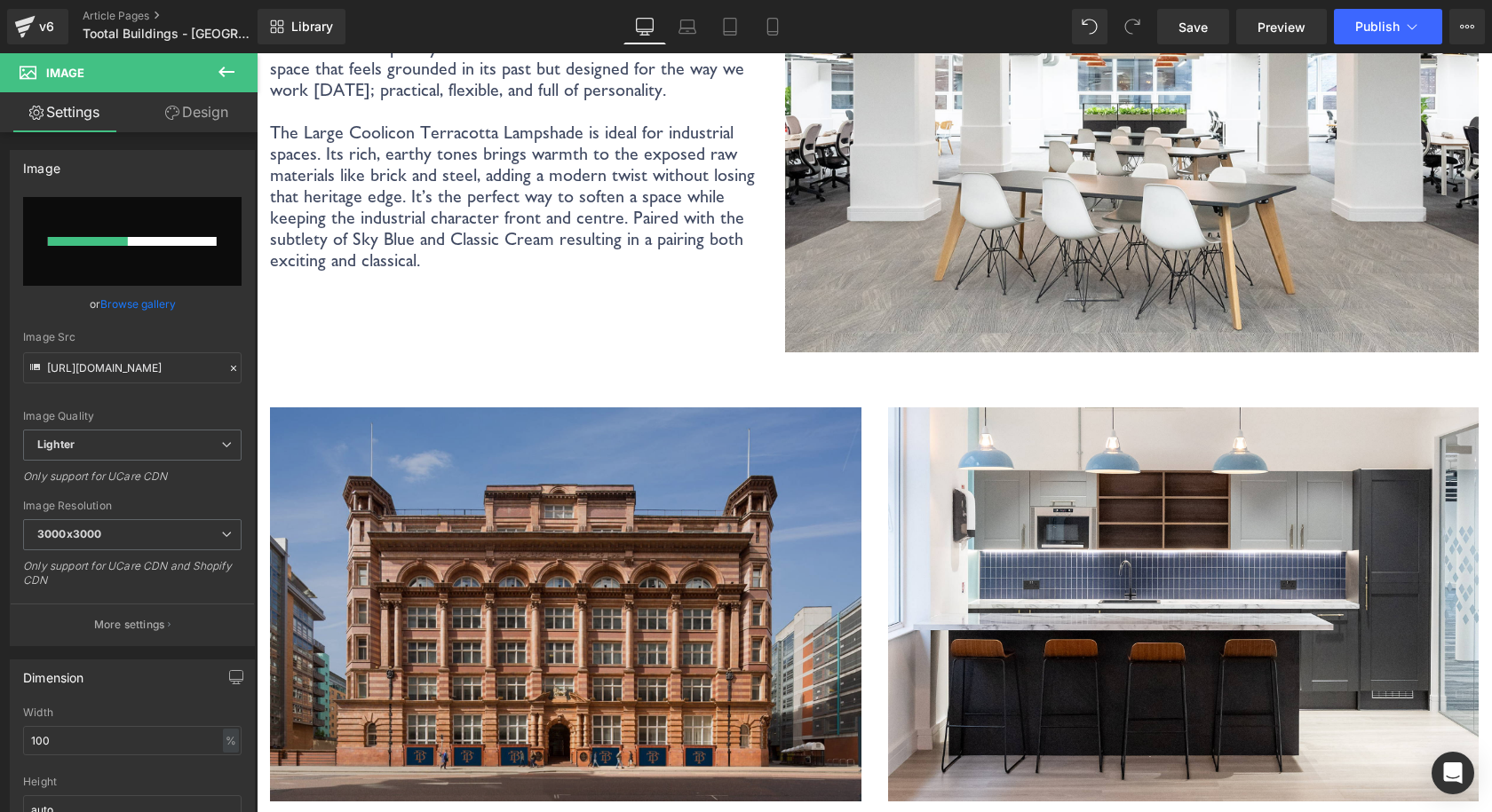
scroll to position [1954, 0]
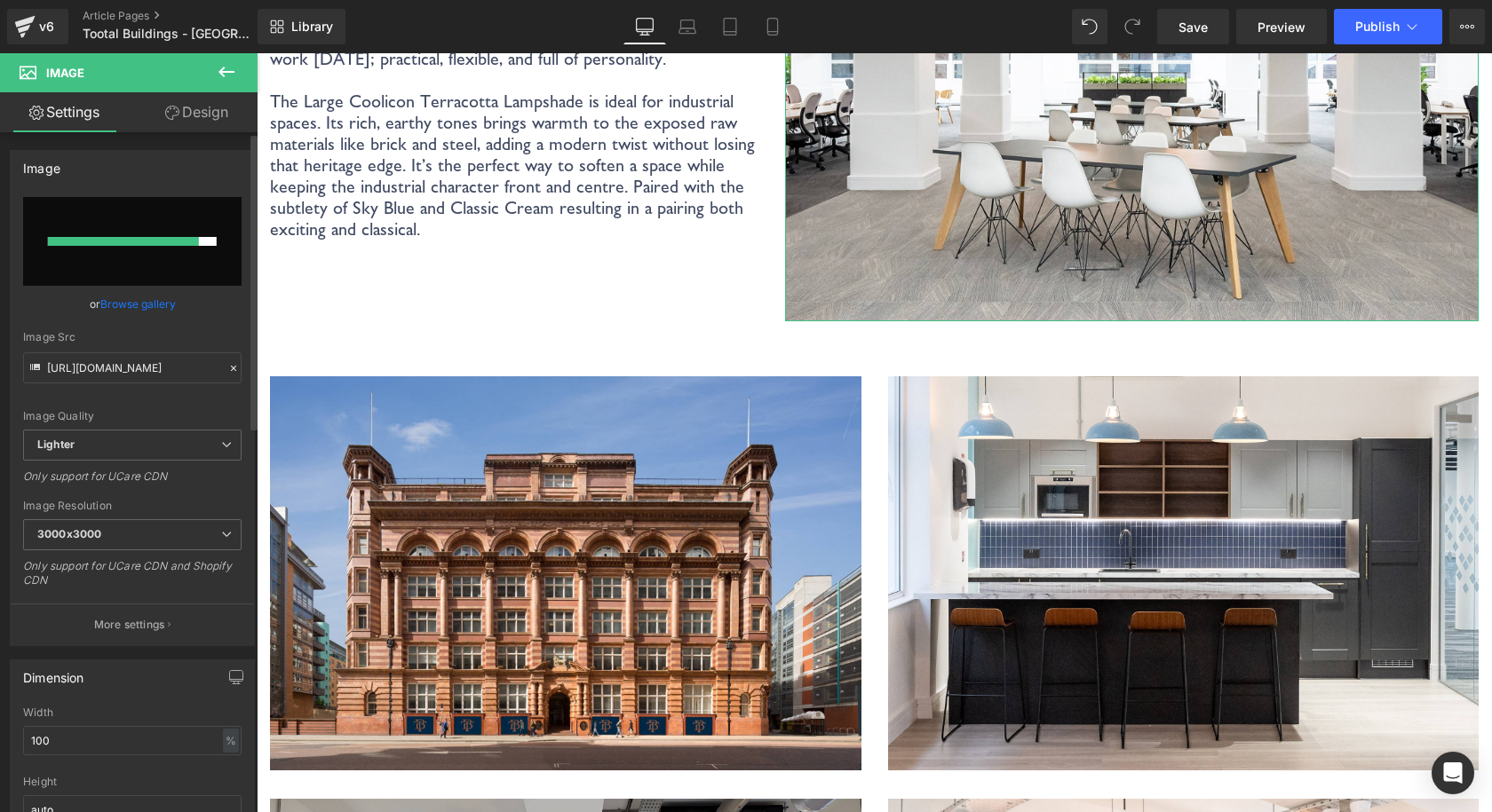
click at [127, 307] on link "Browse gallery" at bounding box center [138, 304] width 75 height 31
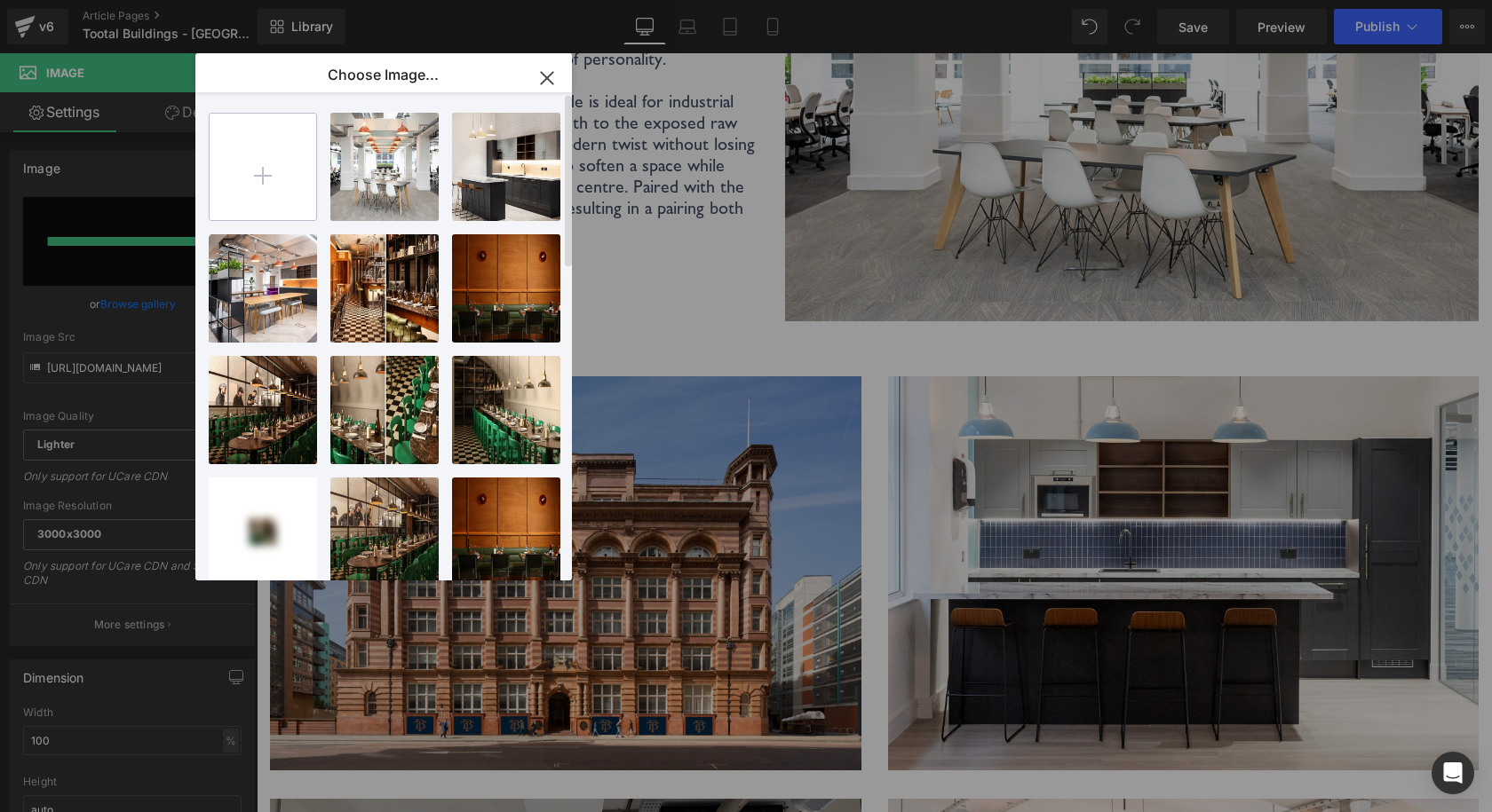
click at [279, 189] on input "file" at bounding box center [263, 167] width 107 height 107
type input "C:\fakepath\Coolicon-Lighting-Tootal-Buildings-4.jpg"
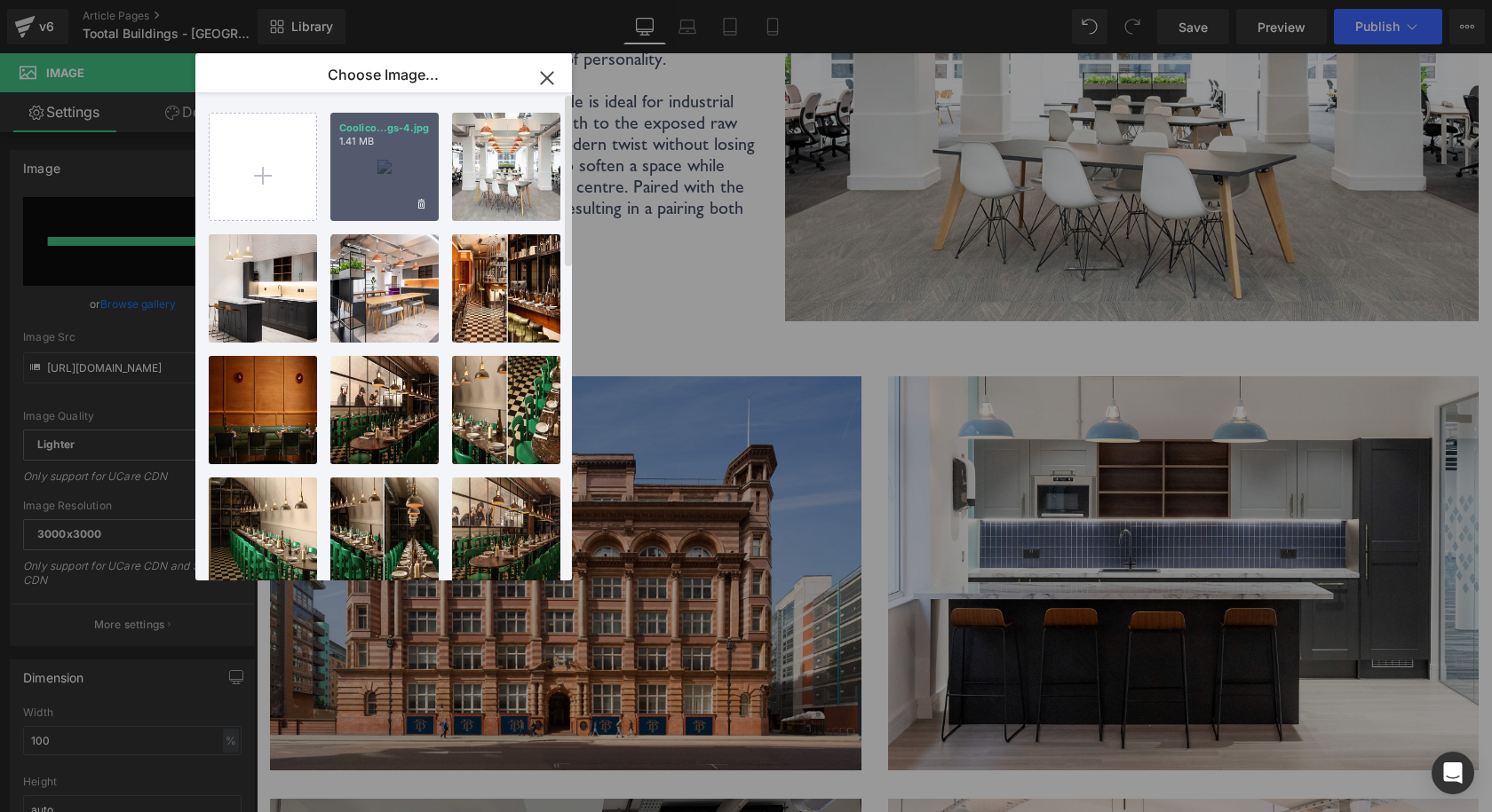
click at [379, 163] on div "Coolico...gs-4.jpg 1.41 MB" at bounding box center [385, 167] width 109 height 109
type input "[URL][DOMAIN_NAME]"
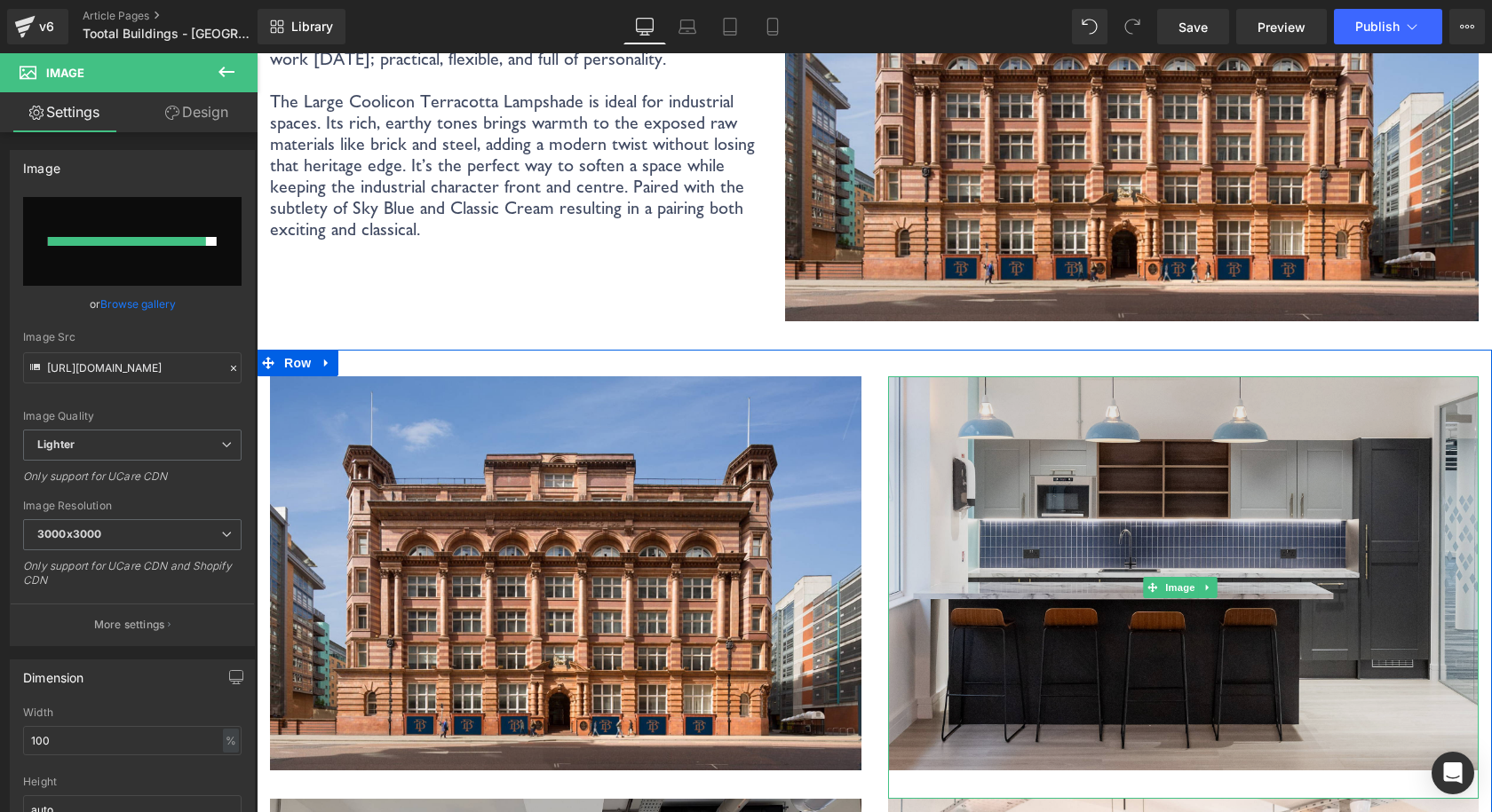
click at [1059, 408] on img at bounding box center [1183, 588] width 591 height 423
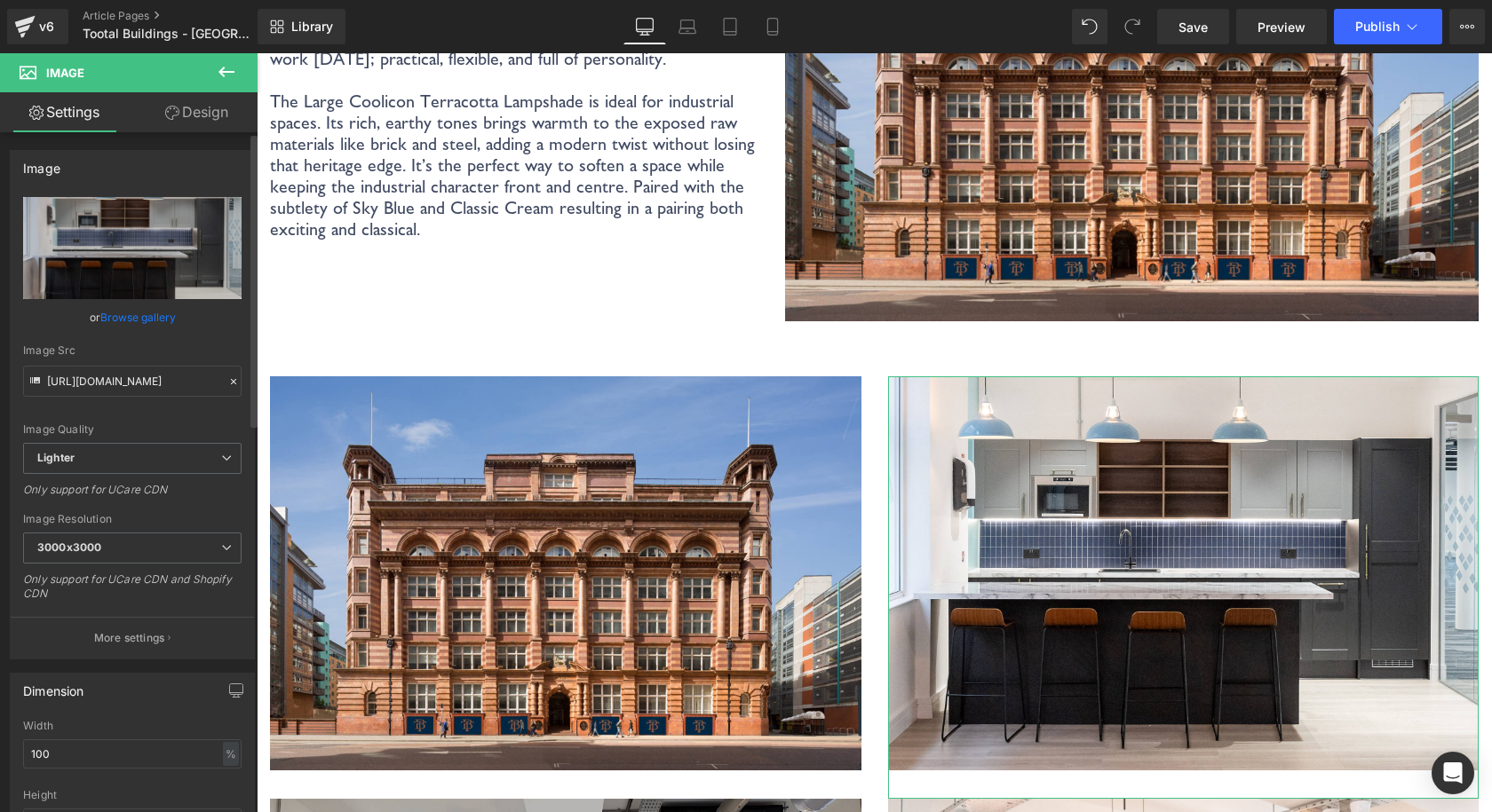
click at [125, 311] on link "Browse gallery" at bounding box center [138, 317] width 75 height 31
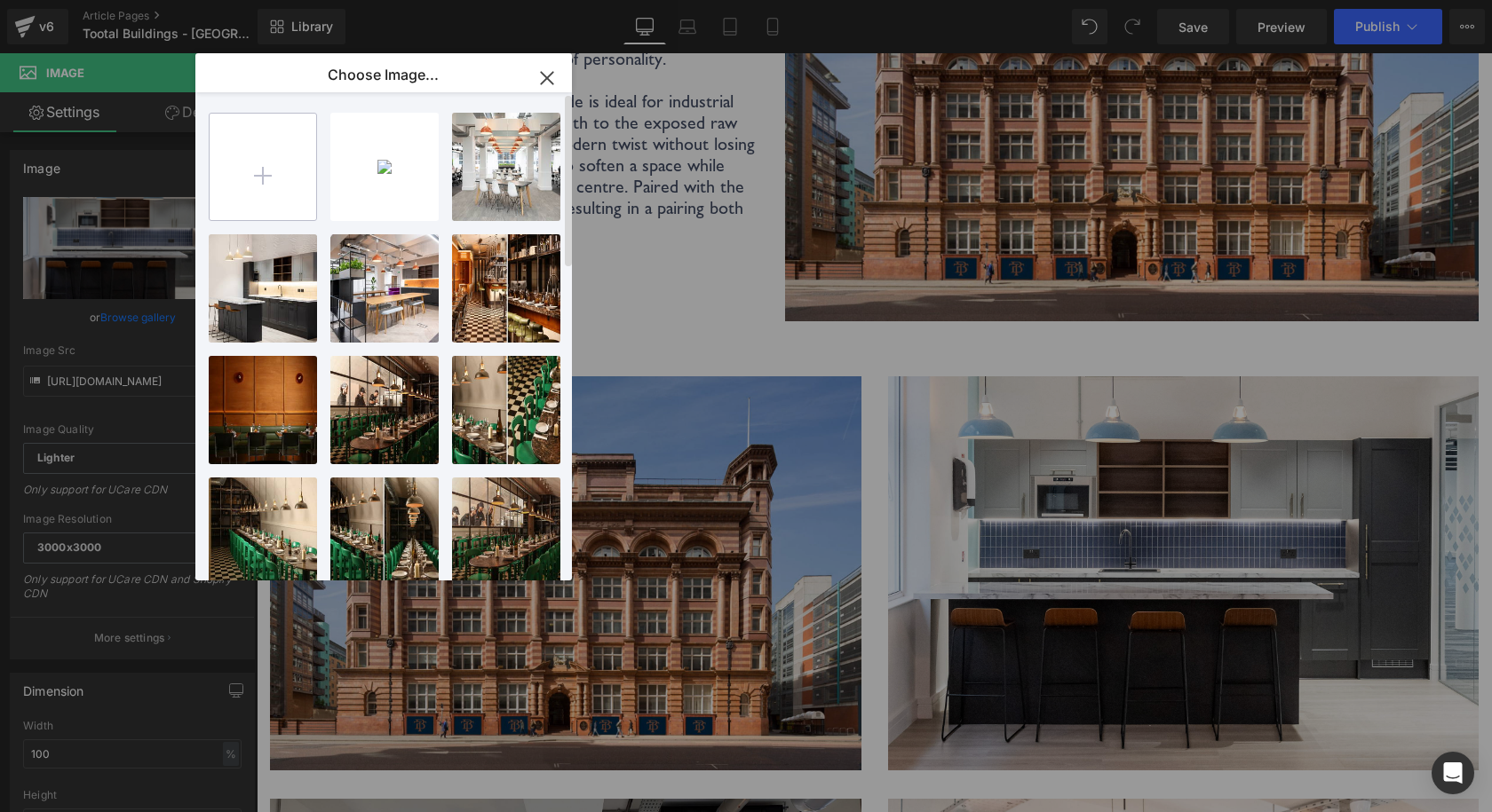
click at [254, 153] on input "file" at bounding box center [263, 167] width 107 height 107
type input "C:\fakepath\Coolicon-Lighting-Tootal-Buildings-5.jpg"
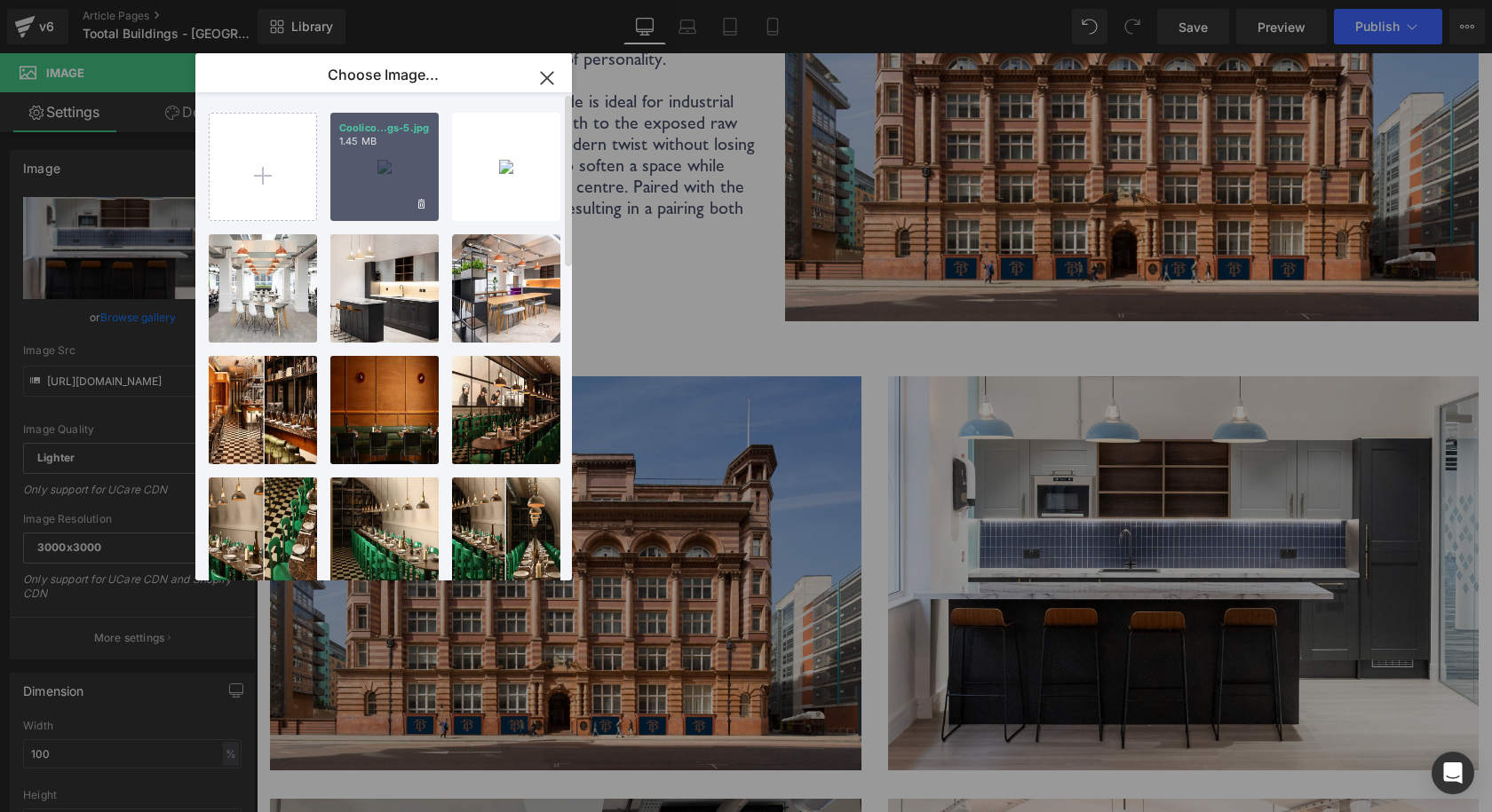
click at [387, 175] on div "Coolico...gs-5.jpg 1.45 MB" at bounding box center [385, 167] width 109 height 109
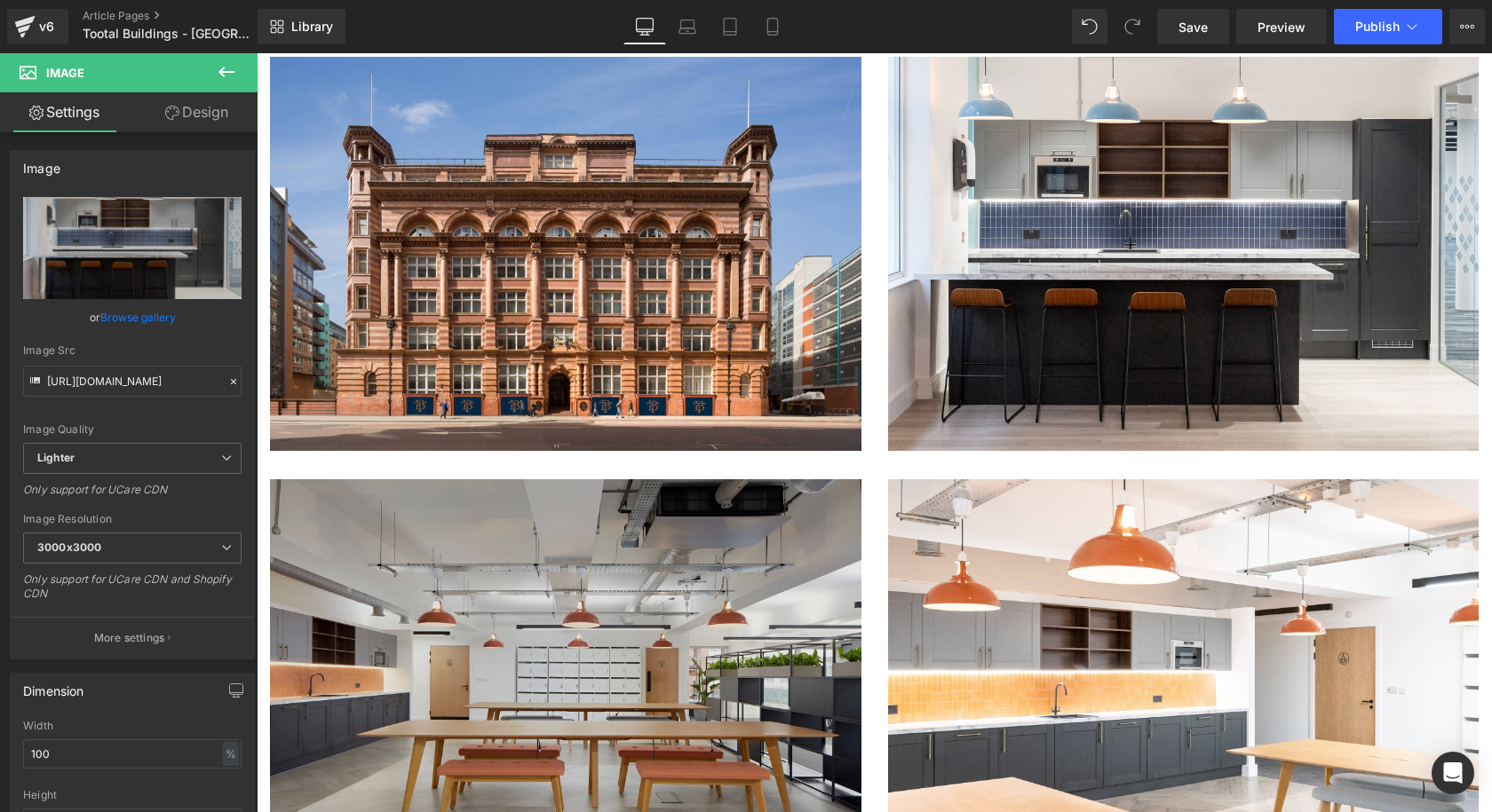
scroll to position [2308, 0]
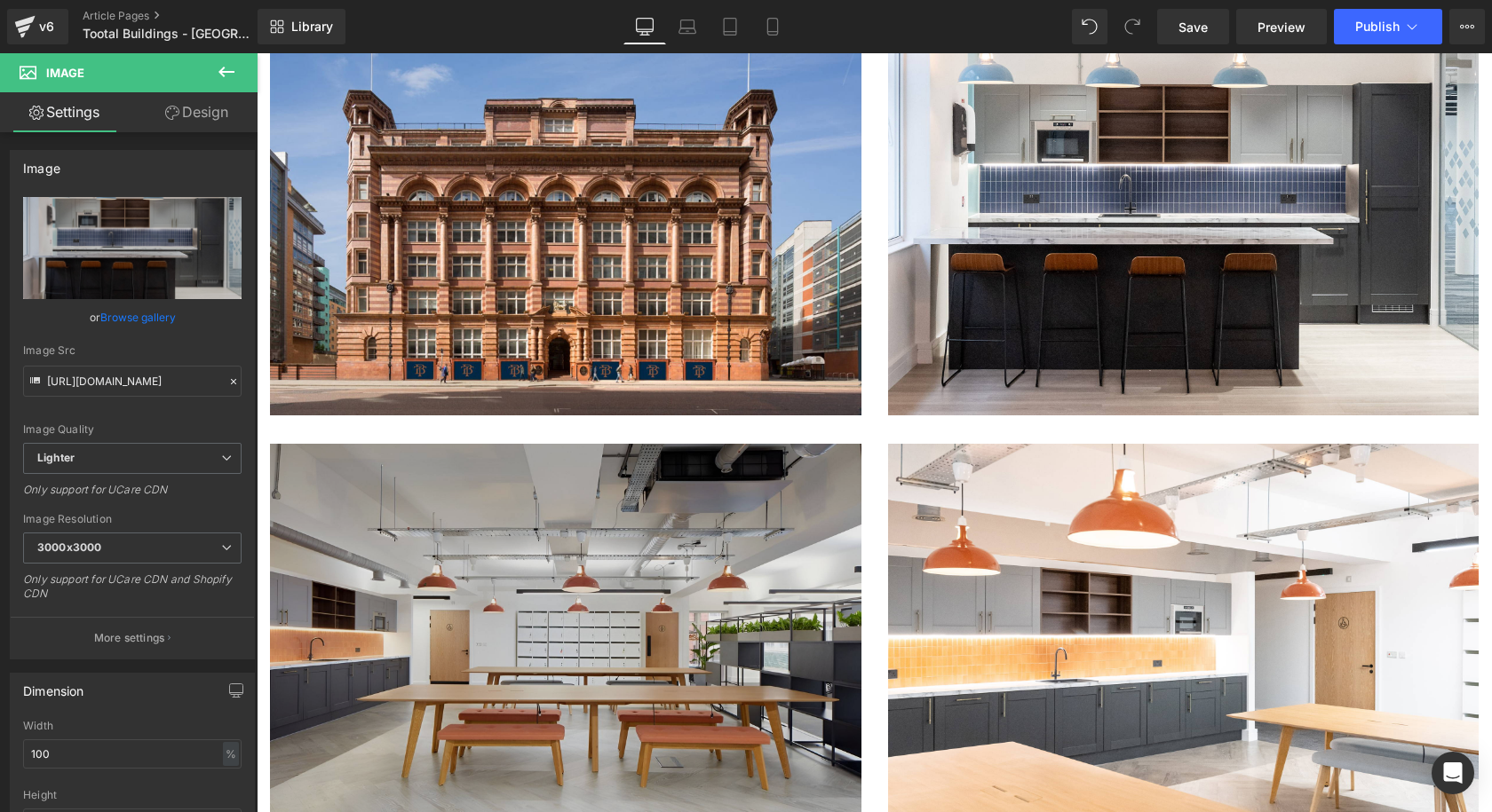
click at [502, 444] on img at bounding box center [565, 654] width 591 height 423
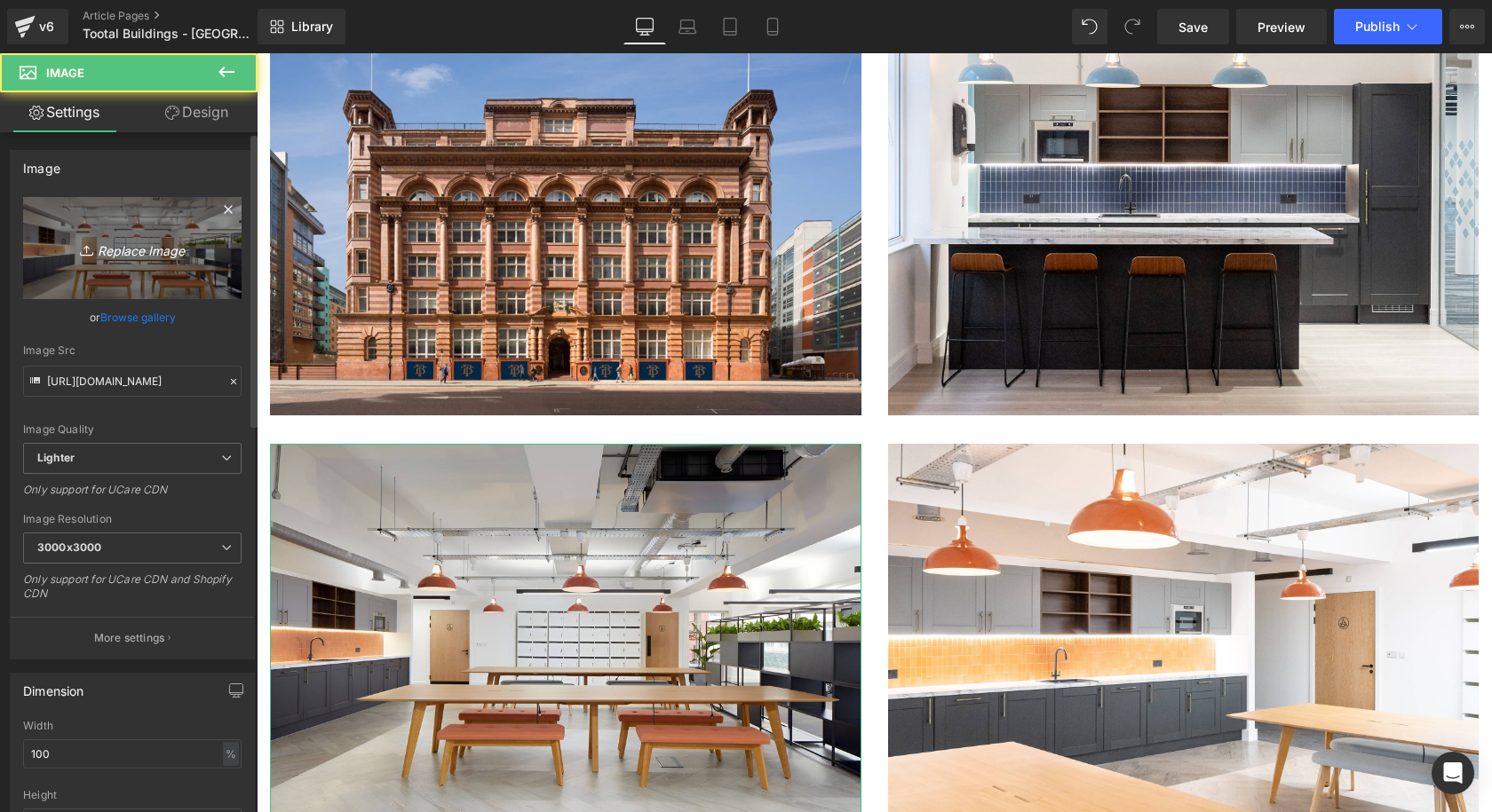
click at [126, 254] on icon "Replace Image" at bounding box center [132, 248] width 142 height 23
type input "C:\fakepath\Coolicon-Lighting-Tootal-Buildings-6.jpg"
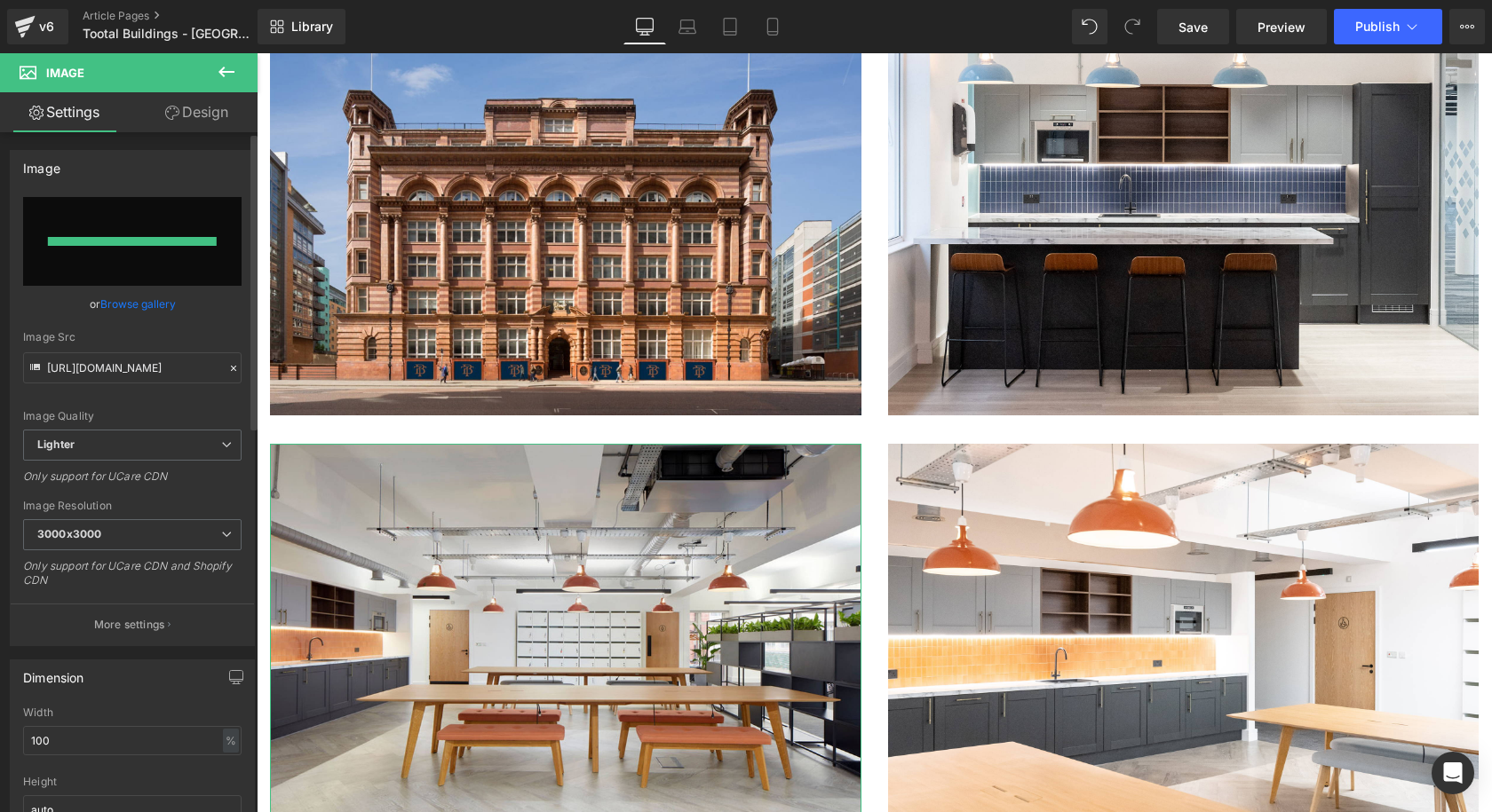
type input "[URL][DOMAIN_NAME]"
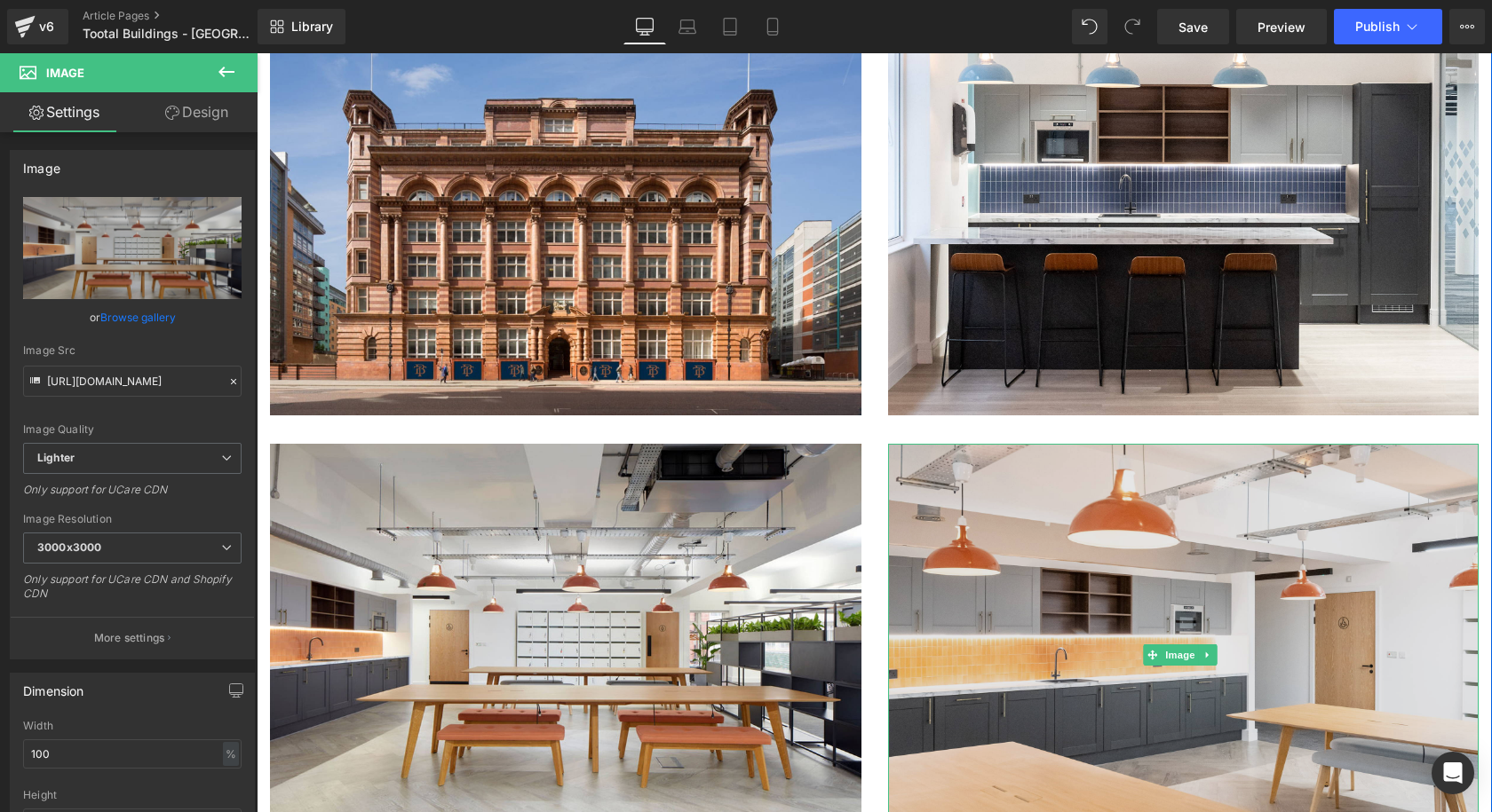
click at [998, 488] on img at bounding box center [1183, 654] width 591 height 423
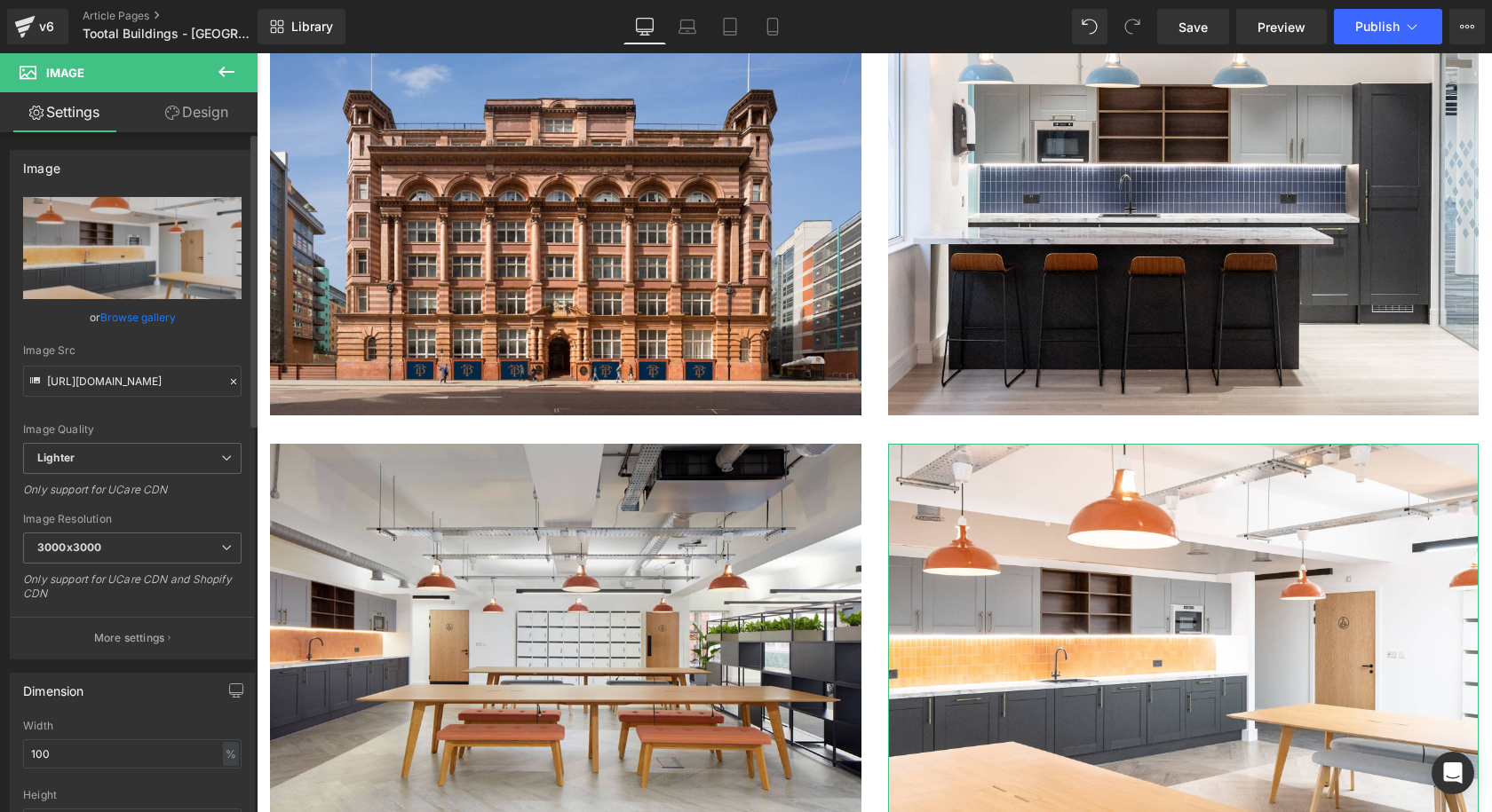
click at [138, 312] on link "Browse gallery" at bounding box center [138, 317] width 75 height 31
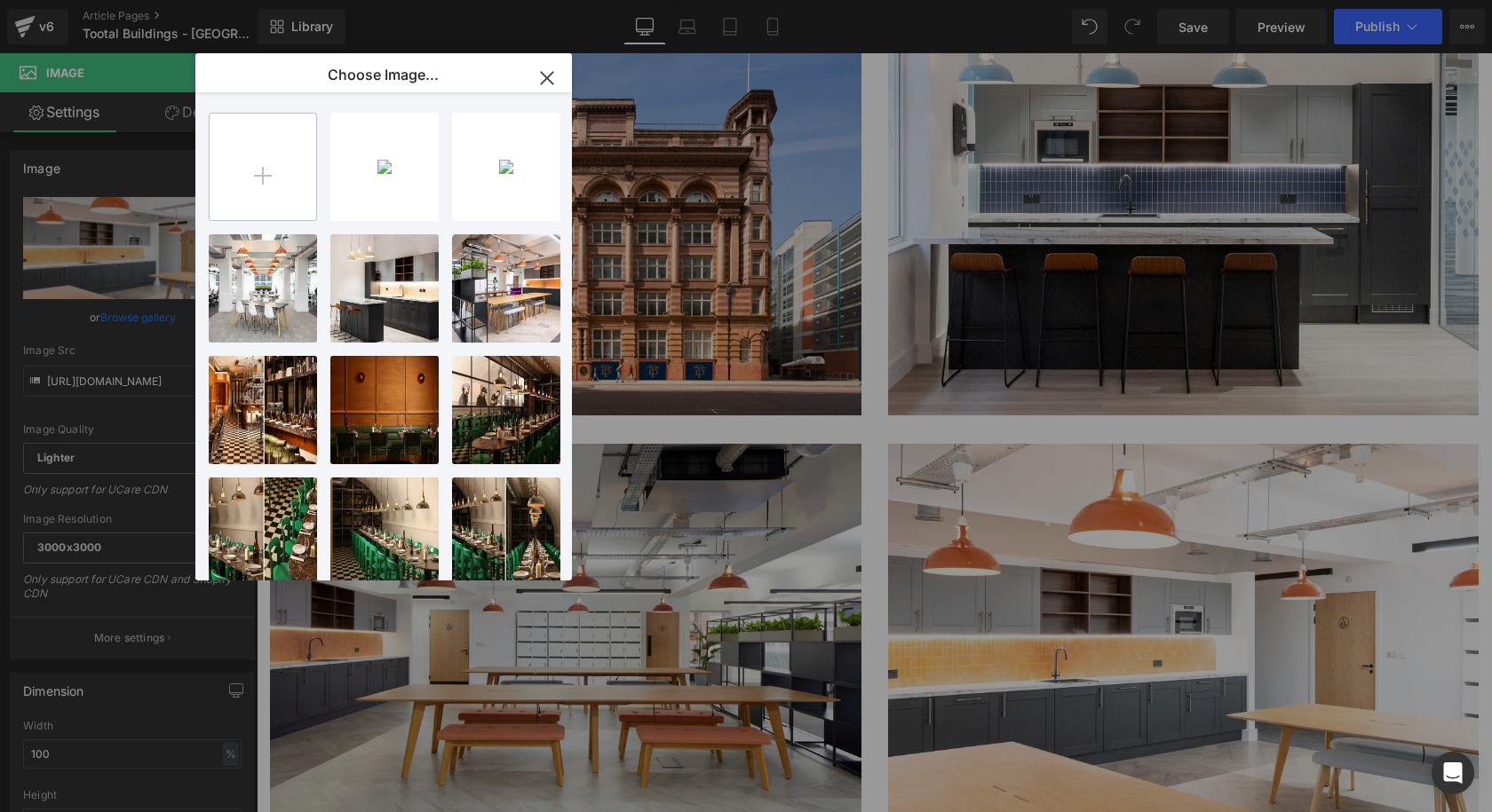
click at [262, 185] on input "file" at bounding box center [263, 167] width 107 height 107
type input "C:\fakepath\Coolicon-Lighting-Tootal-Buildings-7.jpg"
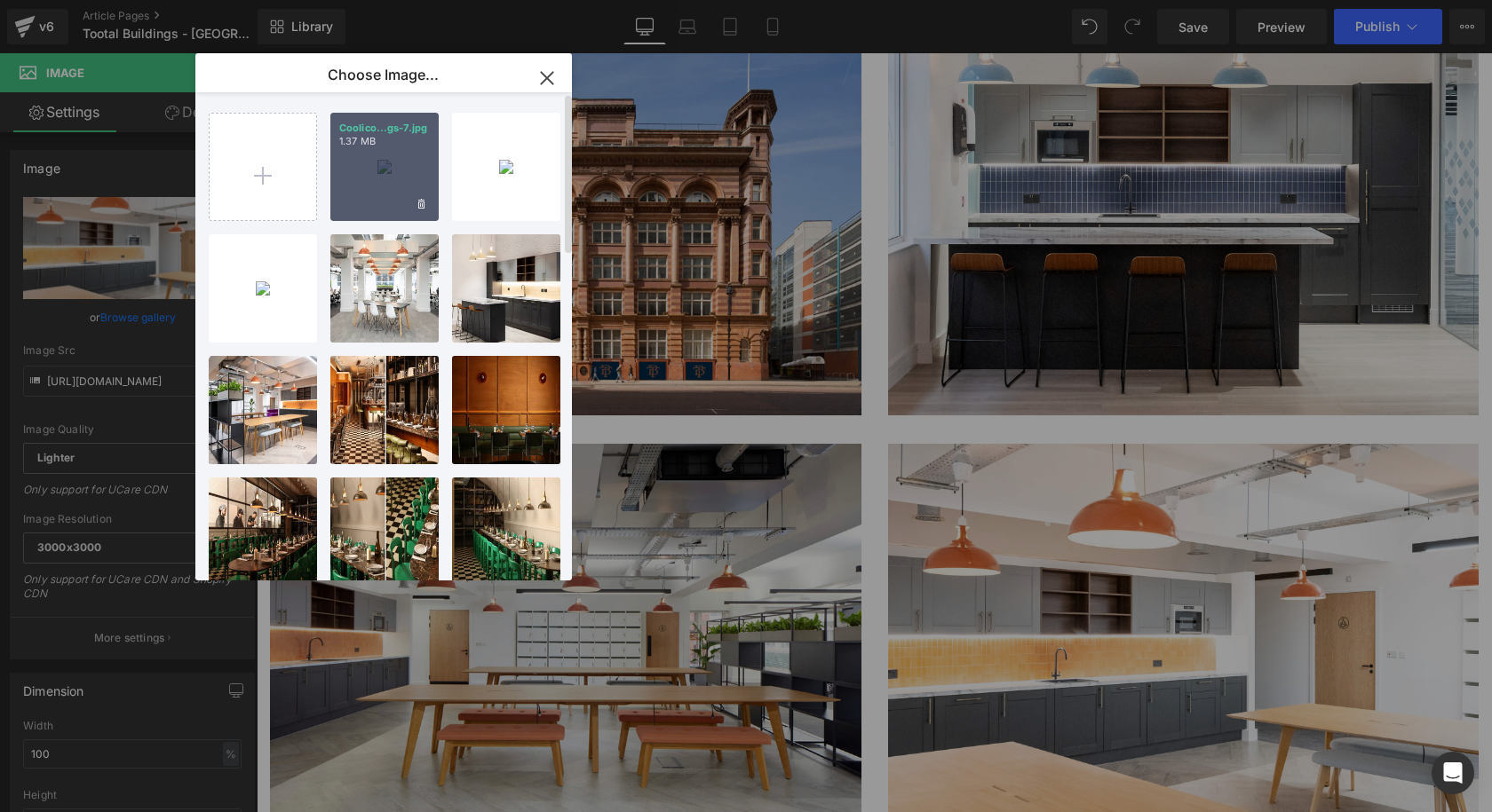
click at [367, 185] on div "Coolico...gs-7.jpg 1.37 MB" at bounding box center [385, 167] width 109 height 109
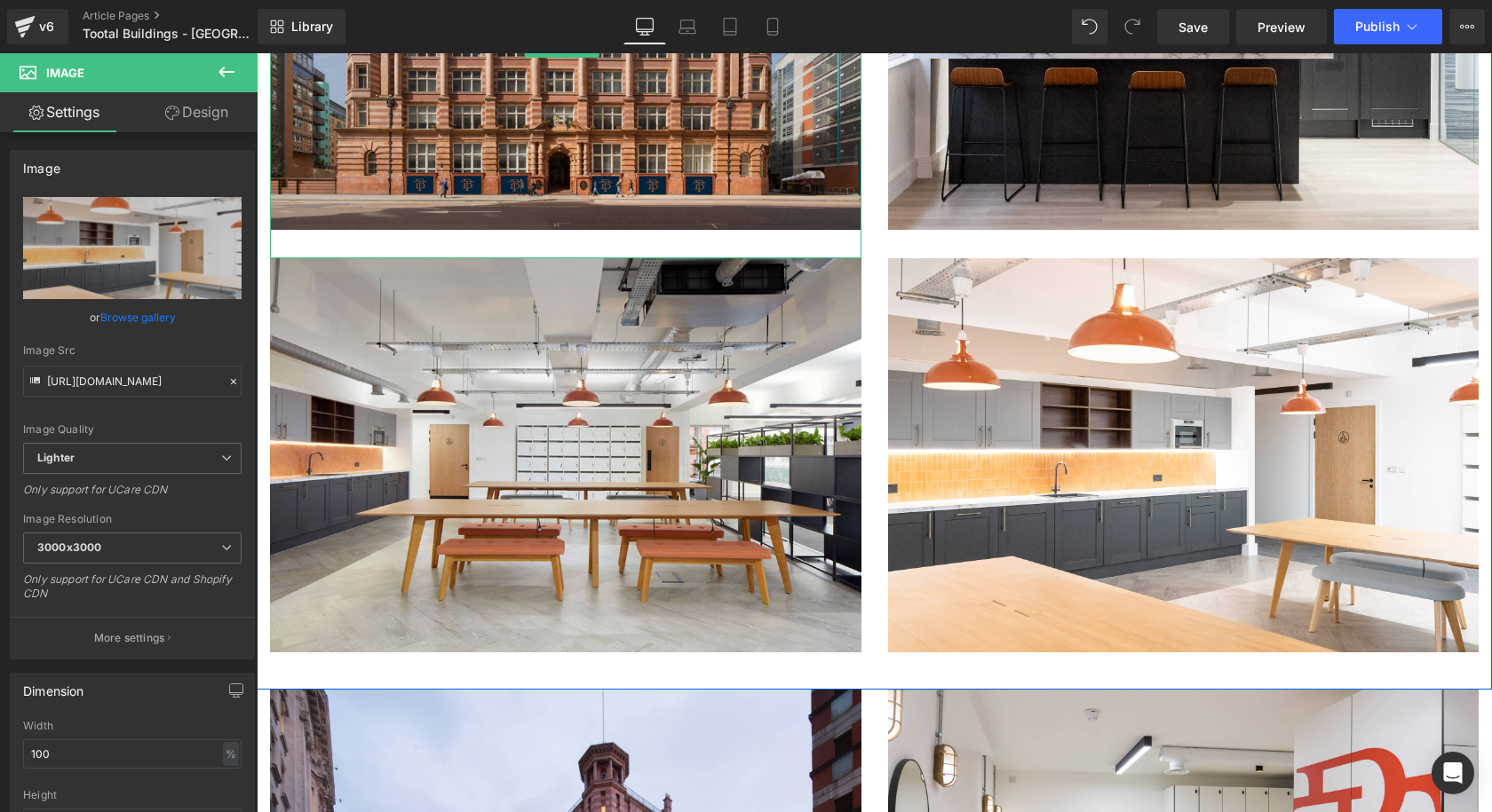
scroll to position [2752, 0]
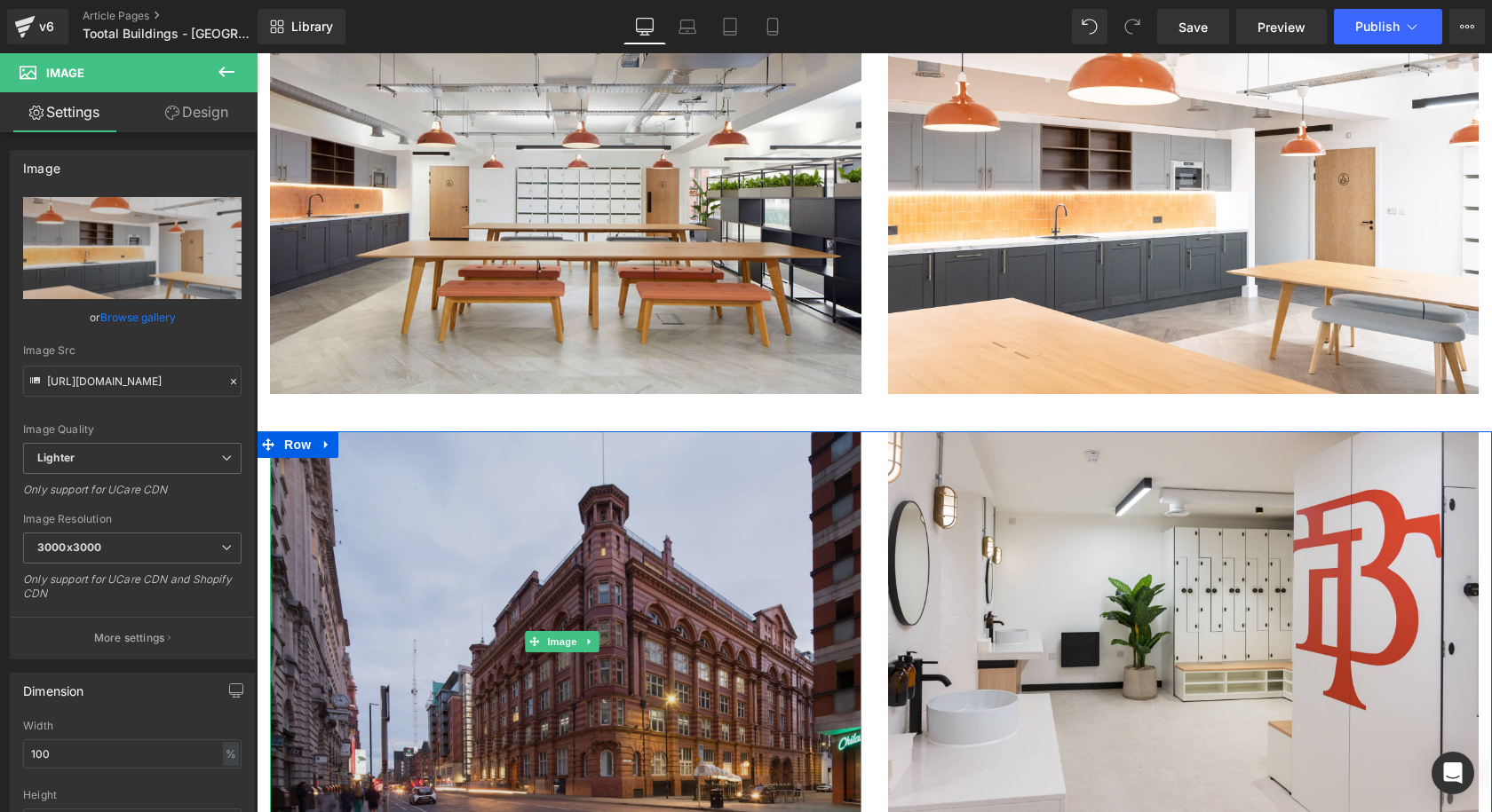
click at [557, 432] on img at bounding box center [565, 643] width 591 height 423
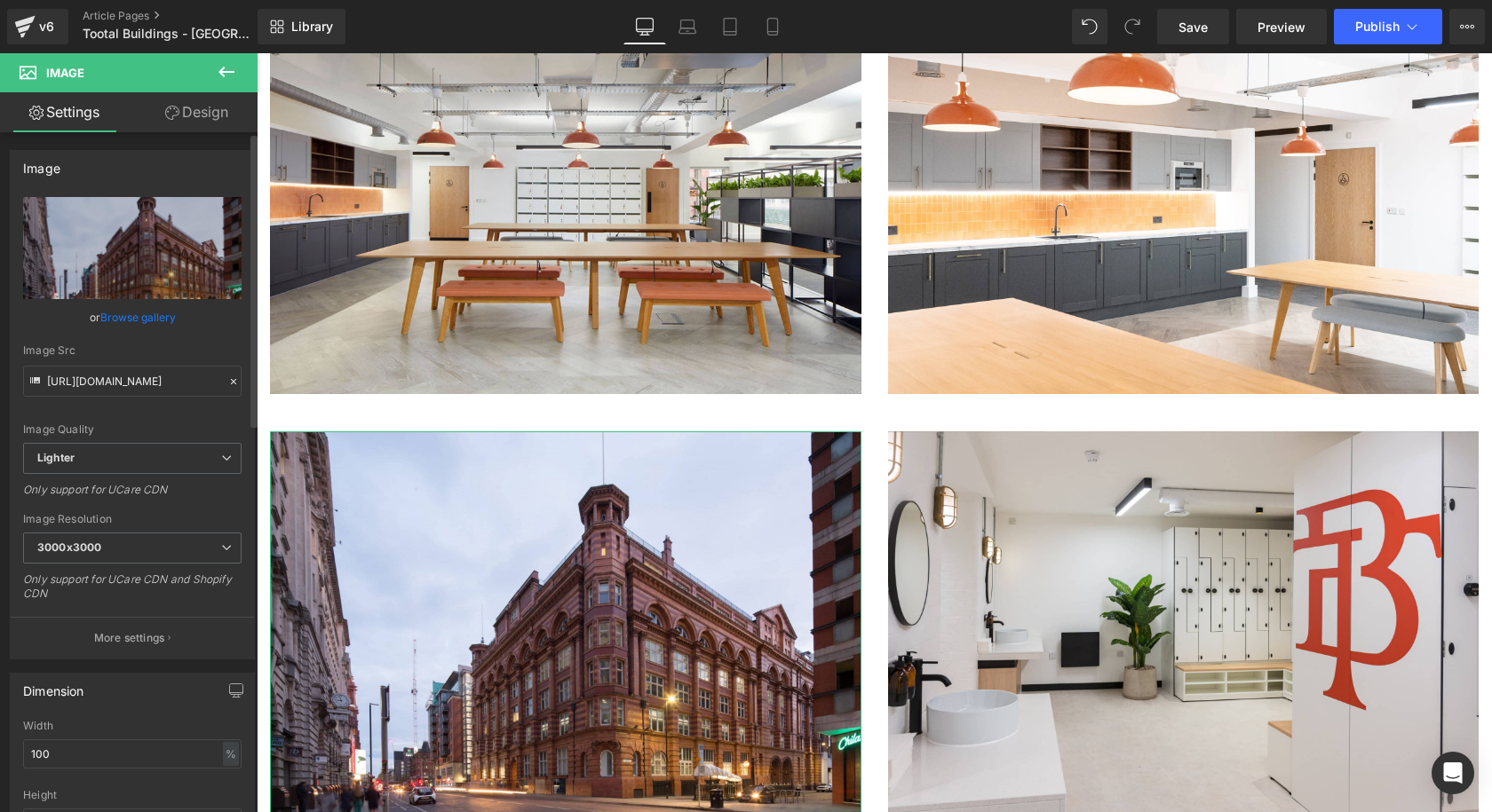
click at [129, 313] on link "Browse gallery" at bounding box center [138, 317] width 75 height 31
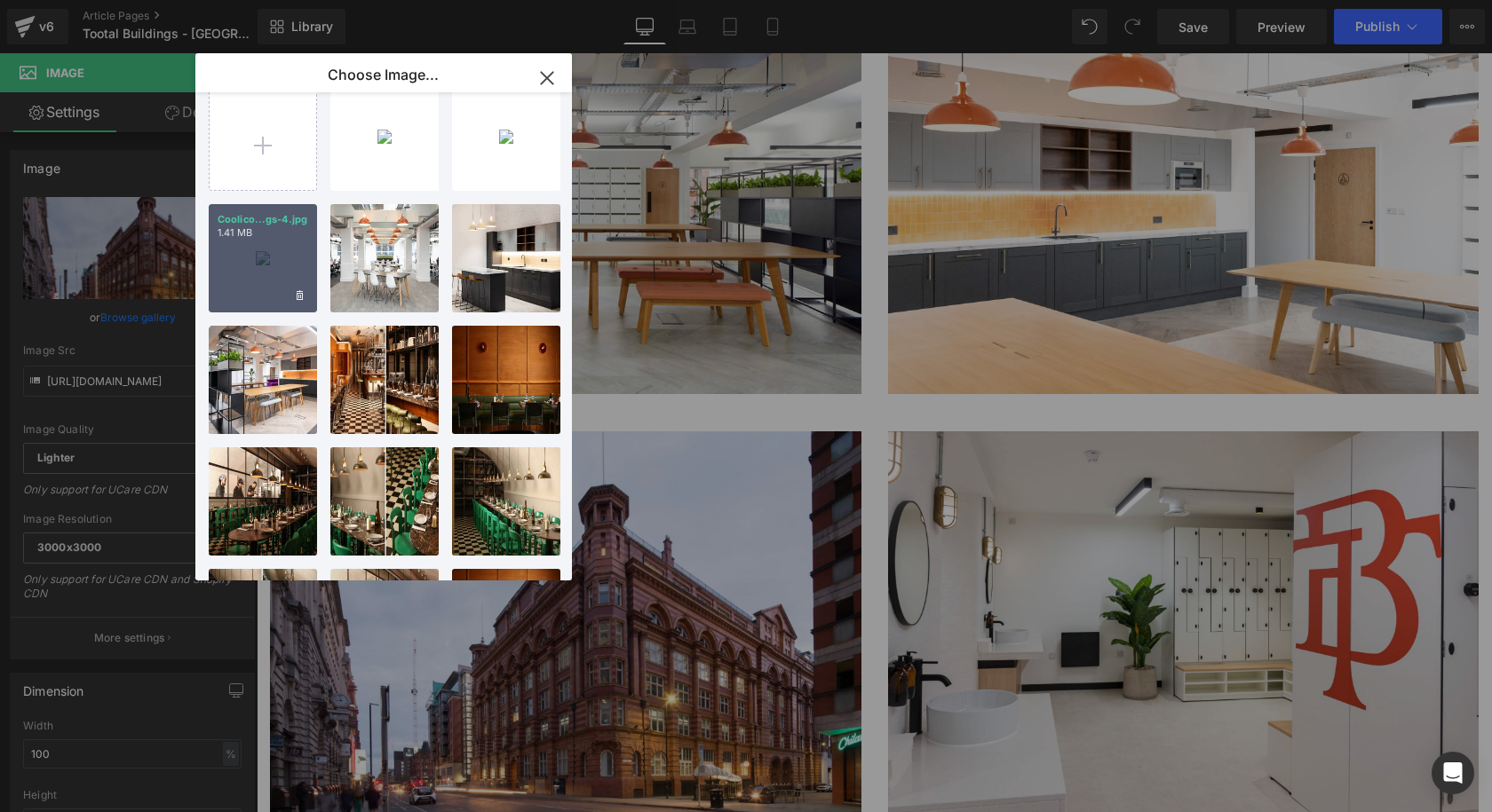
scroll to position [0, 0]
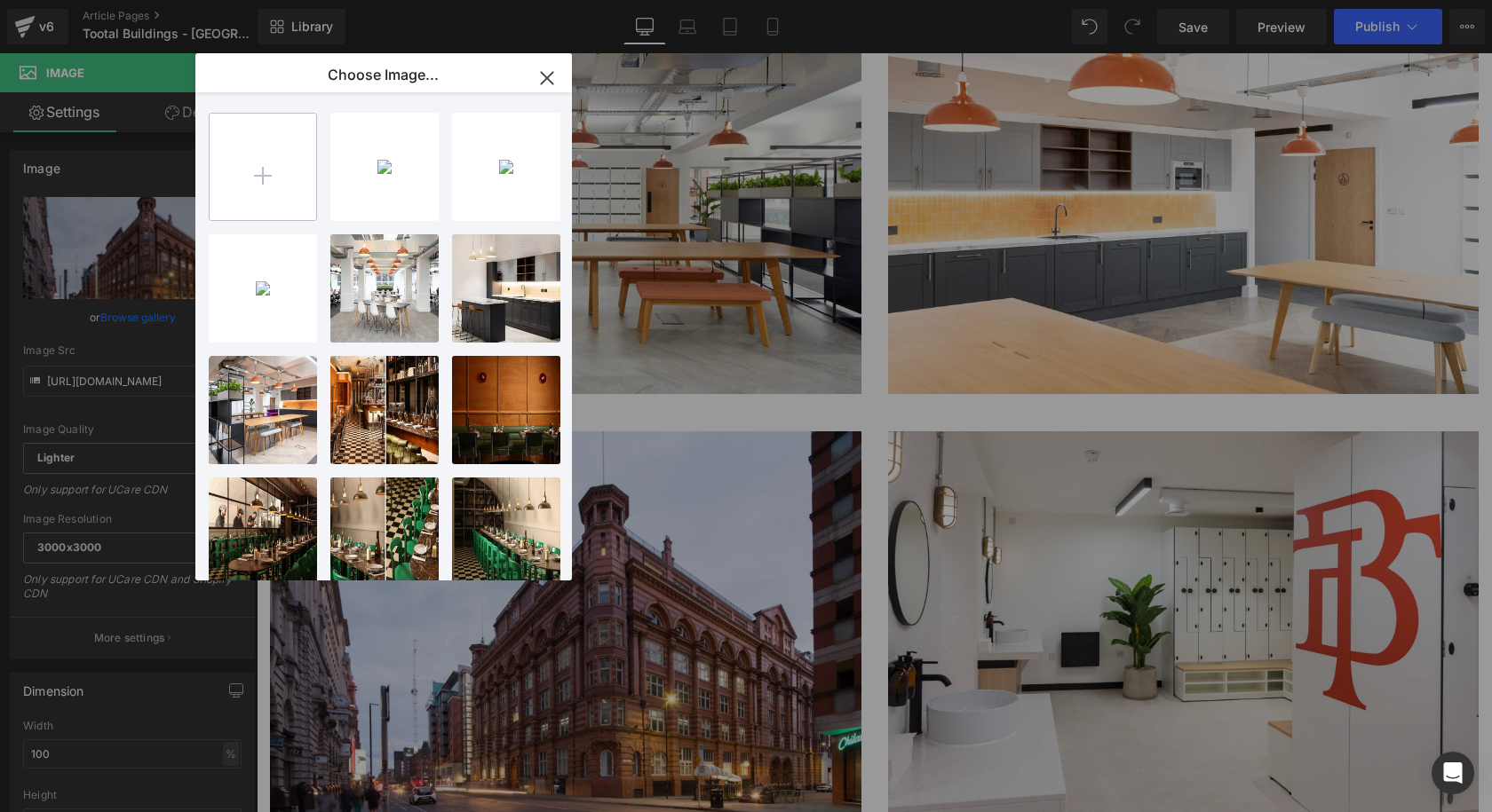
click at [269, 196] on input "file" at bounding box center [263, 167] width 107 height 107
type input "C:\fakepath\Coolicon-Lighting-Tootal-Buildings-8.jpg"
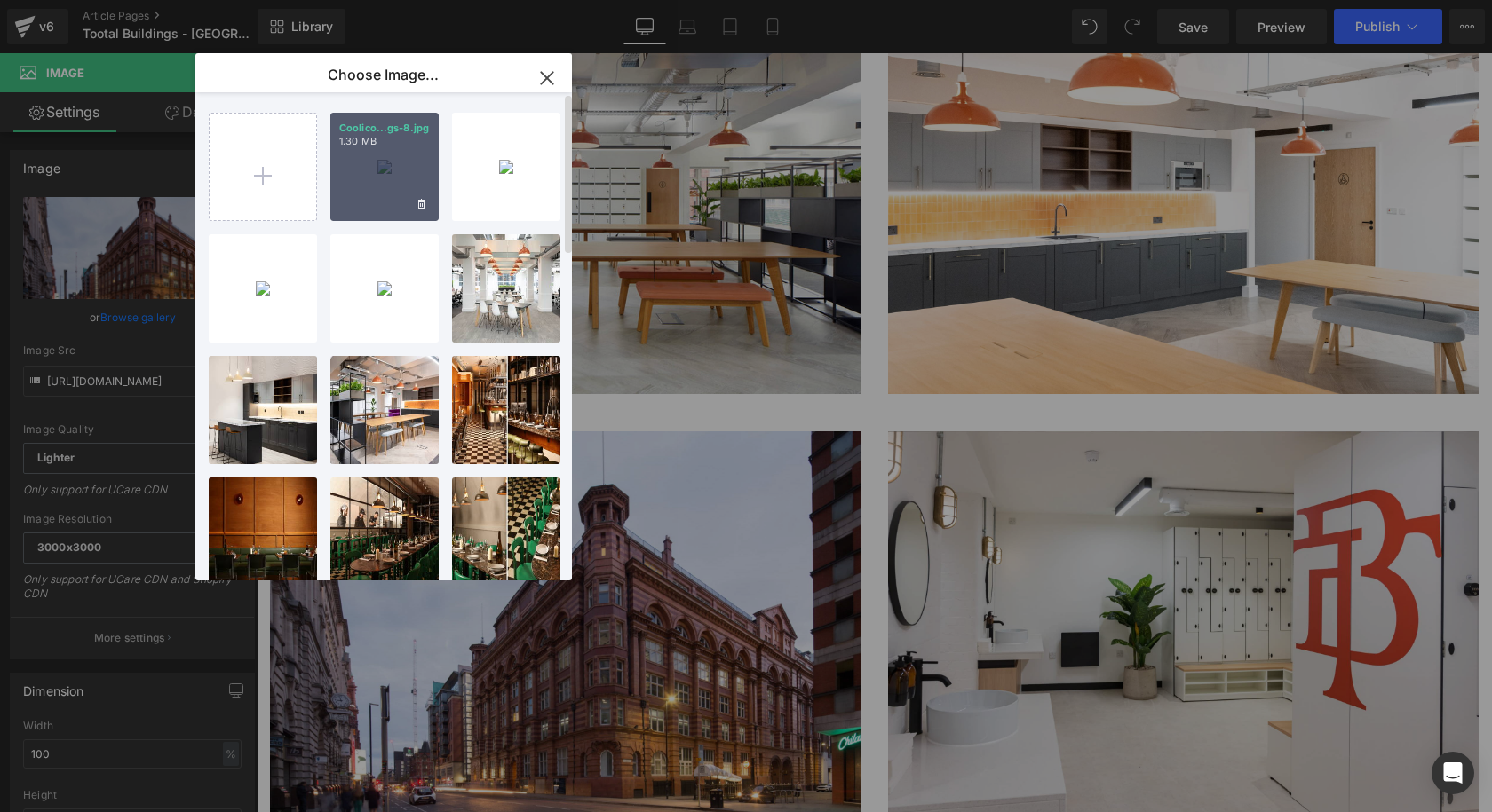
click at [394, 167] on div "Coolico...gs-8.jpg 1.30 MB" at bounding box center [385, 167] width 109 height 109
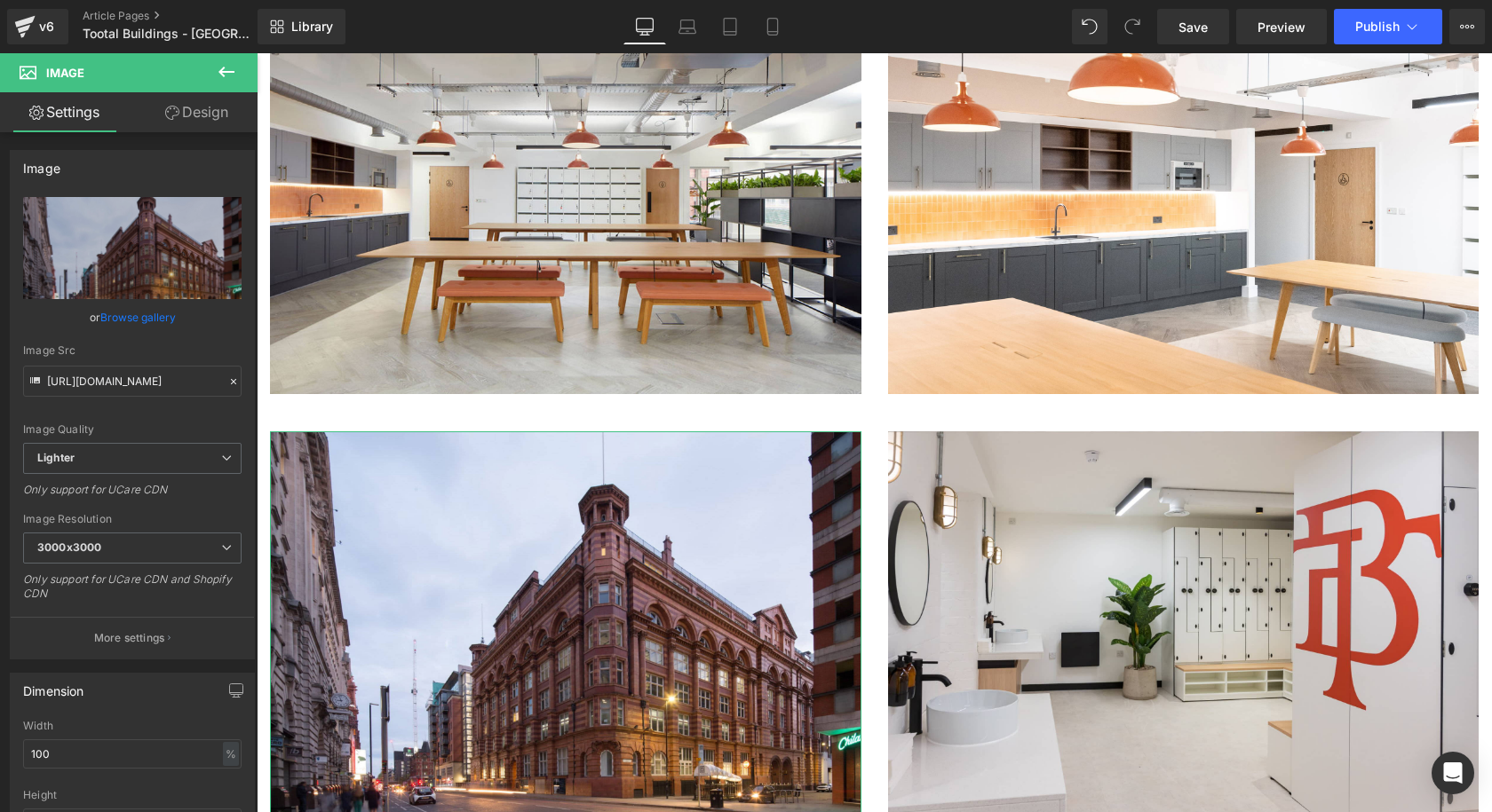
click at [126, 320] on link "Browse gallery" at bounding box center [138, 317] width 75 height 31
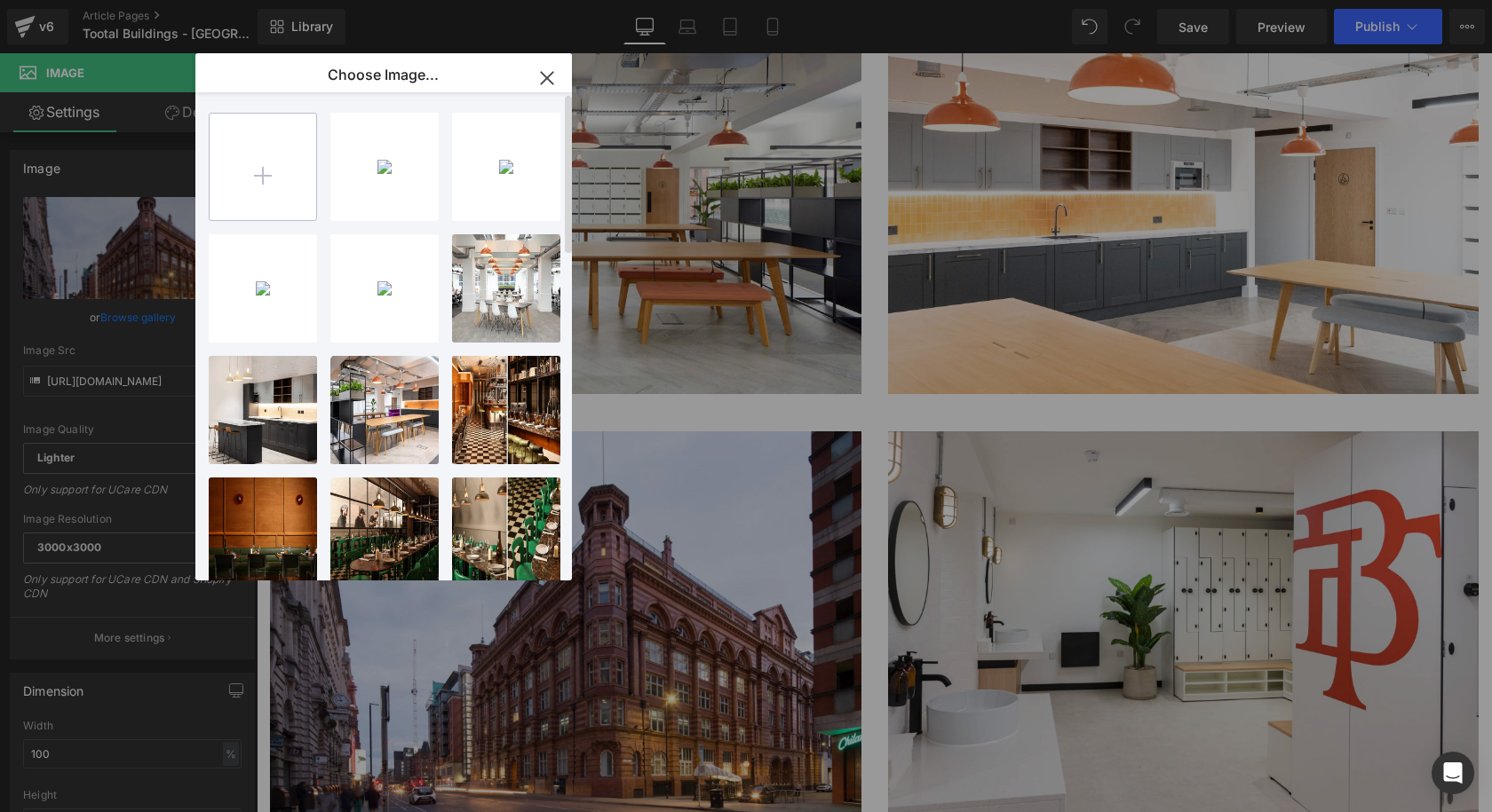
click at [262, 203] on input "file" at bounding box center [263, 167] width 107 height 107
type input "C:\fakepath\Coolicon-Lighting-Tootal-Buildings-9.jpg"
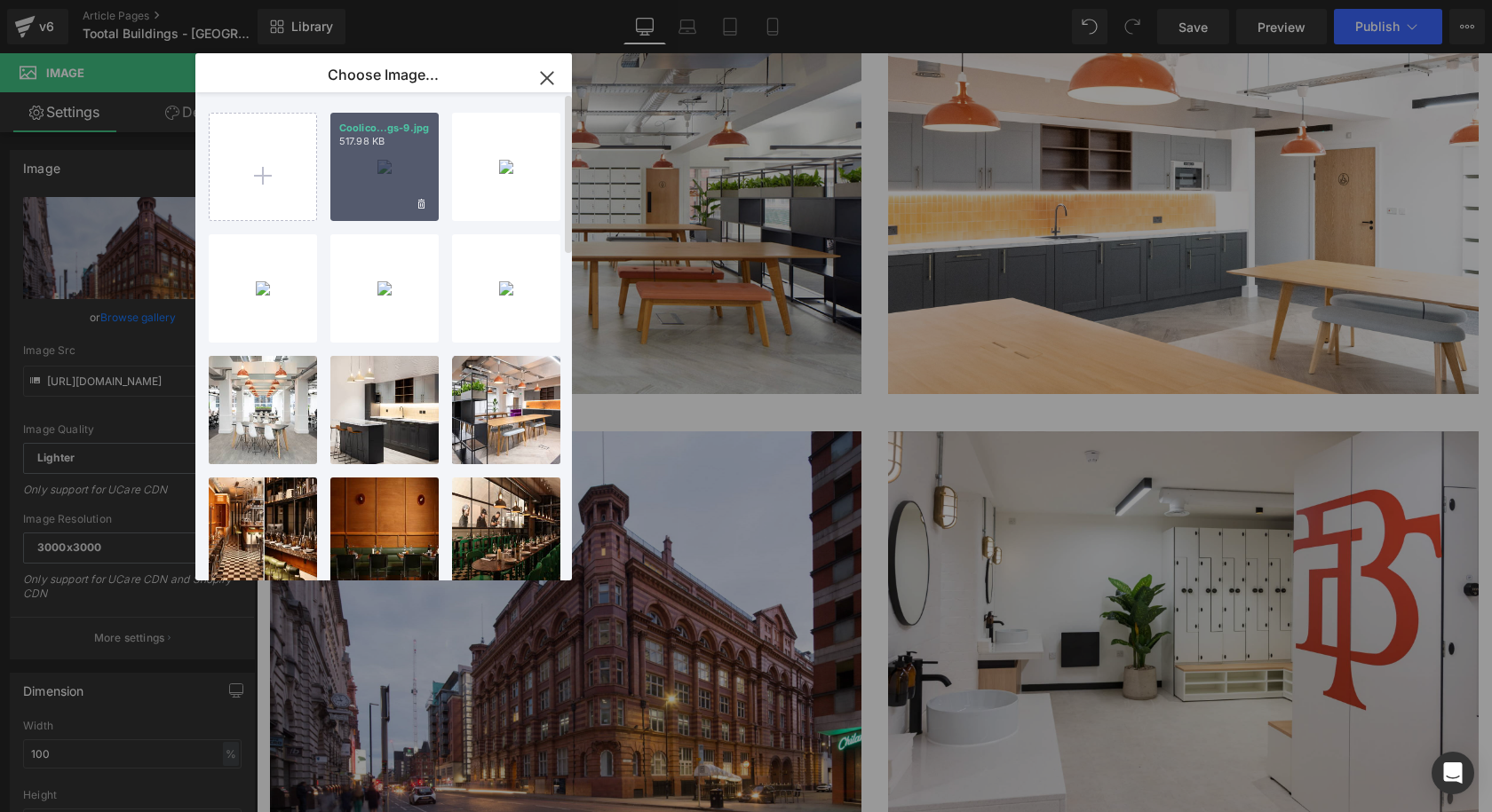
click at [408, 168] on div "Coolico...gs-9.jpg 517.98 KB" at bounding box center [385, 167] width 109 height 109
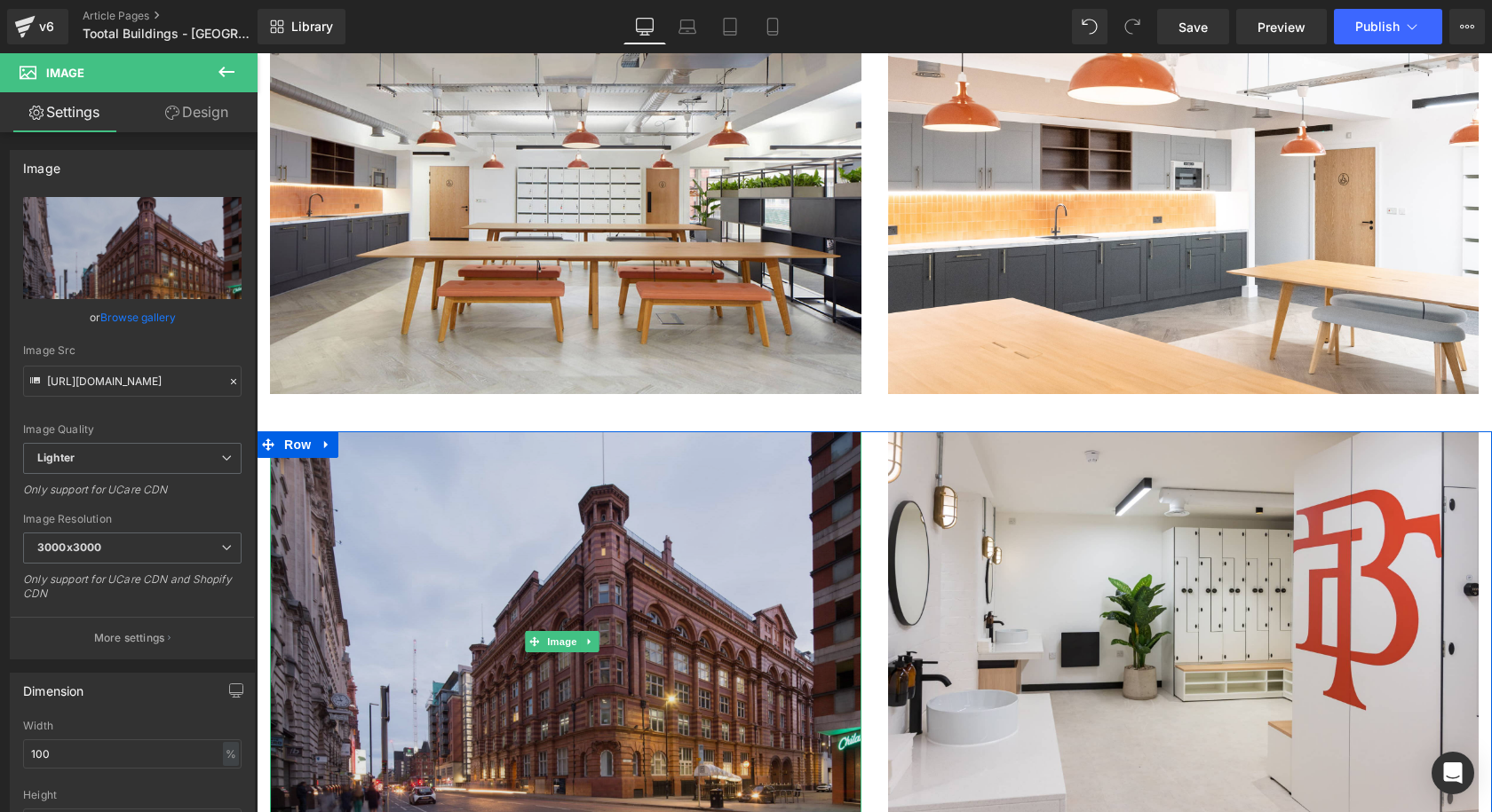
click at [576, 443] on img at bounding box center [565, 643] width 591 height 423
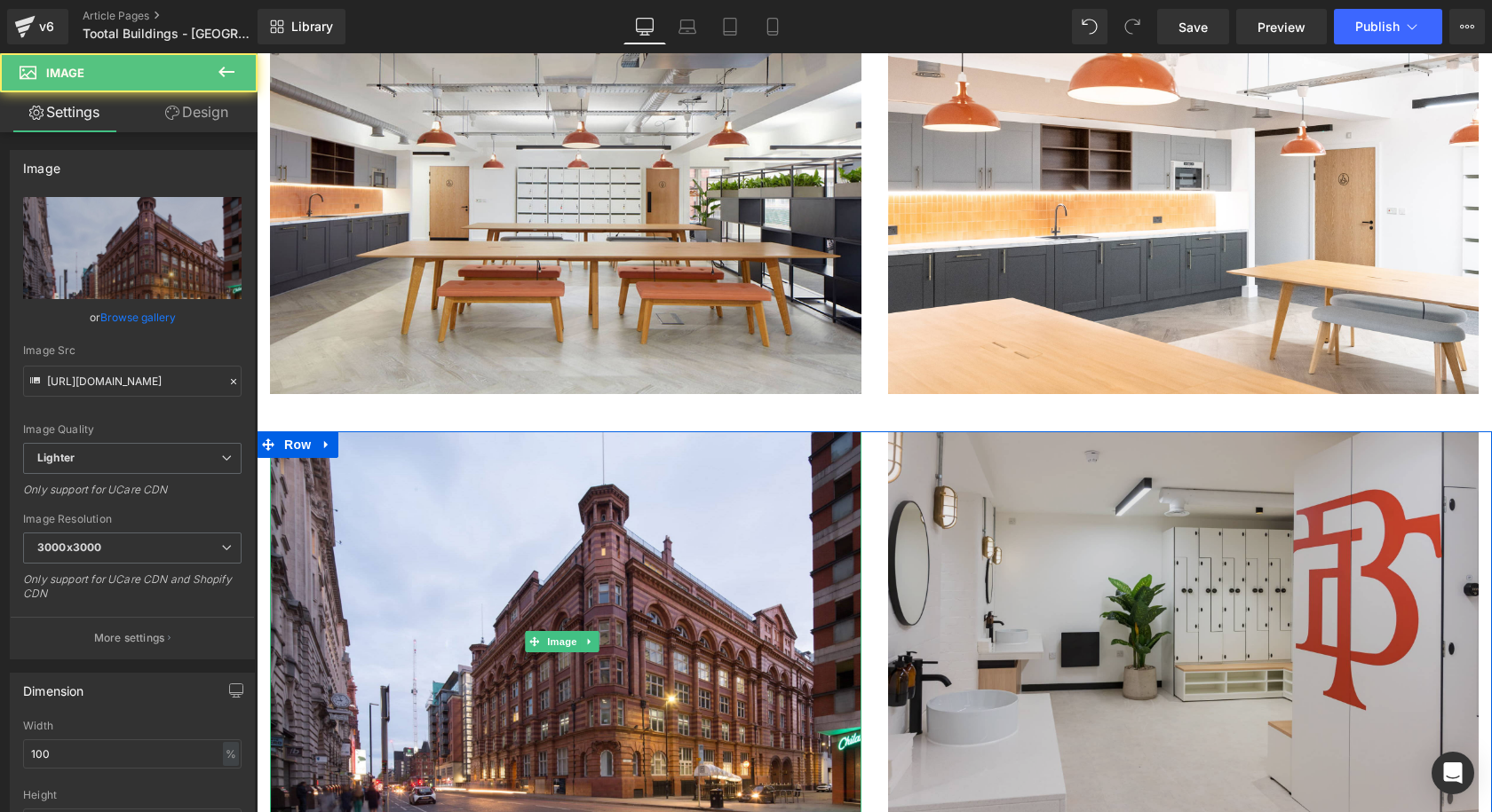
click at [904, 432] on img at bounding box center [1183, 643] width 591 height 423
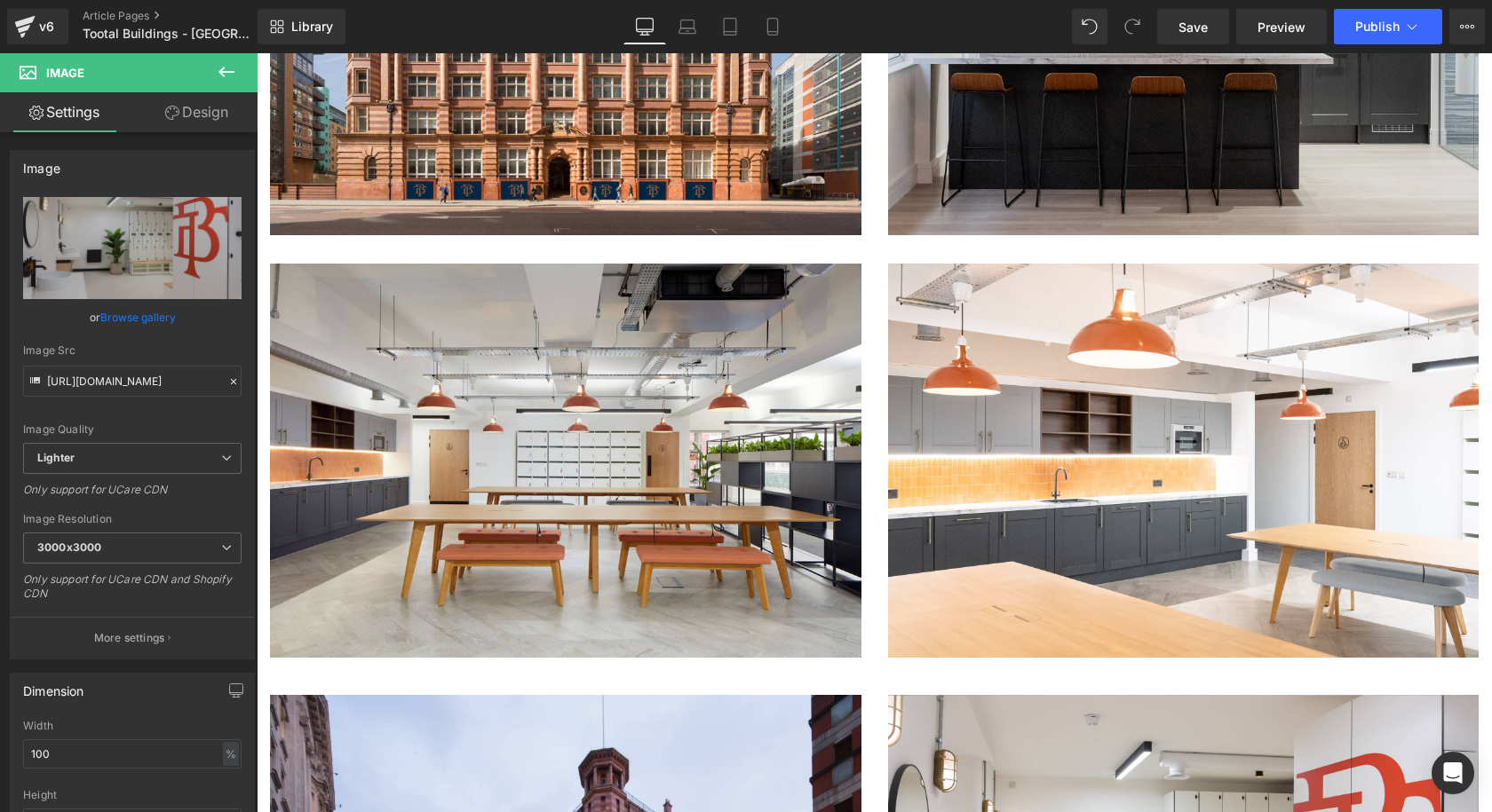
scroll to position [2486, 0]
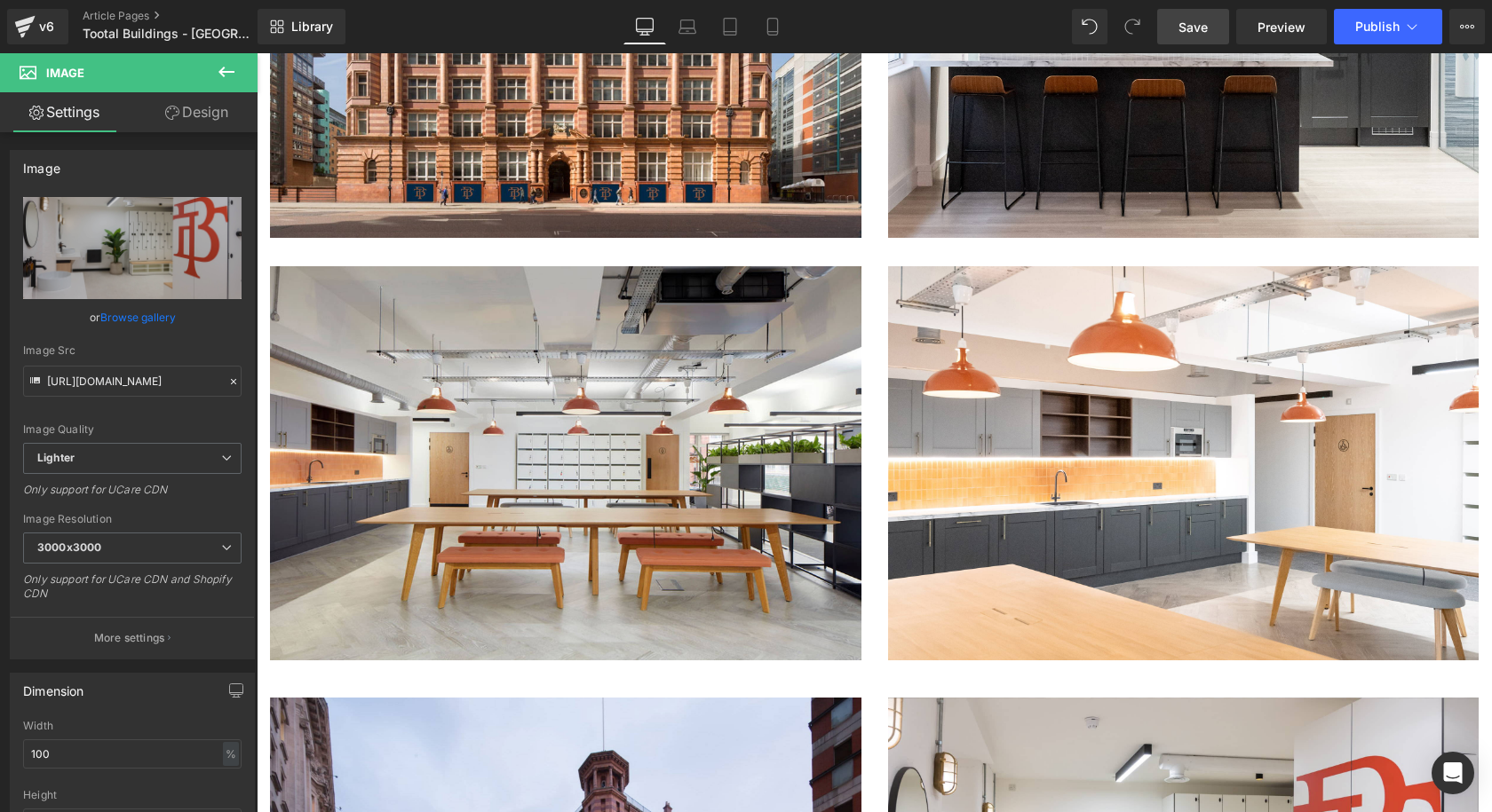
click at [1185, 31] on span "Save" at bounding box center [1193, 27] width 29 height 19
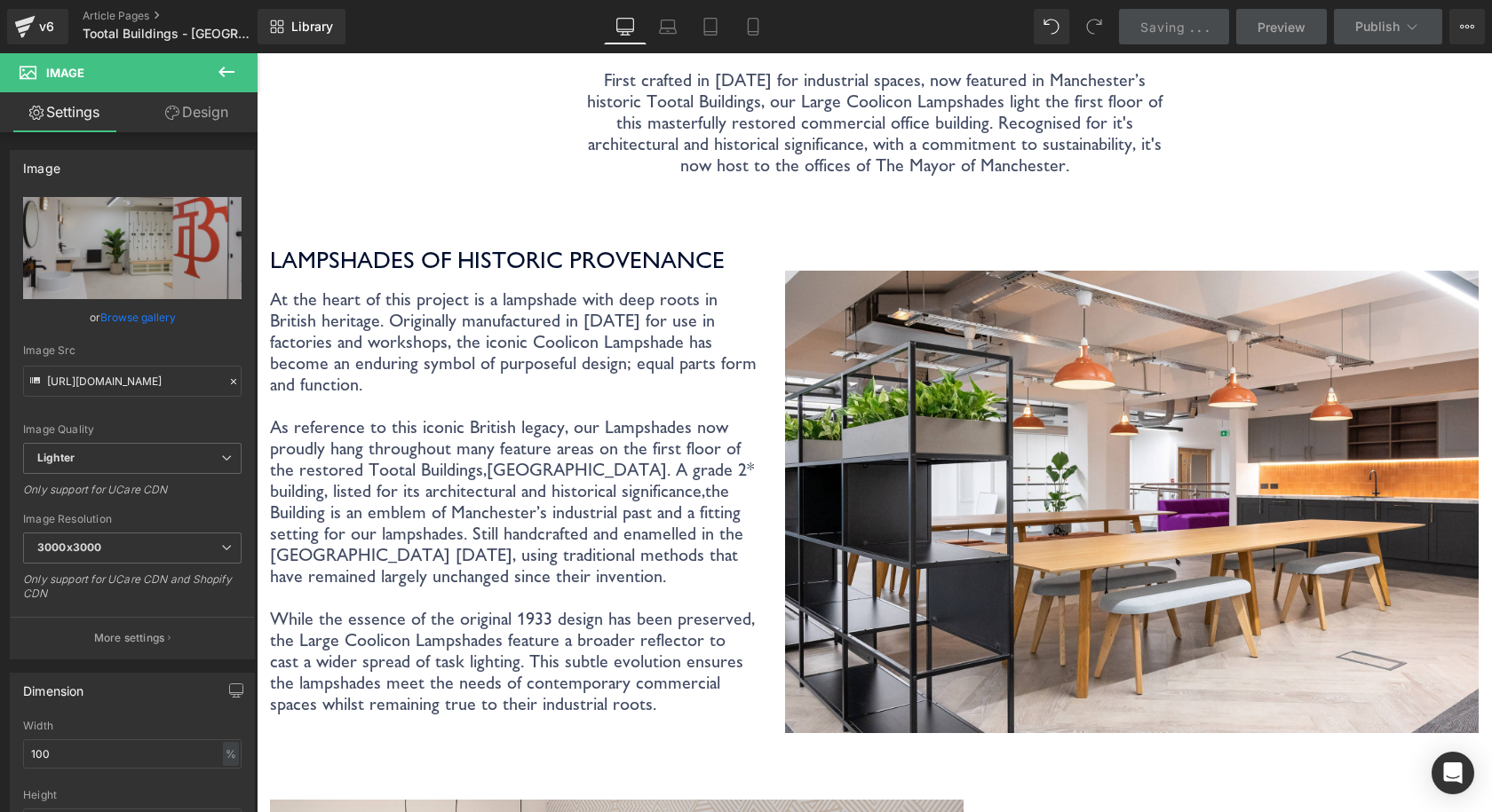
scroll to position [355, 0]
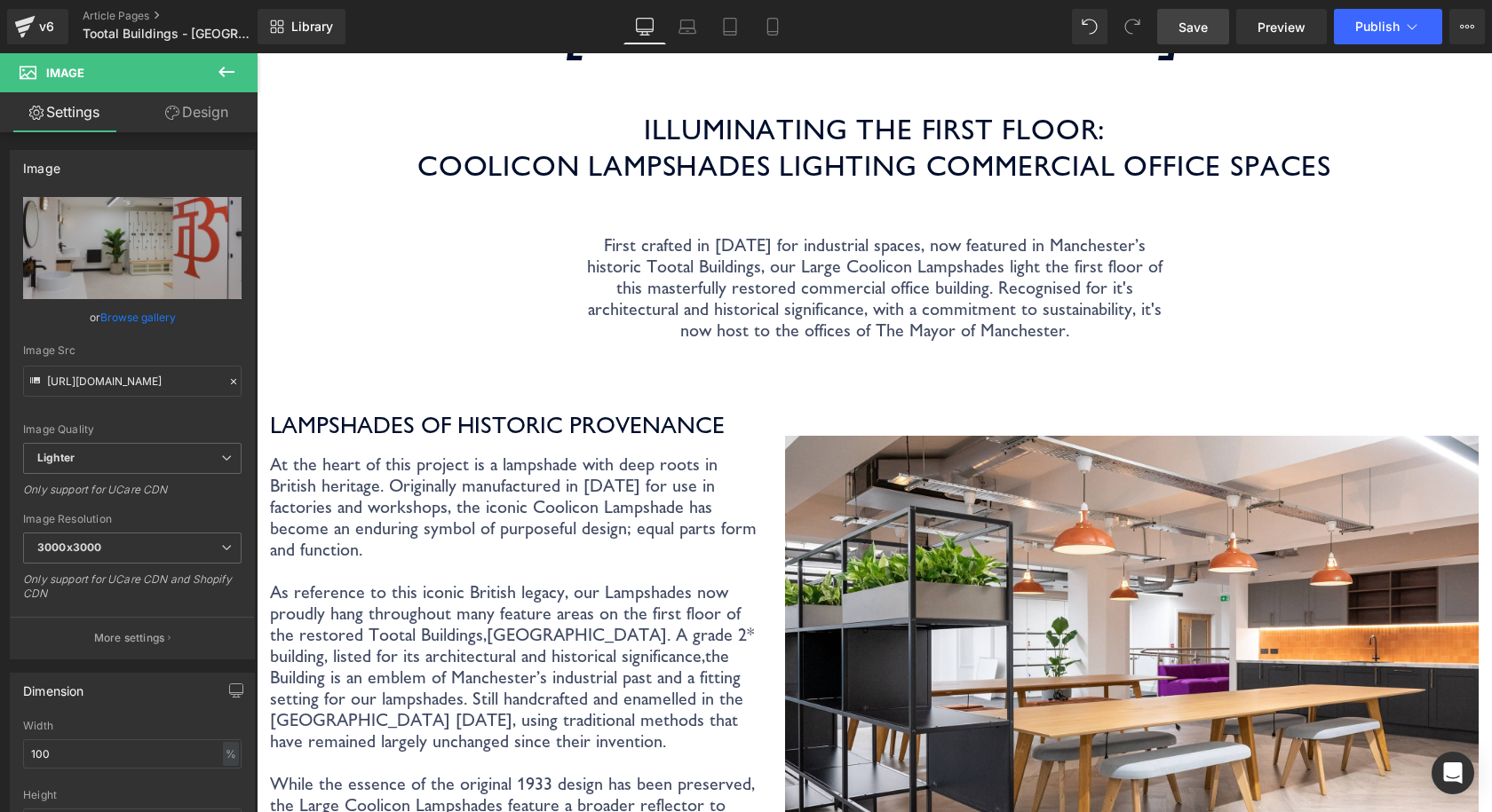
click at [1169, 24] on link "Save" at bounding box center [1192, 26] width 72 height 35
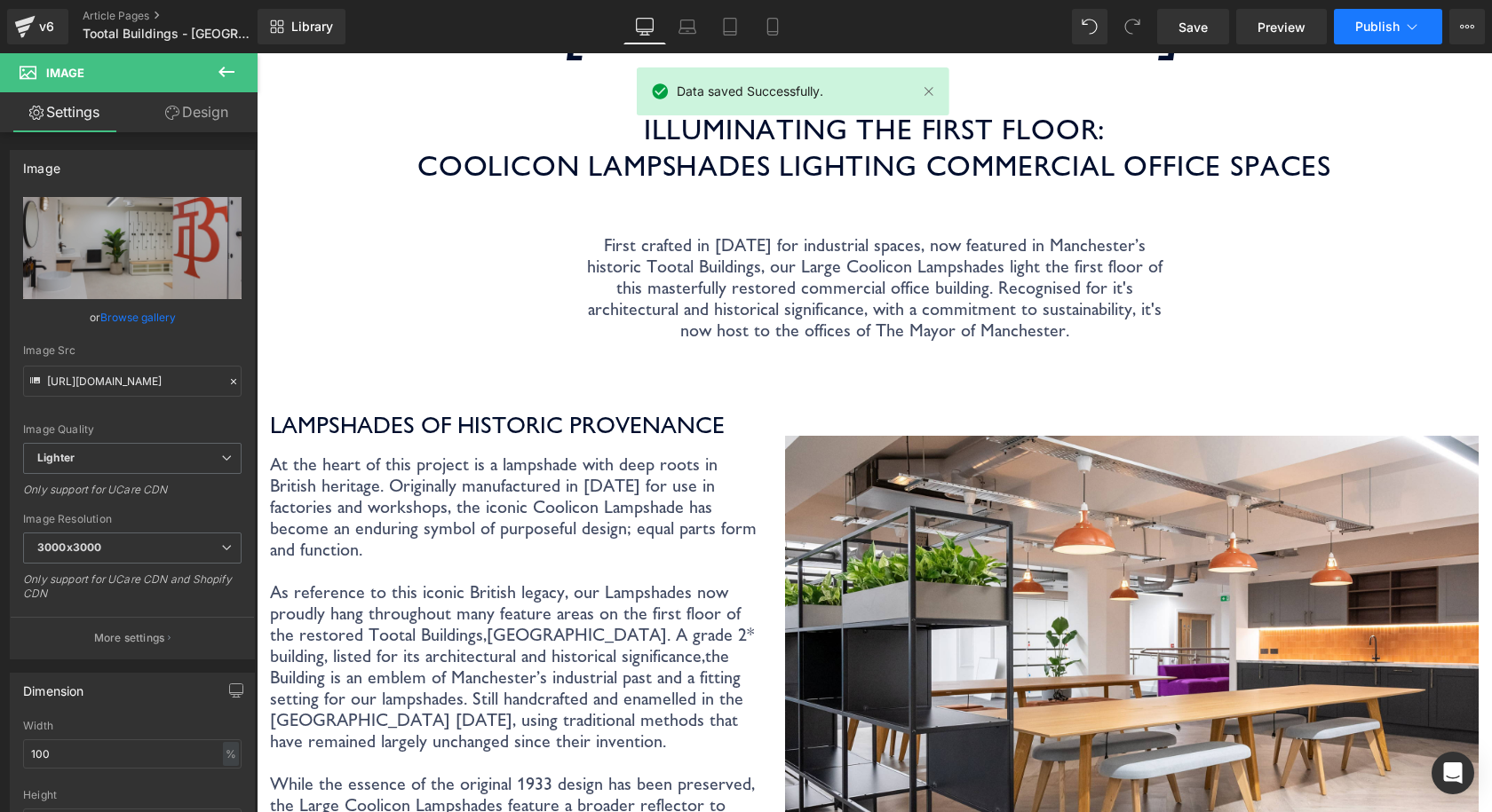
click at [1360, 41] on button "Publish" at bounding box center [1388, 26] width 109 height 35
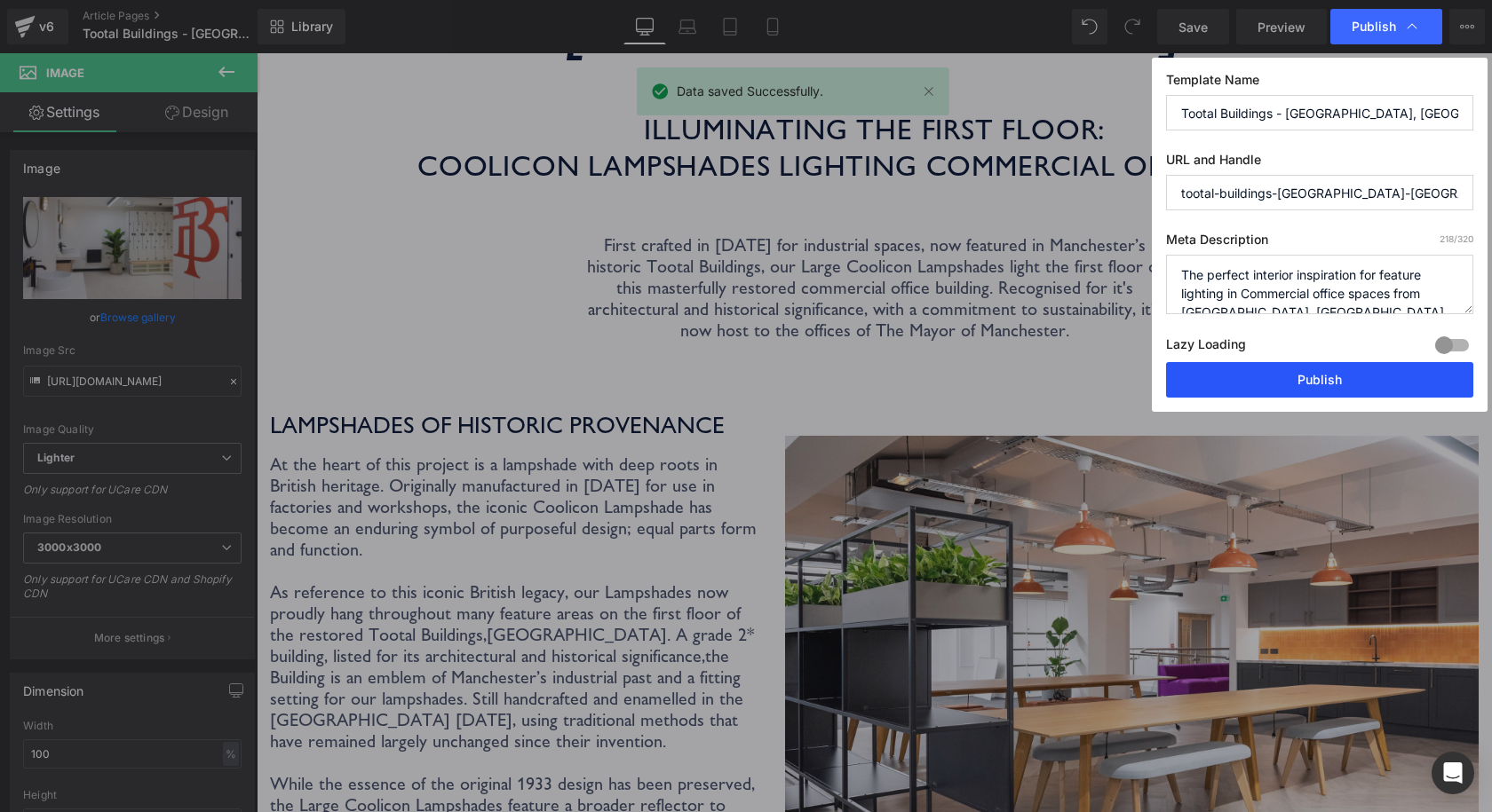
click at [1331, 380] on button "Publish" at bounding box center [1319, 379] width 307 height 35
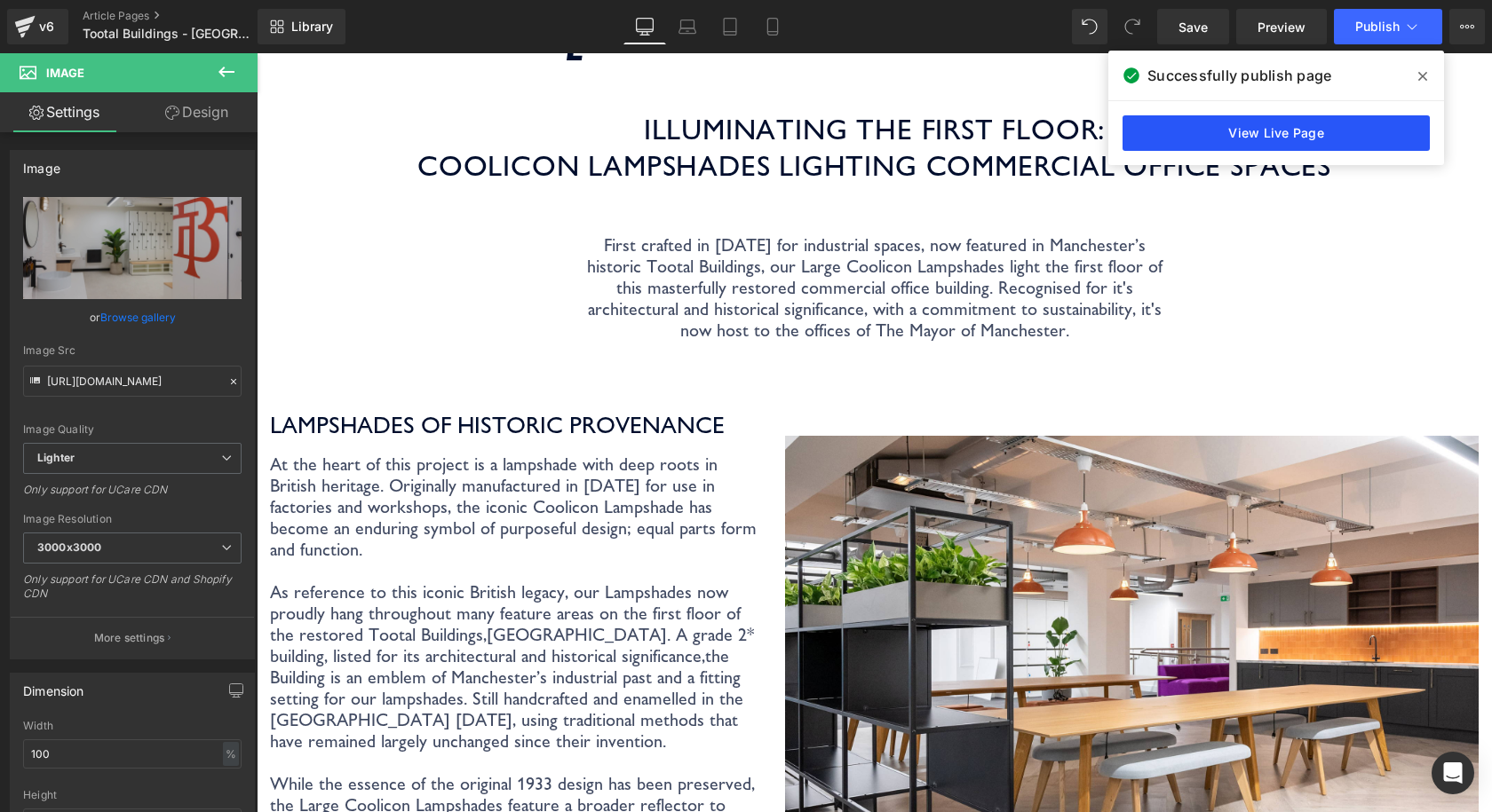
click at [1312, 144] on link "View Live Page" at bounding box center [1276, 133] width 307 height 35
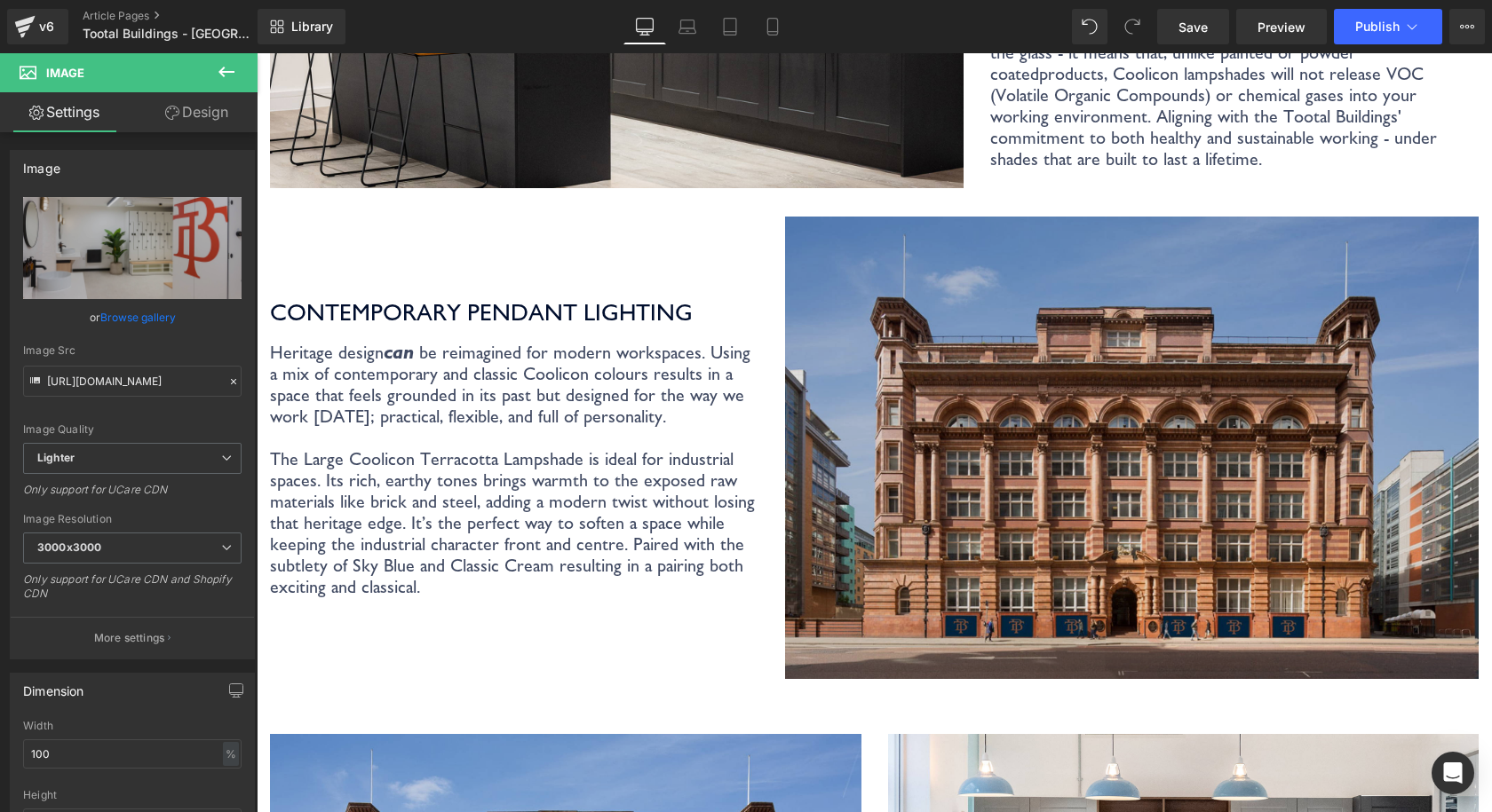
scroll to position [1865, 0]
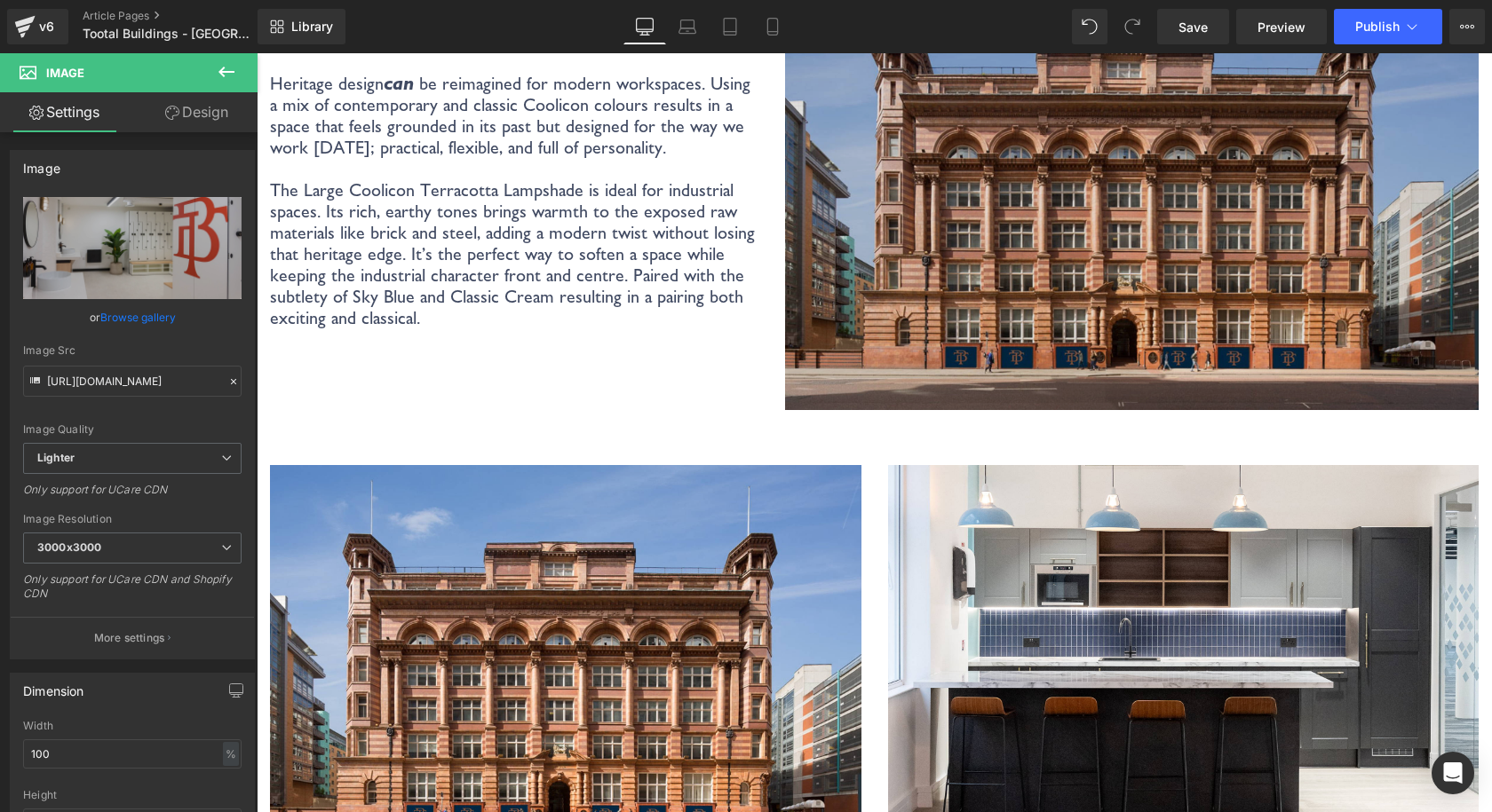
click at [976, 269] on img at bounding box center [1132, 178] width 693 height 463
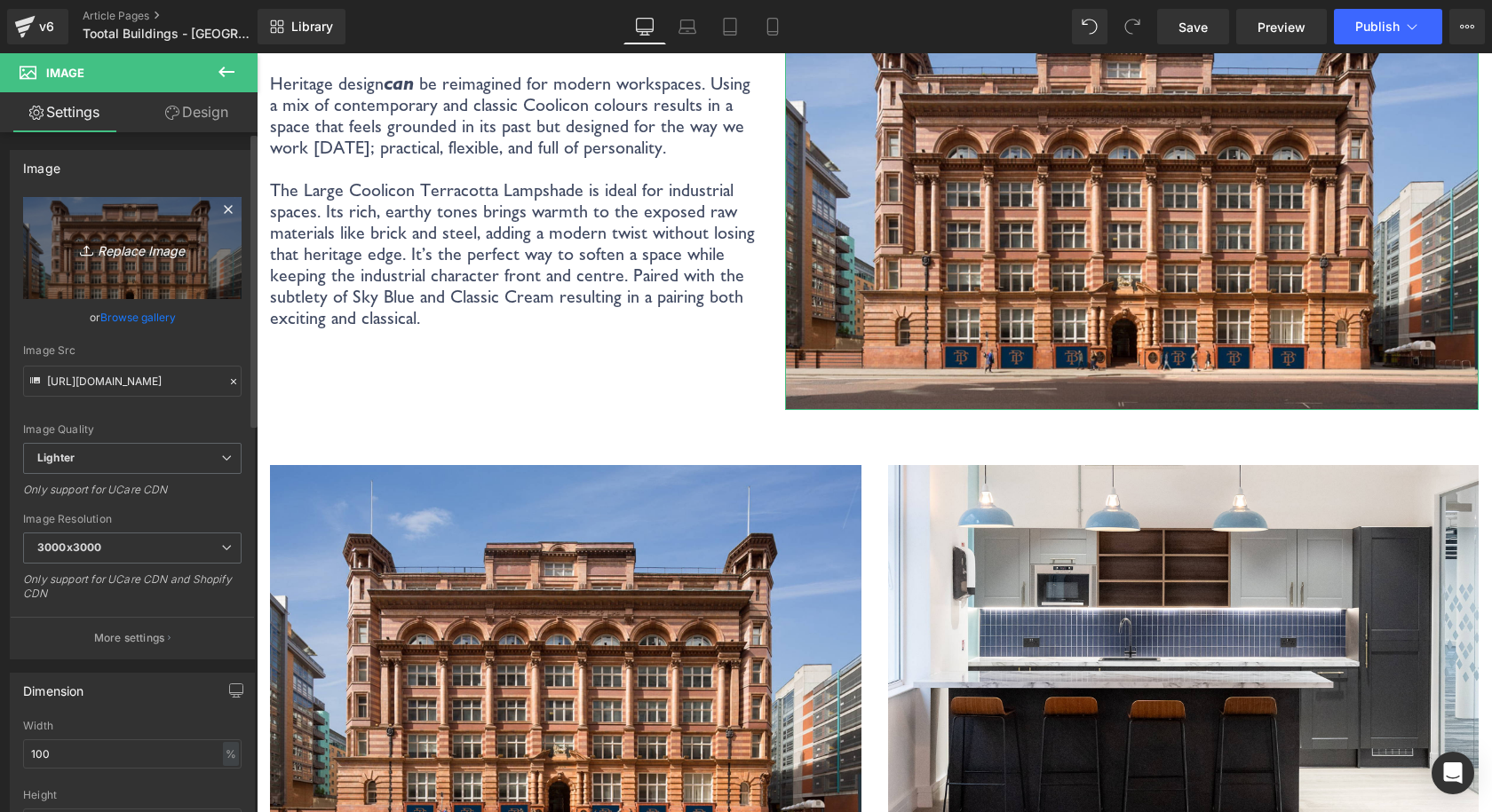
click at [121, 249] on icon "Replace Image" at bounding box center [132, 248] width 142 height 23
type input "C:\fakepath\Coolicon-Lighting-Tootal-Buildings-3.jpg"
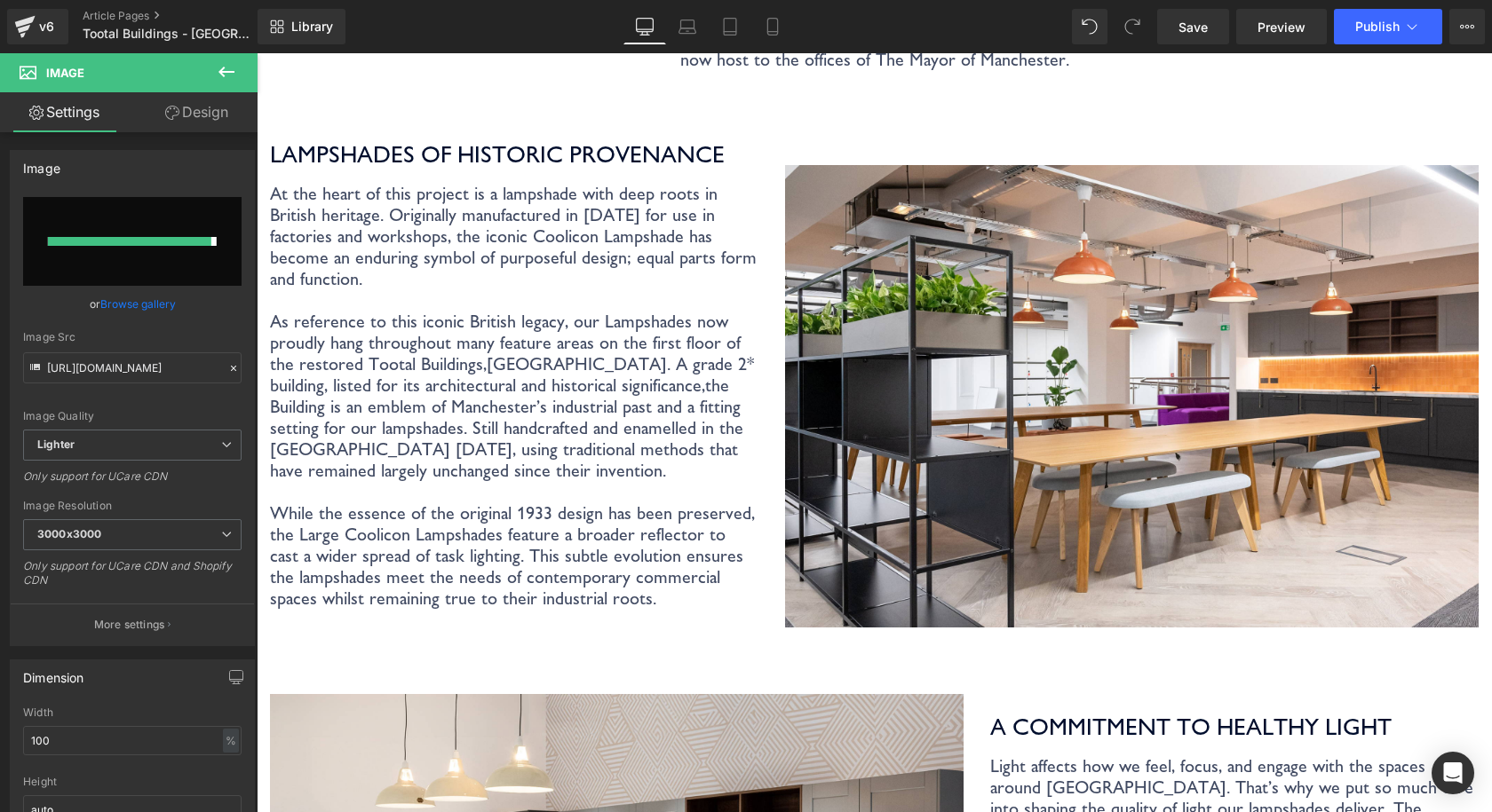
type input "https://ucarecdn.com/9709ea59-b0d7-4596-9082-991acf406a17/-/format/auto/-/previ…"
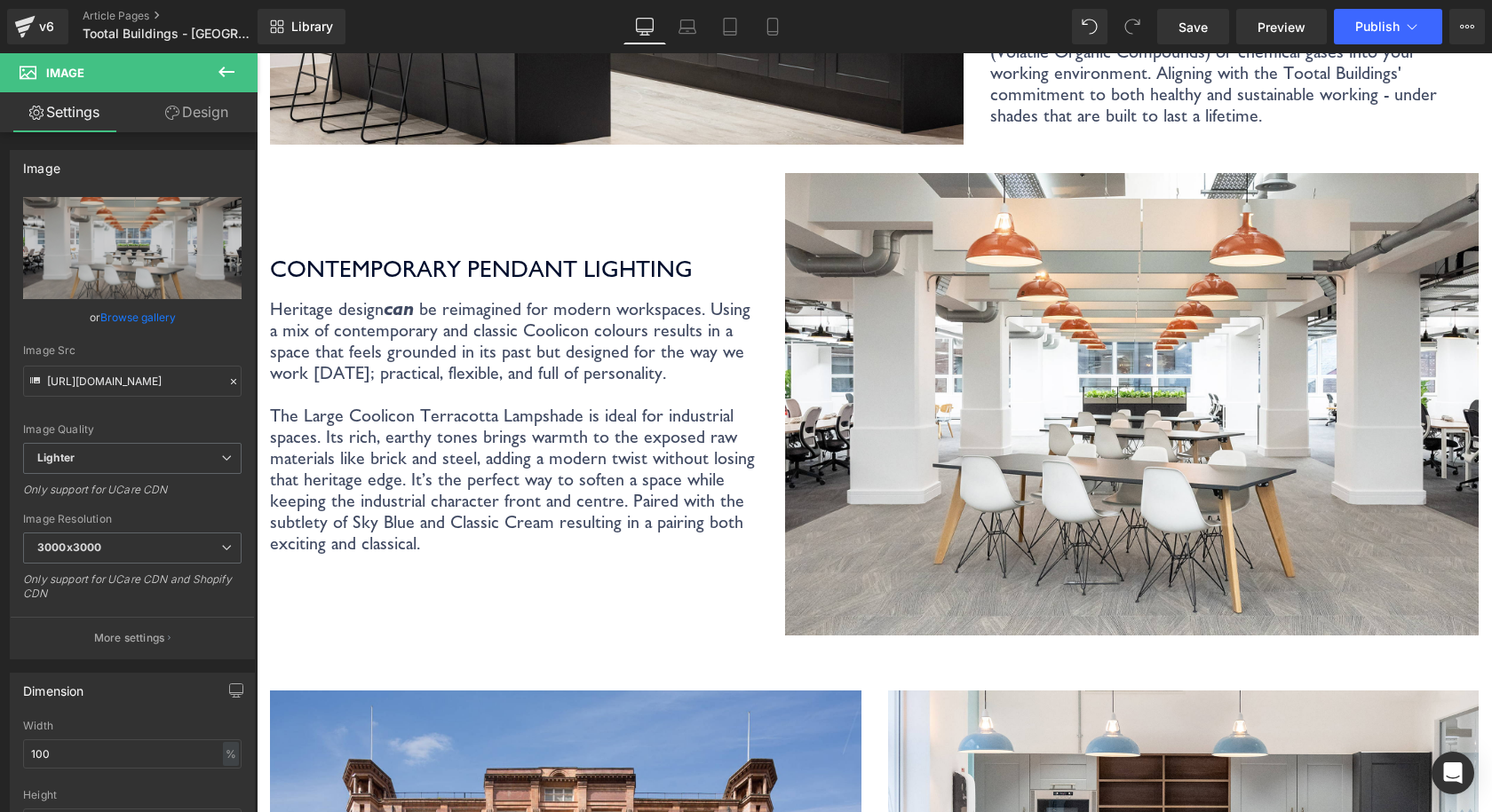
scroll to position [2131, 0]
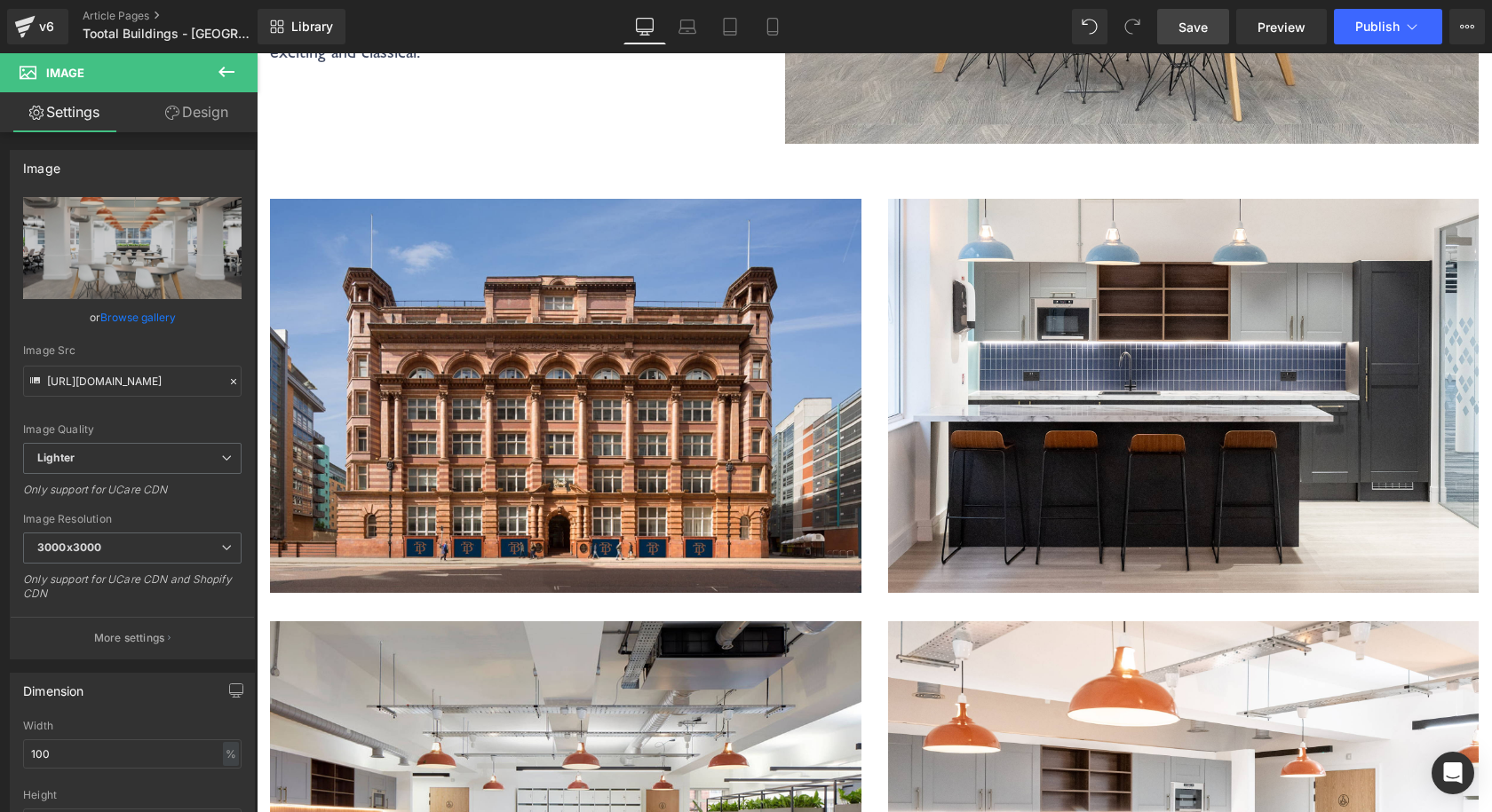
click at [1193, 20] on span "Save" at bounding box center [1193, 27] width 29 height 19
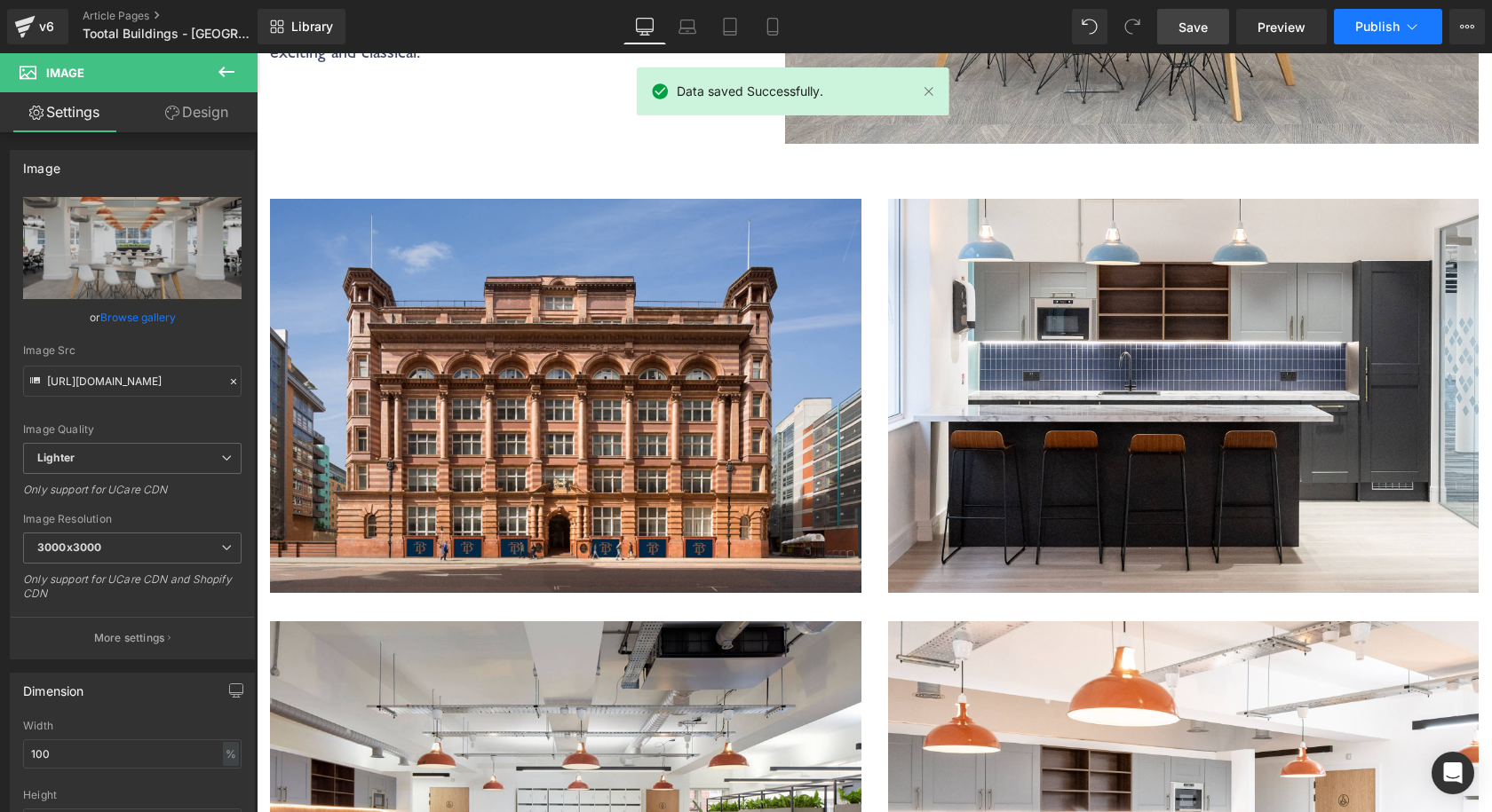
click at [1368, 30] on span "Publish" at bounding box center [1377, 27] width 44 height 14
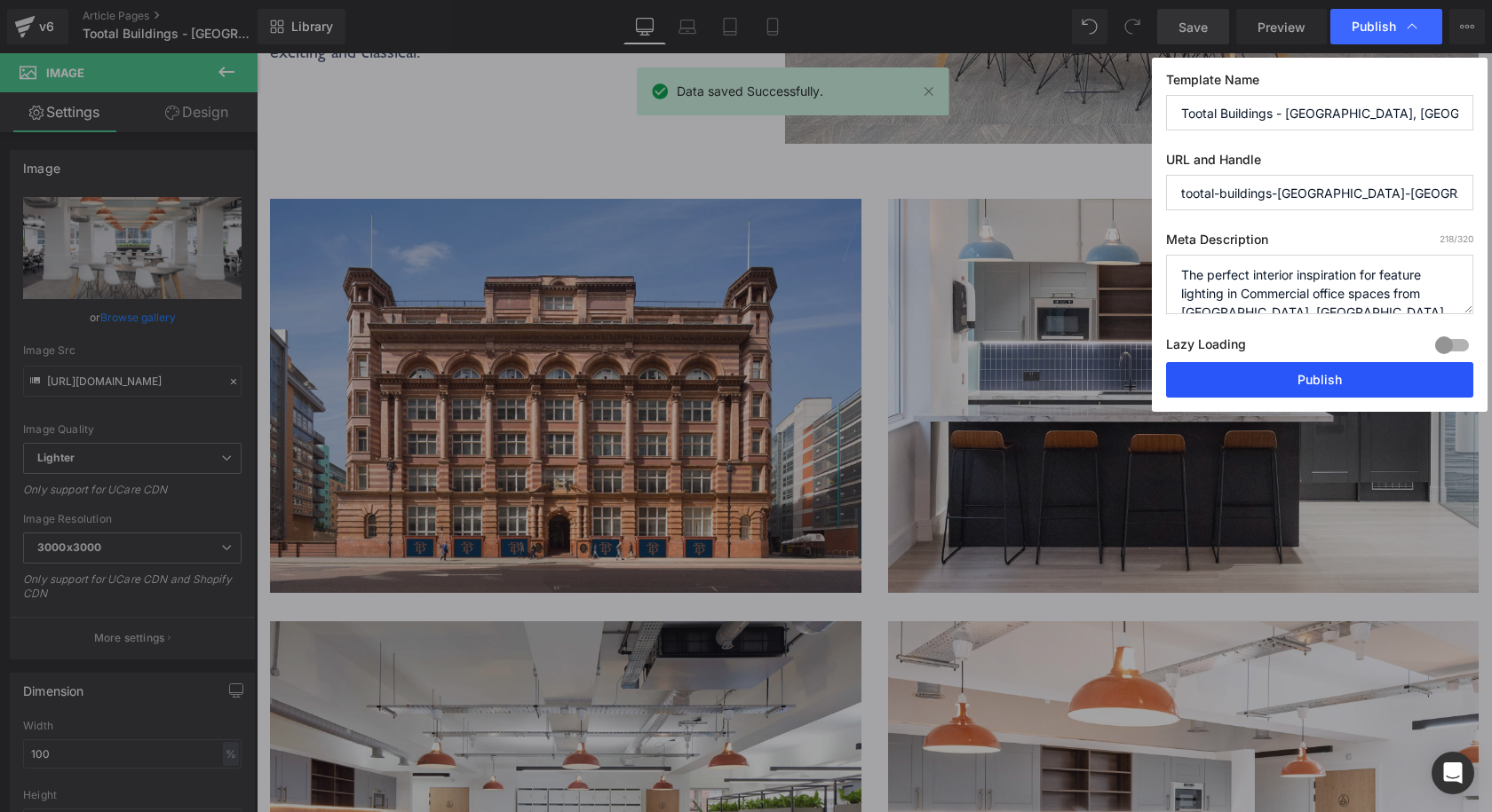
click at [1334, 387] on button "Publish" at bounding box center [1319, 379] width 307 height 35
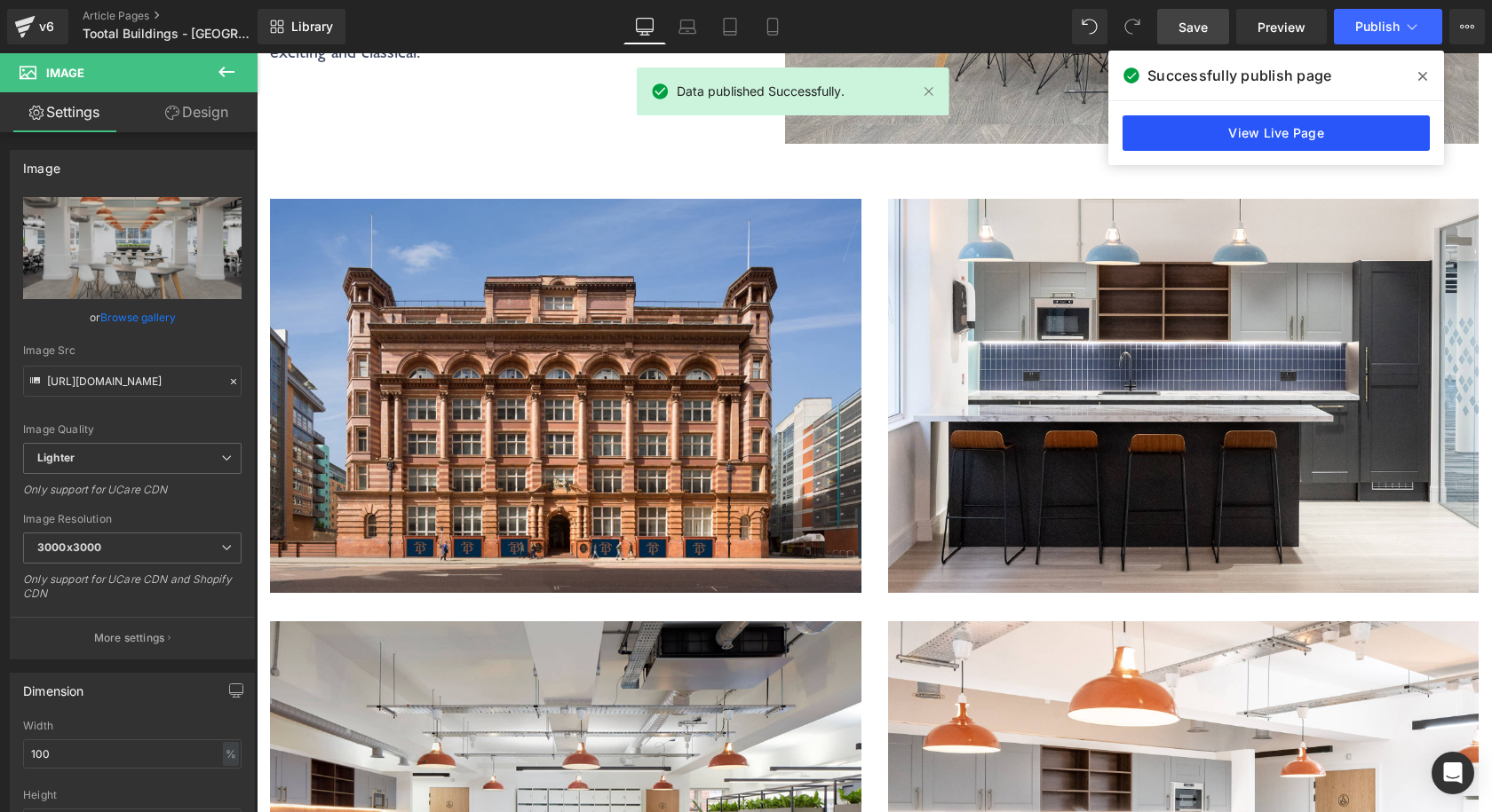
click at [1152, 147] on link "View Live Page" at bounding box center [1276, 133] width 307 height 35
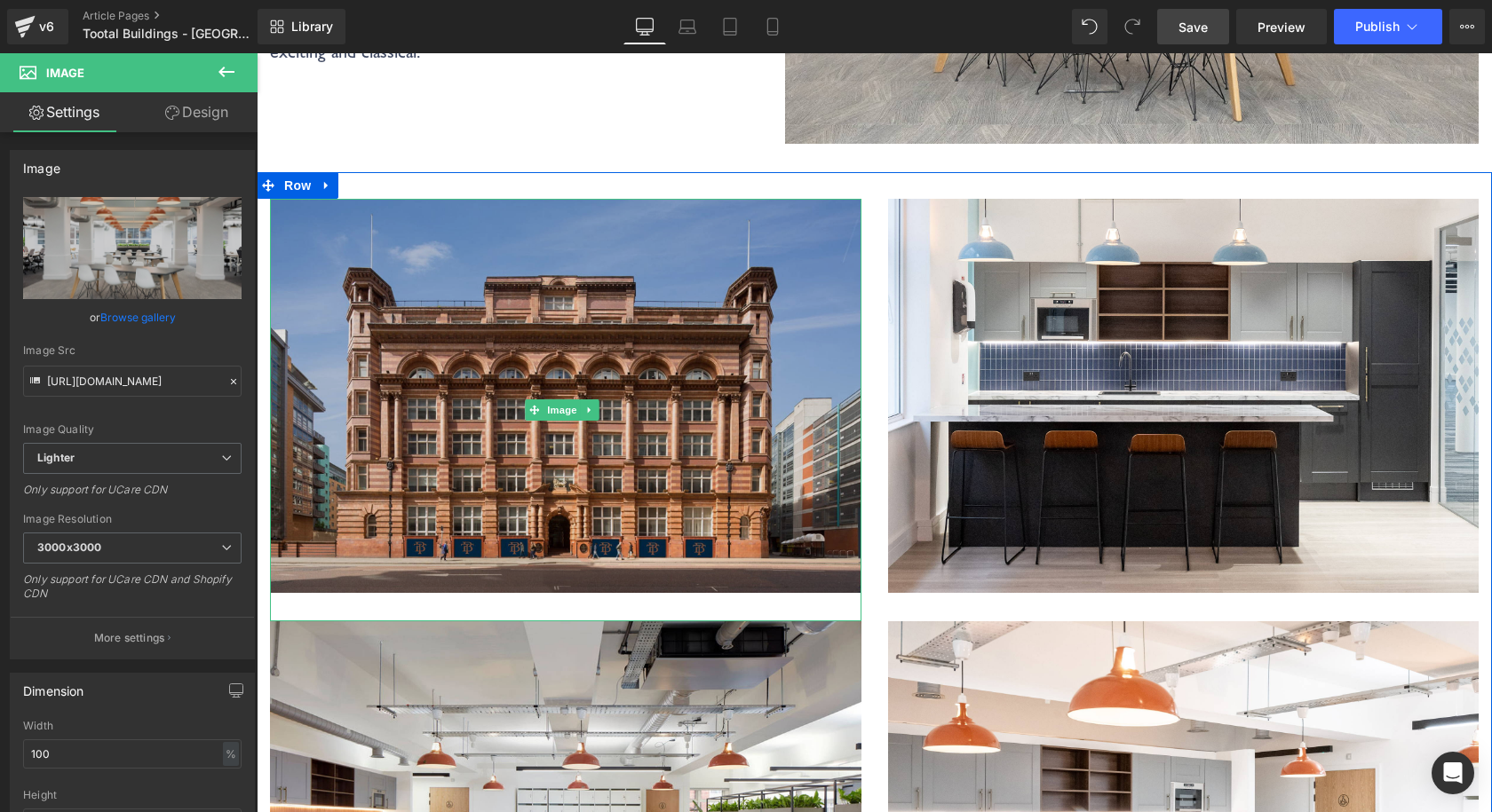
click at [560, 339] on img at bounding box center [565, 410] width 591 height 423
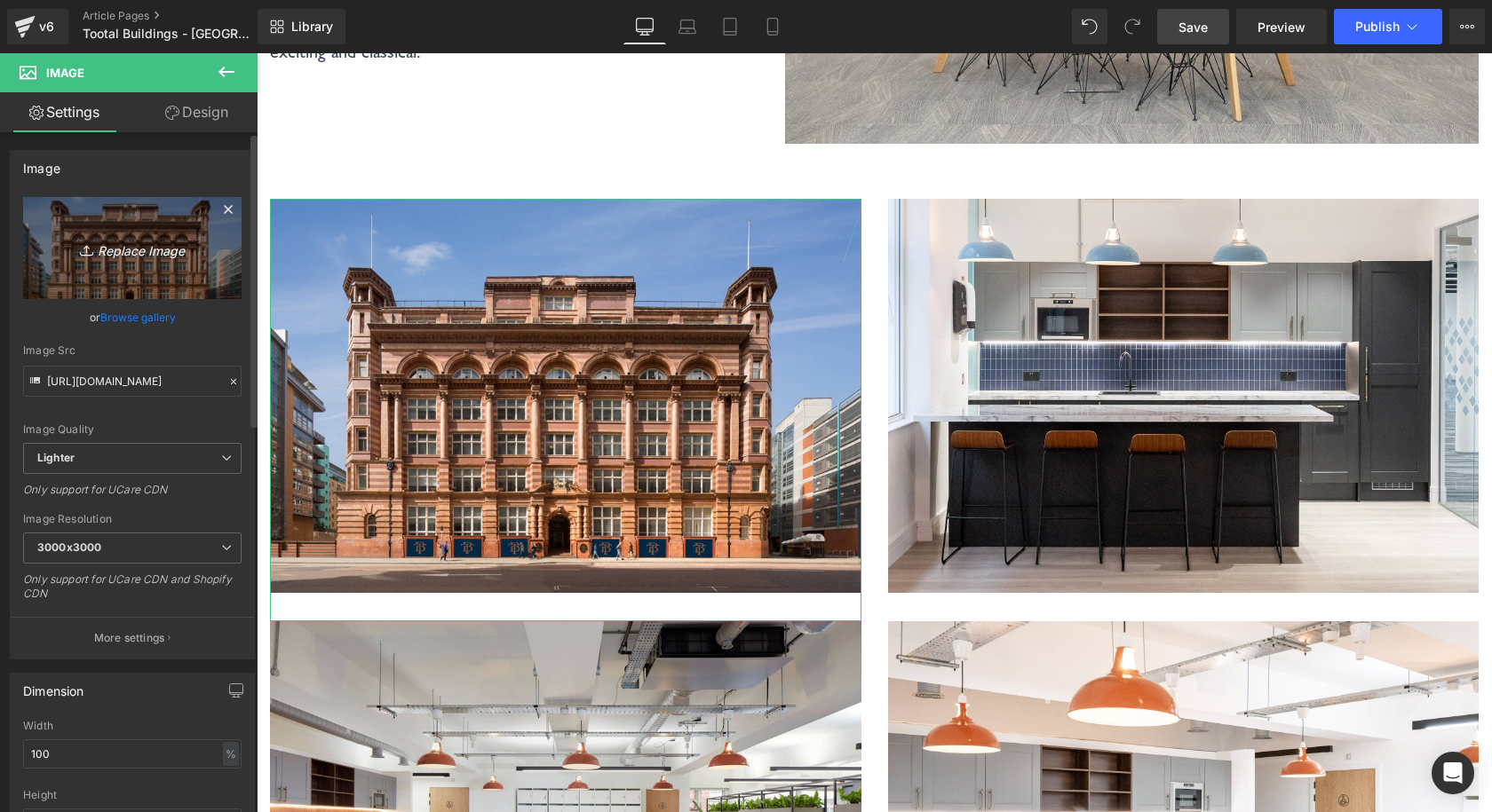
click at [125, 243] on icon "Replace Image" at bounding box center [132, 248] width 142 height 23
type input "C:\fakepath\Coolicon-Lighting-Tootal-Buildings-4.jpg"
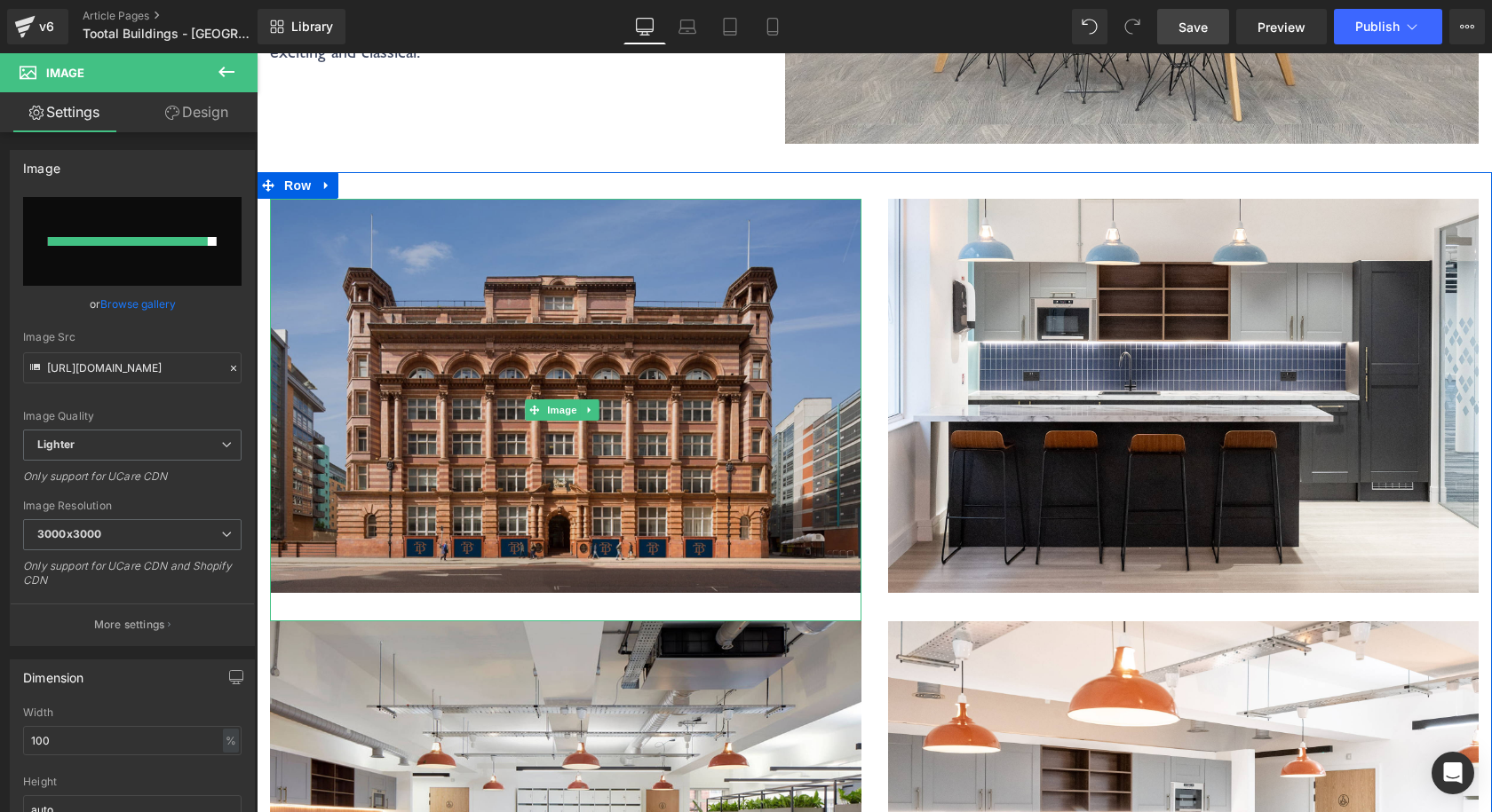
type input "https://ucarecdn.com/09d9c652-4519-45b9-8262-4f6ca934e23f/-/format/auto/-/previ…"
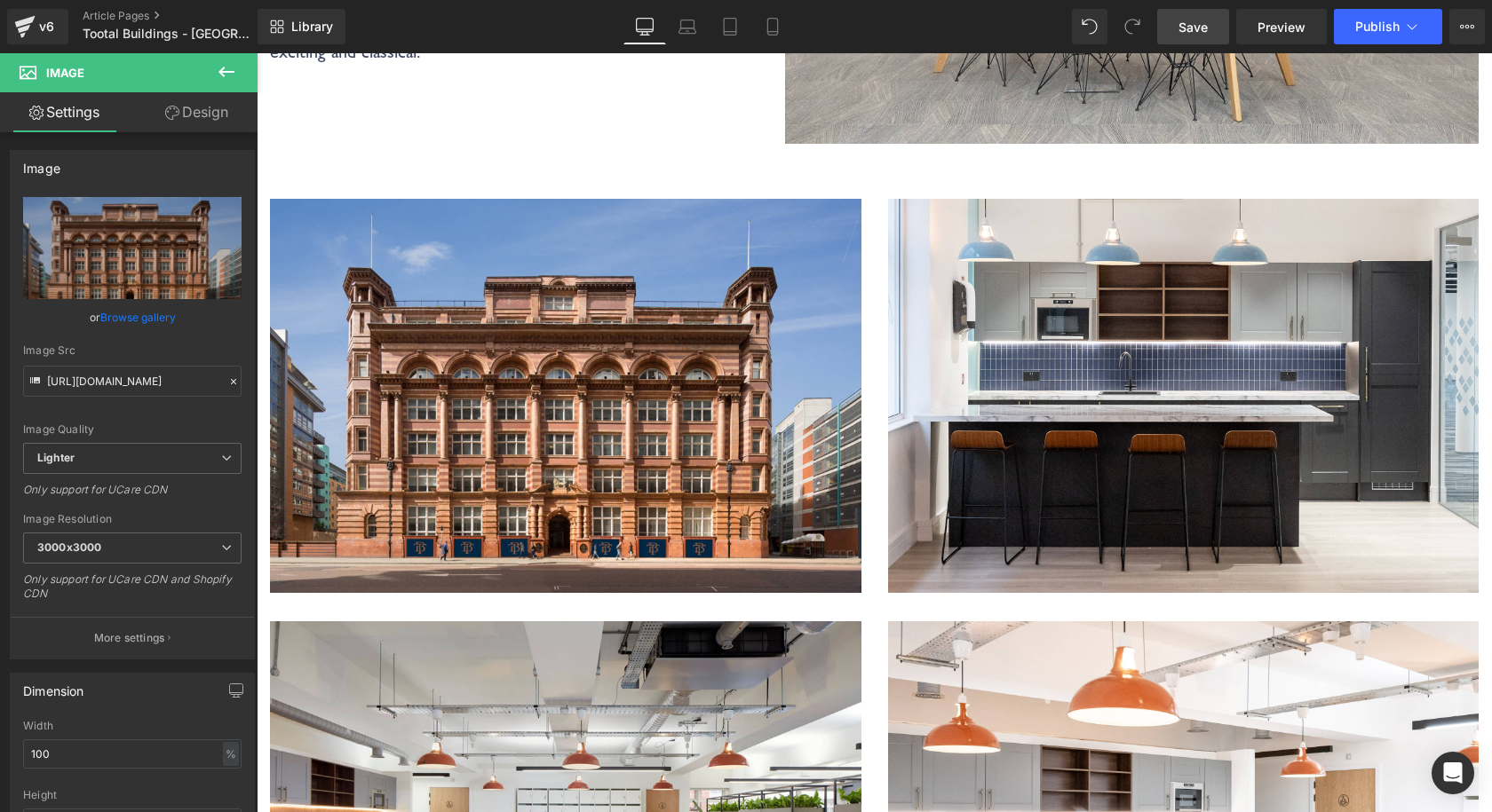
click at [1177, 32] on link "Save" at bounding box center [1192, 26] width 72 height 35
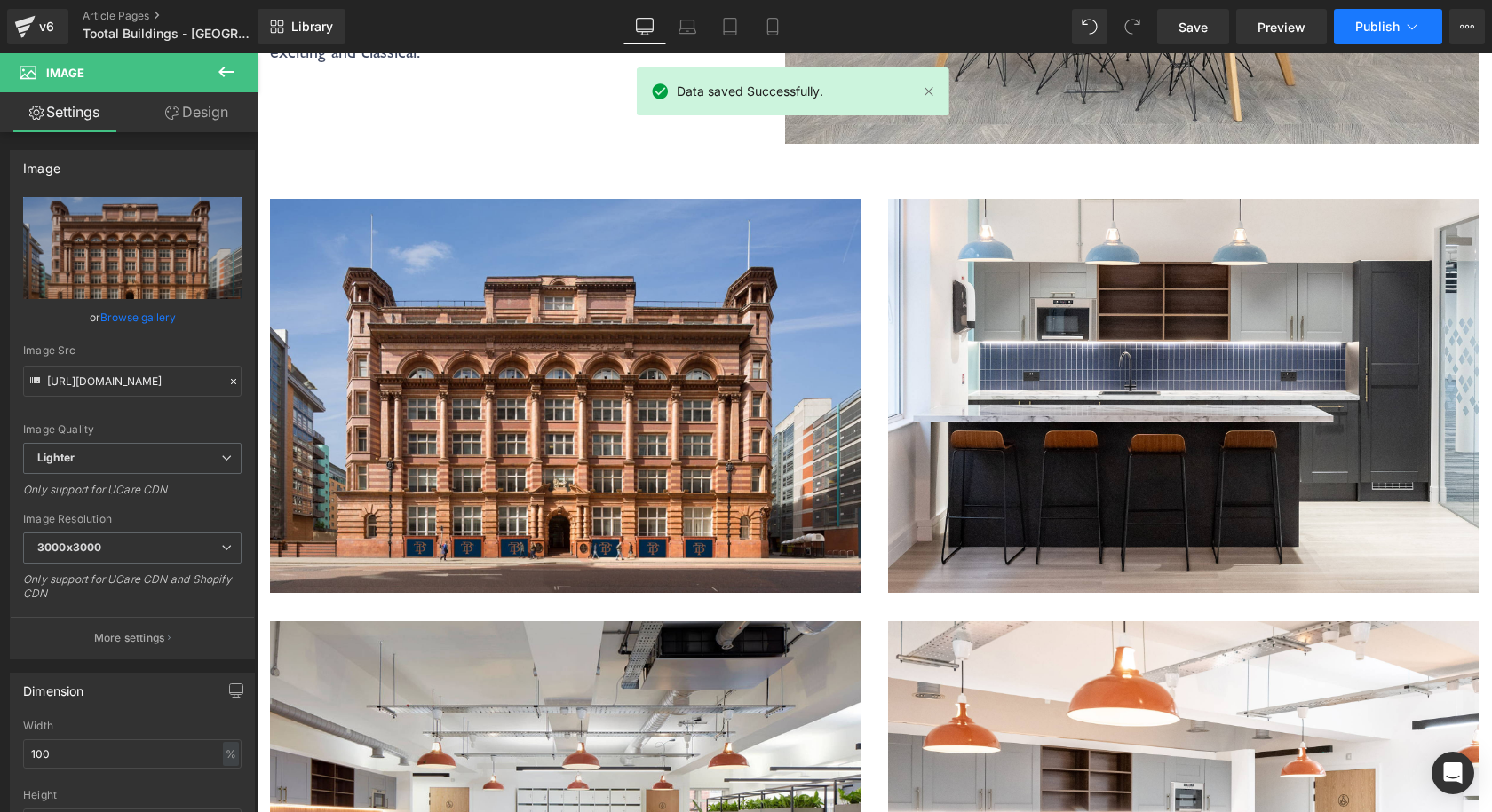
click at [1362, 15] on button "Publish" at bounding box center [1388, 26] width 109 height 35
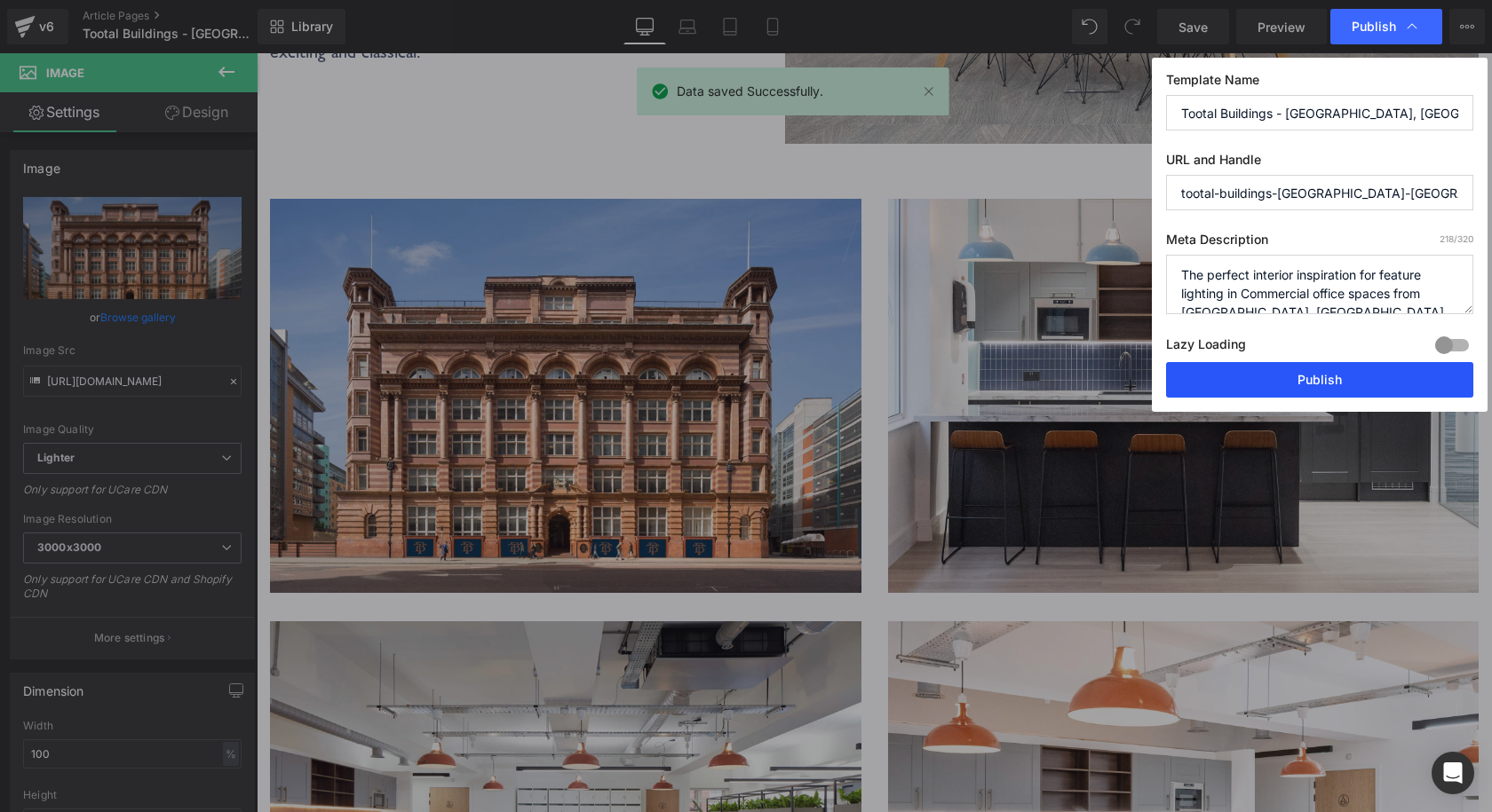
click at [1179, 393] on button "Publish" at bounding box center [1319, 379] width 307 height 35
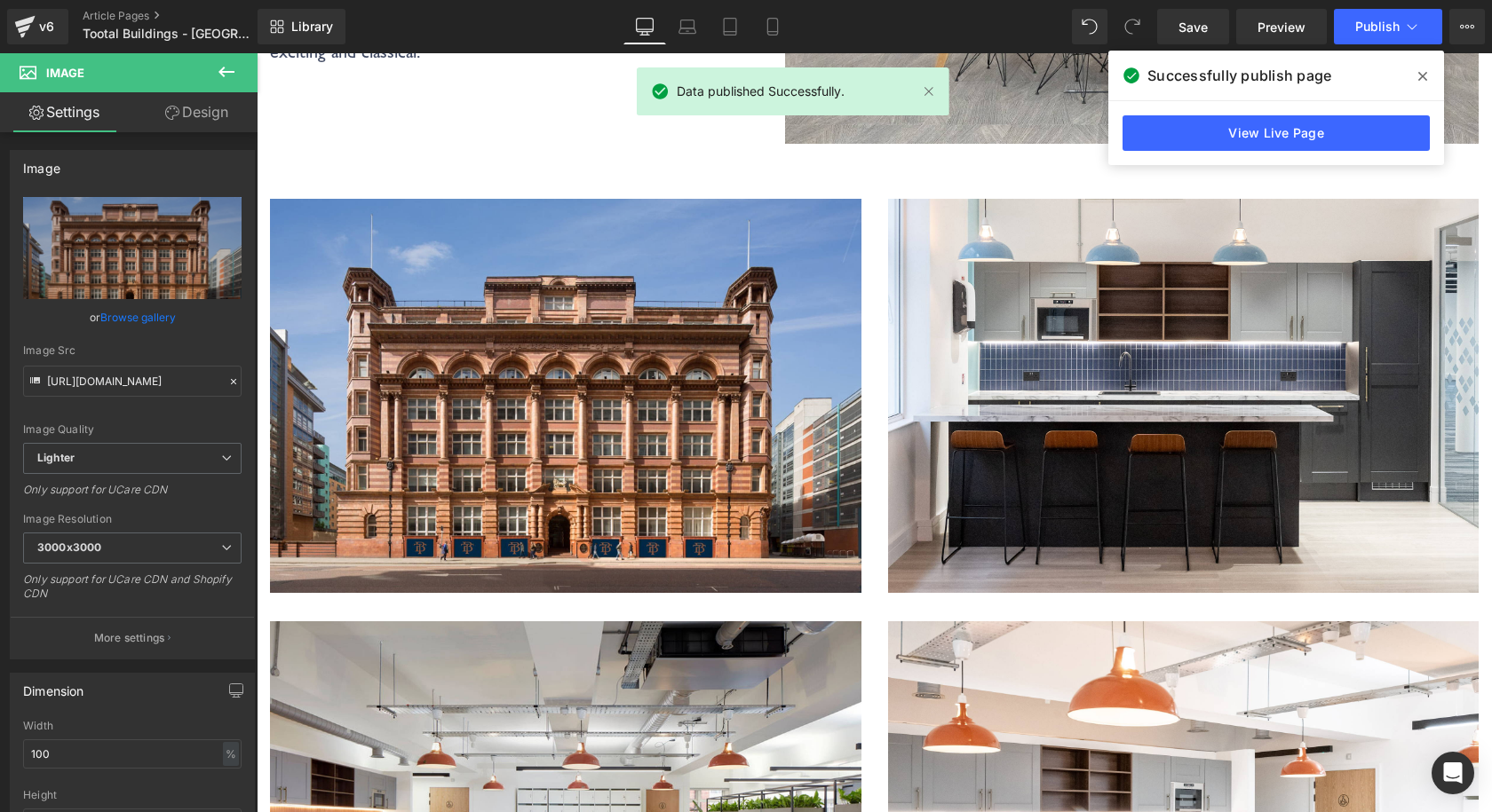
click at [1197, 114] on div "View Live Page" at bounding box center [1276, 133] width 336 height 64
click at [1186, 130] on link "View Live Page" at bounding box center [1276, 133] width 307 height 35
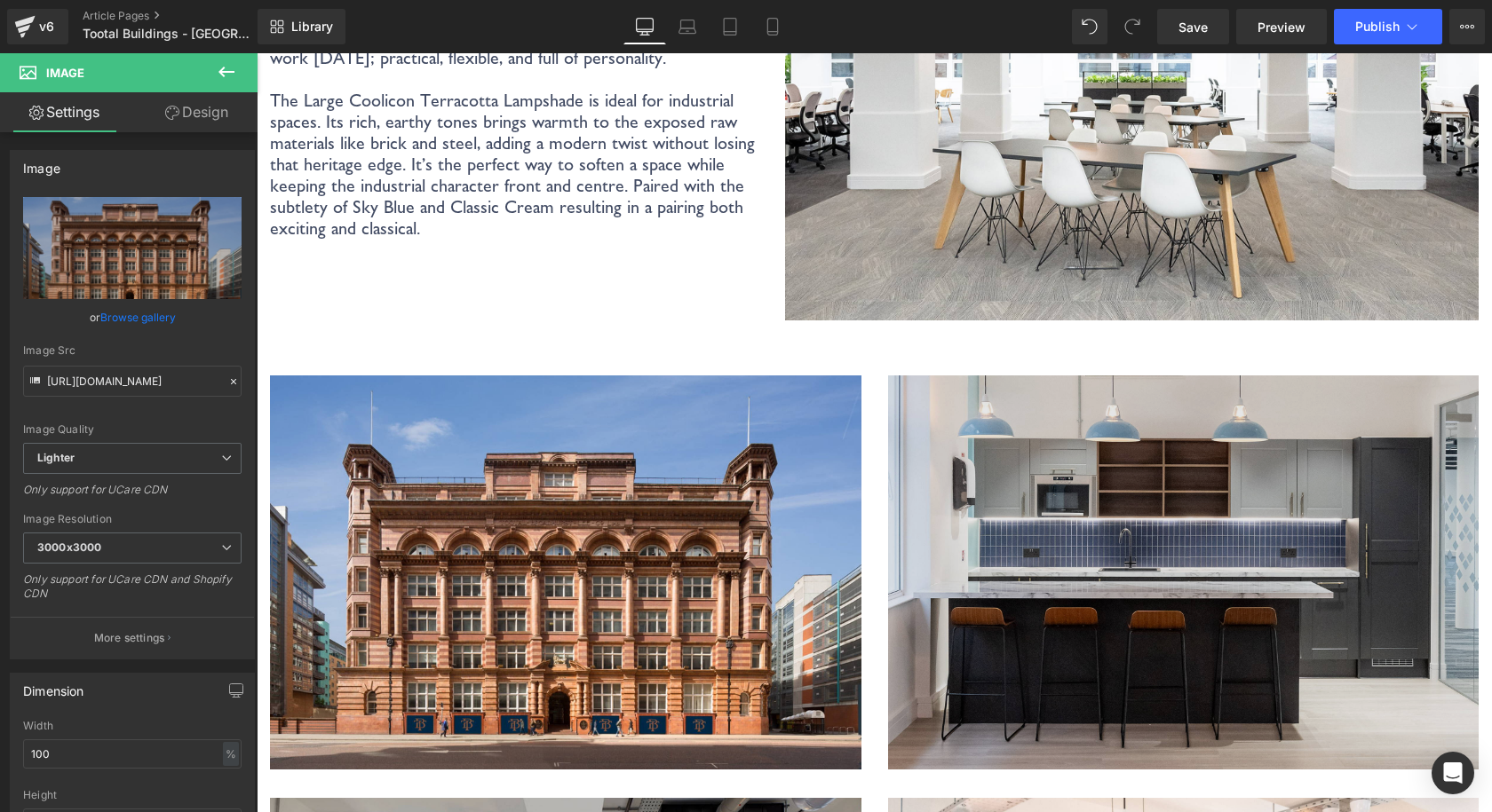
scroll to position [1954, 0]
click at [1086, 377] on img at bounding box center [1183, 588] width 591 height 423
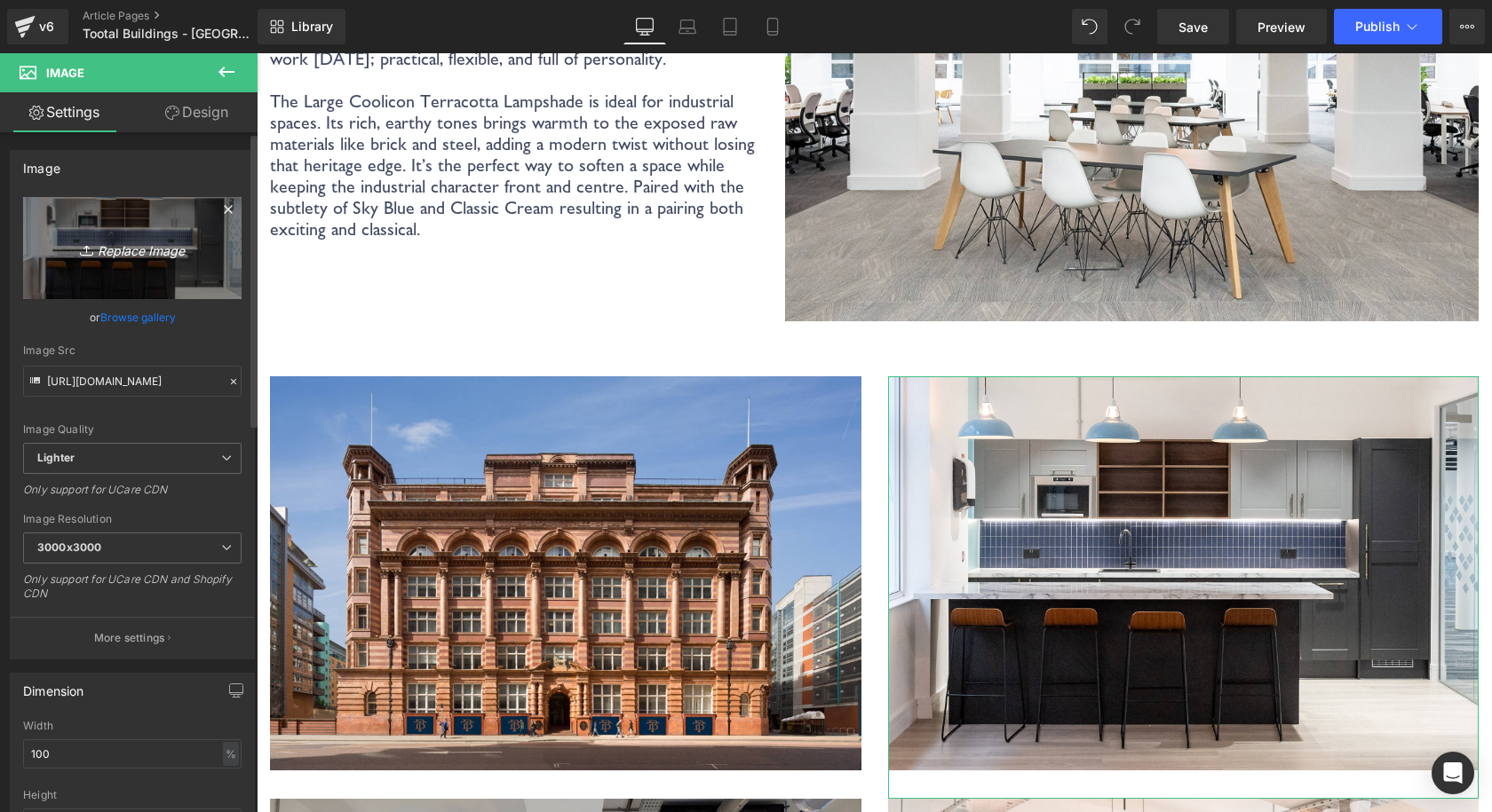
click at [133, 249] on icon "Replace Image" at bounding box center [132, 248] width 142 height 23
type input "C:\fakepath\Coolicon-Lighting-Tootal-Buildings-5.jpg"
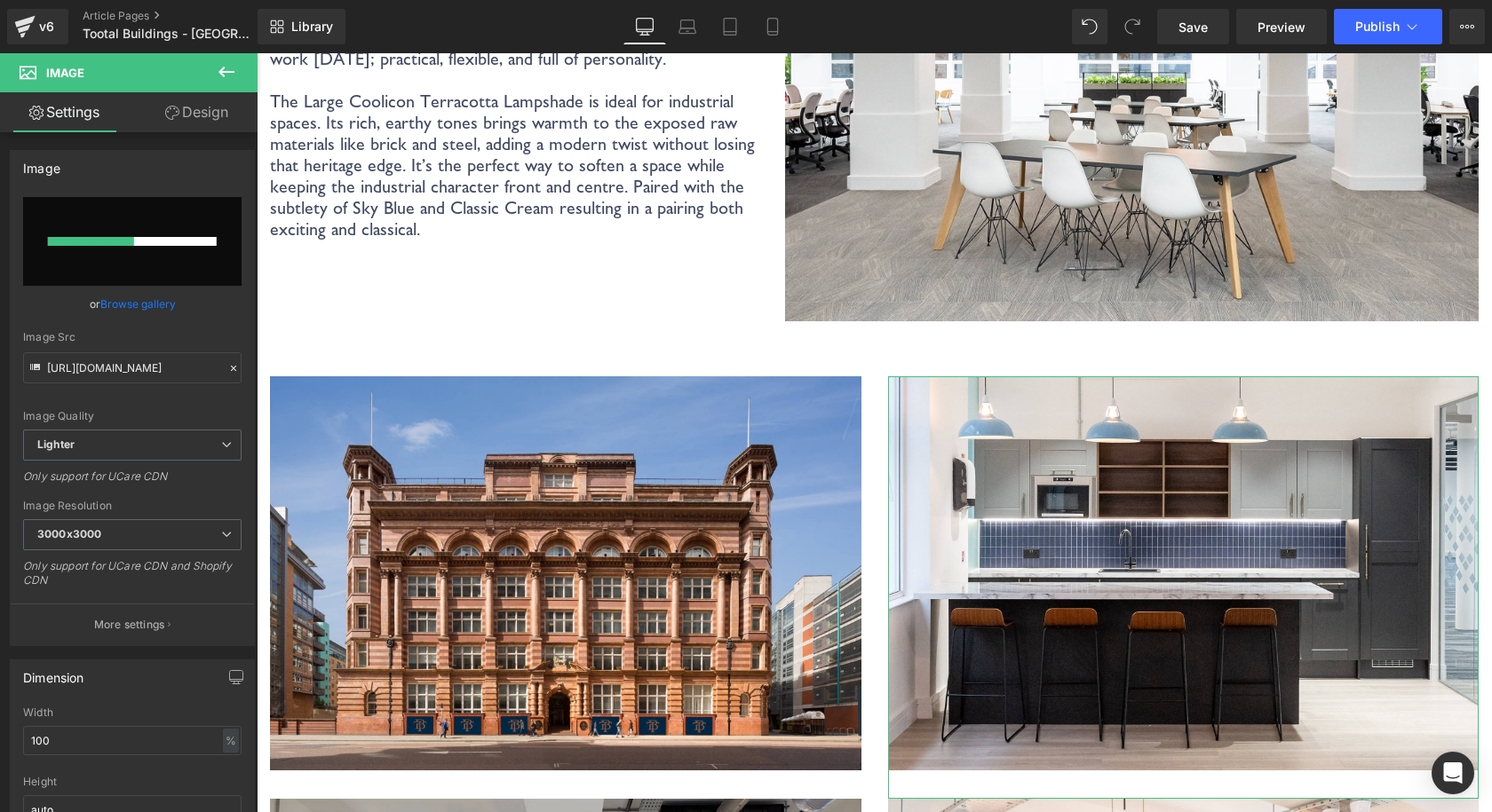
click at [129, 301] on link "Browse gallery" at bounding box center [138, 304] width 75 height 31
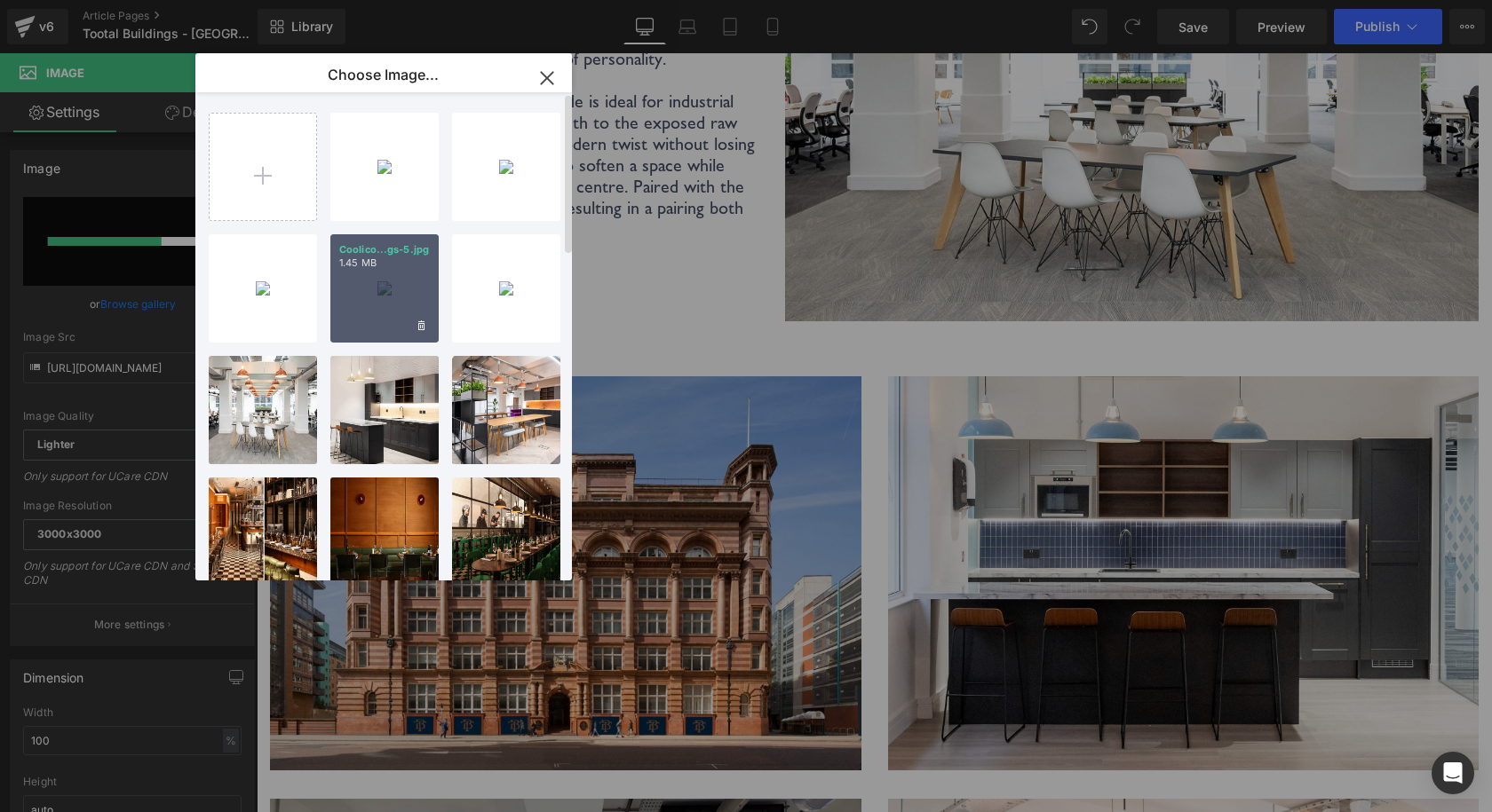
click at [372, 278] on div "Coolico...gs-5.jpg 1.45 MB" at bounding box center [385, 289] width 109 height 109
type input "https://ucarecdn.com/93480f7b-cc3d-4f89-a1ed-4aaa68f8d086/-/format/auto/-/previ…"
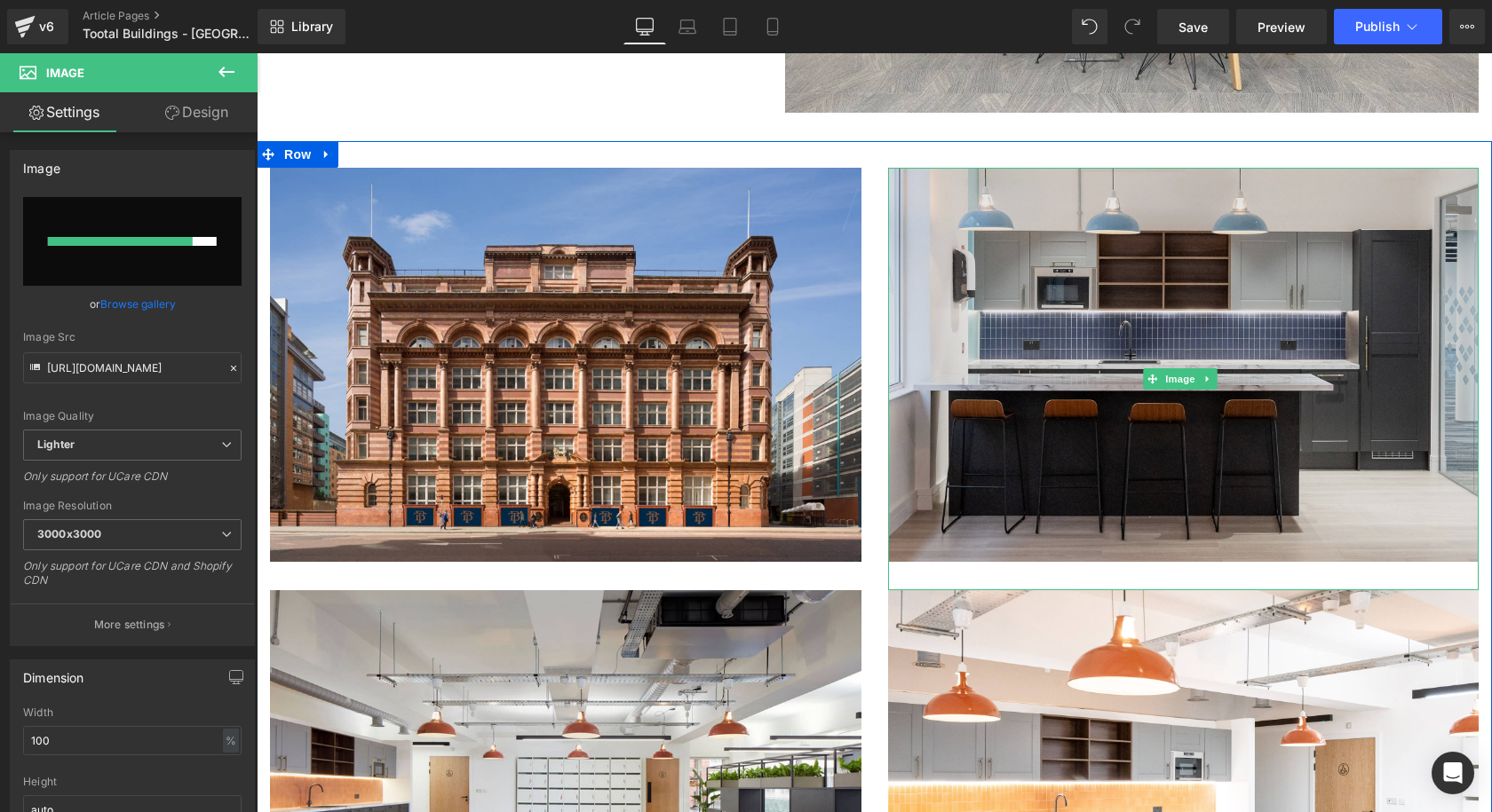
scroll to position [2131, 0]
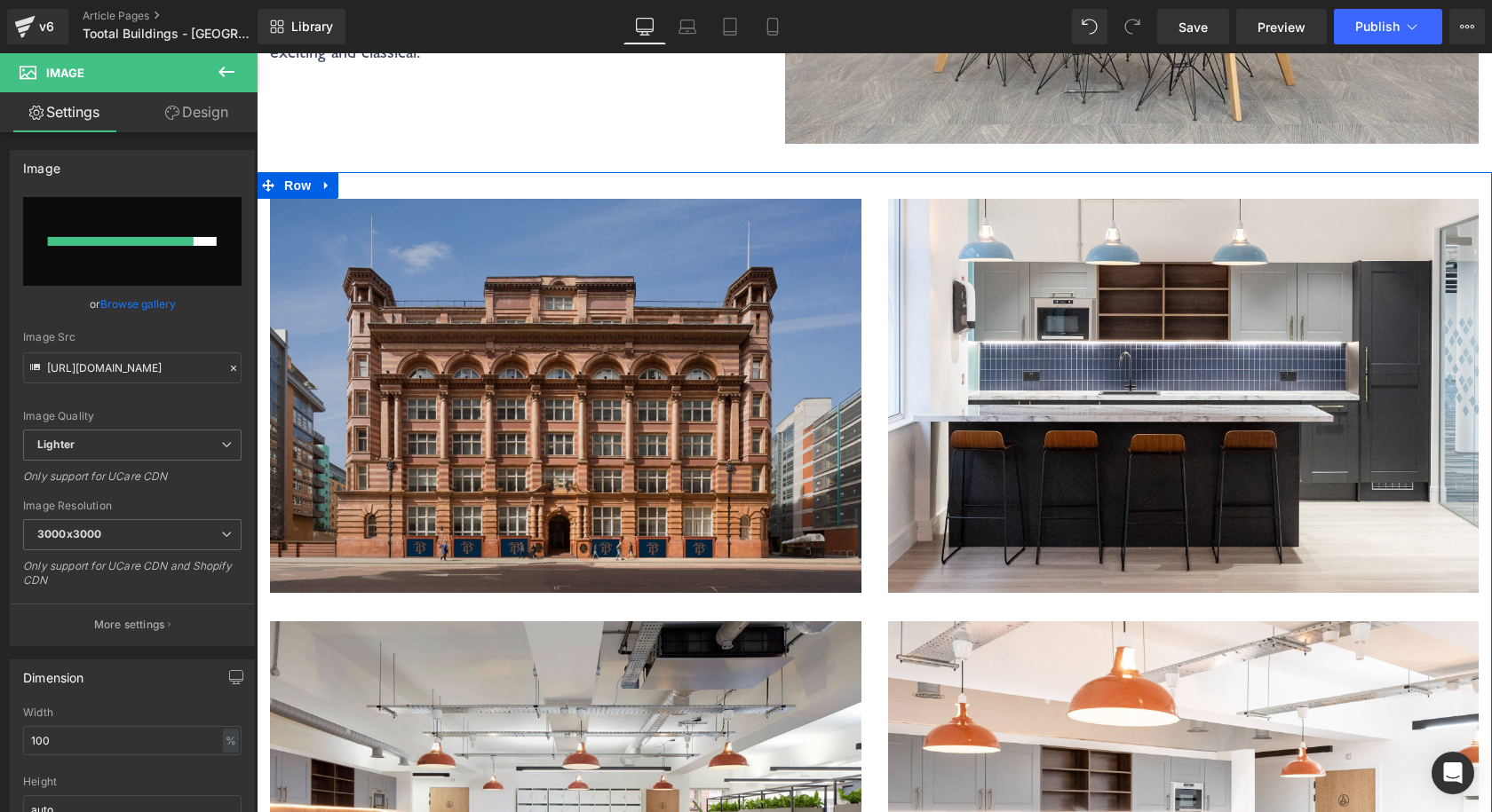
click at [668, 254] on img at bounding box center [565, 410] width 591 height 423
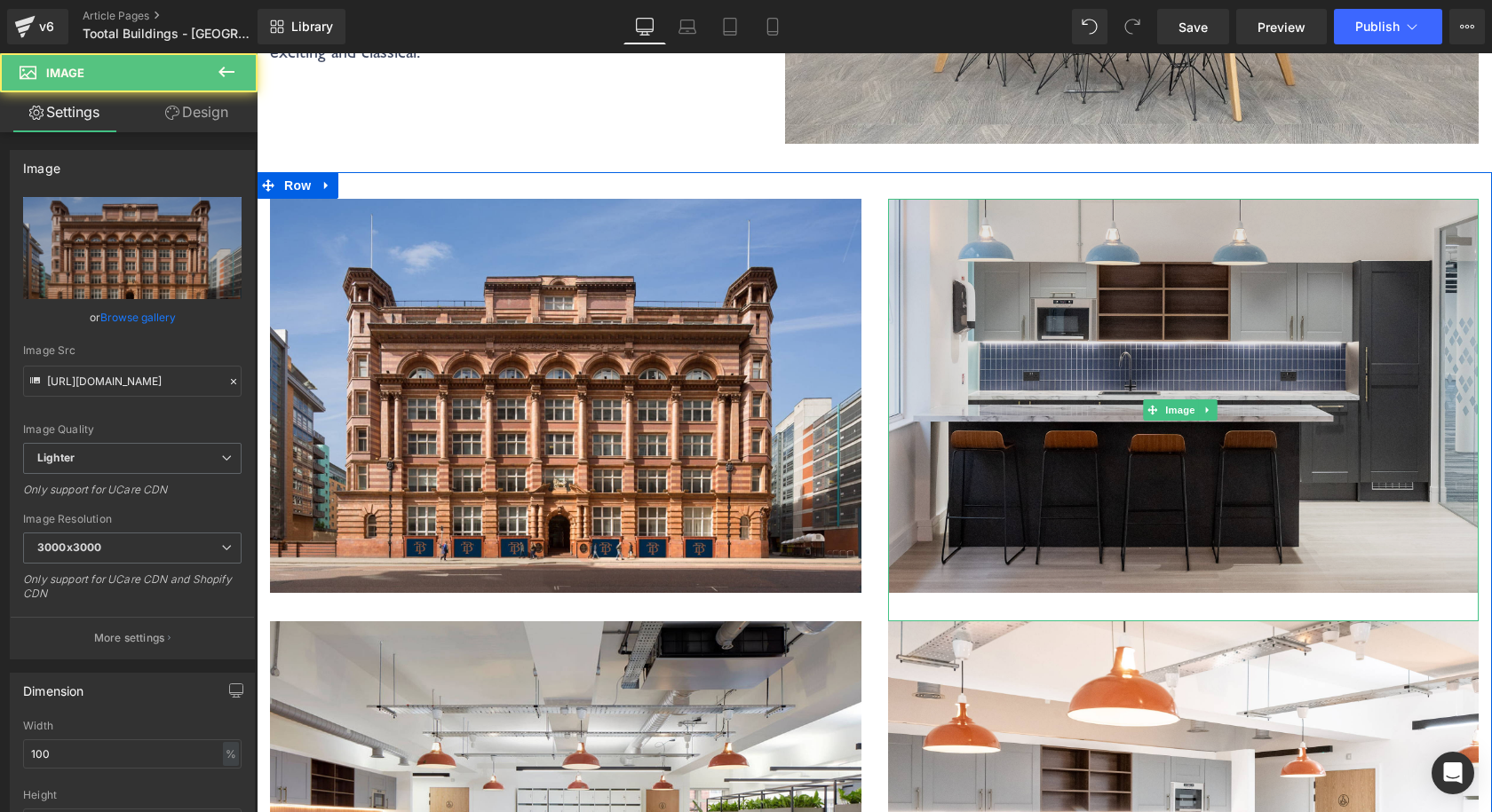
click at [1210, 243] on img at bounding box center [1183, 410] width 591 height 423
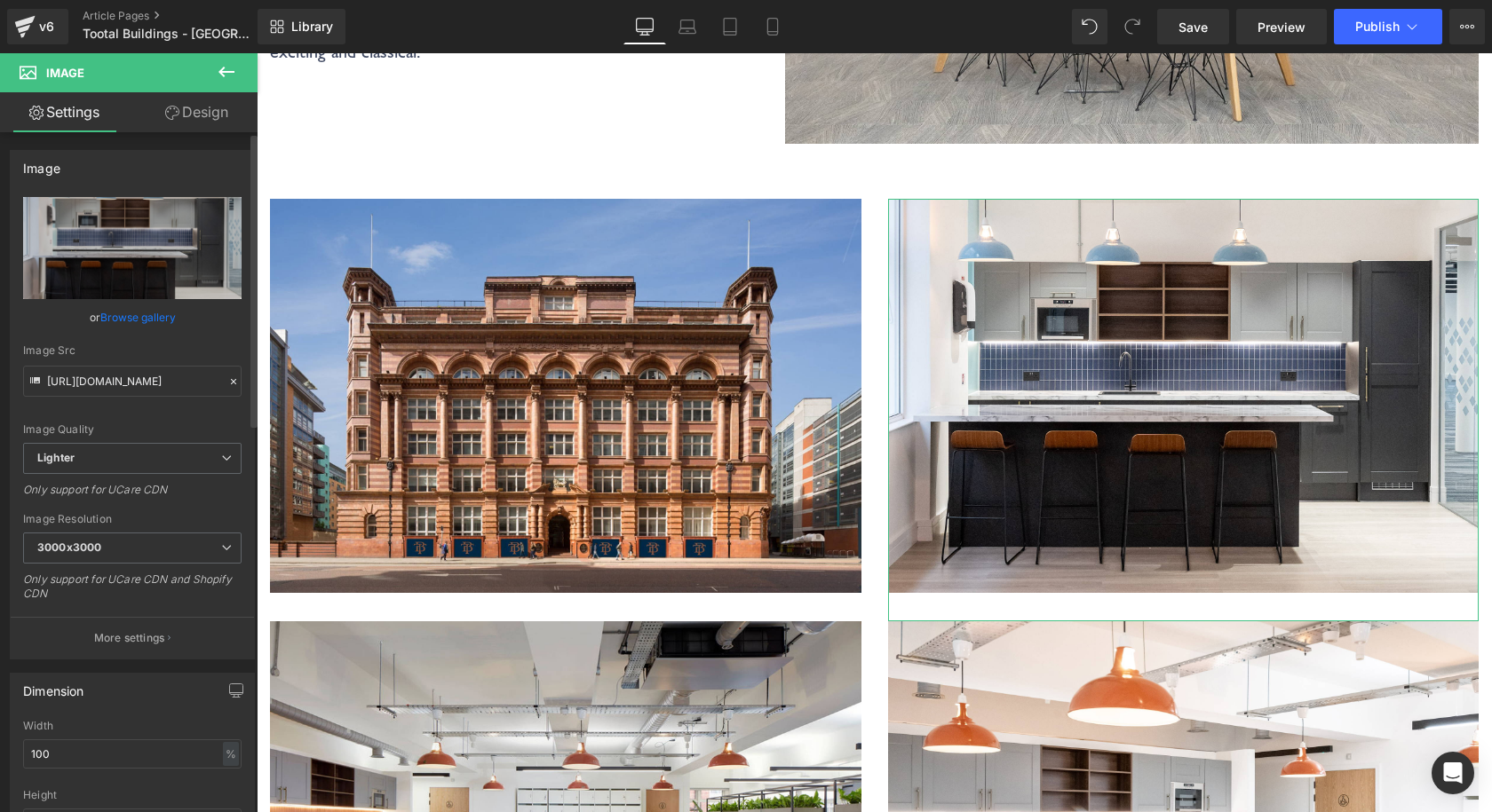
click at [152, 312] on link "Browse gallery" at bounding box center [138, 317] width 75 height 31
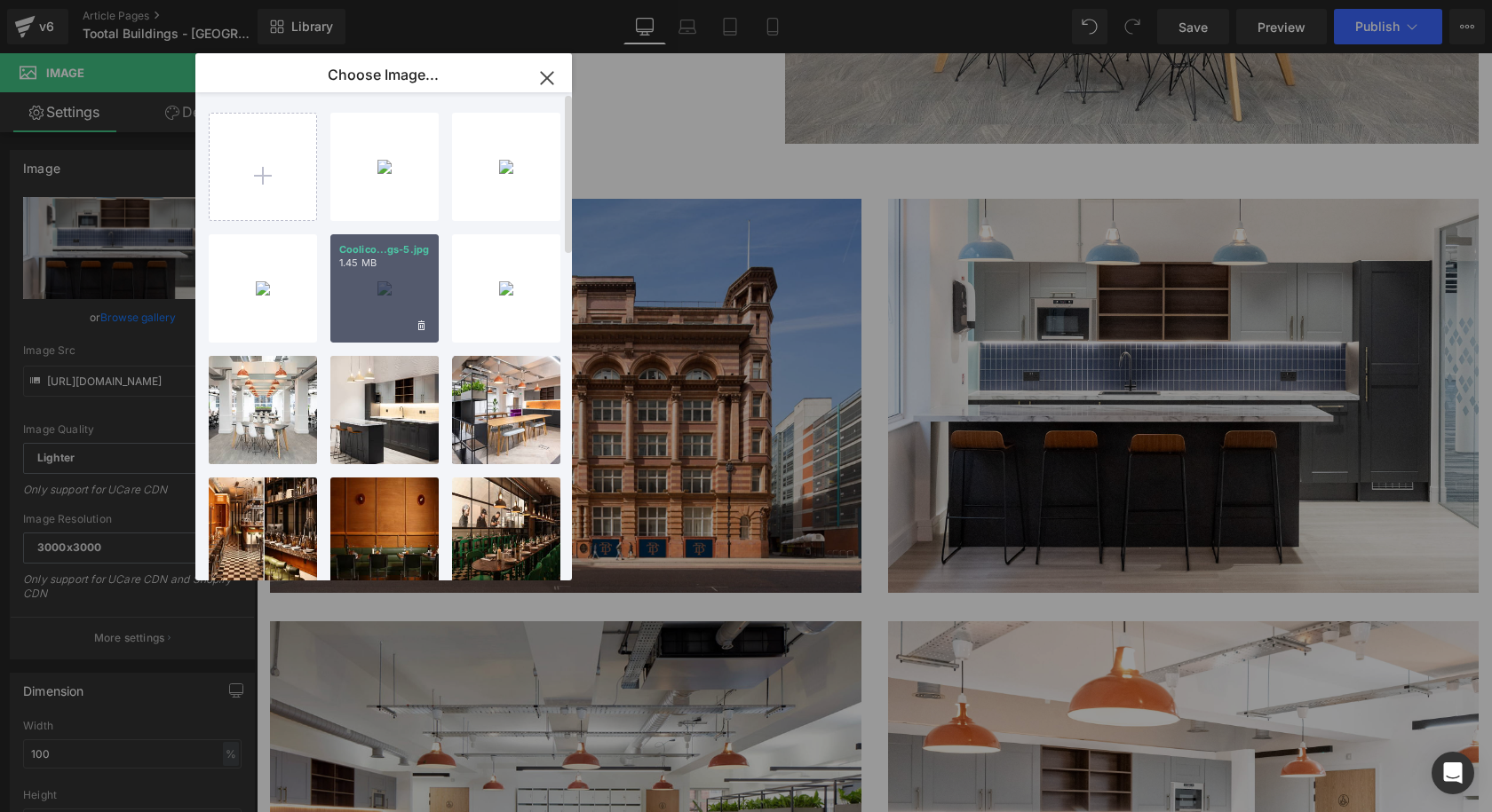
drag, startPoint x: 410, startPoint y: 317, endPoint x: 153, endPoint y: 262, distance: 262.8
click at [410, 317] on div "Coolico...gs-5.jpg 1.45 MB" at bounding box center [385, 289] width 109 height 109
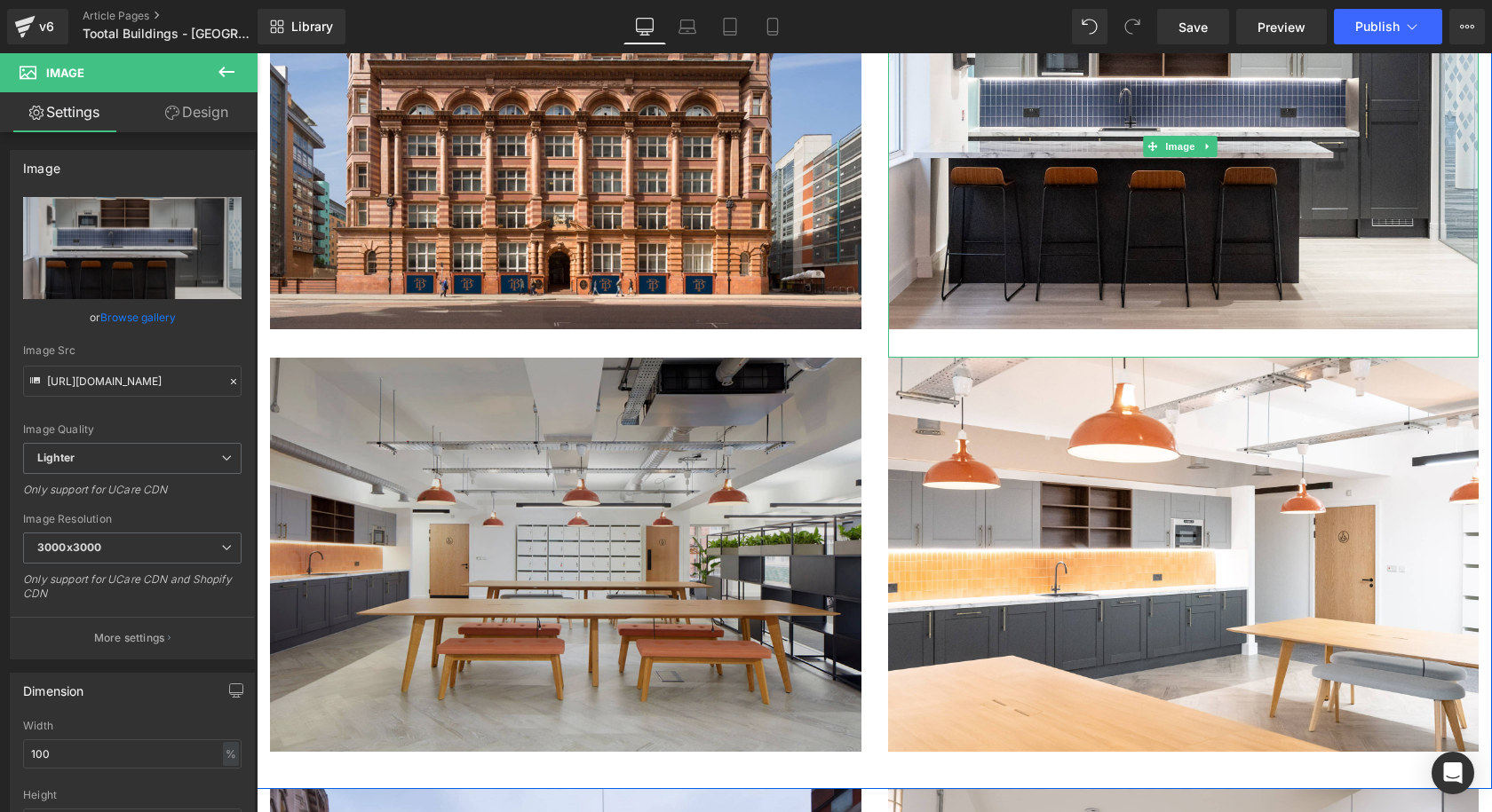
scroll to position [2575, 0]
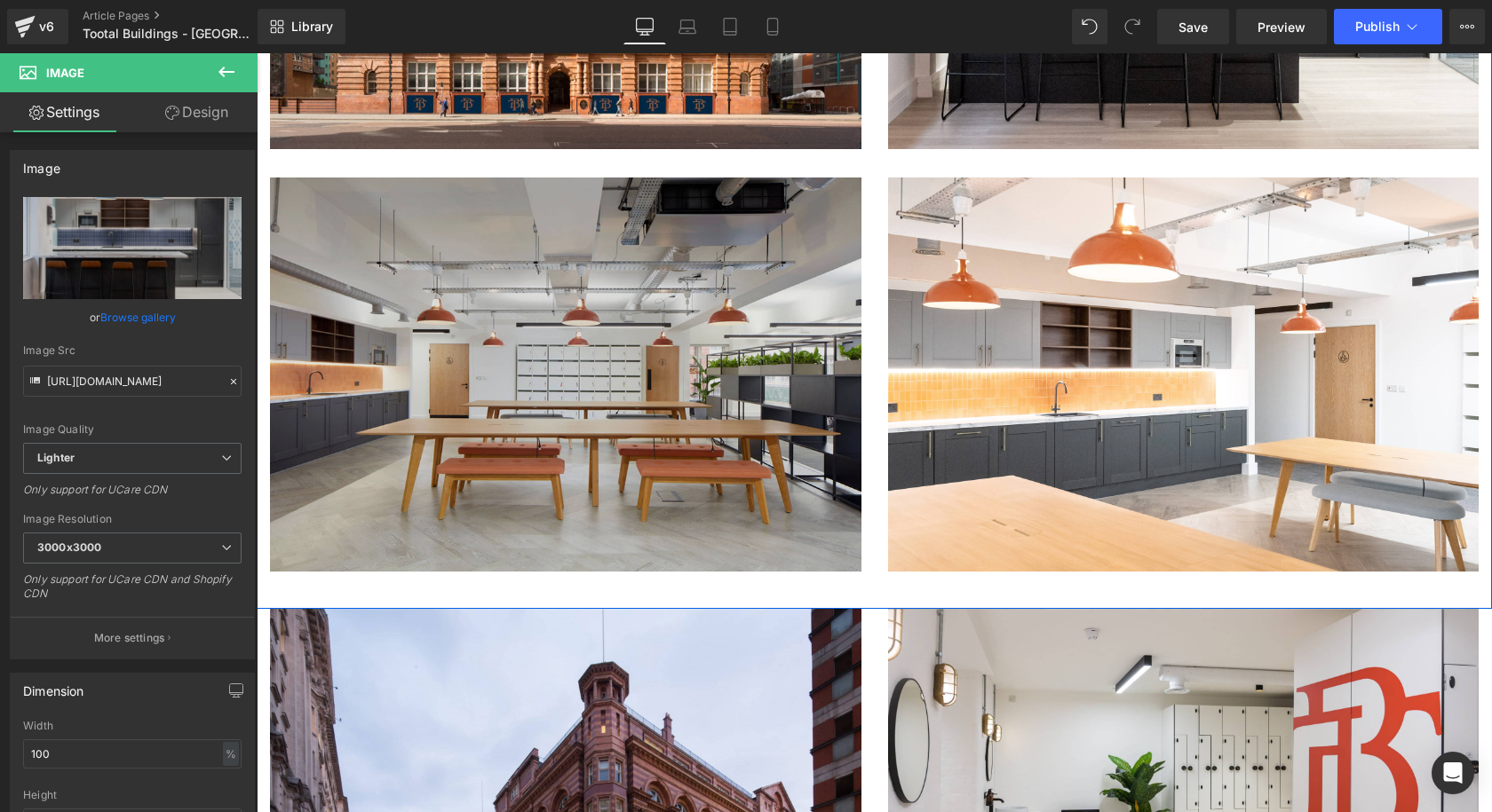
click at [721, 267] on img at bounding box center [565, 388] width 591 height 423
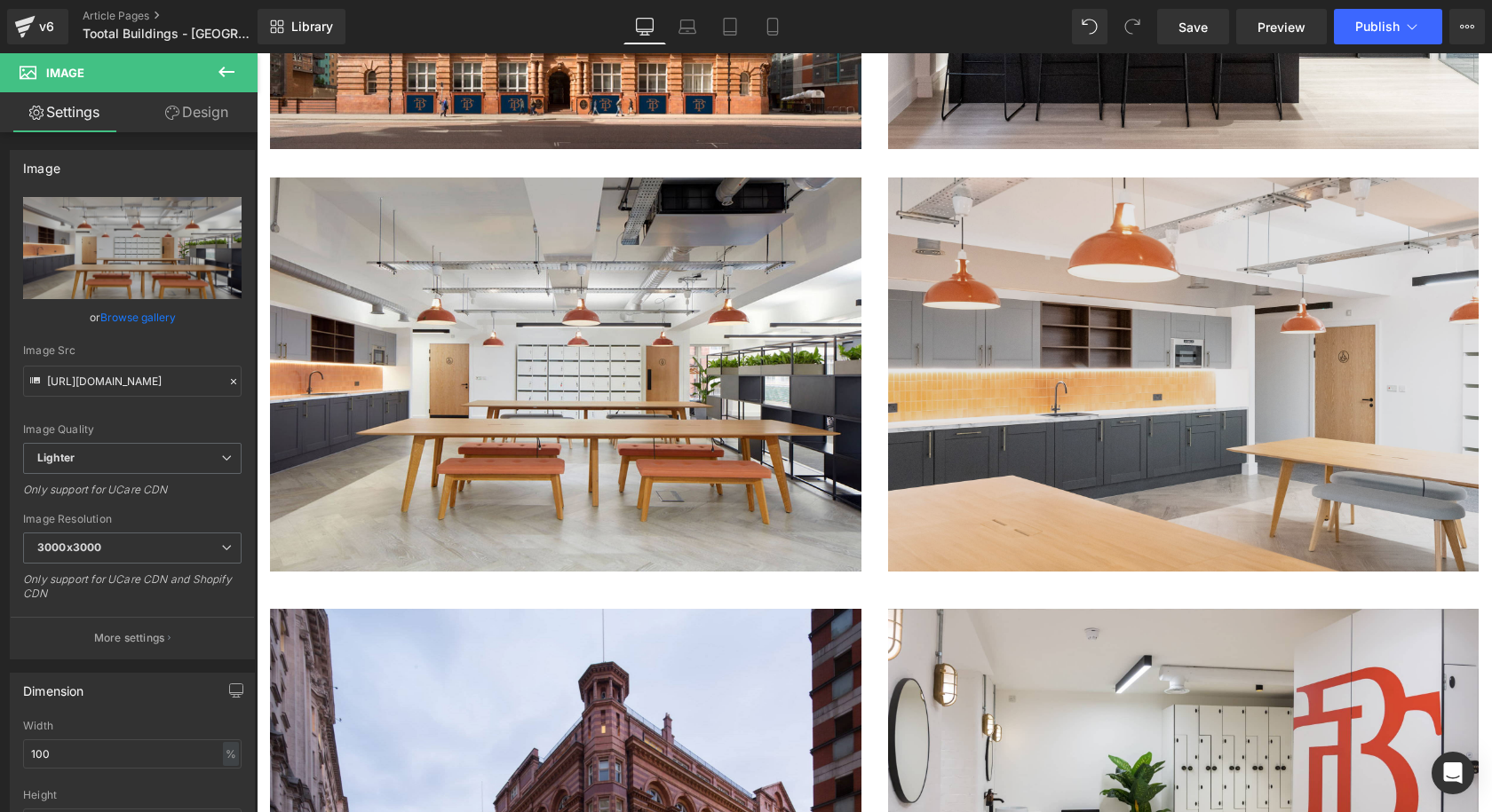
click at [1009, 177] on img at bounding box center [1183, 388] width 591 height 423
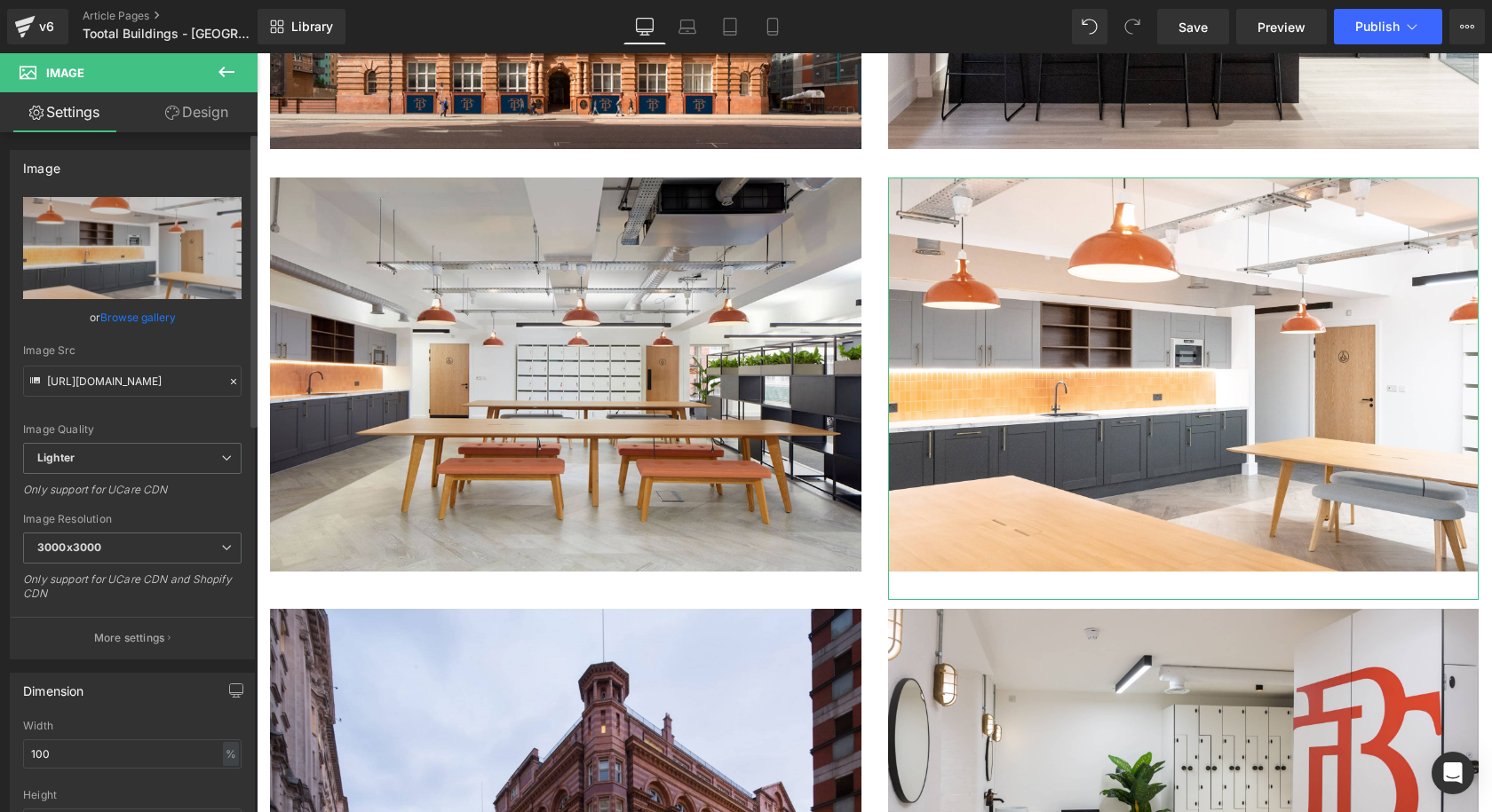
click at [152, 315] on link "Browse gallery" at bounding box center [138, 317] width 75 height 31
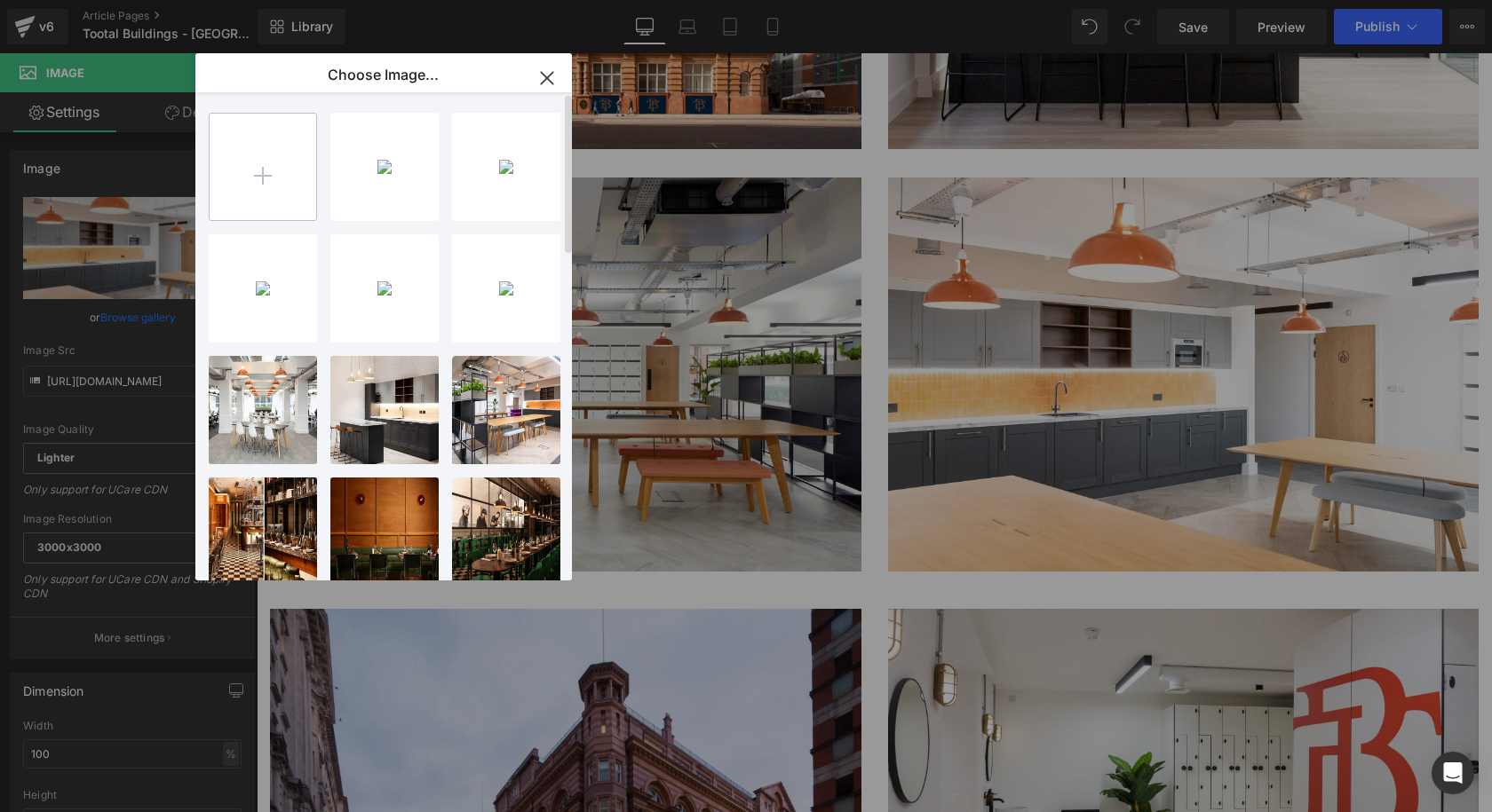
click at [269, 159] on input "file" at bounding box center [263, 167] width 107 height 107
click at [0, 0] on div "Coolico...gs-7.jpg 1.37 MB" at bounding box center [0, 0] width 0 height 0
type input "https://ucarecdn.com/5abba2c1-6cd1-48e0-960c-4abbb4e762a7/-/format/auto/-/previ…"
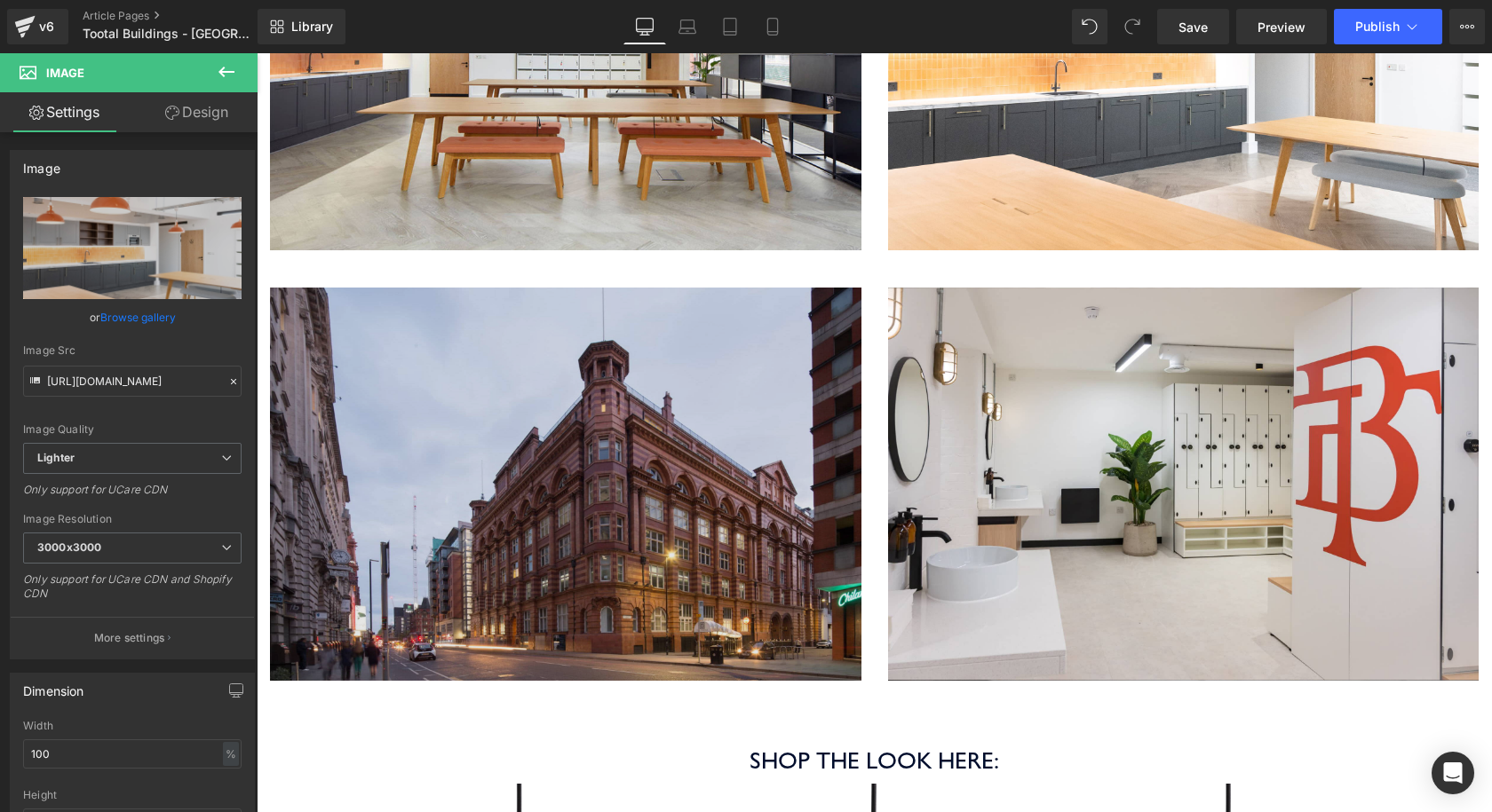
scroll to position [2930, 0]
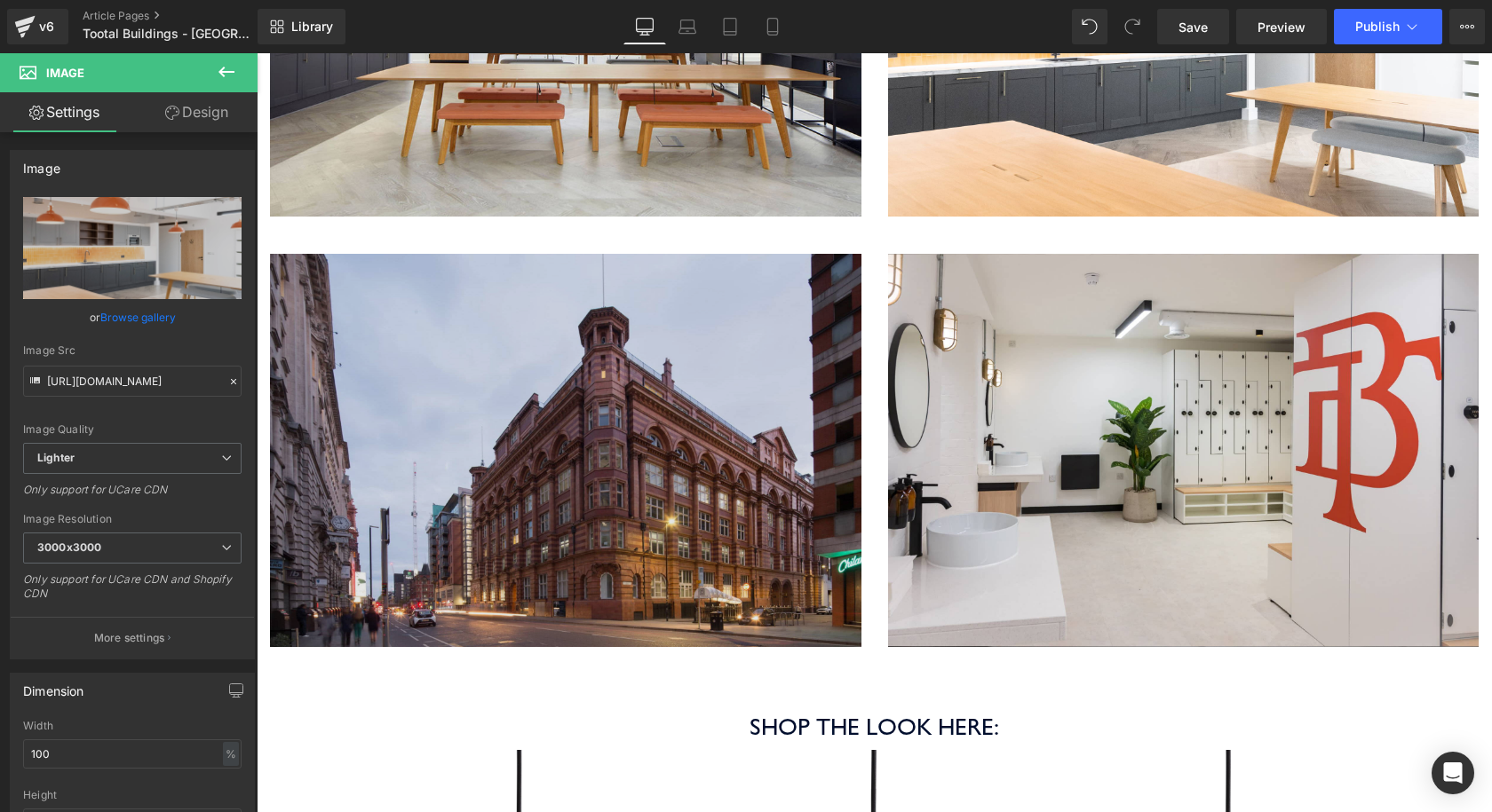
click at [494, 292] on img at bounding box center [565, 465] width 591 height 423
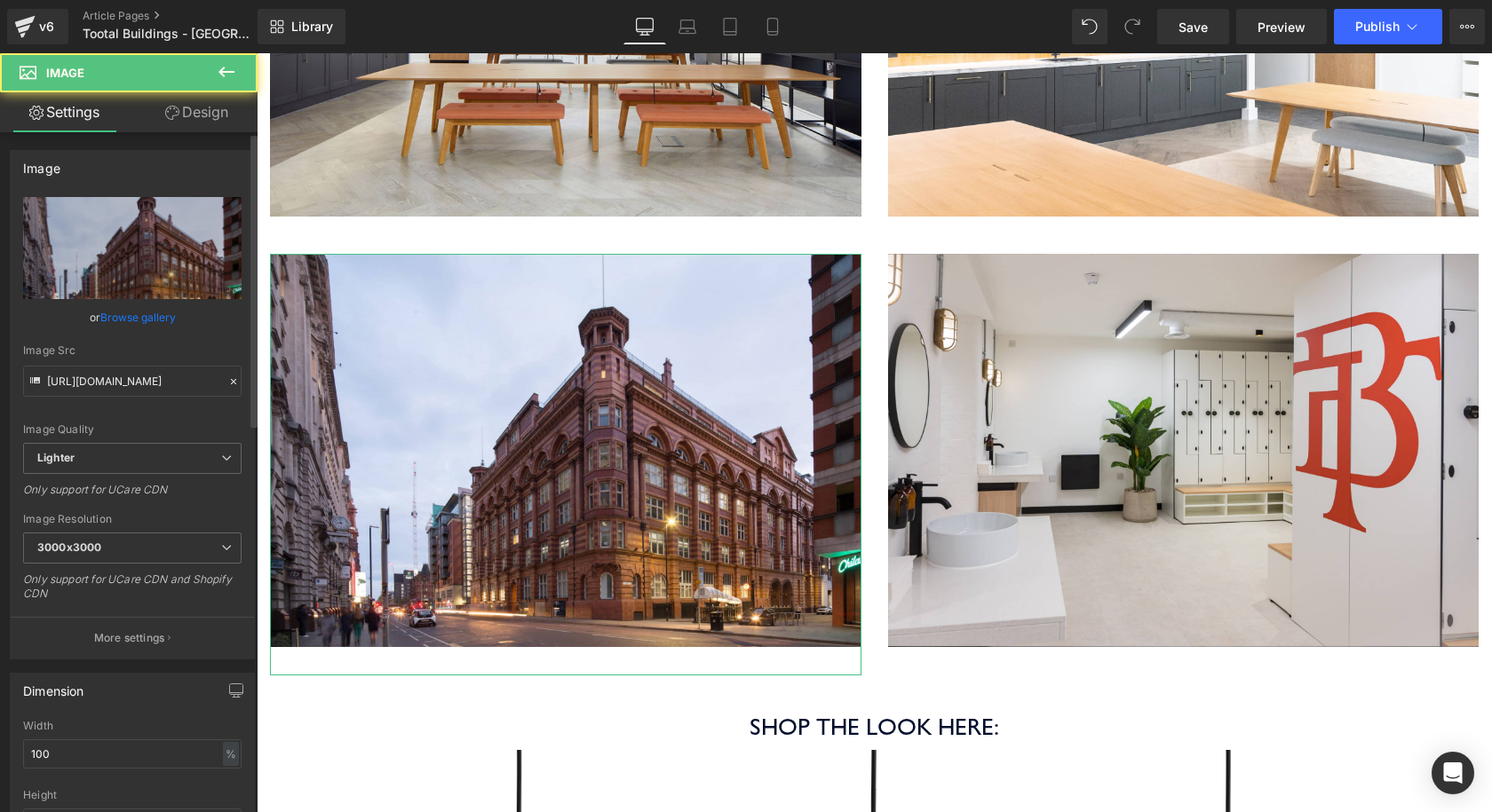
click at [130, 319] on link "Browse gallery" at bounding box center [138, 317] width 75 height 31
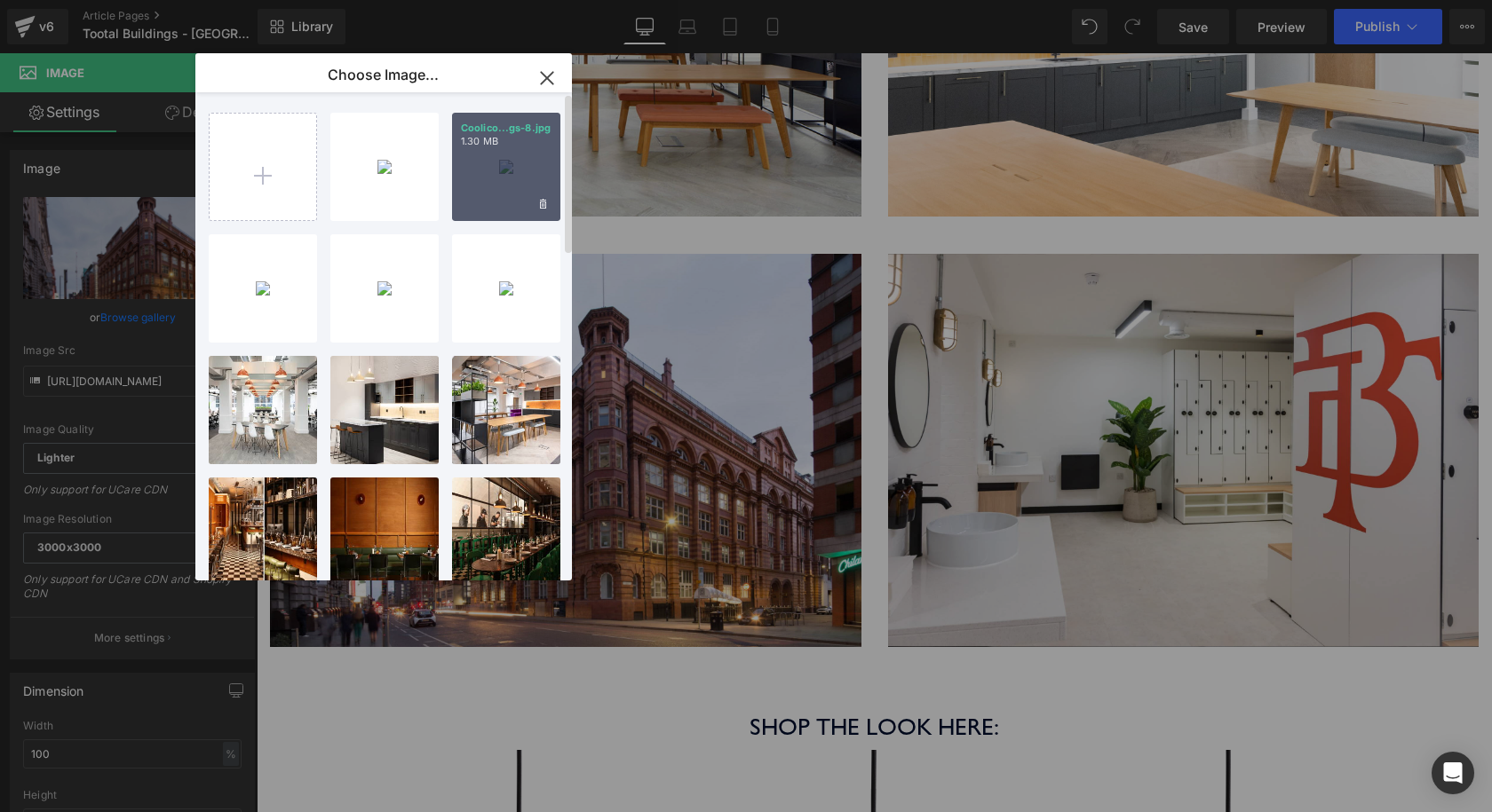
click at [499, 166] on div "Coolico...gs-8.jpg 1.30 MB" at bounding box center [506, 167] width 109 height 109
type input "https://ucarecdn.com/b8ac84fe-2652-4e6f-b2be-965494aecdb4/-/format/auto/-/previ…"
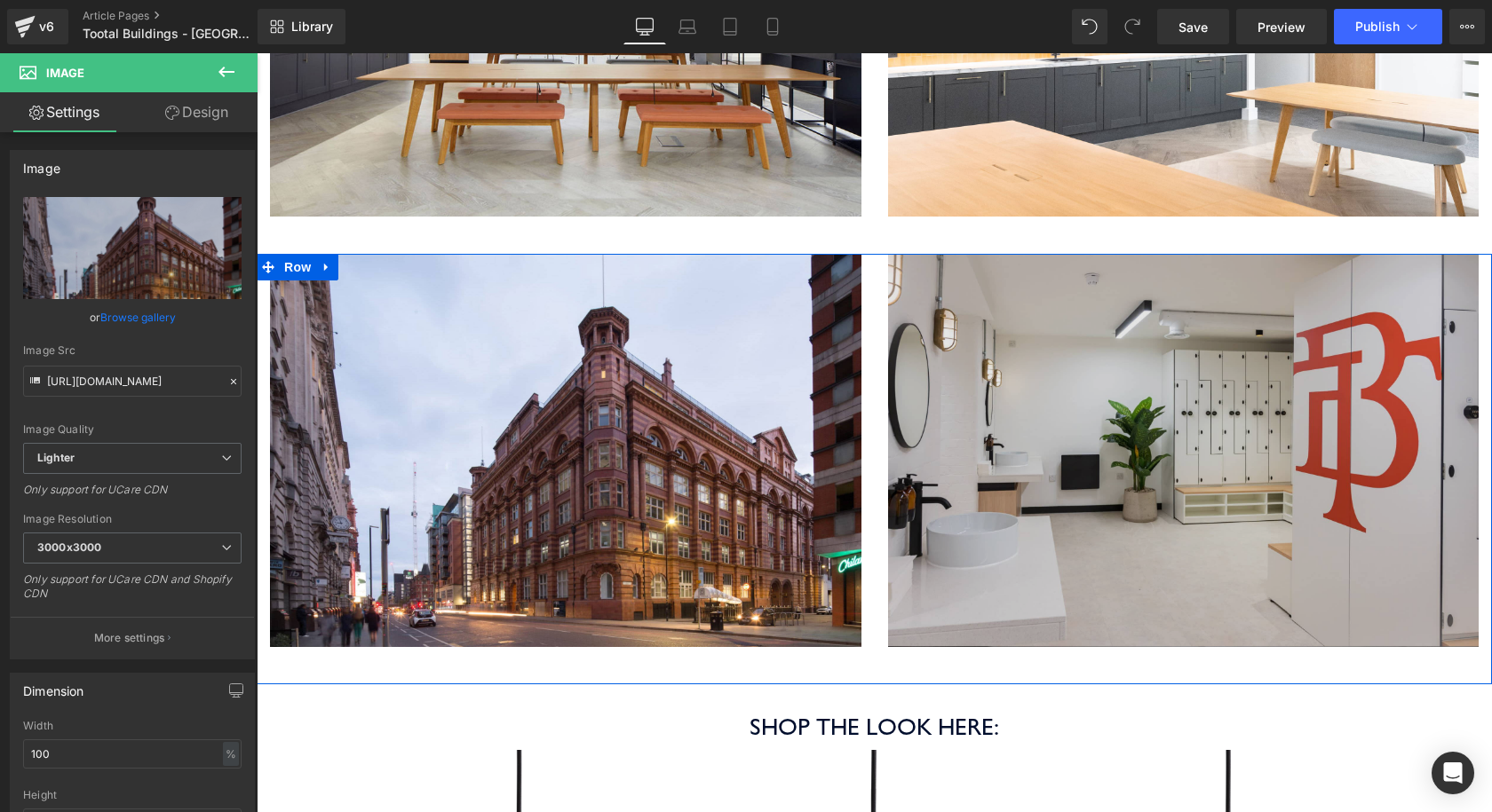
click at [893, 262] on img at bounding box center [1183, 465] width 591 height 423
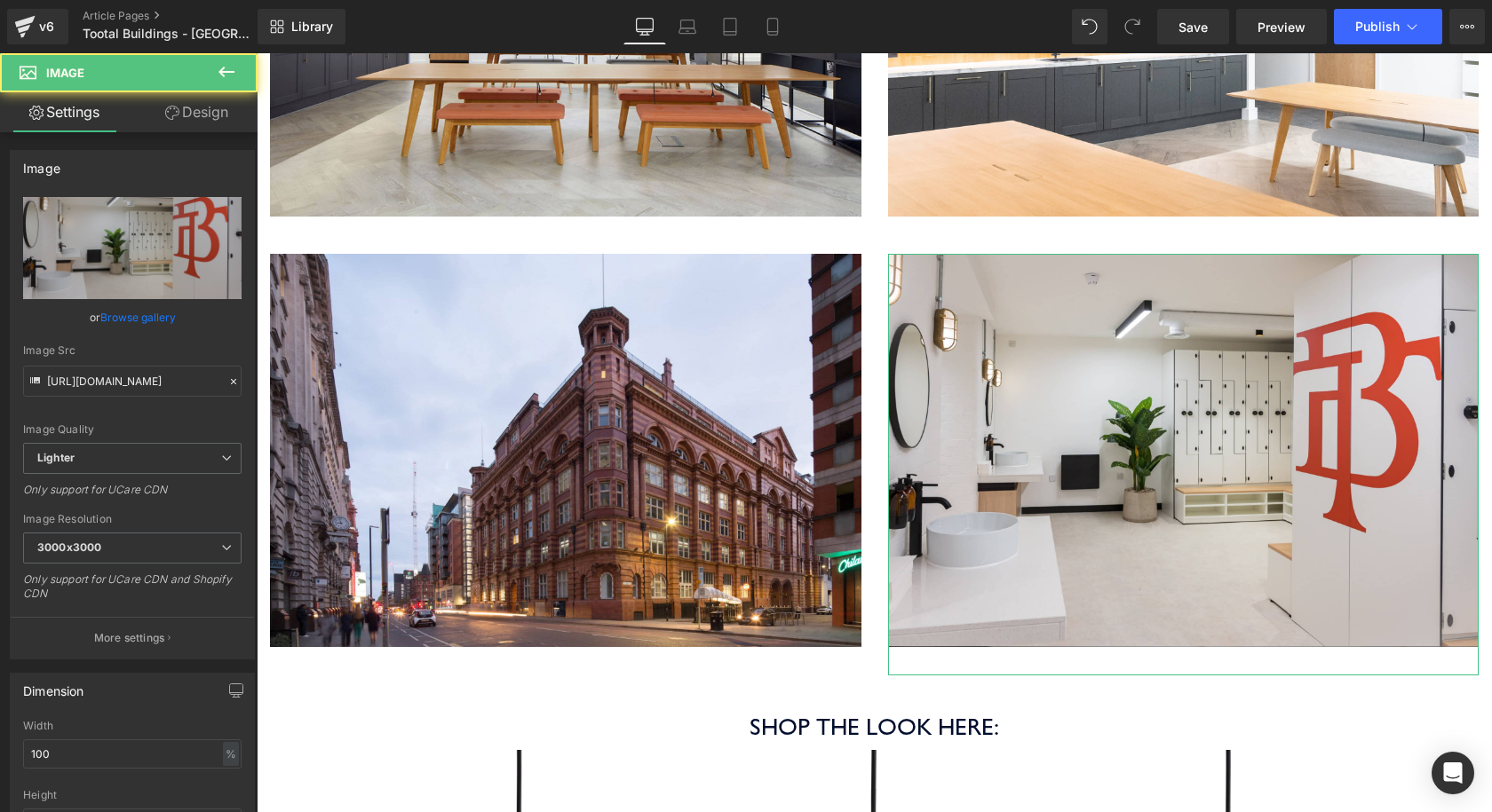
click at [158, 320] on link "Browse gallery" at bounding box center [138, 317] width 75 height 31
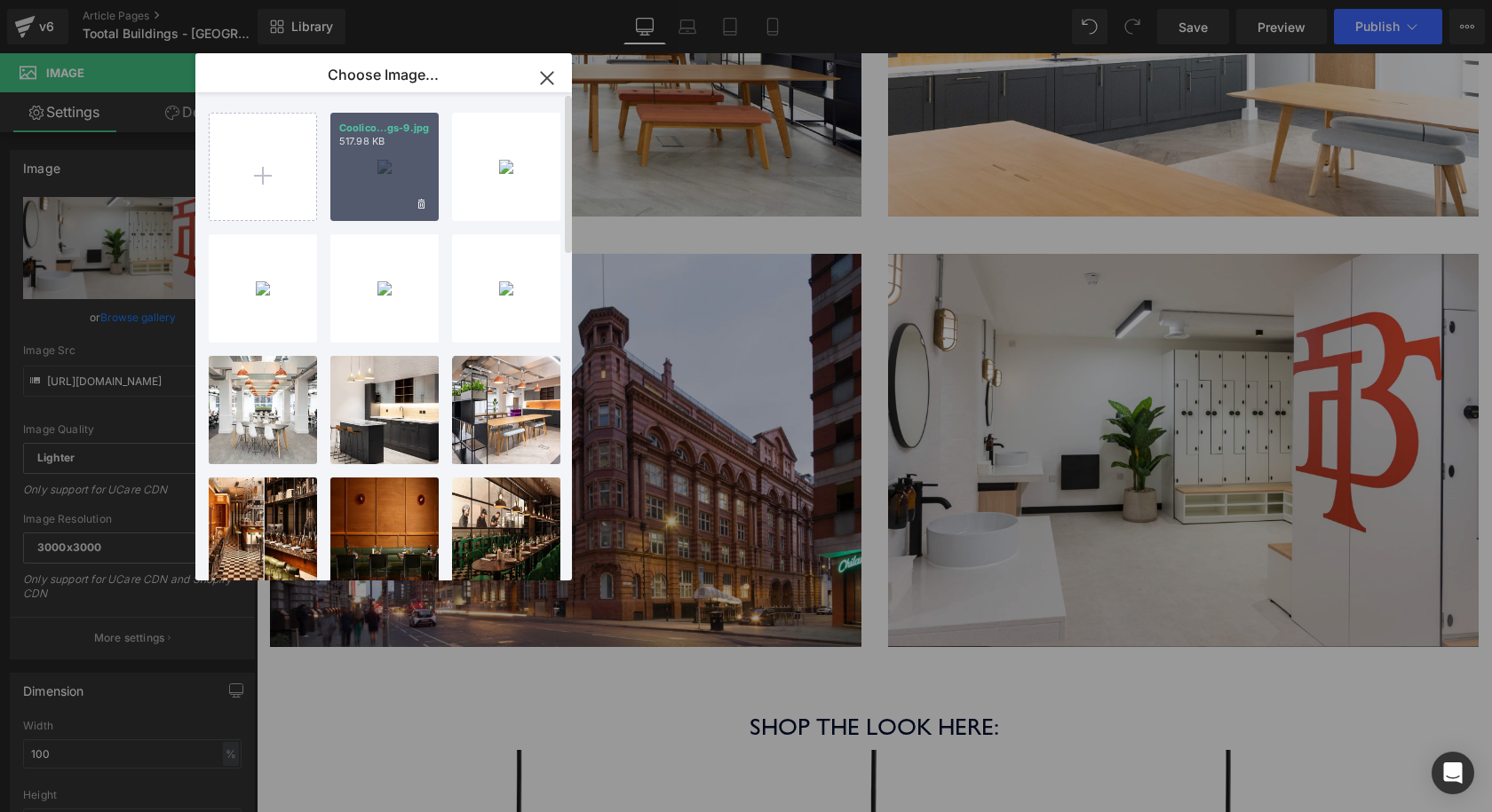
click at [397, 166] on div "Coolico...gs-9.jpg 517.98 KB" at bounding box center [385, 167] width 109 height 109
type input "https://ucarecdn.com/879e7181-779e-4d47-926b-aeb01e9227c3/-/format/auto/-/previ…"
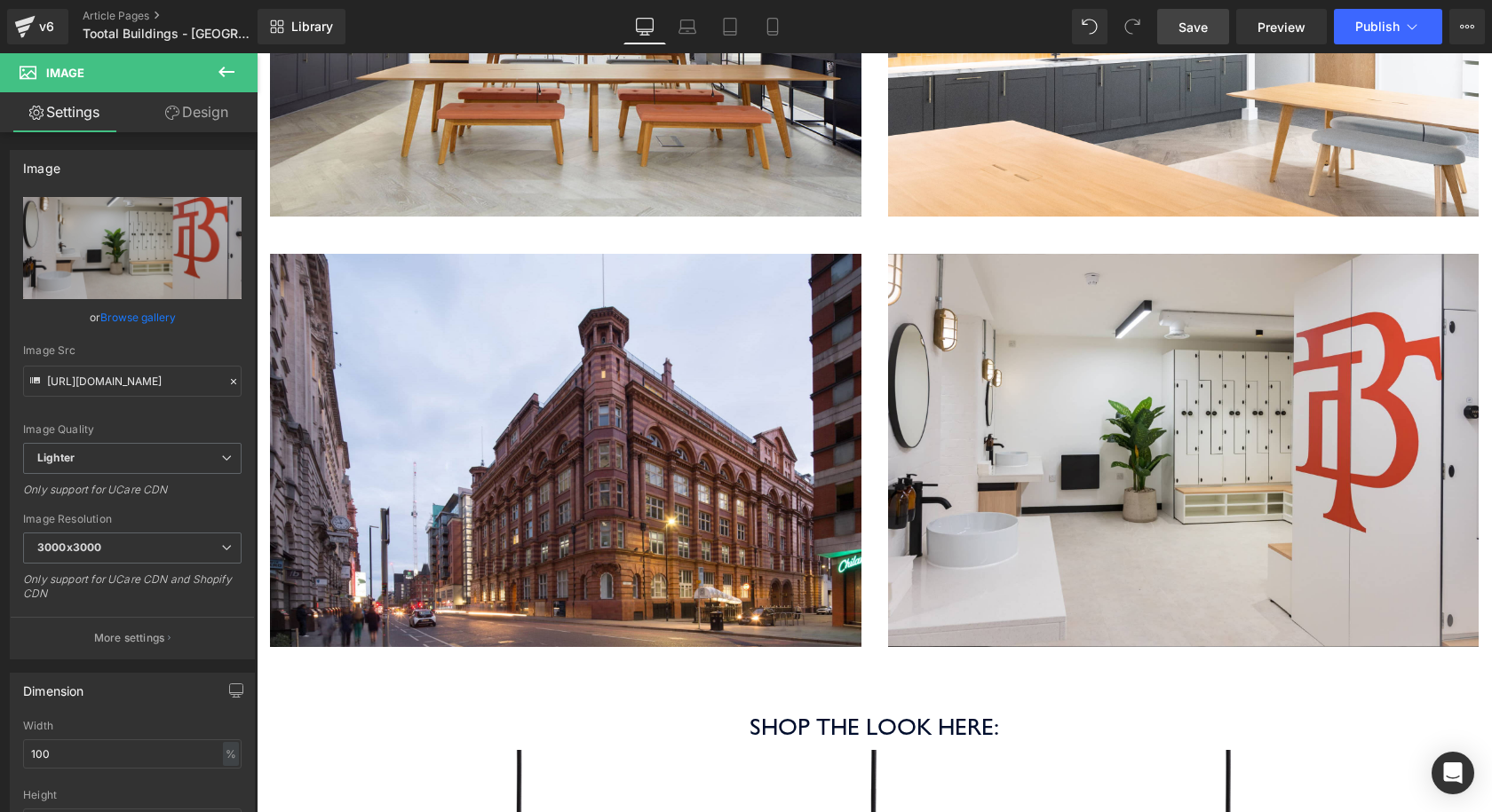
click at [1194, 33] on span "Save" at bounding box center [1193, 27] width 29 height 19
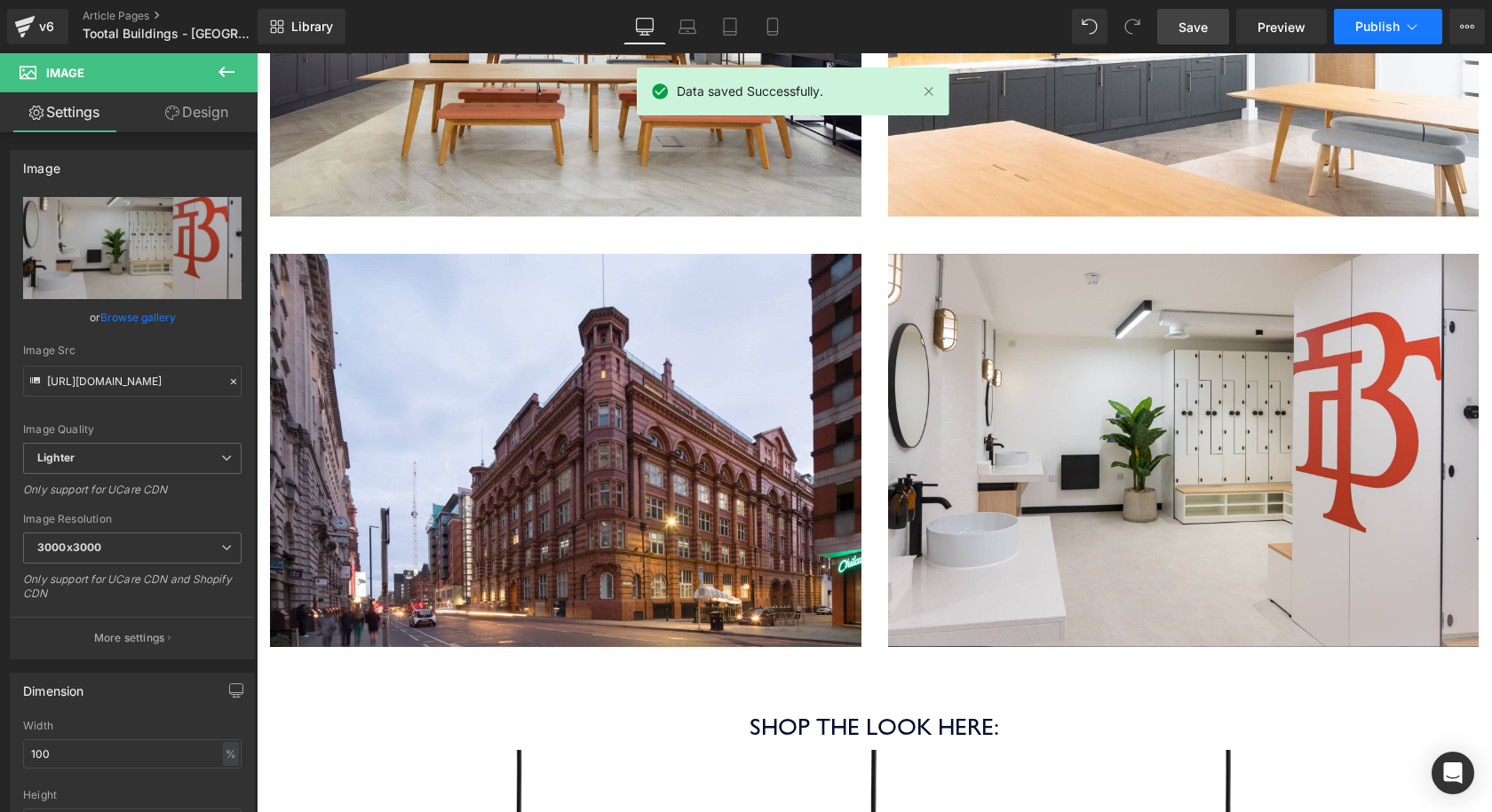
click at [1368, 37] on button "Publish" at bounding box center [1388, 26] width 109 height 35
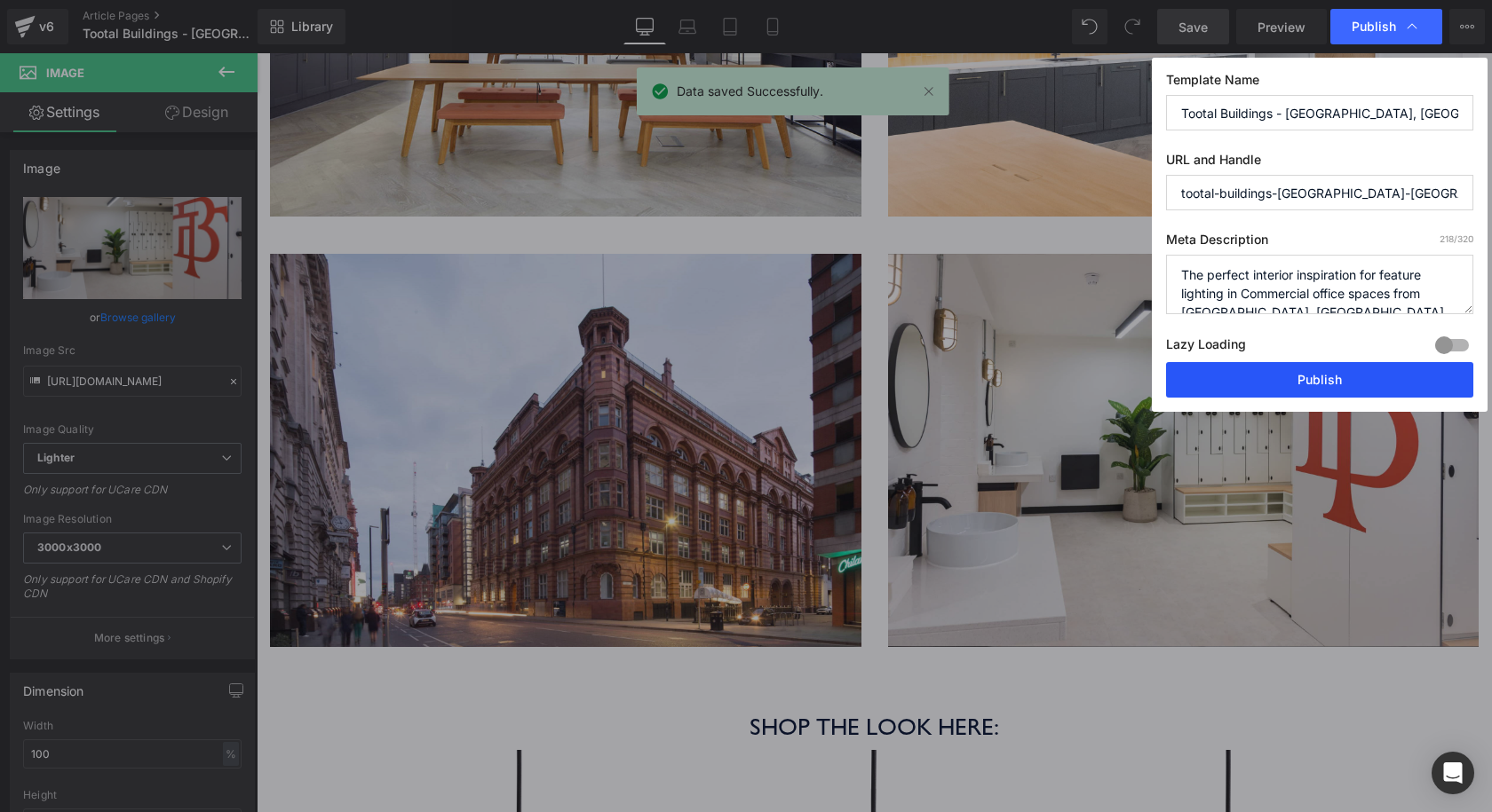
drag, startPoint x: 1238, startPoint y: 376, endPoint x: 981, endPoint y: 323, distance: 262.4
click at [1238, 376] on button "Publish" at bounding box center [1319, 379] width 307 height 35
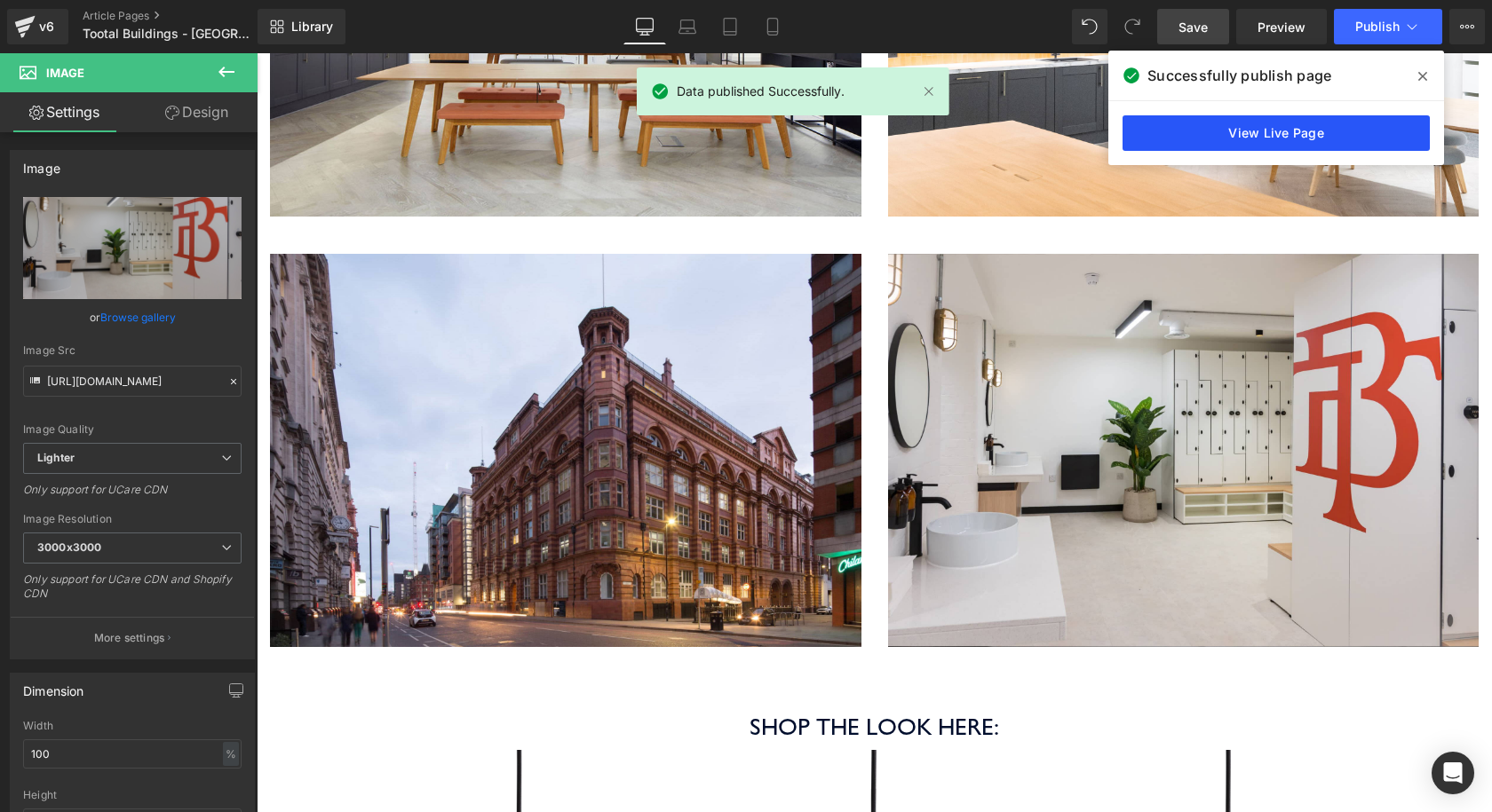
click at [1212, 133] on link "View Live Page" at bounding box center [1276, 133] width 307 height 35
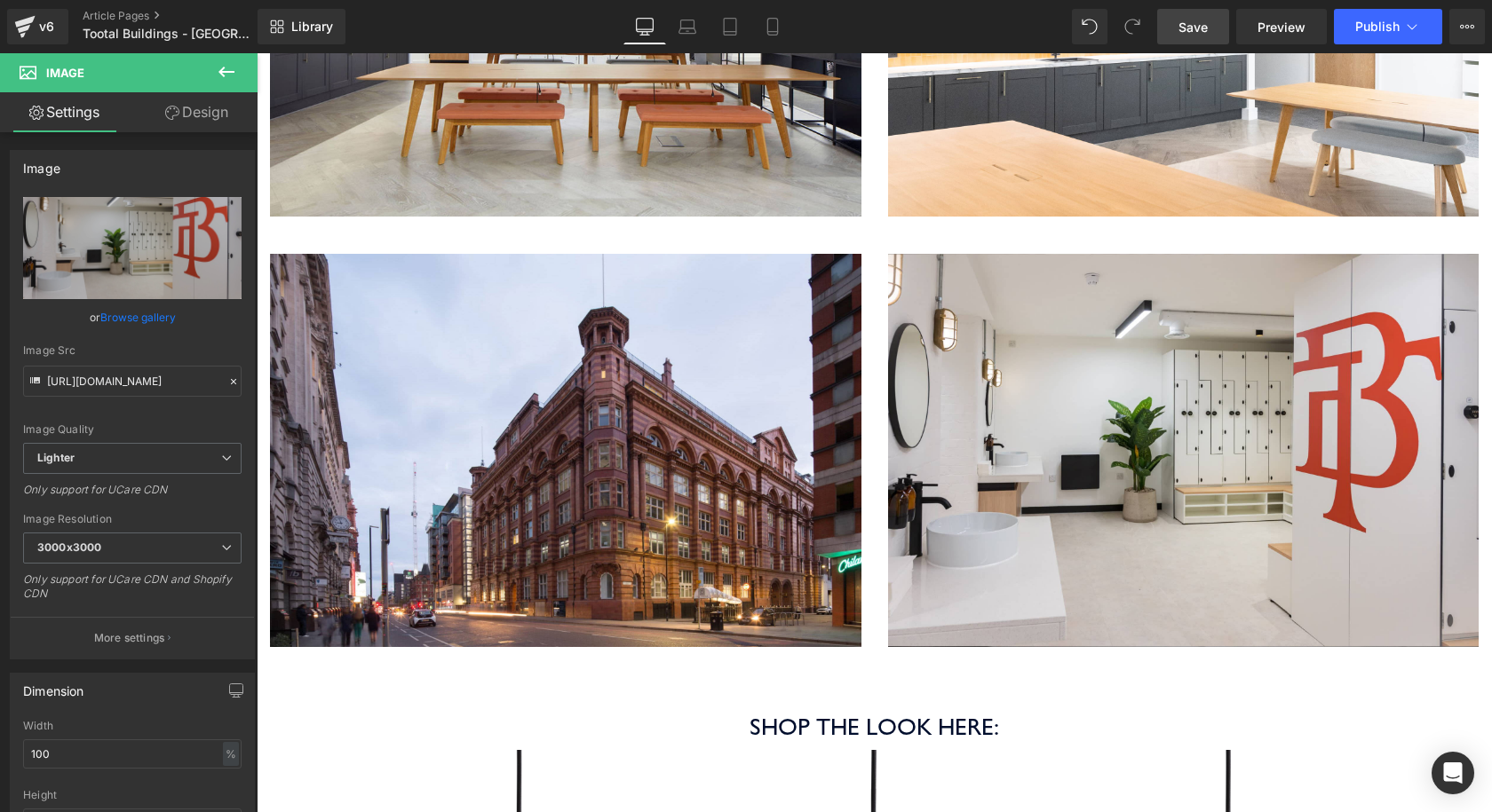
click at [1177, 24] on link "Save" at bounding box center [1192, 26] width 72 height 35
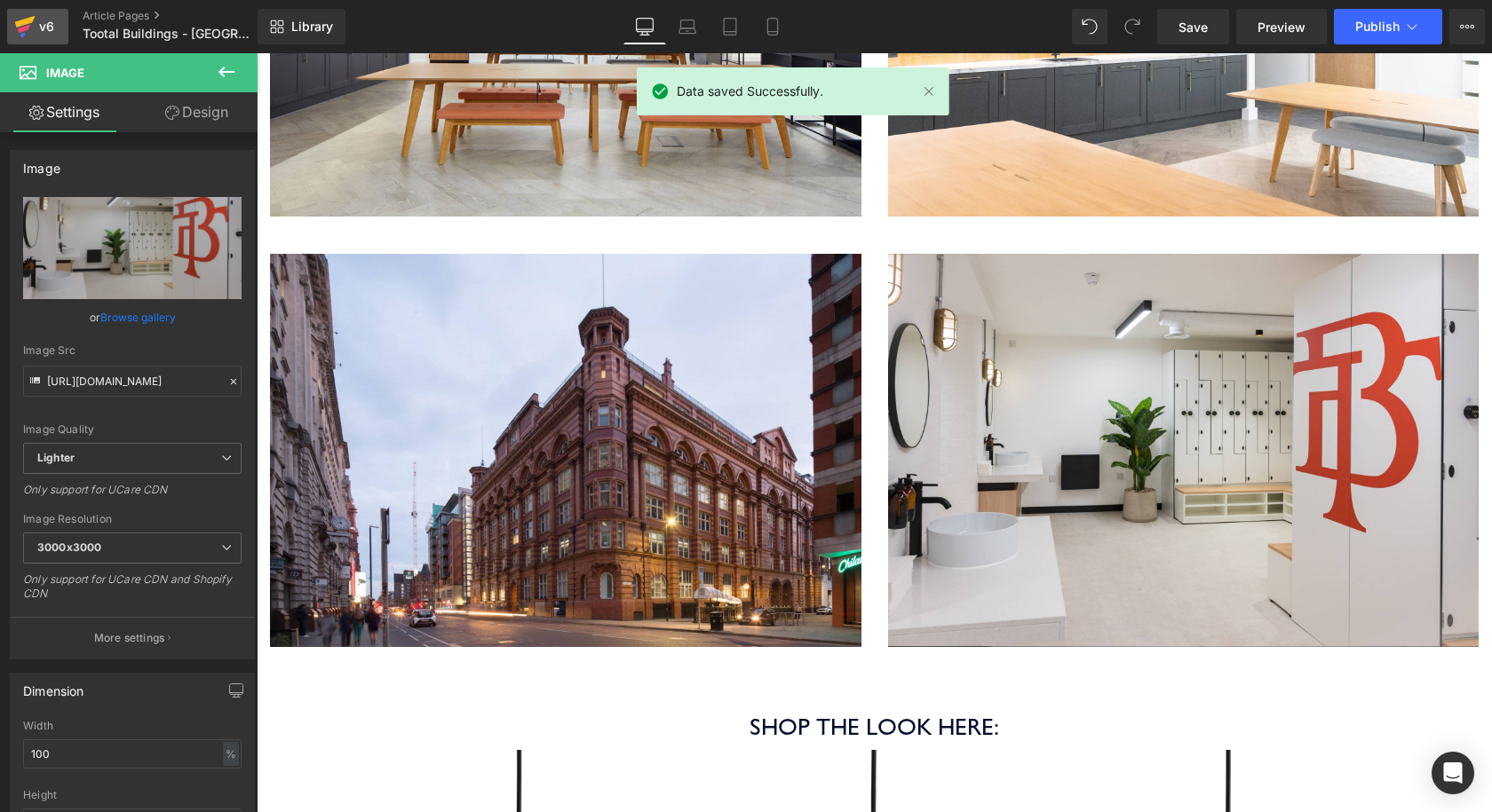
click at [48, 39] on link "v6" at bounding box center [38, 26] width 62 height 35
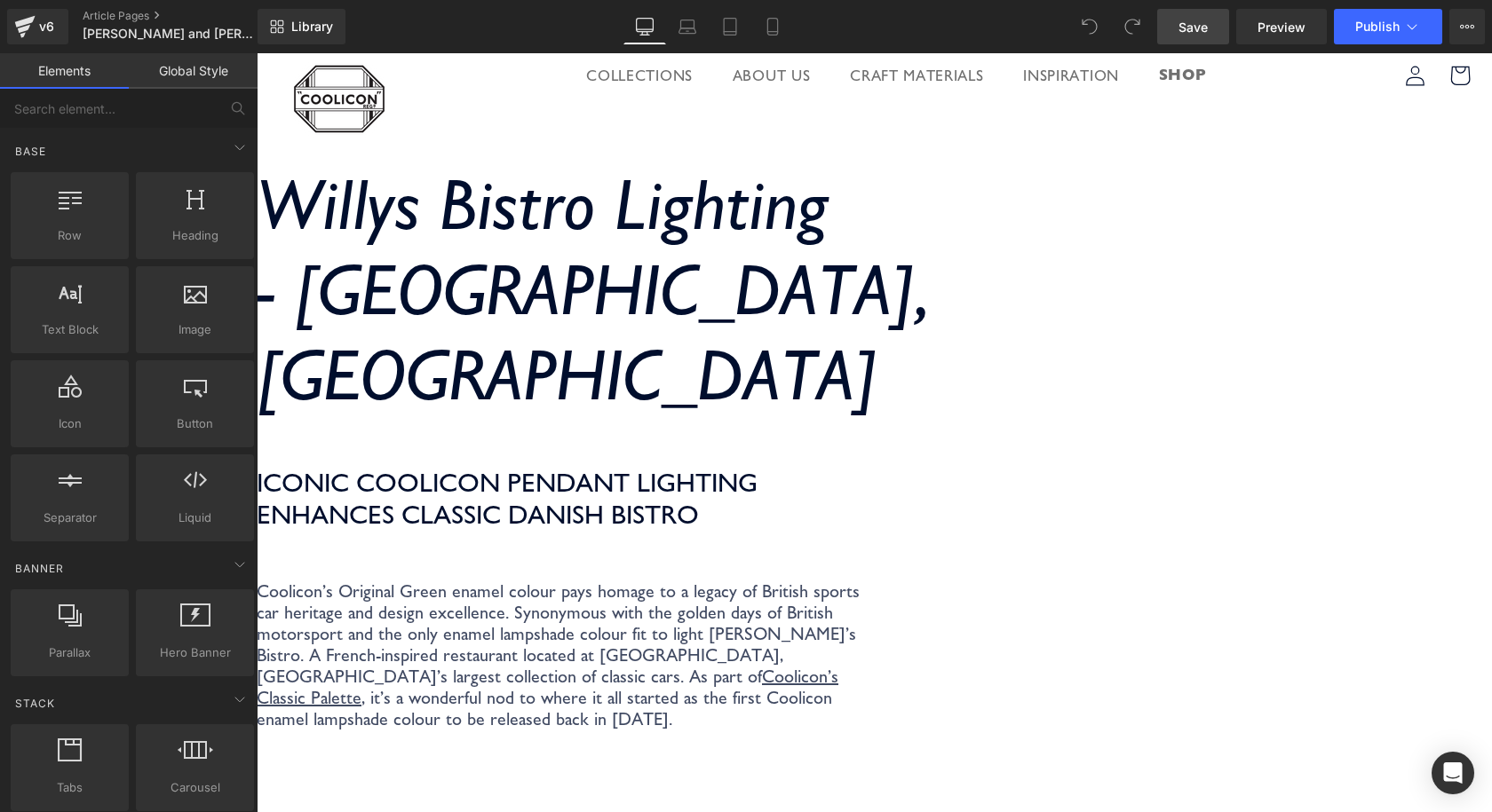
click at [1212, 33] on link "Save" at bounding box center [1192, 26] width 72 height 35
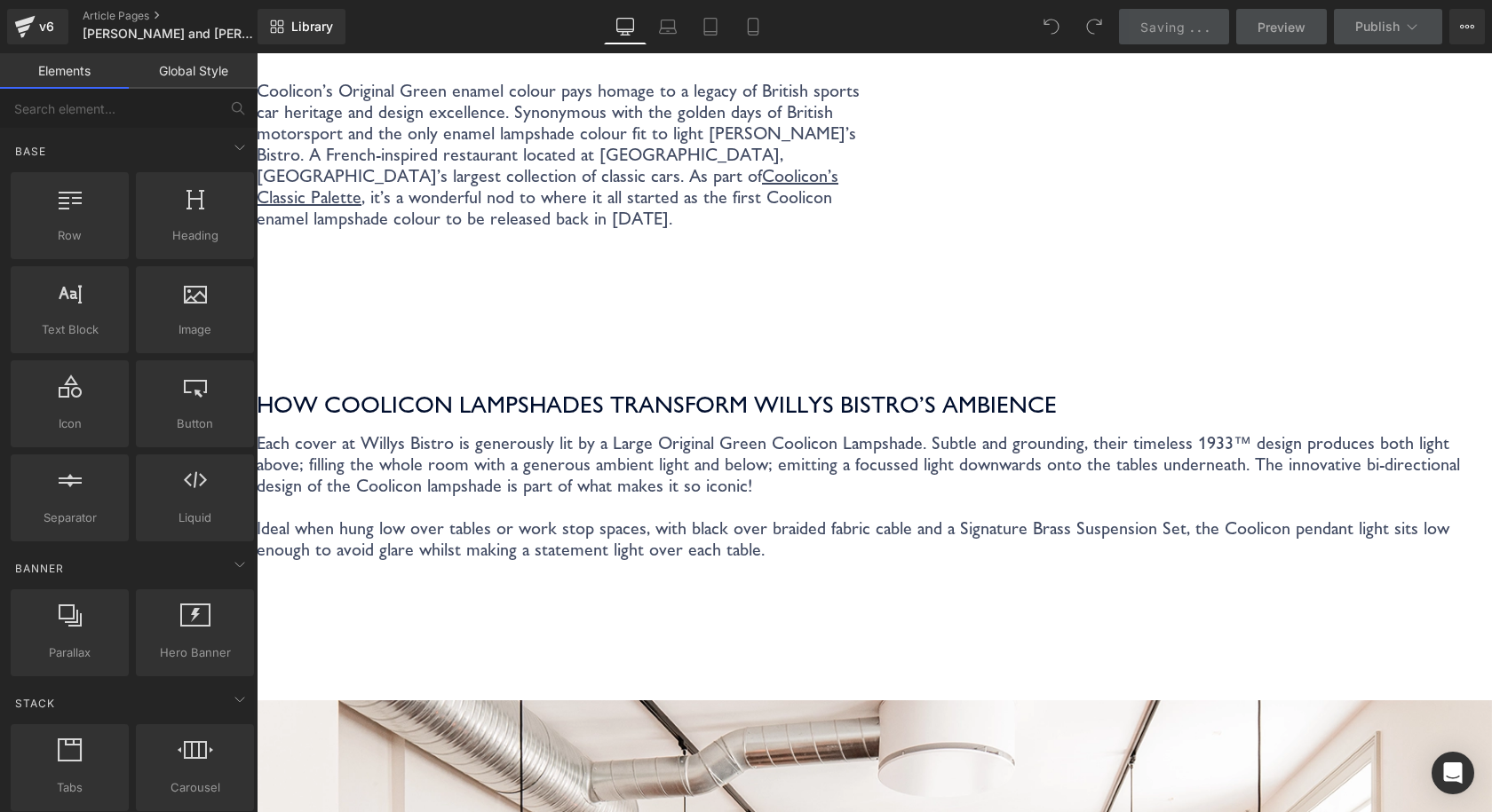
scroll to position [532, 0]
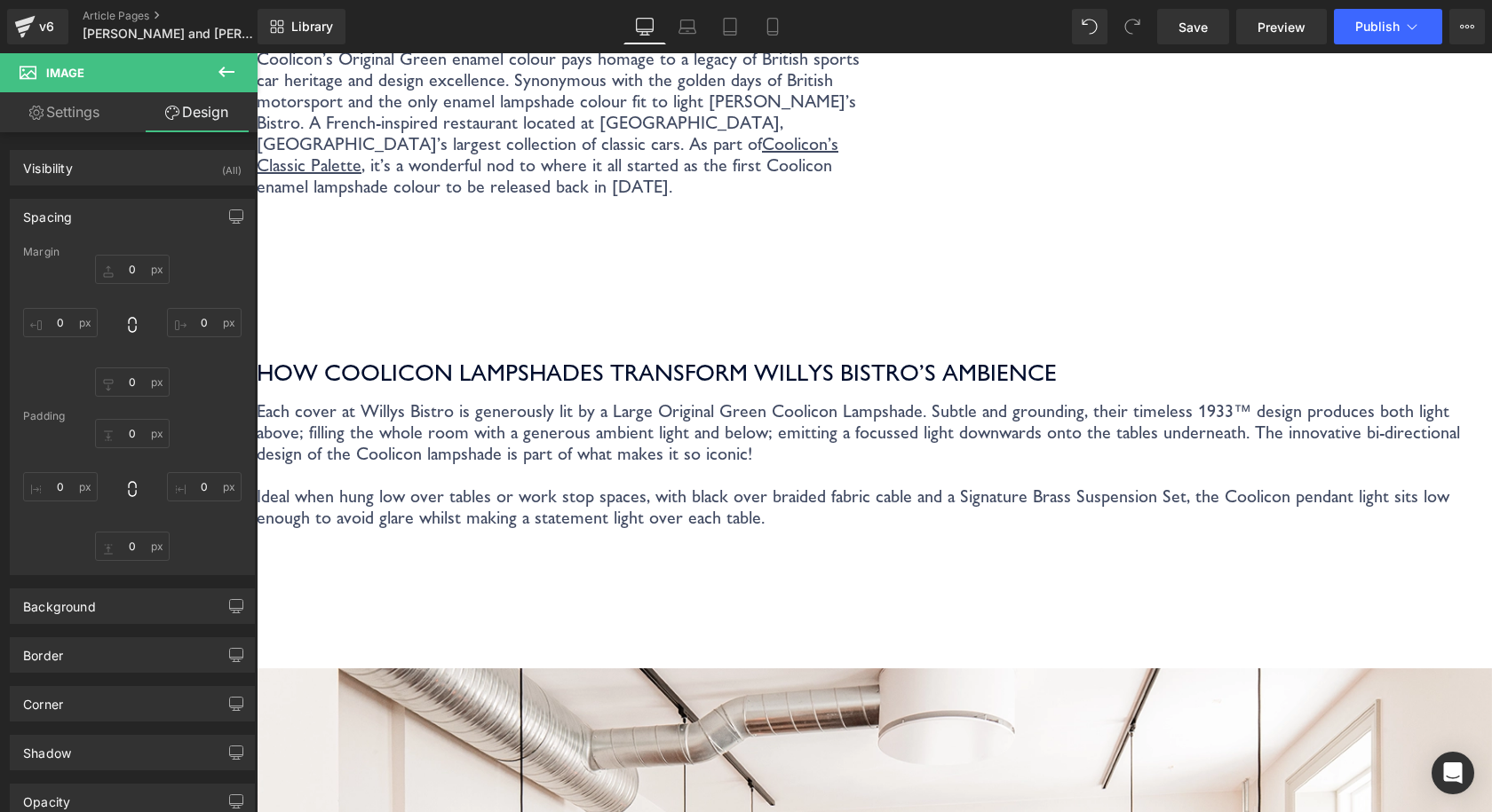
click at [72, 31] on div "v6 Article Pages [PERSON_NAME] and [PERSON_NAME][GEOGRAPHIC_DATA], [GEOGRAPHIC_…" at bounding box center [129, 26] width 257 height 53
drag, startPoint x: 64, startPoint y: 31, endPoint x: 654, endPoint y: 27, distance: 590.0
click at [64, 31] on link "v6" at bounding box center [38, 26] width 62 height 35
click at [1185, 39] on link "Save" at bounding box center [1192, 26] width 72 height 35
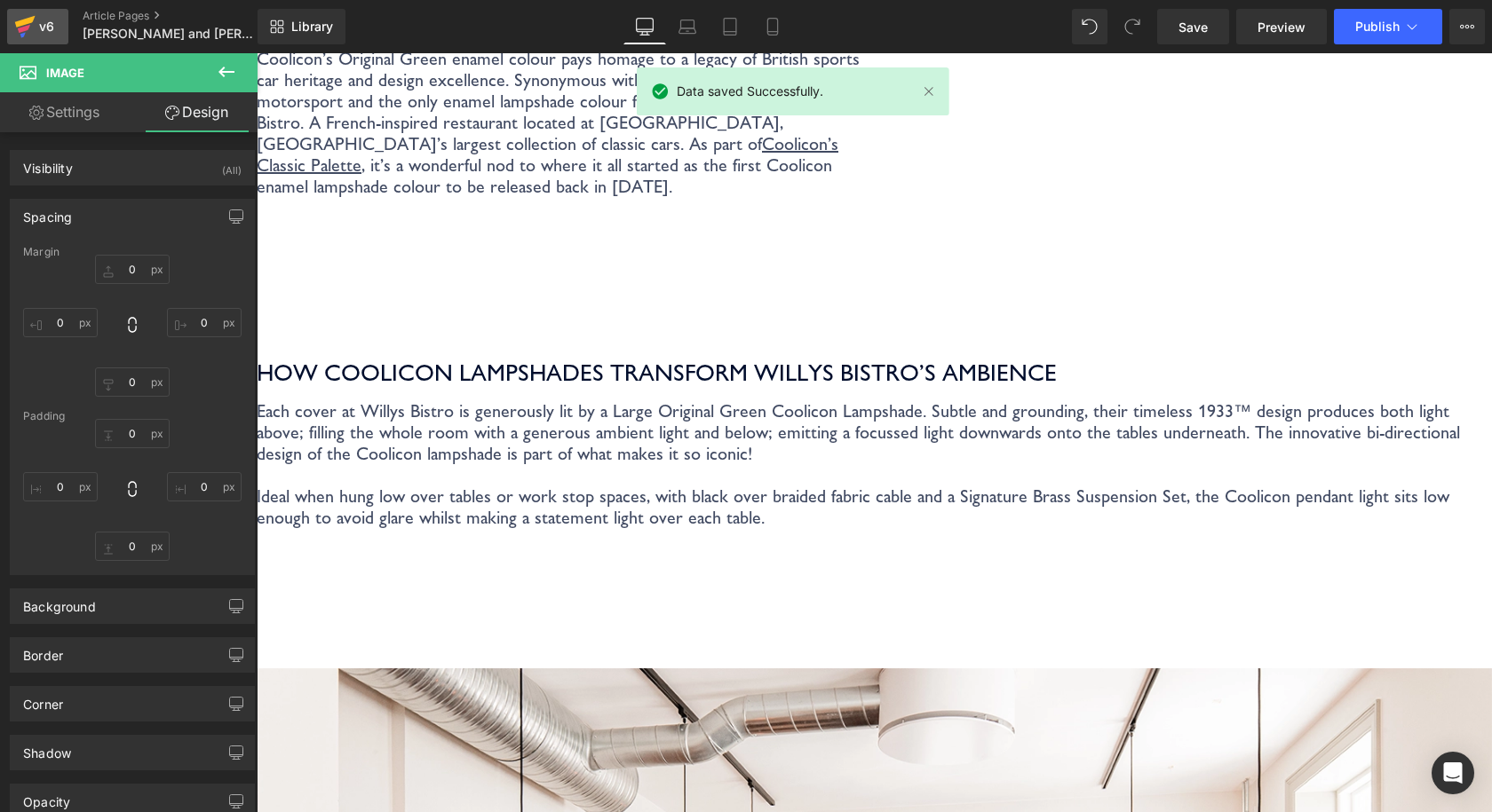
click at [62, 30] on link "v6" at bounding box center [38, 26] width 62 height 35
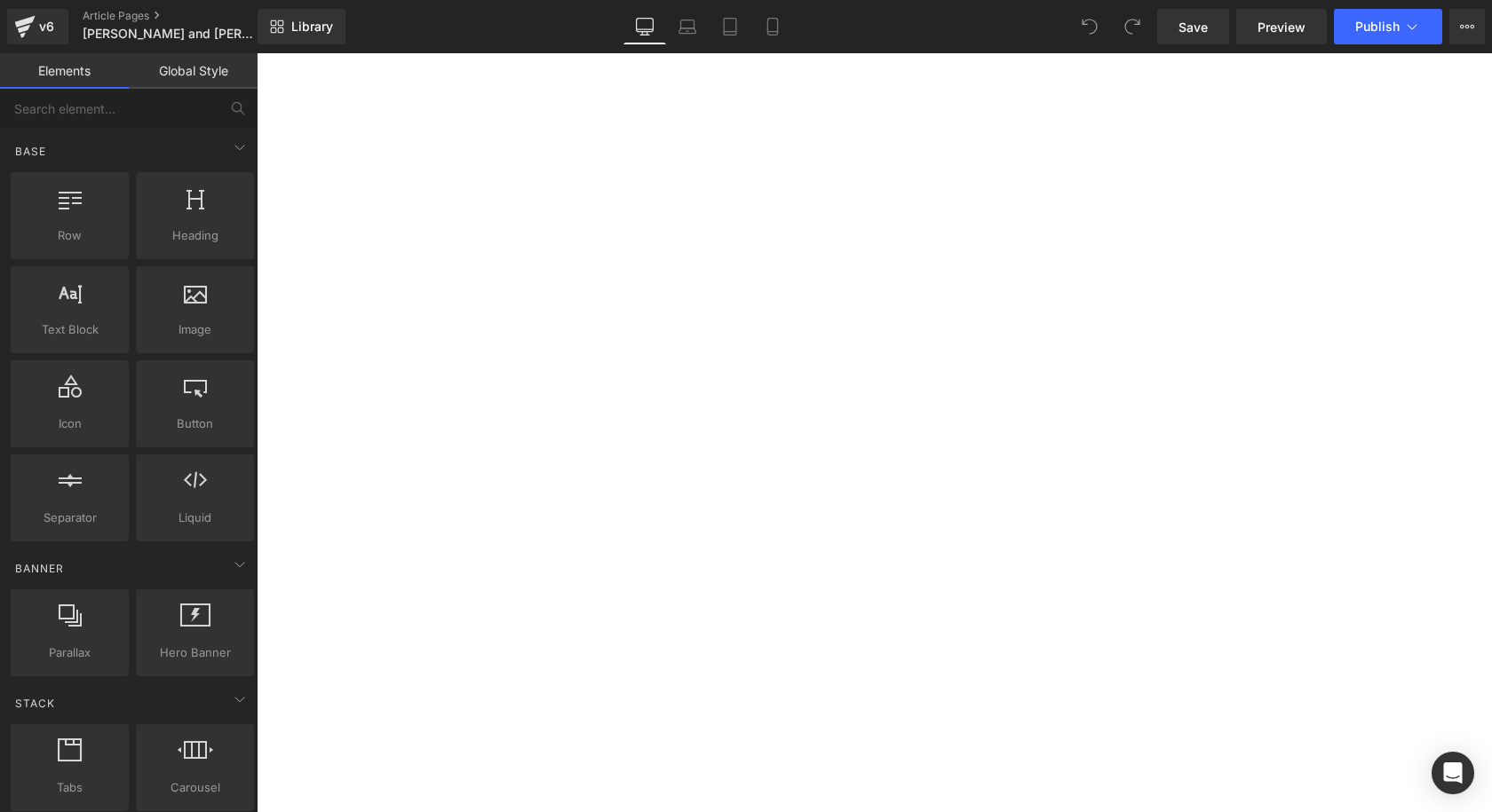
scroll to position [532, 0]
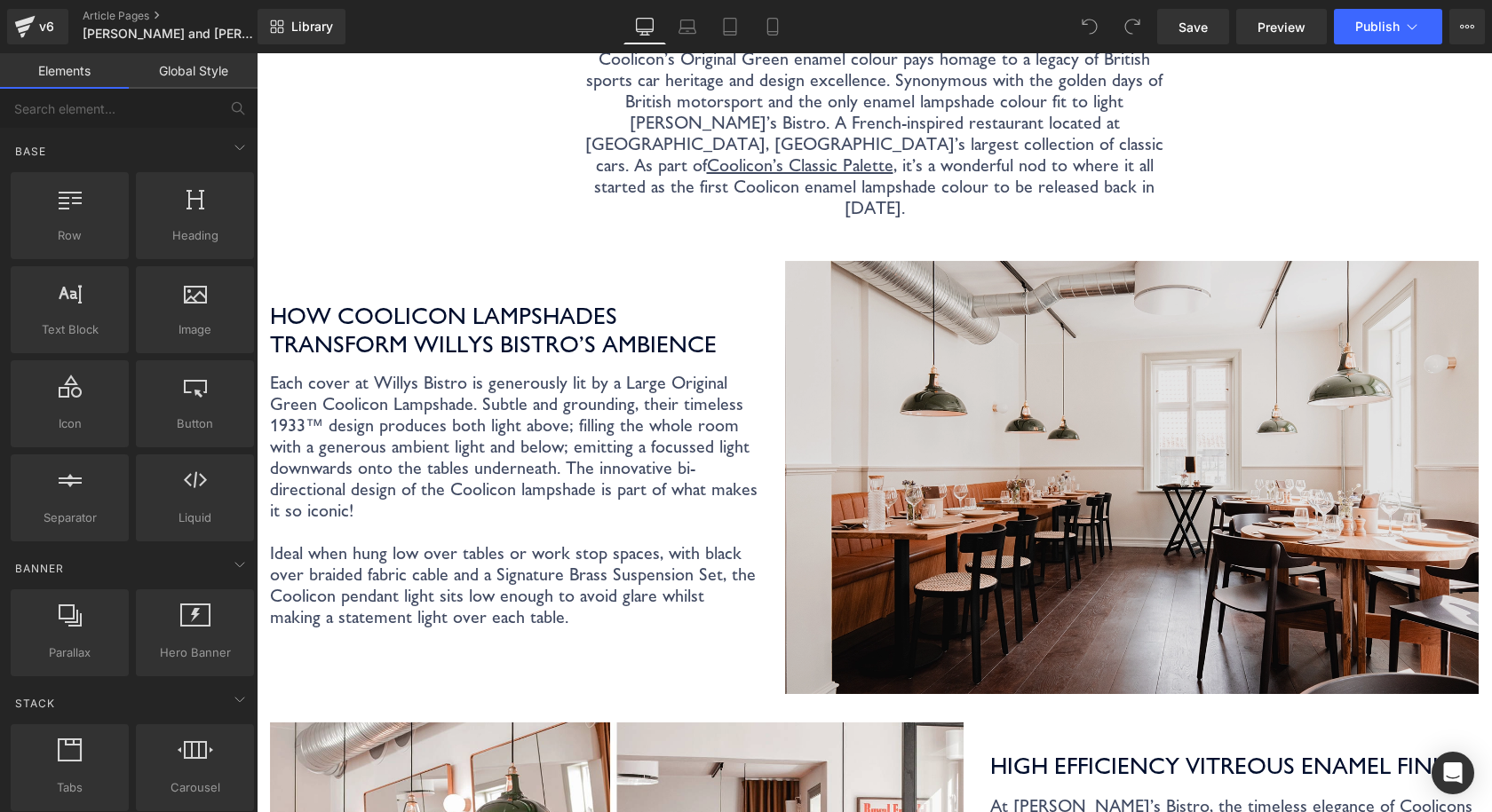
click at [1058, 312] on img at bounding box center [1132, 477] width 693 height 434
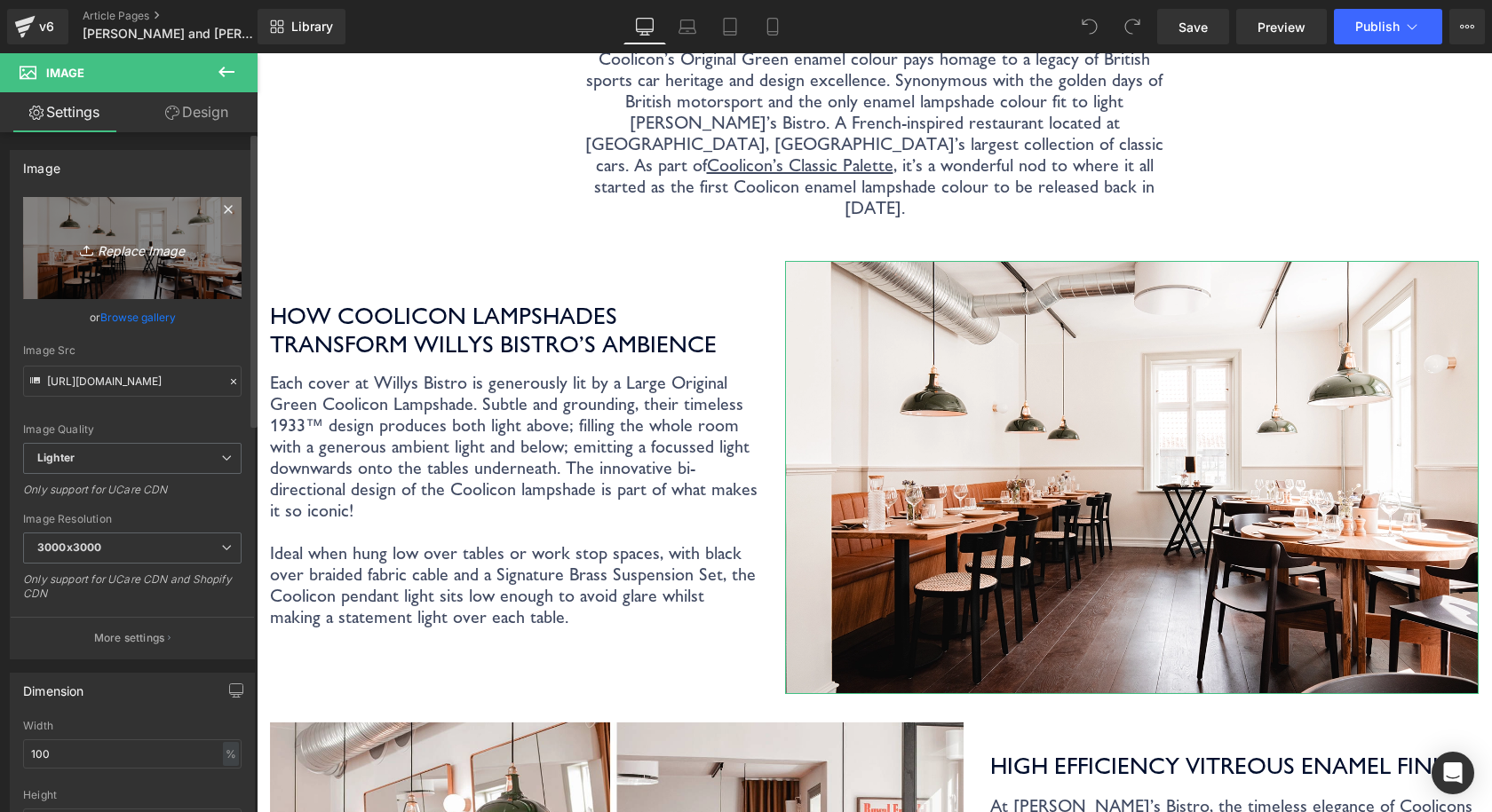
click at [145, 255] on icon "Replace Image" at bounding box center [132, 248] width 142 height 23
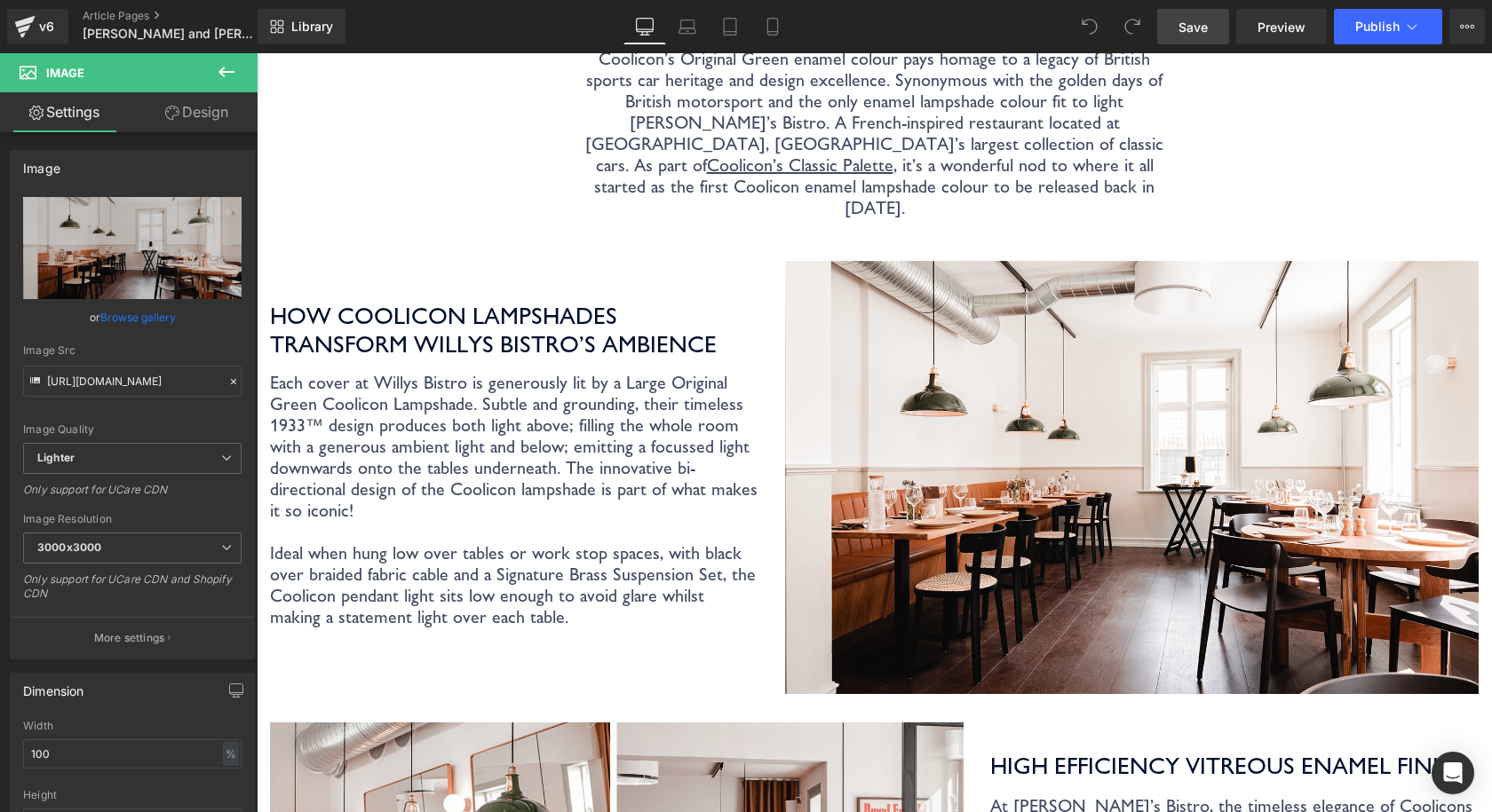
click at [1197, 34] on span "Save" at bounding box center [1193, 27] width 29 height 19
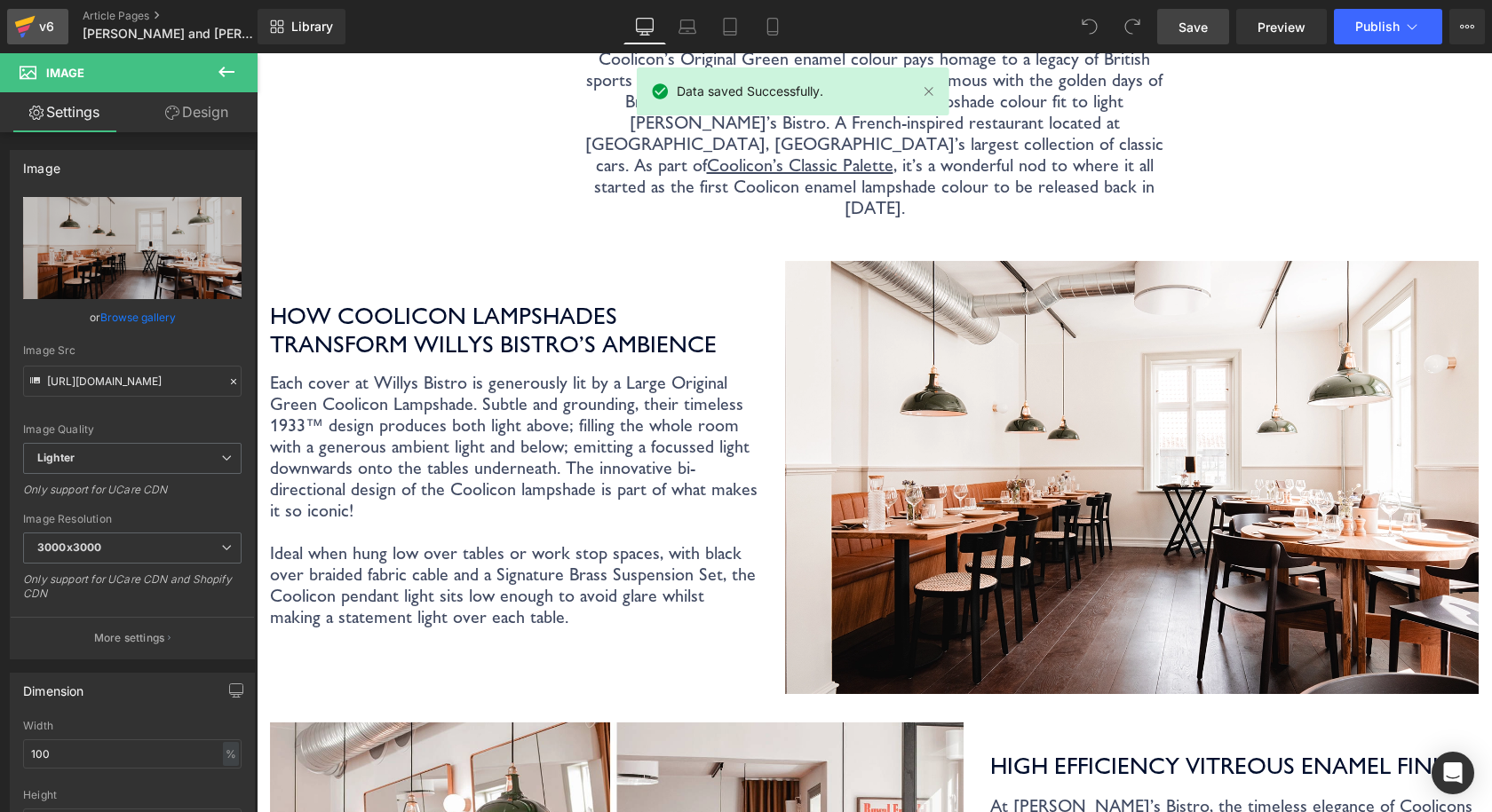
click at [36, 26] on div "v6" at bounding box center [46, 27] width 23 height 24
